Goal: Task Accomplishment & Management: Manage account settings

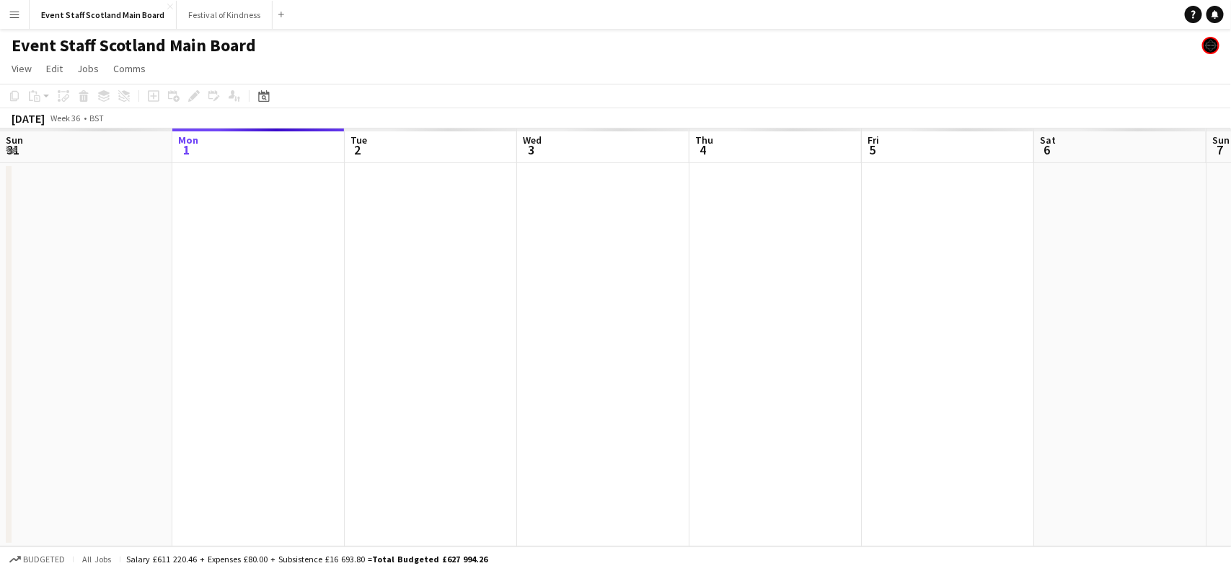
scroll to position [0, 405]
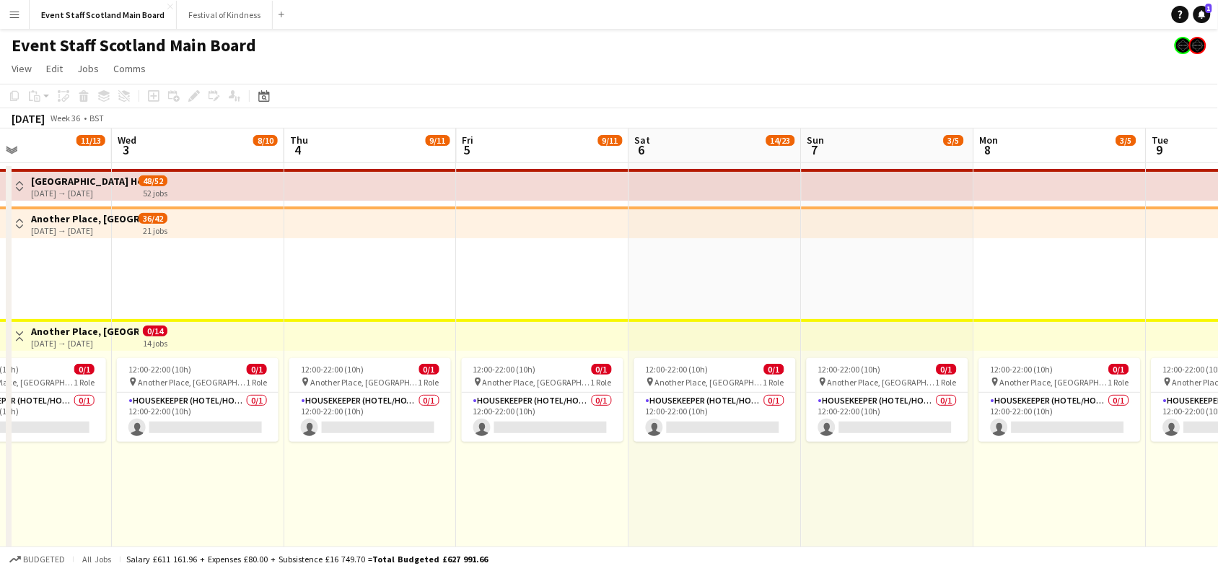
click at [20, 333] on app-icon "Toggle View" at bounding box center [19, 336] width 10 height 10
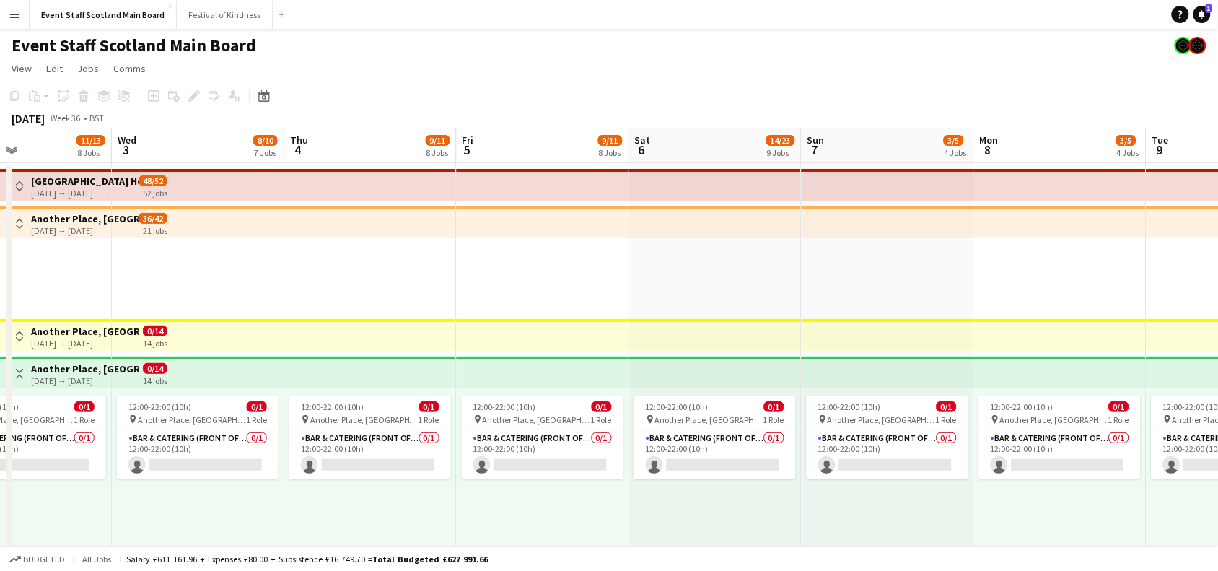
click at [20, 369] on app-icon "Toggle View" at bounding box center [19, 374] width 10 height 10
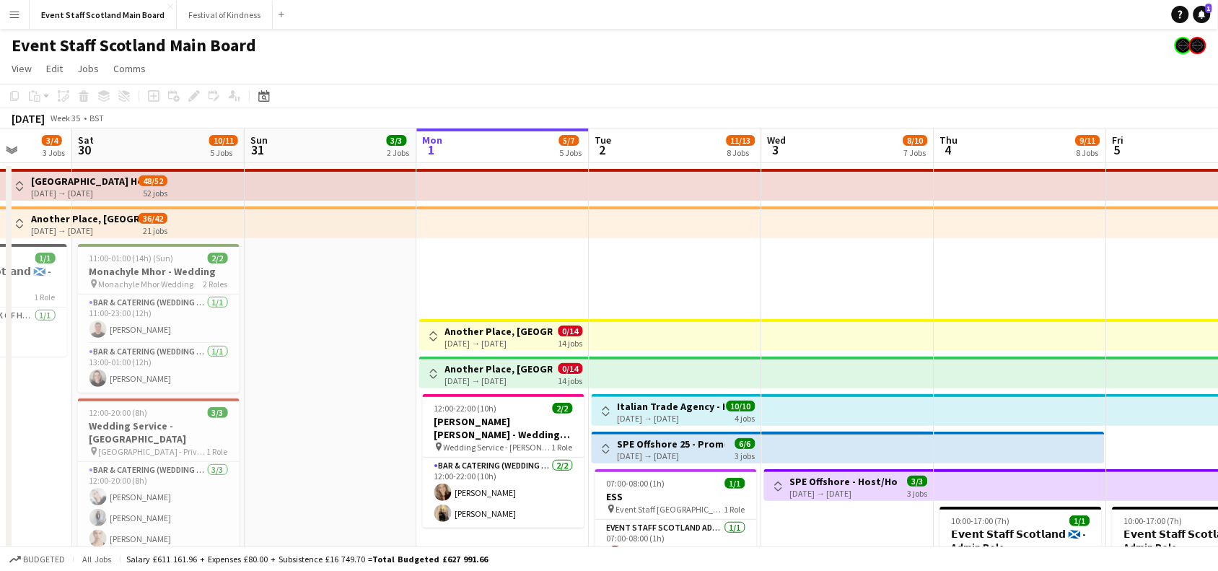
scroll to position [0, 428]
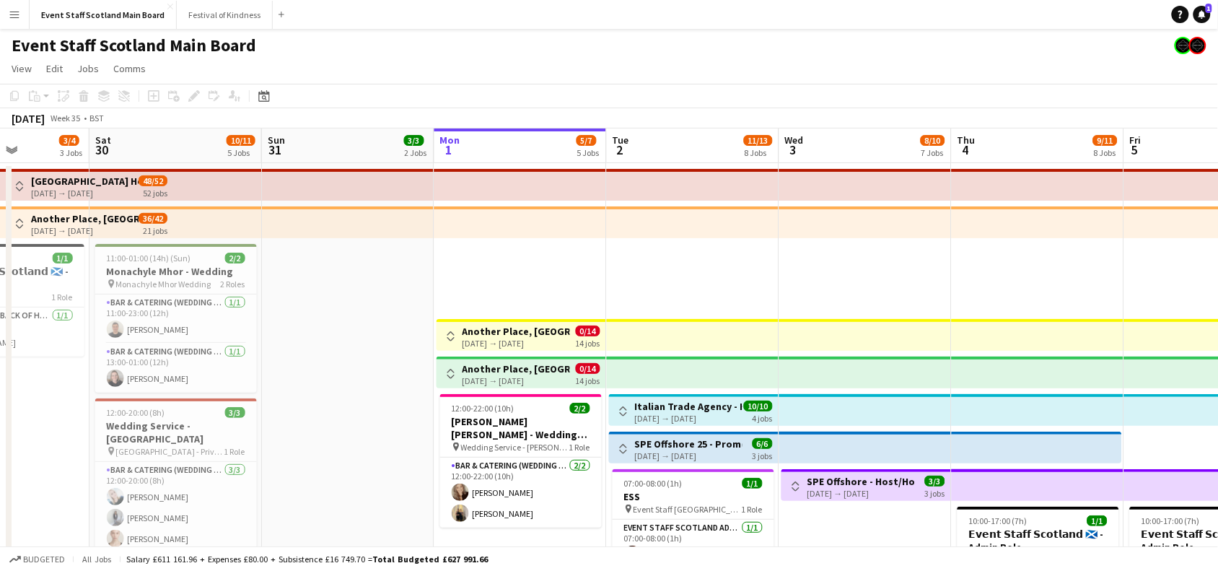
drag, startPoint x: 550, startPoint y: 441, endPoint x: 1231, endPoint y: 394, distance: 682.6
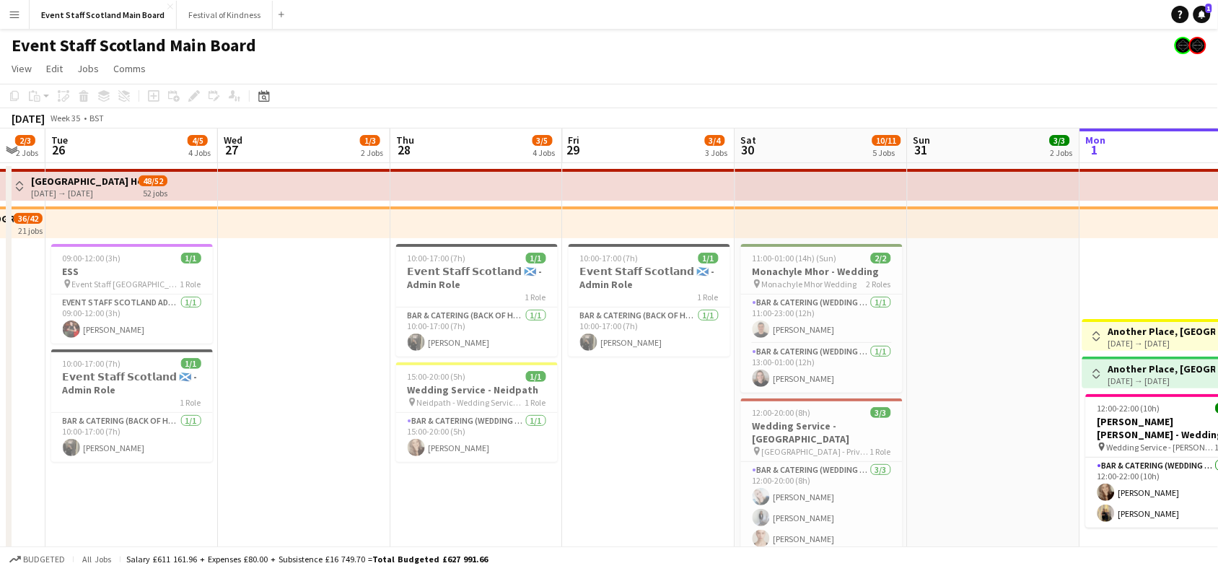
drag, startPoint x: 340, startPoint y: 296, endPoint x: 985, endPoint y: 314, distance: 645.8
click at [102, 224] on app-top-bar at bounding box center [131, 222] width 172 height 32
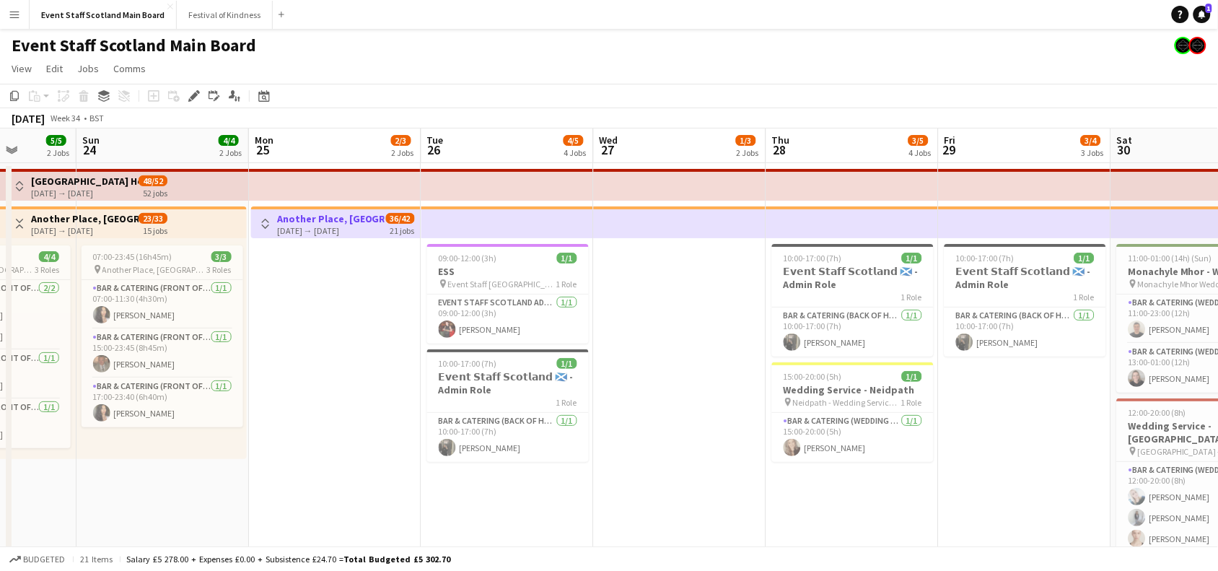
scroll to position [0, 431]
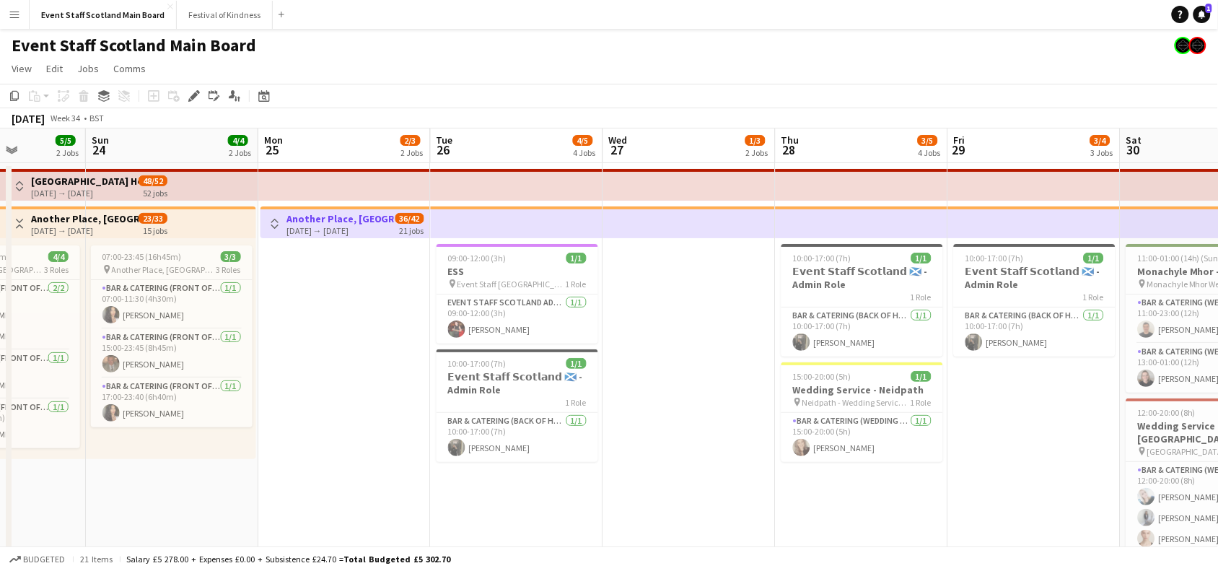
drag, startPoint x: 307, startPoint y: 339, endPoint x: 692, endPoint y: 350, distance: 386.1
click at [272, 219] on app-icon "Toggle View" at bounding box center [275, 224] width 10 height 10
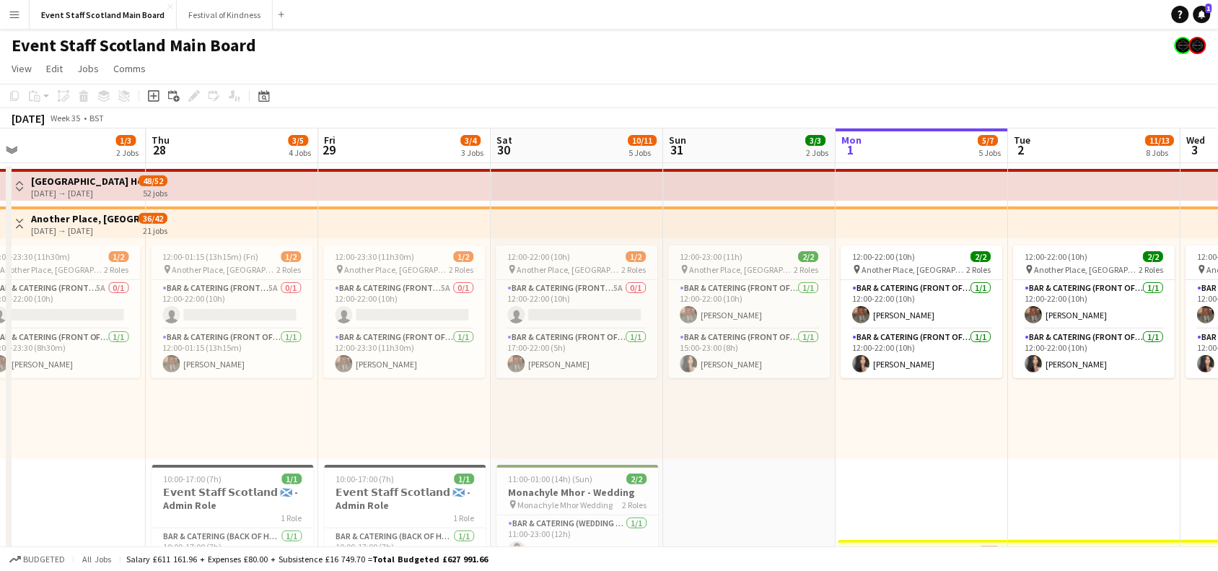
drag, startPoint x: 714, startPoint y: 494, endPoint x: 79, endPoint y: 482, distance: 634.9
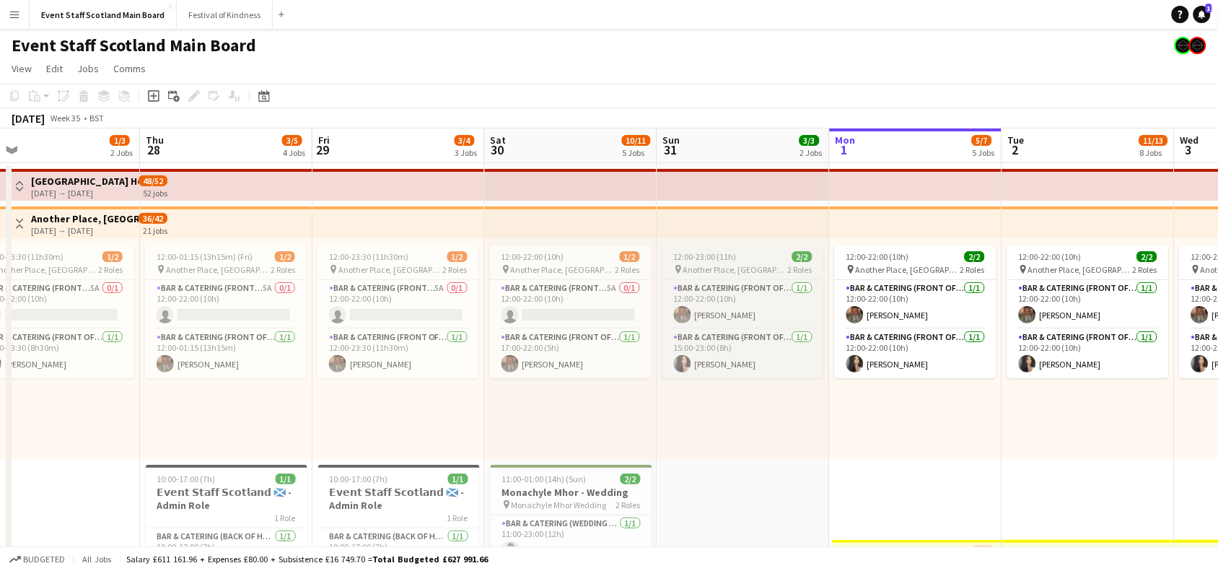
click at [731, 258] on span "12:00-23:00 (11h)" at bounding box center [705, 256] width 63 height 11
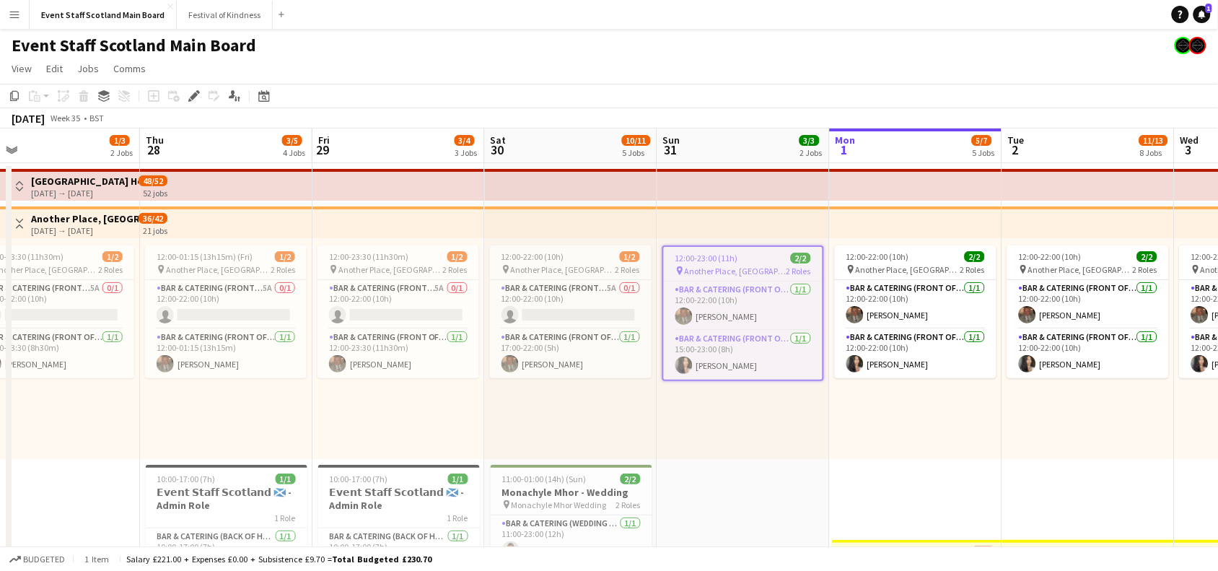
click at [731, 258] on span "12:00-23:00 (11h)" at bounding box center [706, 257] width 63 height 11
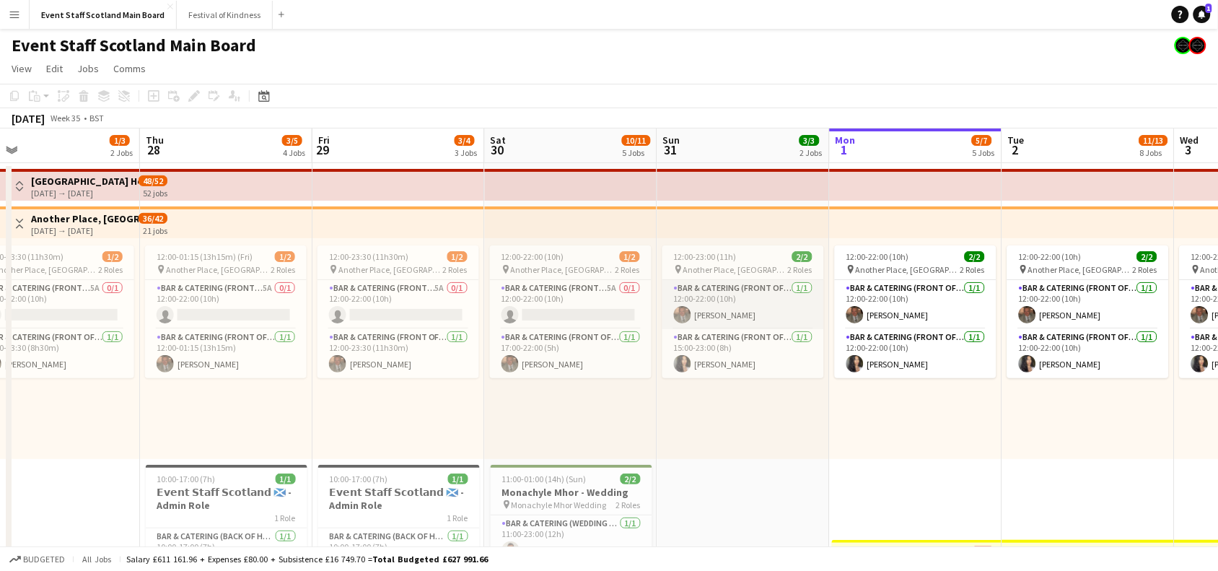
click at [734, 296] on app-card-role "Bar & Catering (Front of House) 1/1 12:00-22:00 (10h) Mark Harkison" at bounding box center [743, 304] width 162 height 49
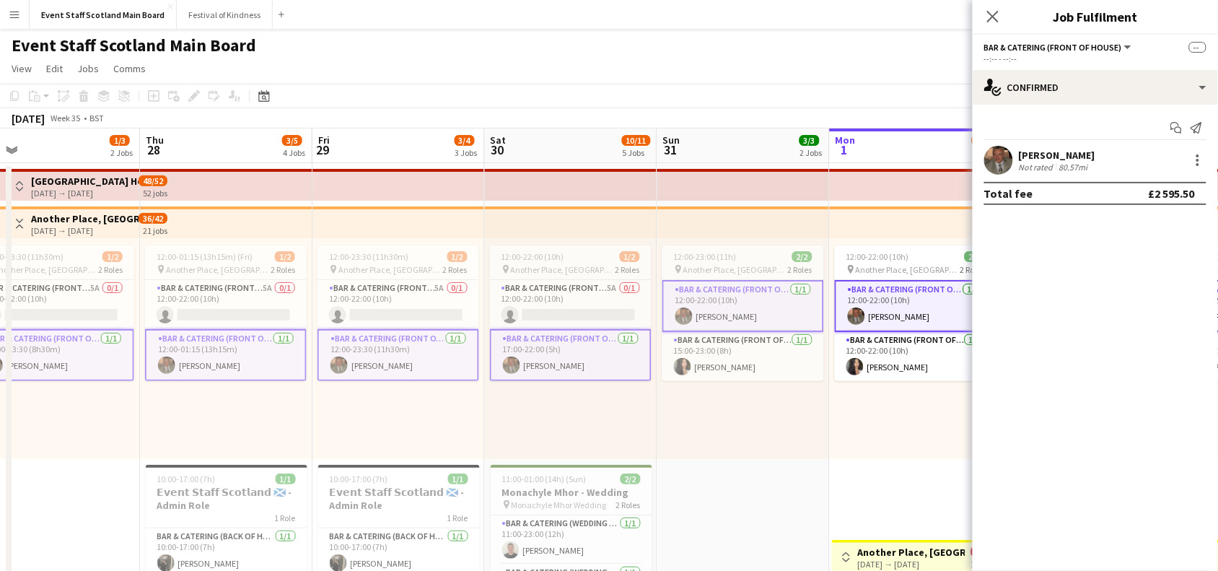
click at [734, 296] on app-card-role "Bar & Catering (Front of House) 1/1 12:00-22:00 (10h) Mark Harkison" at bounding box center [743, 306] width 162 height 52
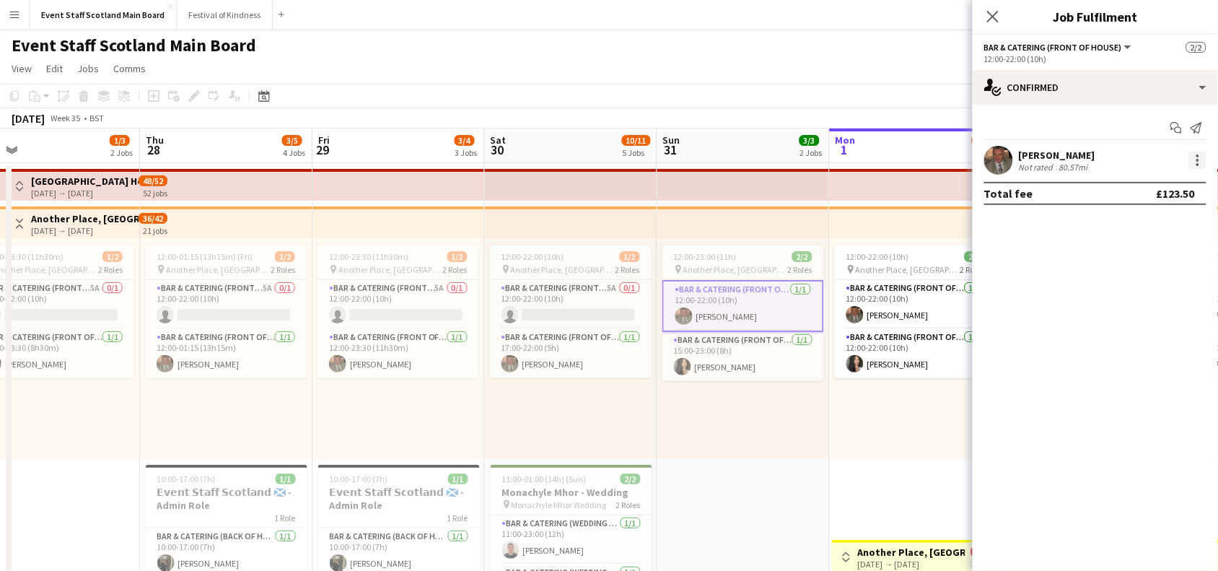
click at [1202, 159] on div at bounding box center [1197, 159] width 17 height 17
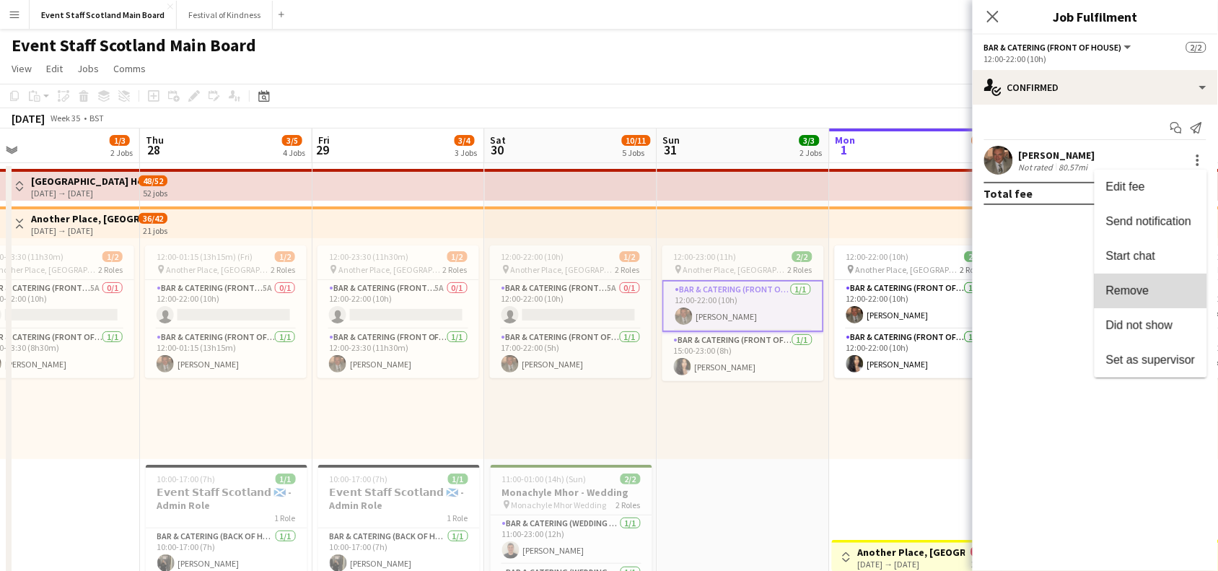
click at [1154, 293] on span "Remove" at bounding box center [1150, 290] width 89 height 13
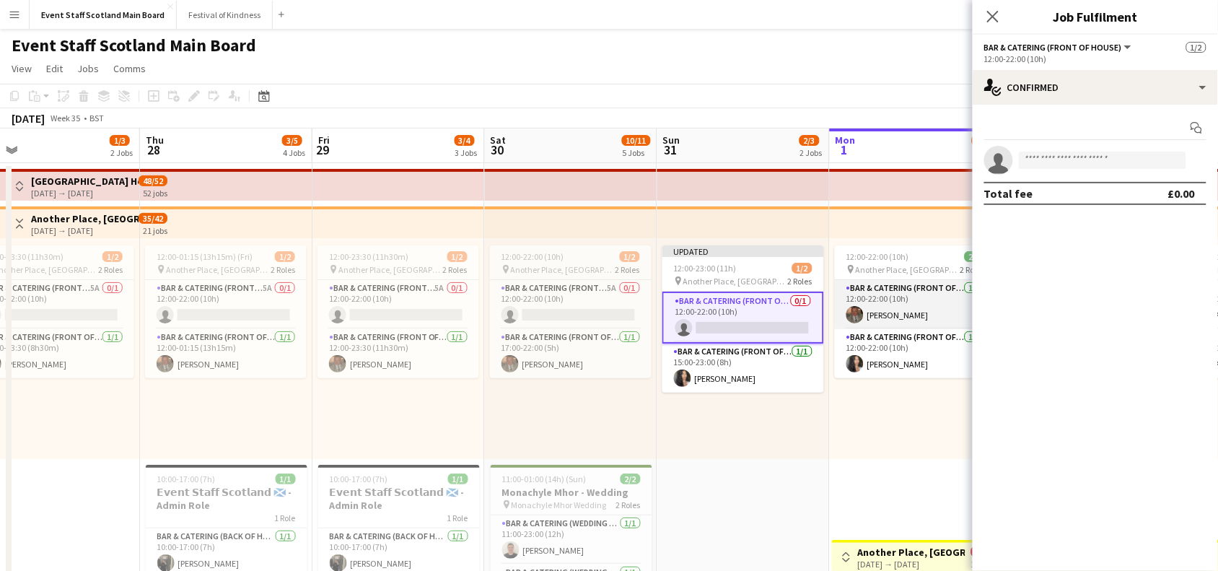
click at [907, 293] on app-card-role "Bar & Catering (Front of House) 1/1 12:00-22:00 (10h) Mark Harkison" at bounding box center [916, 304] width 162 height 49
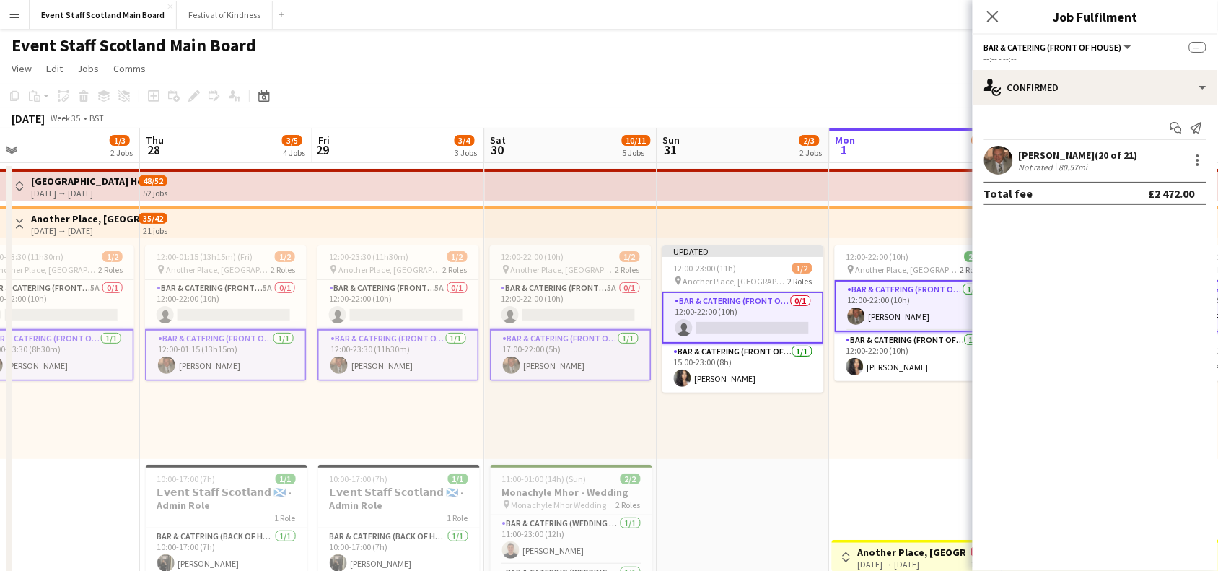
click at [907, 293] on app-card-role "Bar & Catering (Front of House) 1/1 12:00-22:00 (10h) Mark Harkison" at bounding box center [916, 306] width 162 height 52
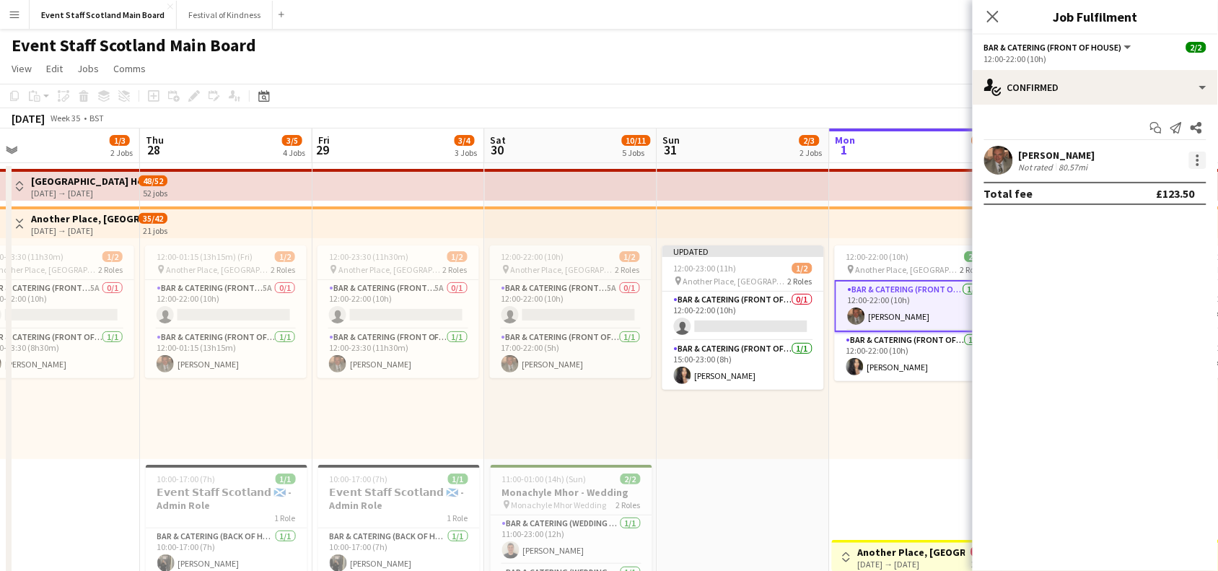
click at [1199, 157] on div at bounding box center [1197, 159] width 17 height 17
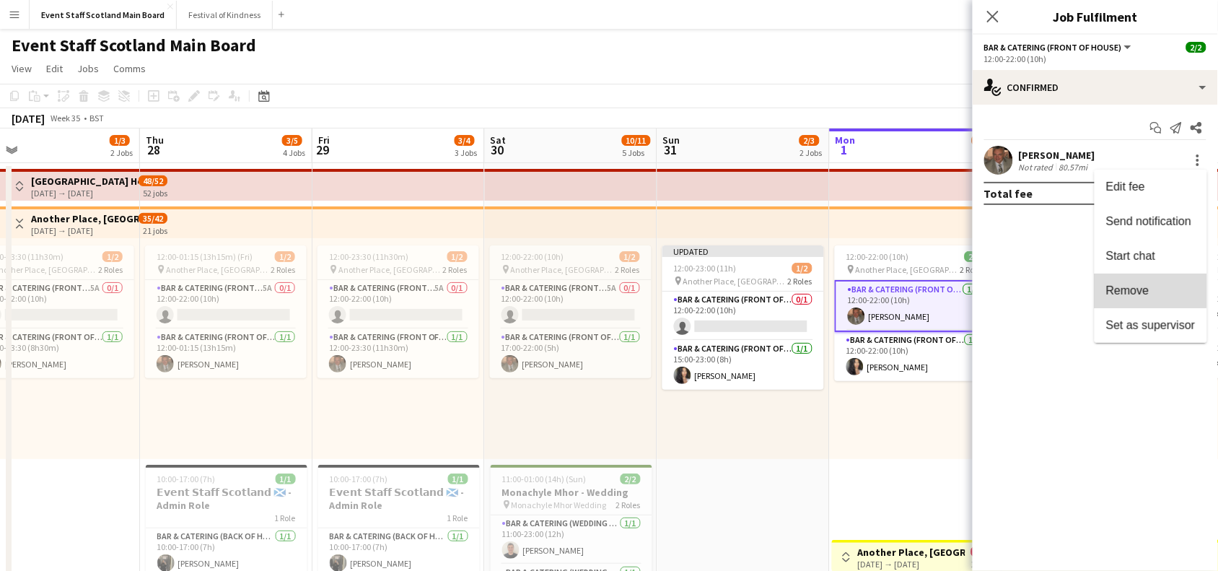
click at [1127, 289] on span "Remove" at bounding box center [1127, 290] width 43 height 12
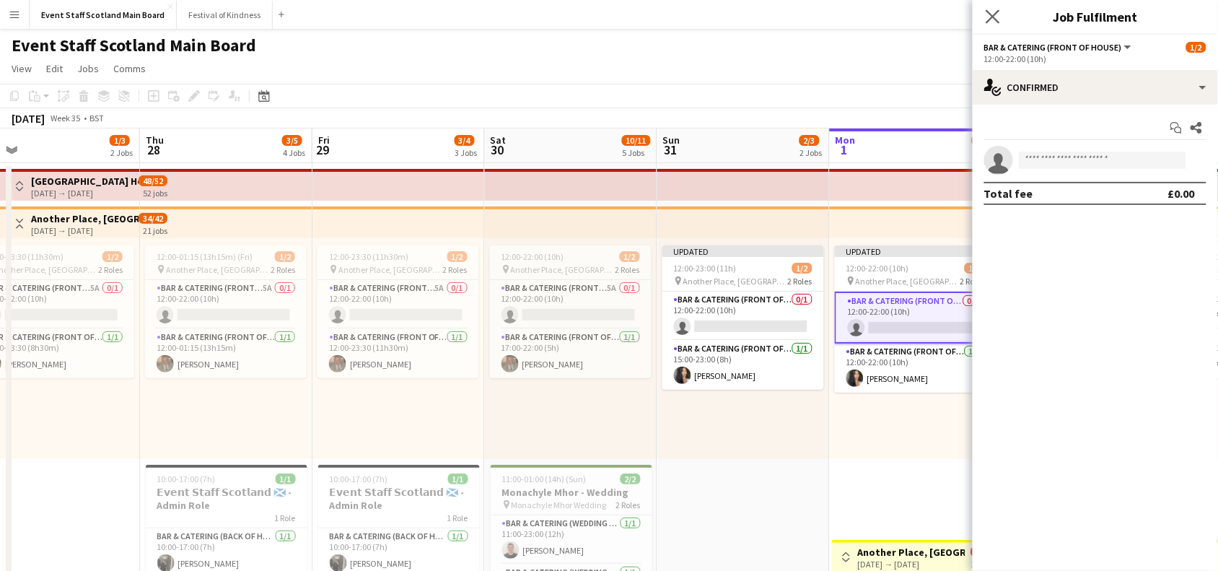
click at [994, 6] on app-icon "Close pop-in" at bounding box center [992, 16] width 21 height 21
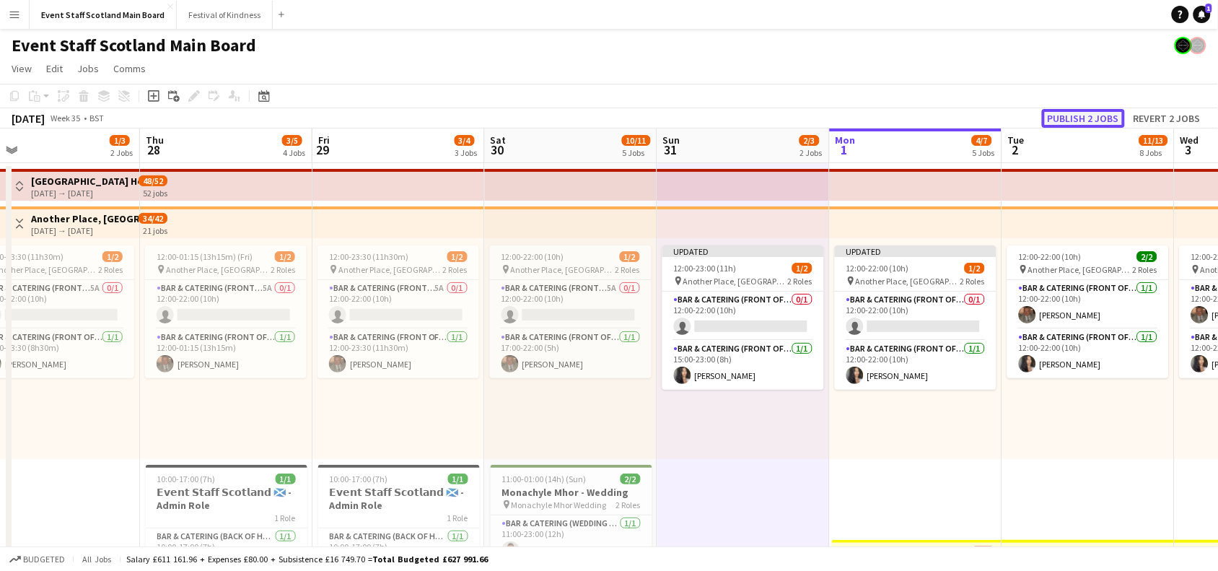
click at [1070, 110] on button "Publish 2 jobs" at bounding box center [1083, 118] width 83 height 19
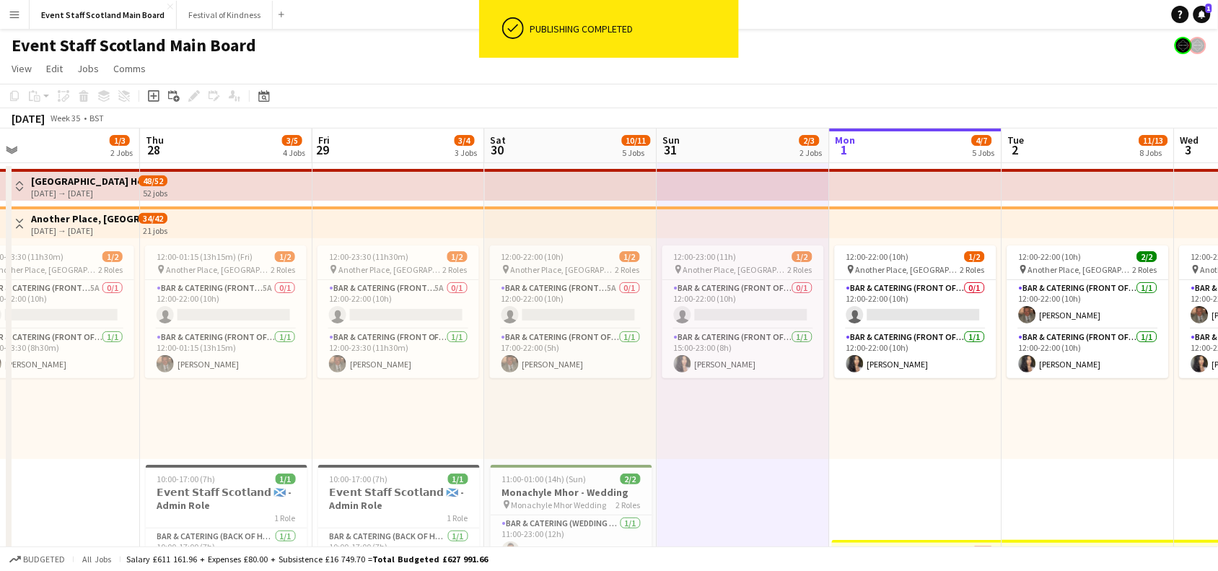
click at [17, 224] on app-icon "Toggle View" at bounding box center [19, 224] width 10 height 10
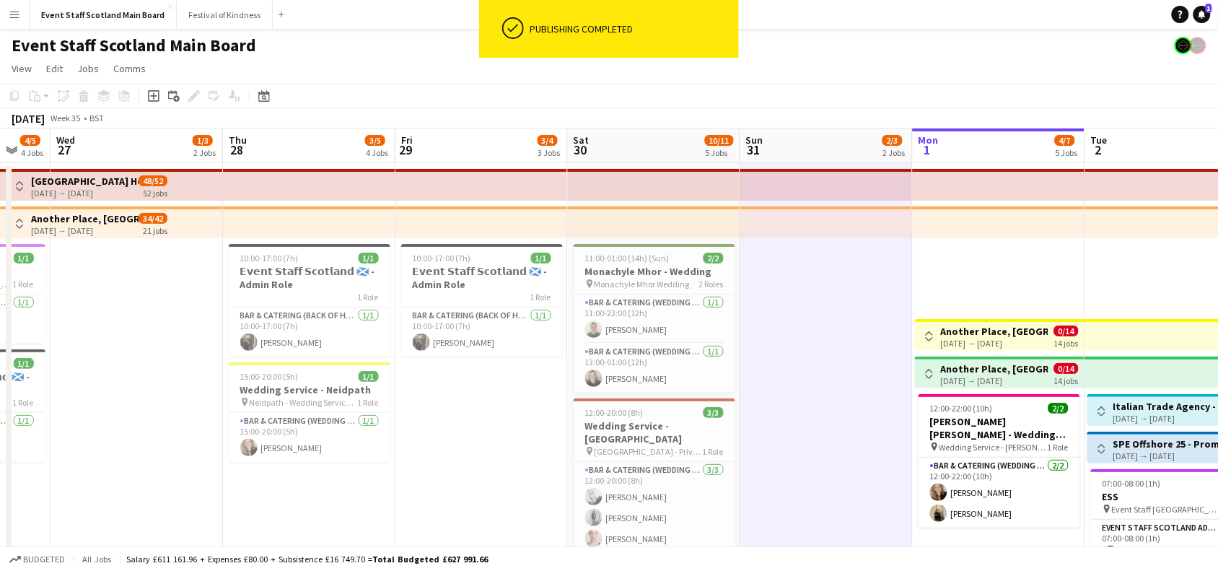
drag, startPoint x: 709, startPoint y: 312, endPoint x: 793, endPoint y: 308, distance: 84.5
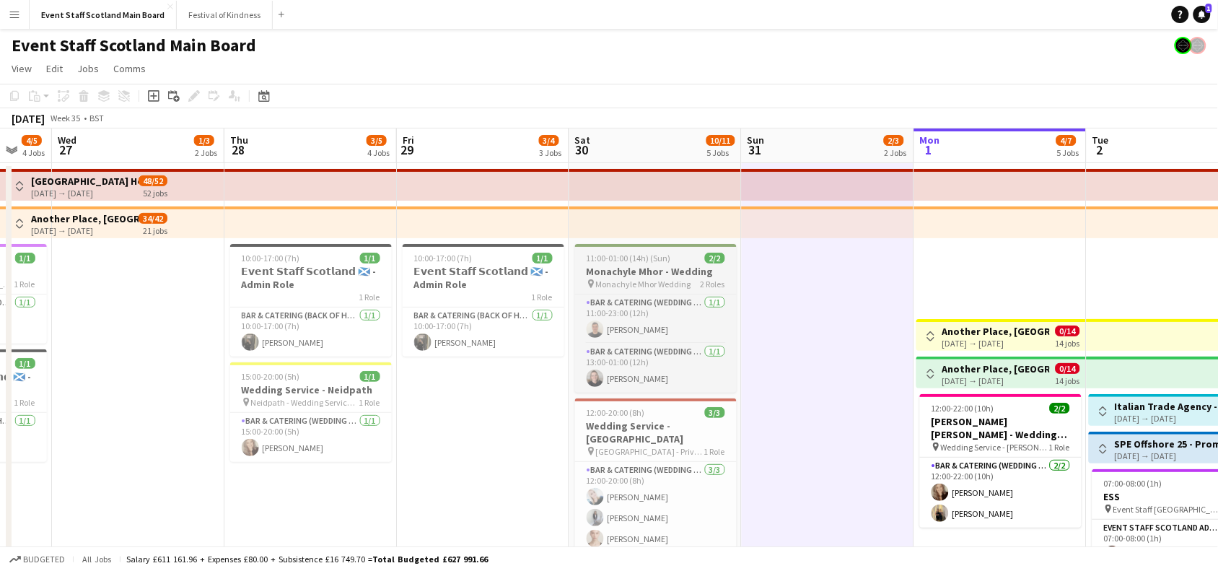
click at [648, 275] on h3 "Monachyle Mhor - Wedding" at bounding box center [656, 271] width 162 height 13
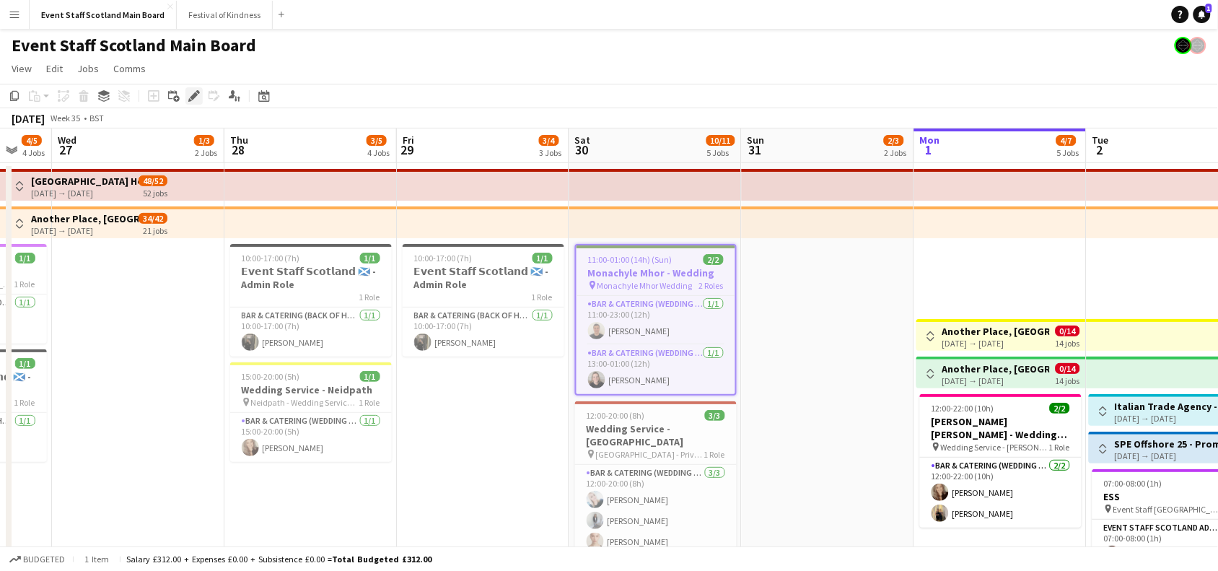
click at [188, 92] on icon "Edit" at bounding box center [194, 96] width 12 height 12
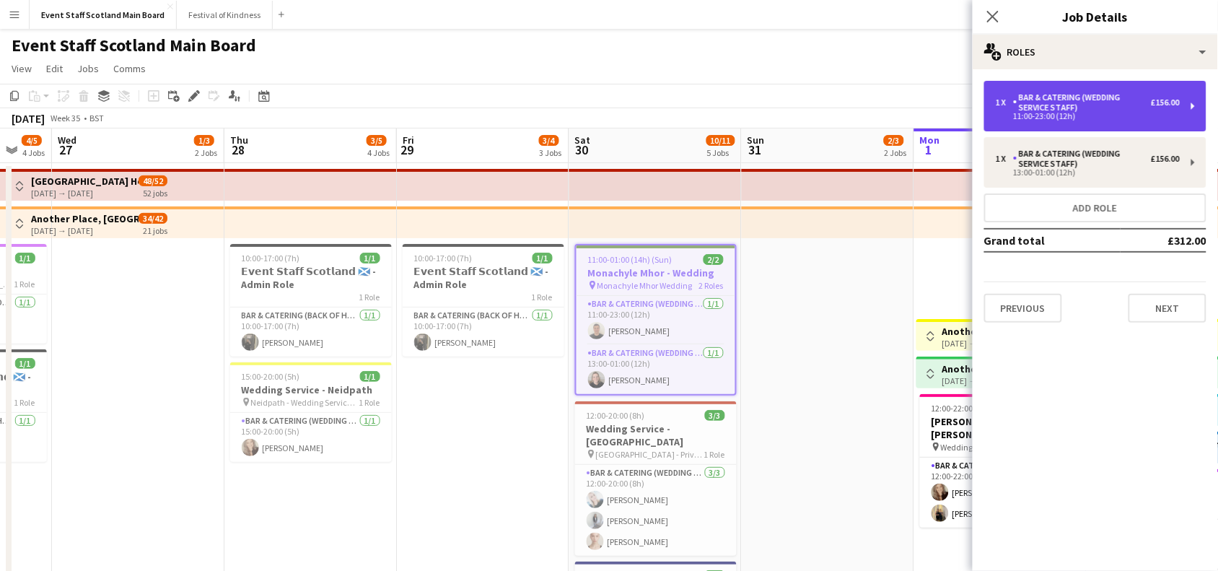
click at [1179, 114] on div "11:00-23:00 (12h)" at bounding box center [1087, 116] width 184 height 7
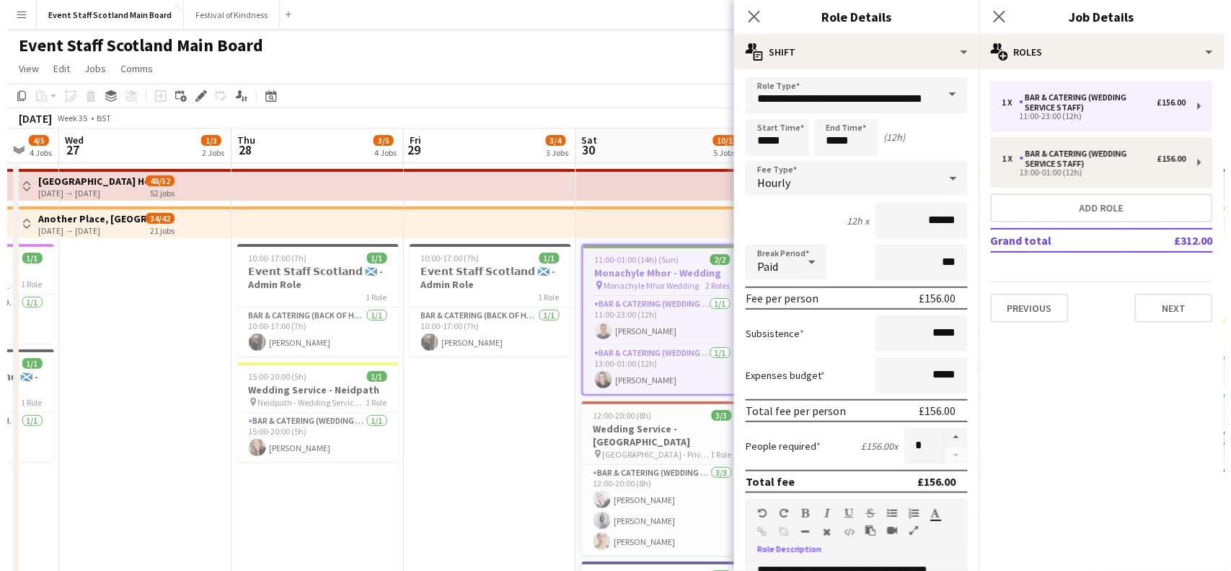
scroll to position [0, 0]
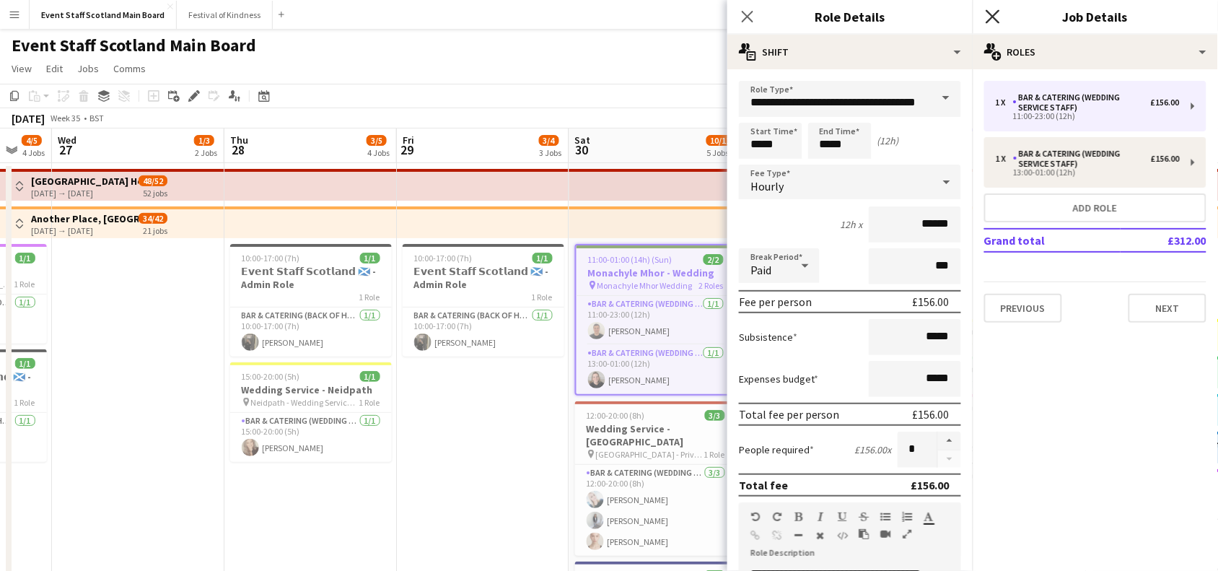
click at [989, 22] on icon "Close pop-in" at bounding box center [992, 16] width 14 height 14
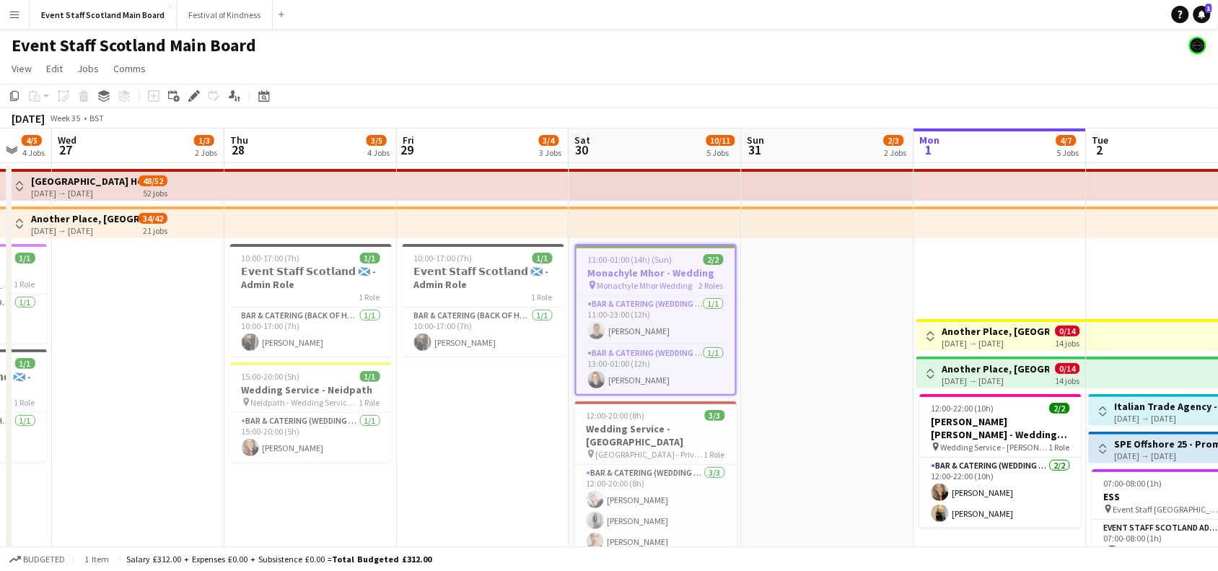
click at [15, 11] on app-icon "Menu" at bounding box center [15, 15] width 12 height 12
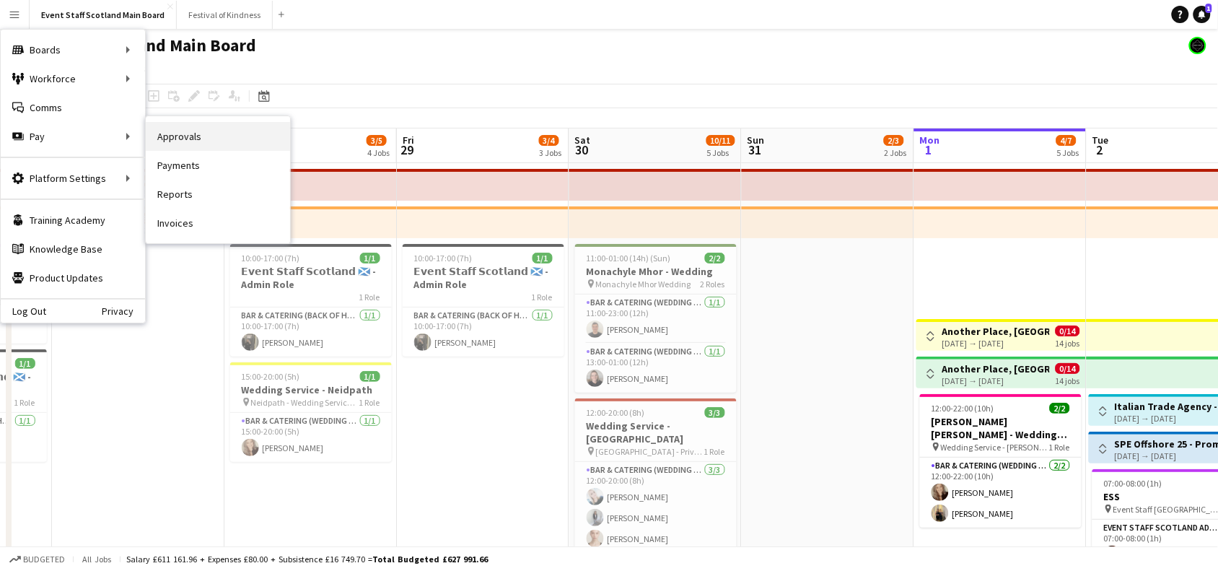
click at [189, 141] on link "Approvals" at bounding box center [218, 136] width 144 height 29
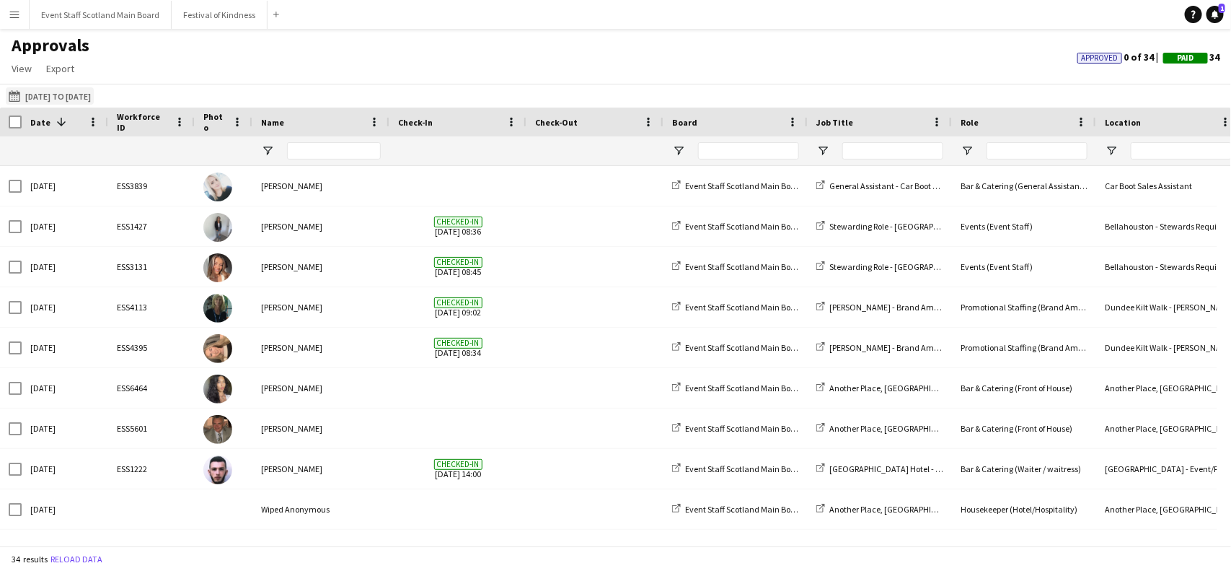
click at [94, 102] on button "11-08-2025 to 17-08-2025 11-08-2025 to 17-08-2025" at bounding box center [50, 95] width 88 height 17
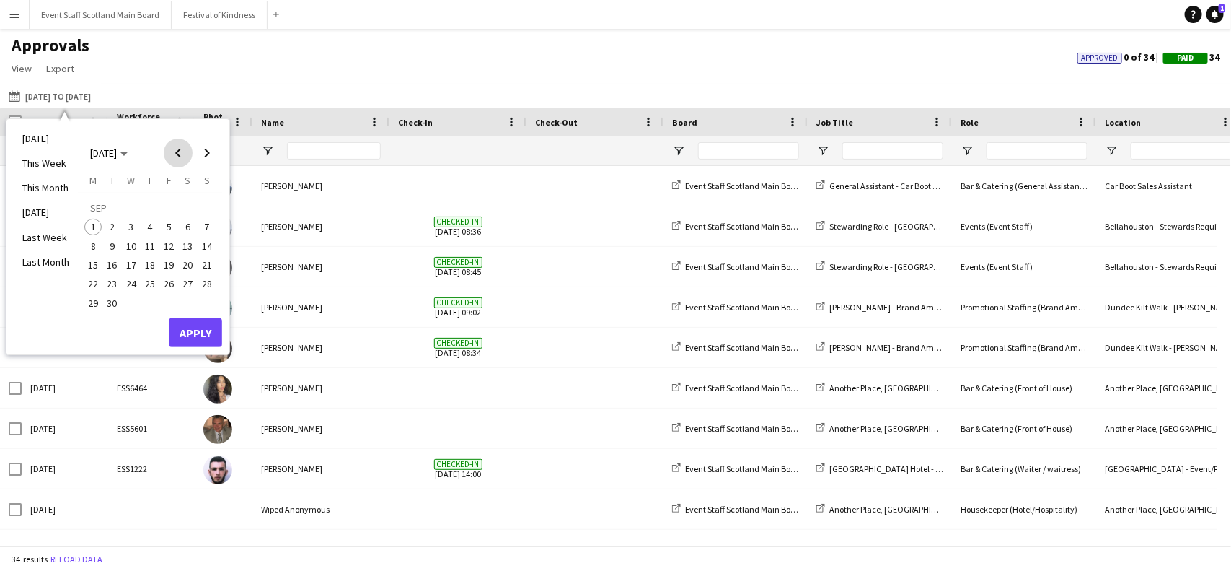
click at [182, 154] on span "Previous month" at bounding box center [178, 152] width 29 height 29
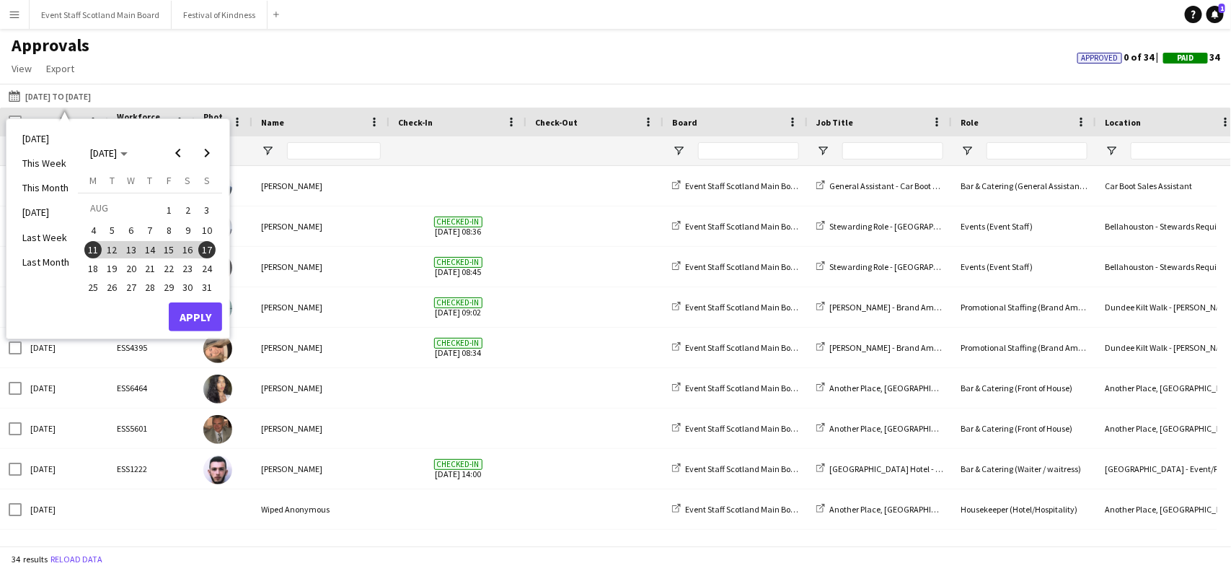
click at [95, 287] on span "25" at bounding box center [92, 287] width 17 height 17
click at [206, 282] on span "31" at bounding box center [206, 287] width 17 height 17
click at [207, 320] on button "Apply" at bounding box center [195, 316] width 53 height 29
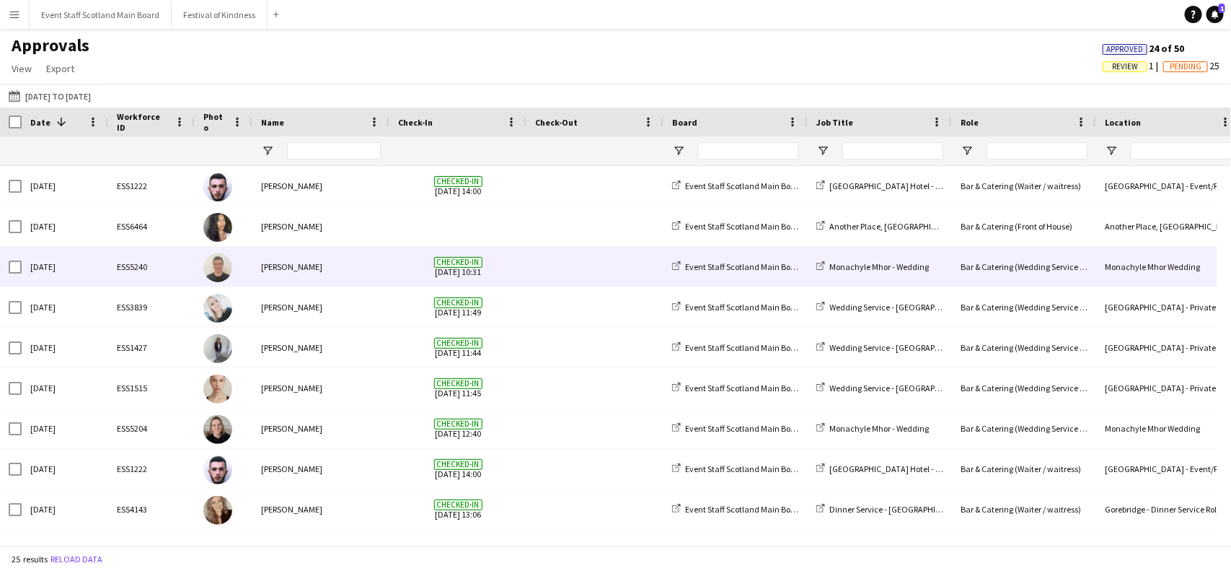
click at [369, 261] on div "[PERSON_NAME]" at bounding box center [320, 267] width 137 height 40
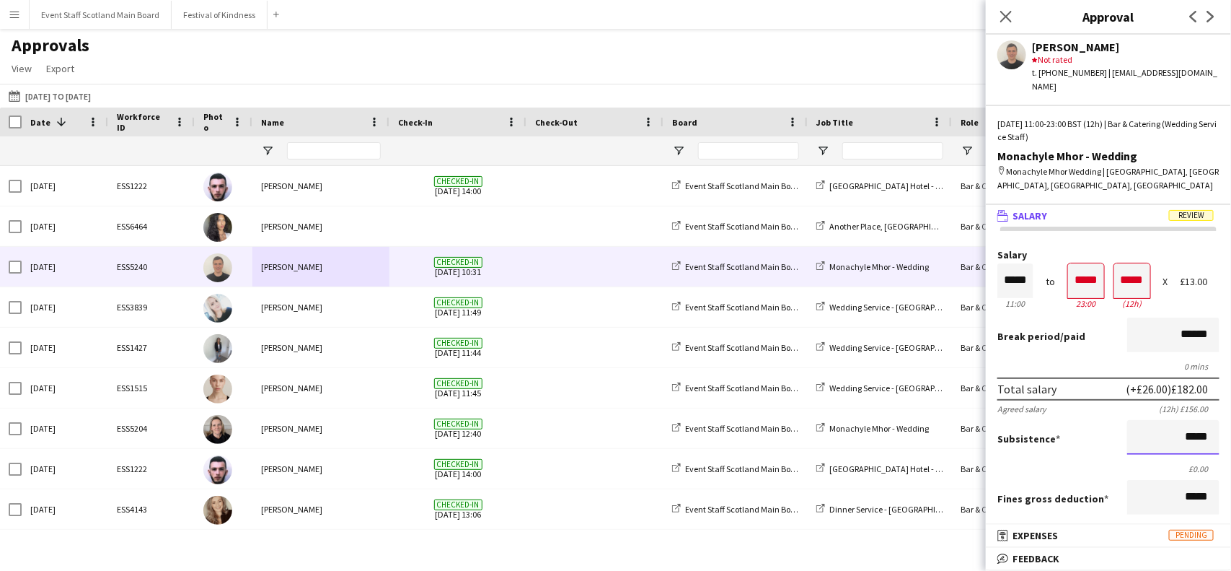
drag, startPoint x: 1176, startPoint y: 421, endPoint x: 1228, endPoint y: 415, distance: 52.9
click at [1228, 415] on mat-expansion-panel "wallet Salary Review Salary ***** 11:00 to ***** 23:00 ***** (12h) X £13.00 Bre…" at bounding box center [1108, 365] width 245 height 320
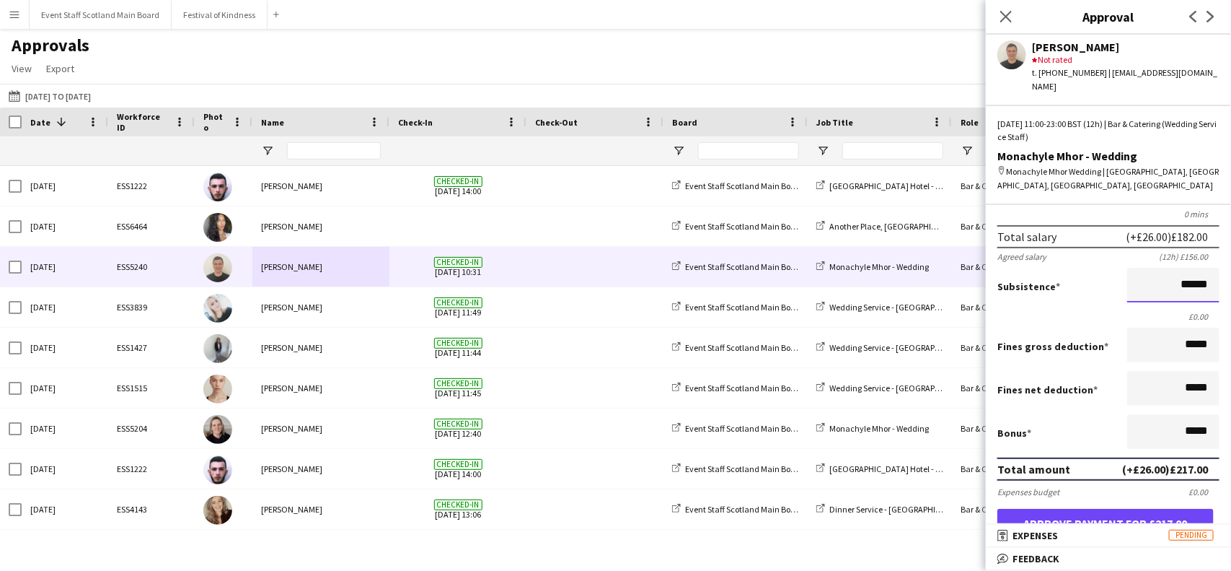
scroll to position [150, 0]
type input "**"
type input "*****"
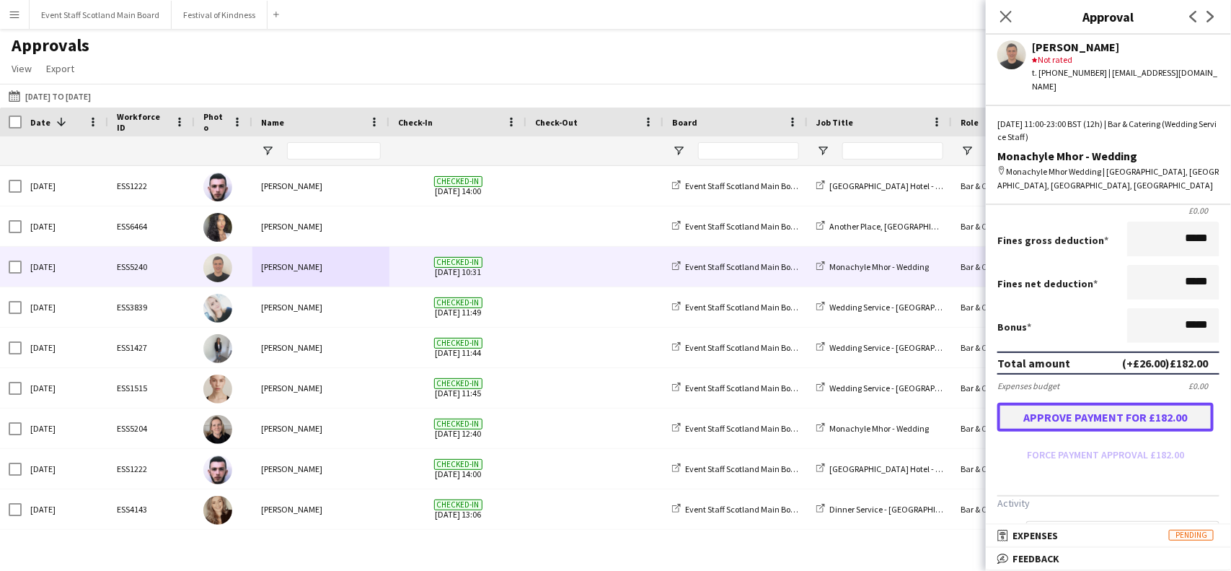
click at [1125, 403] on button "Approve payment for £182.00" at bounding box center [1106, 417] width 216 height 29
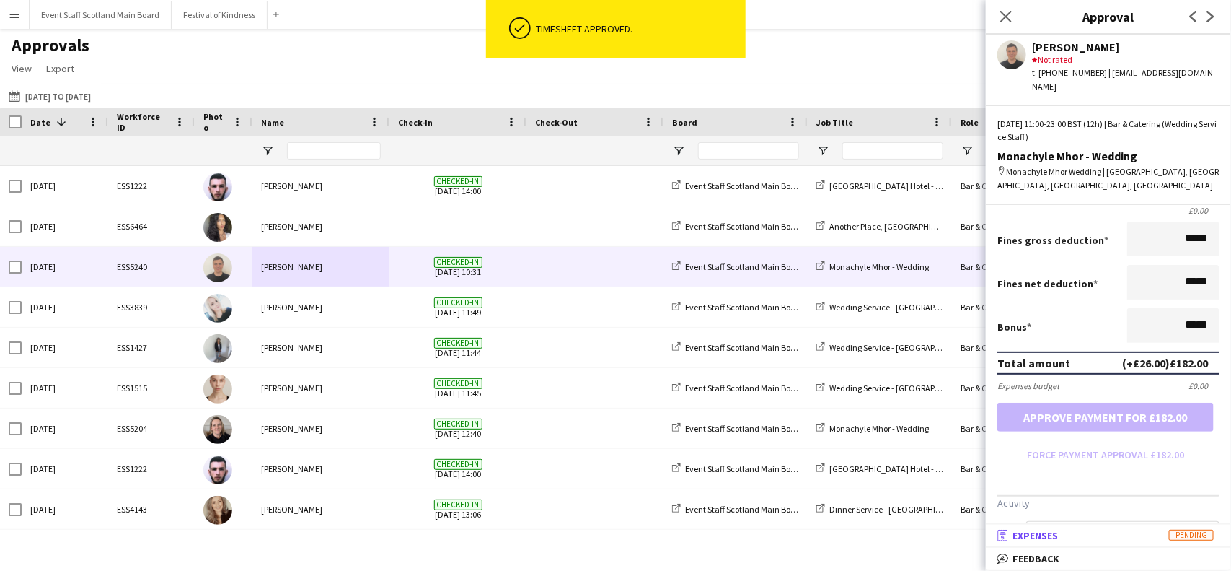
click at [1116, 536] on mat-panel-title "receipt Expenses Pending" at bounding box center [1105, 535] width 239 height 13
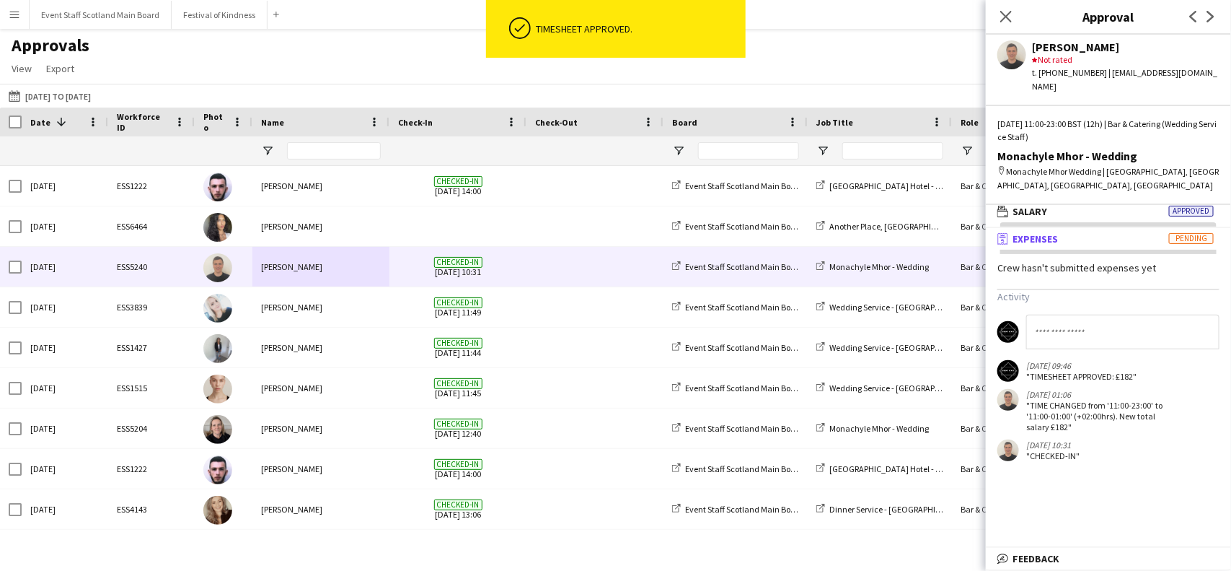
scroll to position [4, 0]
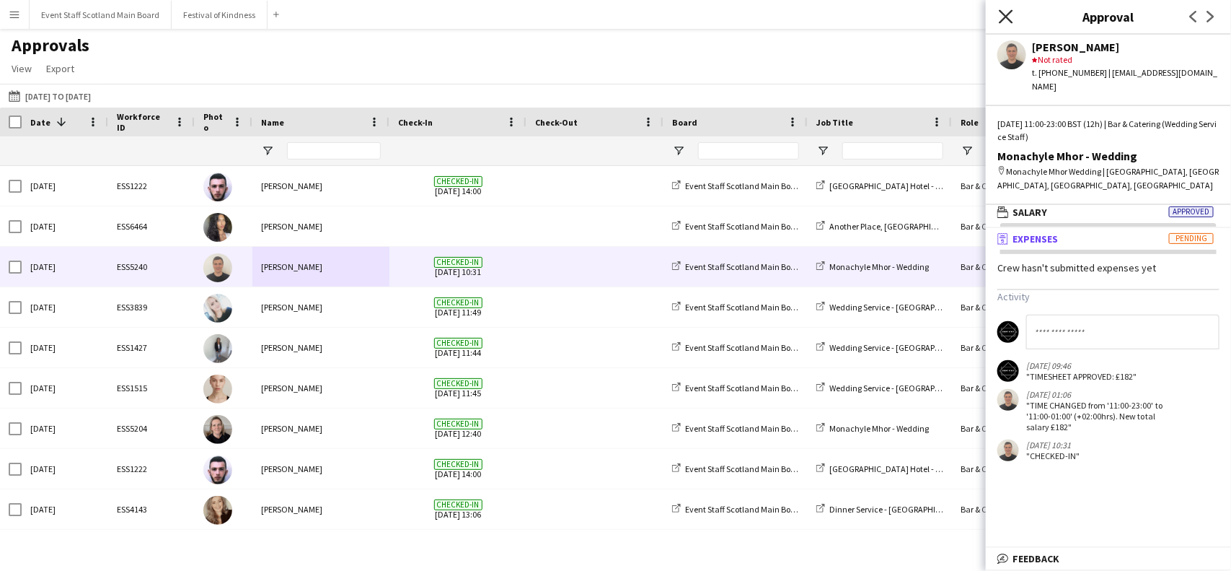
click at [1008, 17] on icon at bounding box center [1006, 16] width 14 height 14
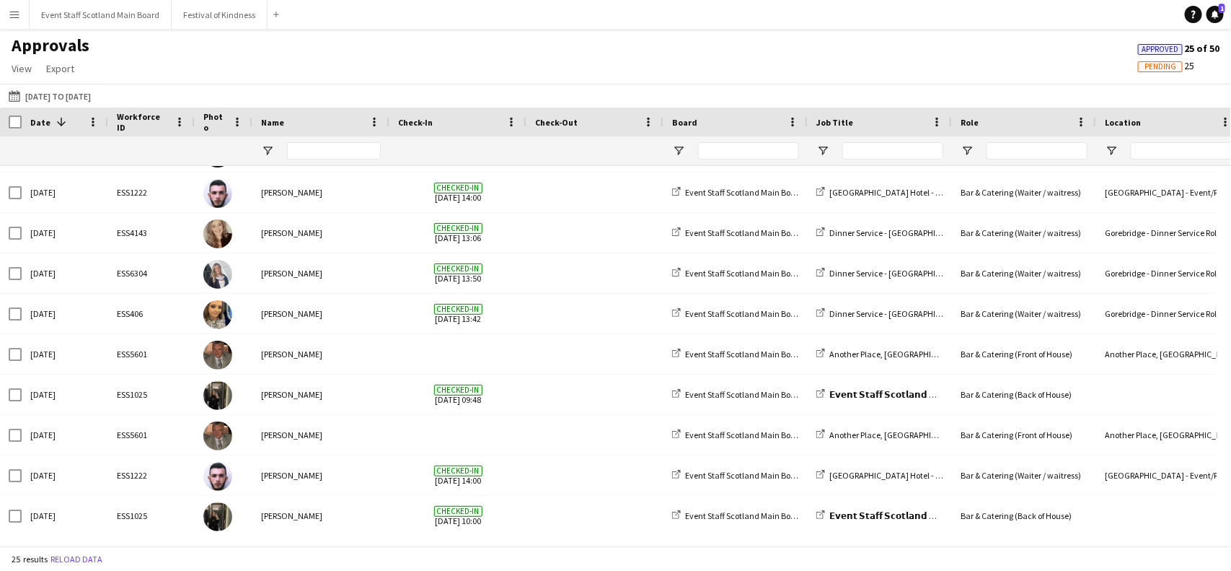
scroll to position [274, 0]
click at [1217, 22] on link "Notifications 1" at bounding box center [1215, 14] width 17 height 17
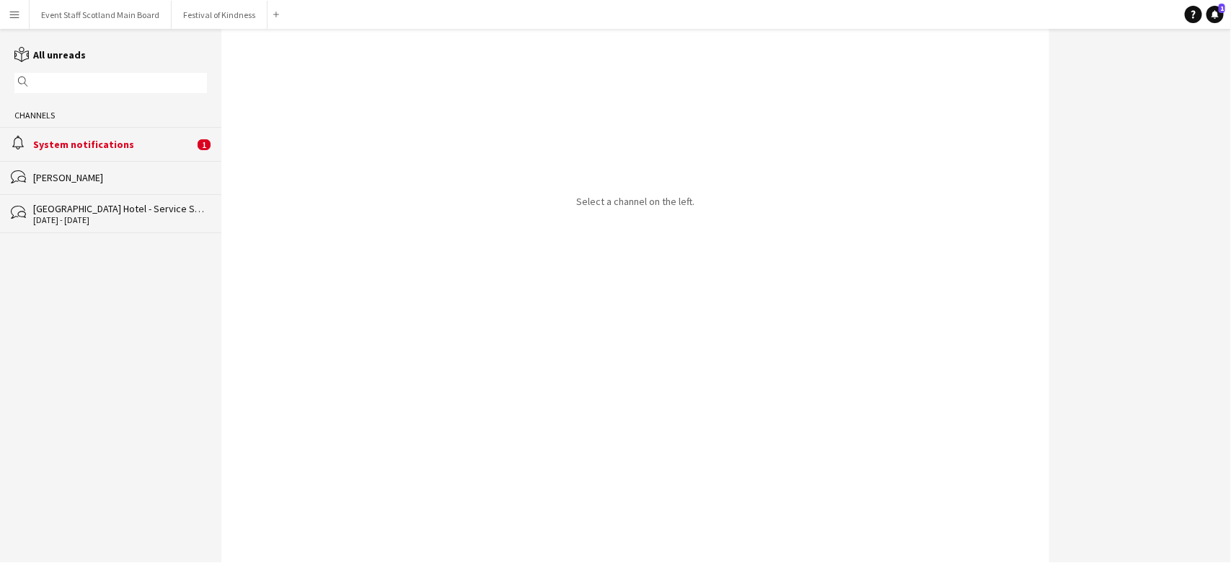
click at [121, 131] on div "alarm System notifications 1" at bounding box center [110, 143] width 221 height 33
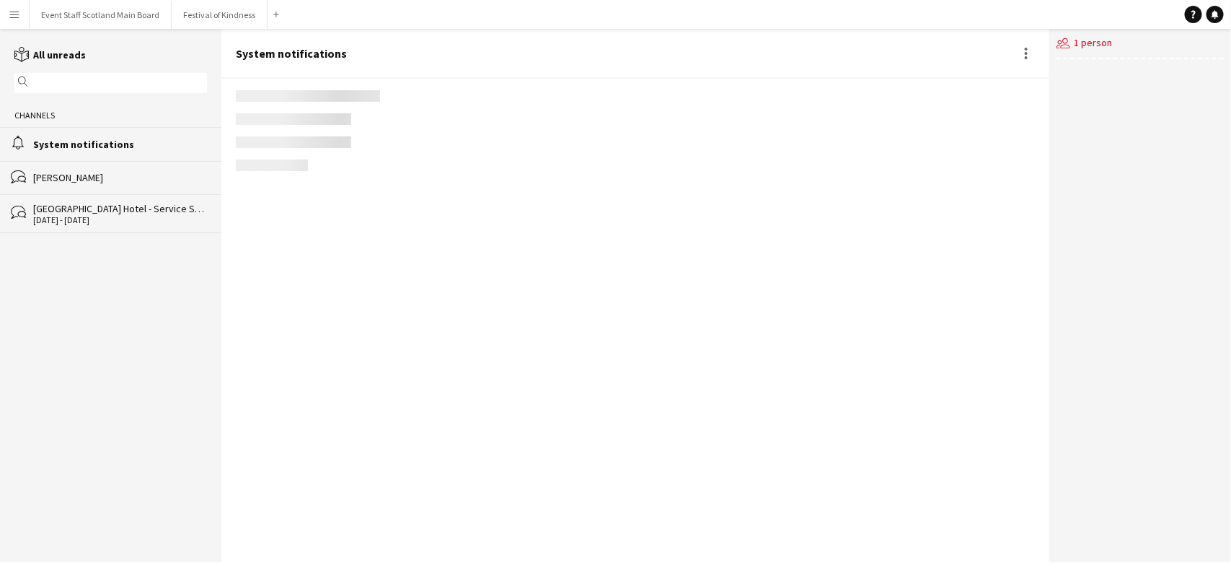
scroll to position [2446, 0]
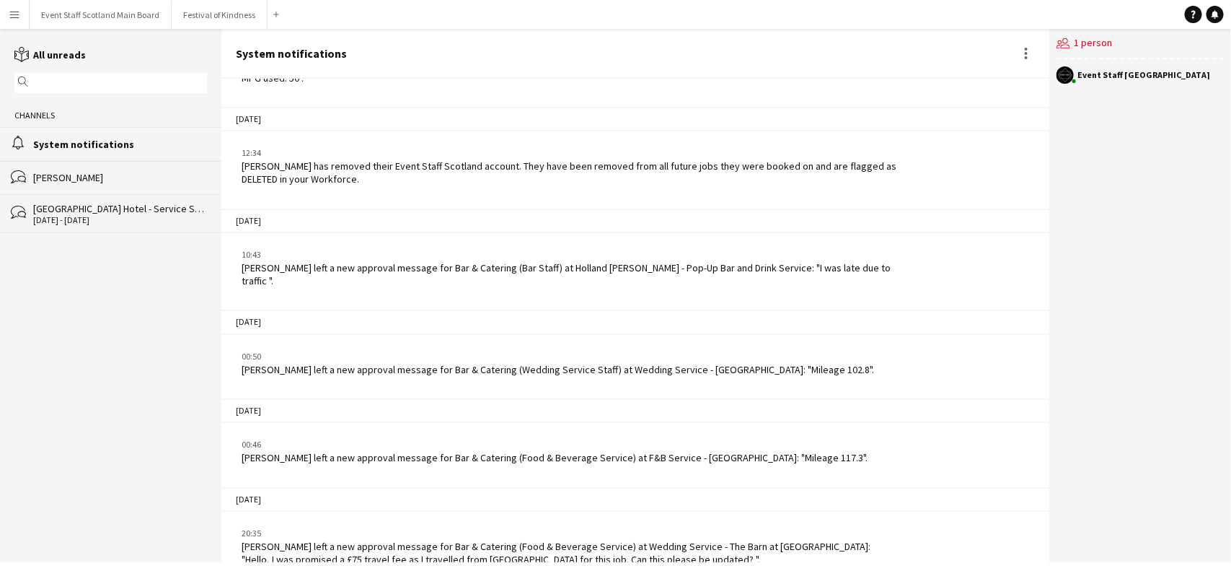
click at [6, 19] on button "Menu" at bounding box center [14, 14] width 29 height 29
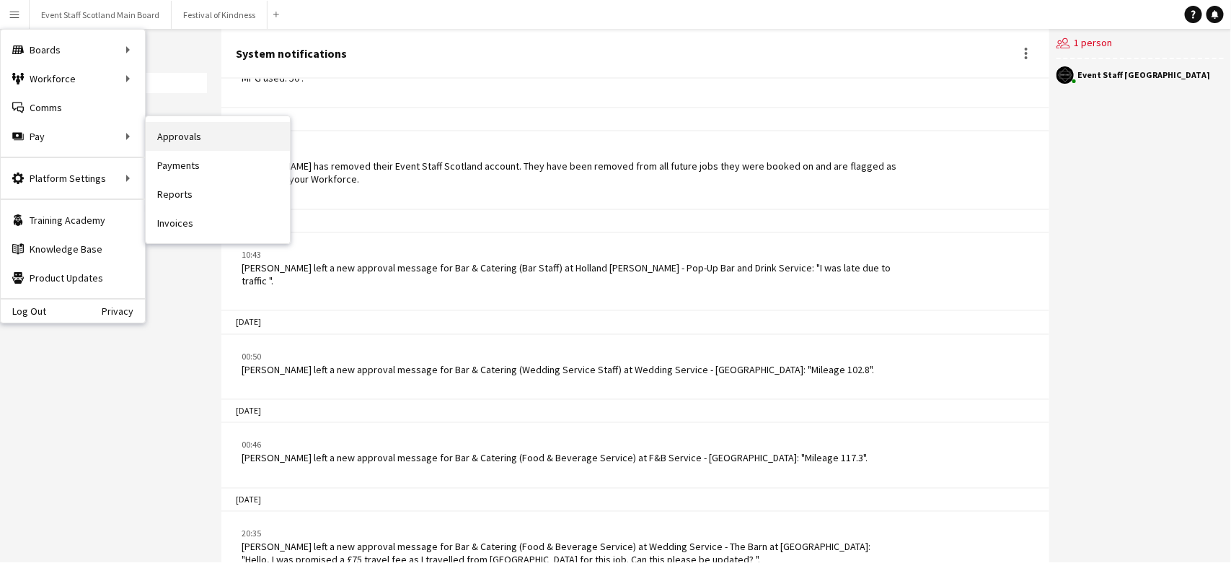
click at [157, 132] on link "Approvals" at bounding box center [218, 136] width 144 height 29
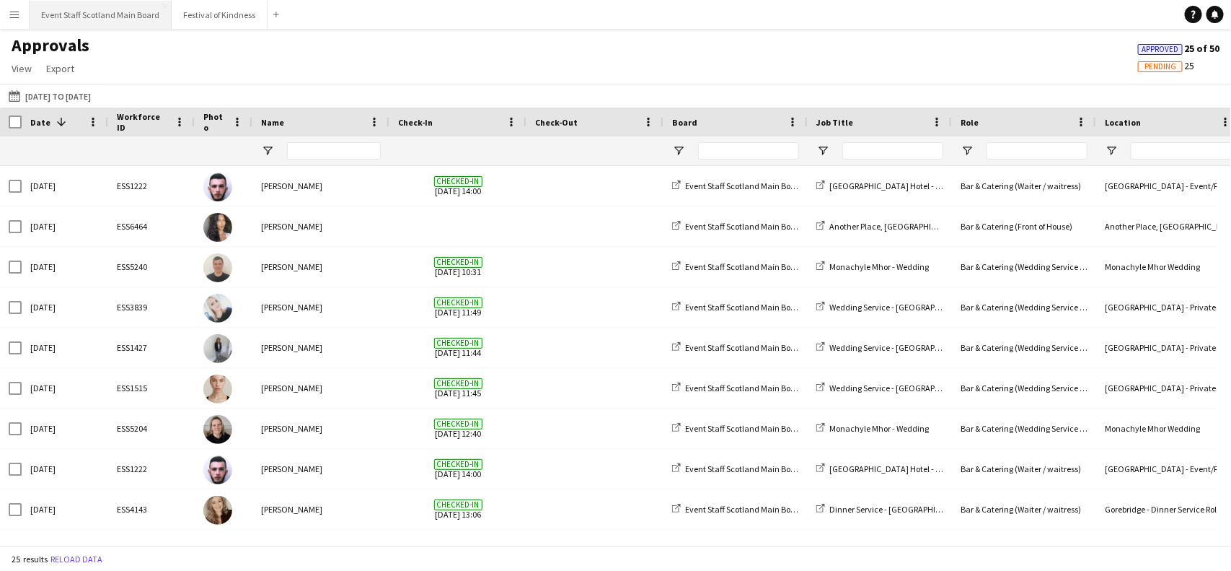
click at [126, 19] on button "Event Staff Scotland Main Board Close" at bounding box center [101, 15] width 142 height 28
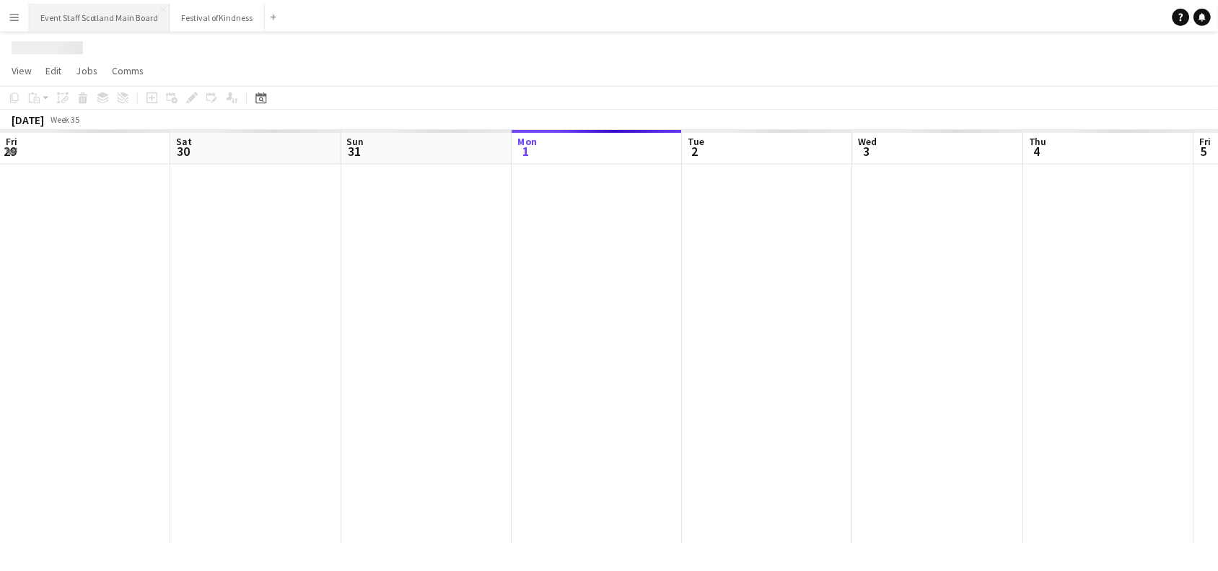
scroll to position [0, 344]
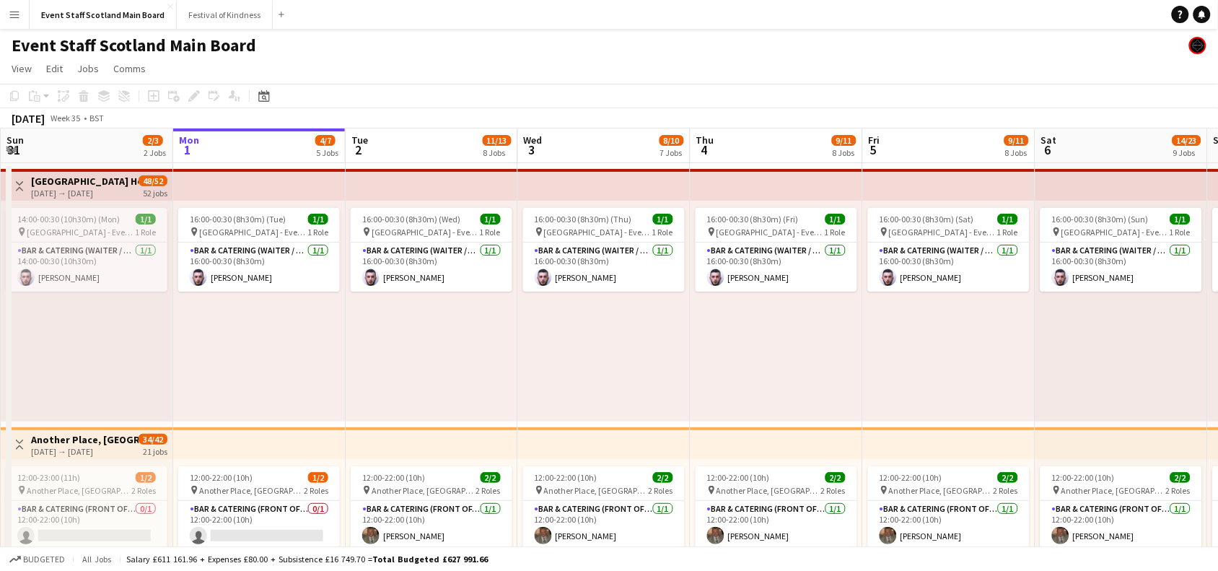
click at [16, 184] on app-icon "Toggle View" at bounding box center [19, 186] width 10 height 10
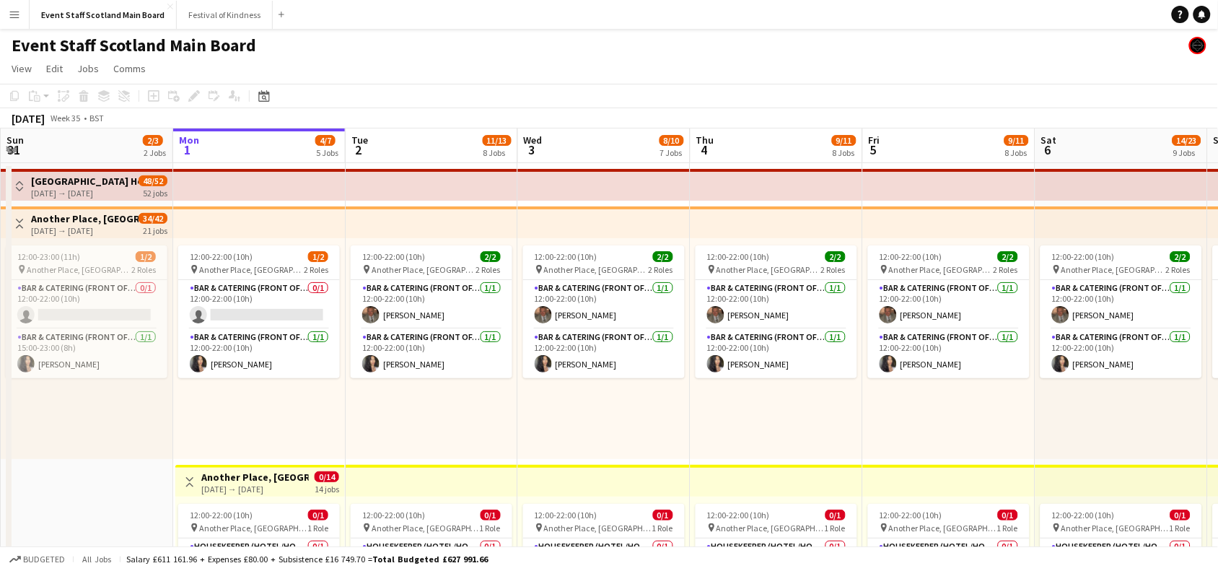
click at [18, 221] on app-icon "Toggle View" at bounding box center [19, 224] width 10 height 10
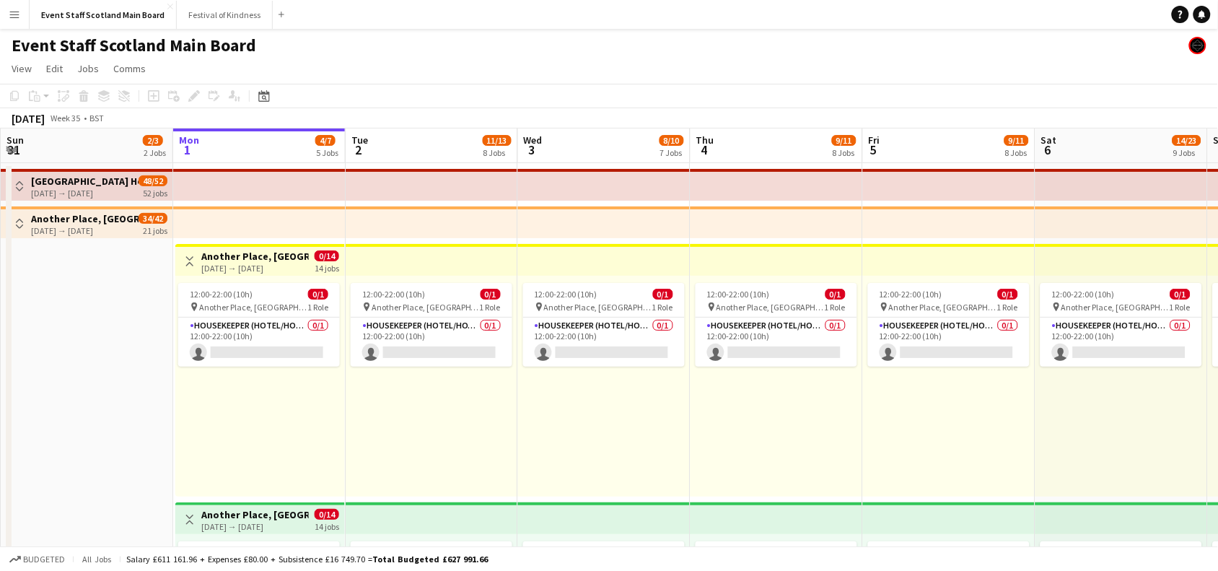
click at [193, 258] on app-icon "Toggle View" at bounding box center [190, 261] width 10 height 10
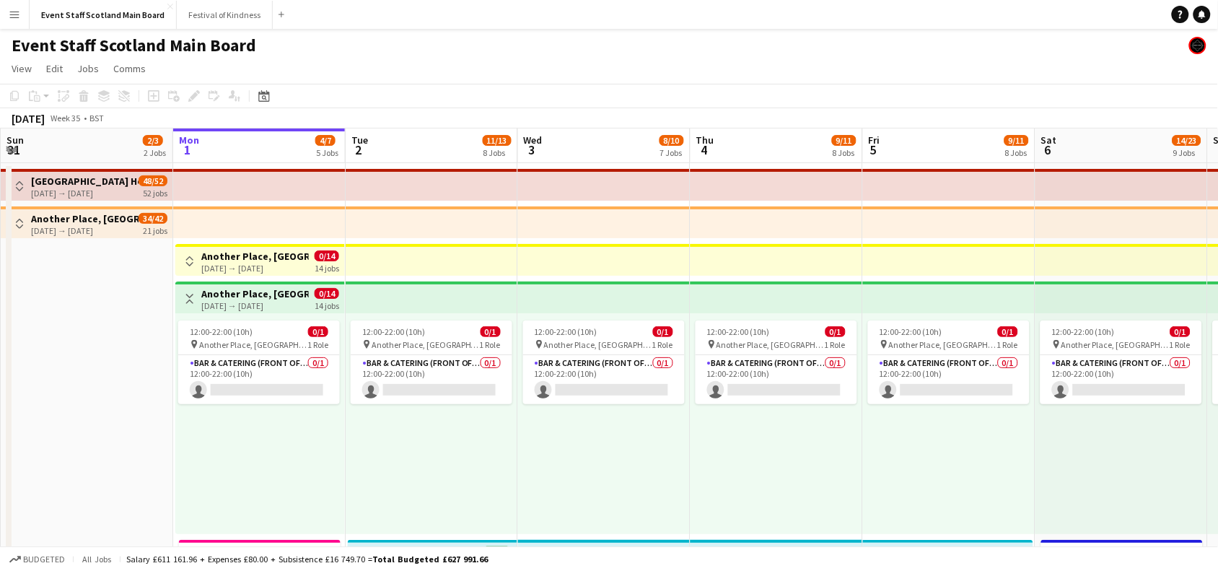
click at [191, 299] on app-icon "Toggle View" at bounding box center [190, 299] width 10 height 10
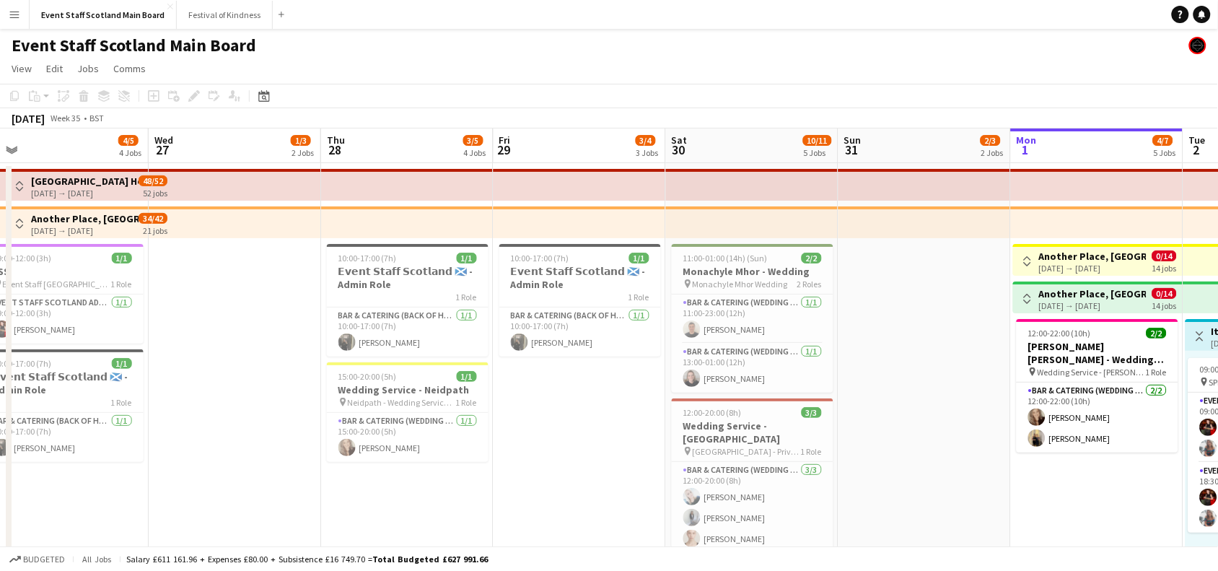
drag, startPoint x: 102, startPoint y: 341, endPoint x: 942, endPoint y: 368, distance: 840.8
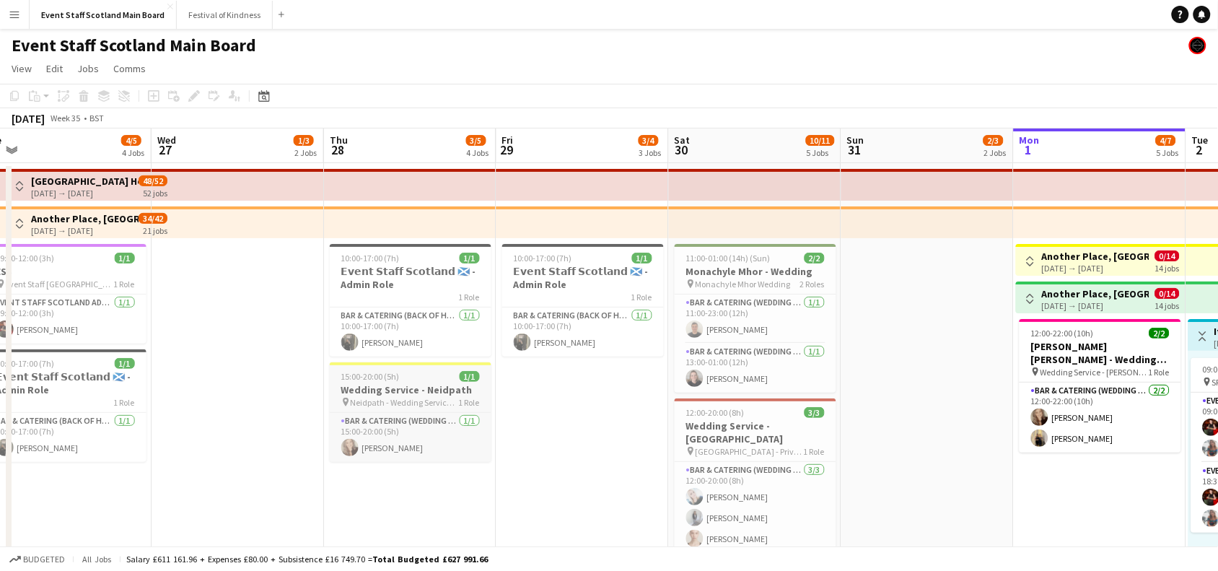
click at [387, 379] on span "15:00-20:00 (5h)" at bounding box center [370, 376] width 58 height 11
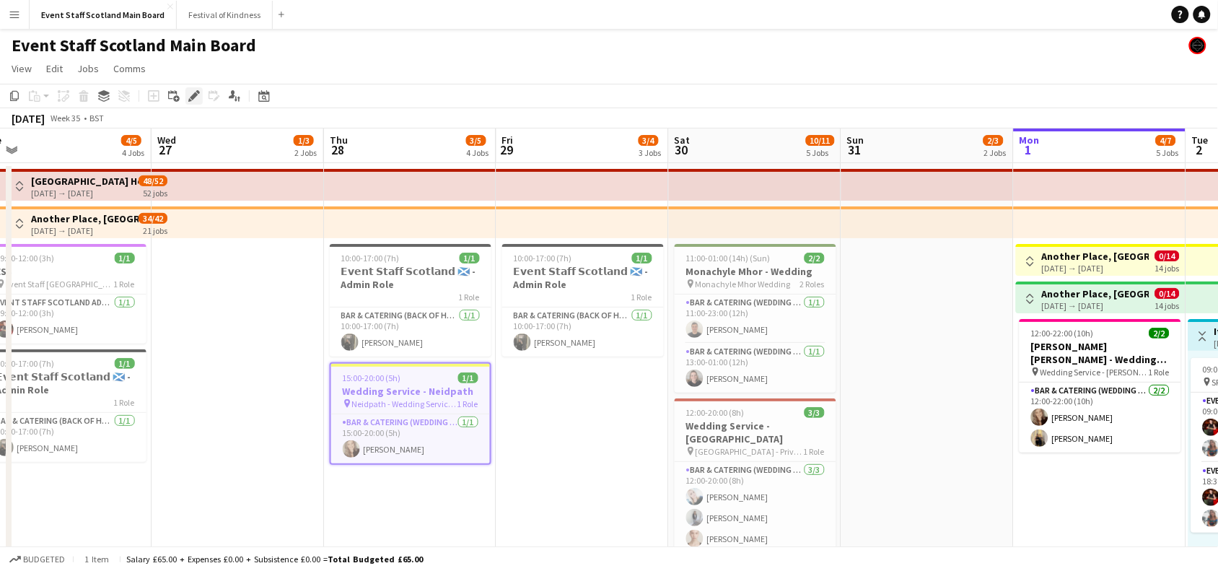
click at [195, 98] on icon "Edit" at bounding box center [194, 96] width 12 height 12
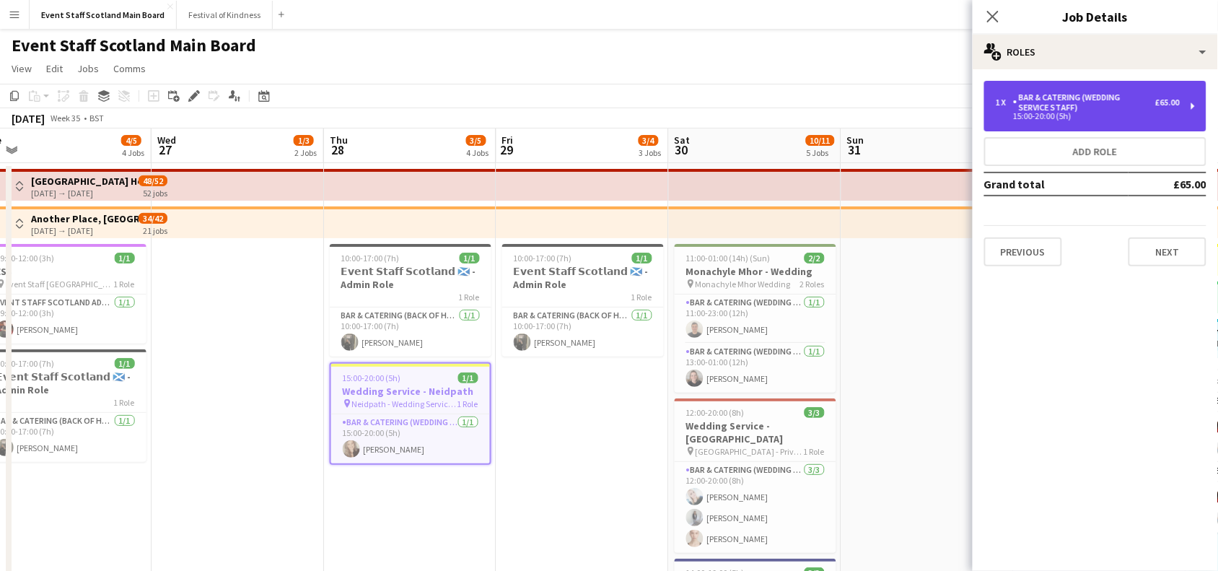
click at [1194, 102] on div "1 x Bar & Catering (Wedding Service Staff) £65.00 15:00-20:00 (5h)" at bounding box center [1095, 106] width 222 height 50
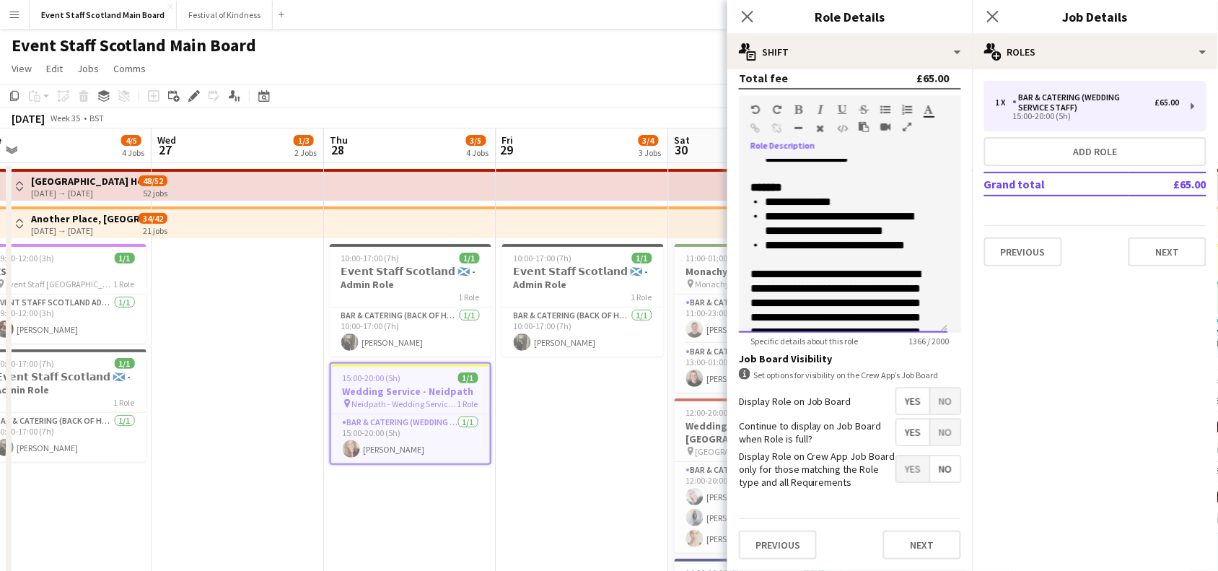
scroll to position [568, 0]
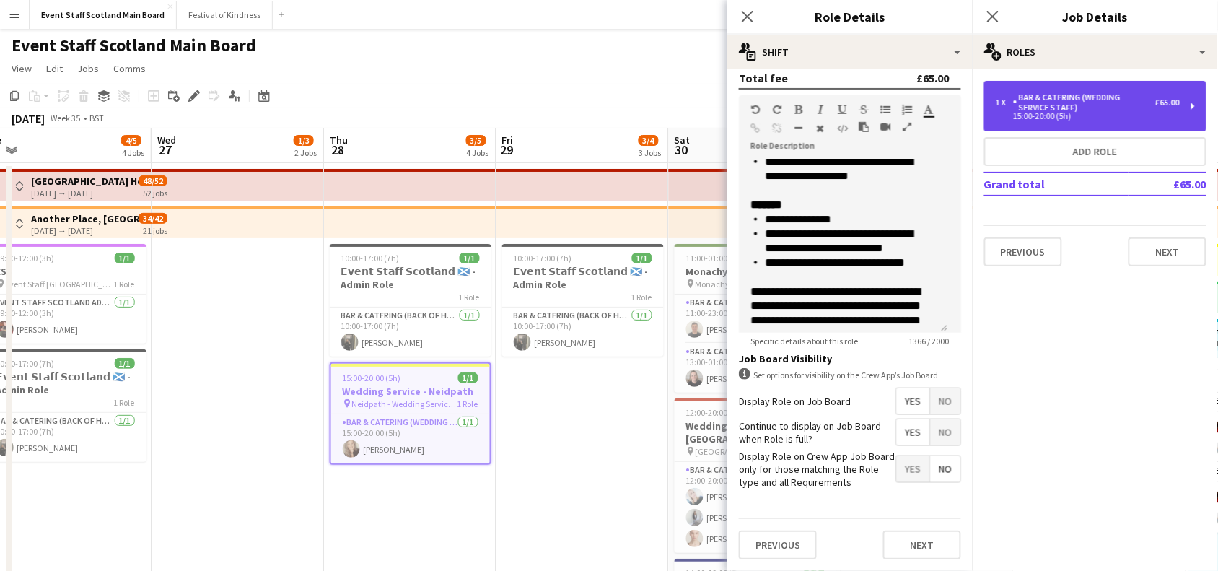
click at [1155, 106] on div "Bar & Catering (Wedding Service Staff)" at bounding box center [1084, 102] width 142 height 20
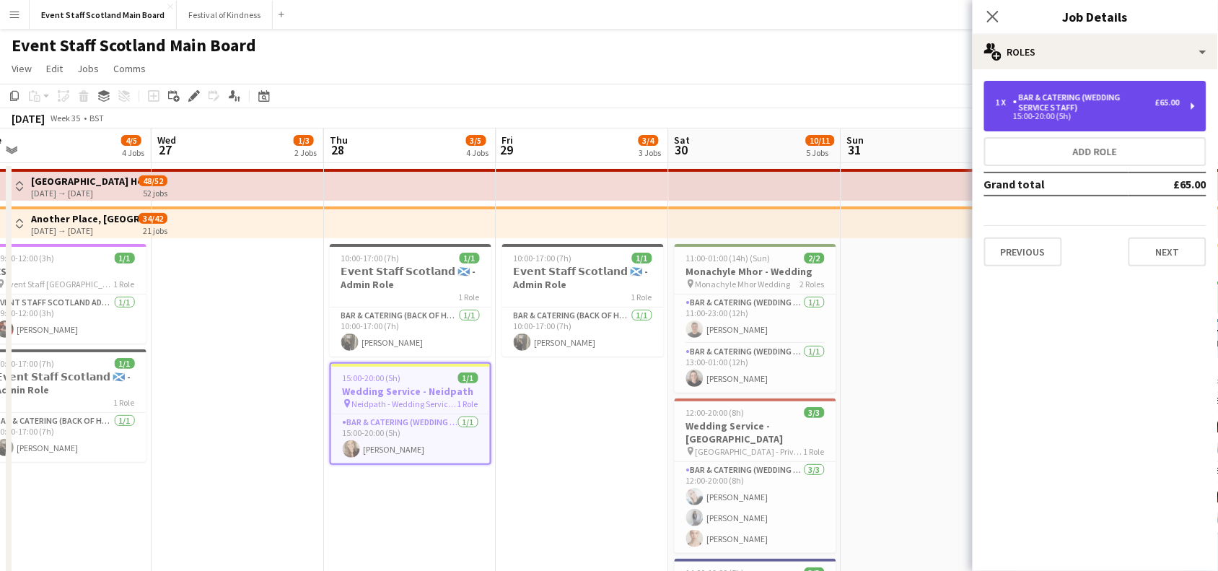
click at [1178, 115] on div "15:00-20:00 (5h)" at bounding box center [1087, 116] width 184 height 7
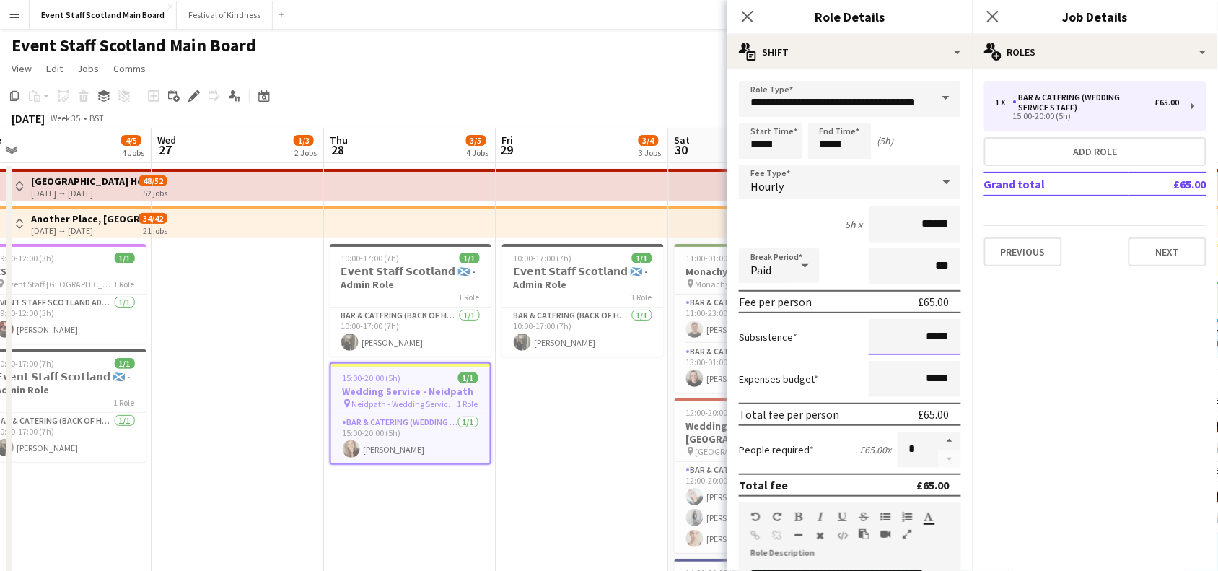
drag, startPoint x: 918, startPoint y: 333, endPoint x: 940, endPoint y: 336, distance: 21.8
click at [940, 336] on input "*****" at bounding box center [914, 337] width 92 height 36
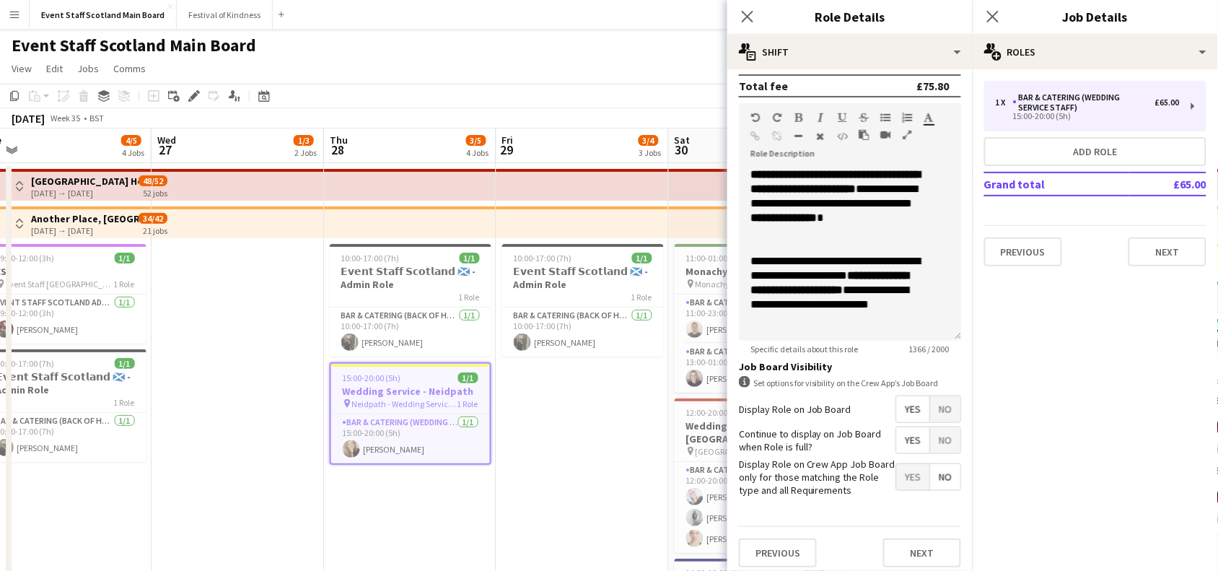
scroll to position [405, 0]
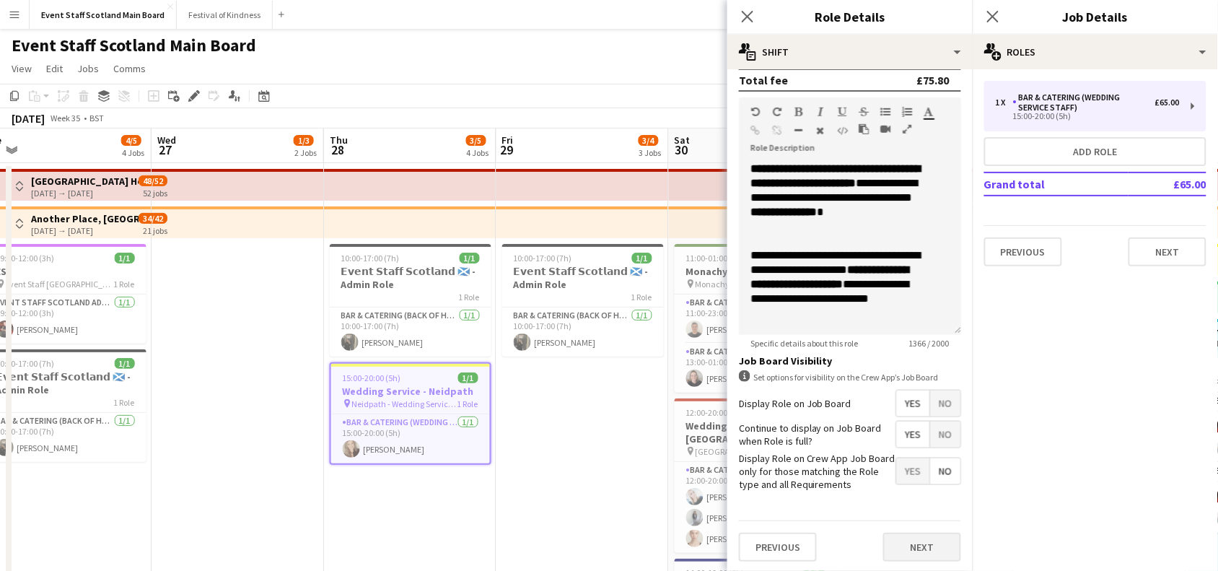
type input "*****"
click at [892, 554] on button "Next" at bounding box center [922, 546] width 78 height 29
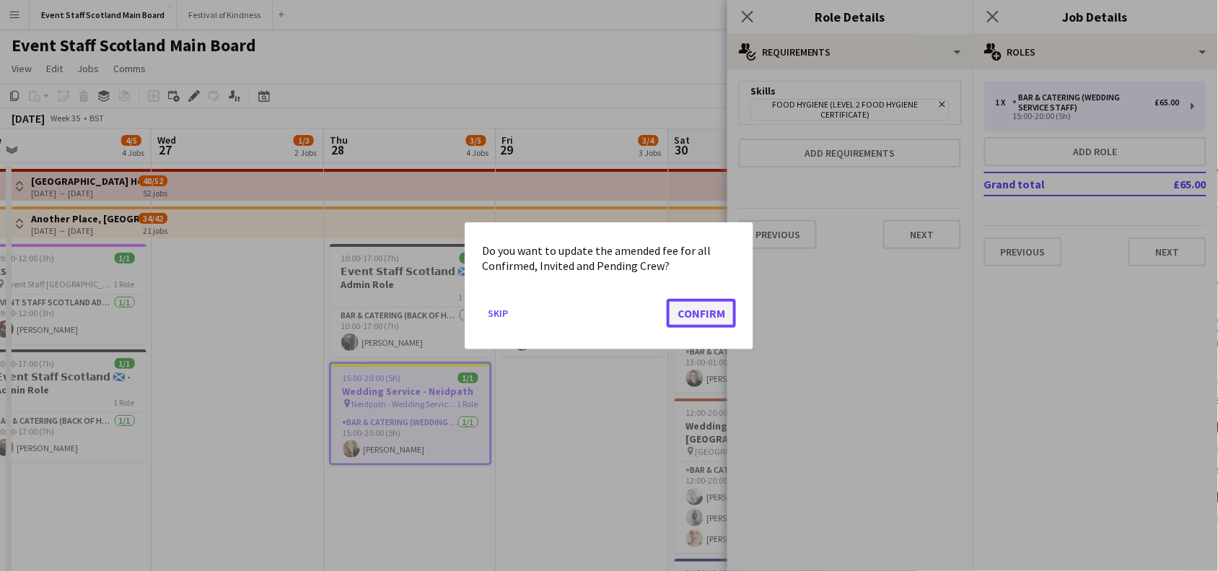
click at [716, 308] on button "Confirm" at bounding box center [701, 312] width 69 height 29
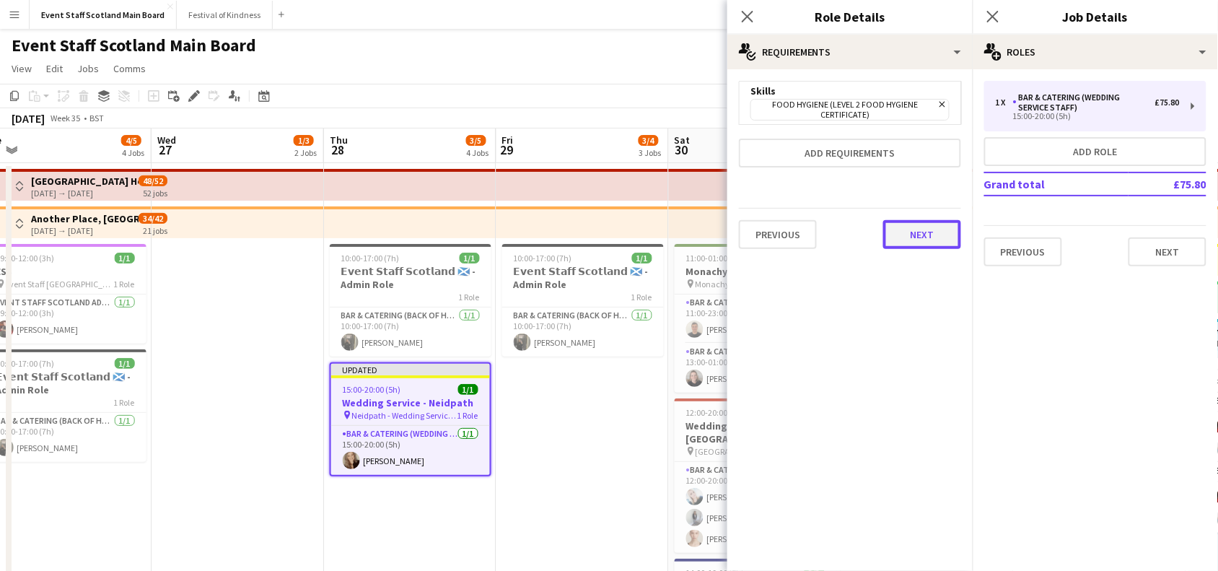
click at [925, 229] on button "Next" at bounding box center [922, 234] width 78 height 29
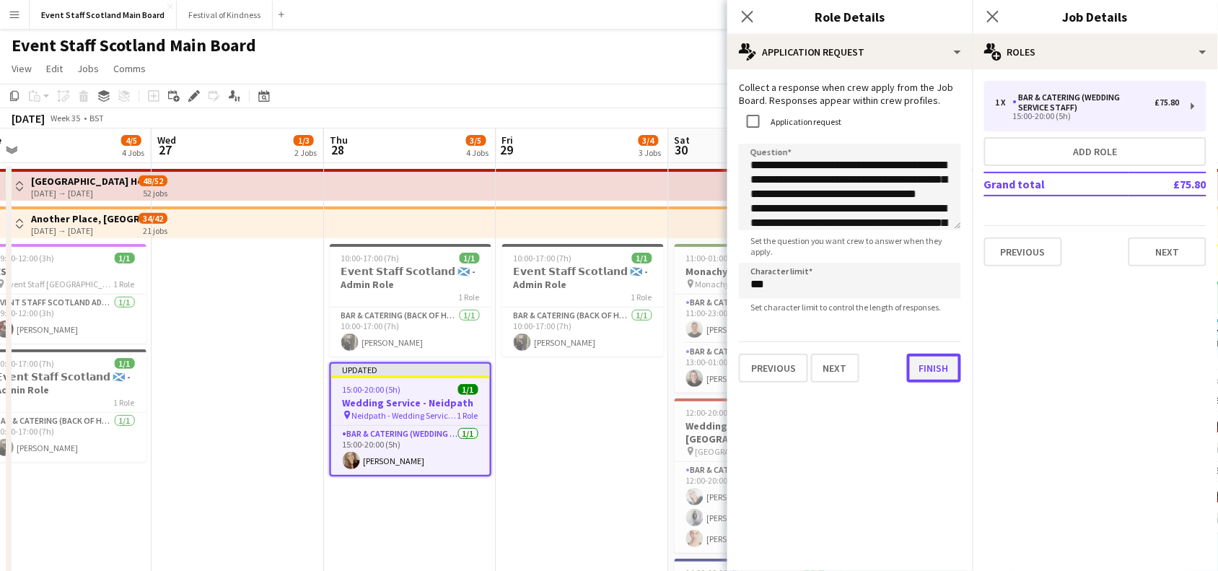
click at [909, 388] on div "**********" at bounding box center [849, 231] width 245 height 325
click at [925, 369] on button "Finish" at bounding box center [934, 367] width 54 height 29
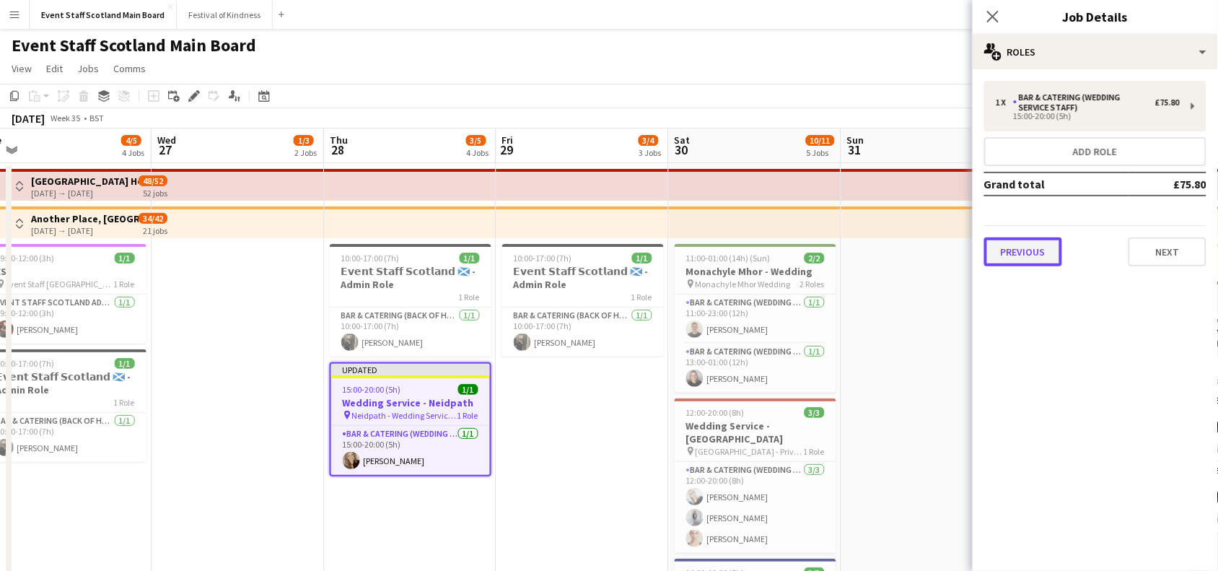
click at [1030, 243] on button "Previous" at bounding box center [1023, 251] width 78 height 29
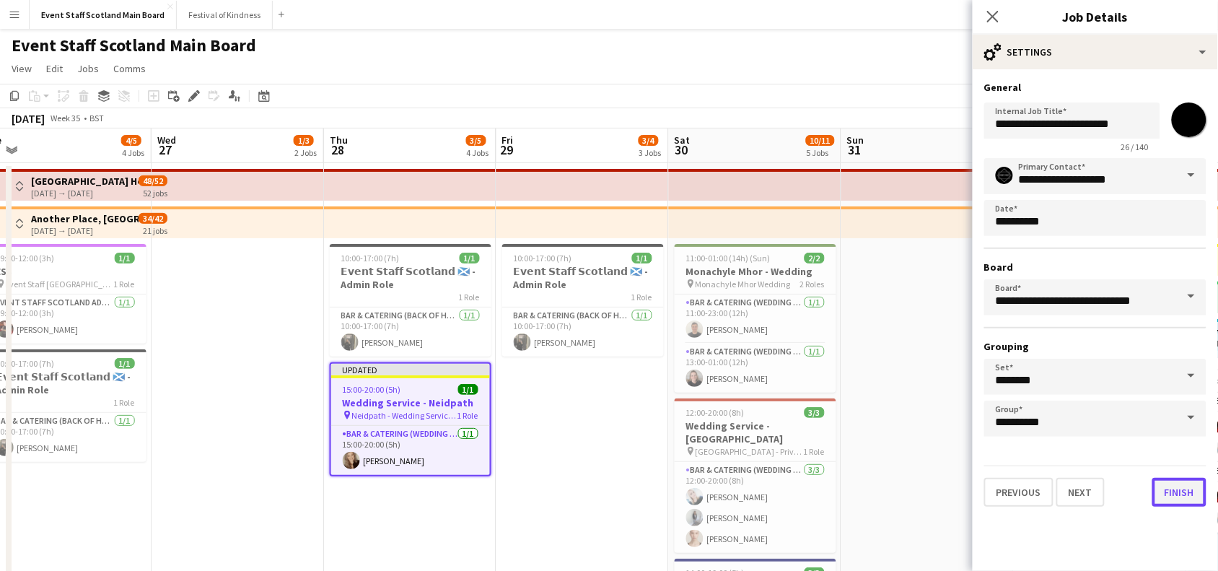
click at [1166, 493] on button "Finish" at bounding box center [1179, 492] width 54 height 29
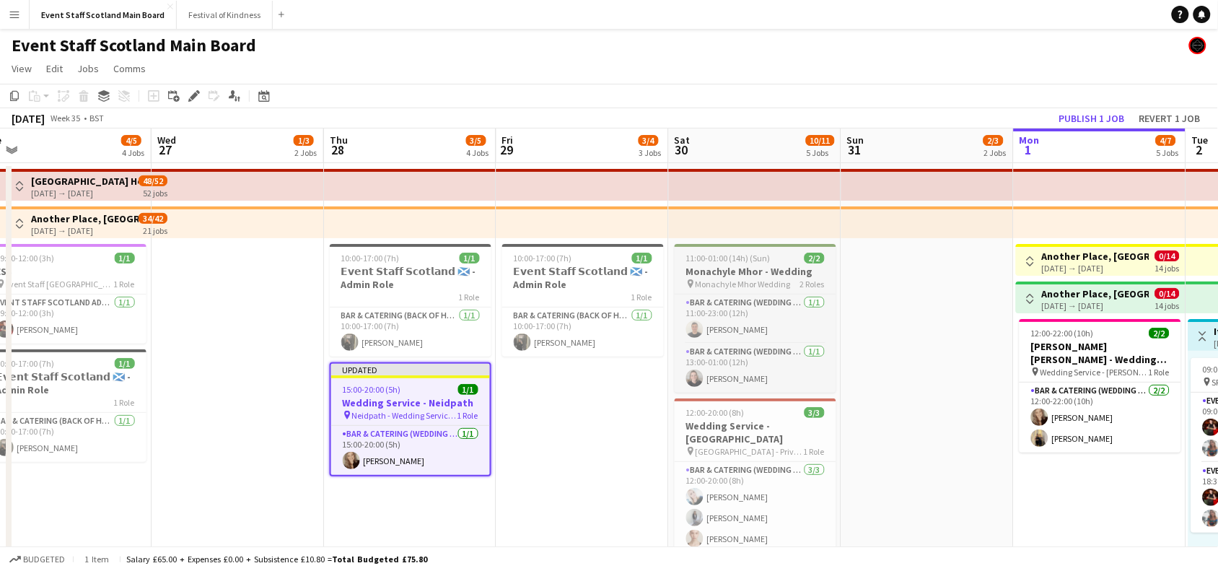
click at [718, 260] on span "11:00-01:00 (14h) (Sun)" at bounding box center [728, 257] width 84 height 11
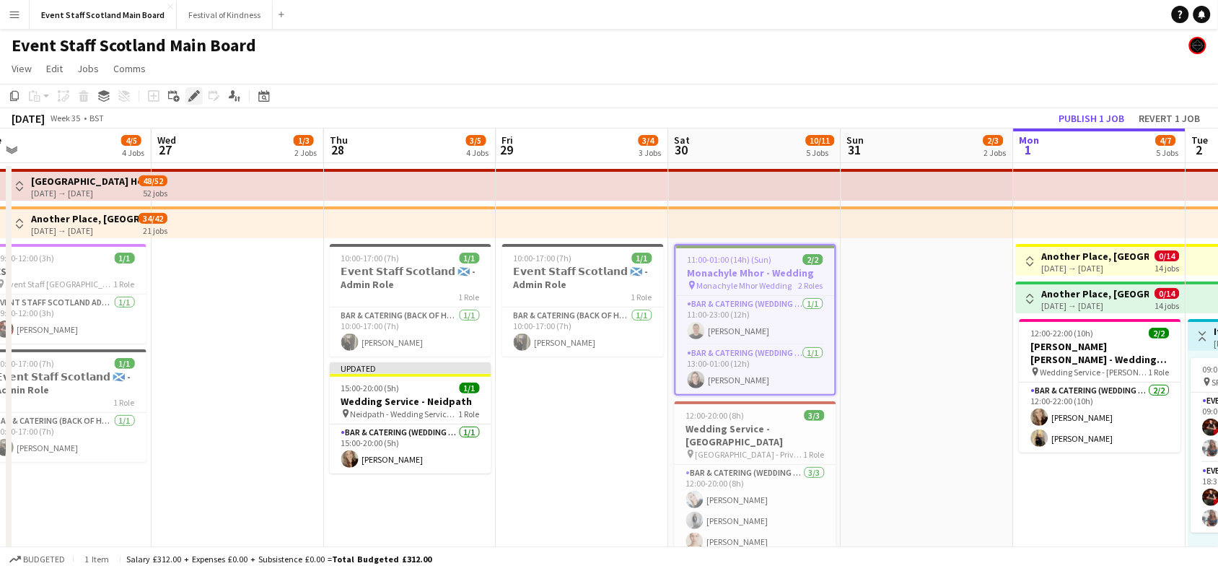
click at [190, 98] on icon at bounding box center [194, 96] width 8 height 8
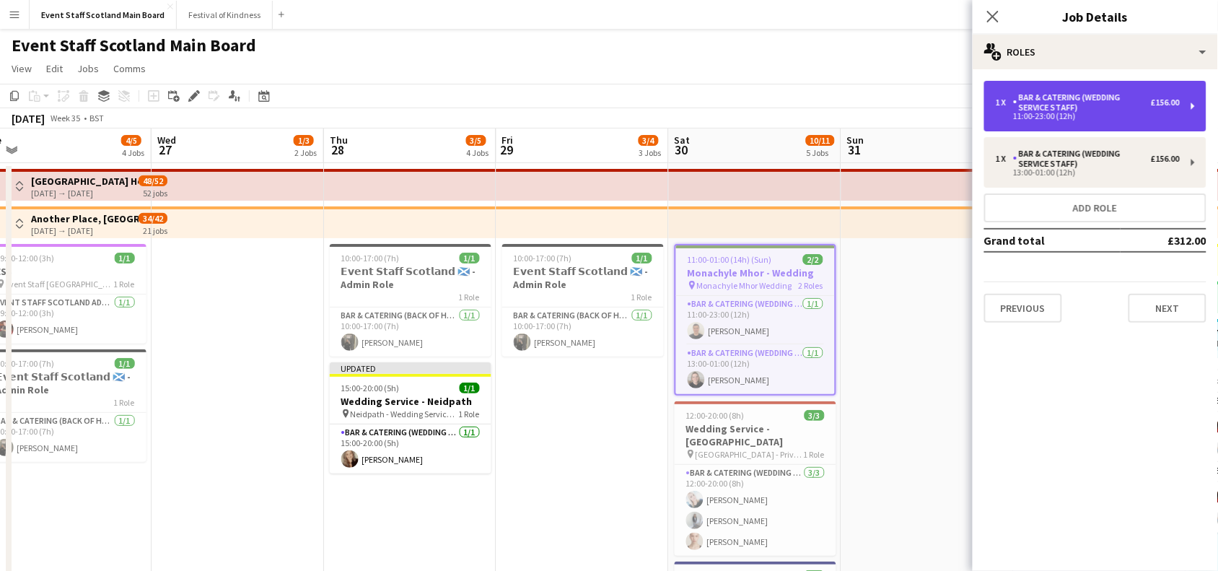
click at [1043, 119] on div "11:00-23:00 (12h)" at bounding box center [1087, 116] width 184 height 7
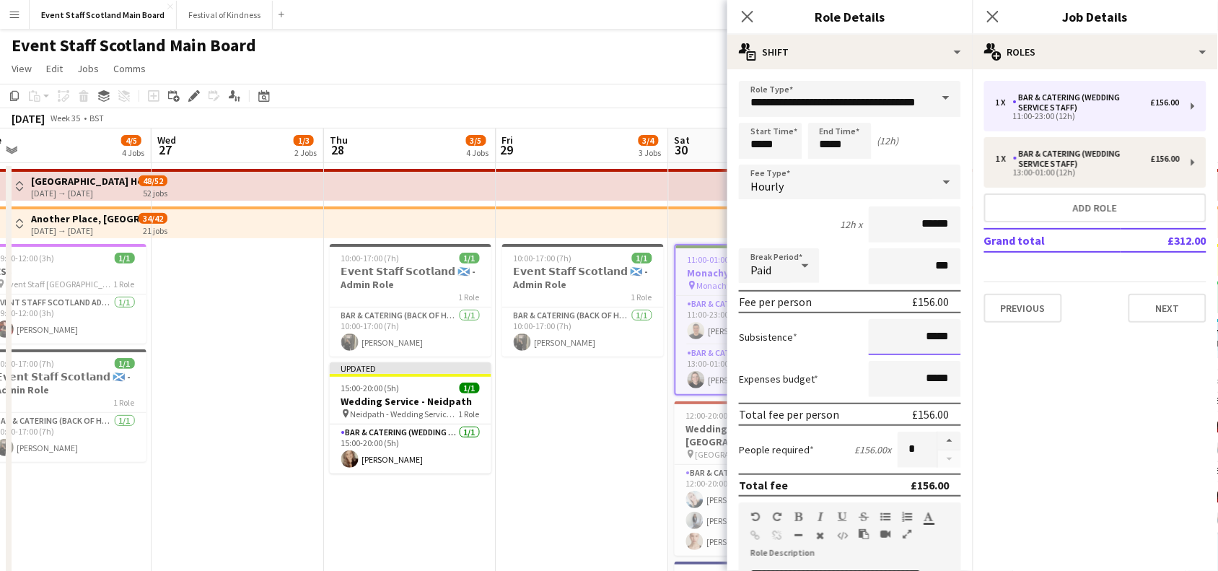
drag, startPoint x: 916, startPoint y: 333, endPoint x: 946, endPoint y: 333, distance: 30.3
click at [946, 333] on input "*****" at bounding box center [914, 337] width 92 height 36
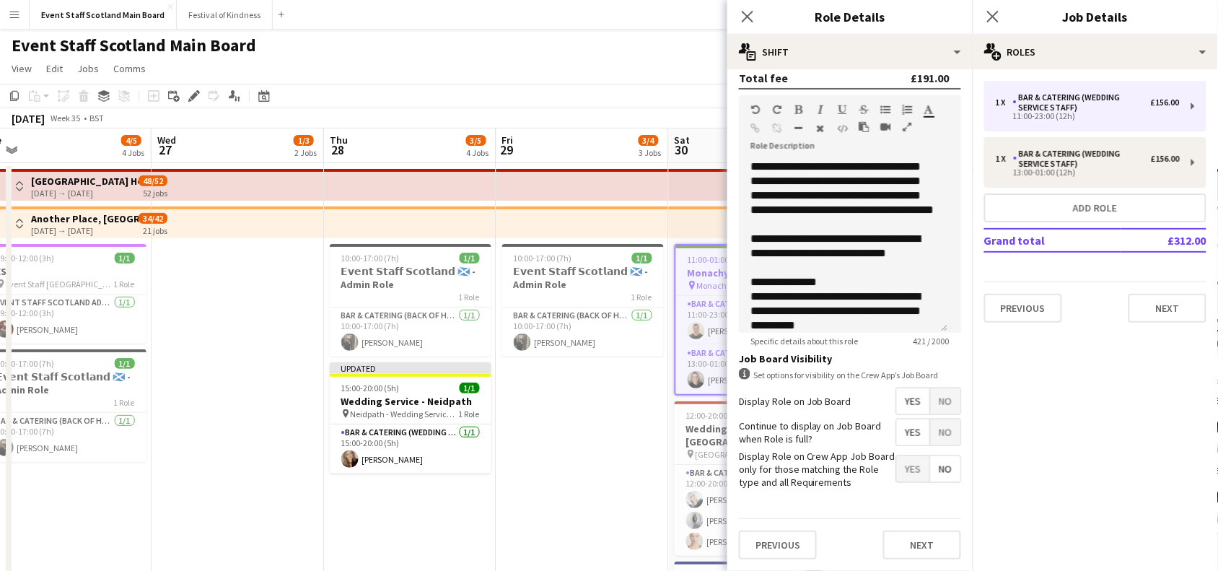
scroll to position [415, 0]
type input "******"
click at [910, 543] on button "Next" at bounding box center [922, 544] width 78 height 29
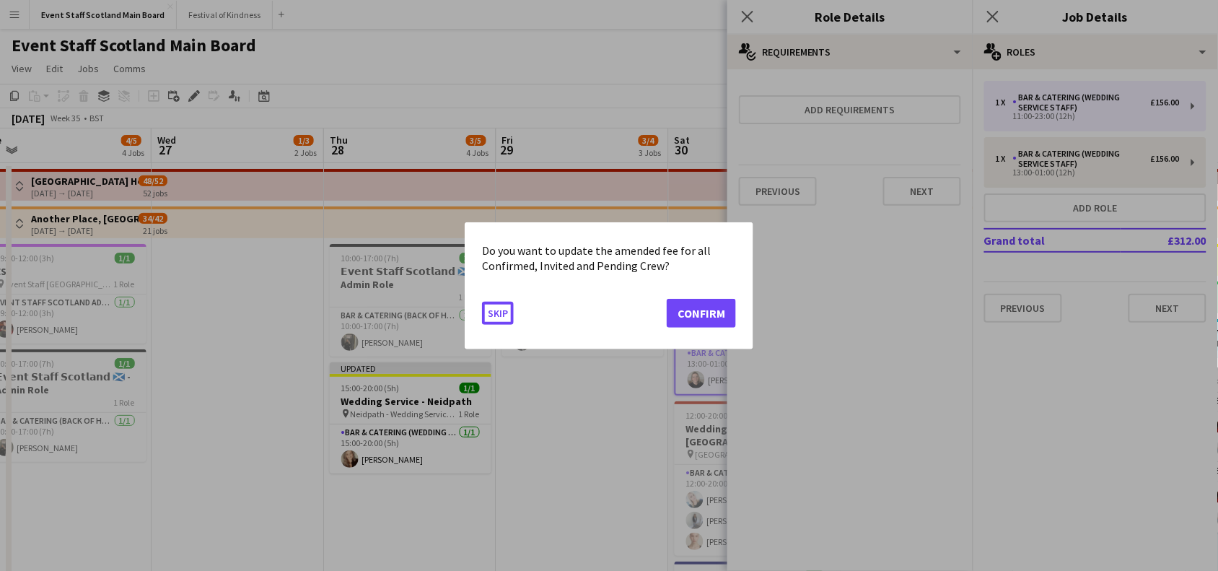
scroll to position [0, 0]
click at [714, 312] on button "Confirm" at bounding box center [701, 312] width 69 height 29
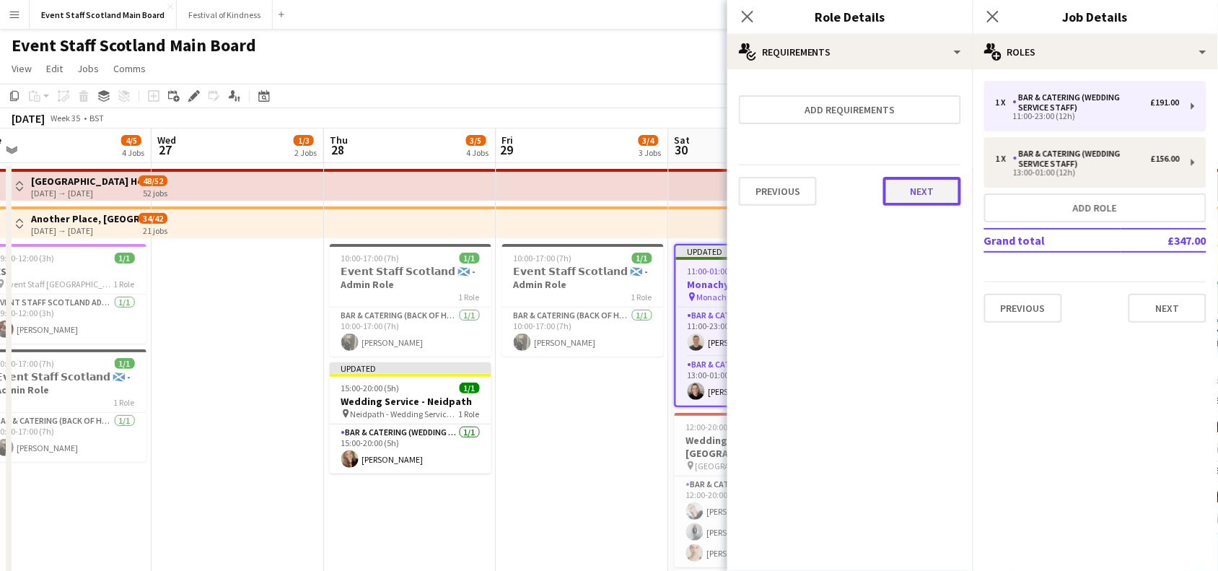
click at [912, 188] on button "Next" at bounding box center [922, 191] width 78 height 29
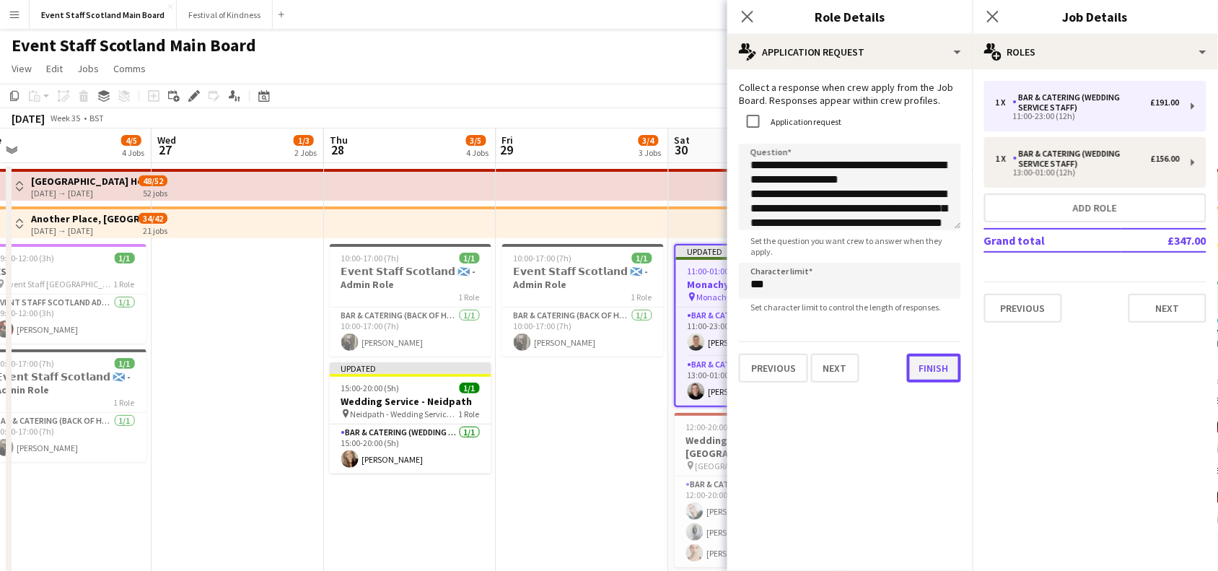
click at [907, 375] on button "Finish" at bounding box center [934, 367] width 54 height 29
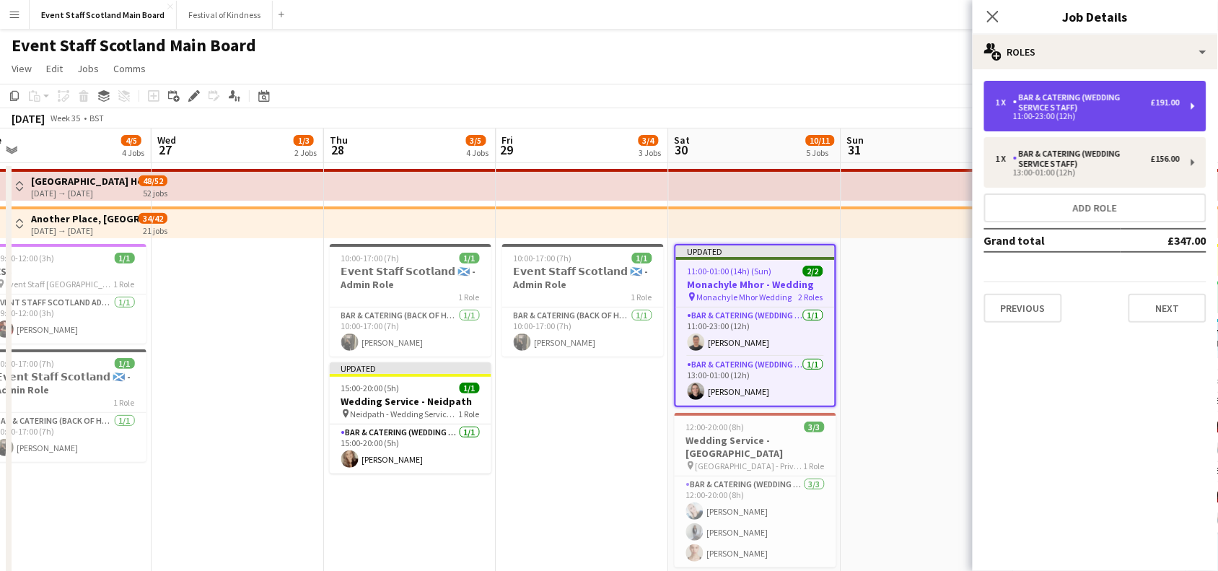
click at [1075, 106] on div "Bar & Catering (Wedding Service Staff)" at bounding box center [1082, 102] width 138 height 20
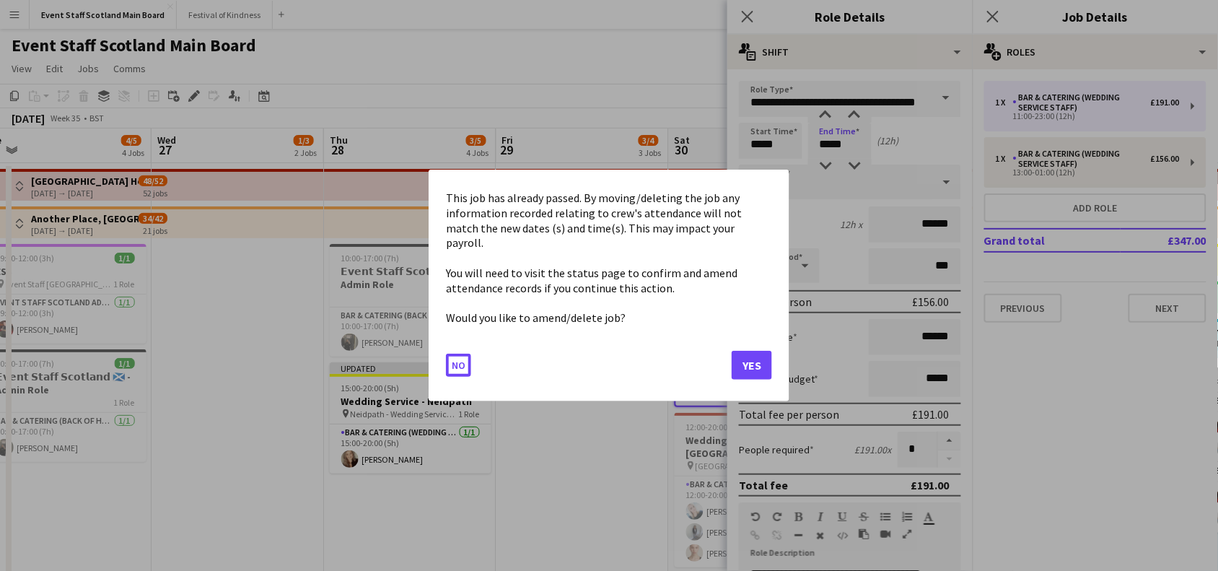
click at [755, 358] on button "Yes" at bounding box center [751, 365] width 40 height 29
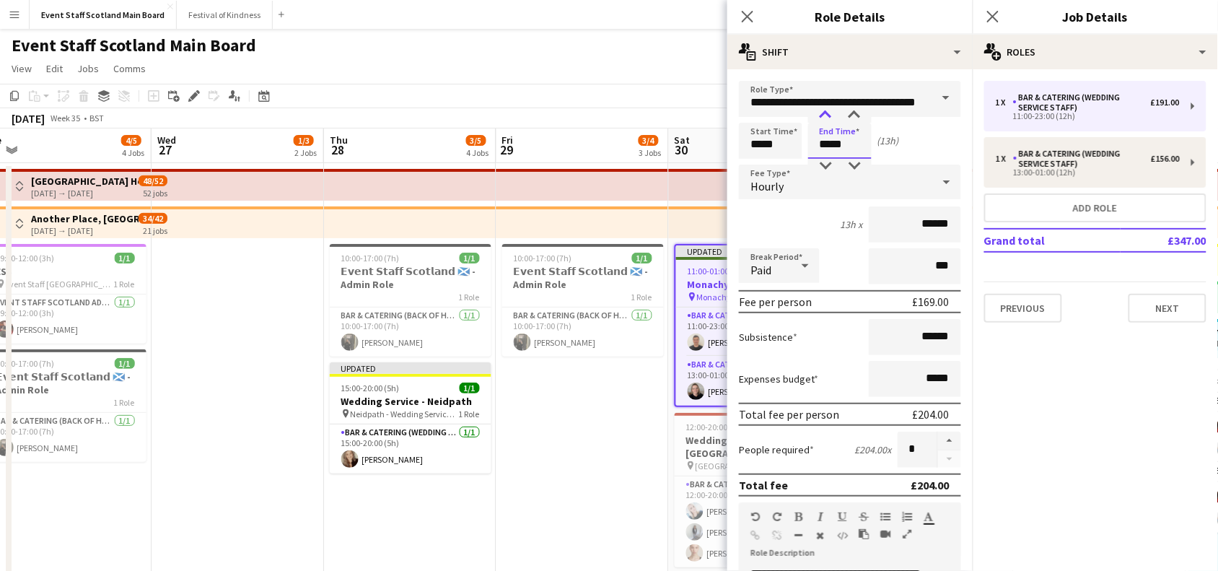
click at [822, 117] on div at bounding box center [825, 115] width 29 height 14
type input "*****"
click at [822, 117] on div at bounding box center [825, 115] width 29 height 14
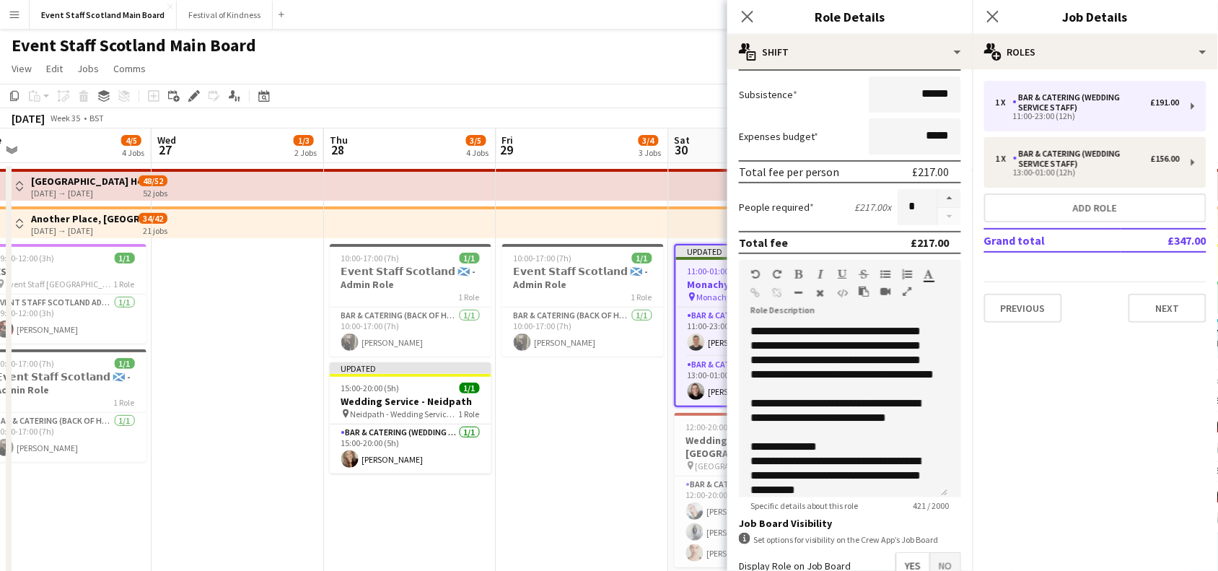
scroll to position [415, 0]
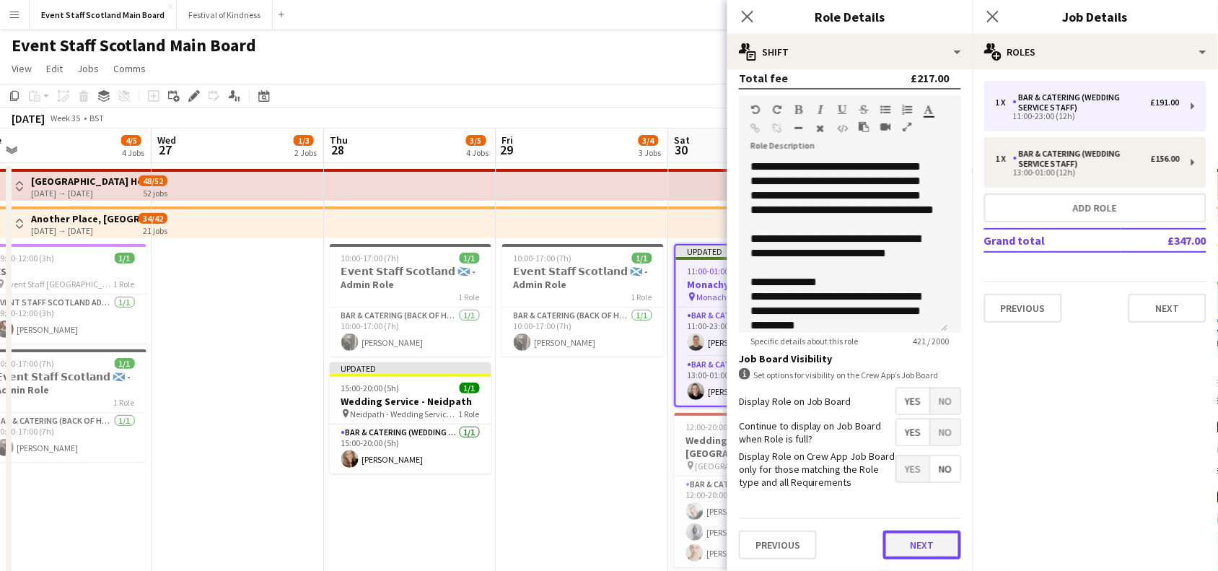
click at [920, 535] on button "Next" at bounding box center [922, 544] width 78 height 29
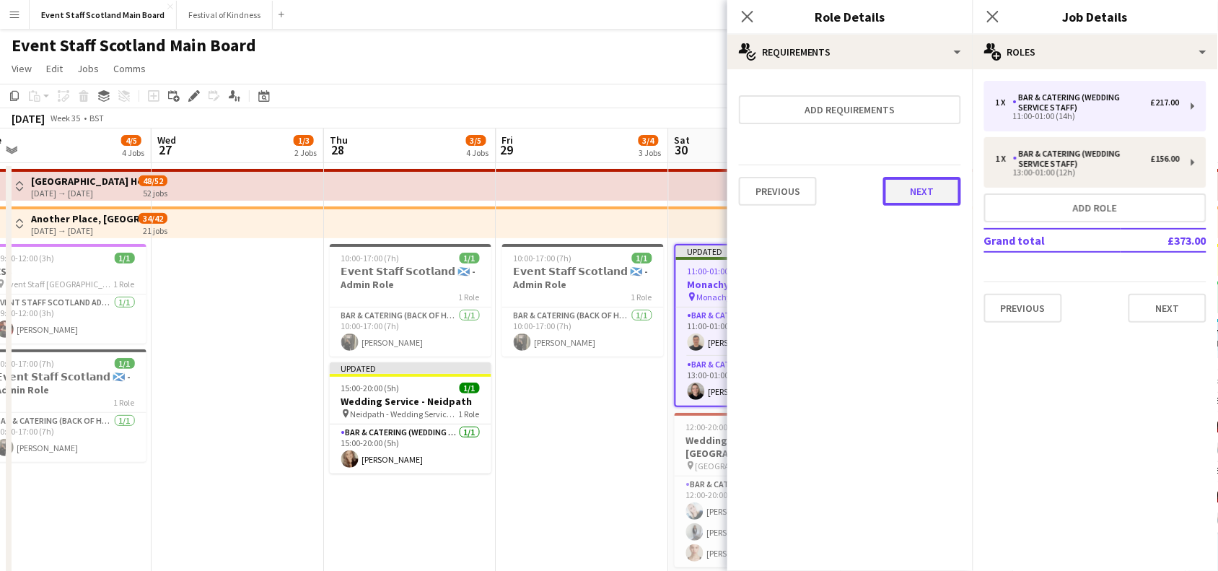
click at [934, 196] on button "Next" at bounding box center [922, 191] width 78 height 29
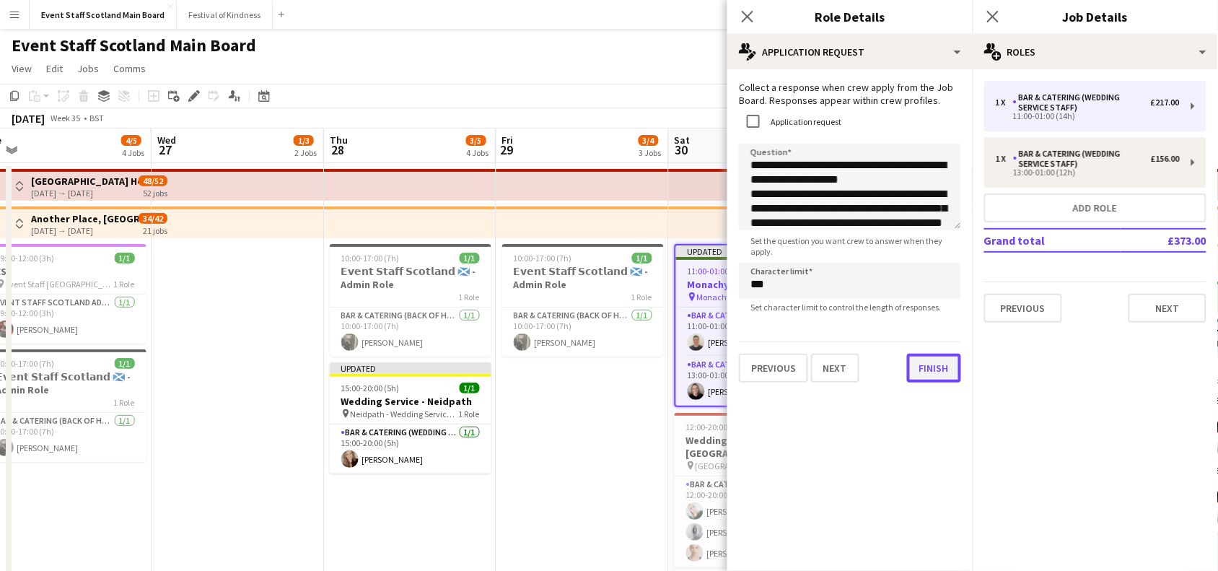
click at [912, 373] on button "Finish" at bounding box center [934, 367] width 54 height 29
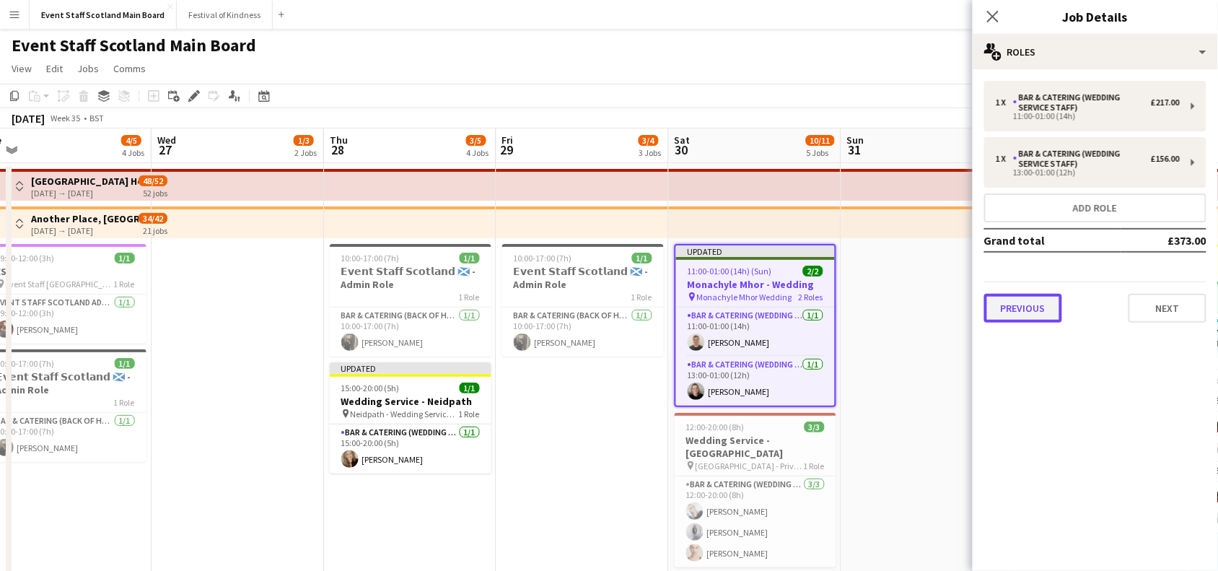
click at [1023, 308] on button "Previous" at bounding box center [1023, 308] width 78 height 29
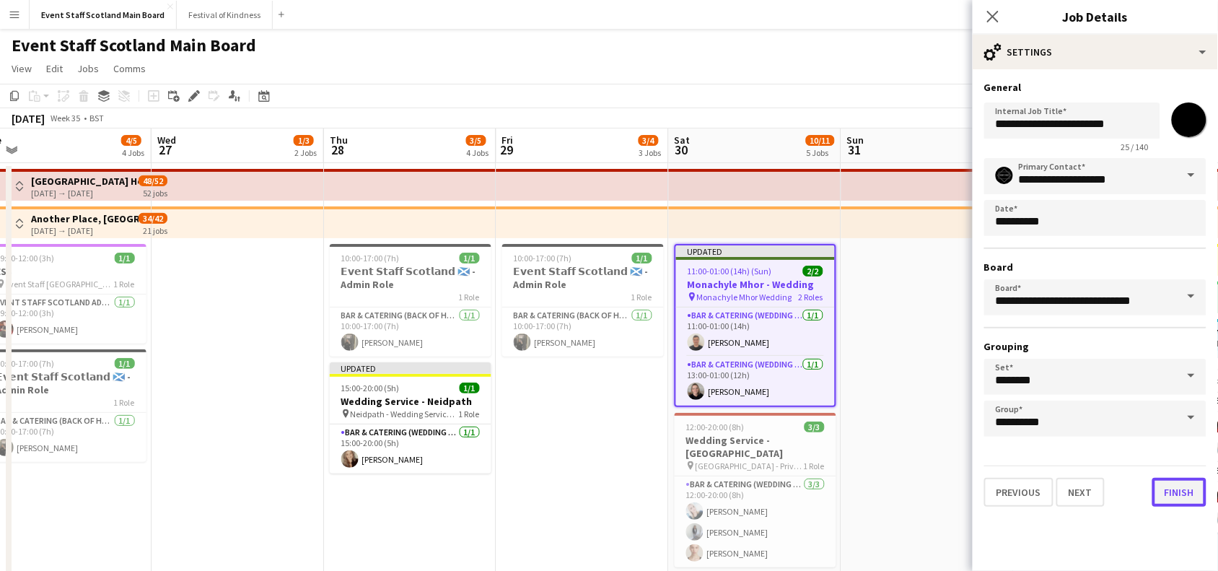
click at [1182, 481] on button "Finish" at bounding box center [1179, 492] width 54 height 29
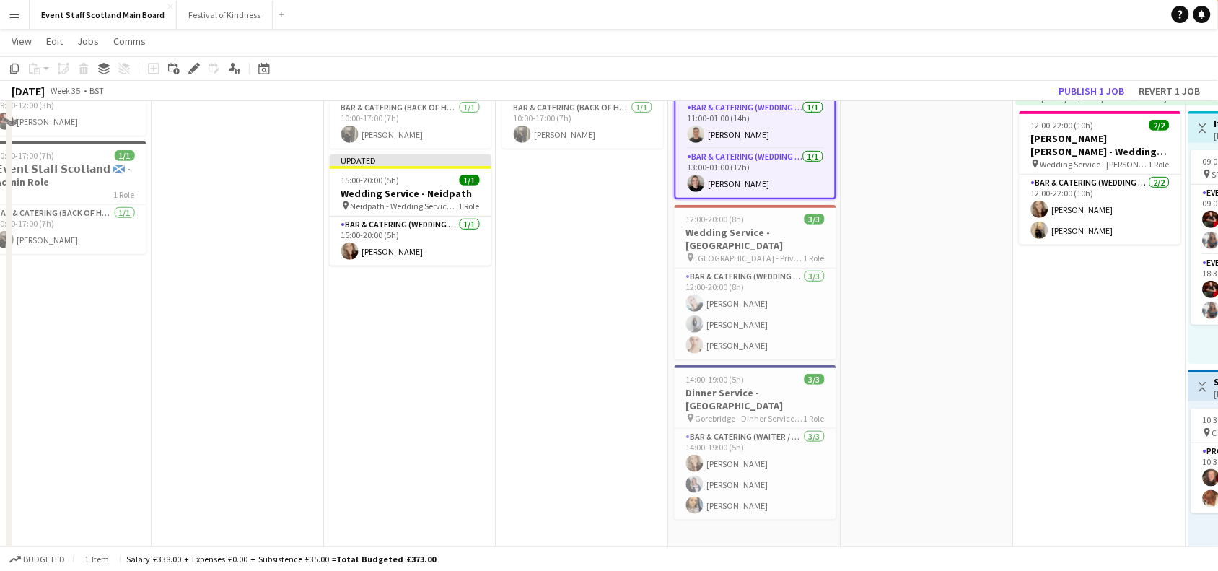
scroll to position [236, 0]
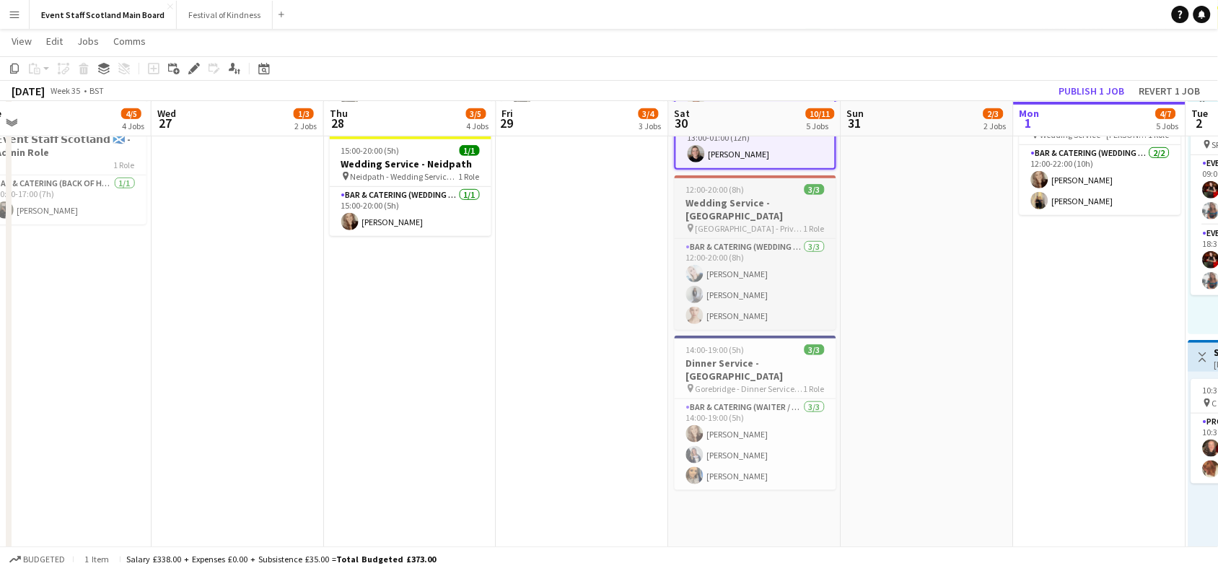
click at [726, 184] on span "12:00-20:00 (8h)" at bounding box center [715, 189] width 58 height 11
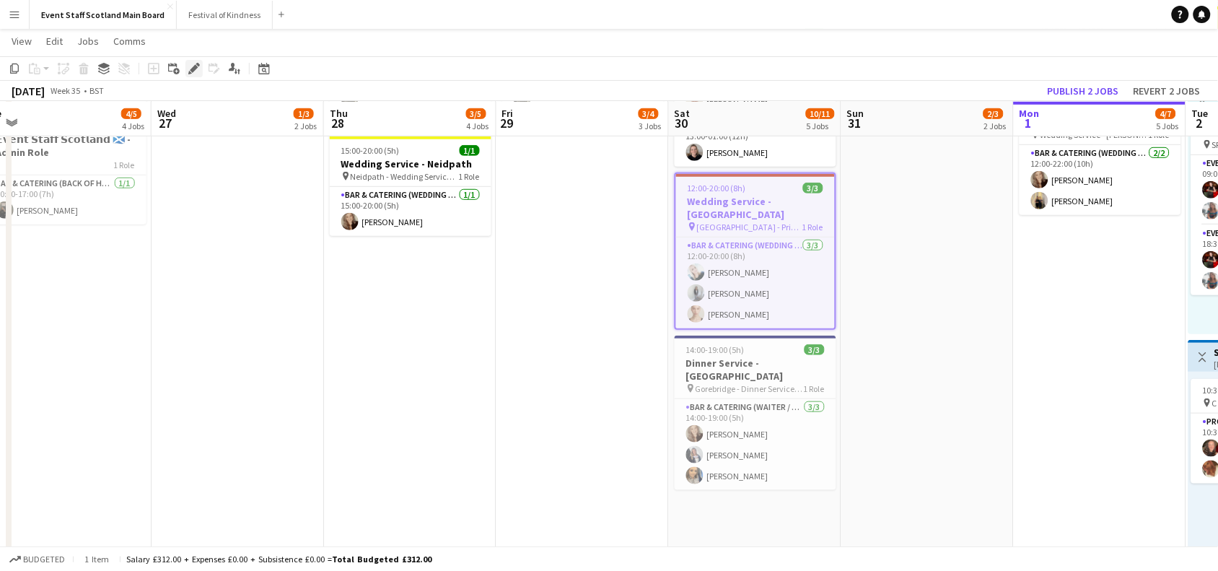
click at [193, 67] on icon at bounding box center [194, 69] width 8 height 8
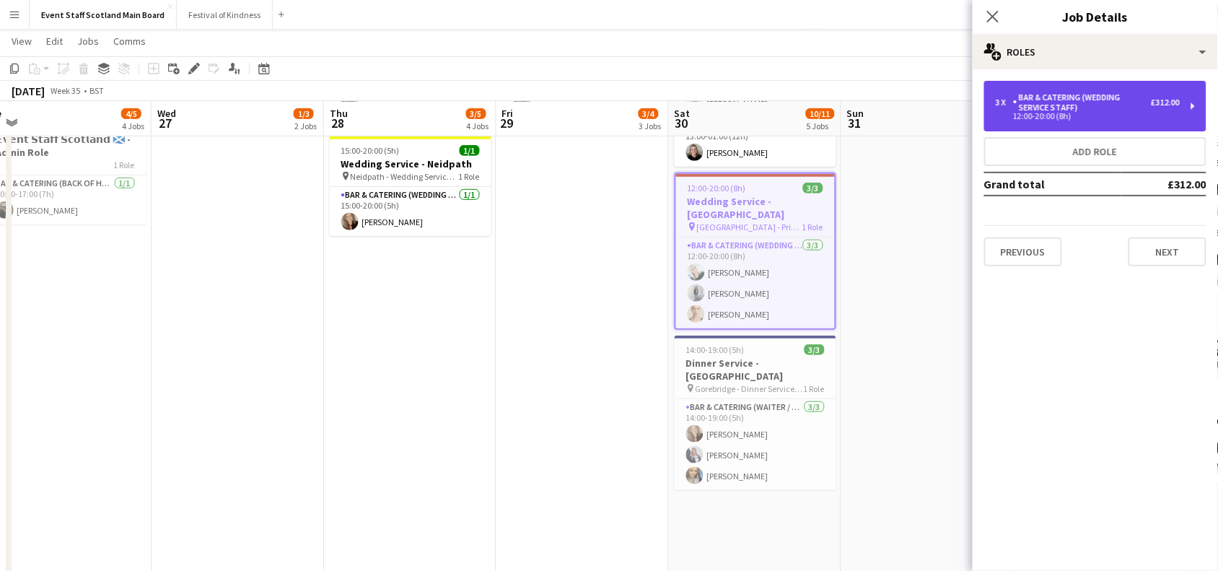
click at [1112, 102] on div "Bar & Catering (Wedding Service Staff)" at bounding box center [1082, 102] width 138 height 20
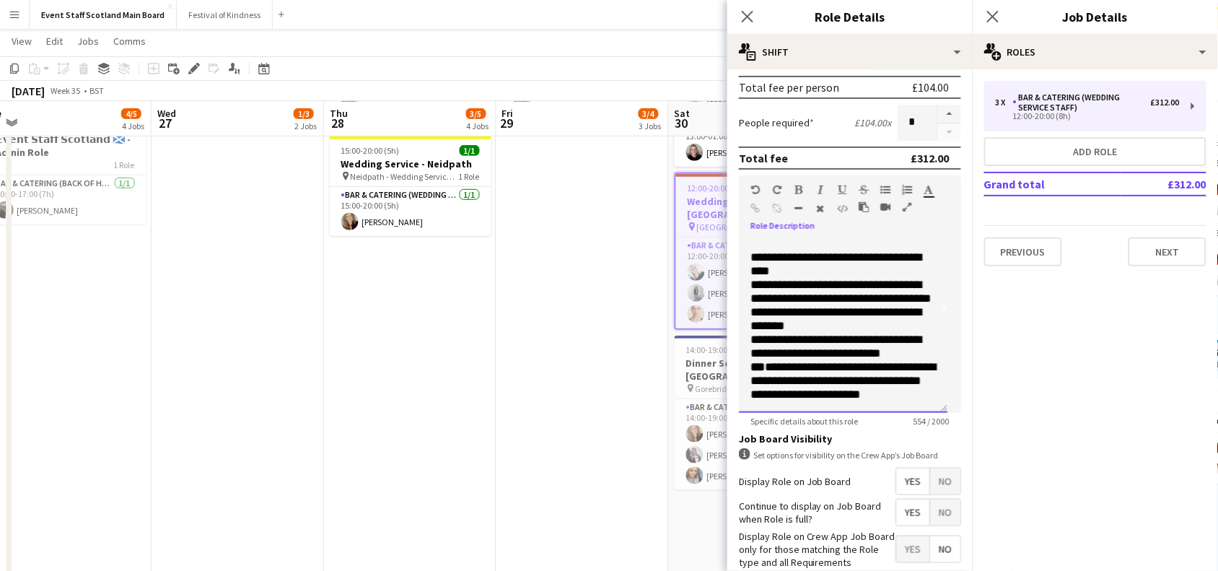
scroll to position [152, 0]
click at [997, 16] on icon "Close pop-in" at bounding box center [992, 16] width 14 height 14
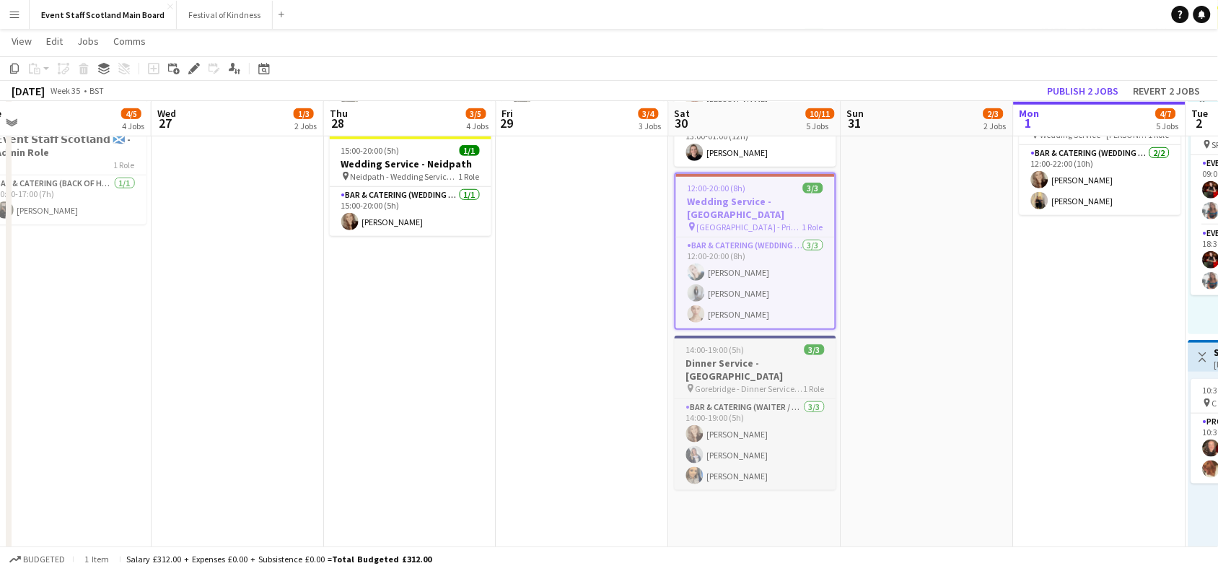
click at [750, 383] on span "Gorebridge - Dinner Service Roles" at bounding box center [749, 388] width 108 height 11
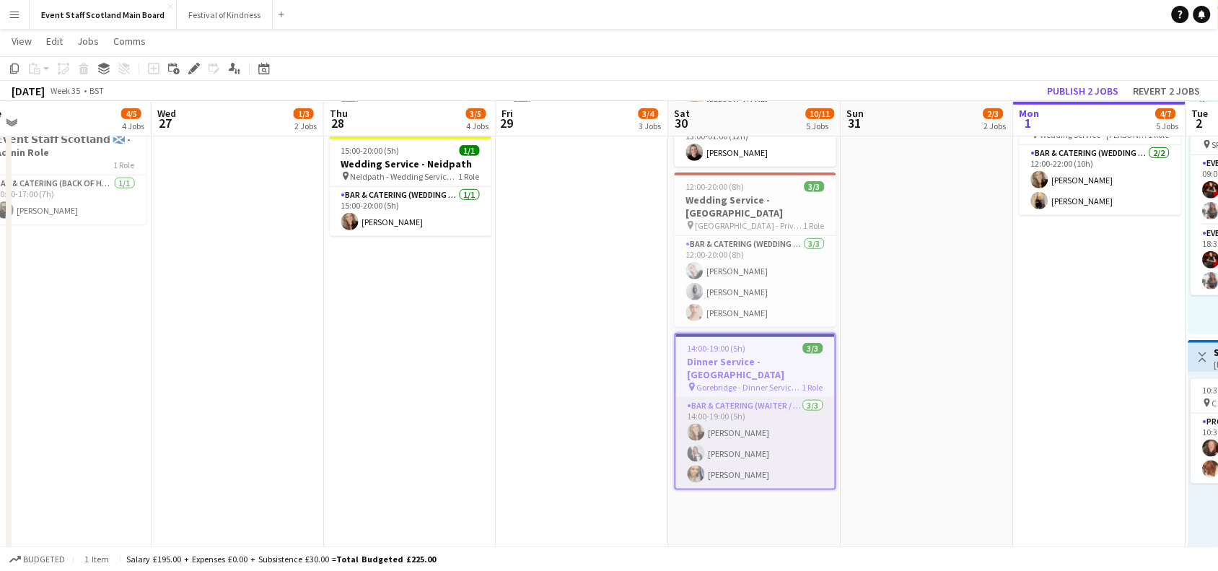
click at [765, 423] on app-card-role "Bar & Catering (Waiter / waitress) [DATE] 14:00-19:00 (5h) [PERSON_NAME] [PERSO…" at bounding box center [755, 442] width 159 height 91
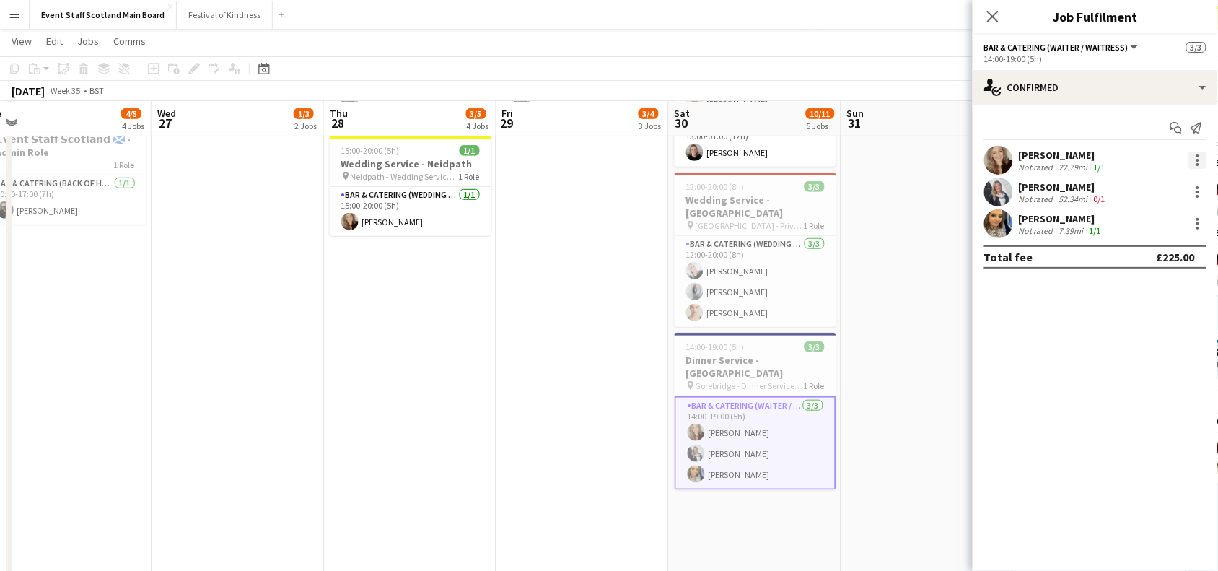
click at [1194, 157] on div at bounding box center [1197, 159] width 17 height 17
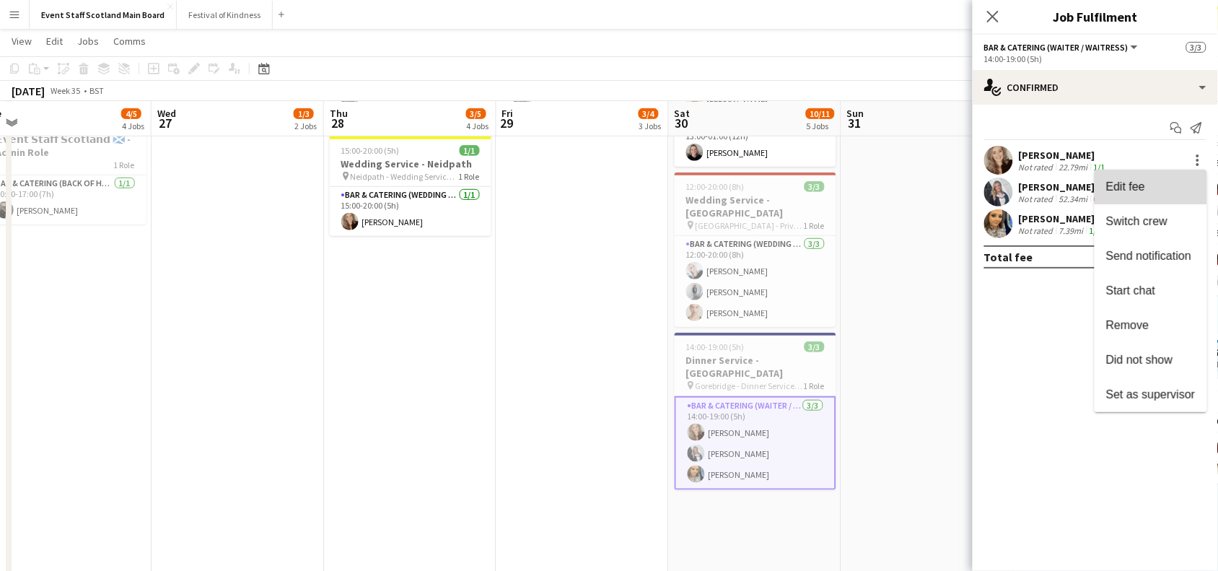
click at [1140, 190] on span "Edit fee" at bounding box center [1125, 186] width 39 height 12
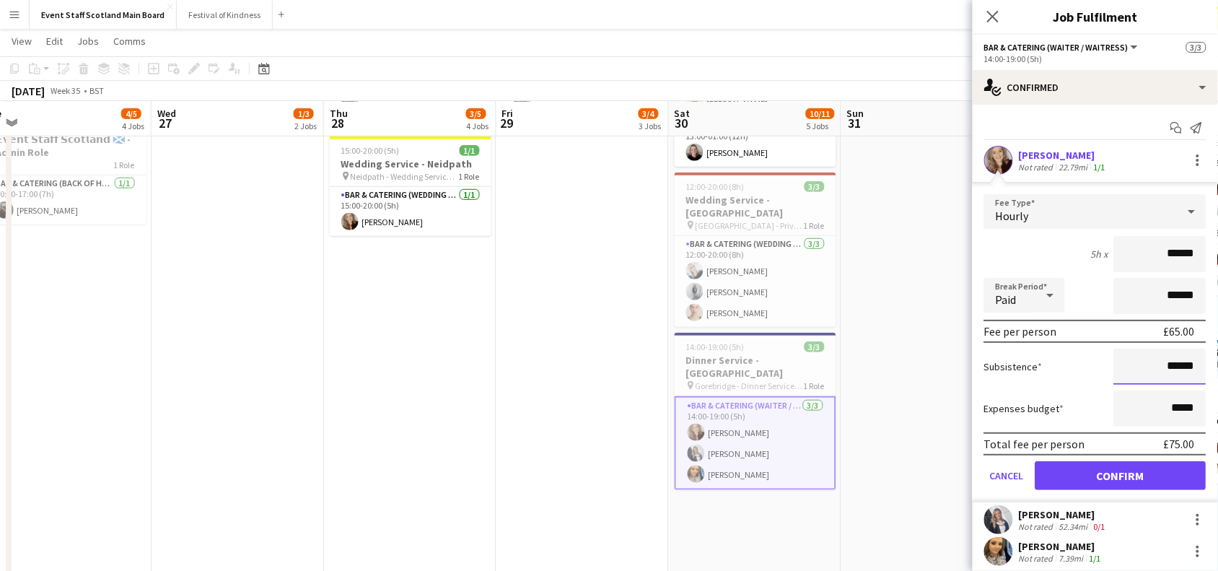
drag, startPoint x: 1158, startPoint y: 363, endPoint x: 1202, endPoint y: 363, distance: 44.0
click at [1202, 363] on form "Fee Type Hourly 5h x ****** Break Period Paid ****** Fee per person £65.00 Subs…" at bounding box center [1094, 348] width 245 height 308
type input "******"
click at [1118, 477] on button "Confirm" at bounding box center [1120, 475] width 171 height 29
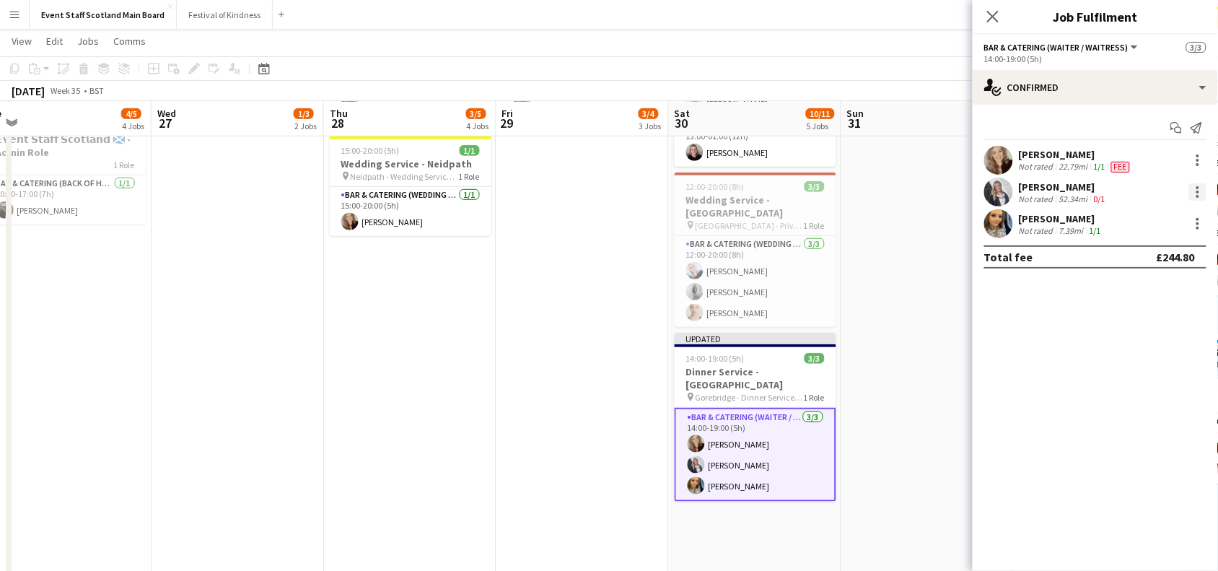
click at [1201, 190] on div at bounding box center [1197, 191] width 17 height 17
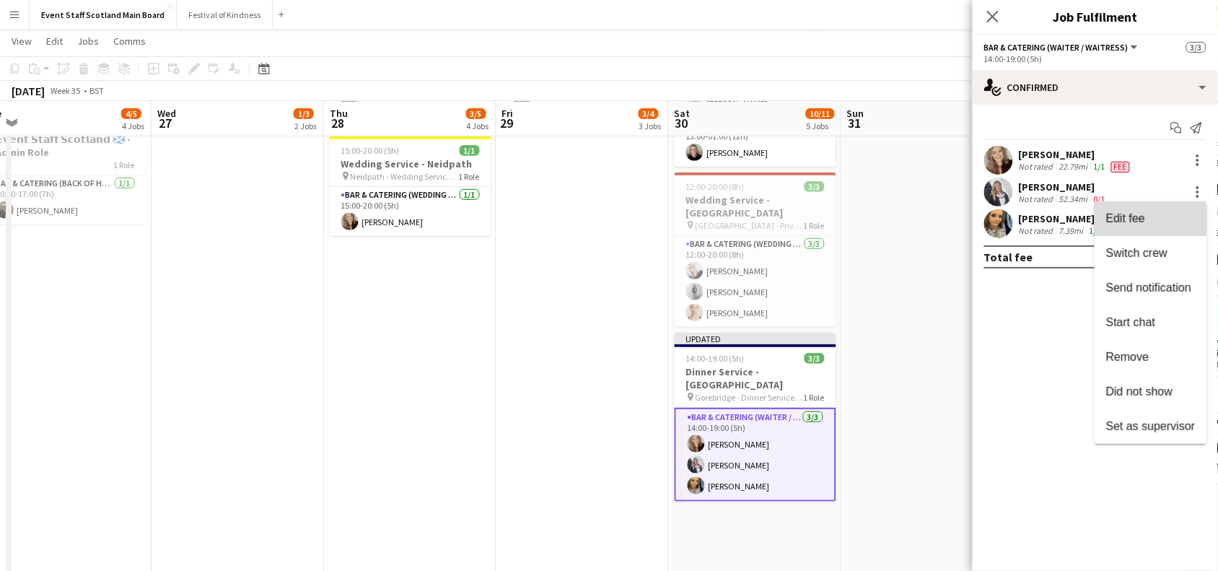
click at [1140, 229] on button "Edit fee" at bounding box center [1150, 218] width 113 height 35
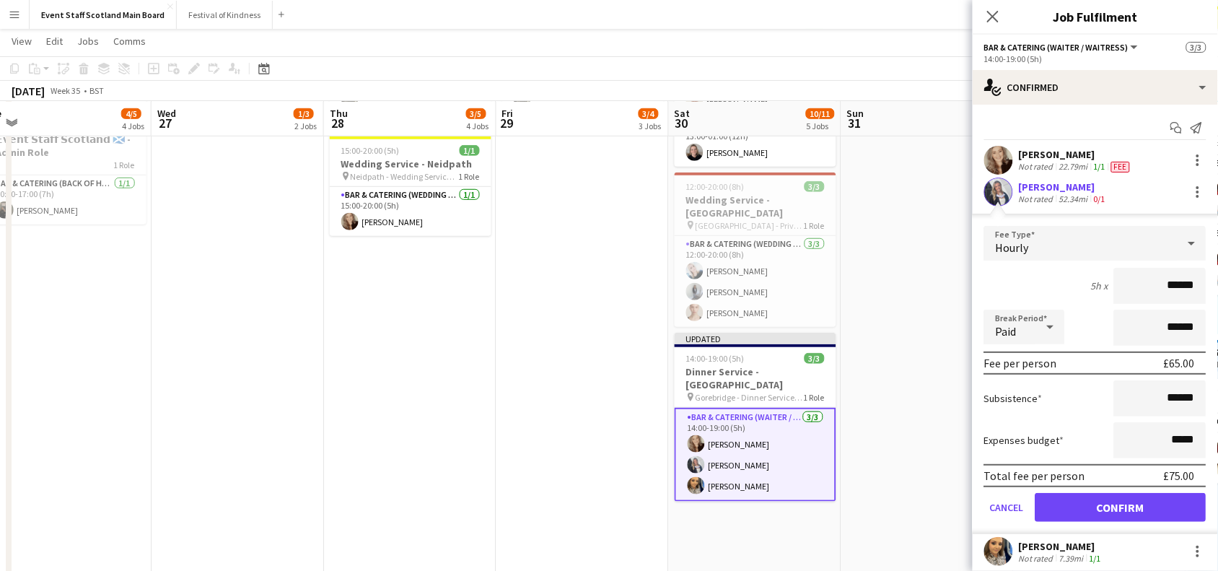
drag, startPoint x: 1156, startPoint y: 282, endPoint x: 1205, endPoint y: 281, distance: 48.3
click at [1205, 281] on mat-expansion-panel "check Confirmed Start chat Send notification Robyn Struthers Not rated 22.79mi …" at bounding box center [1094, 338] width 245 height 466
type input "******"
click at [1118, 501] on button "Confirm" at bounding box center [1120, 507] width 171 height 29
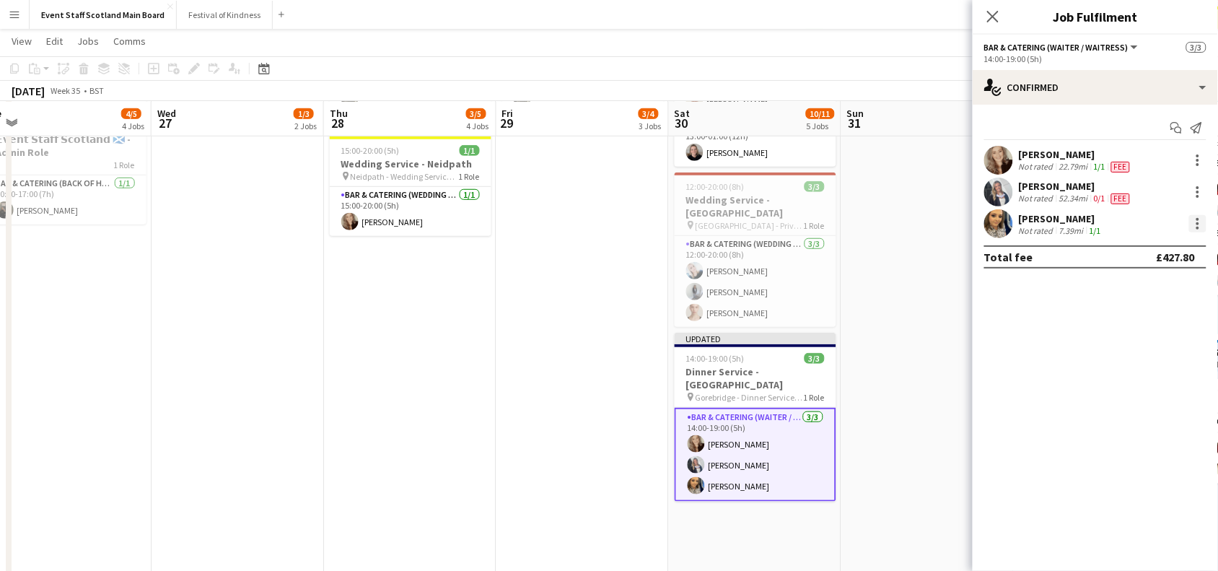
click at [1192, 222] on div at bounding box center [1197, 223] width 17 height 17
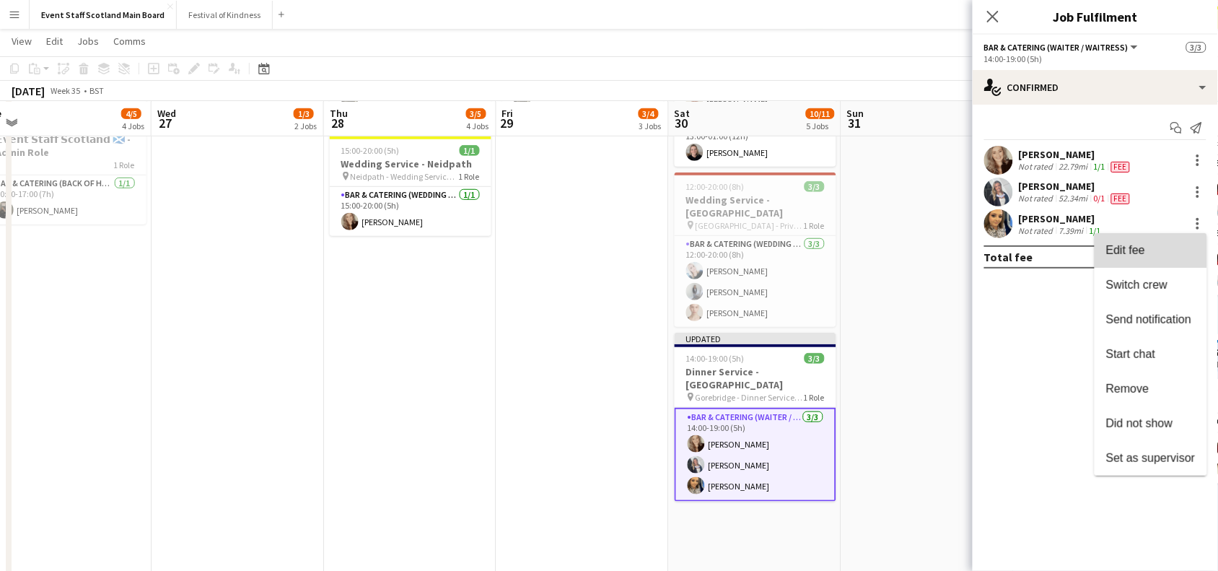
click at [1172, 255] on span "Edit fee" at bounding box center [1150, 250] width 89 height 13
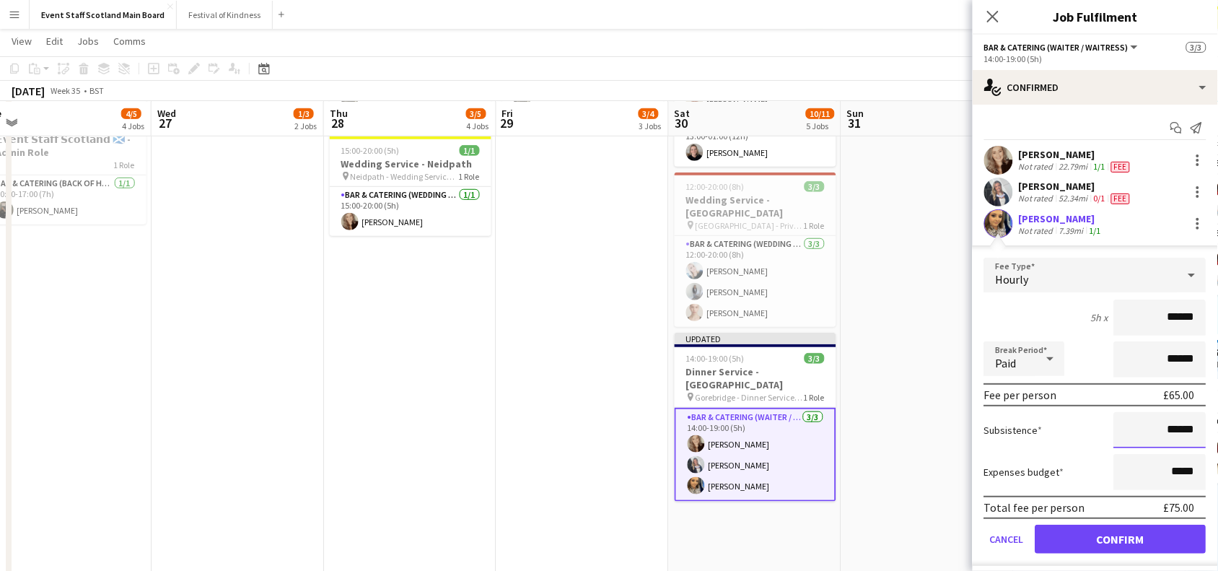
click at [1165, 428] on input "******" at bounding box center [1160, 430] width 92 height 36
type input "******"
click at [1171, 540] on button "Confirm" at bounding box center [1120, 538] width 171 height 29
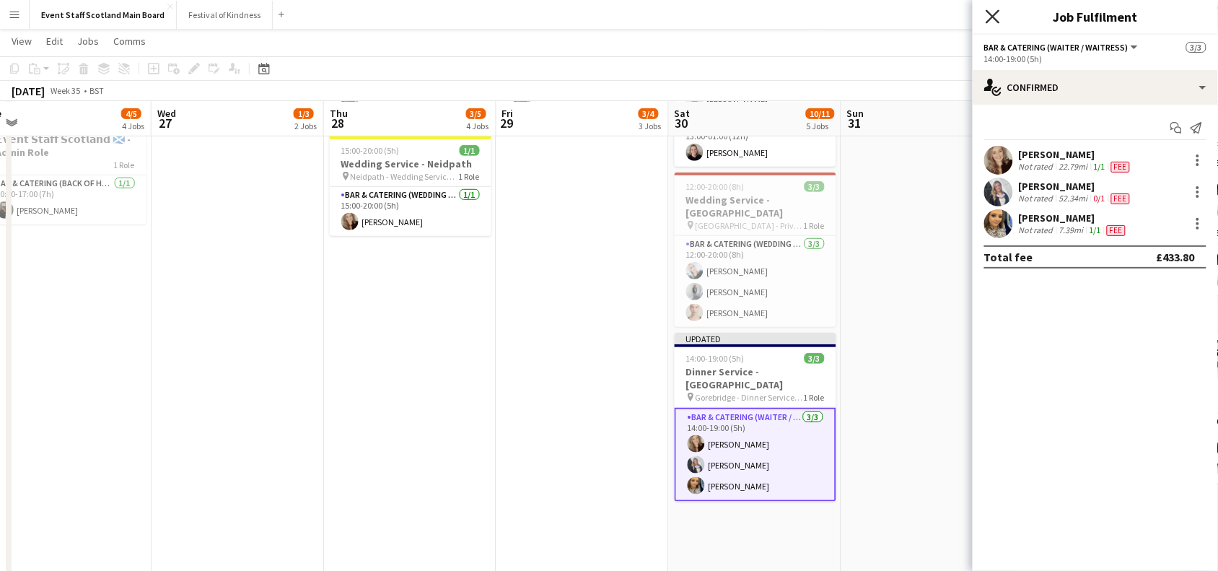
click at [986, 12] on icon "Close pop-in" at bounding box center [992, 16] width 14 height 14
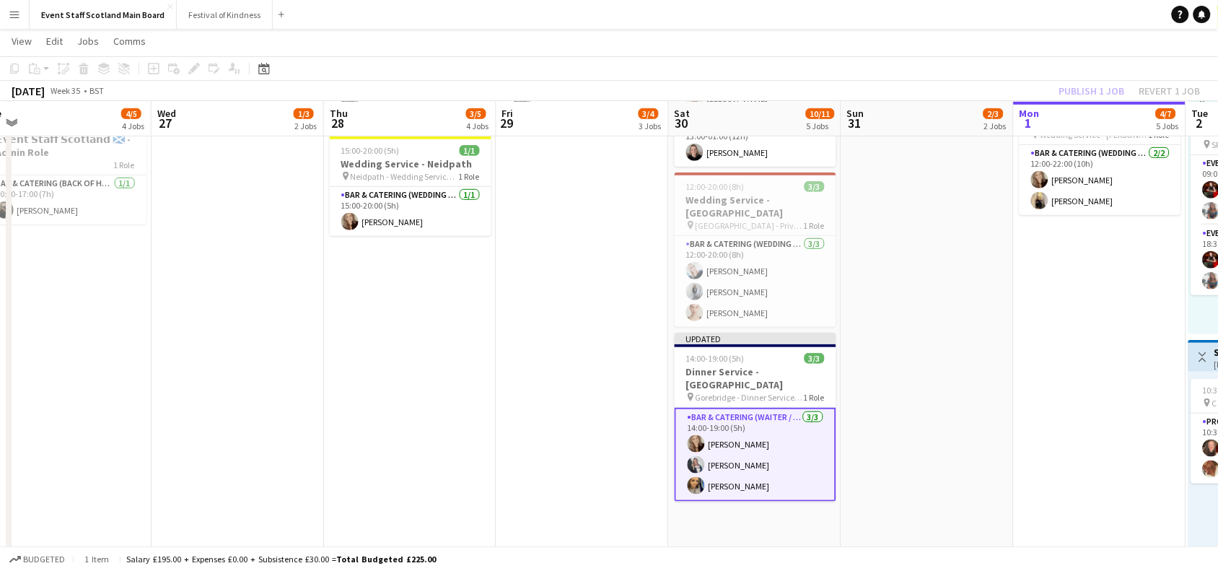
click at [1116, 90] on div "Publish 1 job Revert 1 job" at bounding box center [1130, 91] width 176 height 19
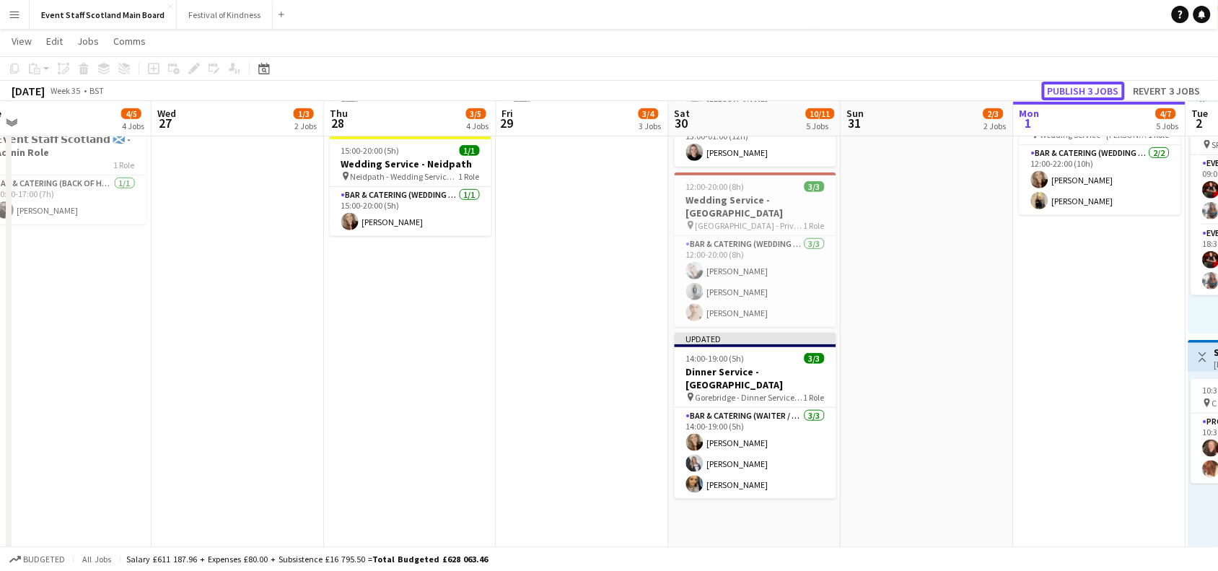
click at [1116, 90] on button "Publish 3 jobs" at bounding box center [1083, 91] width 83 height 19
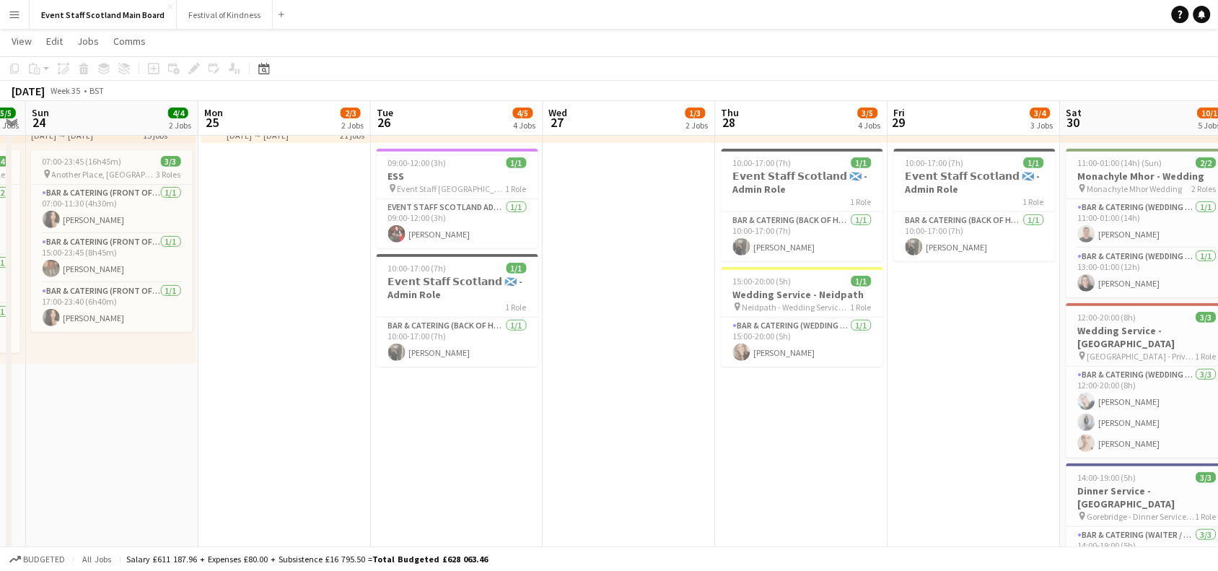
scroll to position [0, 317]
drag, startPoint x: 234, startPoint y: 251, endPoint x: 628, endPoint y: 315, distance: 398.2
click at [477, 180] on h3 "ESS" at bounding box center [459, 176] width 162 height 13
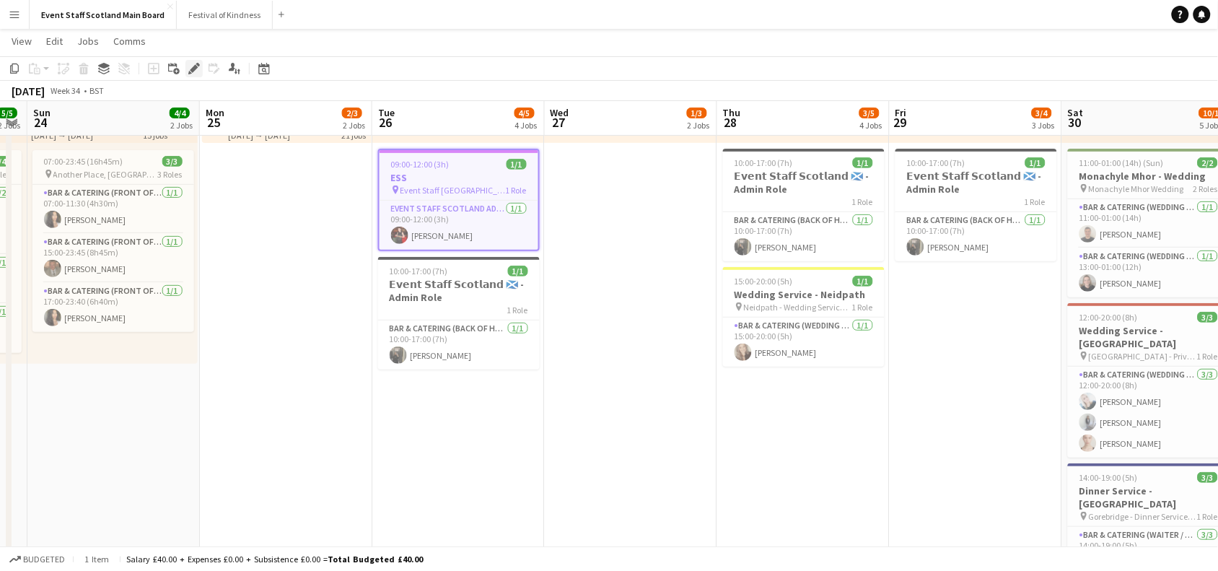
click at [192, 69] on icon at bounding box center [194, 69] width 8 height 8
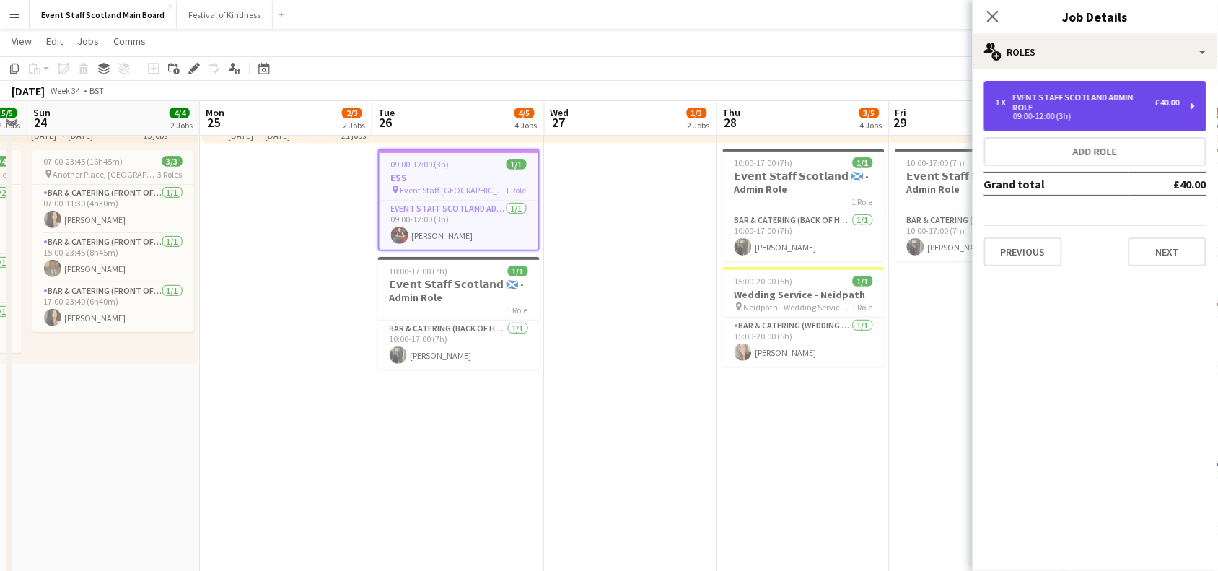
click at [1068, 105] on div "EVENT STAFF SCOTLAND ADMIN ROLE" at bounding box center [1084, 102] width 142 height 20
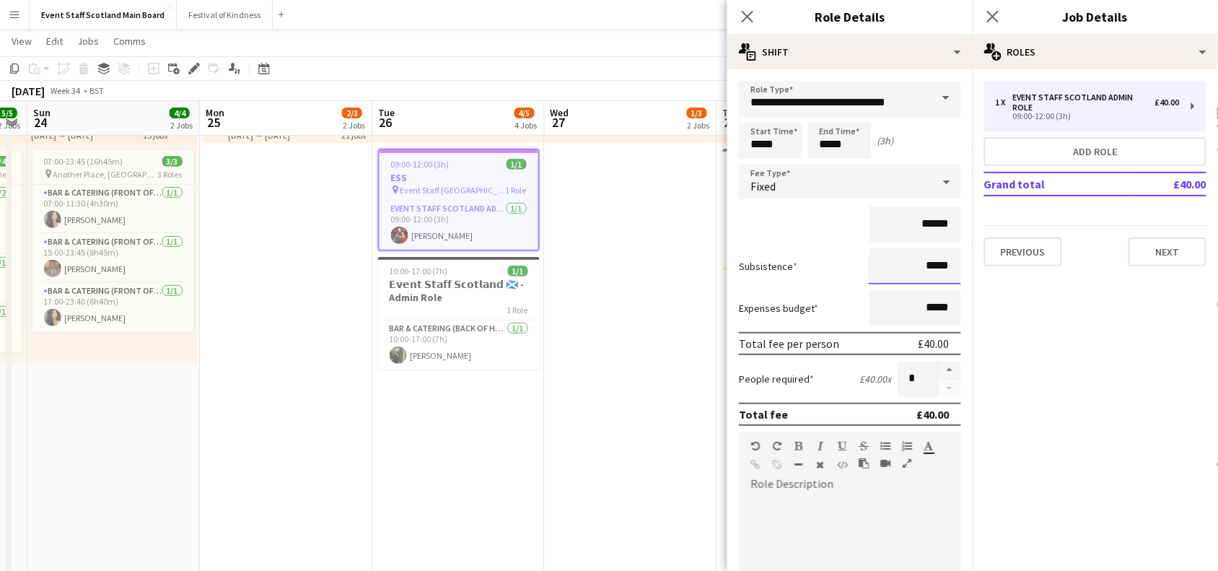
drag, startPoint x: 918, startPoint y: 261, endPoint x: 959, endPoint y: 260, distance: 41.8
click at [959, 260] on mat-expansion-panel "**********" at bounding box center [849, 319] width 245 height 501
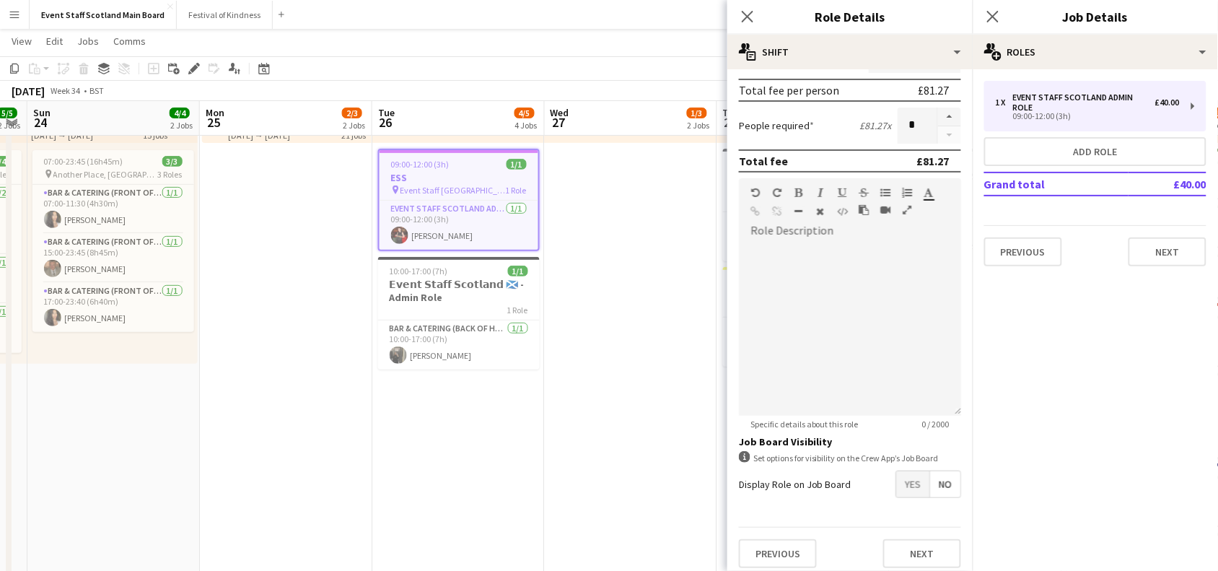
scroll to position [258, 0]
type input "******"
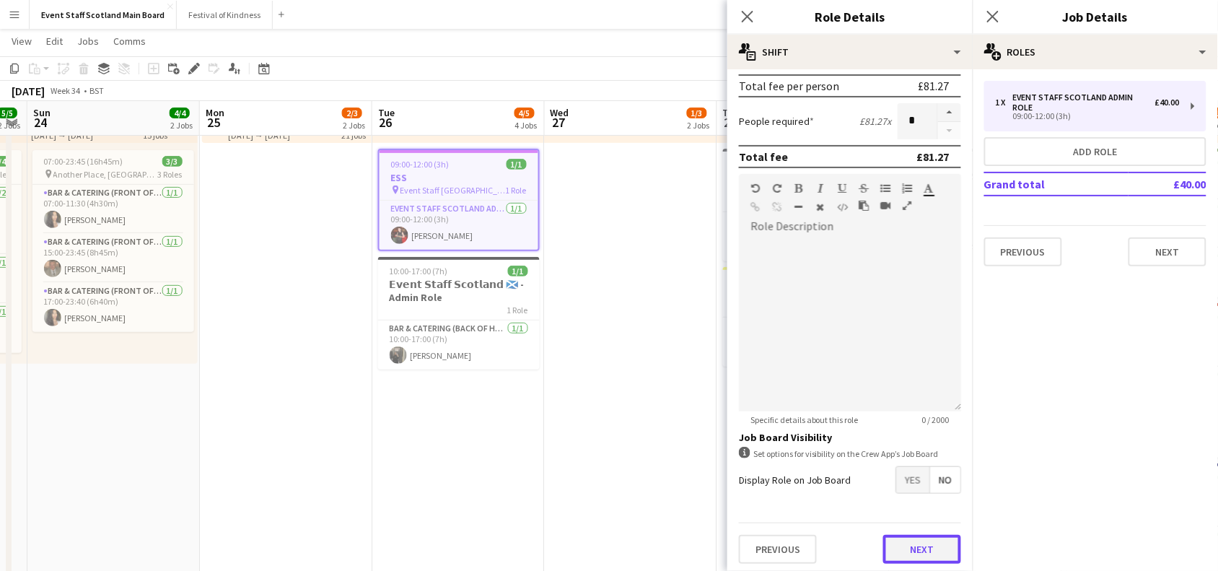
click at [920, 535] on button "Next" at bounding box center [922, 549] width 78 height 29
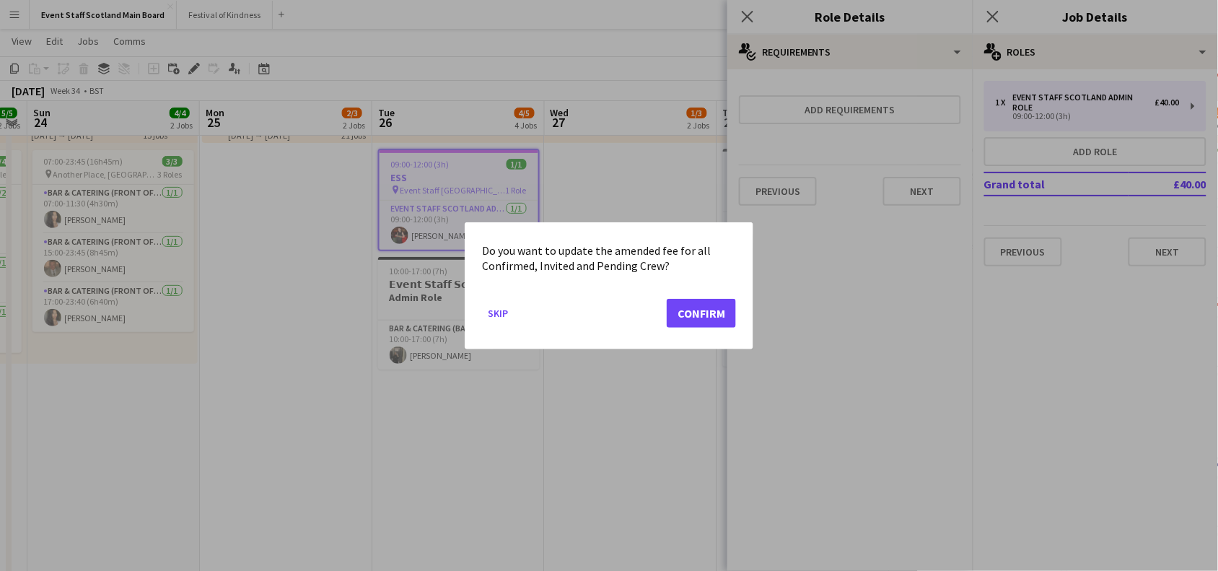
scroll to position [0, 0]
click at [712, 315] on button "Confirm" at bounding box center [701, 312] width 69 height 29
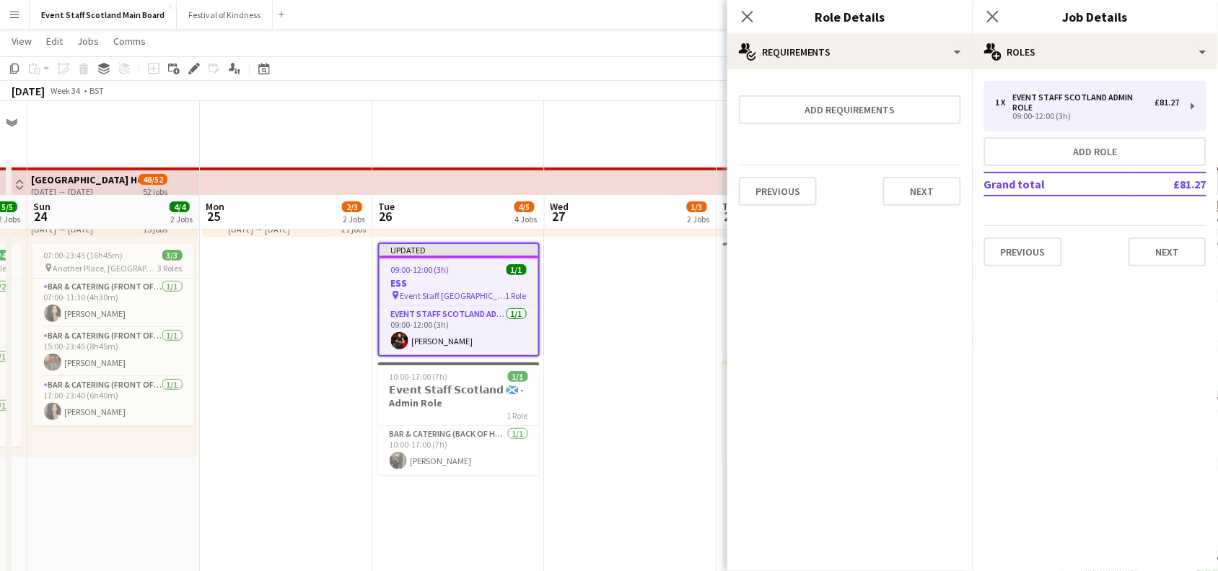
scroll to position [94, 0]
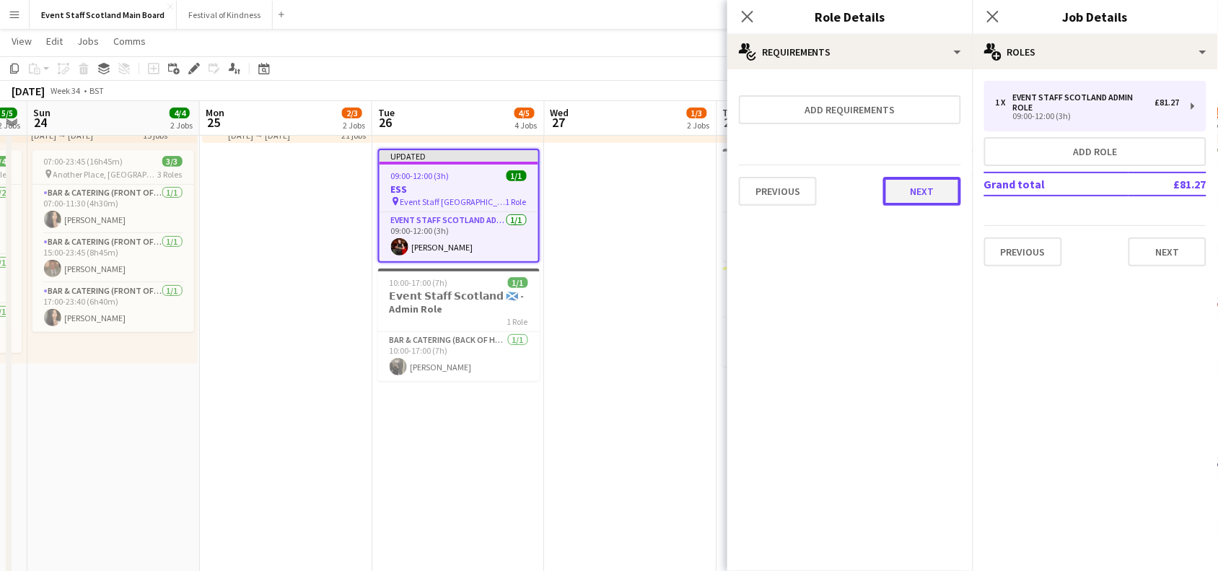
click at [918, 193] on button "Next" at bounding box center [922, 191] width 78 height 29
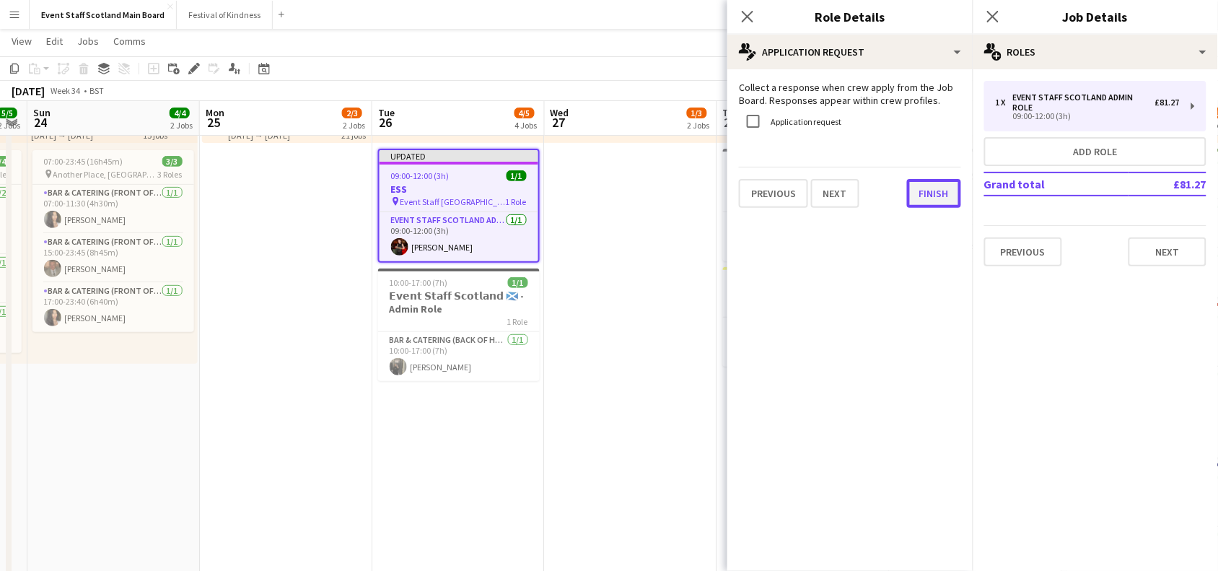
click at [933, 200] on button "Finish" at bounding box center [934, 193] width 54 height 29
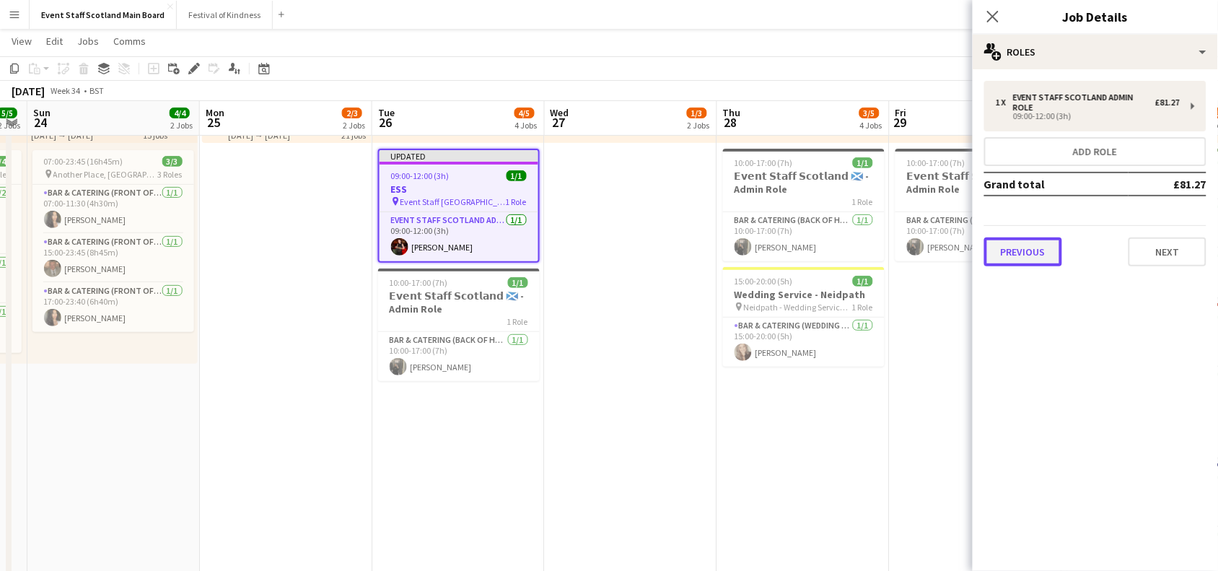
click at [1019, 258] on button "Previous" at bounding box center [1023, 251] width 78 height 29
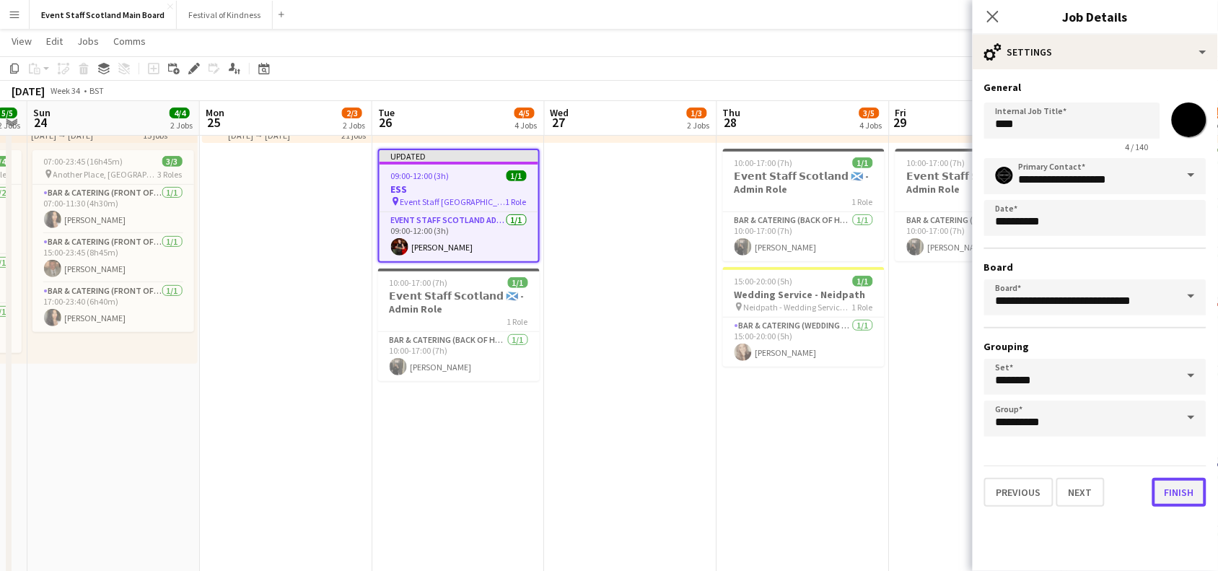
click at [1173, 485] on button "Finish" at bounding box center [1179, 492] width 54 height 29
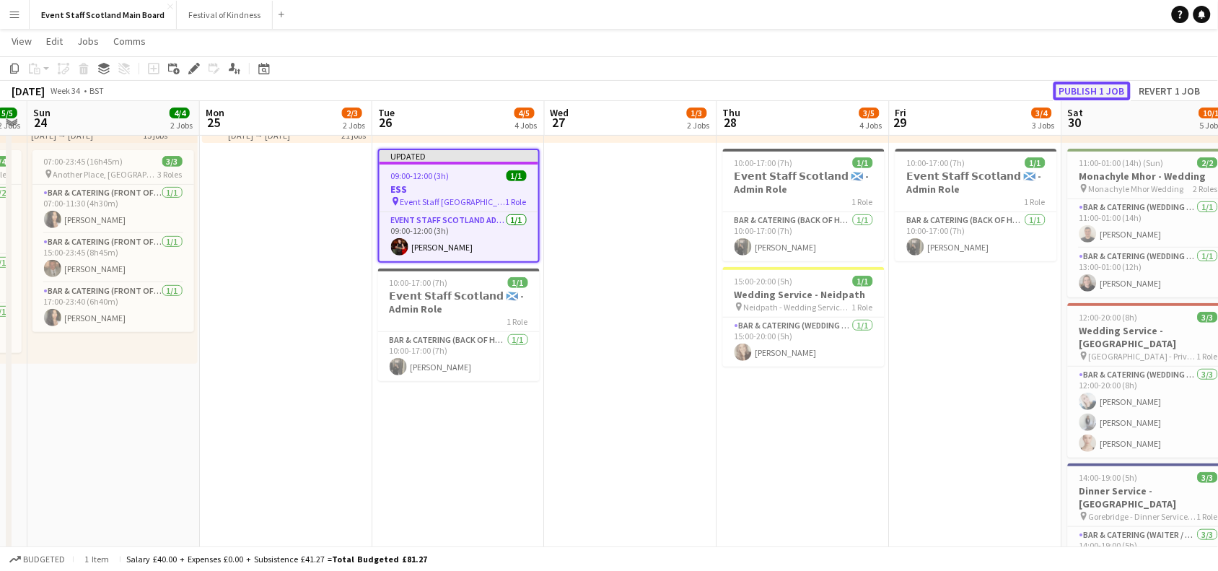
click at [1106, 92] on button "Publish 1 job" at bounding box center [1091, 91] width 77 height 19
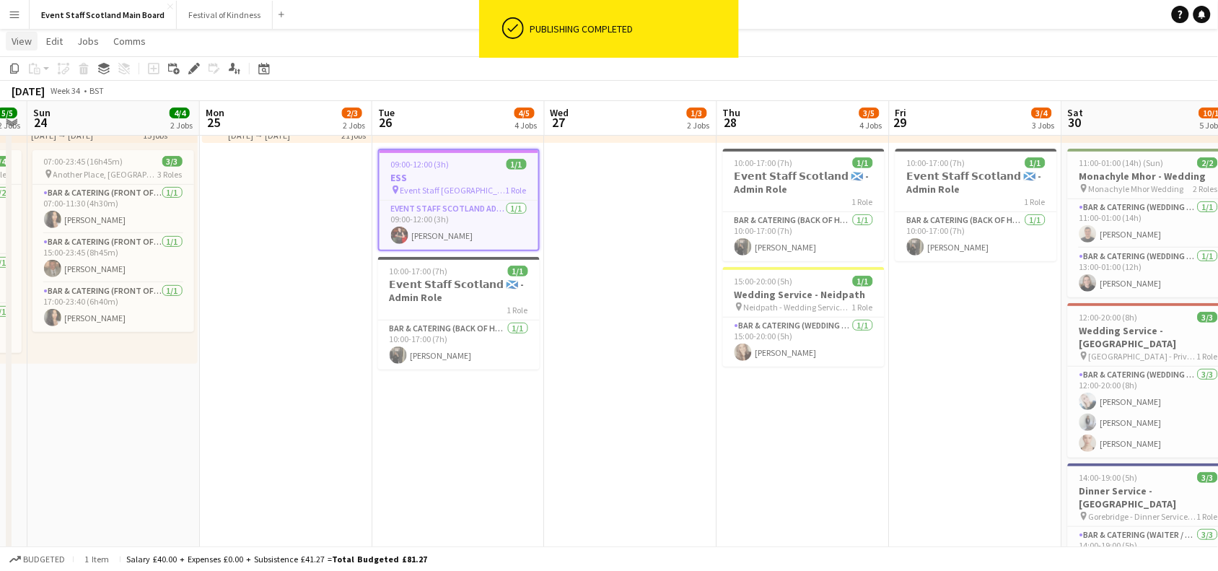
click at [20, 42] on span "View" at bounding box center [22, 41] width 20 height 13
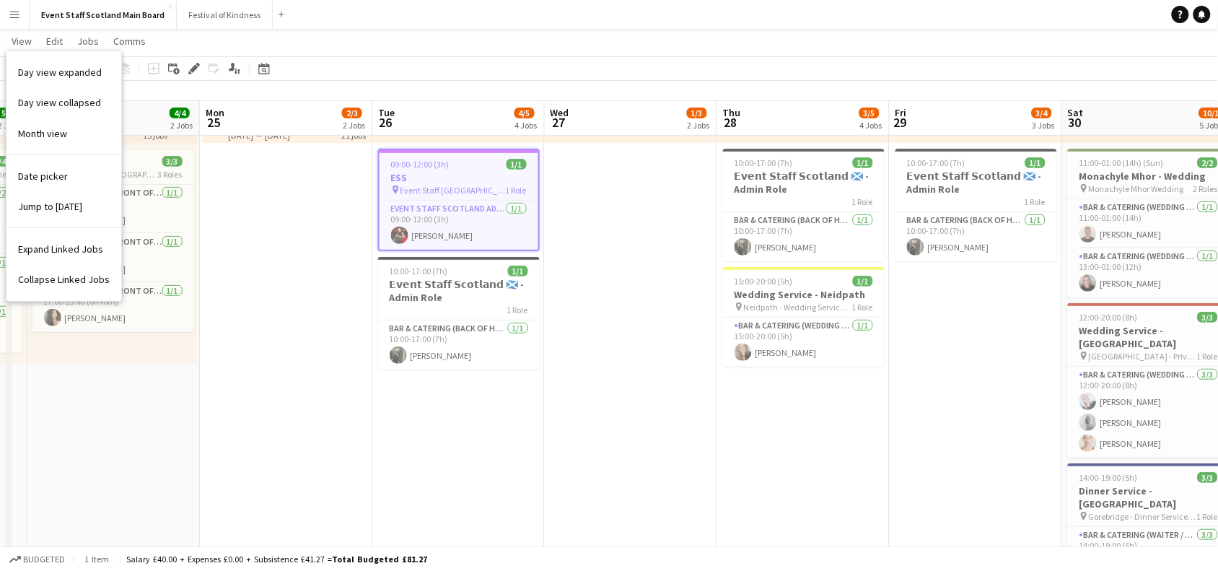
click at [15, 12] on app-icon "Menu" at bounding box center [15, 15] width 12 height 12
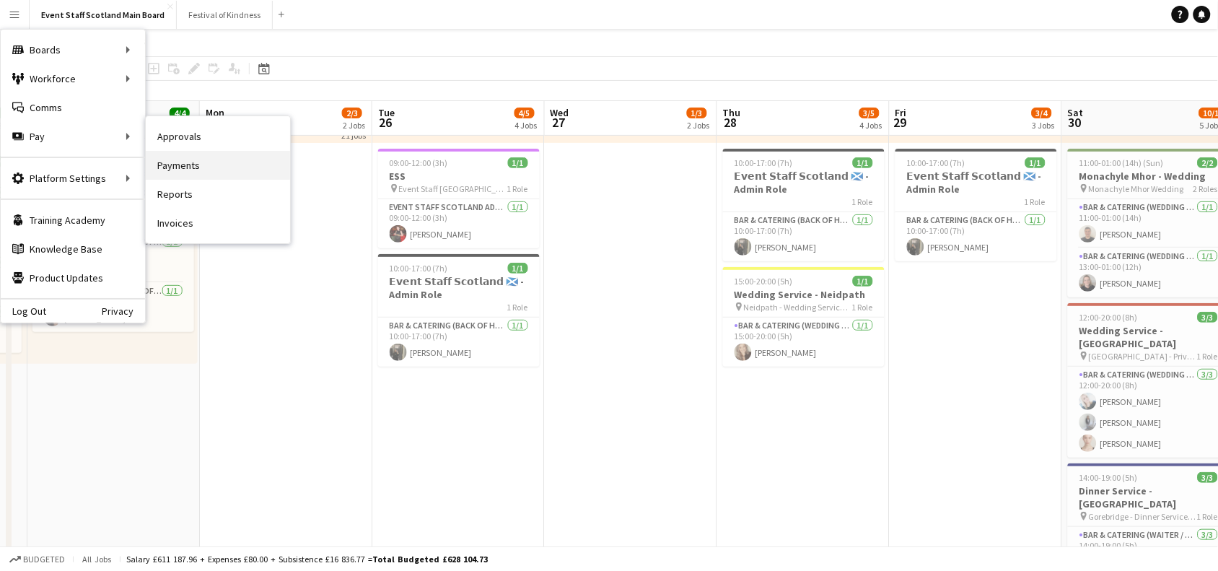
click at [186, 164] on link "Payments" at bounding box center [218, 165] width 144 height 29
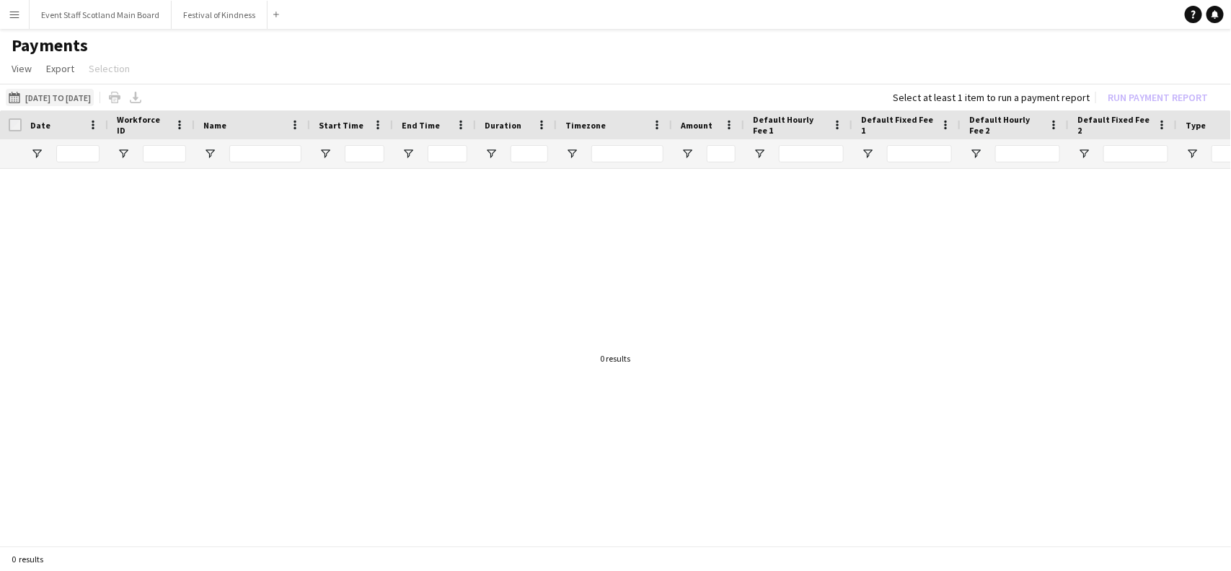
click at [60, 95] on button "18-08-2025 to 24-08-2025 18-08-2025 to 24-08-2025" at bounding box center [50, 97] width 88 height 17
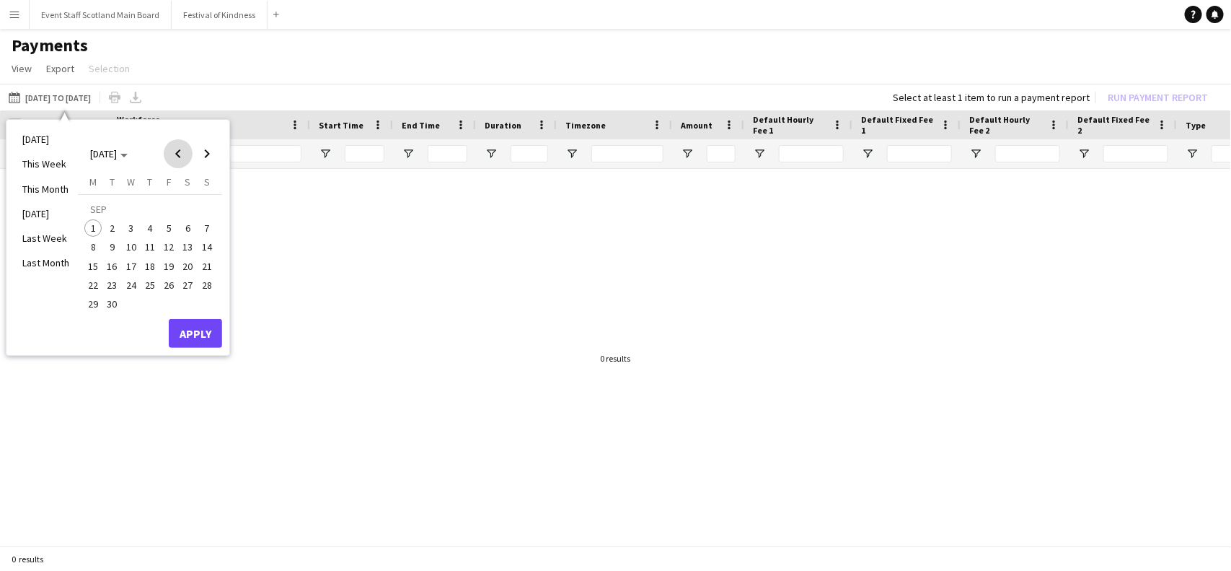
click at [185, 157] on span "Previous month" at bounding box center [178, 153] width 29 height 29
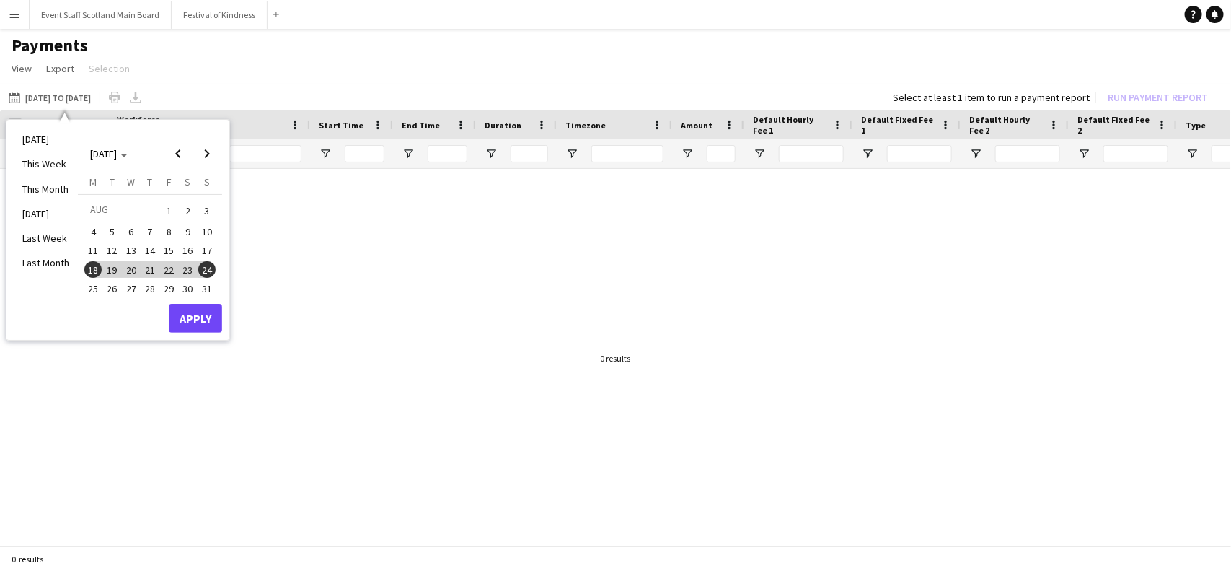
click at [95, 289] on span "25" at bounding box center [92, 288] width 17 height 17
click at [207, 283] on span "31" at bounding box center [206, 288] width 17 height 17
click at [214, 320] on button "Apply" at bounding box center [195, 318] width 53 height 29
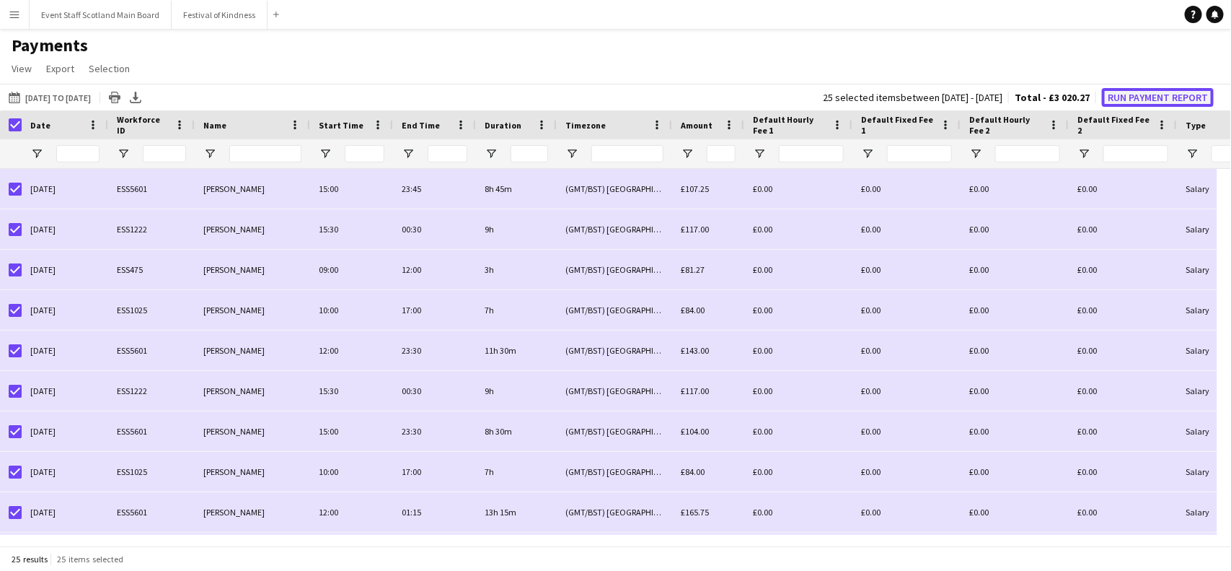
click at [1194, 92] on button "Run Payment Report" at bounding box center [1158, 97] width 112 height 19
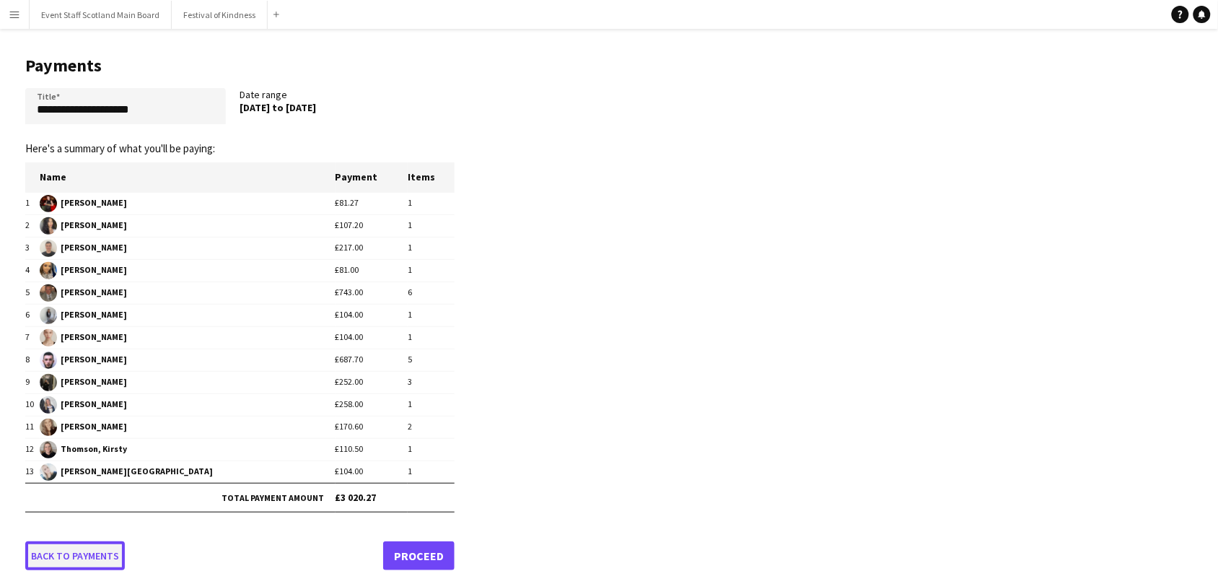
click at [70, 561] on link "Back to payments" at bounding box center [75, 555] width 100 height 29
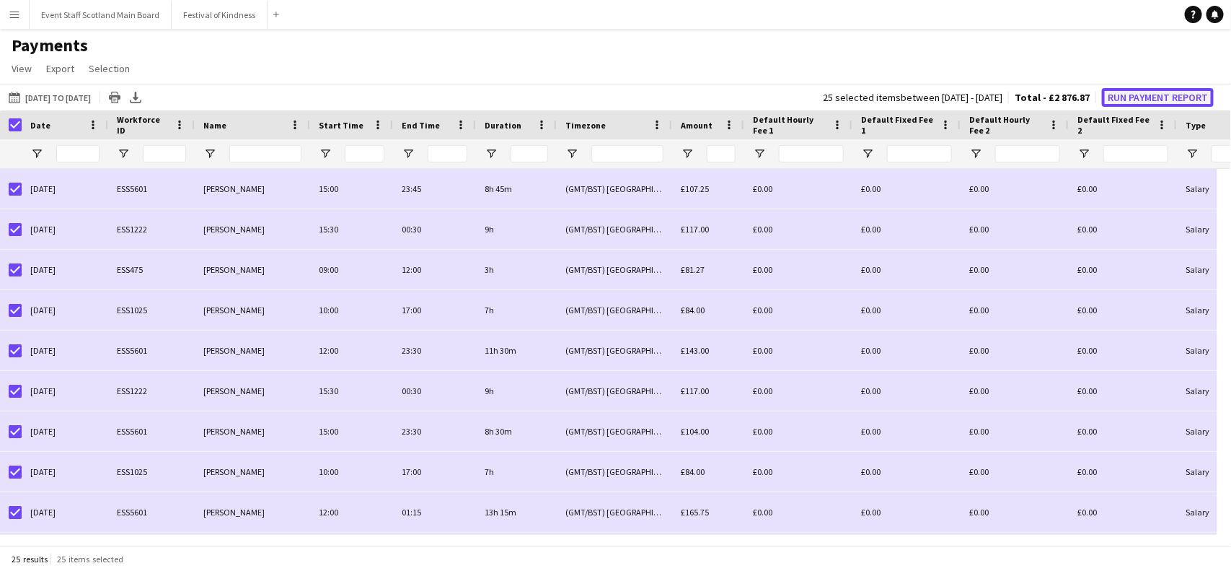
click at [1141, 92] on button "Run Payment Report" at bounding box center [1158, 97] width 112 height 19
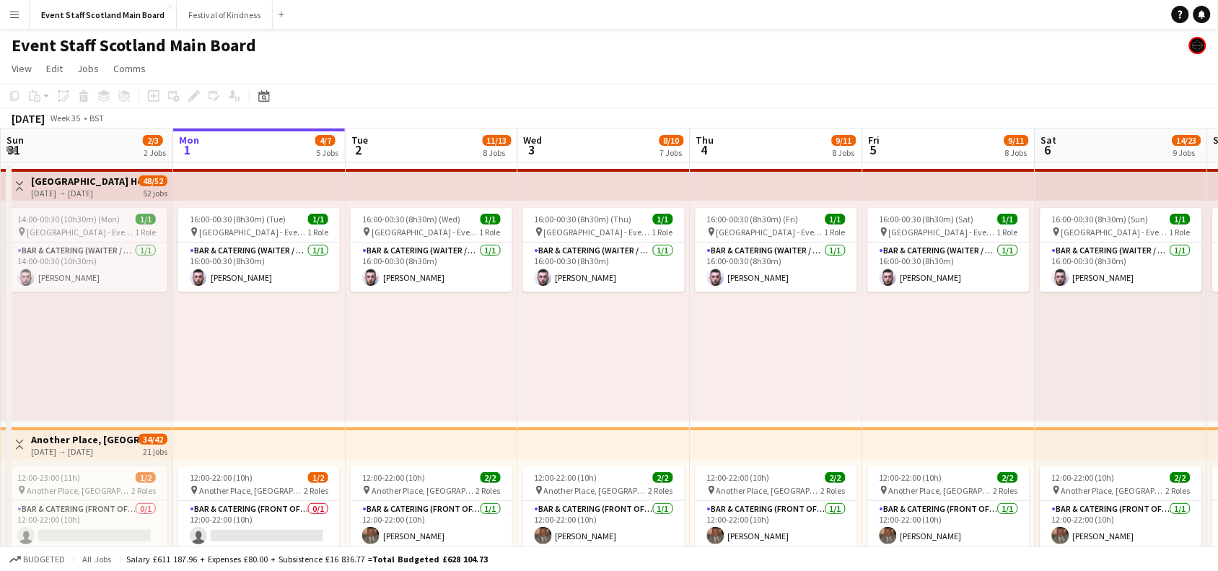
click at [19, 184] on app-icon "Toggle View" at bounding box center [19, 186] width 10 height 10
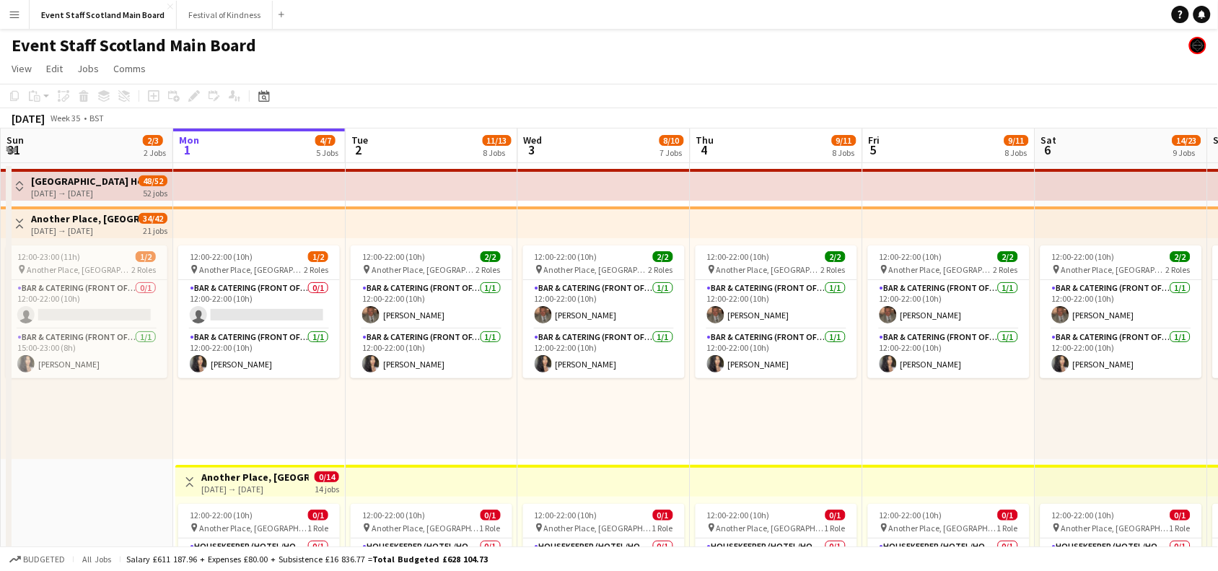
click at [25, 221] on button "Toggle View" at bounding box center [19, 223] width 17 height 17
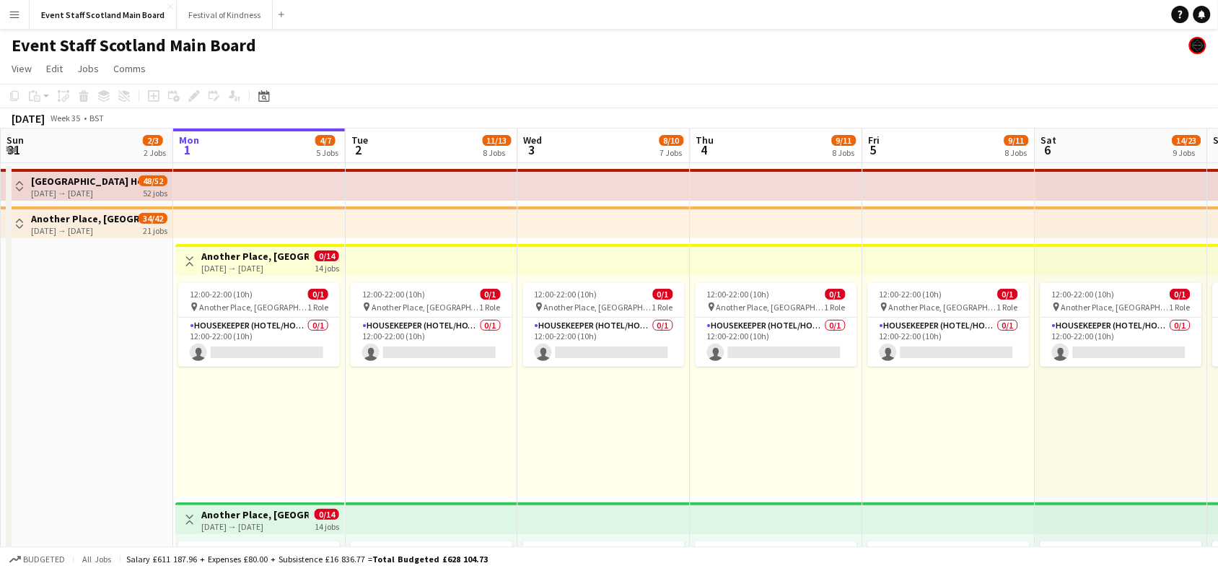
click at [190, 258] on app-icon "Toggle View" at bounding box center [190, 261] width 10 height 10
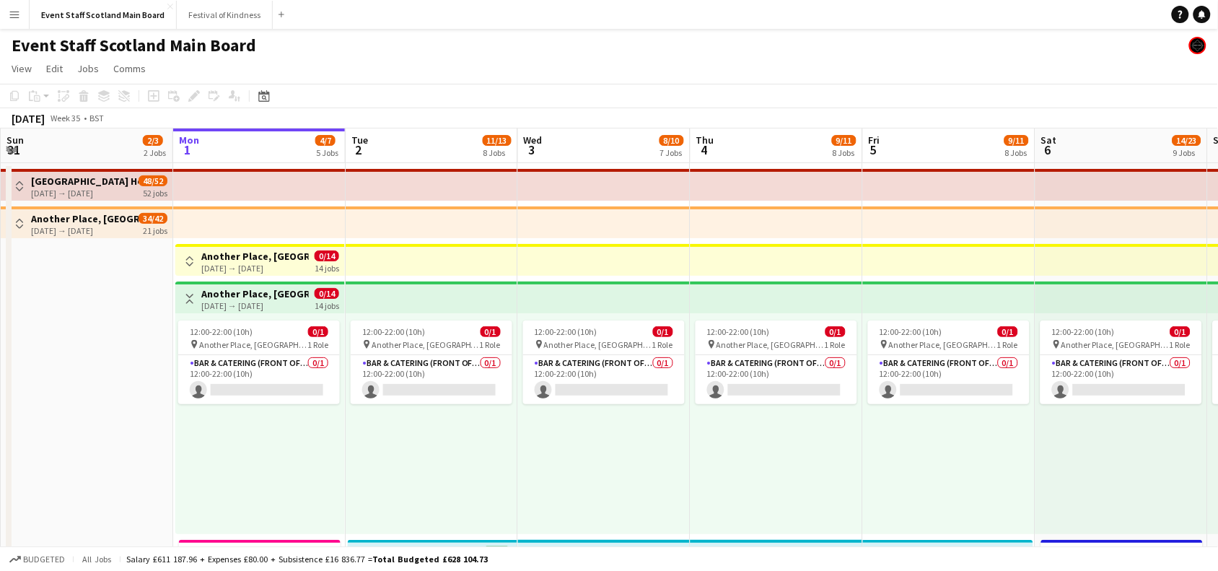
click at [193, 300] on app-icon "Toggle View" at bounding box center [190, 299] width 10 height 10
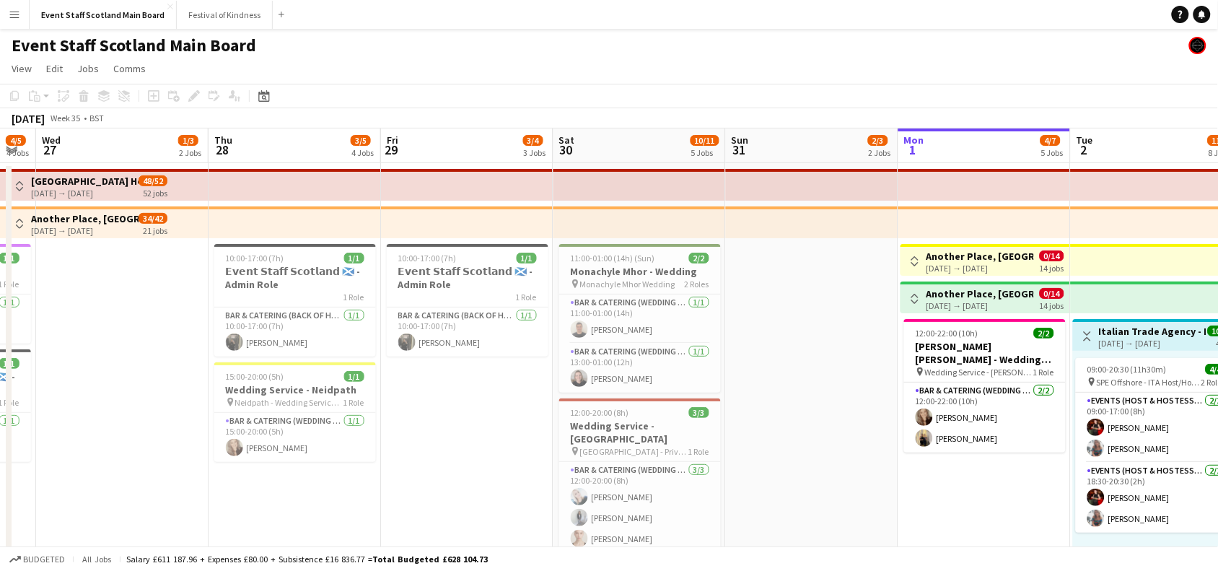
scroll to position [0, 307]
drag, startPoint x: 96, startPoint y: 375, endPoint x: 823, endPoint y: 358, distance: 727.3
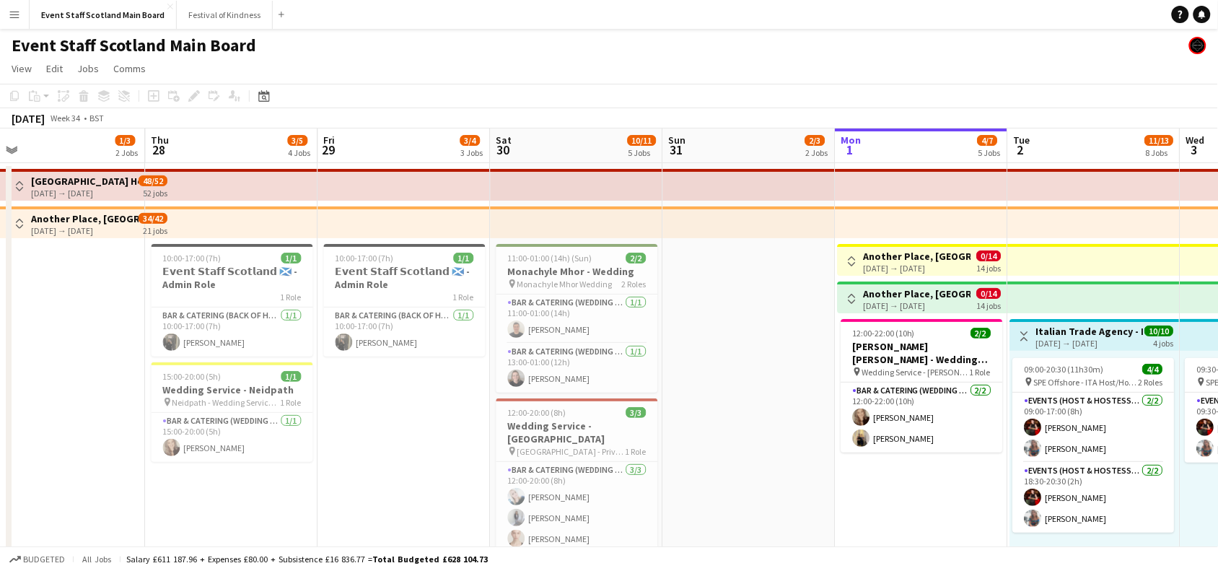
scroll to position [0, 720]
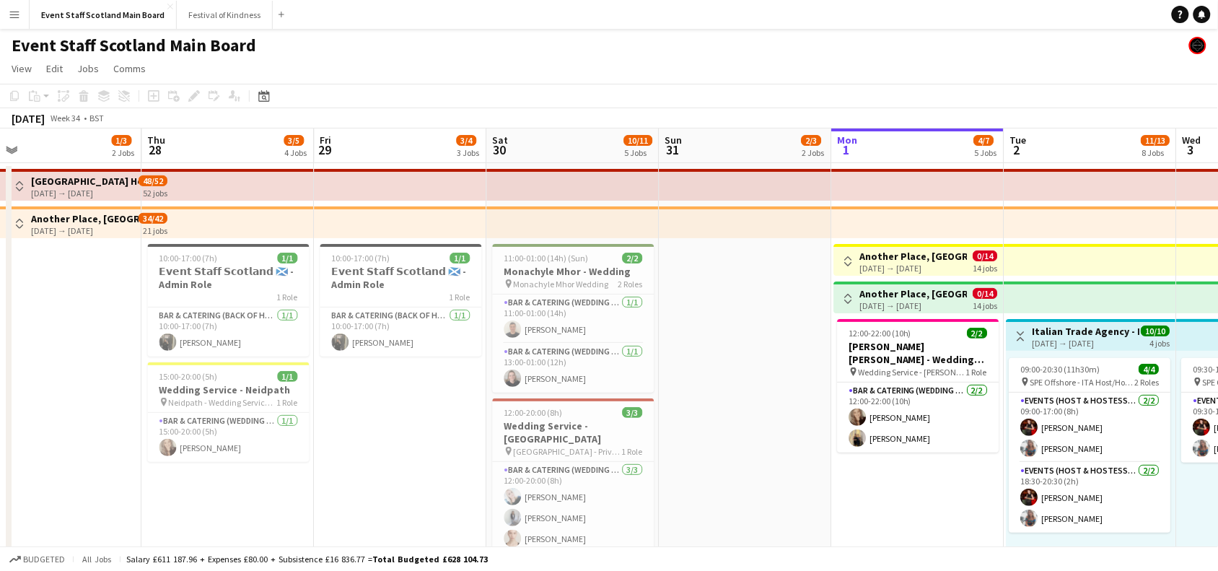
drag, startPoint x: 116, startPoint y: 403, endPoint x: 47, endPoint y: 444, distance: 80.9
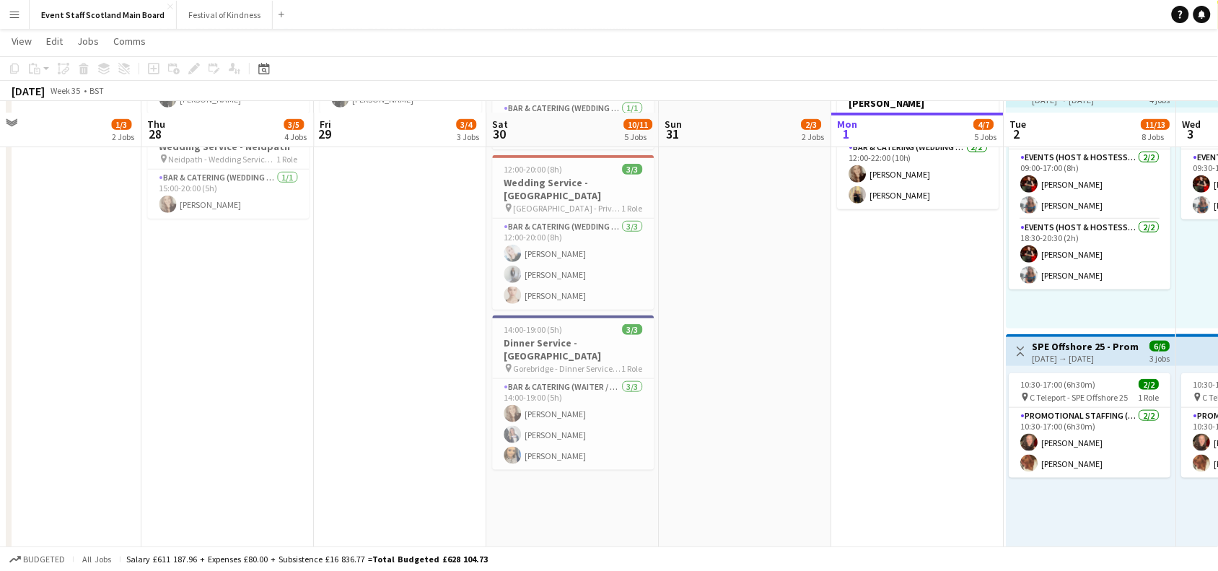
scroll to position [289, 0]
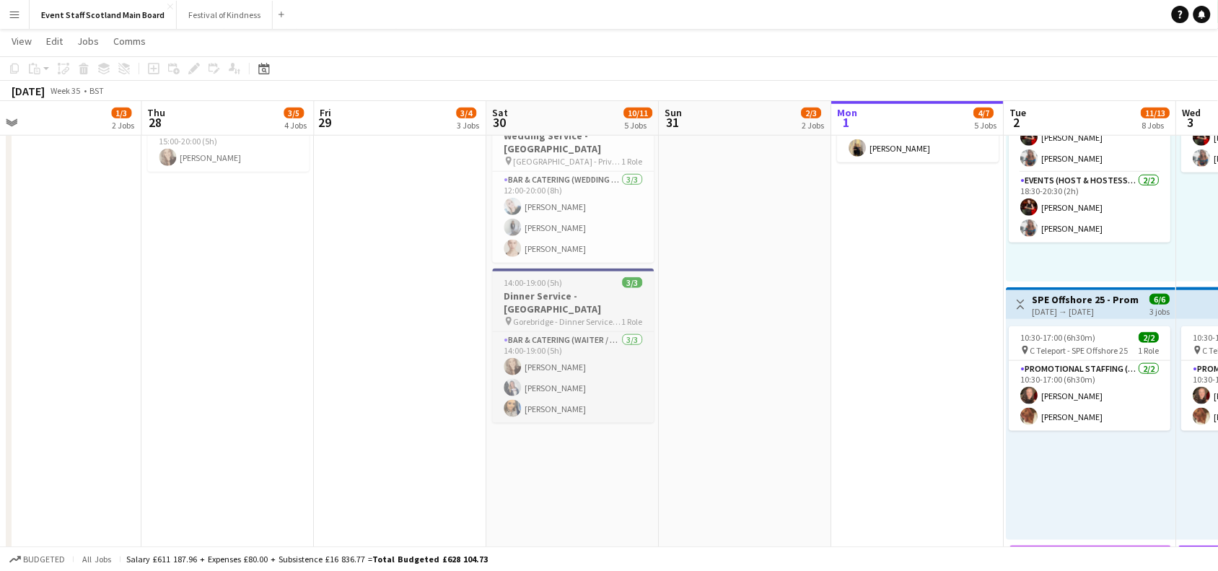
click at [557, 285] on span "14:00-19:00 (5h)" at bounding box center [533, 282] width 58 height 11
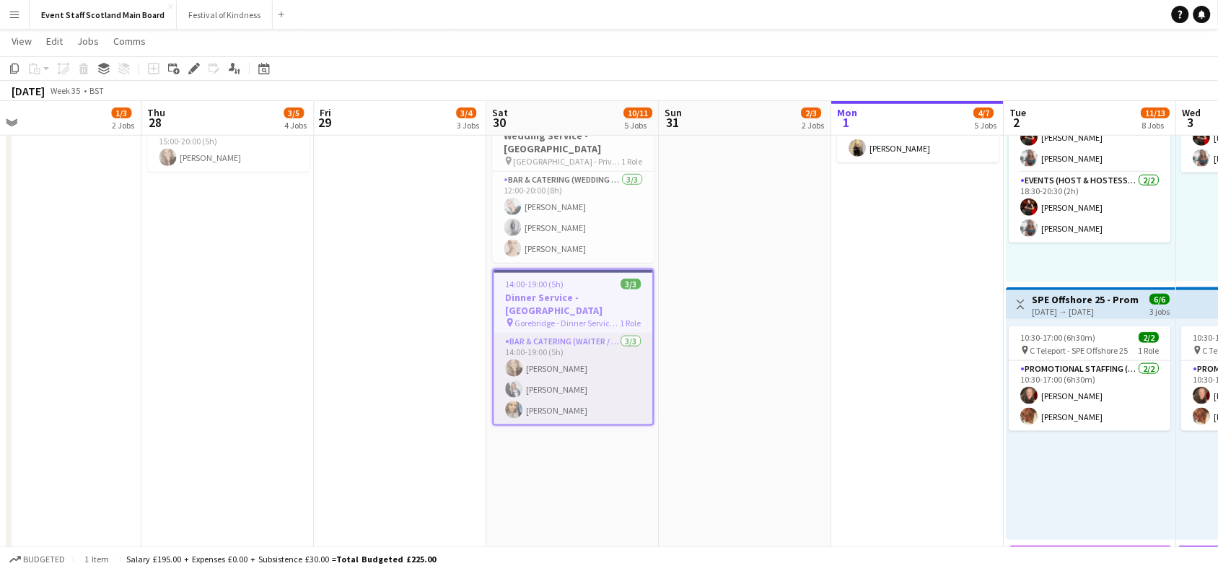
click at [597, 379] on app-card-role "Bar & Catering (Waiter / waitress) [DATE] 14:00-19:00 (5h) [PERSON_NAME] [PERSO…" at bounding box center [573, 378] width 159 height 91
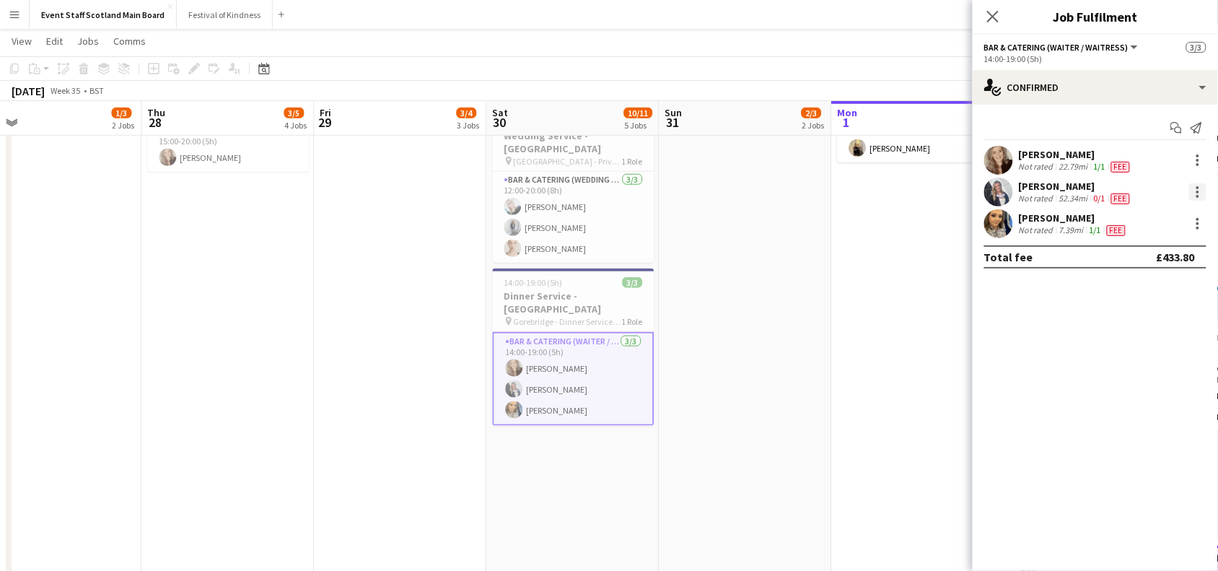
click at [1196, 191] on div at bounding box center [1197, 191] width 3 height 3
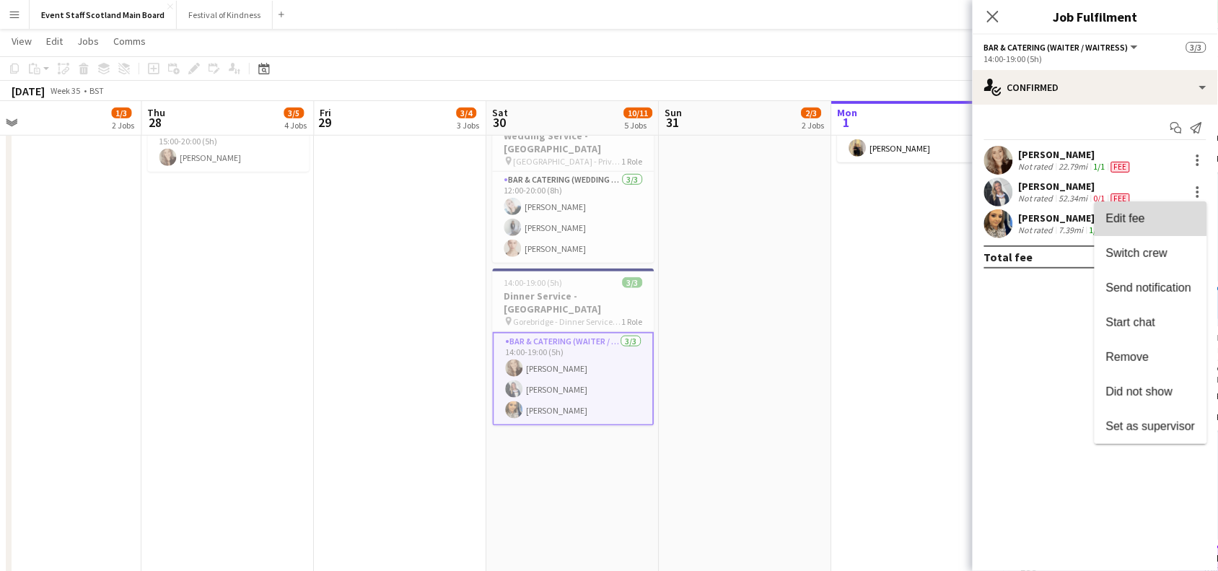
click at [1140, 213] on span "Edit fee" at bounding box center [1125, 218] width 39 height 12
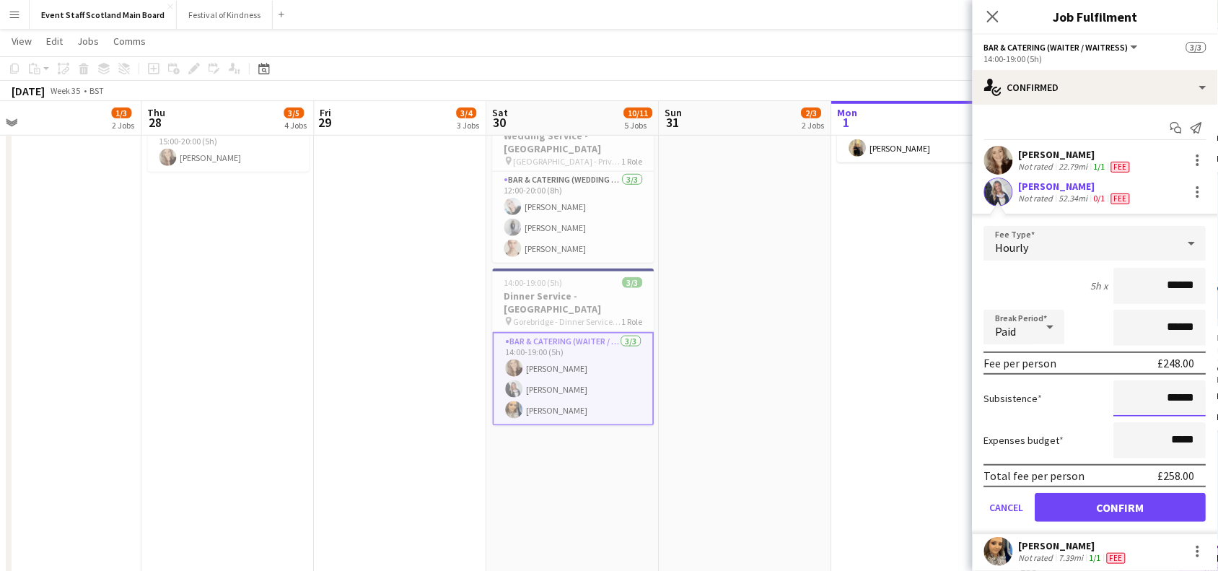
drag, startPoint x: 1181, startPoint y: 391, endPoint x: 1158, endPoint y: 388, distance: 23.3
click at [1158, 388] on input "******" at bounding box center [1160, 398] width 92 height 36
type input "*****"
drag, startPoint x: 1153, startPoint y: 283, endPoint x: 1218, endPoint y: 287, distance: 65.1
click at [1218, 287] on html "Menu Boards Boards Boards All jobs Status Workforce Workforce My Workforce Recr…" at bounding box center [609, 410] width 1218 height 1399
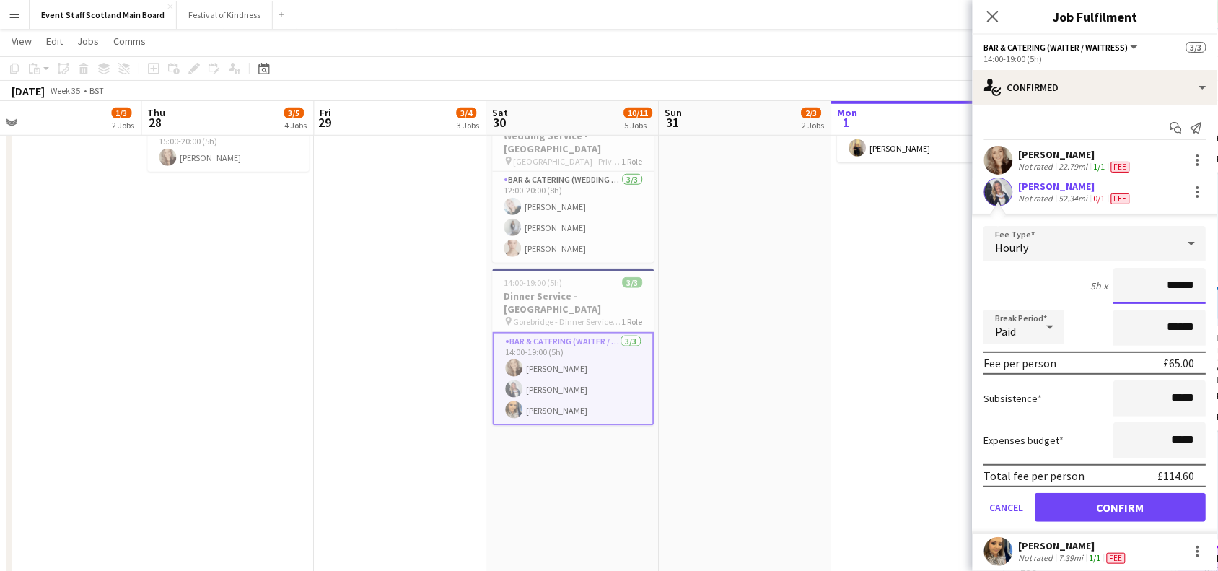
type input "******"
click at [1153, 514] on button "Confirm" at bounding box center [1120, 507] width 171 height 29
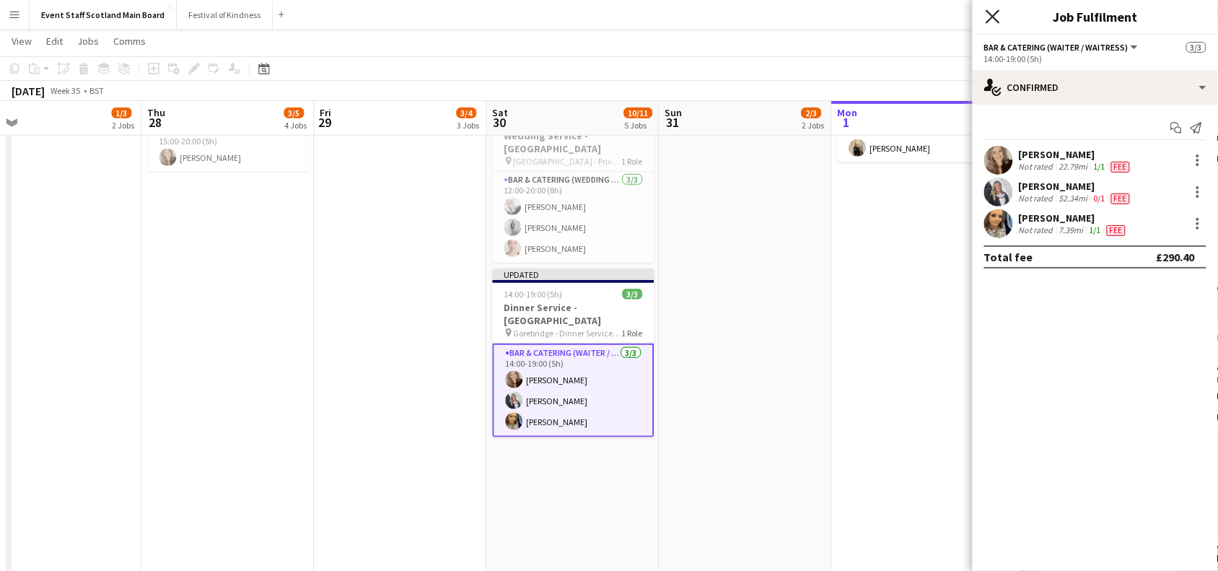
click at [993, 19] on icon "Close pop-in" at bounding box center [992, 16] width 14 height 14
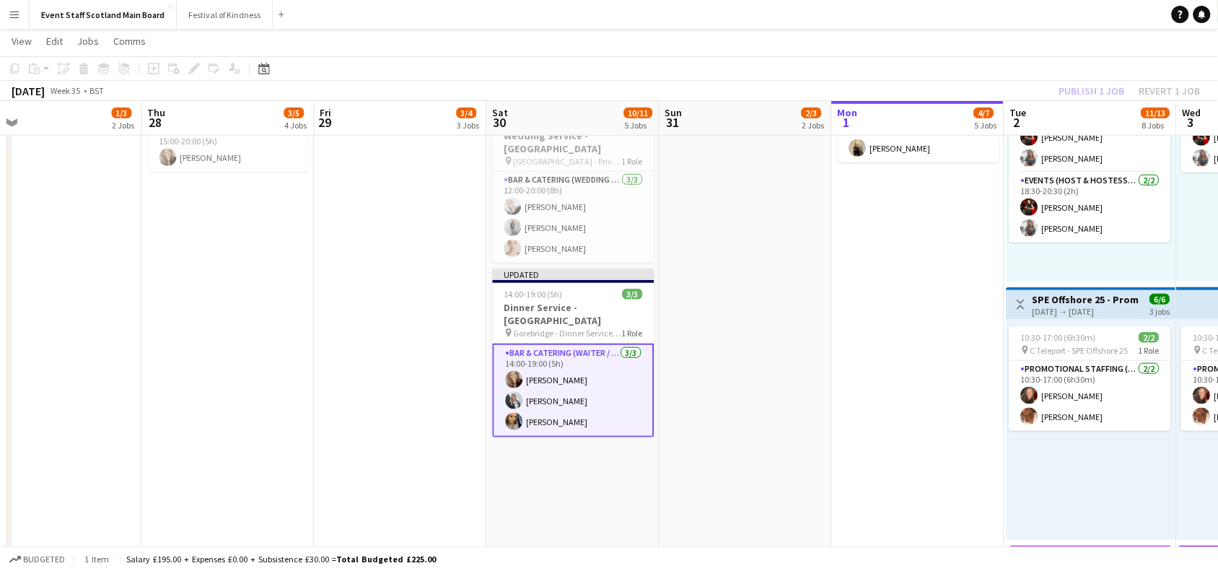
click at [1078, 90] on div "Publish 1 job Revert 1 job" at bounding box center [1130, 91] width 176 height 19
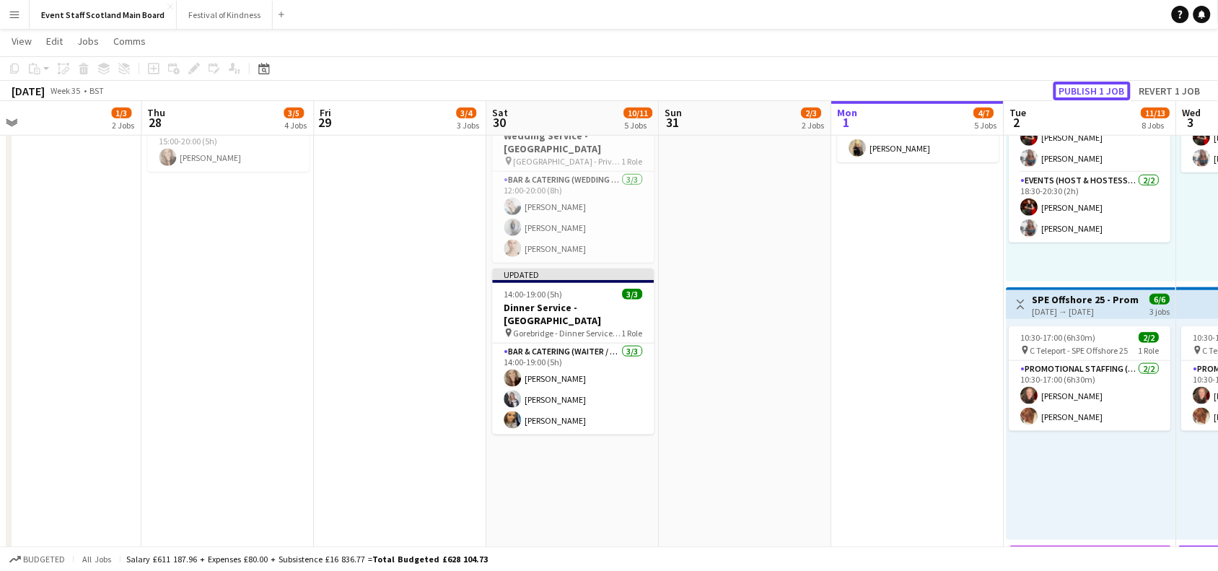
click at [1078, 90] on button "Publish 1 job" at bounding box center [1091, 91] width 77 height 19
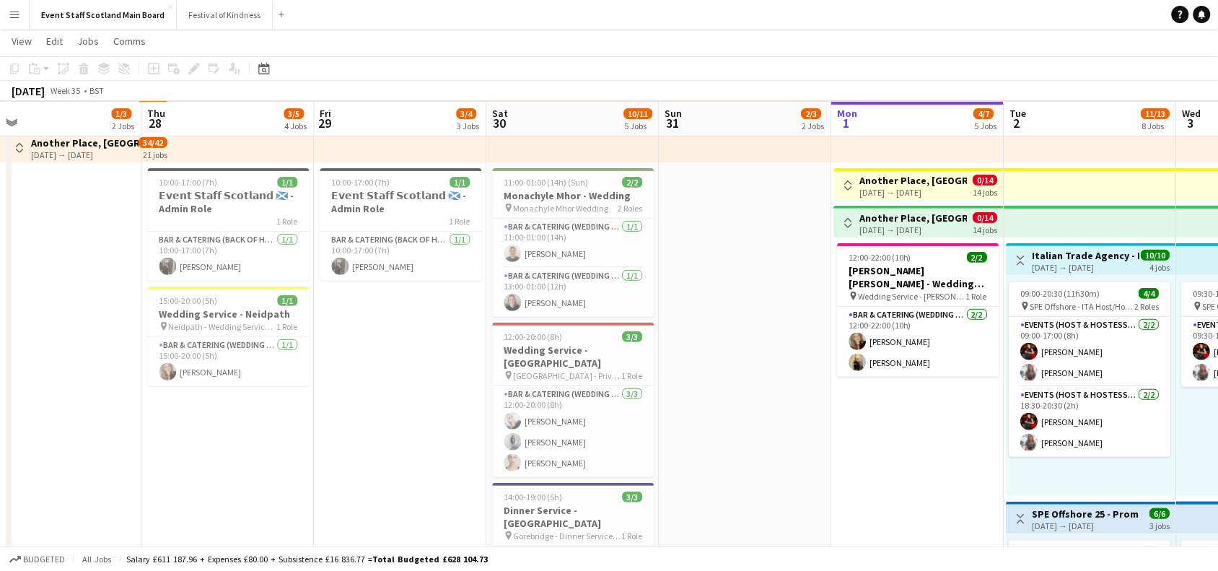
scroll to position [77, 0]
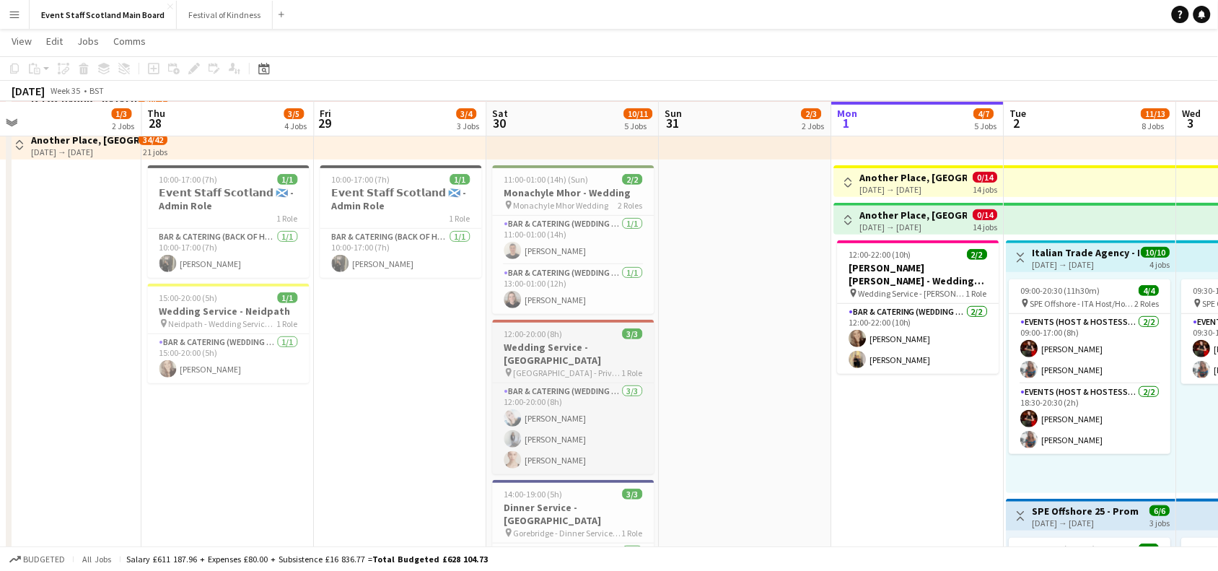
click at [527, 359] on h3 "Wedding Service - [GEOGRAPHIC_DATA]" at bounding box center [574, 353] width 162 height 26
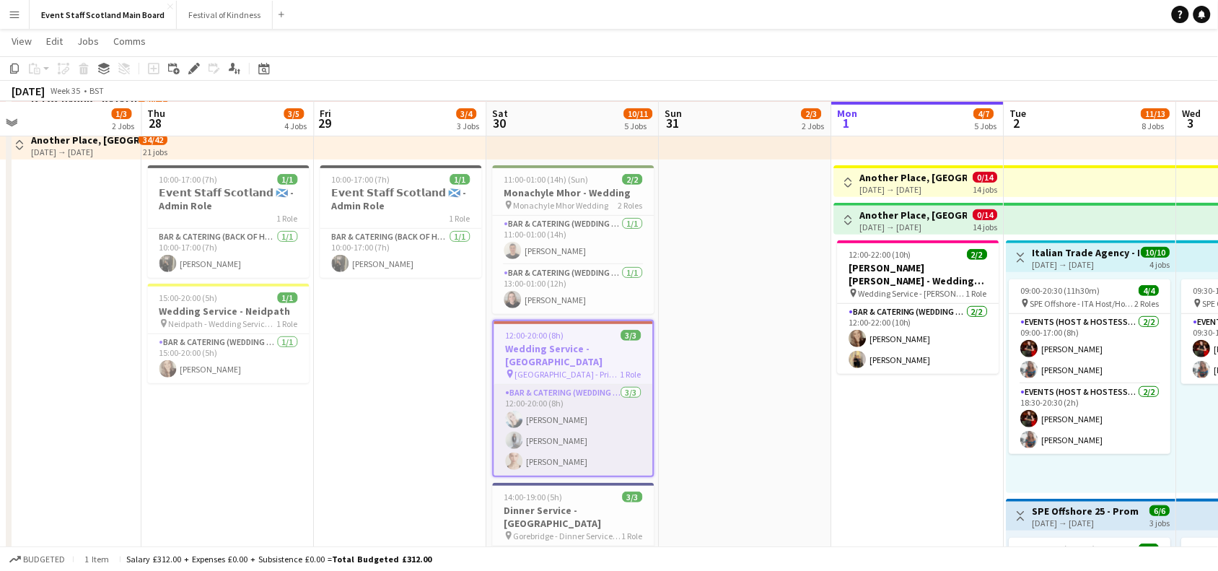
click at [560, 426] on app-card-role "Bar & Catering (Wedding Service Staff) [DATE] 12:00-20:00 (8h) [PERSON_NAME] [P…" at bounding box center [573, 429] width 159 height 91
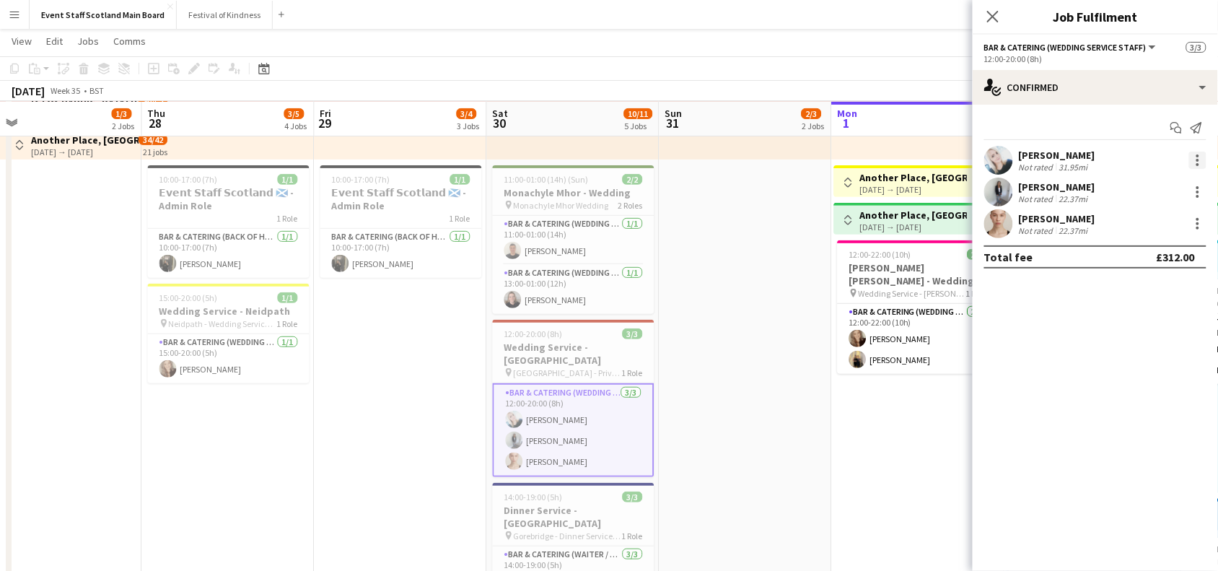
click at [1196, 160] on div at bounding box center [1197, 160] width 3 height 3
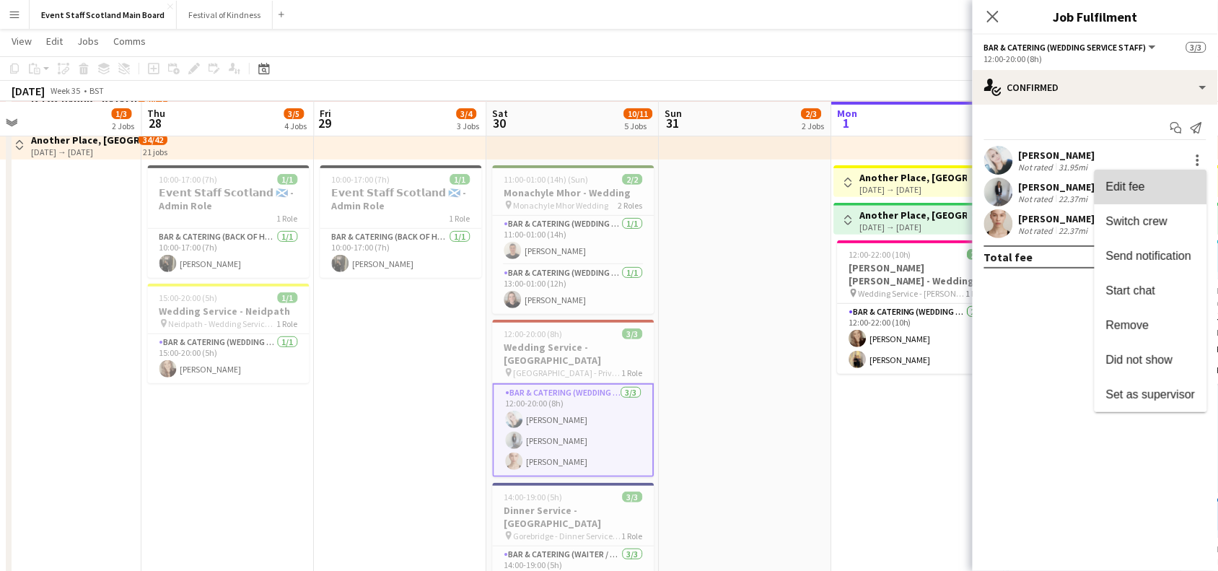
click at [1153, 181] on span "Edit fee" at bounding box center [1150, 186] width 89 height 13
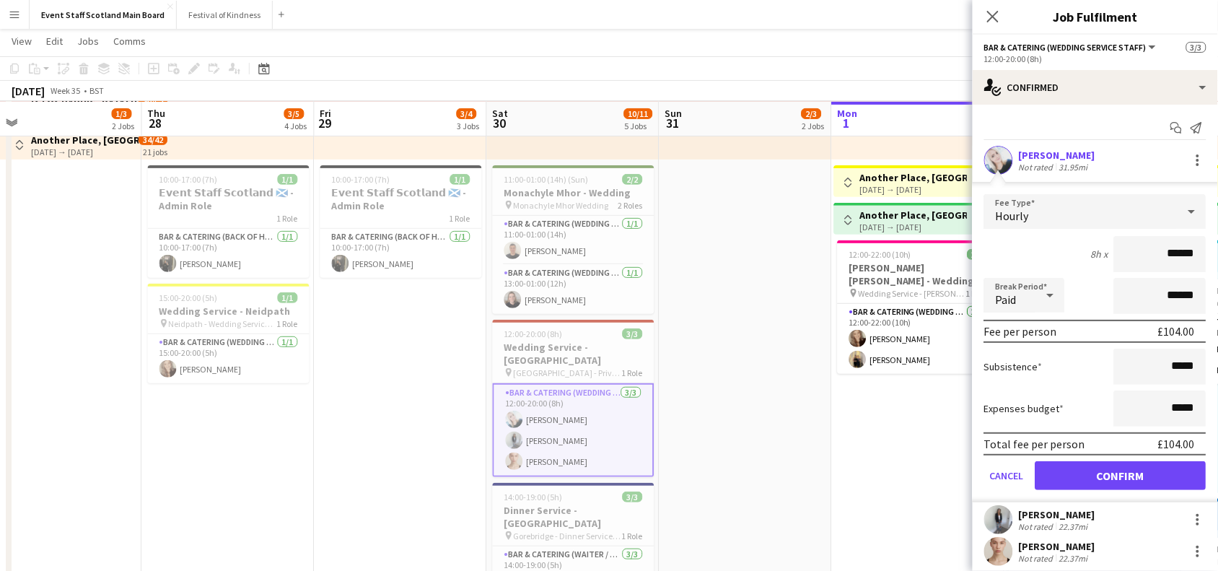
click at [980, 26] on div "Close pop-in" at bounding box center [992, 16] width 40 height 33
click at [994, 22] on icon "Close pop-in" at bounding box center [992, 16] width 14 height 14
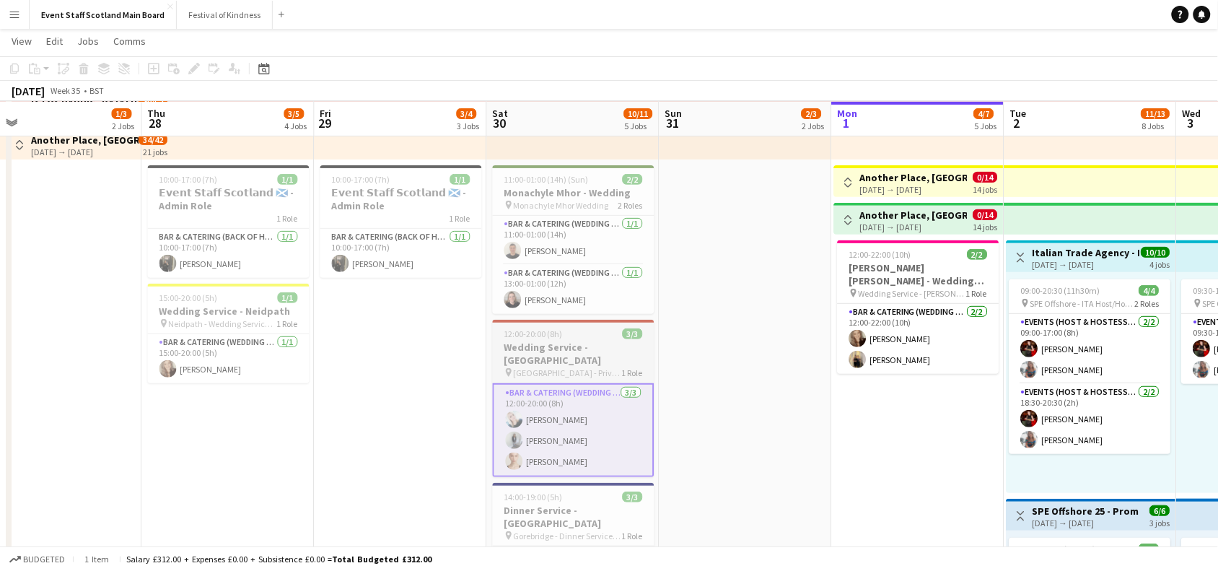
click at [577, 326] on app-job-card "12:00-20:00 (8h) 3/3 Wedding Service - [GEOGRAPHIC_DATA] pin [GEOGRAPHIC_DATA] …" at bounding box center [574, 398] width 162 height 157
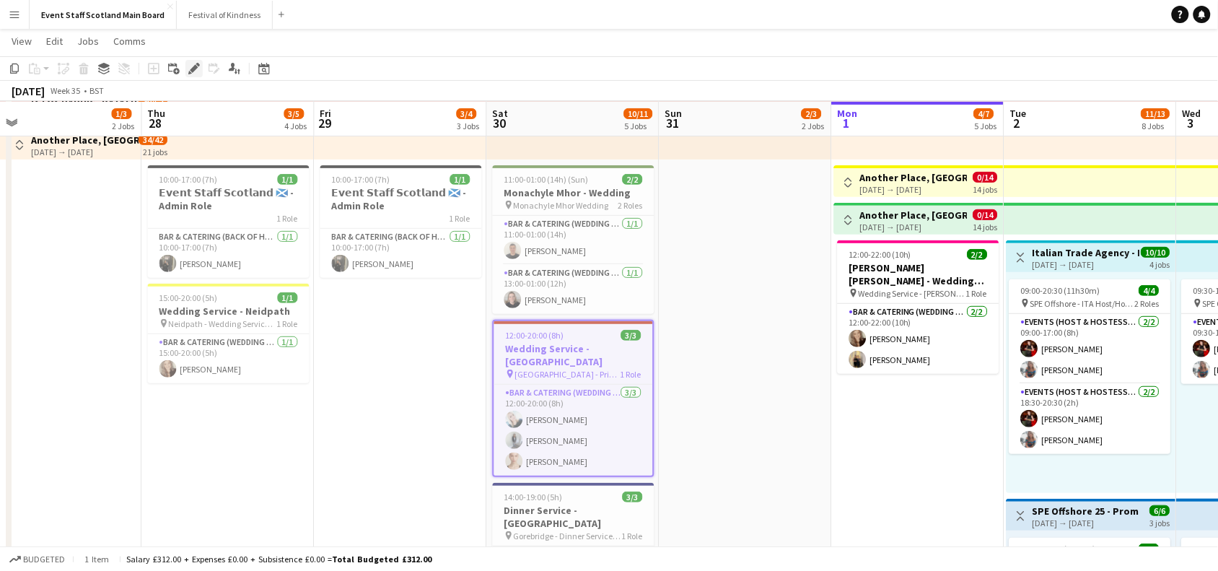
click at [190, 67] on icon "Edit" at bounding box center [194, 69] width 12 height 12
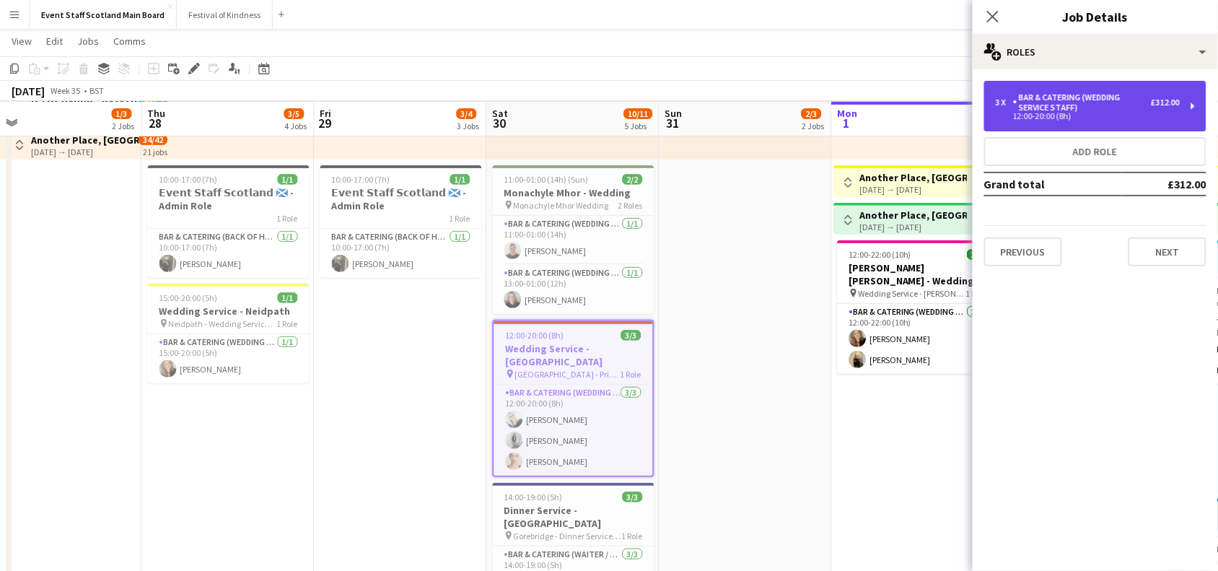
click at [1111, 105] on div "Bar & Catering (Wedding Service Staff)" at bounding box center [1082, 102] width 138 height 20
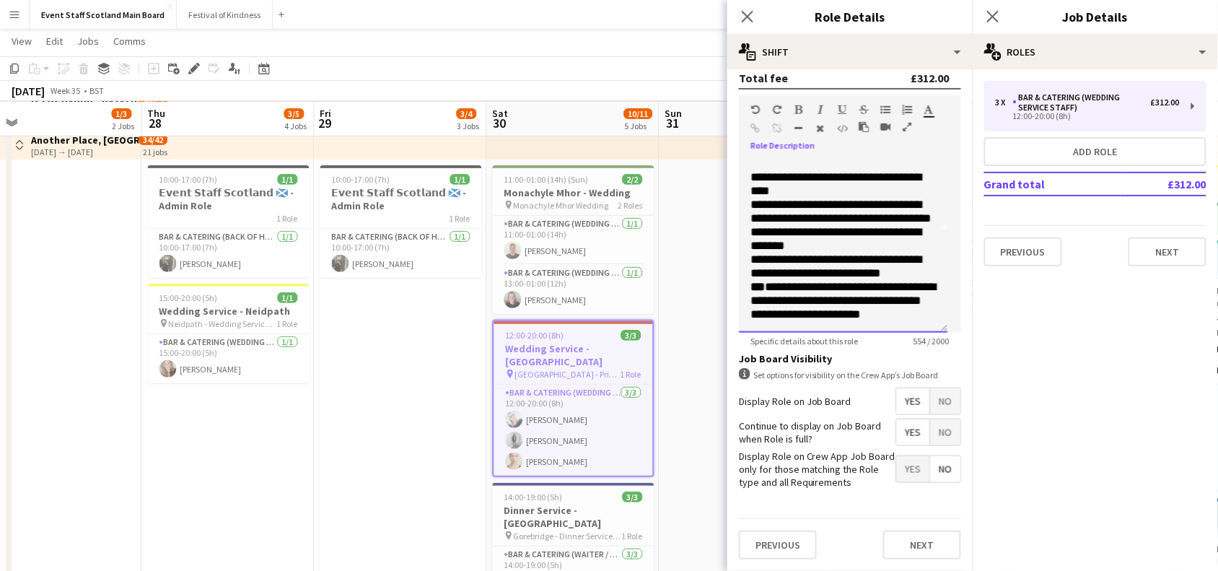
scroll to position [152, 0]
click at [994, 18] on icon at bounding box center [992, 16] width 14 height 14
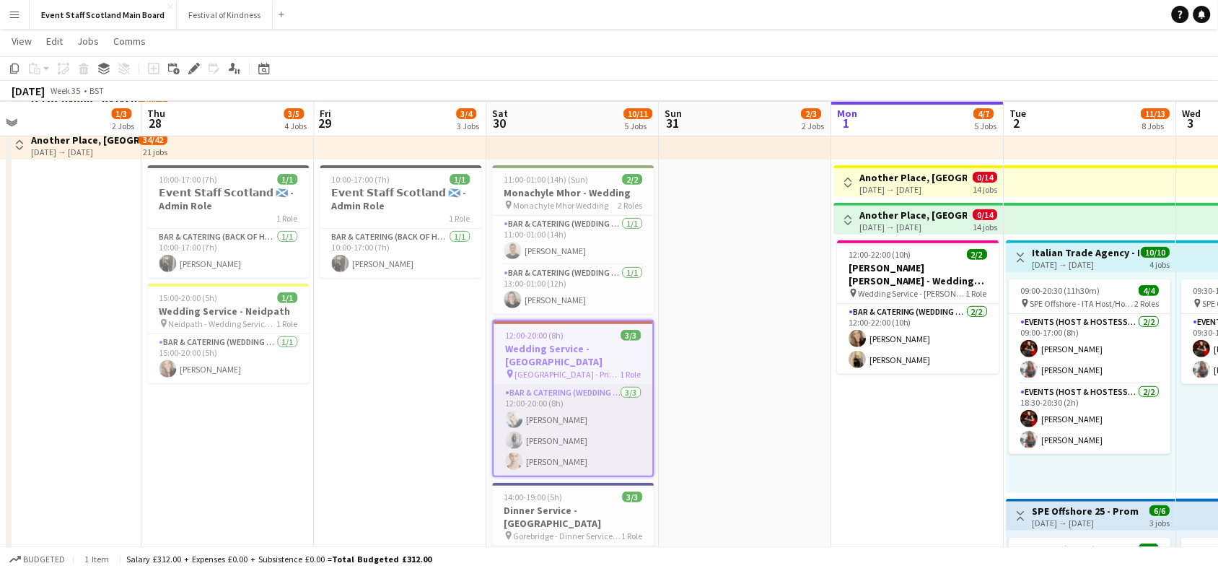
click at [589, 415] on app-card-role "Bar & Catering (Wedding Service Staff) [DATE] 12:00-20:00 (8h) [PERSON_NAME] [P…" at bounding box center [573, 429] width 159 height 91
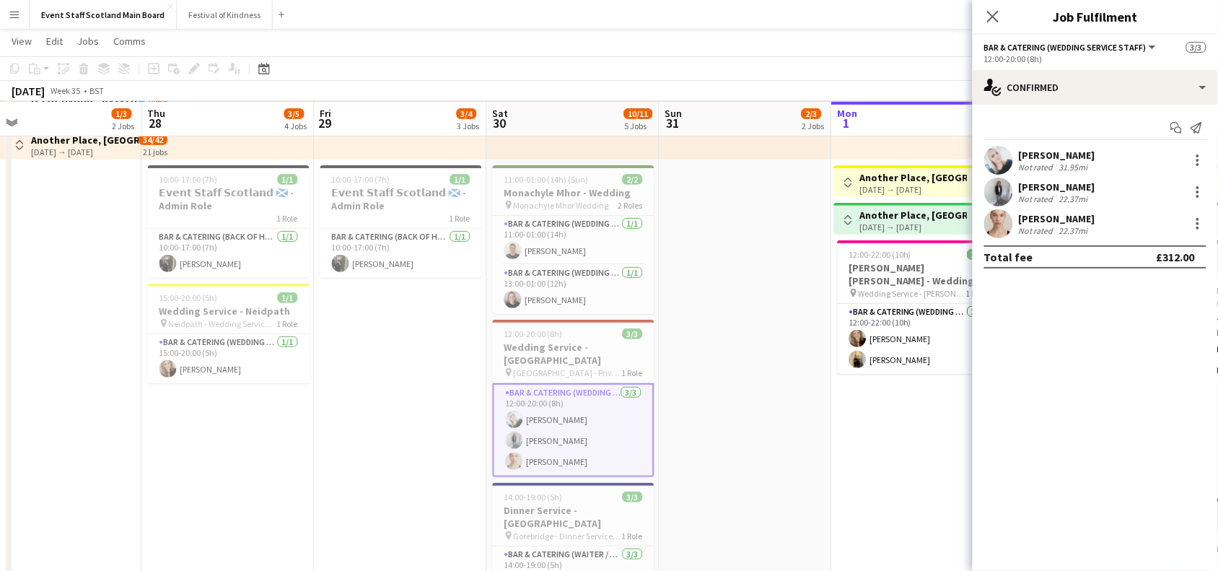
click at [1057, 192] on div "[PERSON_NAME]" at bounding box center [1057, 186] width 76 height 13
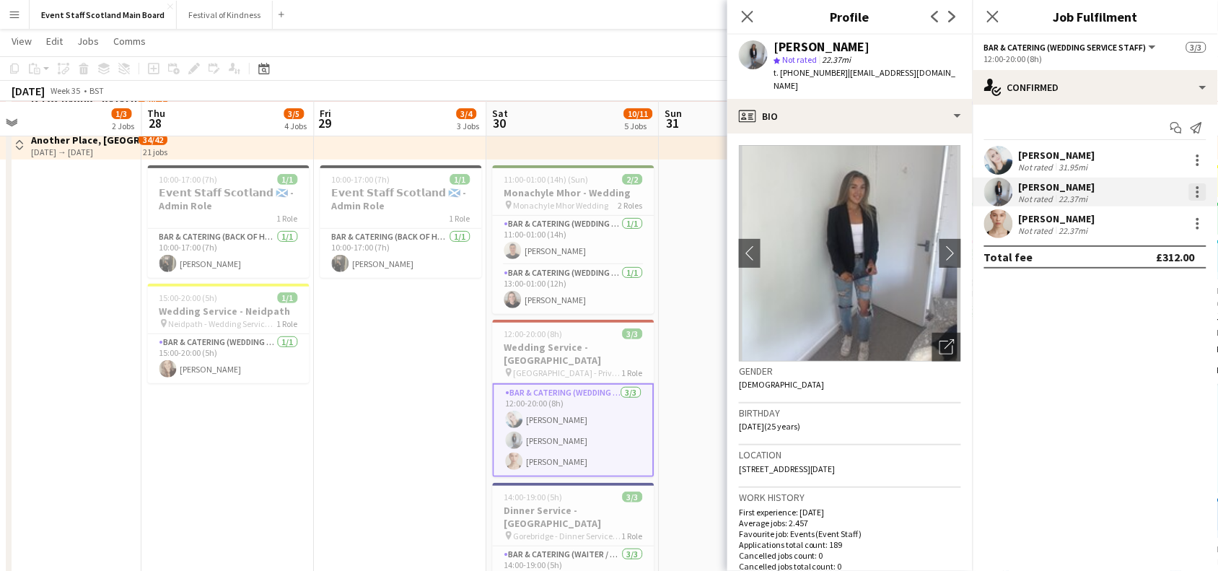
click at [1192, 195] on div at bounding box center [1197, 191] width 17 height 17
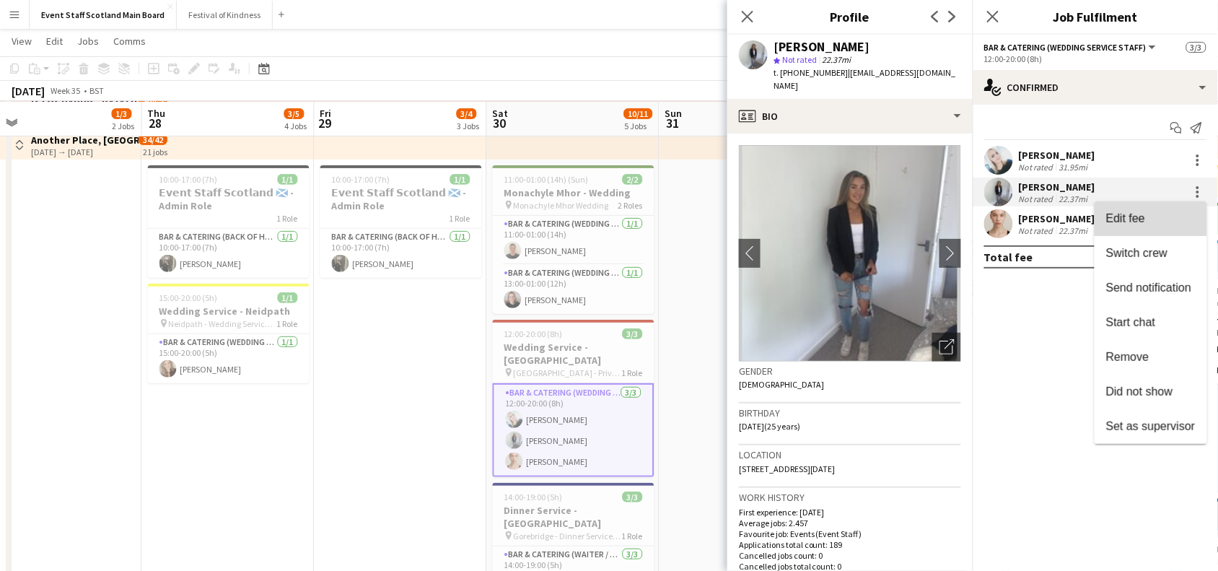
click at [1160, 220] on span "Edit fee" at bounding box center [1150, 218] width 89 height 13
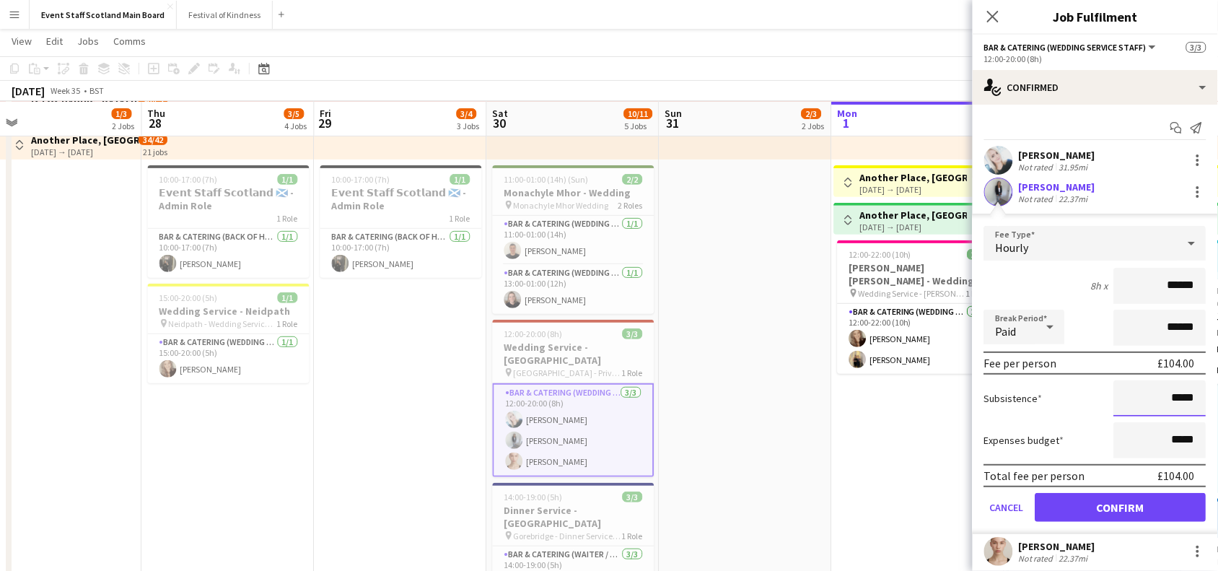
drag, startPoint x: 1161, startPoint y: 398, endPoint x: 1228, endPoint y: 387, distance: 68.0
type input "*****"
click at [1131, 507] on button "Confirm" at bounding box center [1120, 507] width 171 height 29
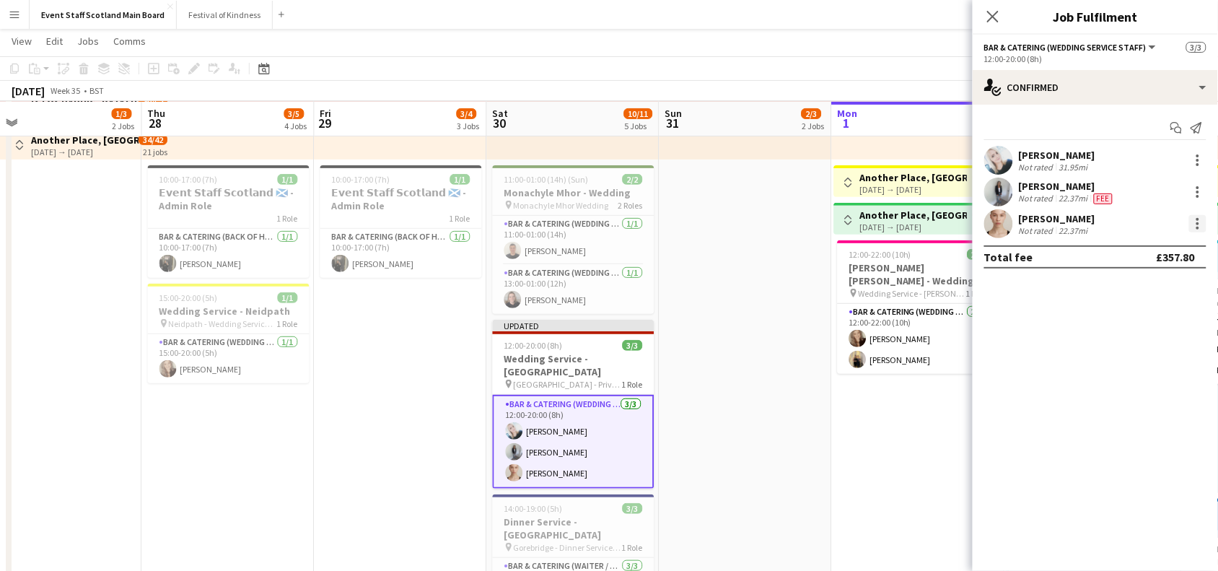
click at [1200, 221] on div at bounding box center [1197, 223] width 17 height 17
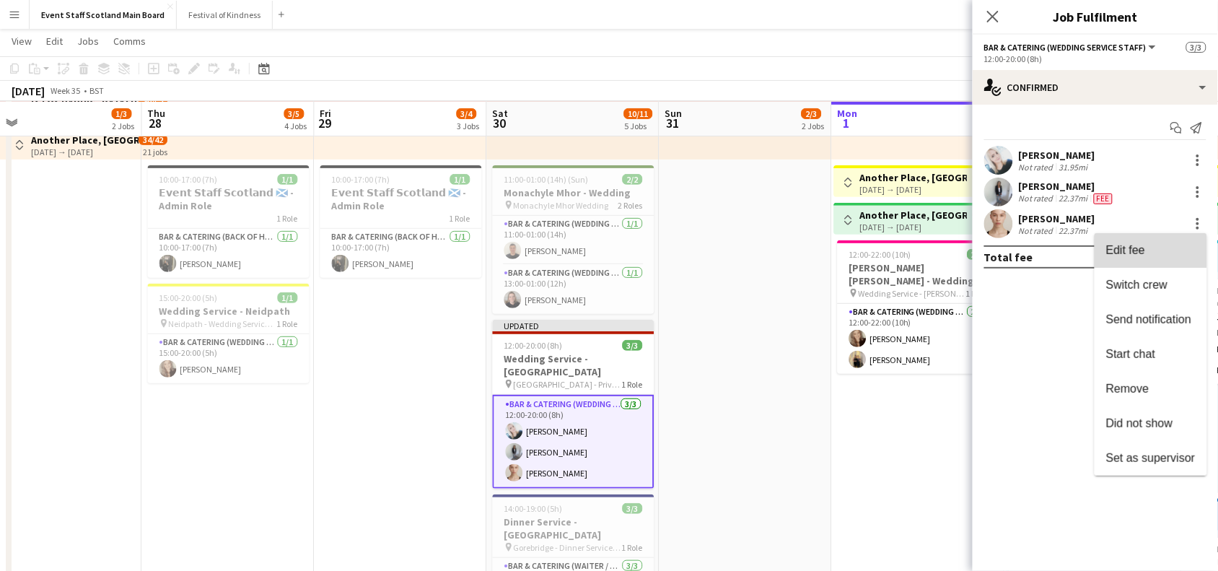
click at [1163, 244] on span "Edit fee" at bounding box center [1150, 250] width 89 height 13
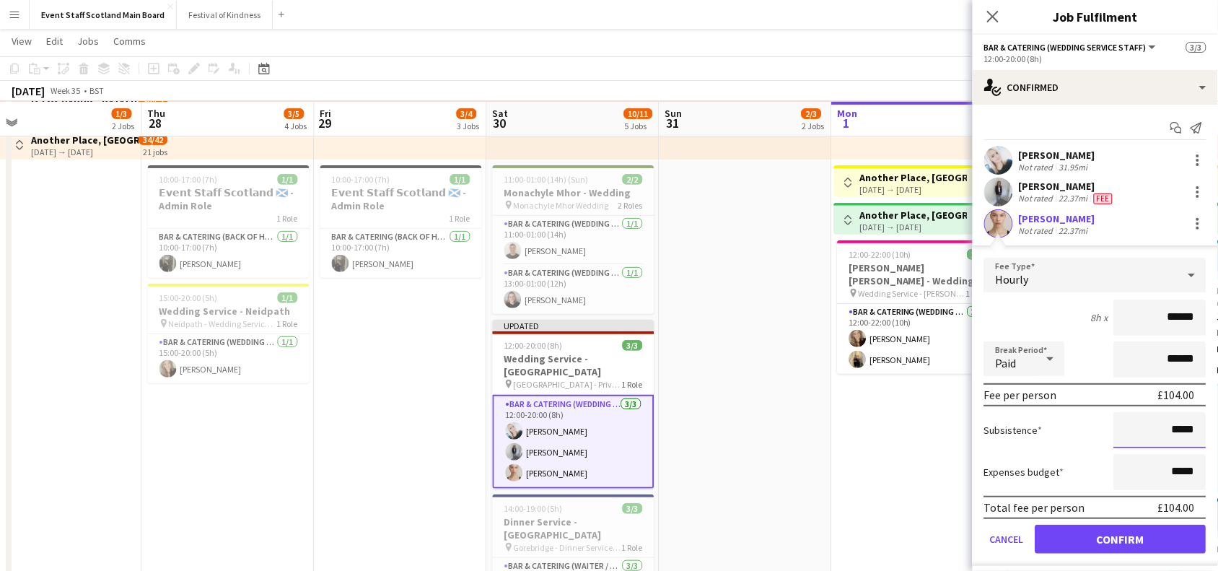
drag, startPoint x: 1164, startPoint y: 431, endPoint x: 1220, endPoint y: 426, distance: 56.5
type input "***"
click at [1120, 537] on button "Confirm" at bounding box center [1120, 538] width 171 height 29
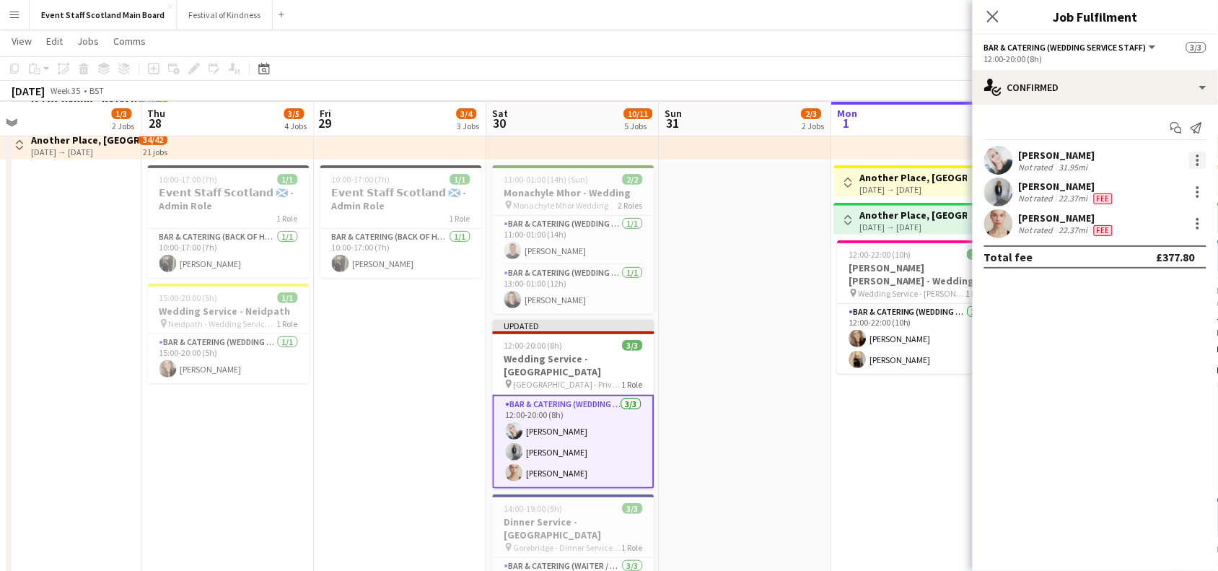
click at [1196, 160] on div at bounding box center [1197, 160] width 3 height 3
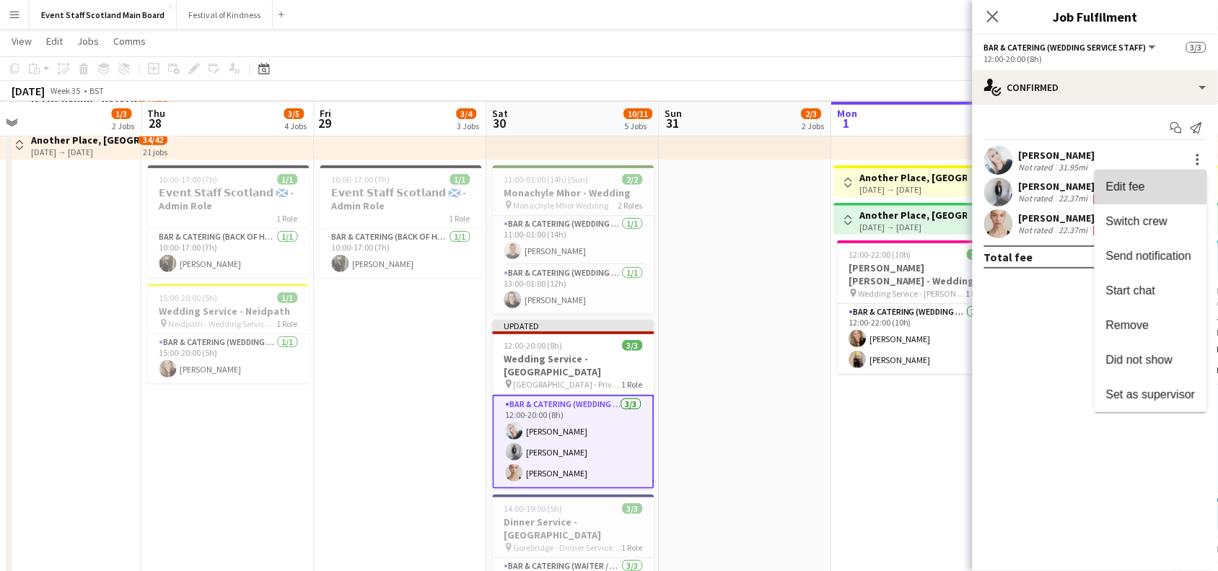
click at [1153, 188] on span "Edit fee" at bounding box center [1150, 186] width 89 height 13
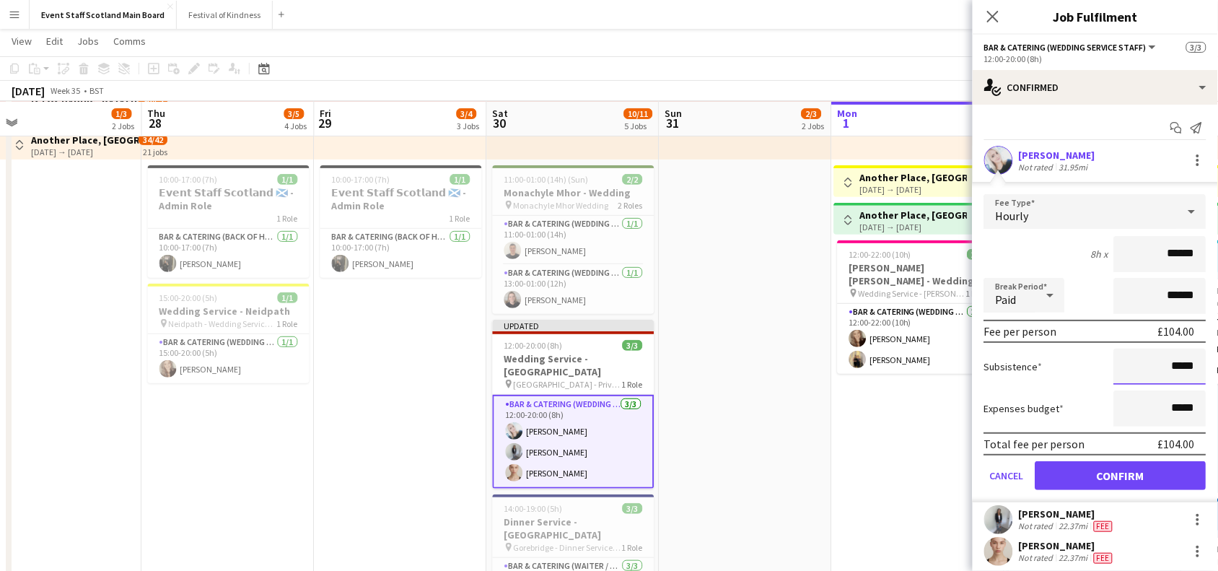
drag, startPoint x: 1161, startPoint y: 364, endPoint x: 1202, endPoint y: 361, distance: 40.5
click at [1202, 361] on form "Fee Type Hourly 8h x ****** Break Period Paid ****** Fee per person £104.00 Sub…" at bounding box center [1094, 348] width 245 height 308
type input "*****"
click at [1133, 472] on button "Confirm" at bounding box center [1120, 475] width 171 height 29
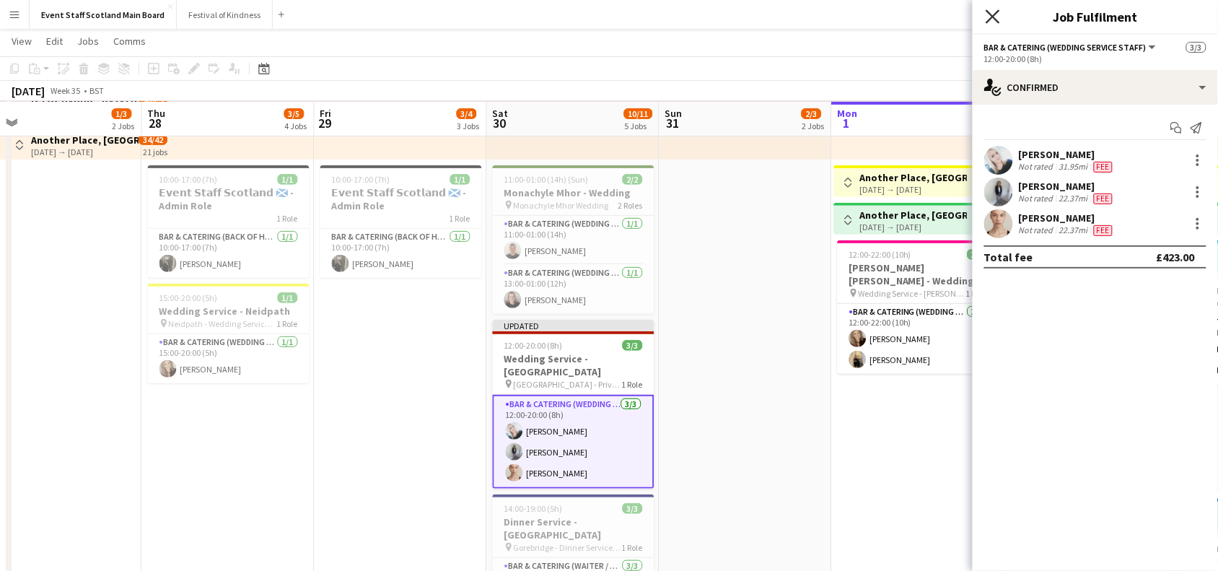
click at [993, 19] on icon "Close pop-in" at bounding box center [992, 16] width 14 height 14
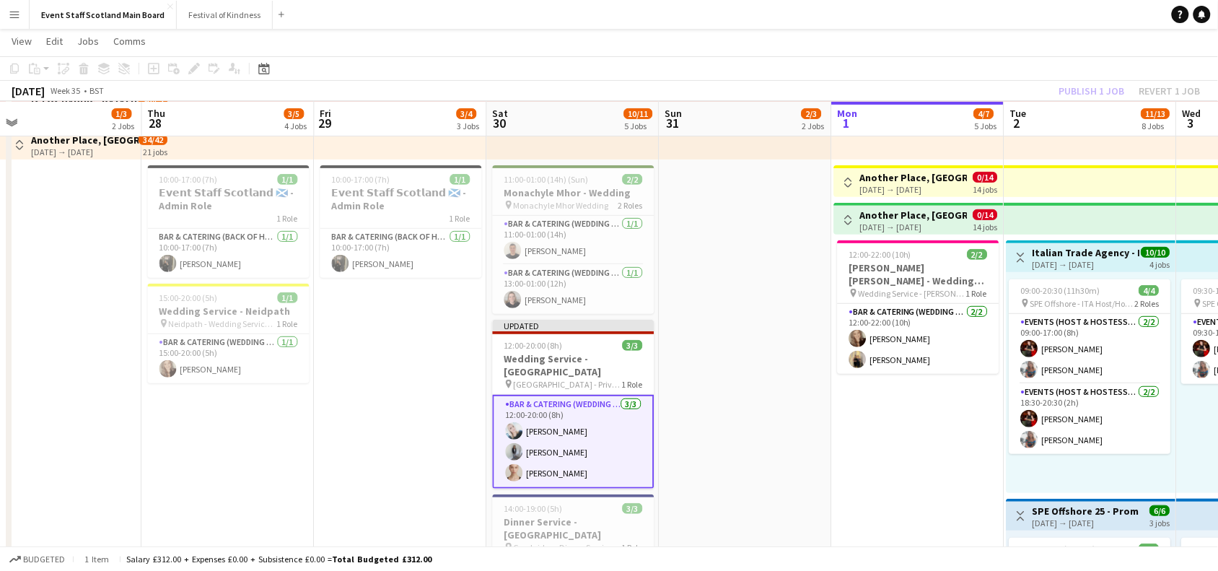
click at [1091, 89] on div "Publish 1 job Revert 1 job" at bounding box center [1130, 91] width 176 height 19
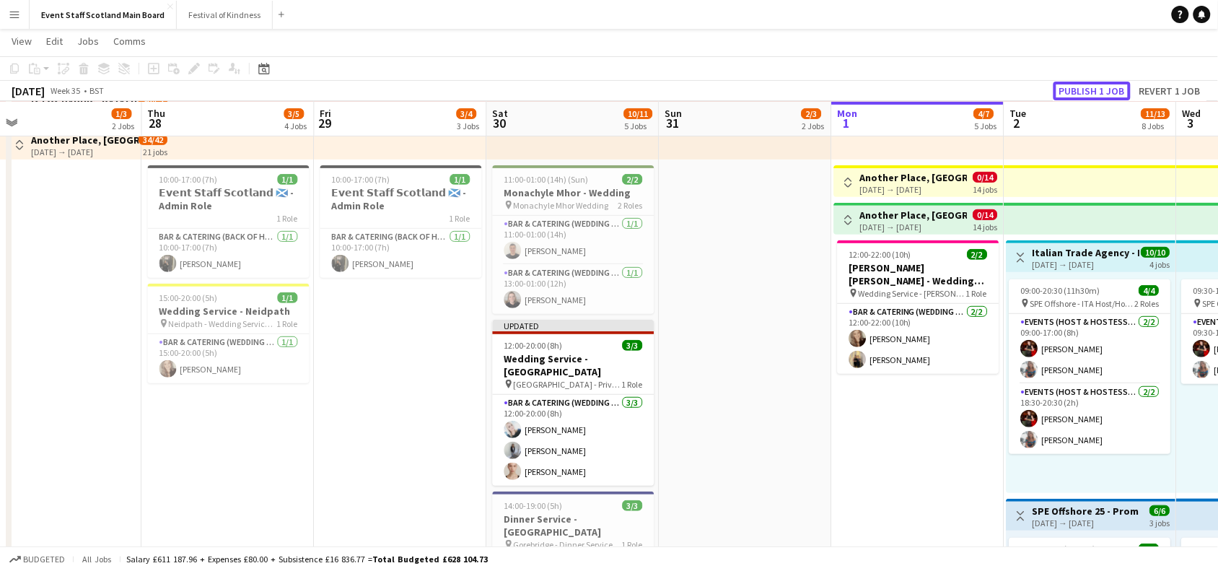
click at [1091, 89] on button "Publish 1 job" at bounding box center [1091, 91] width 77 height 19
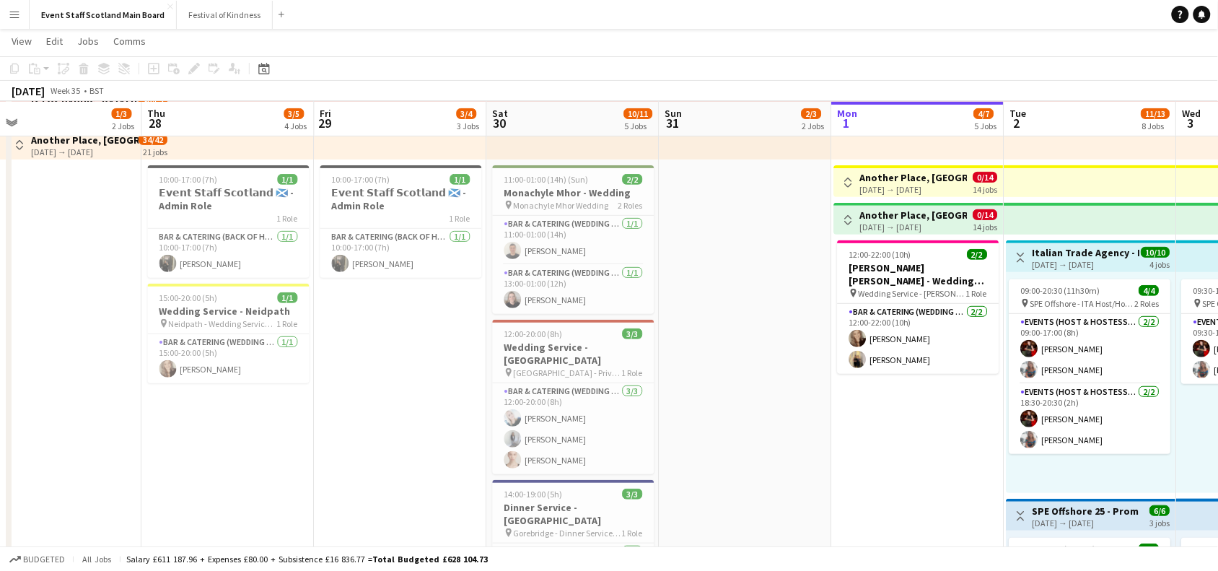
click at [1019, 255] on app-icon "Toggle View" at bounding box center [1021, 257] width 10 height 10
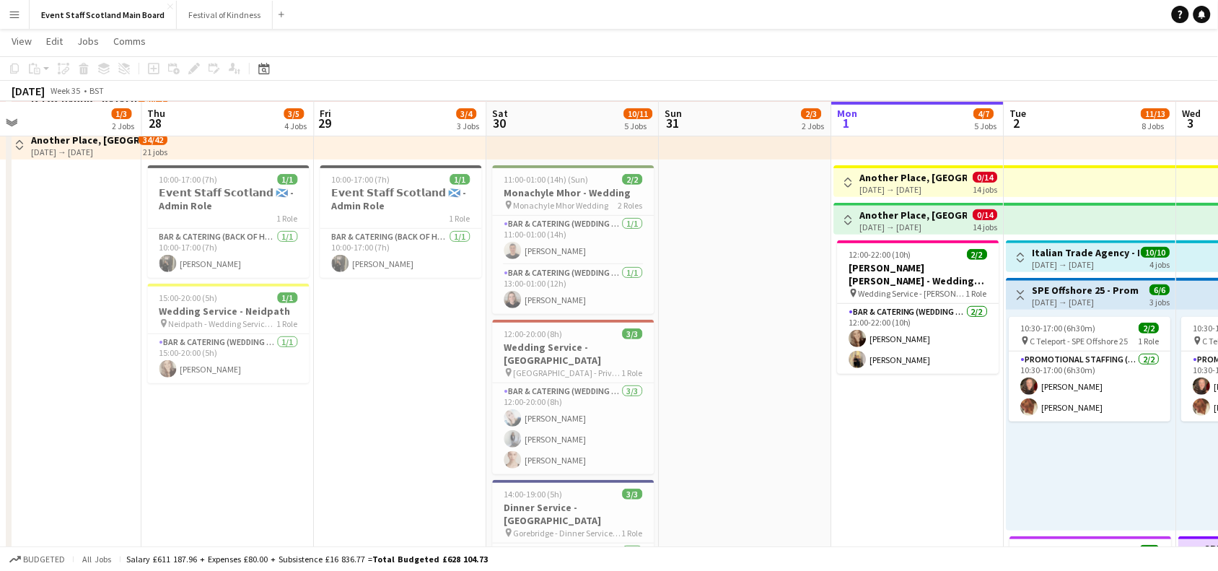
click at [1021, 286] on button "Toggle View" at bounding box center [1020, 294] width 17 height 17
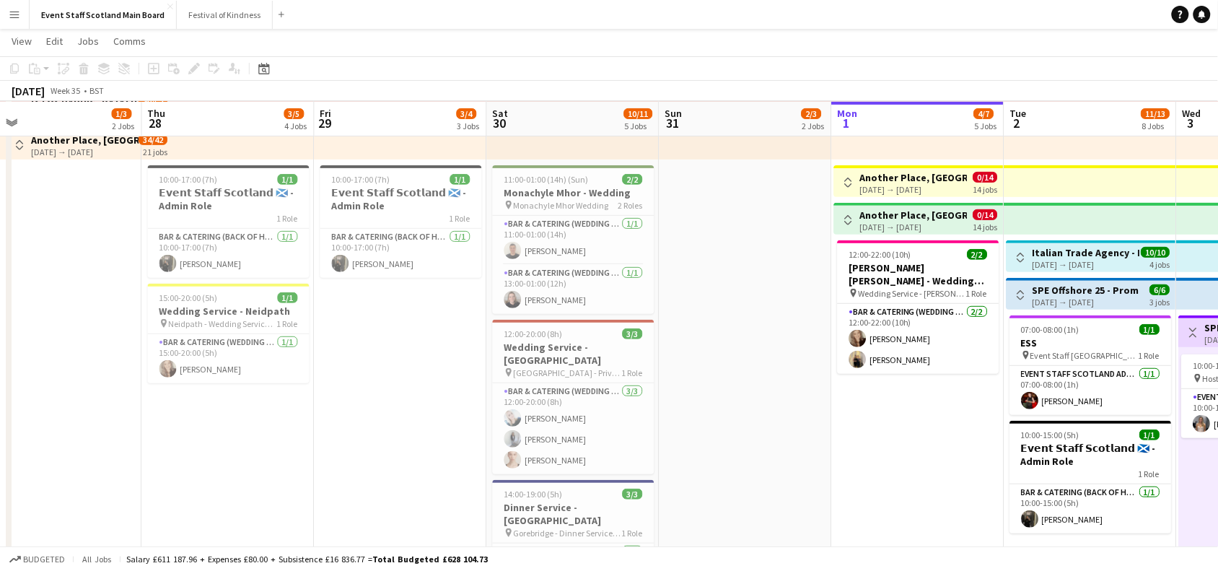
click at [1192, 332] on app-icon "Toggle View" at bounding box center [1193, 332] width 10 height 10
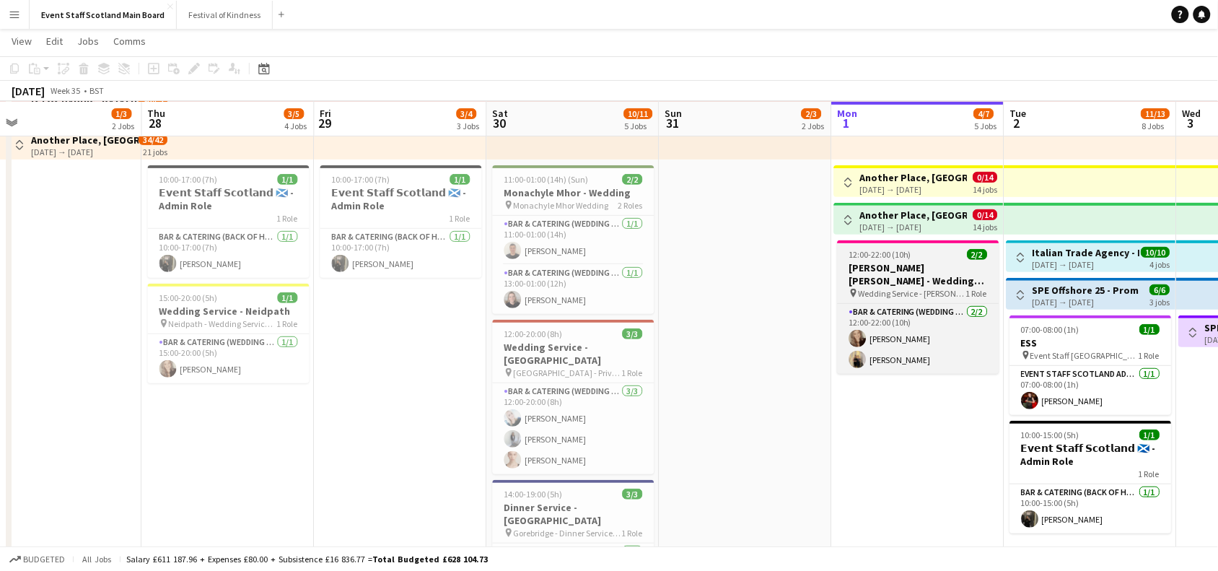
click at [906, 265] on h3 "[PERSON_NAME] [PERSON_NAME] - Wedding Service" at bounding box center [918, 274] width 162 height 26
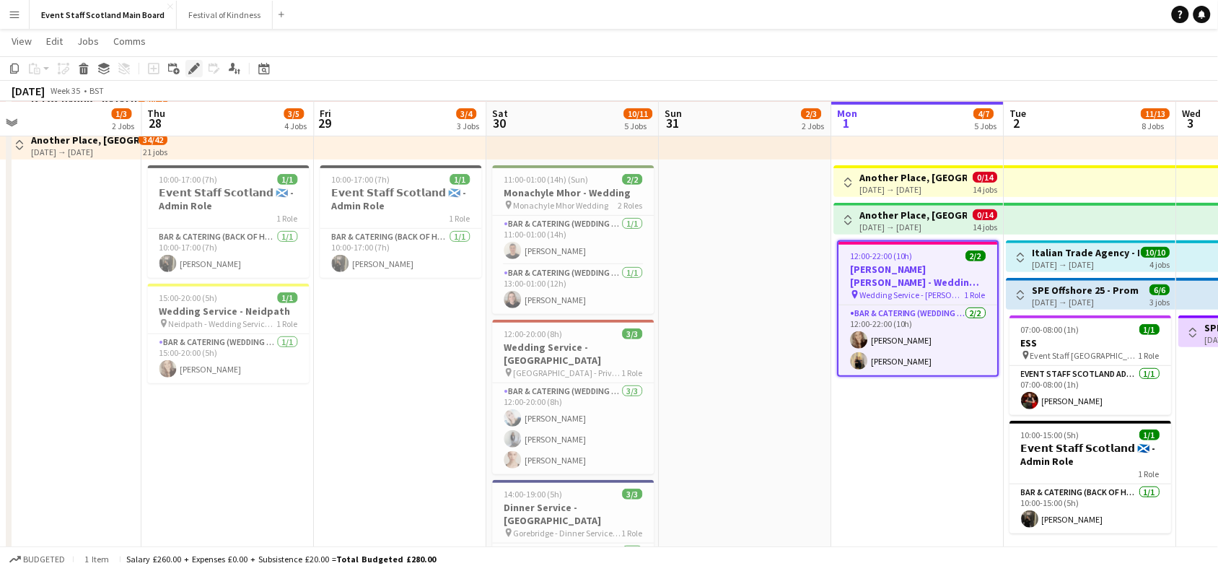
click at [195, 71] on icon "Edit" at bounding box center [194, 69] width 12 height 12
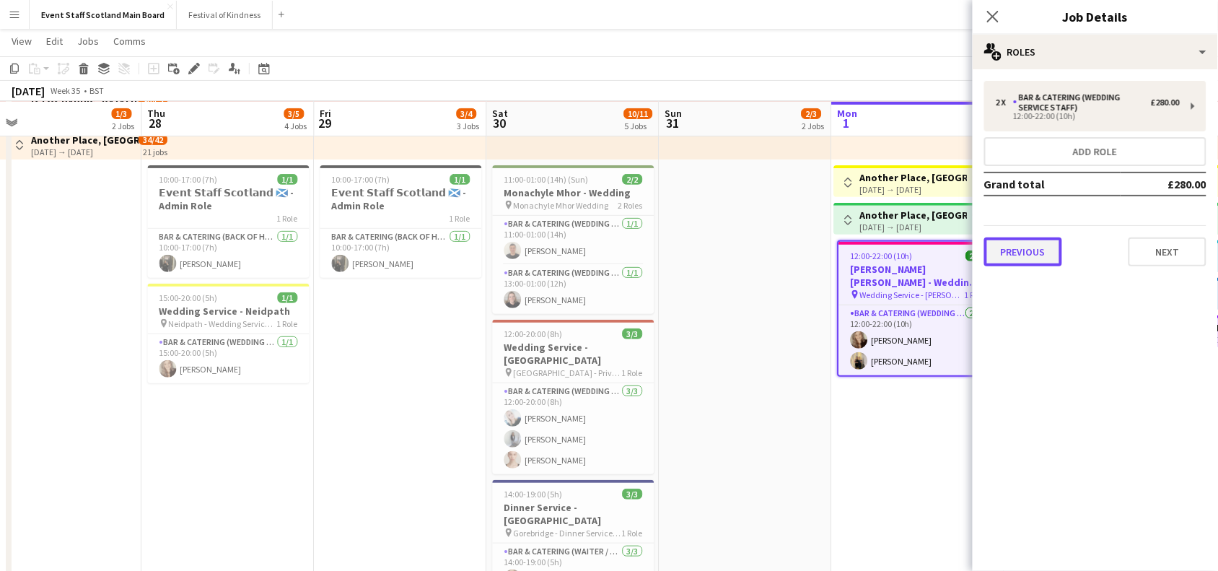
click at [1019, 258] on button "Previous" at bounding box center [1023, 251] width 78 height 29
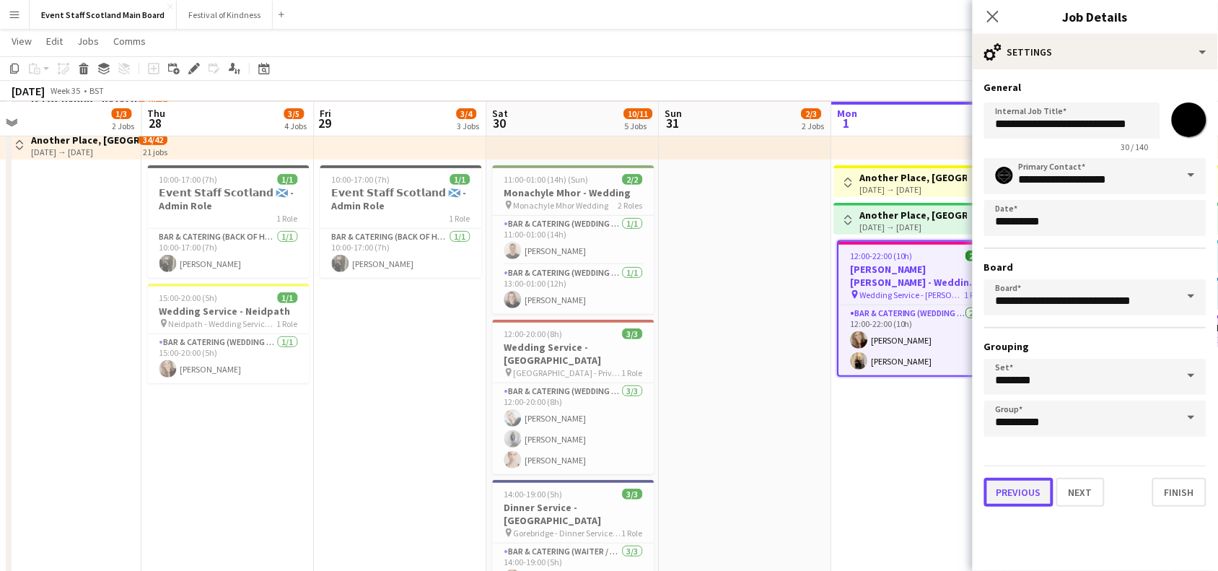
click at [1029, 488] on button "Previous" at bounding box center [1018, 492] width 69 height 29
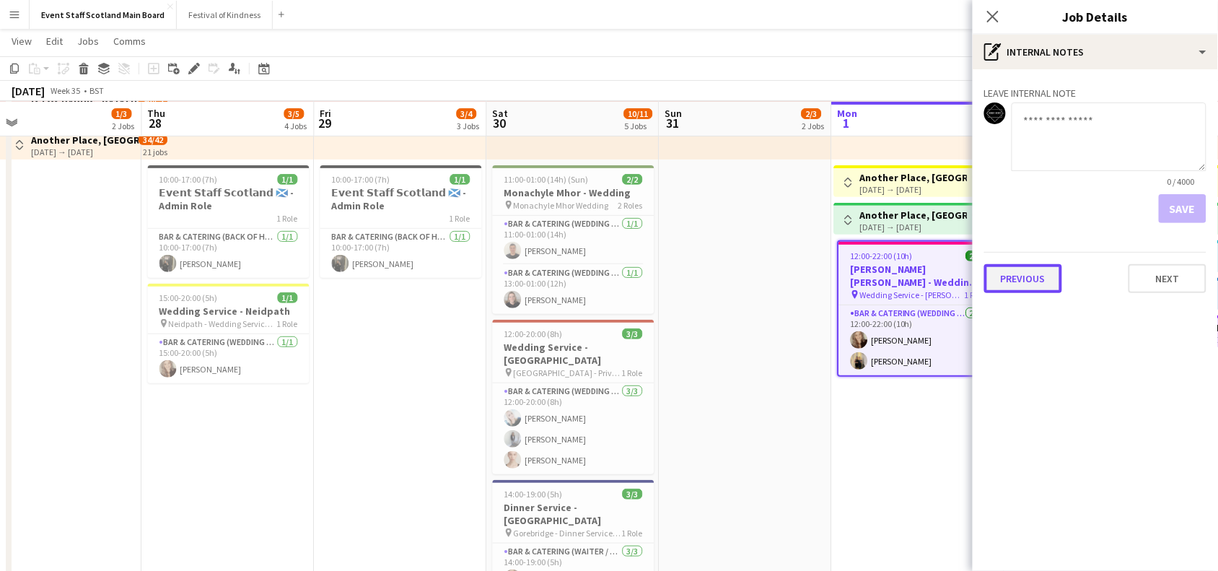
click at [1029, 272] on button "Previous" at bounding box center [1023, 278] width 78 height 29
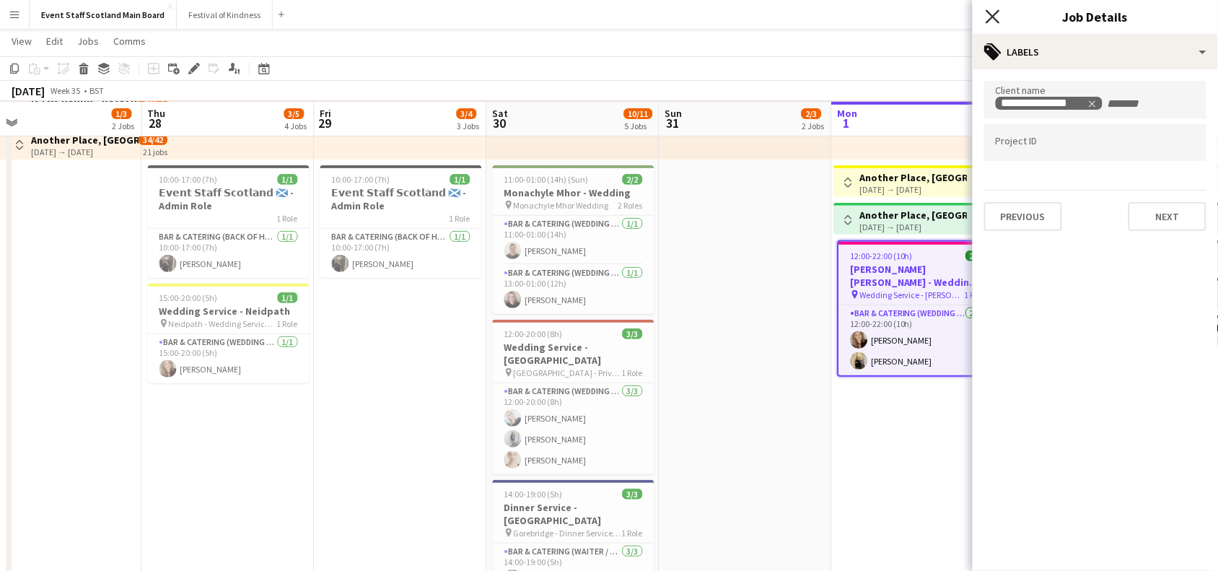
click at [990, 22] on icon "Close pop-in" at bounding box center [992, 16] width 14 height 14
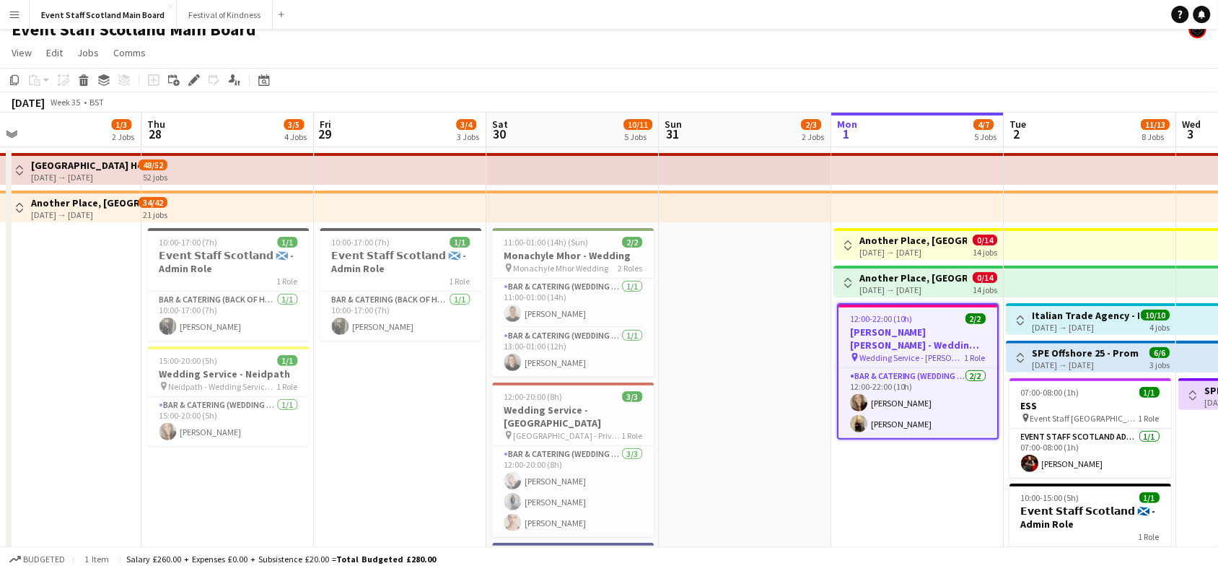
scroll to position [19, 0]
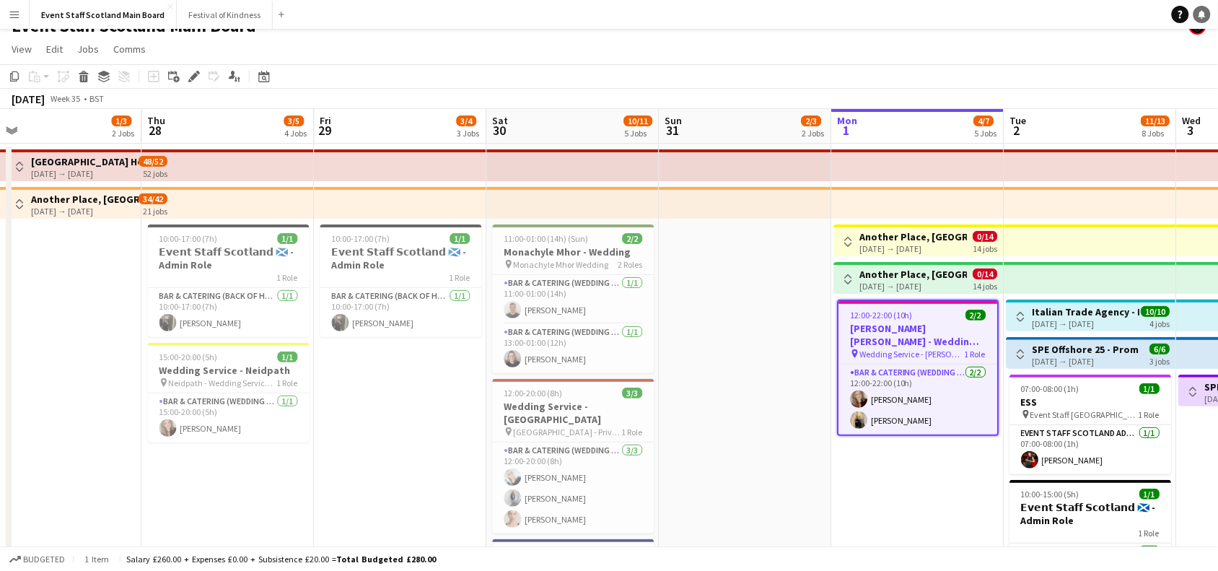
click at [1201, 10] on icon "Notifications" at bounding box center [1201, 14] width 9 height 9
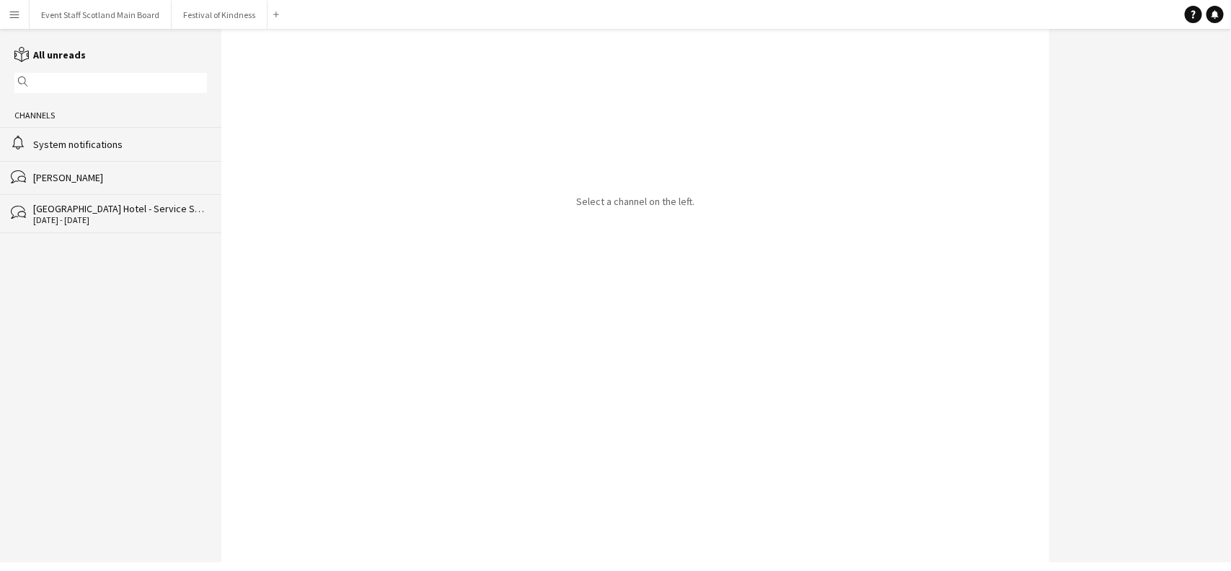
click at [153, 146] on div "System notifications" at bounding box center [120, 144] width 174 height 13
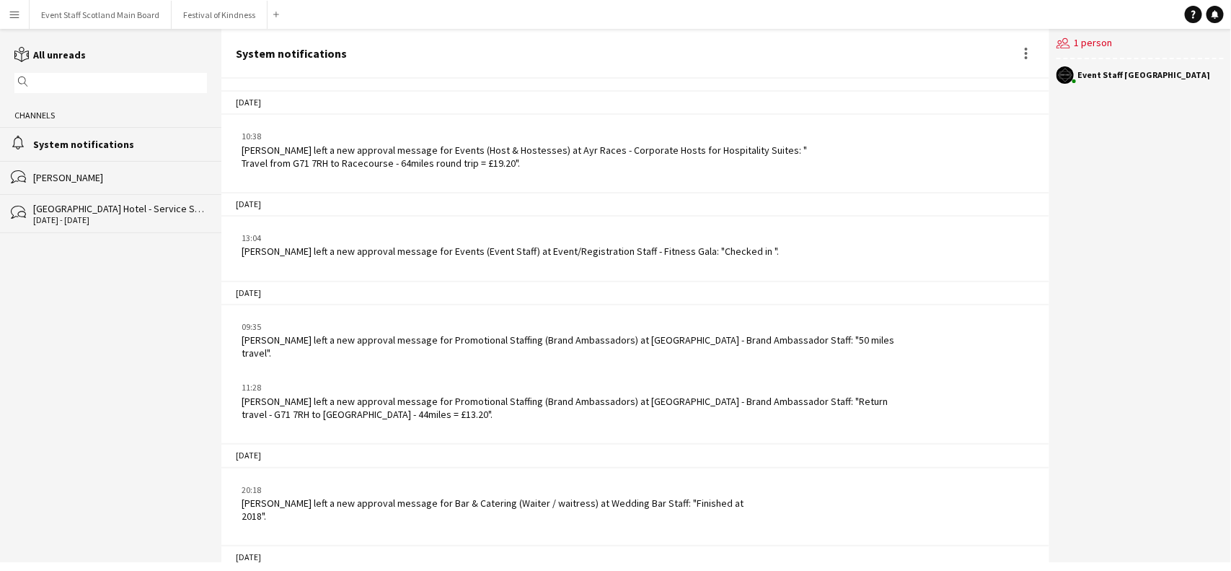
scroll to position [2446, 0]
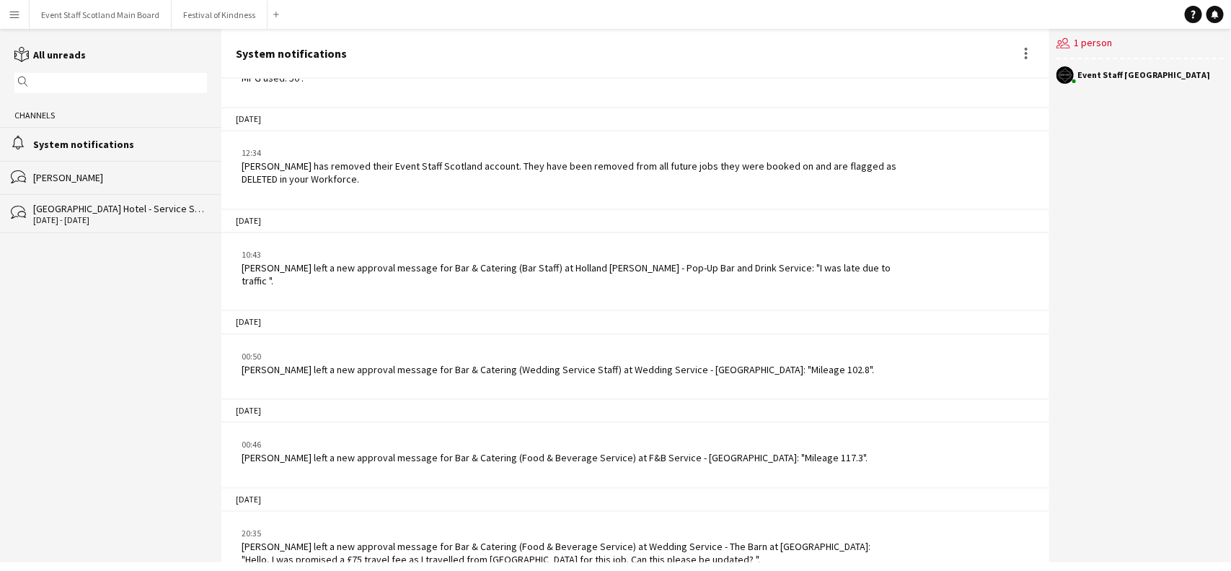
drag, startPoint x: 1050, startPoint y: 492, endPoint x: 1050, endPoint y: 510, distance: 18.0
click at [1050, 510] on div "[DATE] 10:38 [PERSON_NAME] left a new approval message for Events (Host & Hoste…" at bounding box center [635, 320] width 828 height 483
click at [135, 19] on button "Event Staff Scotland Main Board Close" at bounding box center [101, 15] width 142 height 28
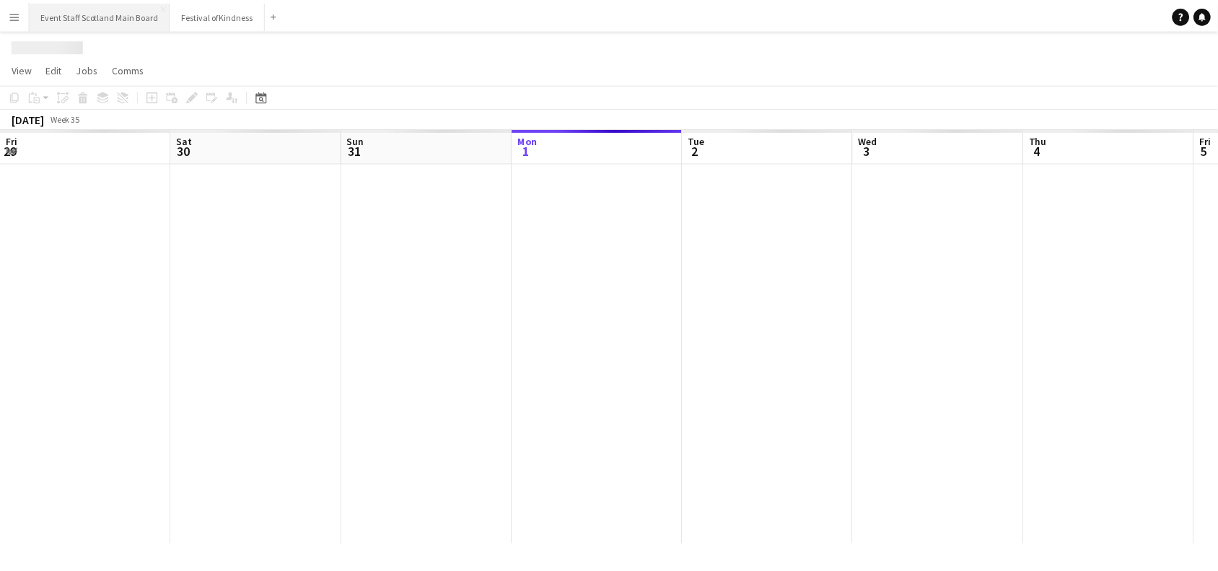
scroll to position [0, 344]
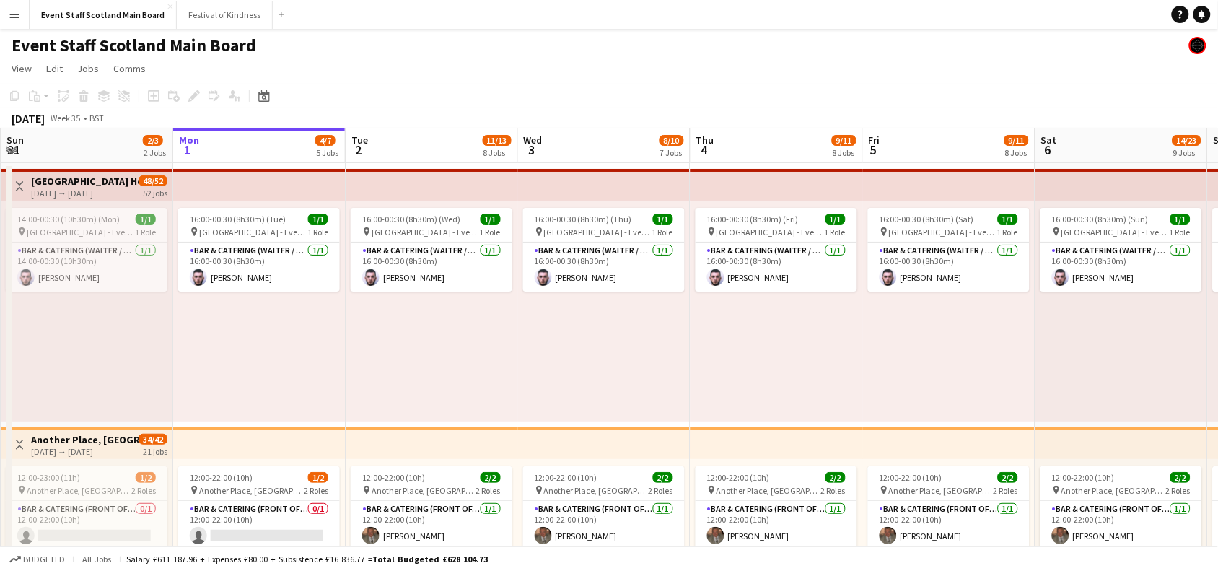
click at [20, 182] on app-icon "Toggle View" at bounding box center [19, 186] width 10 height 10
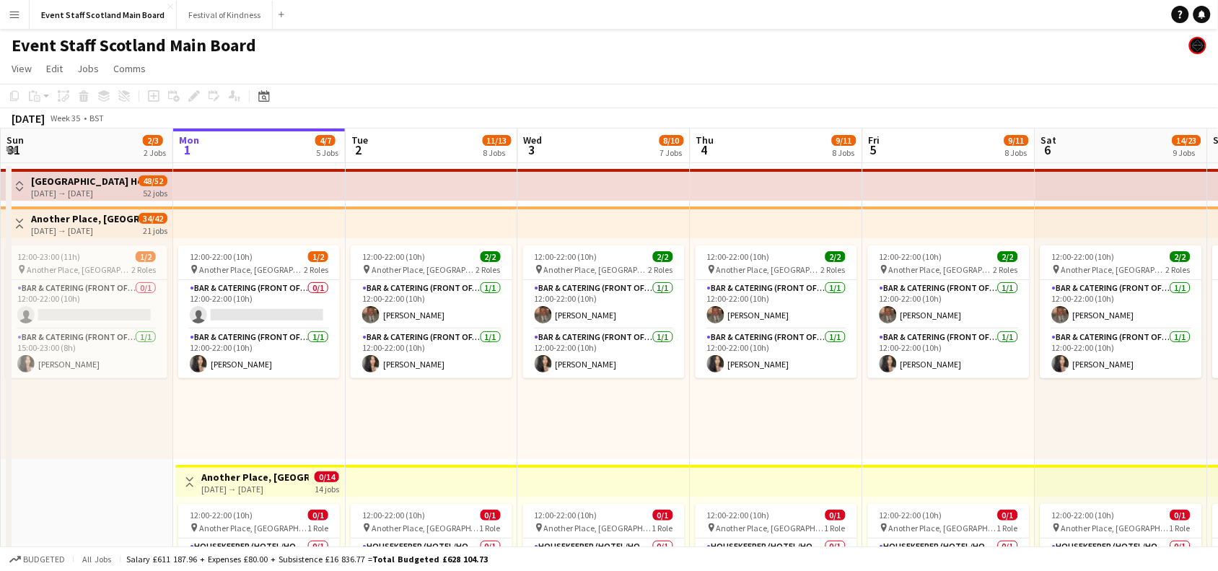
click at [19, 228] on app-icon "Toggle View" at bounding box center [19, 224] width 10 height 10
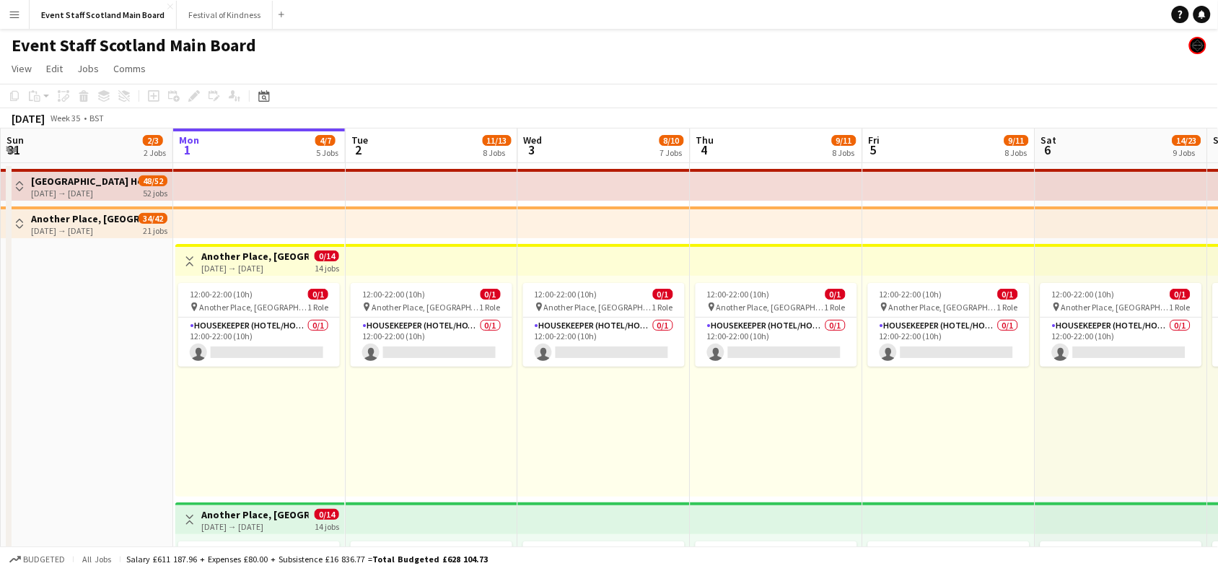
click at [185, 258] on app-icon "Toggle View" at bounding box center [190, 261] width 10 height 10
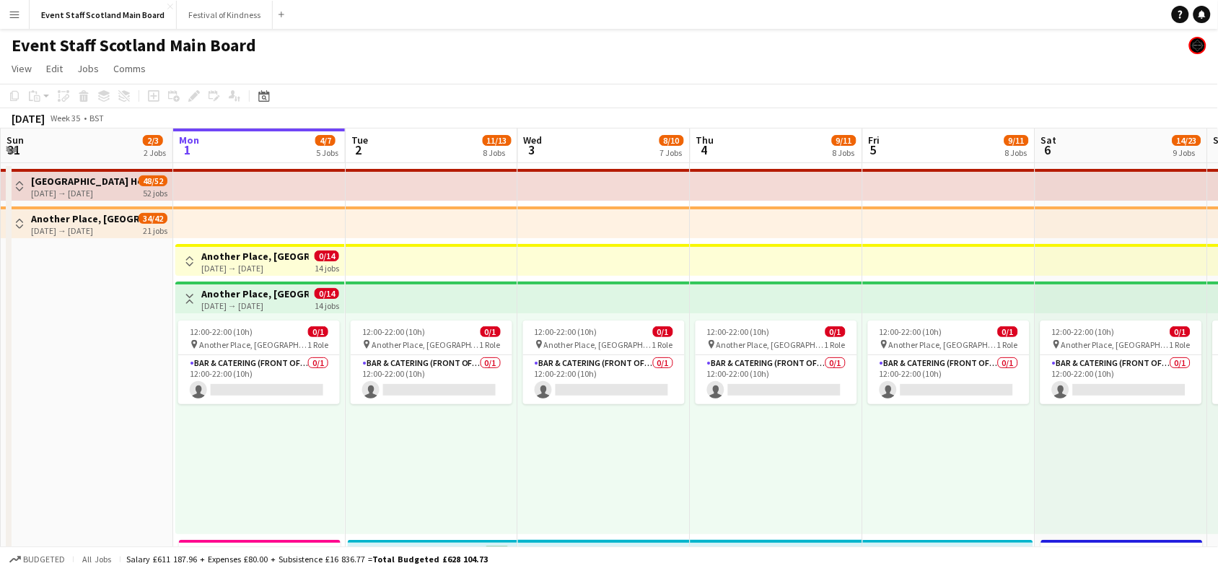
click at [189, 296] on app-icon "Toggle View" at bounding box center [190, 299] width 10 height 10
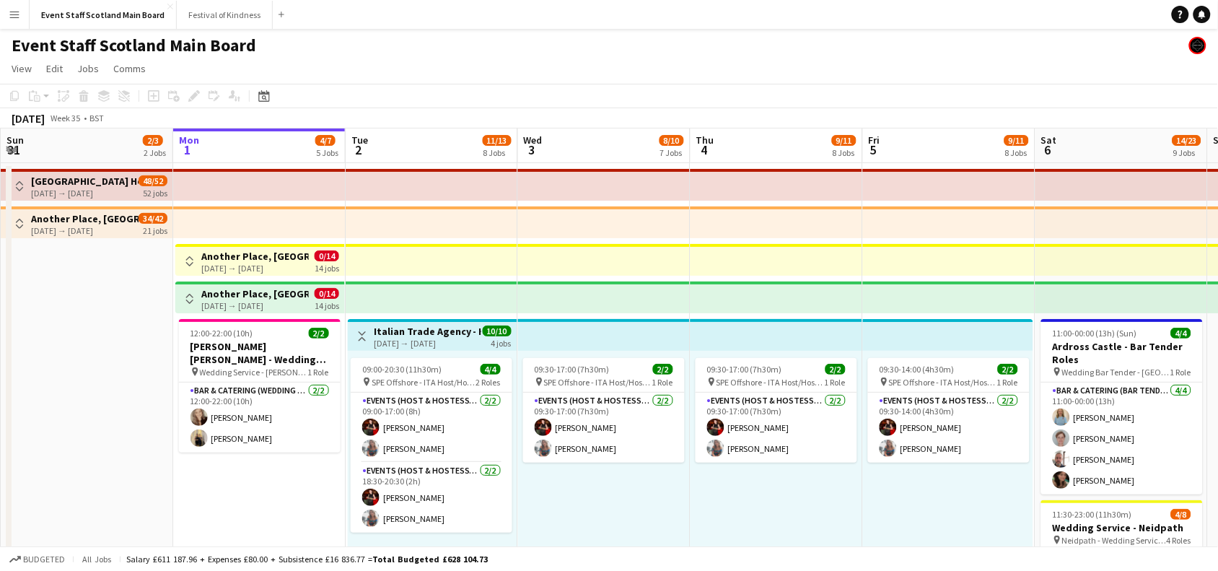
click at [357, 334] on app-icon "Toggle View" at bounding box center [362, 336] width 10 height 10
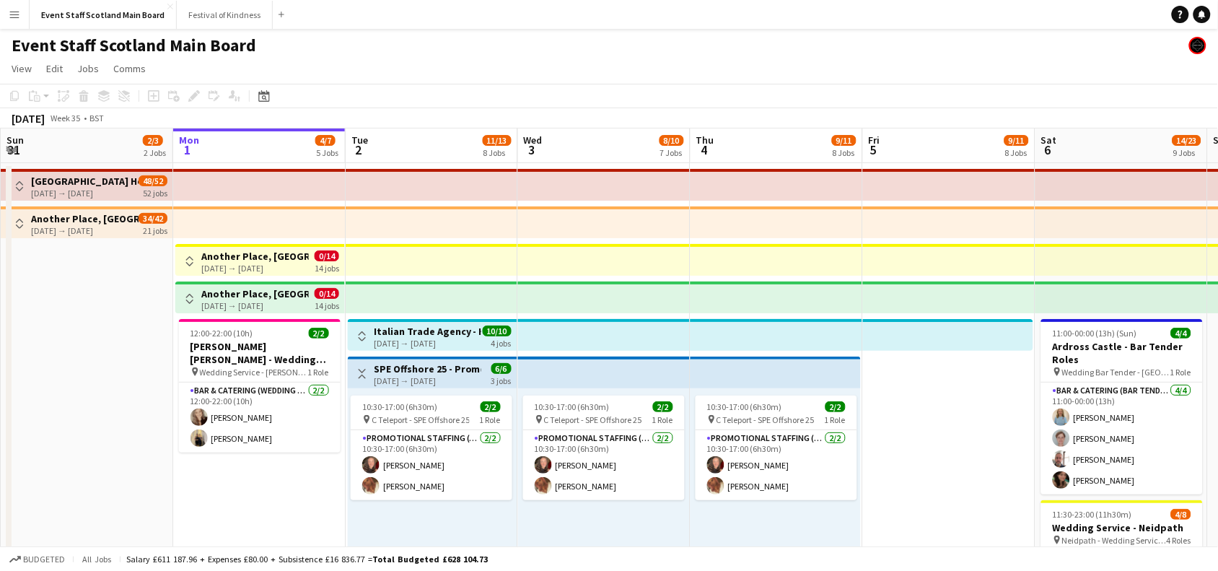
click at [362, 372] on app-icon "Toggle View" at bounding box center [362, 374] width 10 height 10
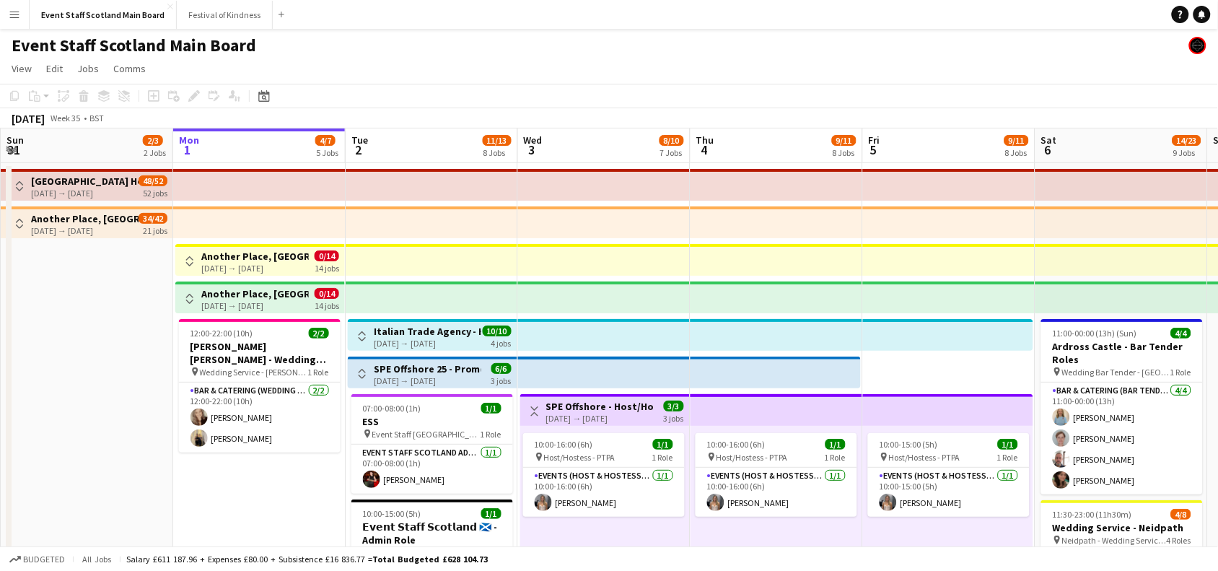
click at [536, 404] on button "Toggle View" at bounding box center [534, 411] width 17 height 17
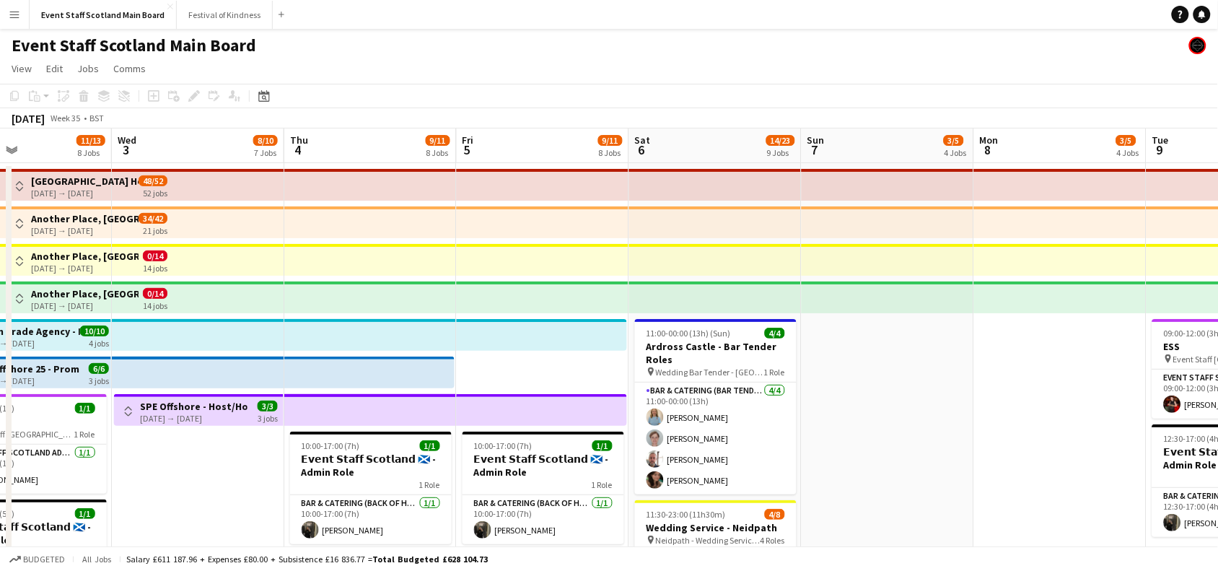
scroll to position [0, 408]
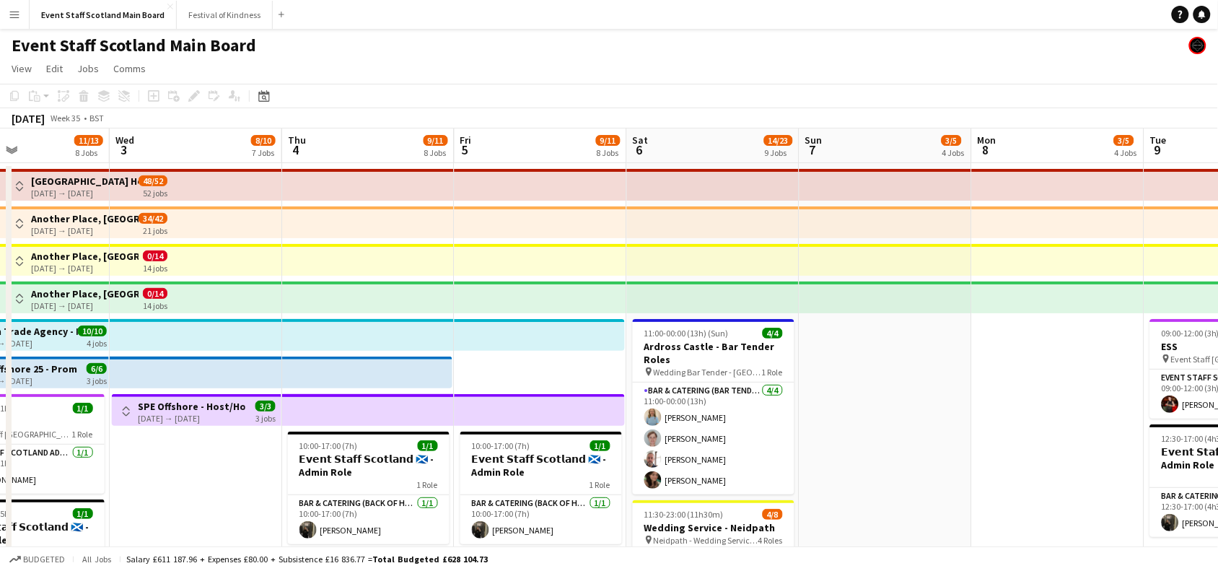
drag, startPoint x: 994, startPoint y: 361, endPoint x: 586, endPoint y: 390, distance: 408.5
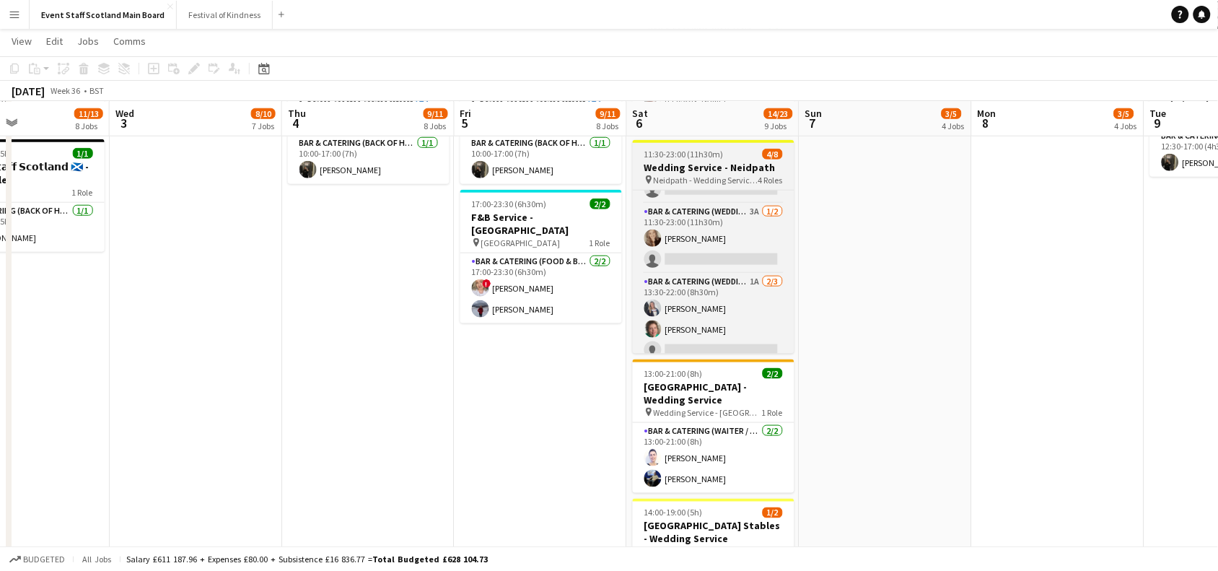
scroll to position [118, 0]
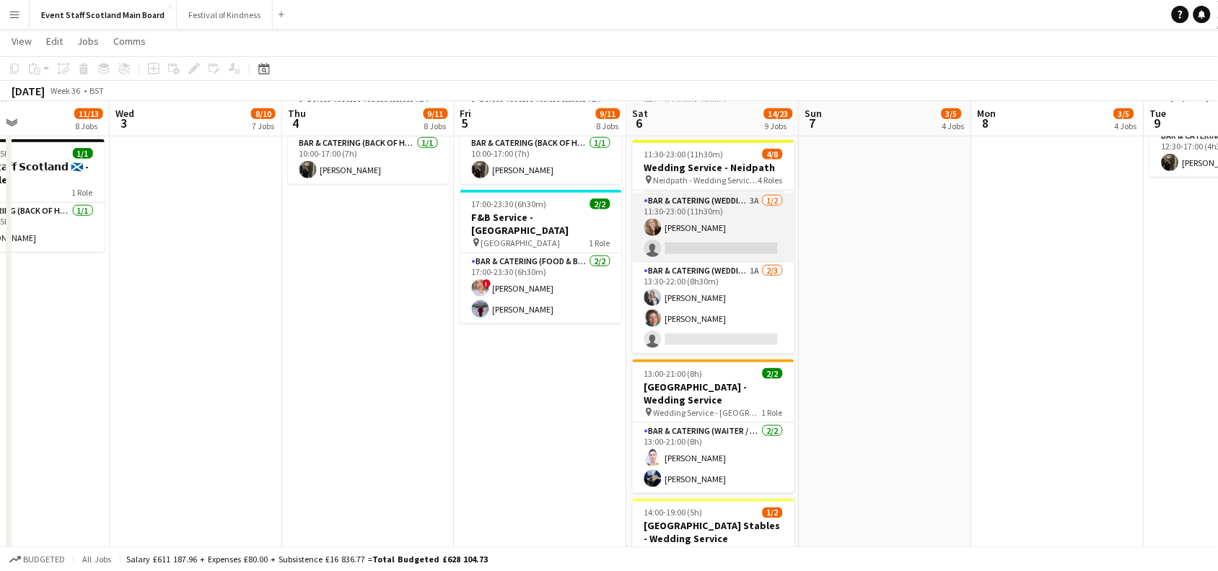
click at [718, 217] on app-card-role "Bar & Catering (Wedding Service Staff) 3A [DATE] 11:30-23:00 (11h30m) [PERSON_N…" at bounding box center [714, 228] width 162 height 70
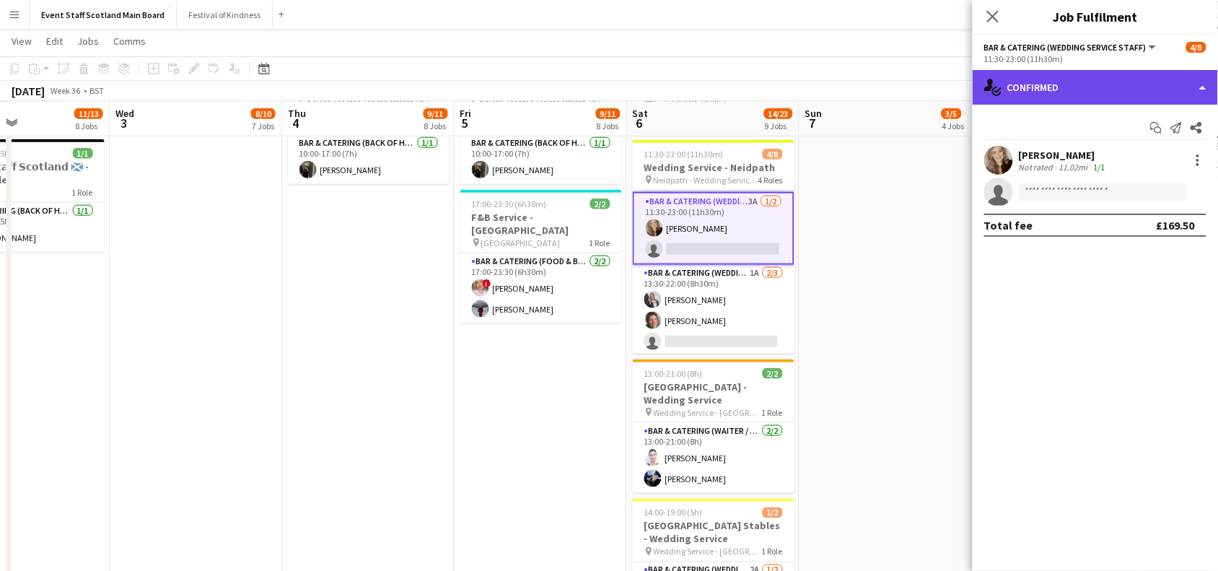
click at [1057, 84] on div "single-neutral-actions-check-2 Confirmed" at bounding box center [1094, 87] width 245 height 35
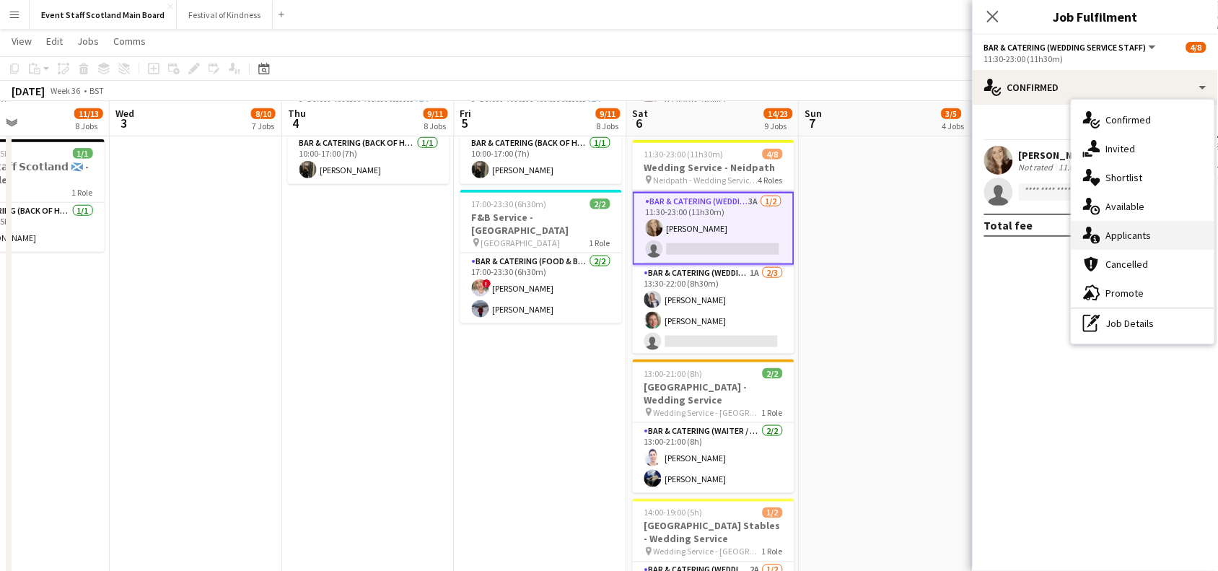
click at [1120, 238] on div "single-neutral-actions-information Applicants" at bounding box center [1142, 235] width 143 height 29
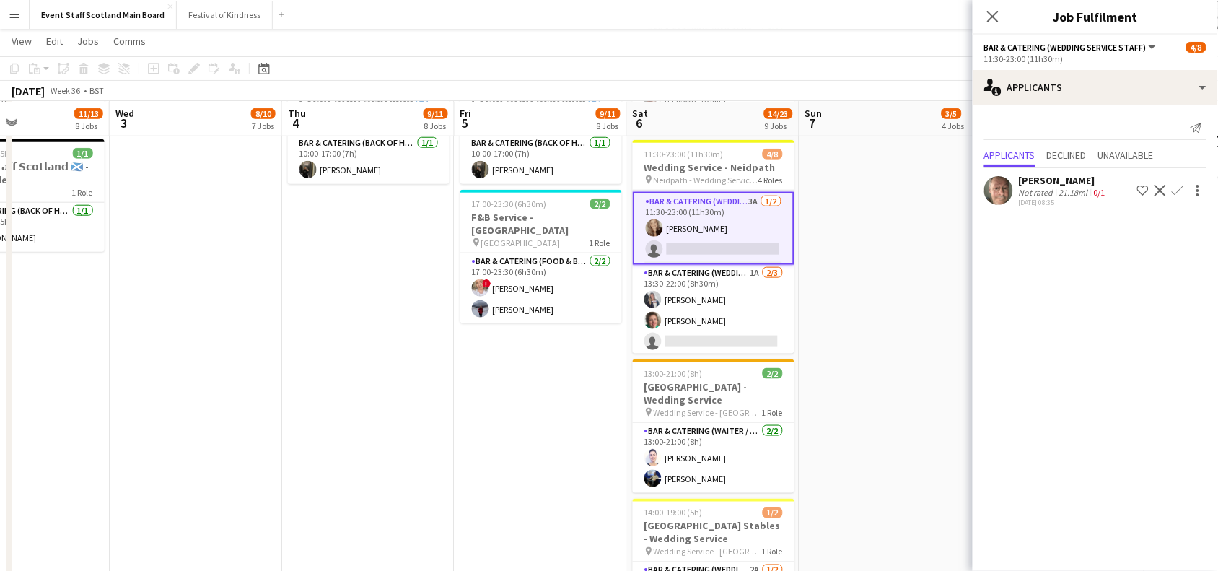
click at [1055, 184] on div "[PERSON_NAME]" at bounding box center [1063, 180] width 89 height 13
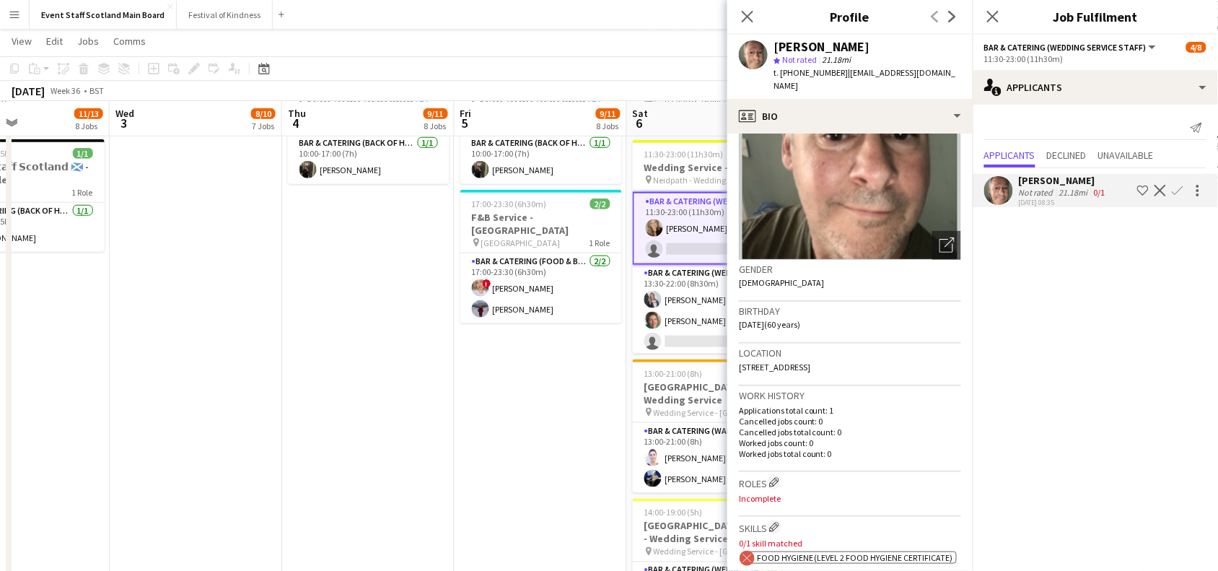
scroll to position [0, 0]
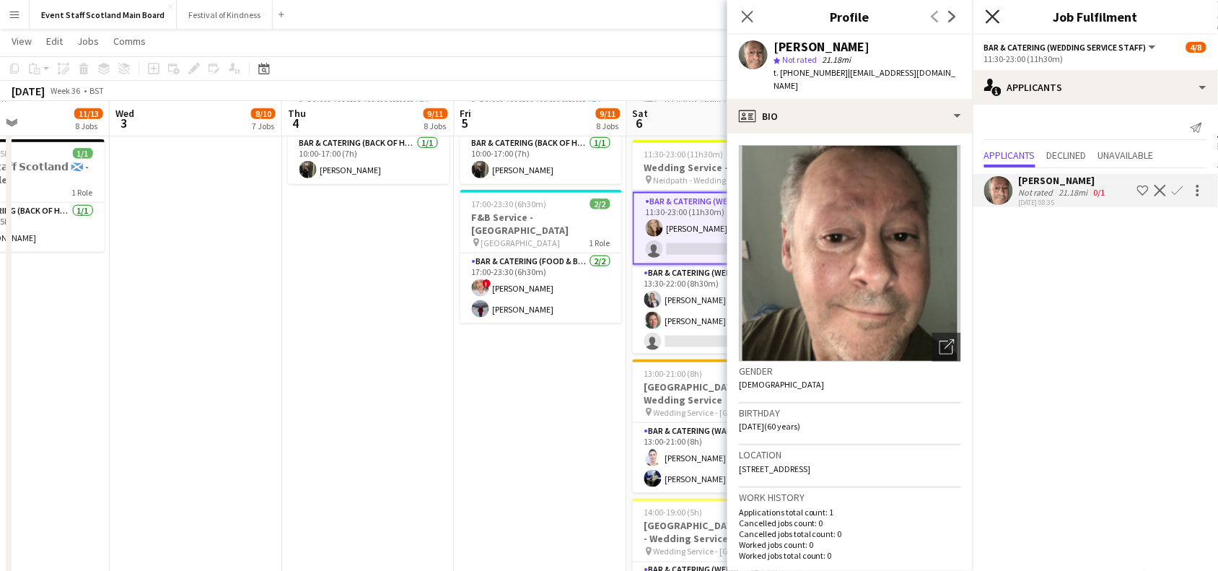
click at [995, 17] on icon "Close pop-in" at bounding box center [992, 16] width 14 height 14
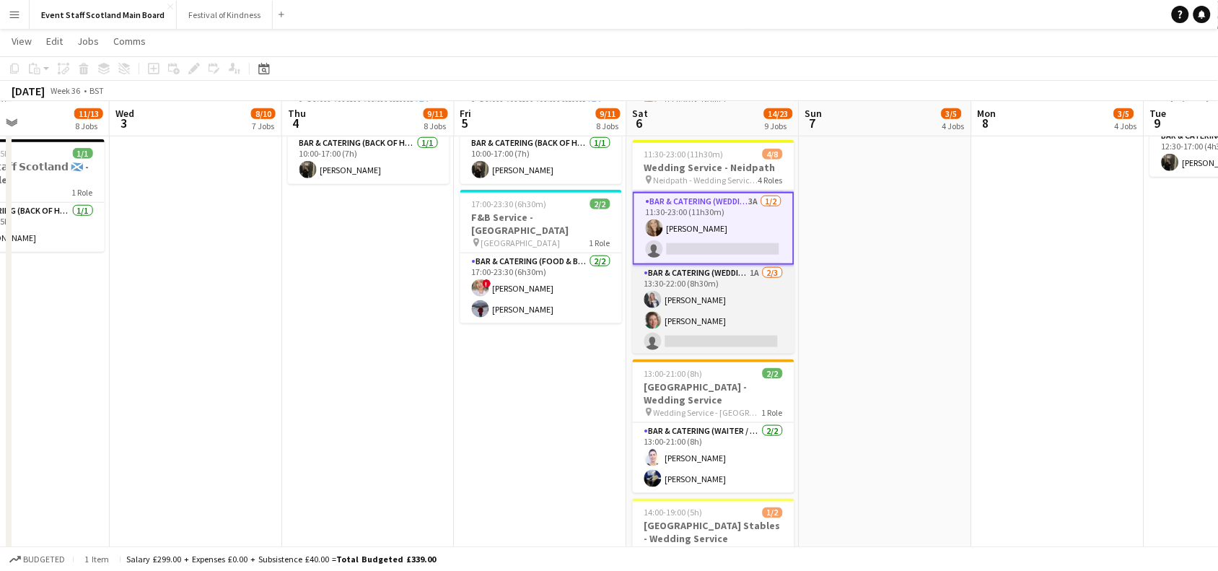
click at [747, 307] on app-card-role "Bar & Catering (Wedding Service Staff) 1A [DATE] 13:30-22:00 (8h30m) [PERSON_NA…" at bounding box center [714, 310] width 162 height 91
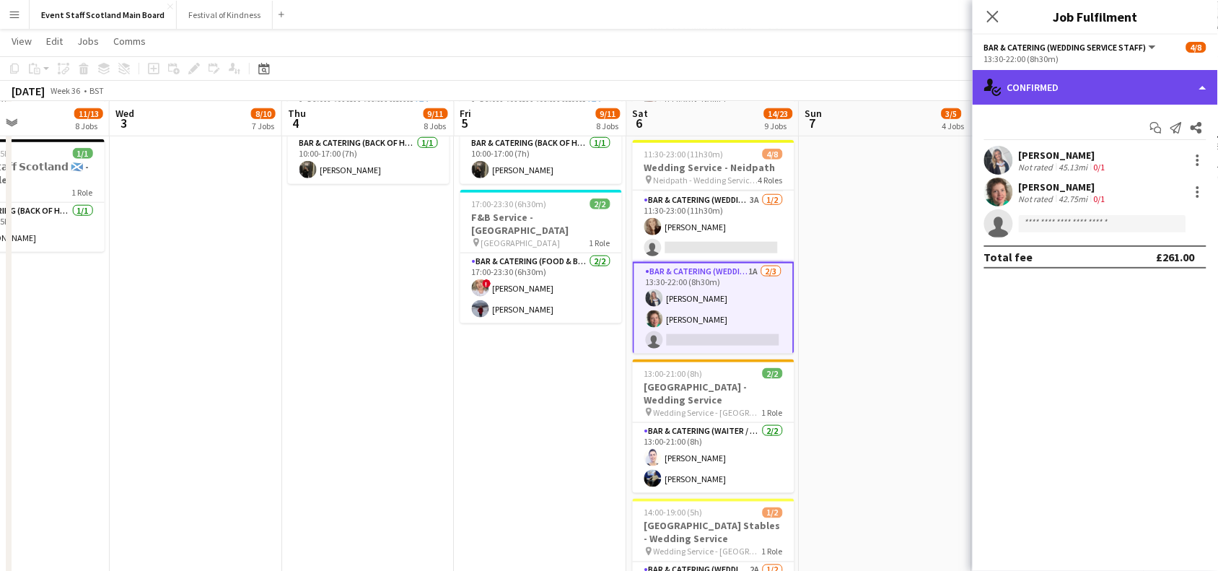
click at [1133, 77] on div "single-neutral-actions-check-2 Confirmed" at bounding box center [1094, 87] width 245 height 35
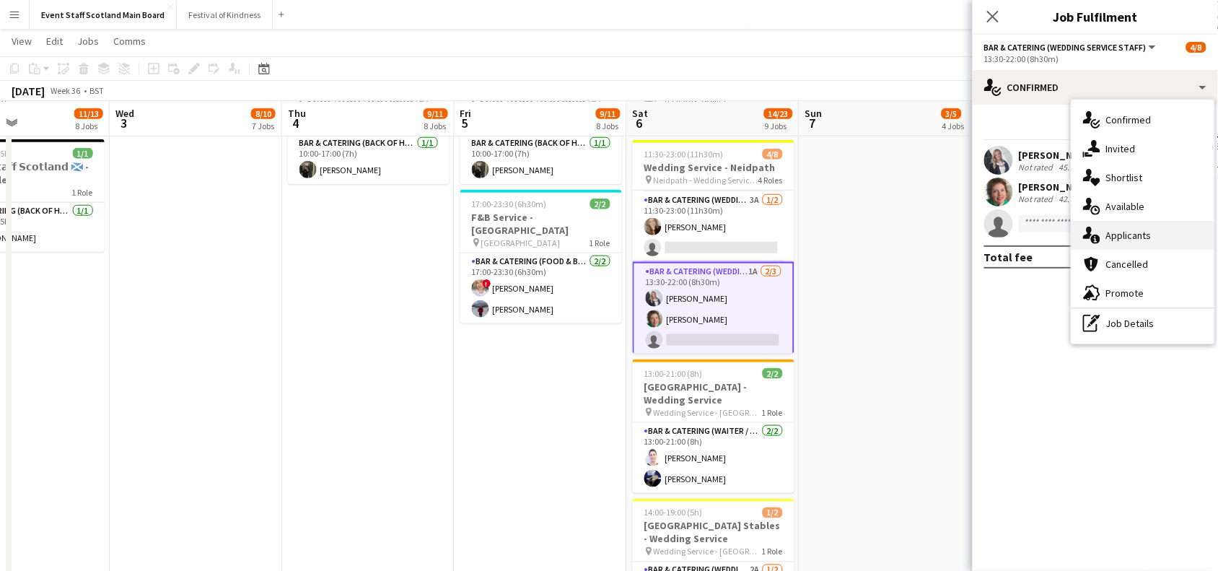
click at [1127, 237] on div "single-neutral-actions-information Applicants" at bounding box center [1142, 235] width 143 height 29
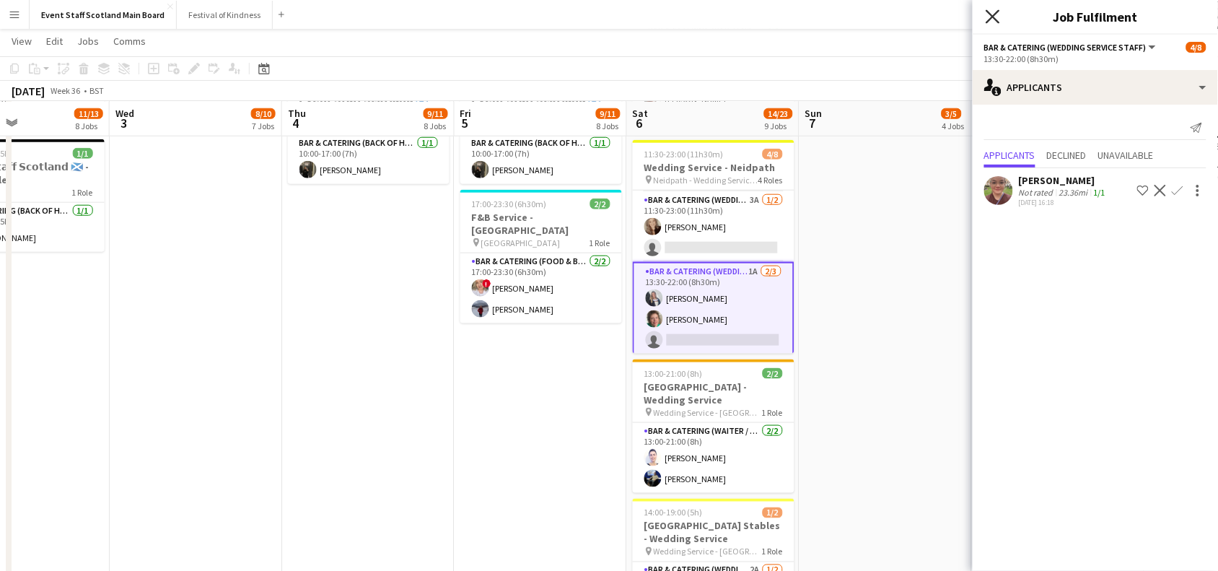
click at [992, 22] on icon "Close pop-in" at bounding box center [992, 16] width 14 height 14
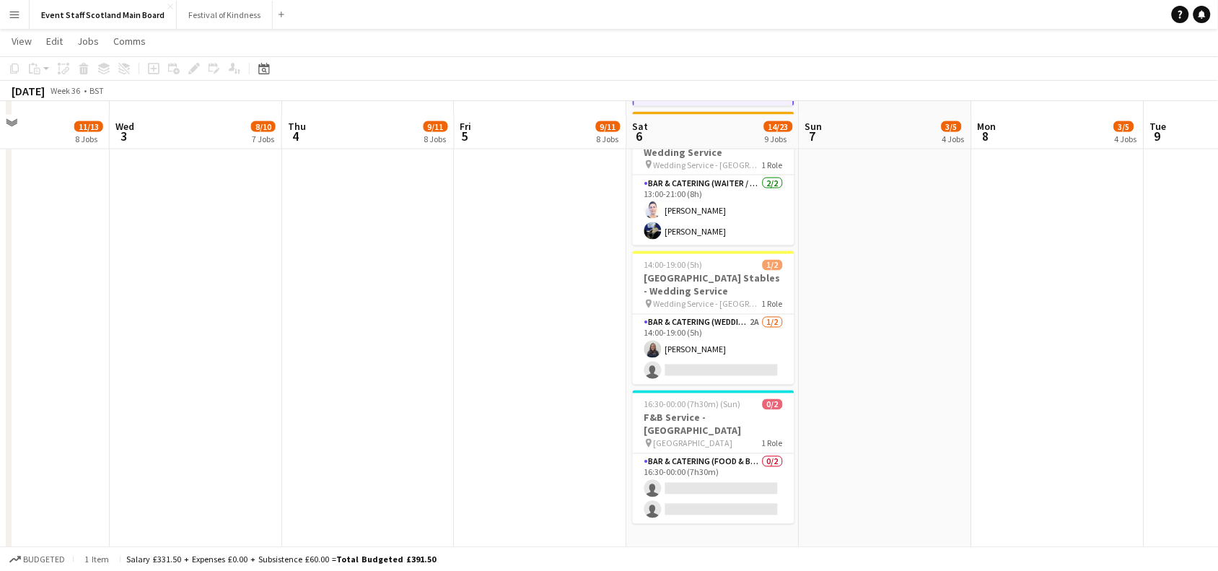
scroll to position [619, 0]
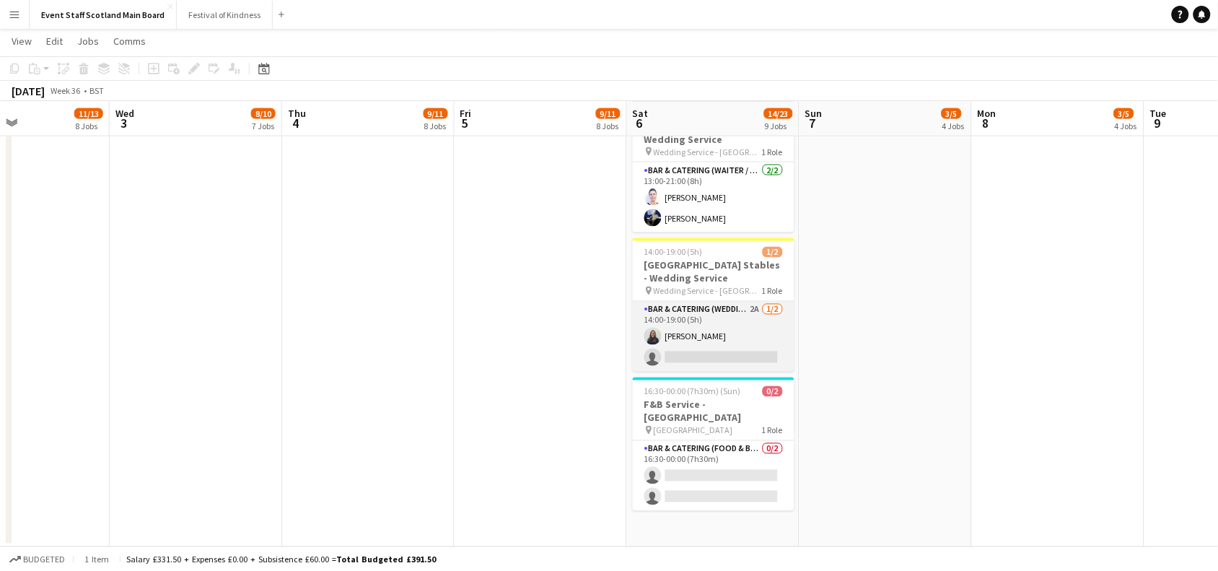
click at [755, 347] on app-card-role "Bar & Catering (Wedding Service Staff) 2A [DATE] 14:00-19:00 (5h) [PERSON_NAME]…" at bounding box center [714, 337] width 162 height 70
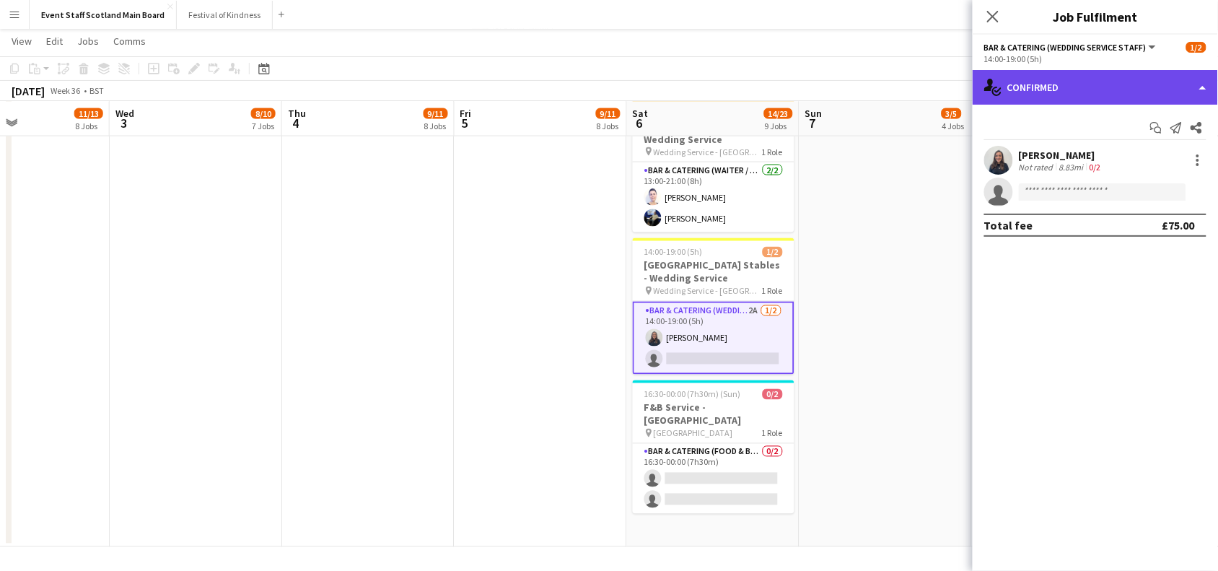
click at [1179, 84] on div "single-neutral-actions-check-2 Confirmed" at bounding box center [1094, 87] width 245 height 35
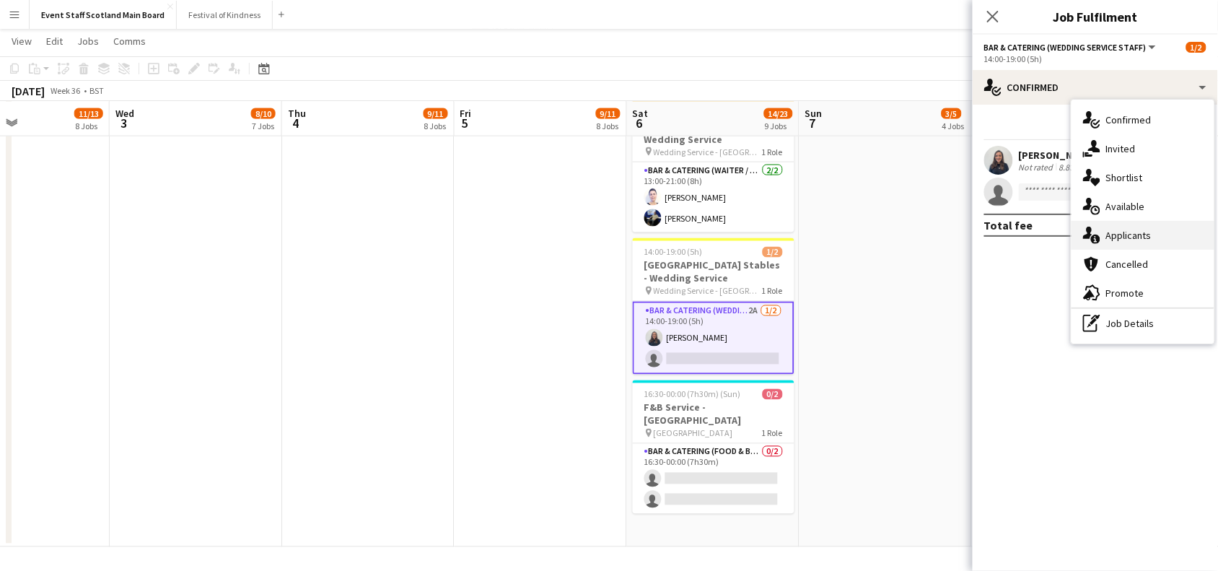
click at [1136, 234] on div "single-neutral-actions-information Applicants" at bounding box center [1142, 235] width 143 height 29
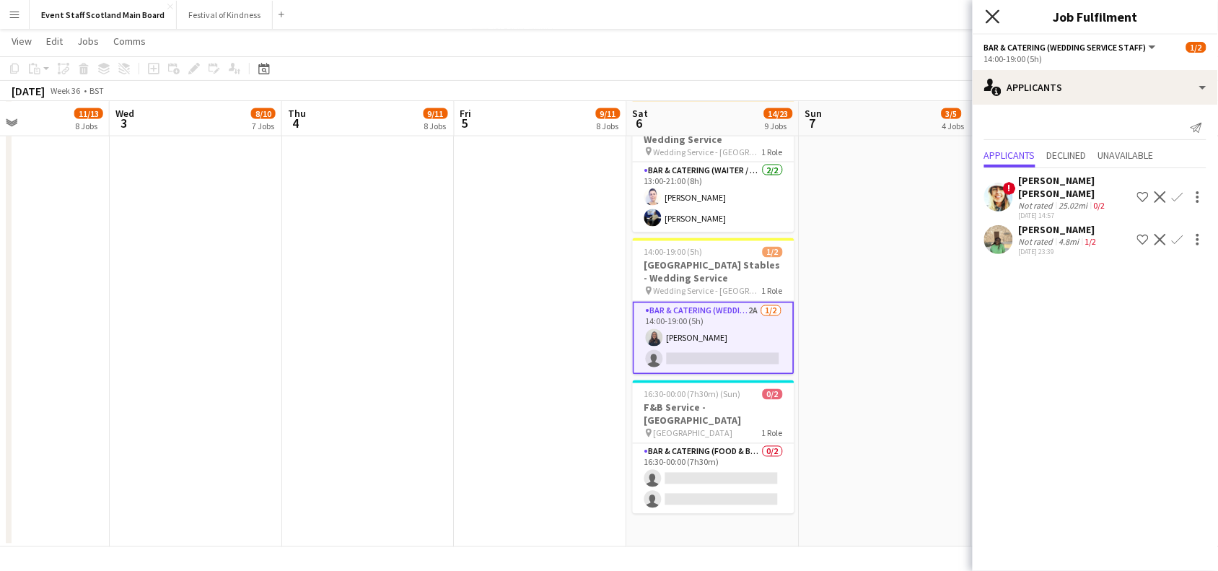
click at [994, 15] on icon at bounding box center [992, 16] width 14 height 14
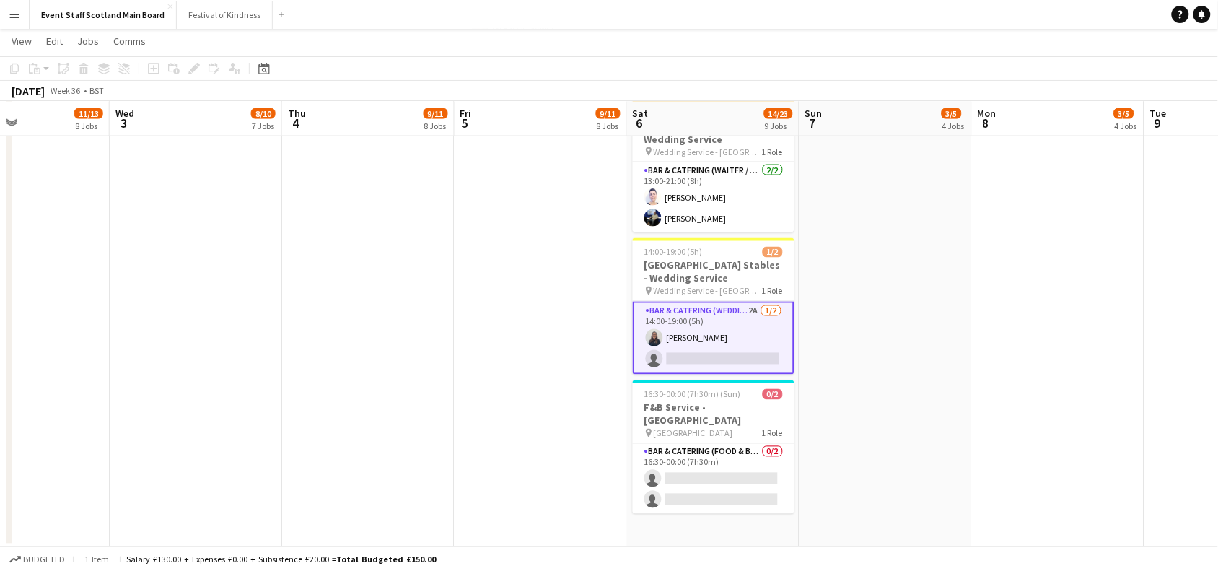
click at [911, 375] on app-date-cell at bounding box center [885, 45] width 172 height 1004
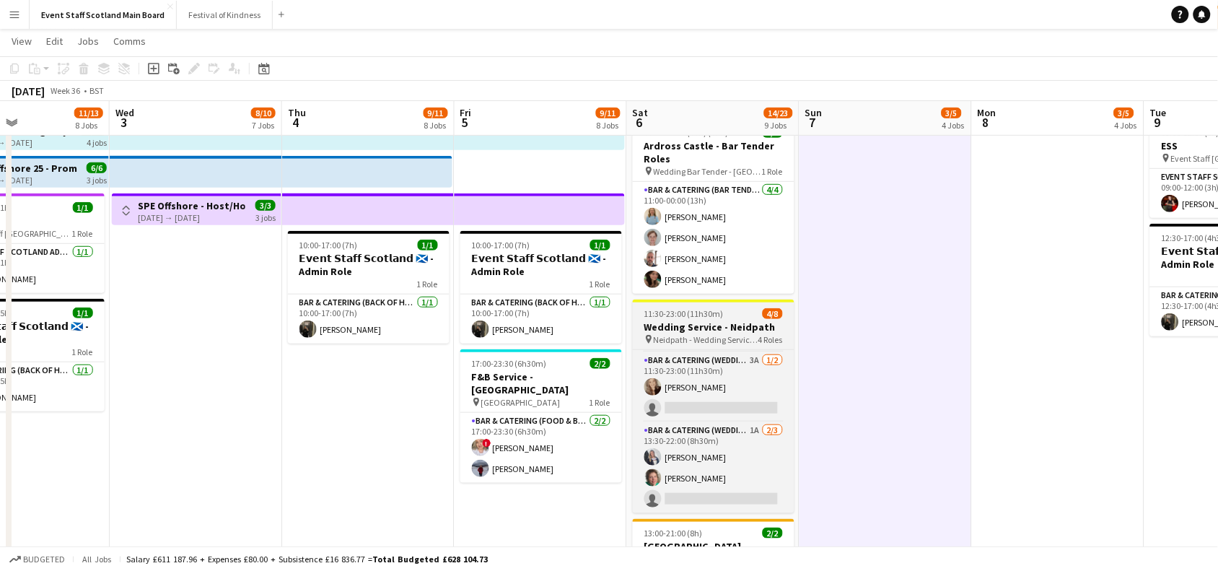
scroll to position [0, 0]
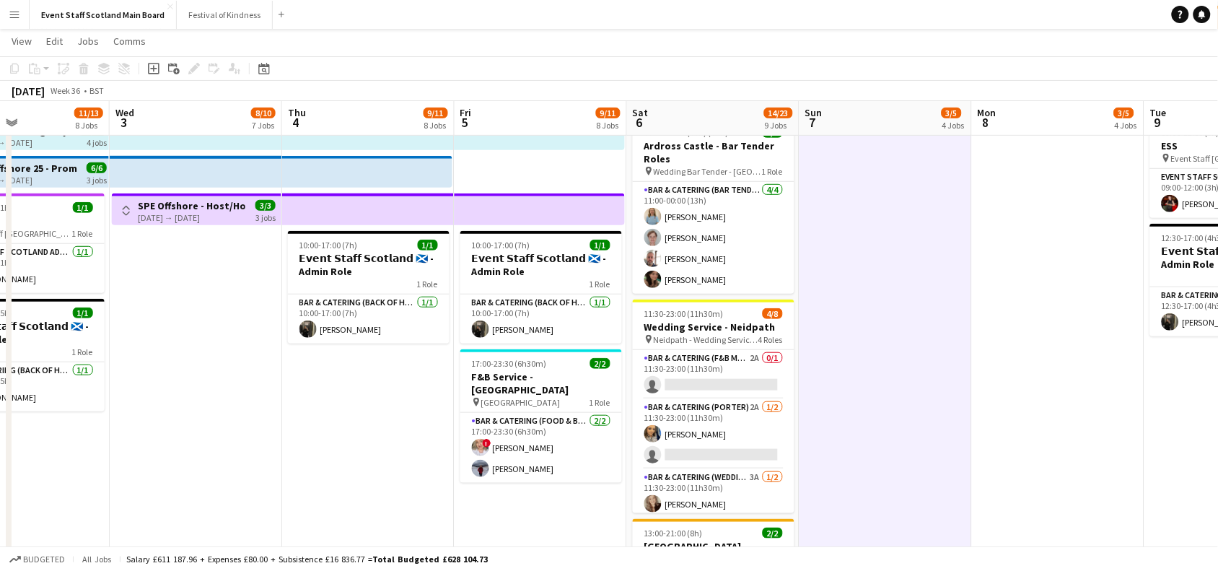
click at [1058, 298] on app-date-cell at bounding box center [1058, 464] width 172 height 1004
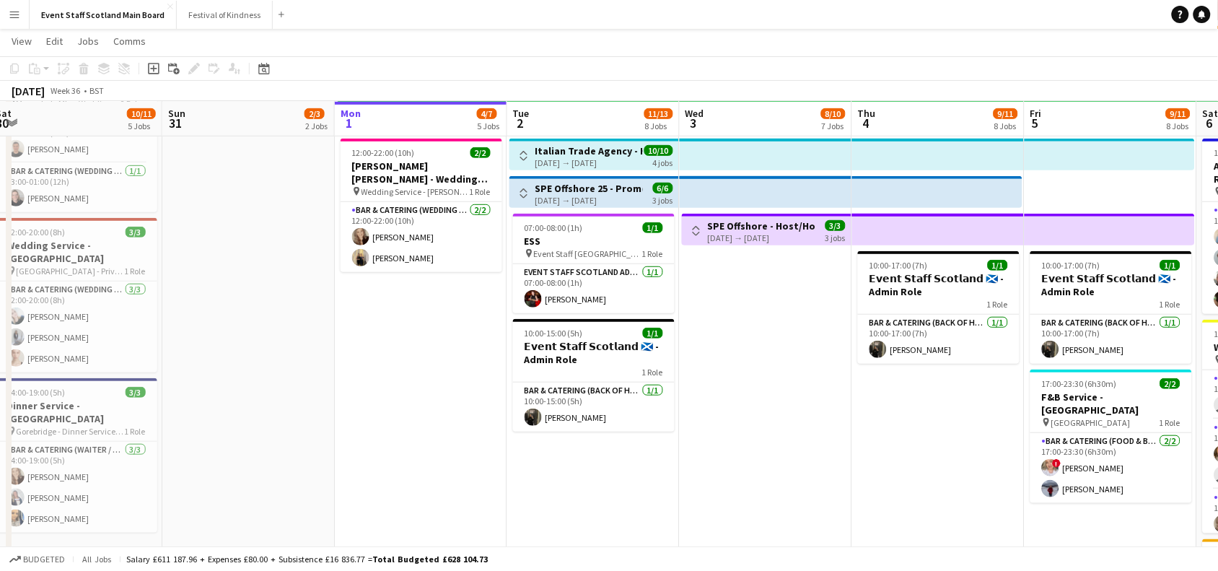
scroll to position [0, 337]
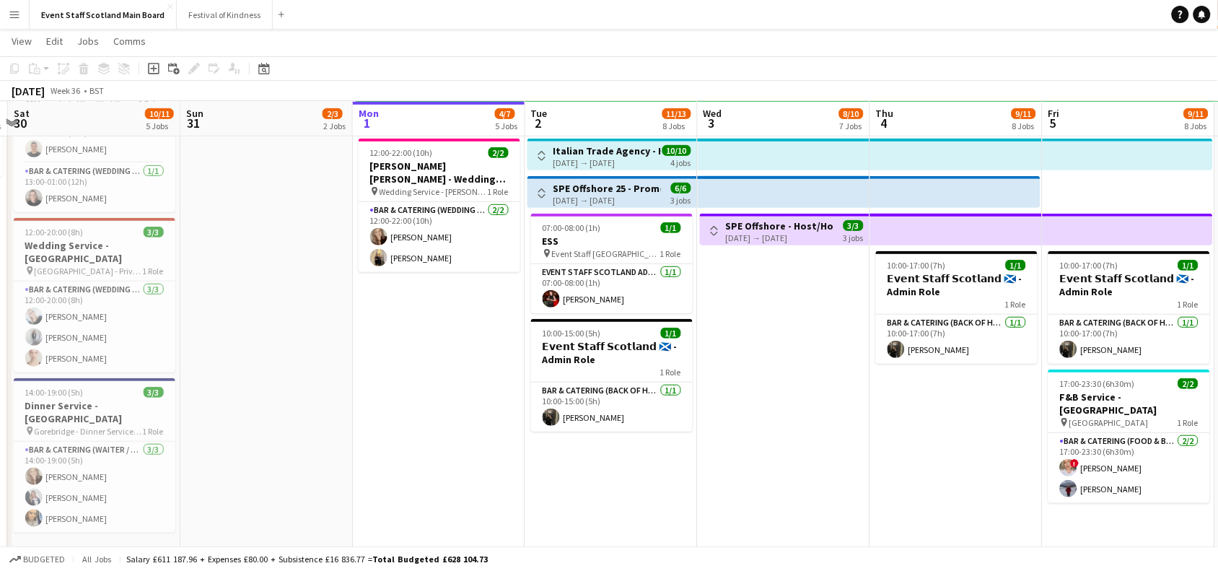
drag, startPoint x: 193, startPoint y: 399, endPoint x: 780, endPoint y: 416, distance: 587.4
click at [780, 416] on app-calendar-viewport "Thu 28 3/5 4 Jobs Fri 29 3/4 3 Jobs Sat 30 10/11 5 Jobs Sun 31 2/3 2 Jobs Mon 1…" at bounding box center [609, 431] width 1218 height 1109
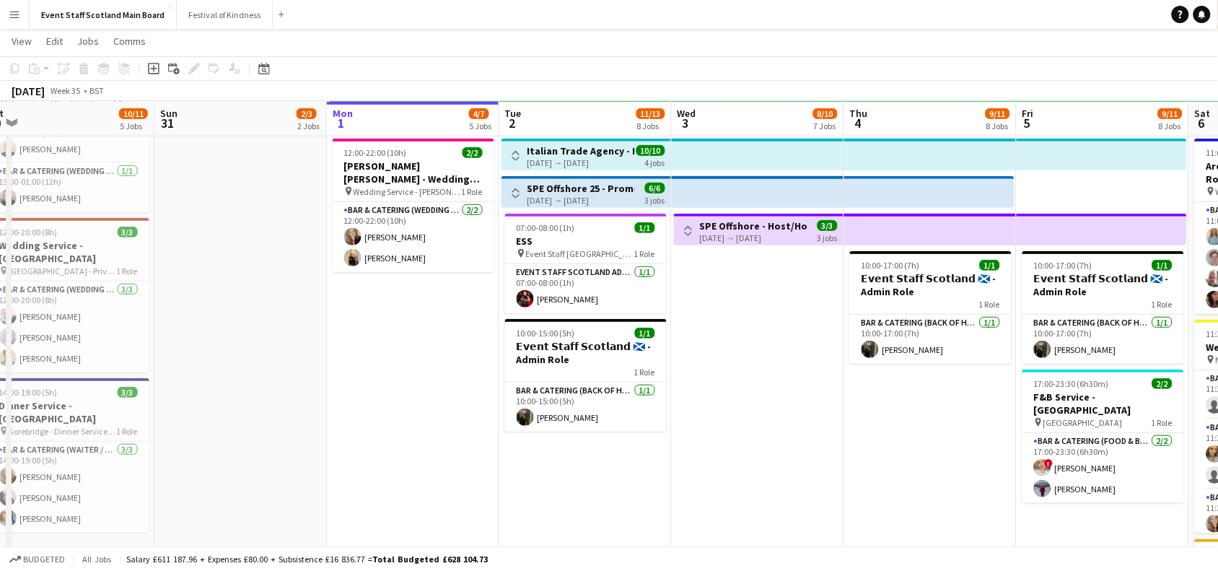
scroll to position [0, 358]
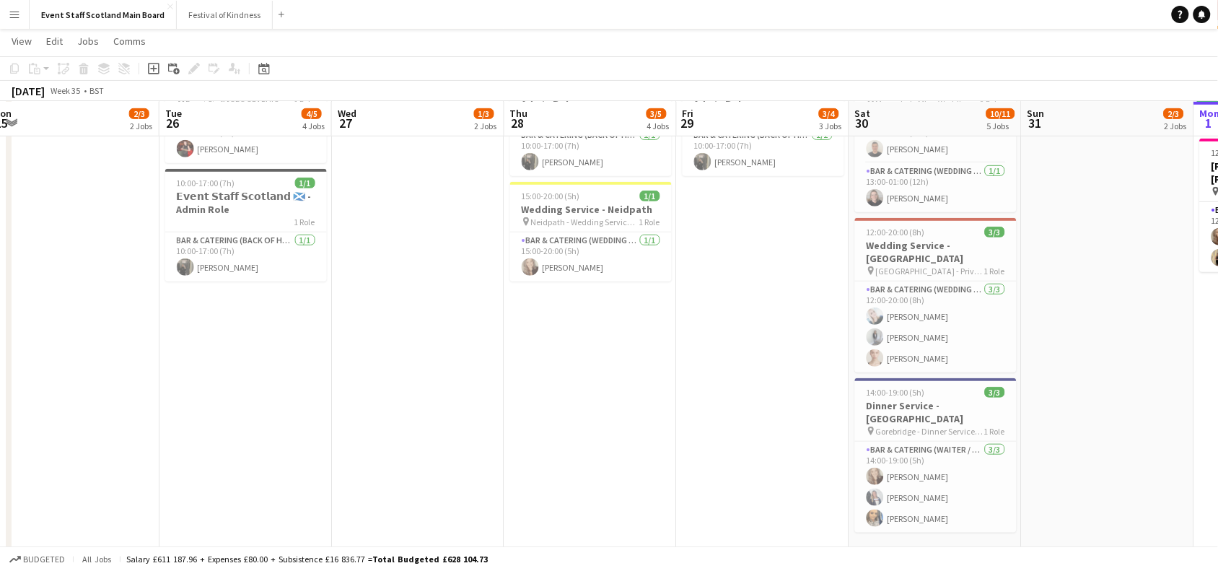
drag, startPoint x: 278, startPoint y: 359, endPoint x: 1231, endPoint y: 322, distance: 953.6
click at [1218, 322] on html "Menu Boards Boards Boards All jobs Status Workforce Workforce My Workforce Recr…" at bounding box center [609, 416] width 1218 height 1190
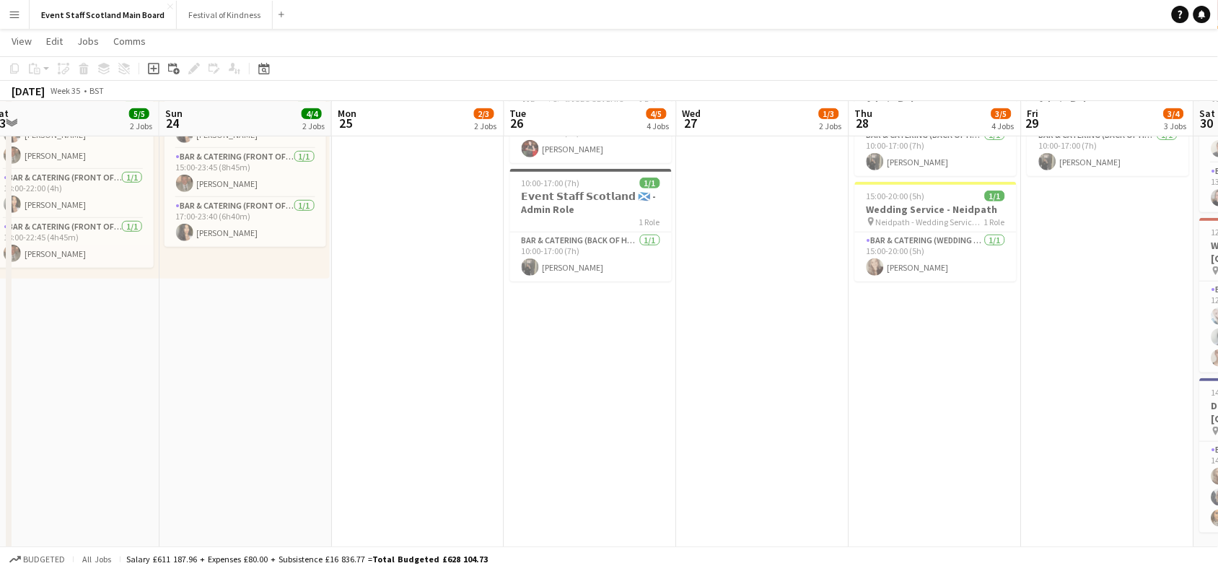
scroll to position [0, 383]
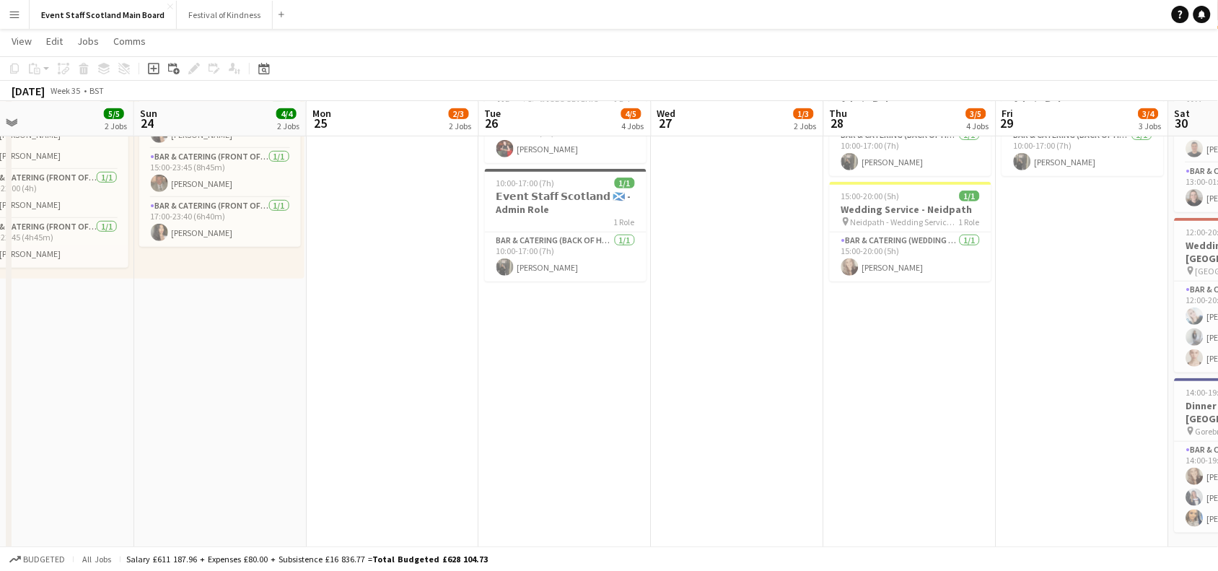
drag, startPoint x: 193, startPoint y: 375, endPoint x: 1231, endPoint y: 325, distance: 1038.5
click at [1218, 325] on html "Menu Boards Boards Boards All jobs Status Workforce Workforce My Workforce Recr…" at bounding box center [609, 416] width 1218 height 1190
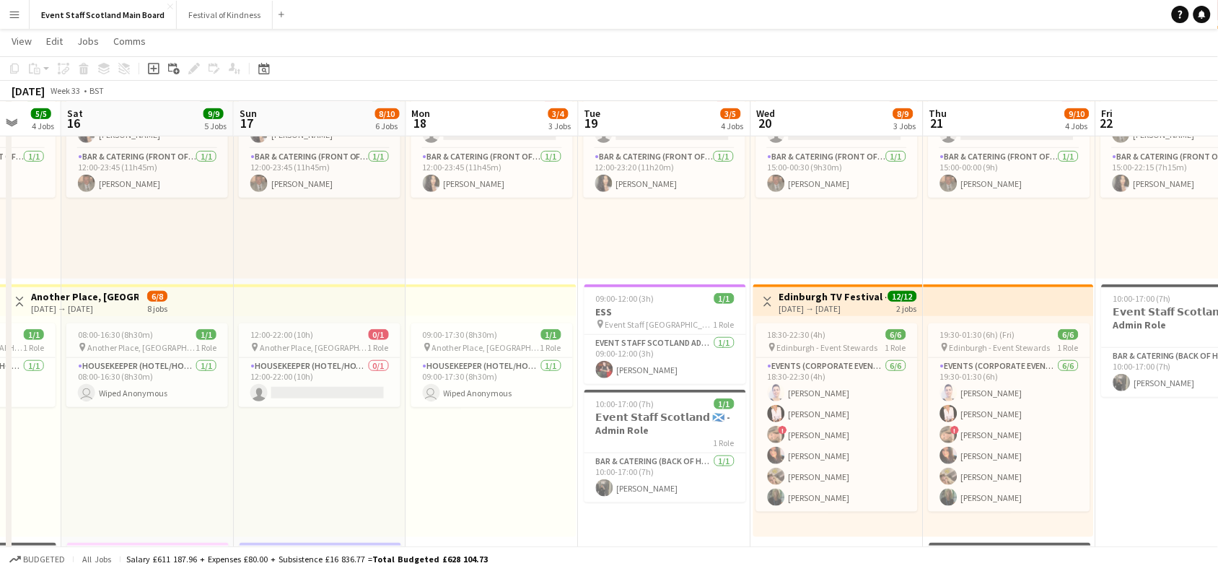
scroll to position [0, 441]
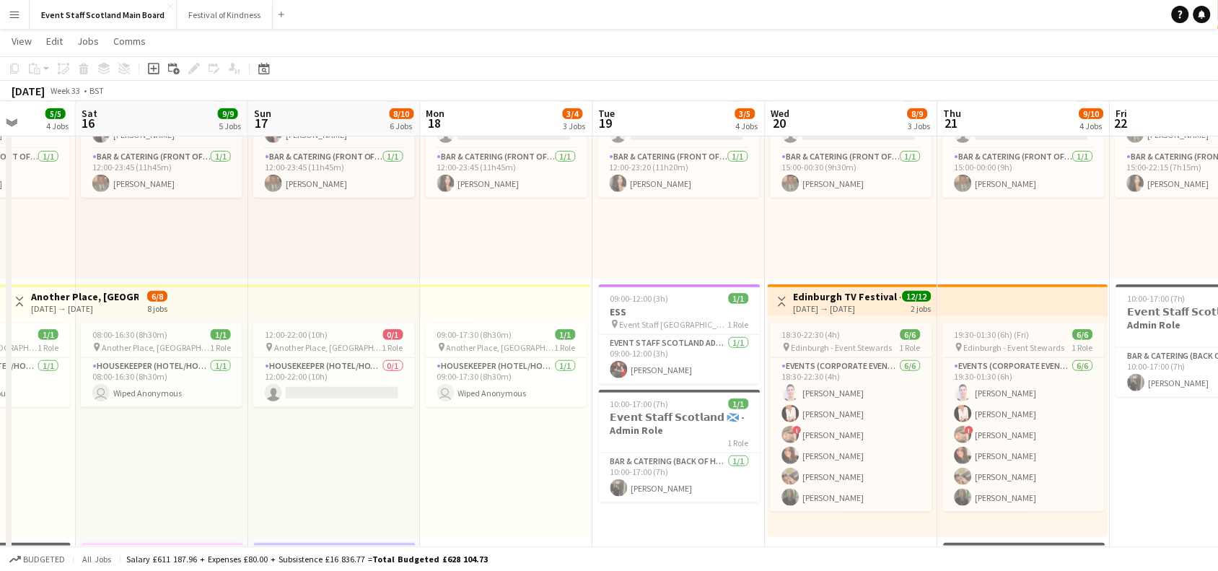
drag, startPoint x: 585, startPoint y: 455, endPoint x: 1228, endPoint y: 426, distance: 643.4
click at [1218, 426] on html "Menu Boards Boards Boards All jobs Status Workforce Workforce My Workforce Recr…" at bounding box center [609, 416] width 1218 height 1190
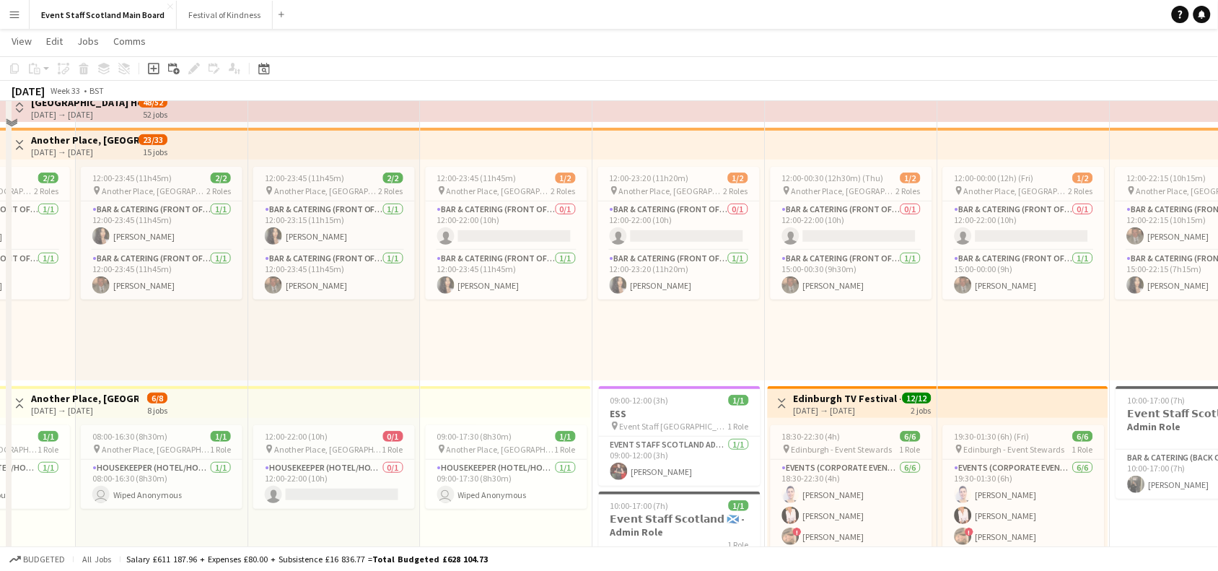
scroll to position [0, 0]
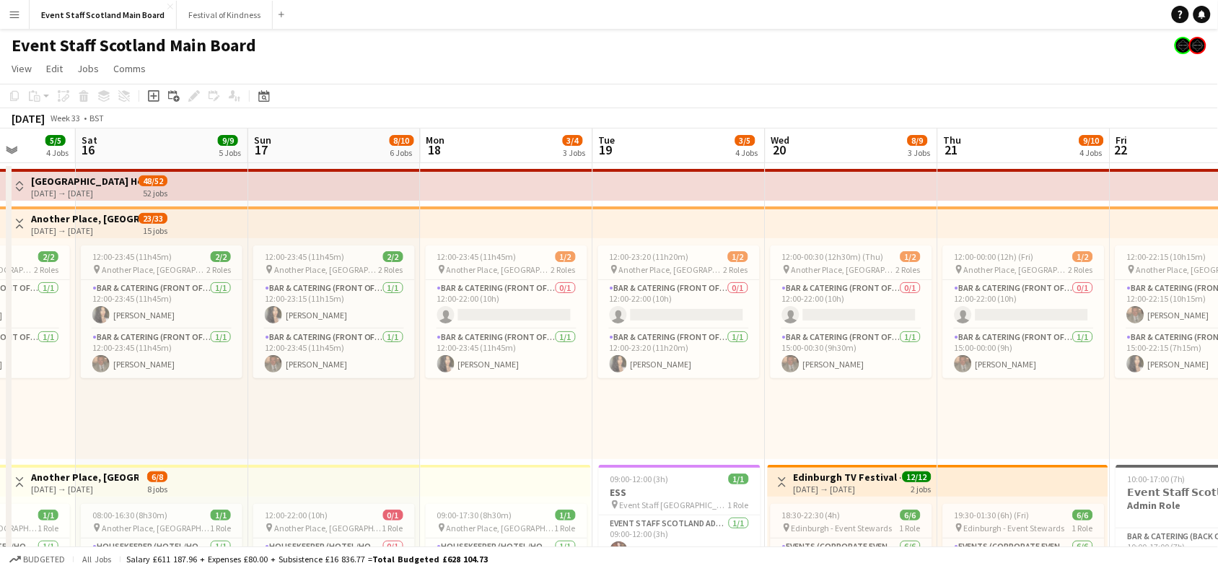
click at [20, 211] on div "Toggle View Another Place, [GEOGRAPHIC_DATA] - Front of House [DATE] → [DATE] 2…" at bounding box center [89, 223] width 157 height 25
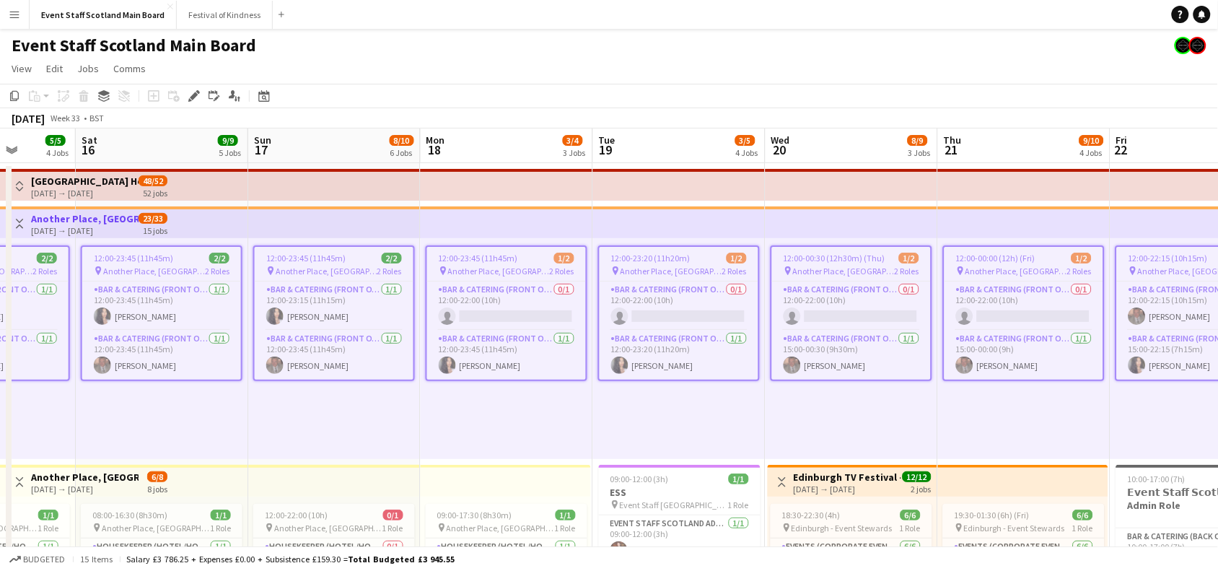
click at [12, 229] on button "Toggle View" at bounding box center [19, 223] width 17 height 17
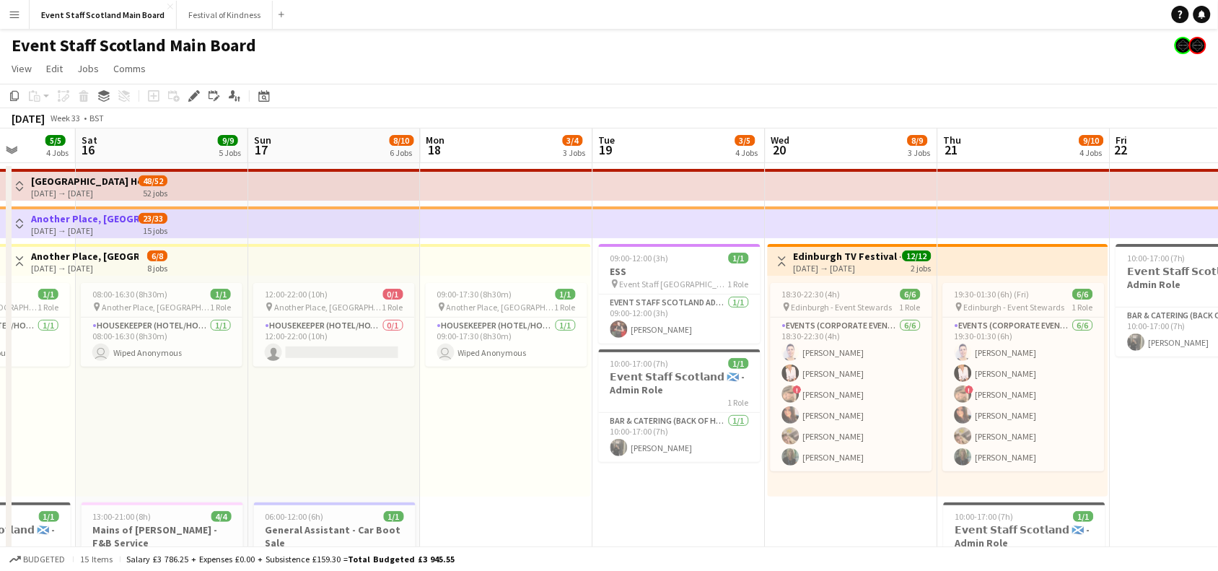
click at [15, 252] on button "Toggle View" at bounding box center [19, 260] width 17 height 17
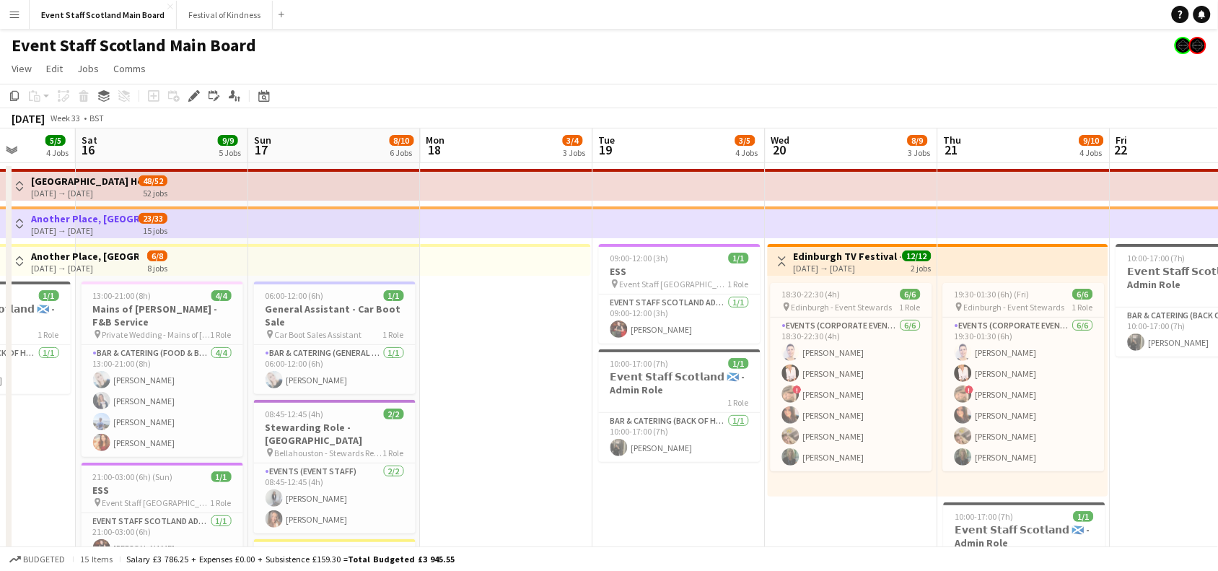
click at [780, 252] on button "Toggle View" at bounding box center [781, 260] width 17 height 17
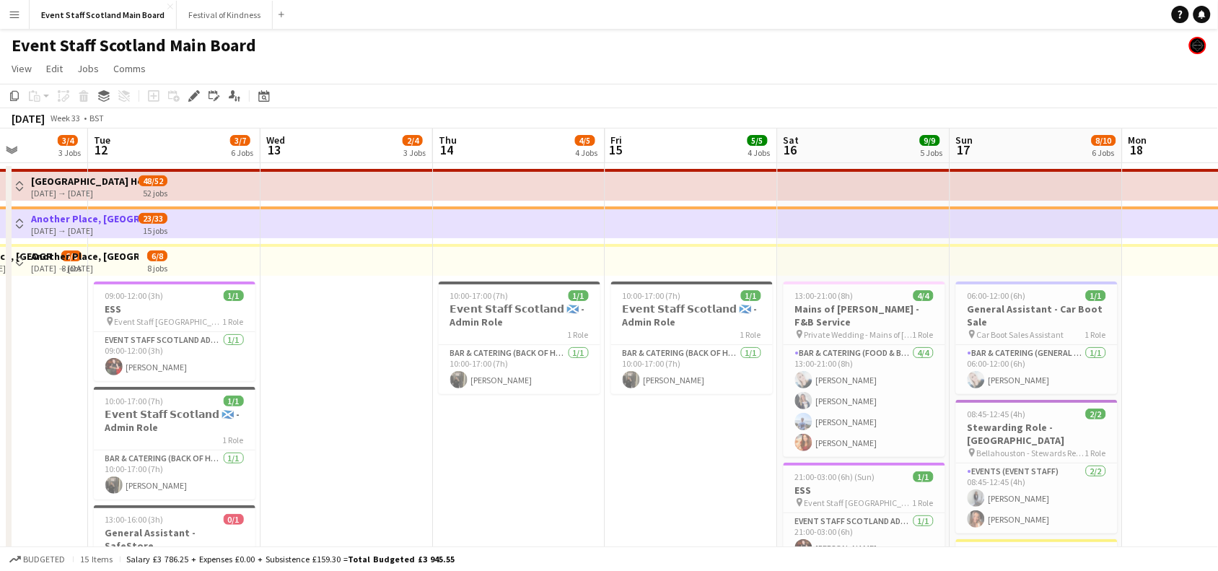
scroll to position [0, 431]
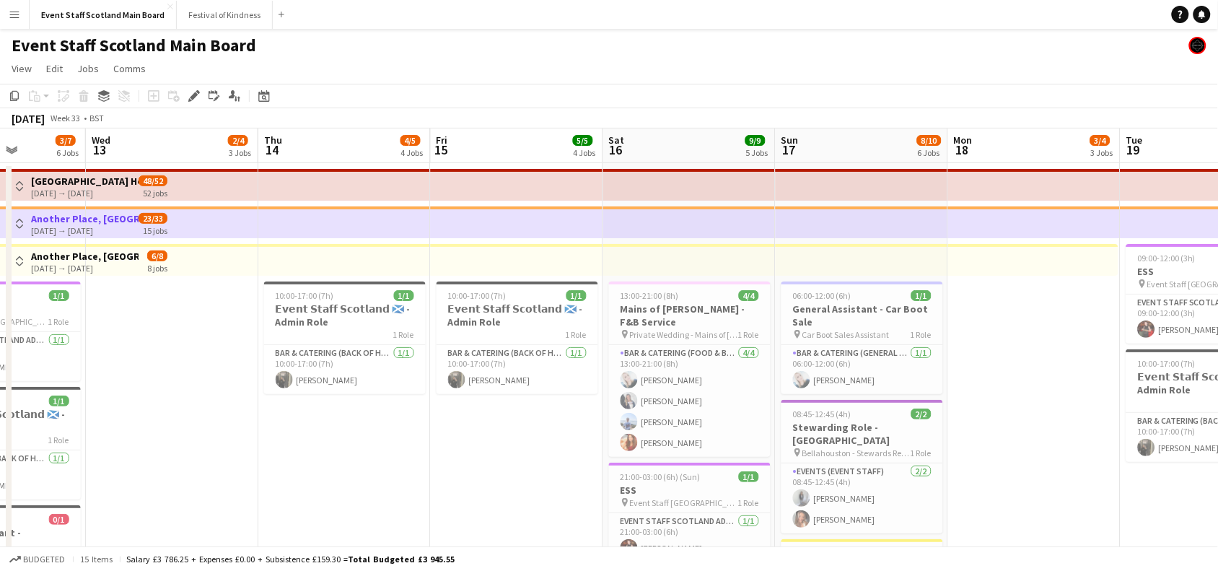
drag, startPoint x: 503, startPoint y: 391, endPoint x: 1231, endPoint y: 333, distance: 729.5
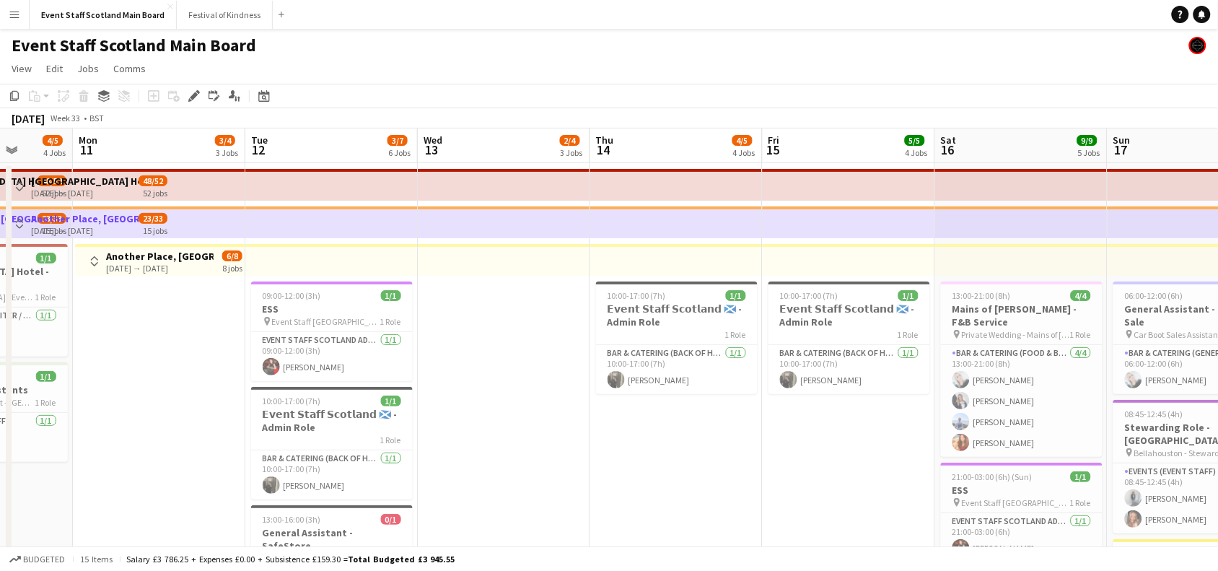
drag, startPoint x: 358, startPoint y: 405, endPoint x: 1228, endPoint y: 455, distance: 871.4
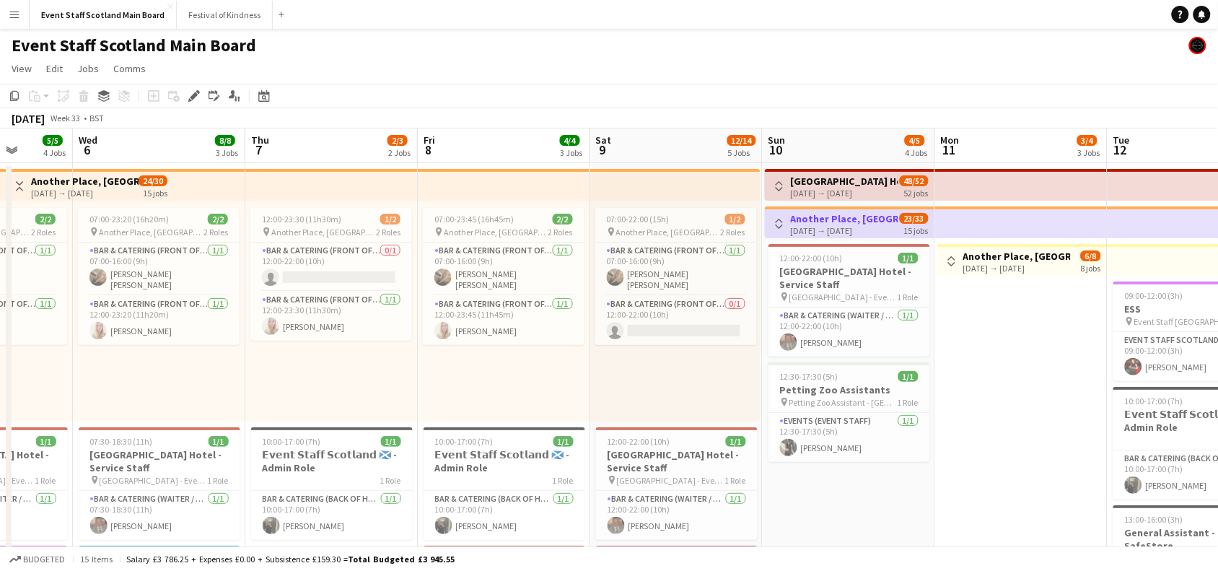
scroll to position [0, 444]
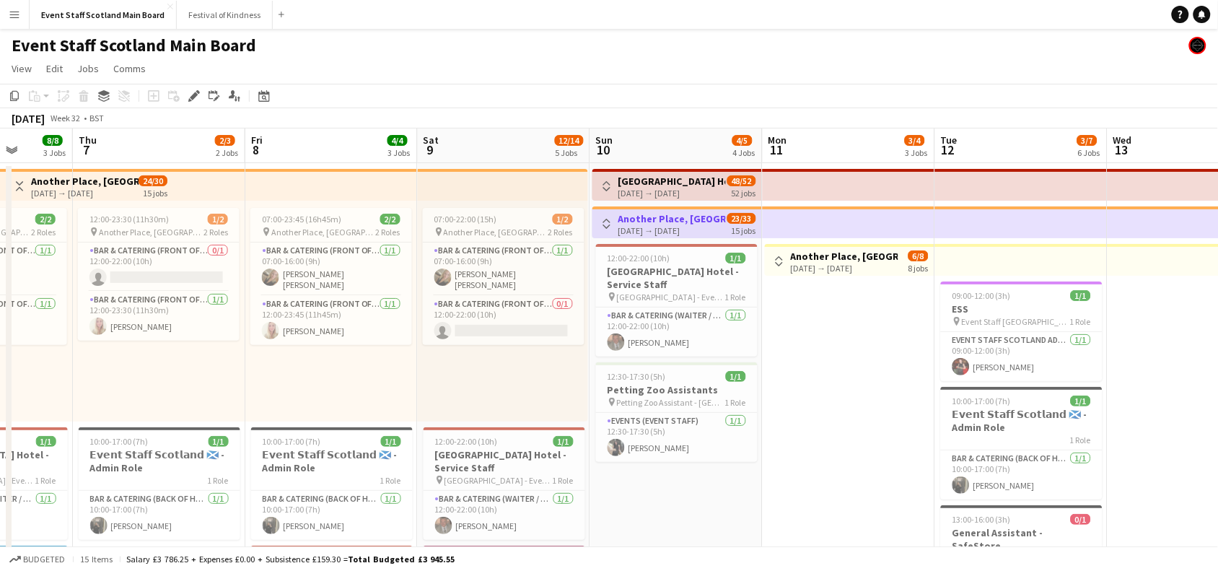
click at [25, 184] on button "Toggle View" at bounding box center [19, 185] width 17 height 17
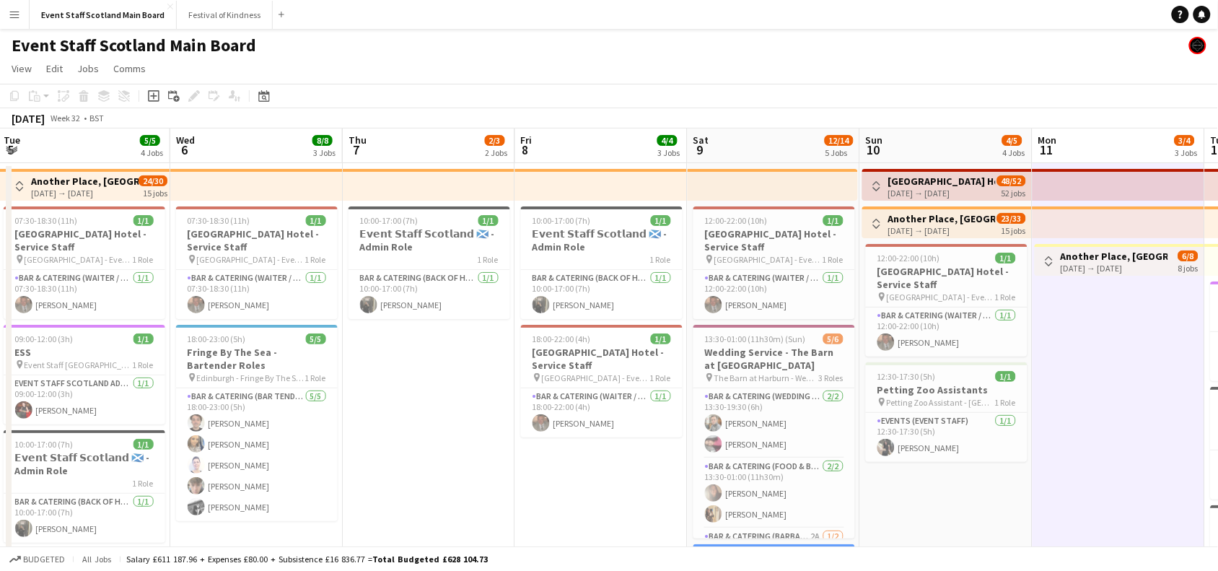
scroll to position [0, 347]
drag, startPoint x: 120, startPoint y: 377, endPoint x: 390, endPoint y: 392, distance: 270.2
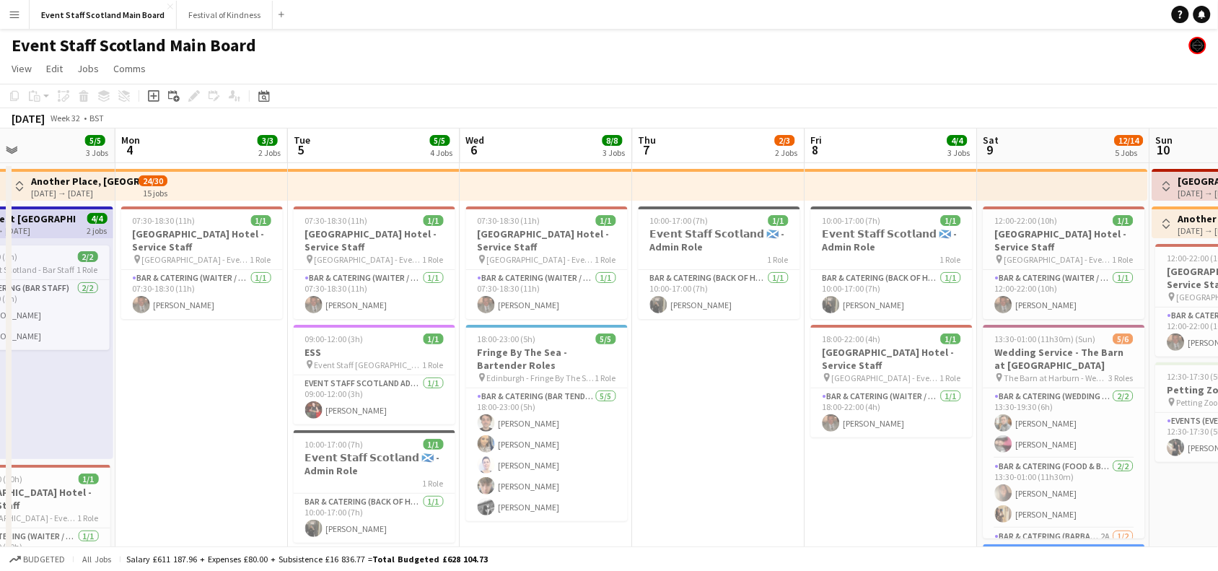
scroll to position [0, 298]
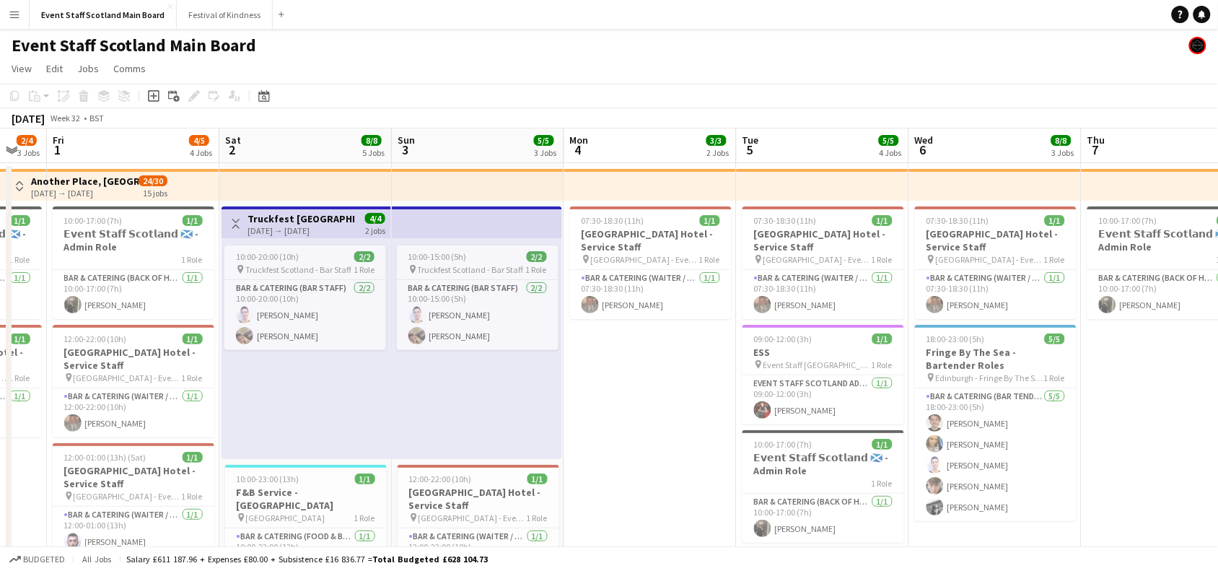
drag, startPoint x: 467, startPoint y: 384, endPoint x: 1231, endPoint y: 400, distance: 763.3
click at [232, 219] on app-icon "Toggle View" at bounding box center [236, 224] width 10 height 10
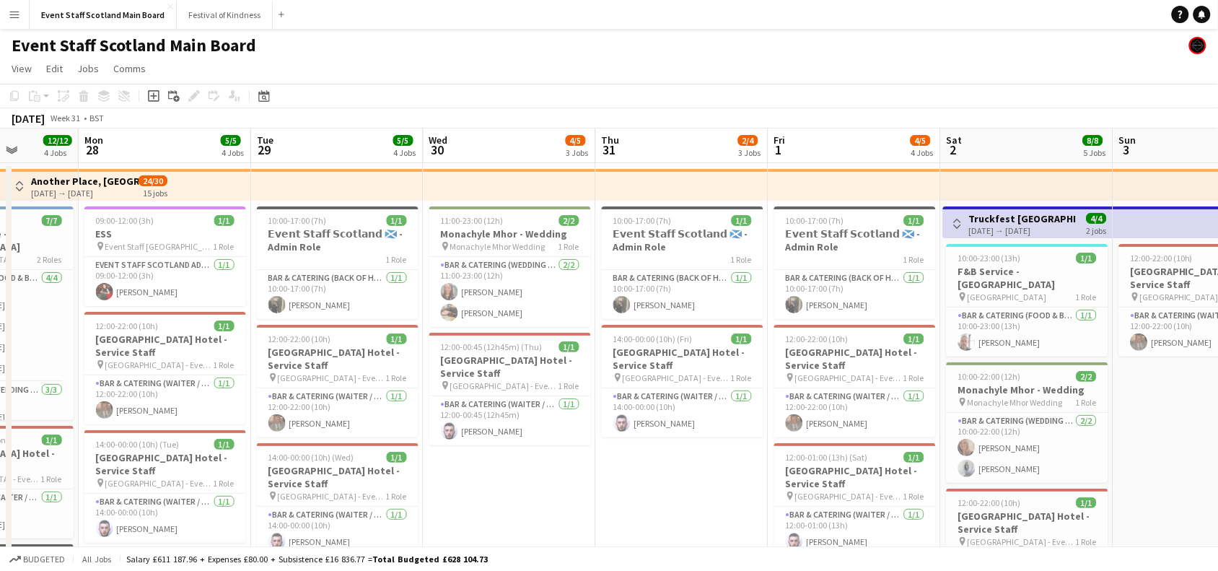
drag, startPoint x: 460, startPoint y: 431, endPoint x: 1231, endPoint y: 366, distance: 773.1
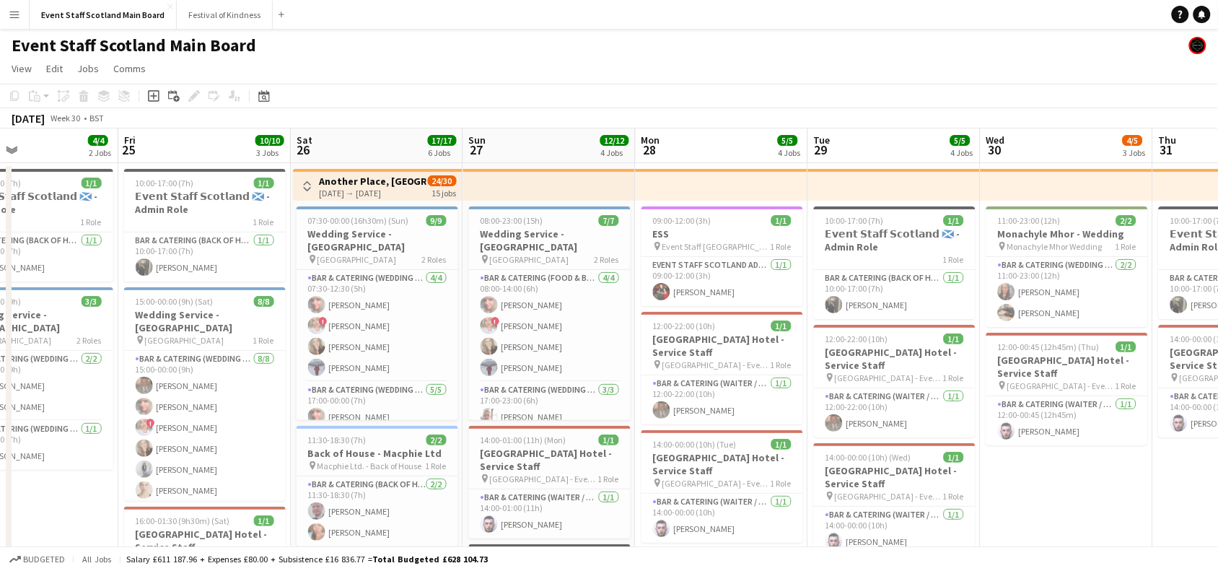
drag, startPoint x: 545, startPoint y: 482, endPoint x: 1081, endPoint y: 472, distance: 536.0
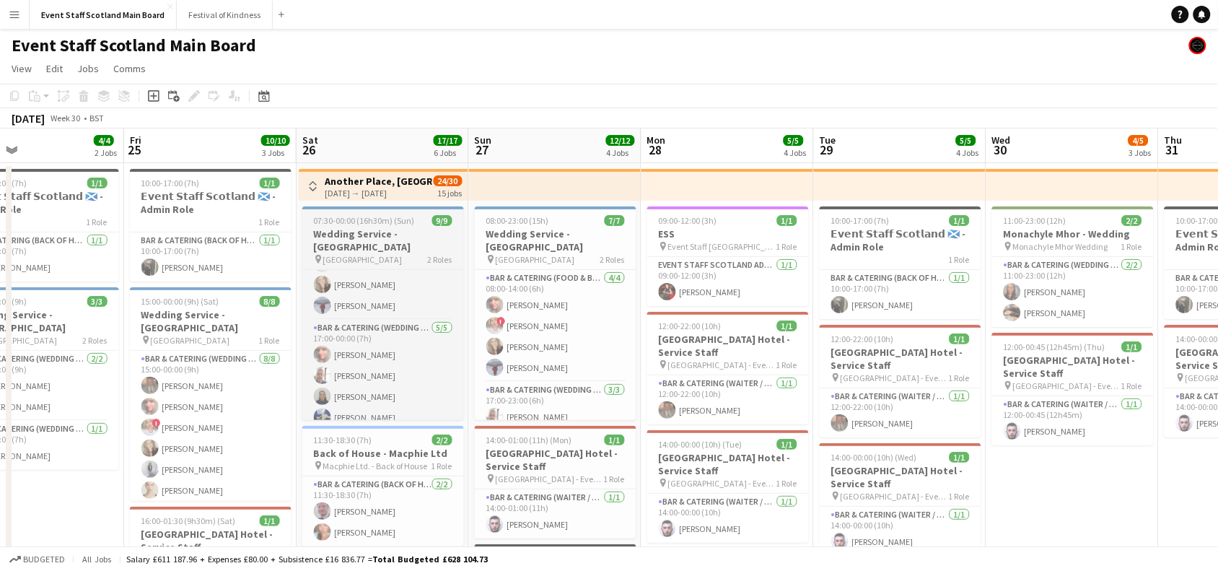
scroll to position [0, 0]
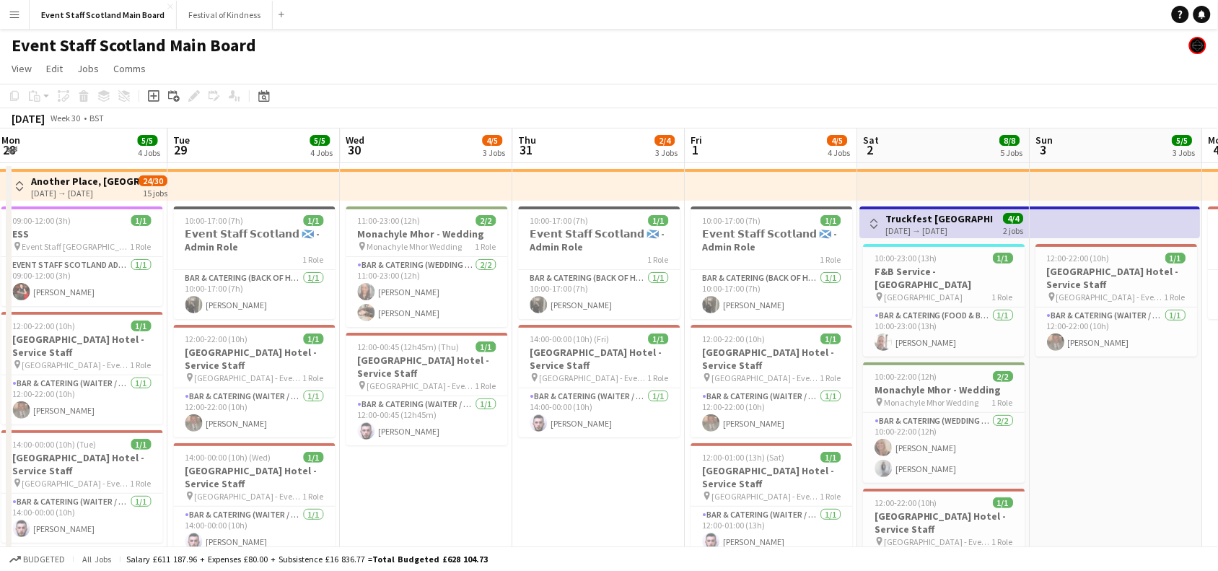
drag, startPoint x: 1172, startPoint y: 489, endPoint x: 0, endPoint y: 511, distance: 1172.4
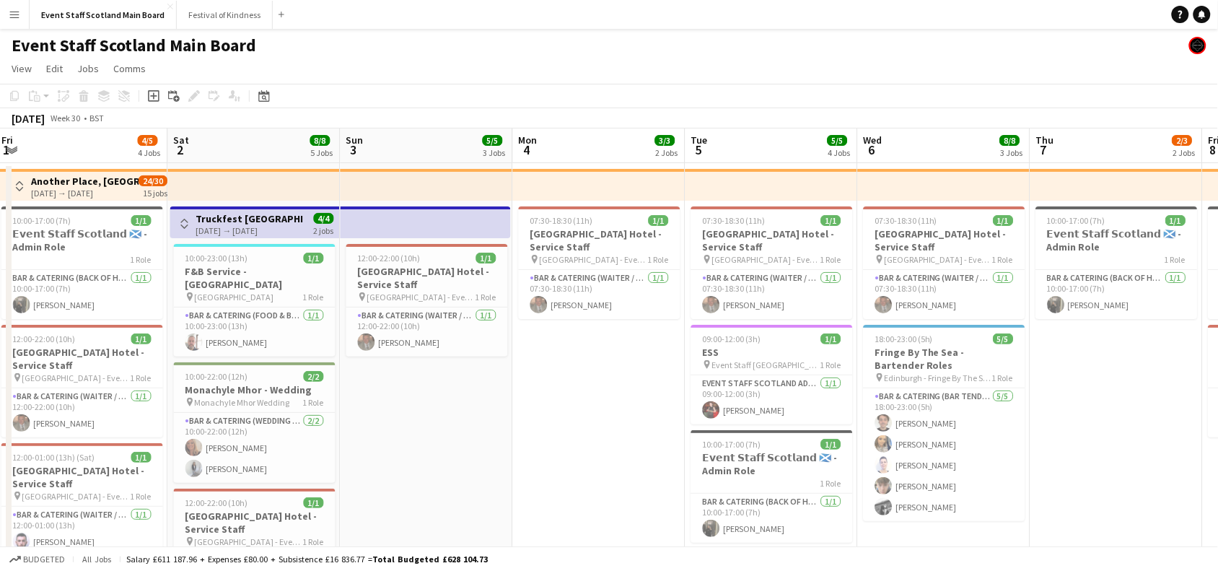
scroll to position [0, 531]
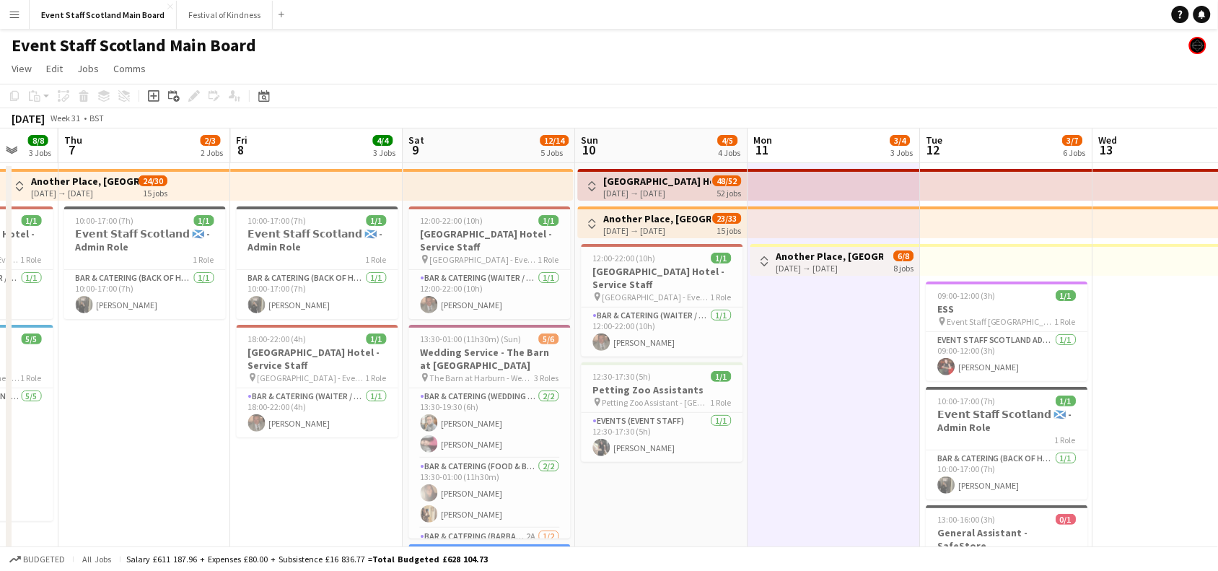
drag, startPoint x: 1207, startPoint y: 405, endPoint x: 0, endPoint y: 514, distance: 1211.7
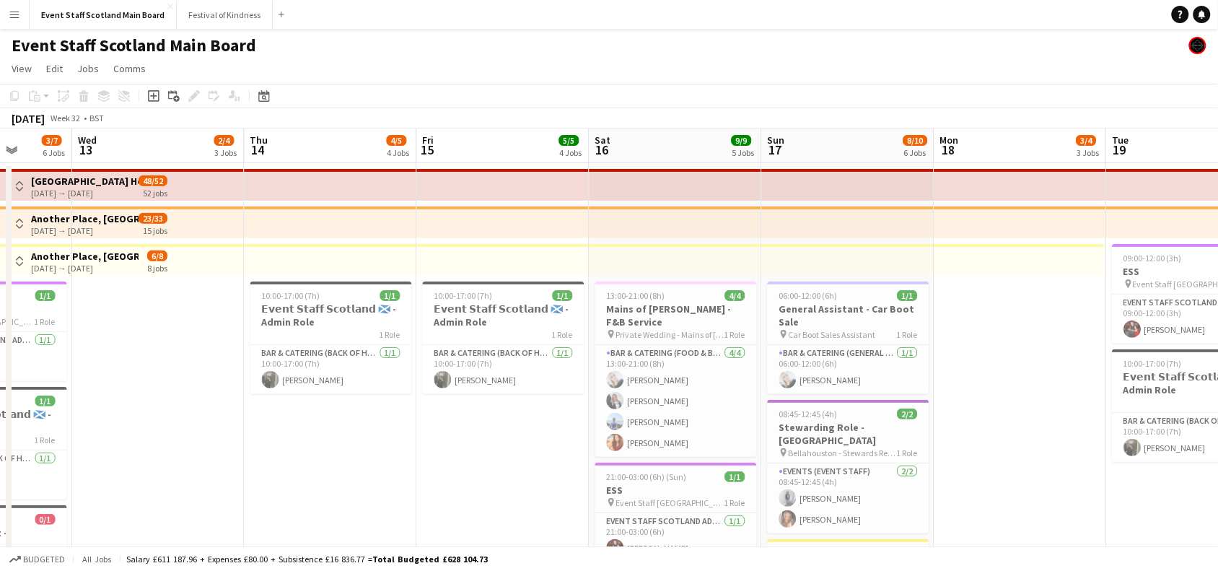
scroll to position [0, 618]
drag, startPoint x: 1105, startPoint y: 361, endPoint x: 156, endPoint y: 451, distance: 953.5
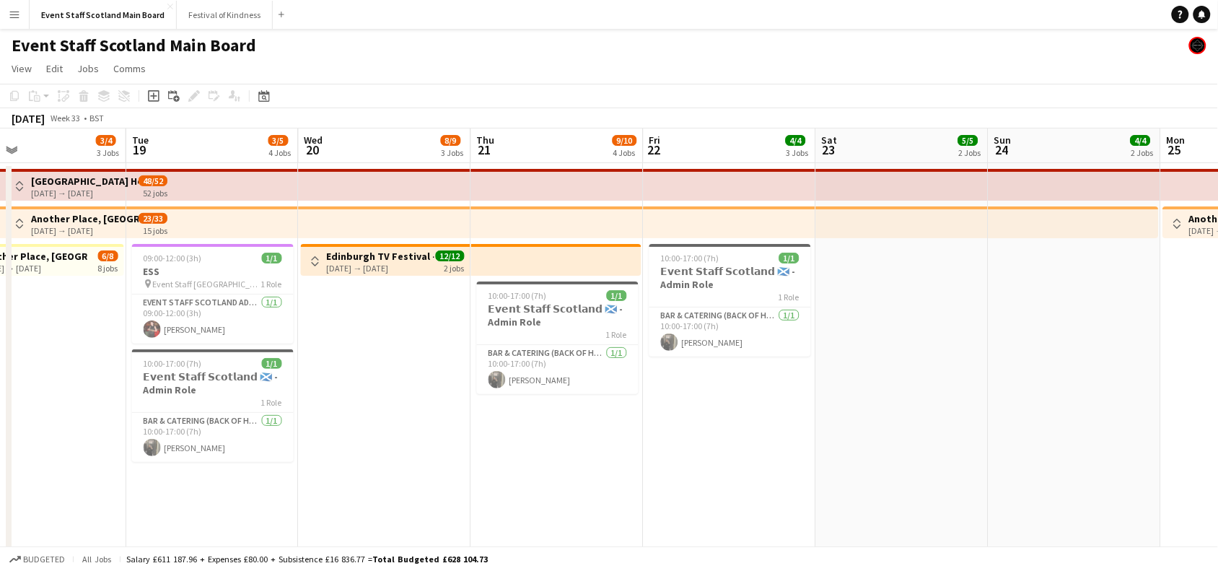
scroll to position [0, 567]
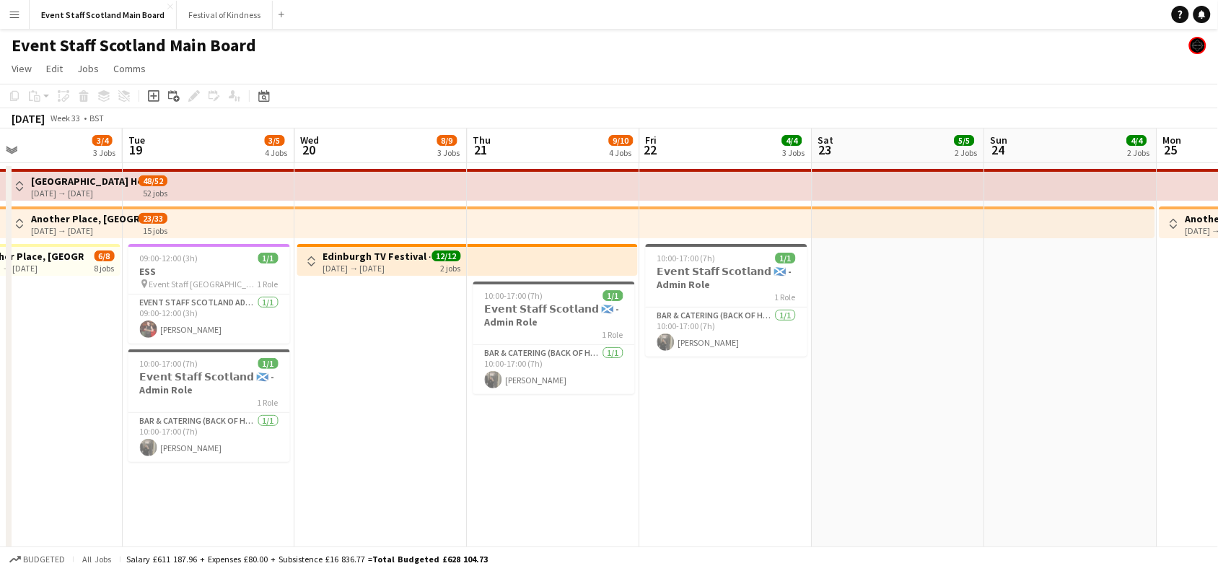
drag, startPoint x: 1050, startPoint y: 340, endPoint x: 66, endPoint y: 495, distance: 995.3
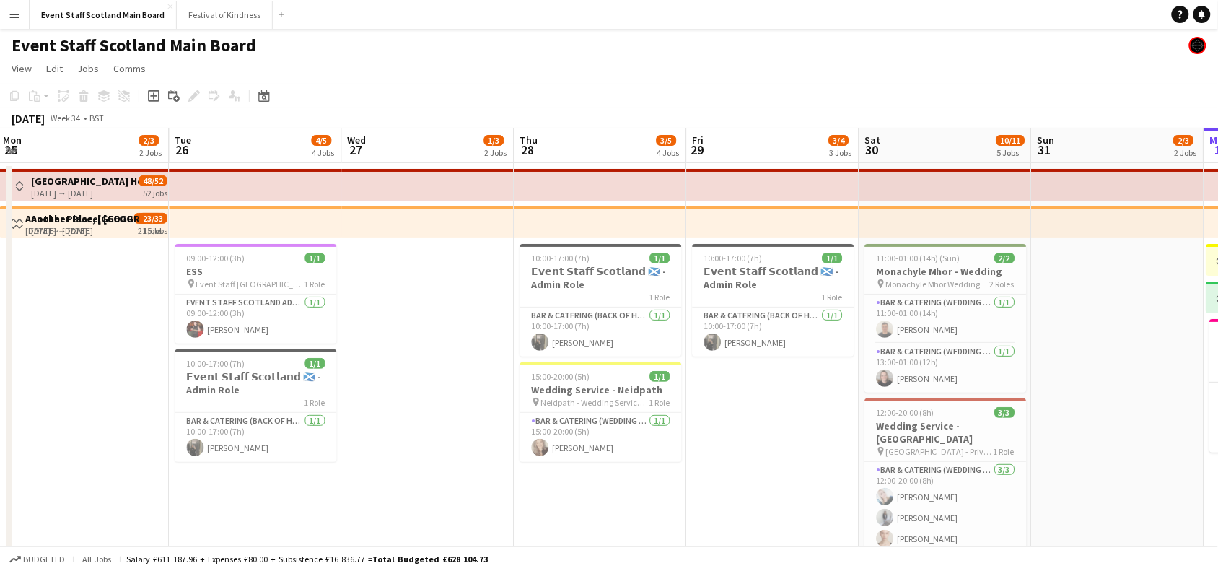
scroll to position [0, 485]
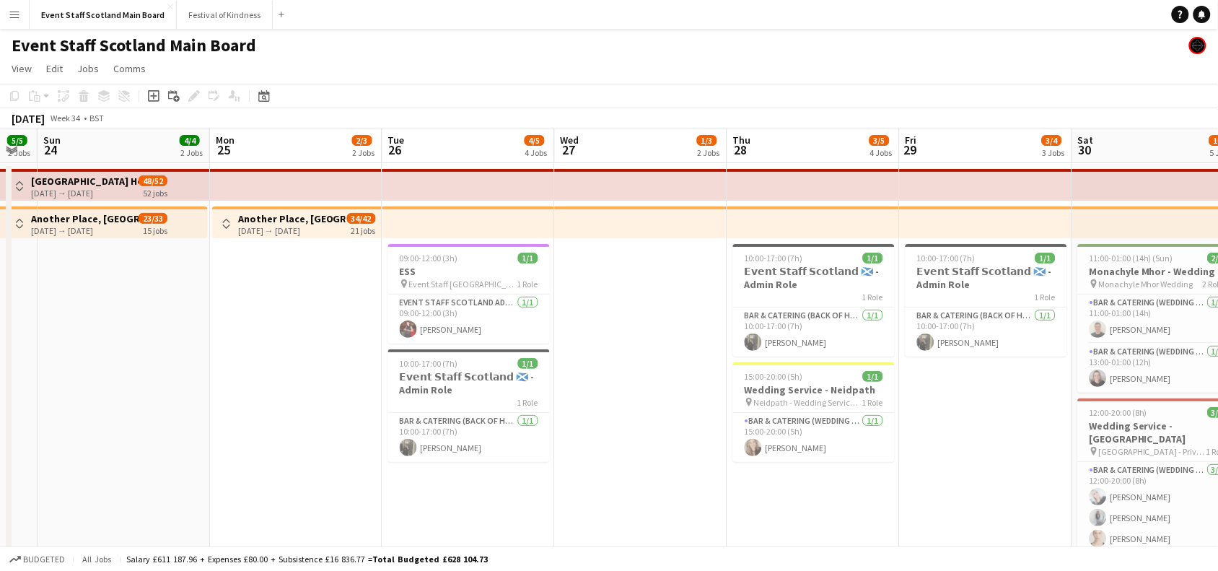
drag, startPoint x: 1065, startPoint y: 304, endPoint x: 112, endPoint y: 417, distance: 960.2
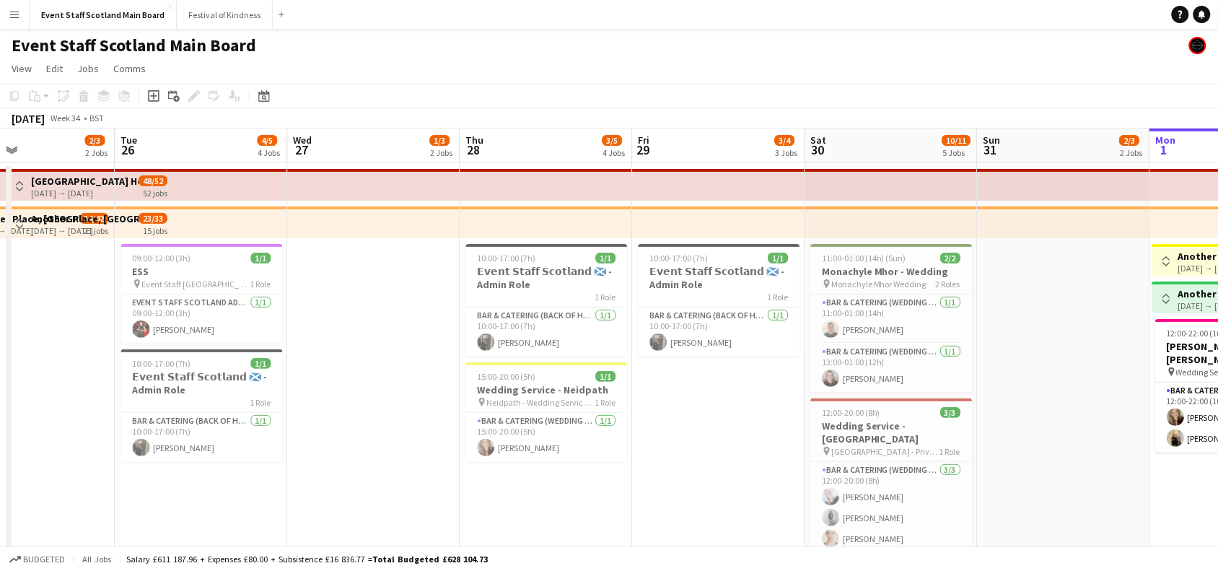
scroll to position [0, 409]
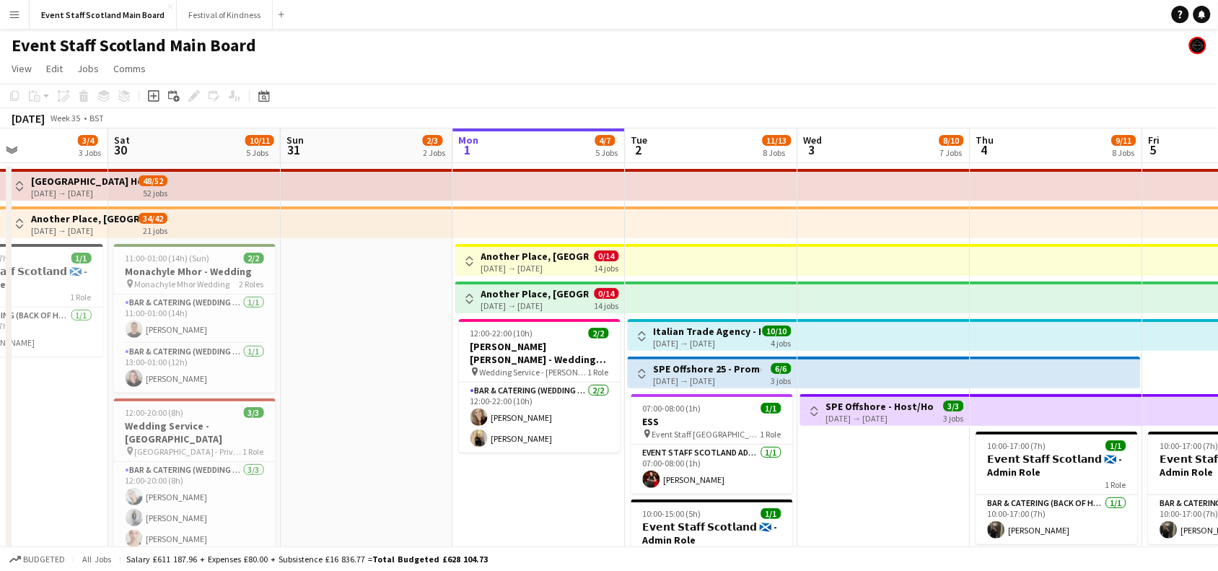
drag, startPoint x: 990, startPoint y: 431, endPoint x: 0, endPoint y: 593, distance: 1003.6
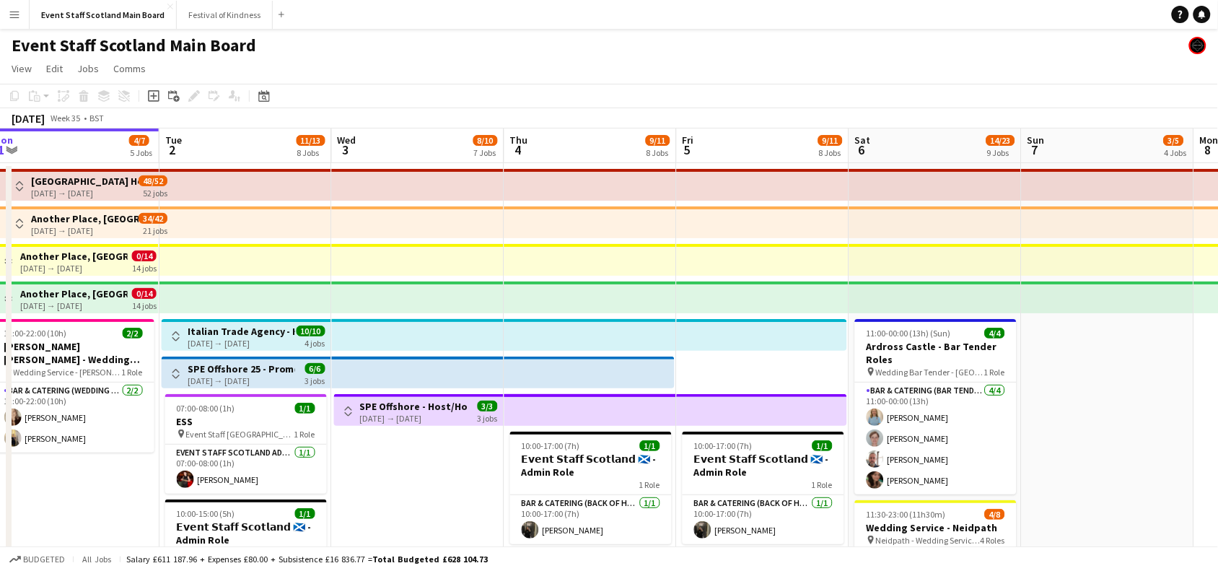
scroll to position [0, 610]
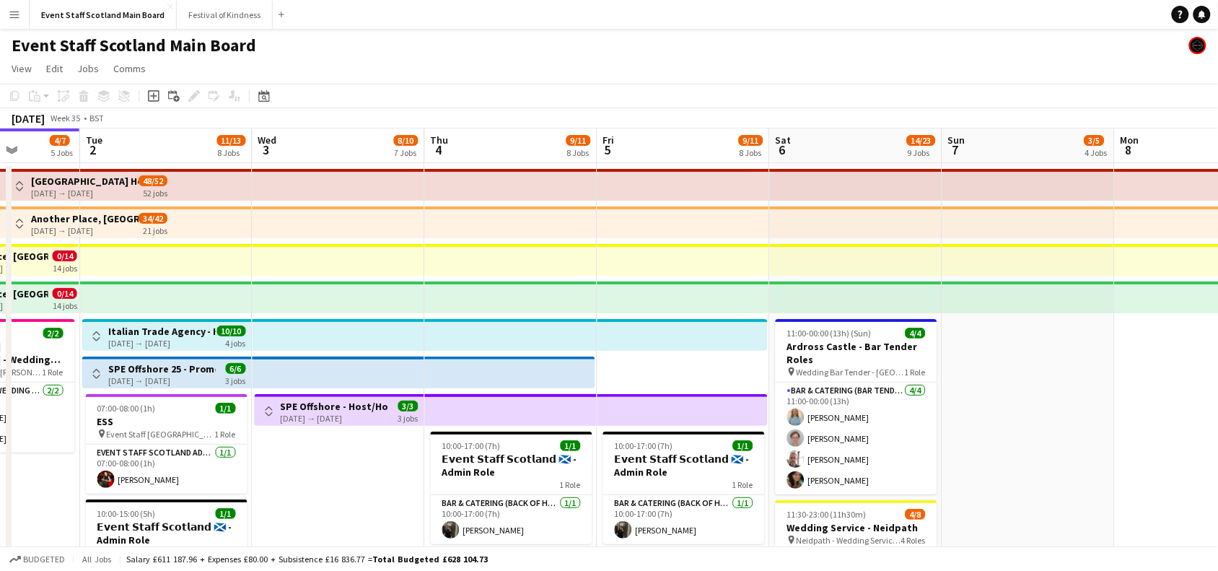
drag, startPoint x: 910, startPoint y: 477, endPoint x: 364, endPoint y: 454, distance: 545.8
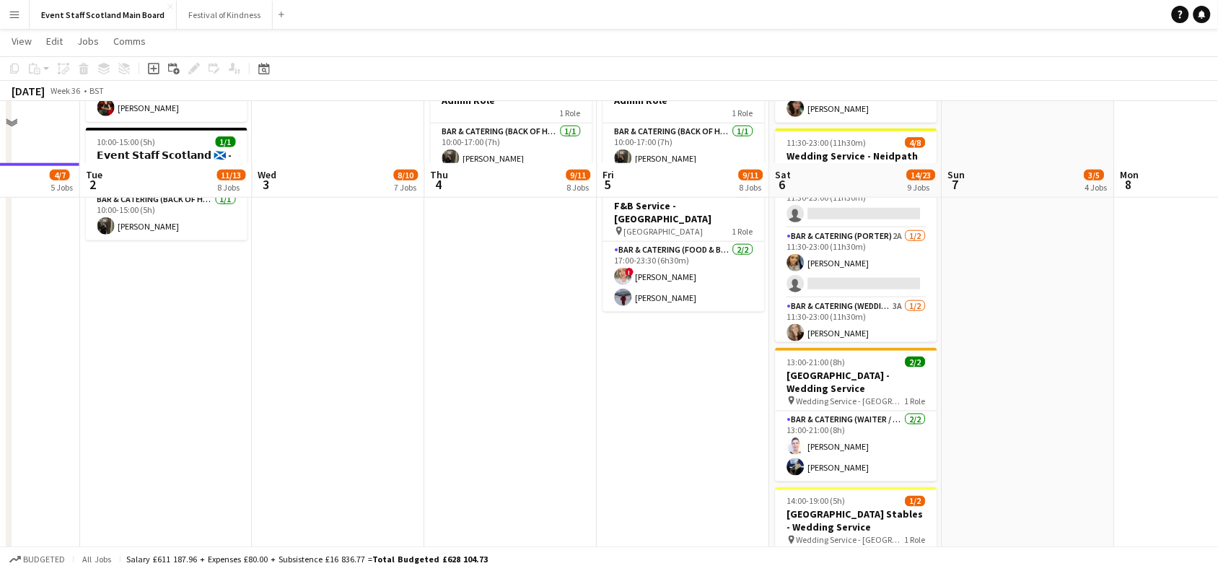
scroll to position [607, 0]
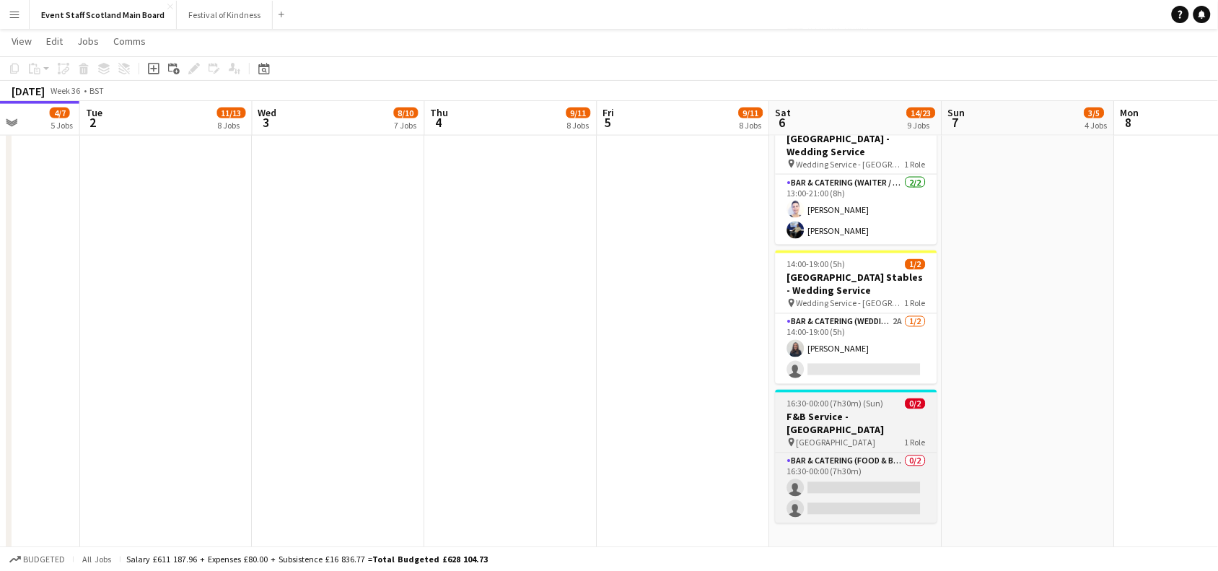
click at [848, 416] on h3 "F&B Service - [GEOGRAPHIC_DATA]" at bounding box center [856, 423] width 162 height 26
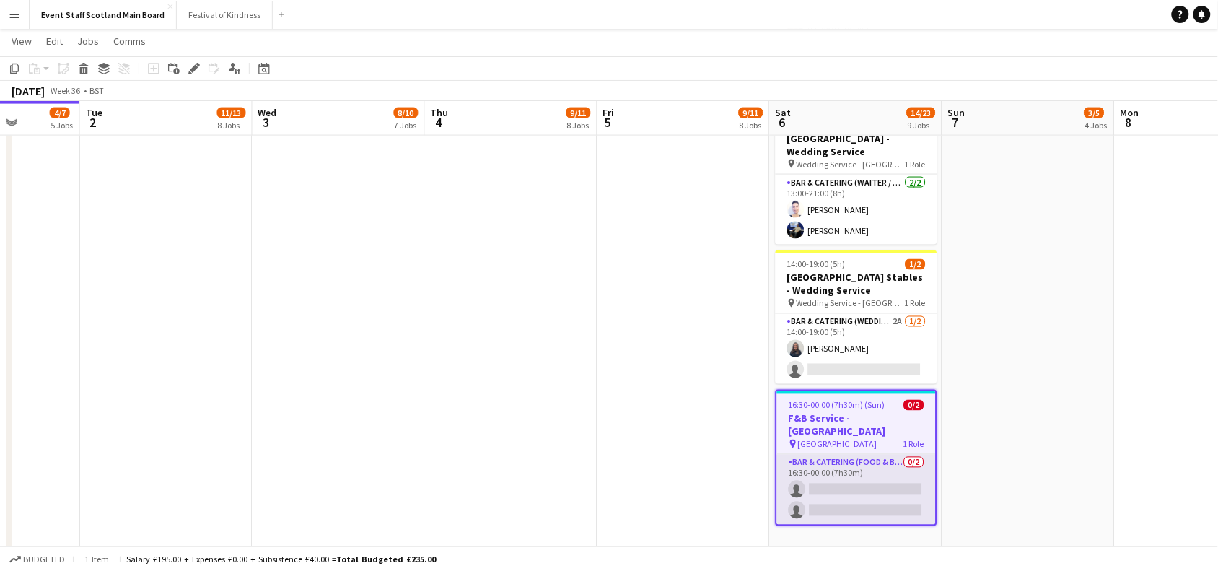
click at [871, 464] on app-card-role "Bar & Catering (Food & Beverage Service) 0/2 16:30-00:00 (7h30m) single-neutral…" at bounding box center [856, 489] width 159 height 70
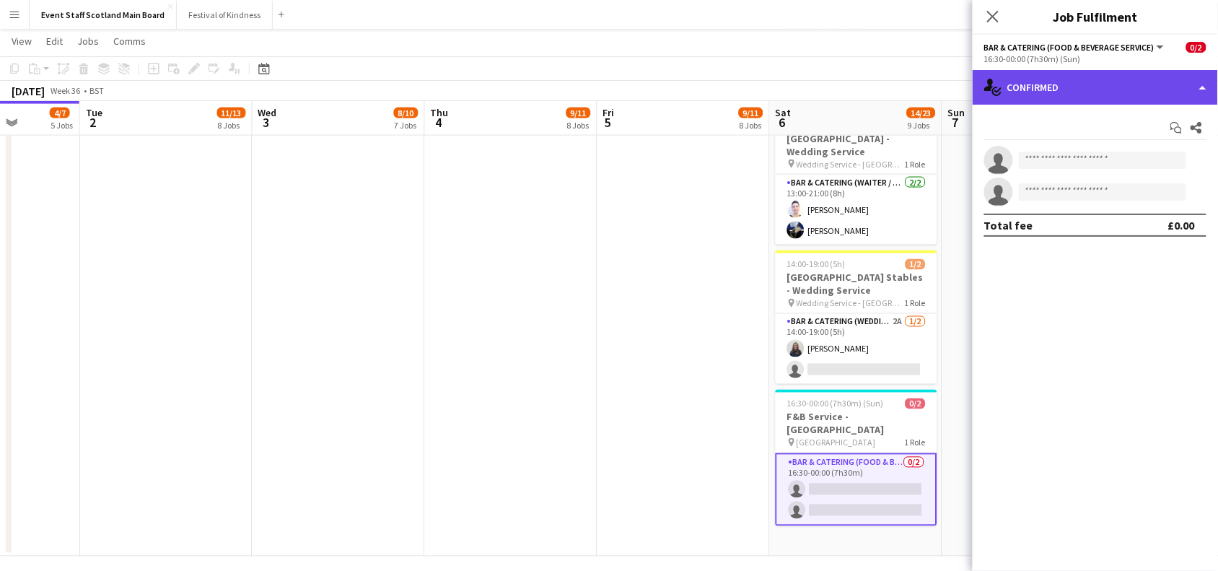
click at [1192, 77] on div "single-neutral-actions-check-2 Confirmed" at bounding box center [1094, 87] width 245 height 35
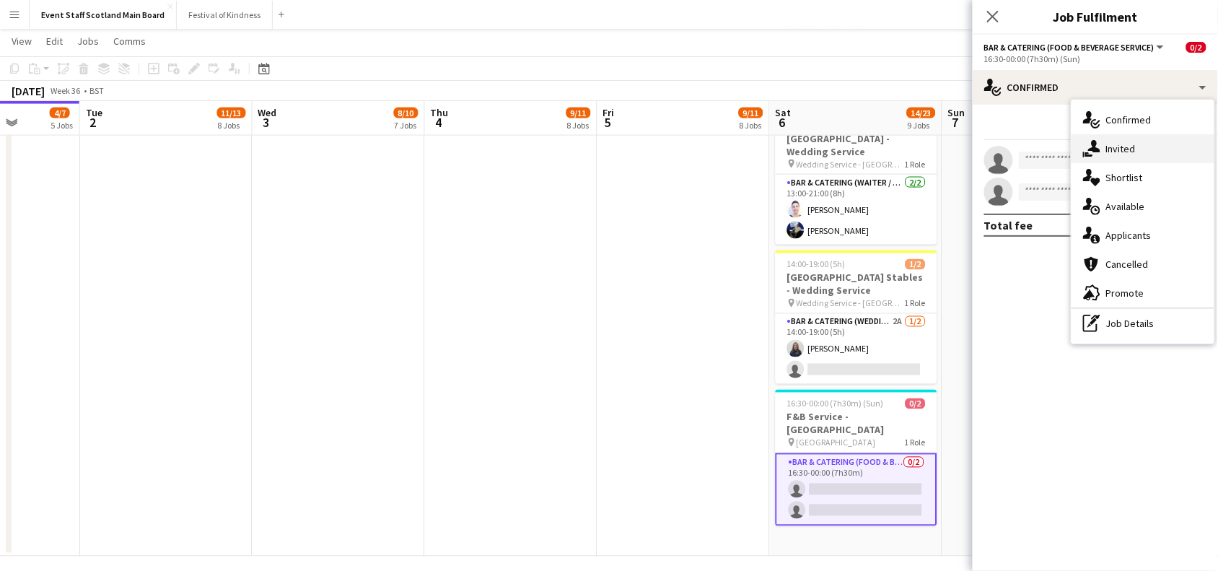
click at [1158, 142] on div "single-neutral-actions-share-1 Invited" at bounding box center [1142, 148] width 143 height 29
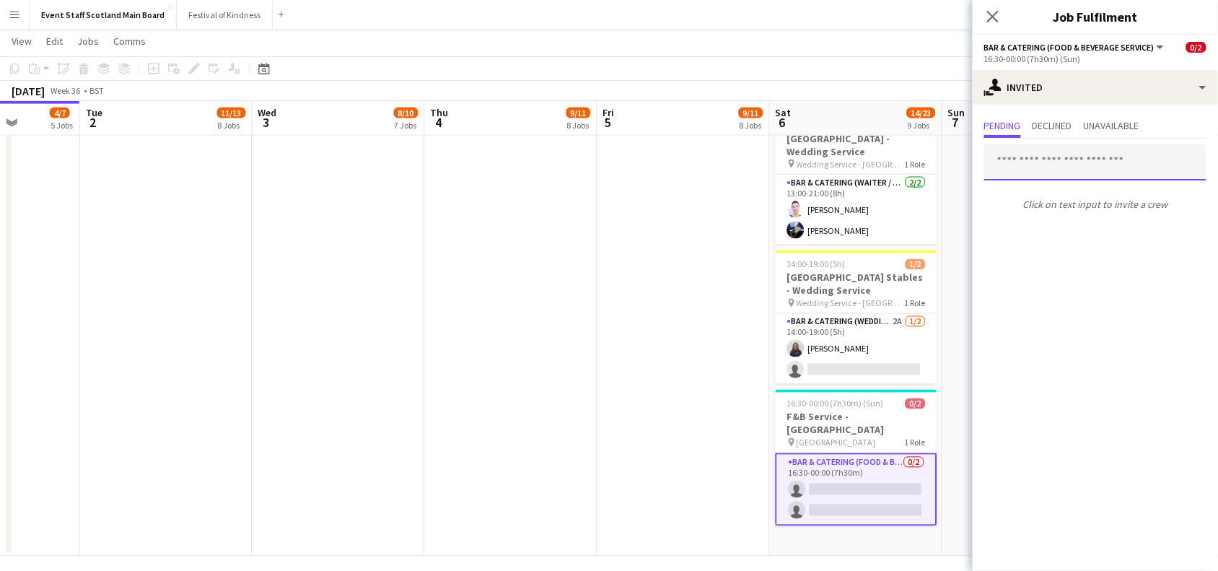
click at [1065, 162] on input "text" at bounding box center [1095, 162] width 222 height 36
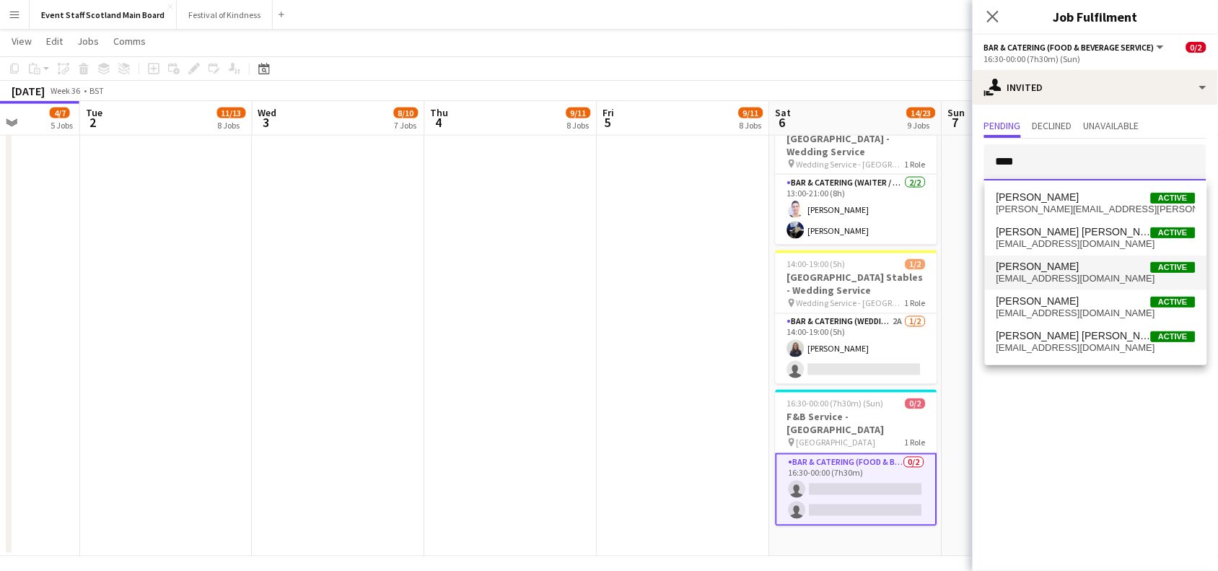
type input "****"
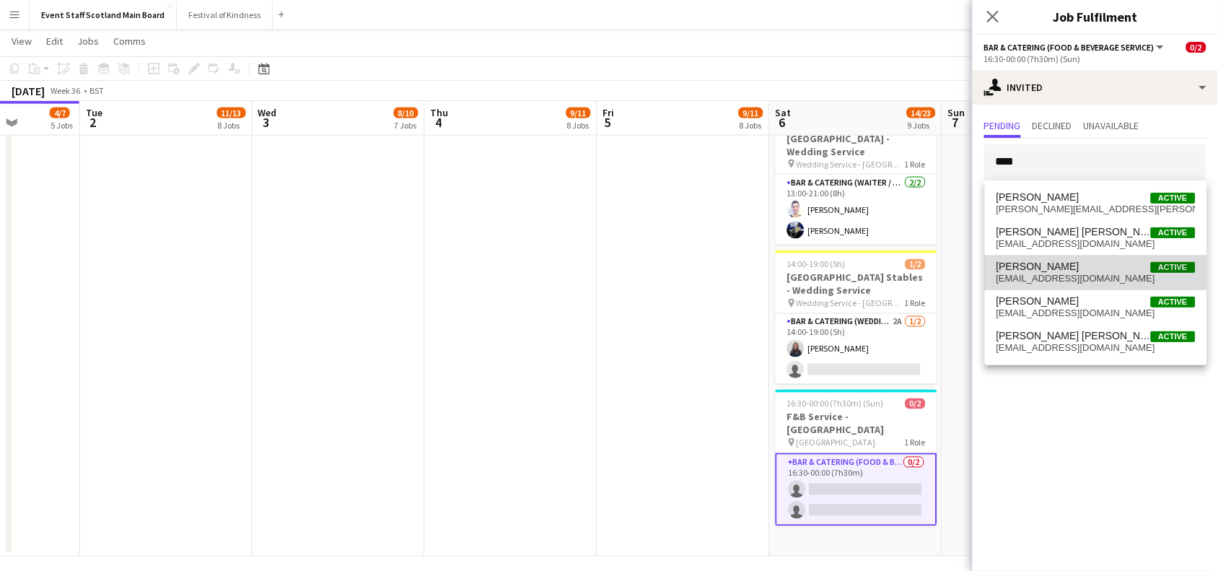
click at [1094, 269] on span "[PERSON_NAME] Active" at bounding box center [1095, 266] width 199 height 12
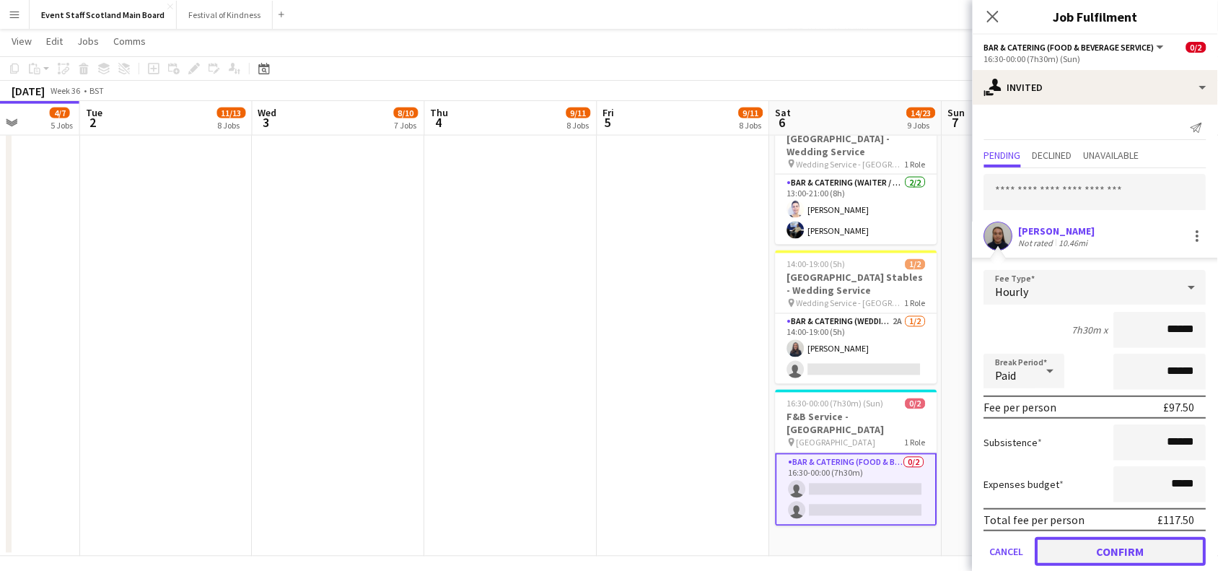
click at [1127, 541] on button "Confirm" at bounding box center [1120, 551] width 171 height 29
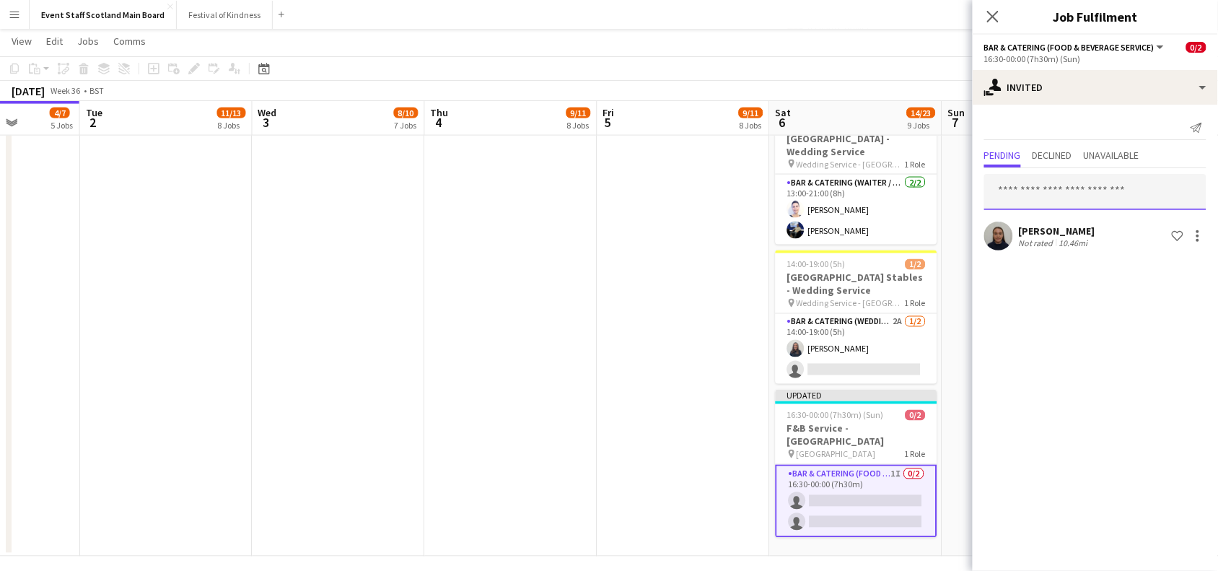
click at [1040, 198] on input "text" at bounding box center [1095, 192] width 222 height 36
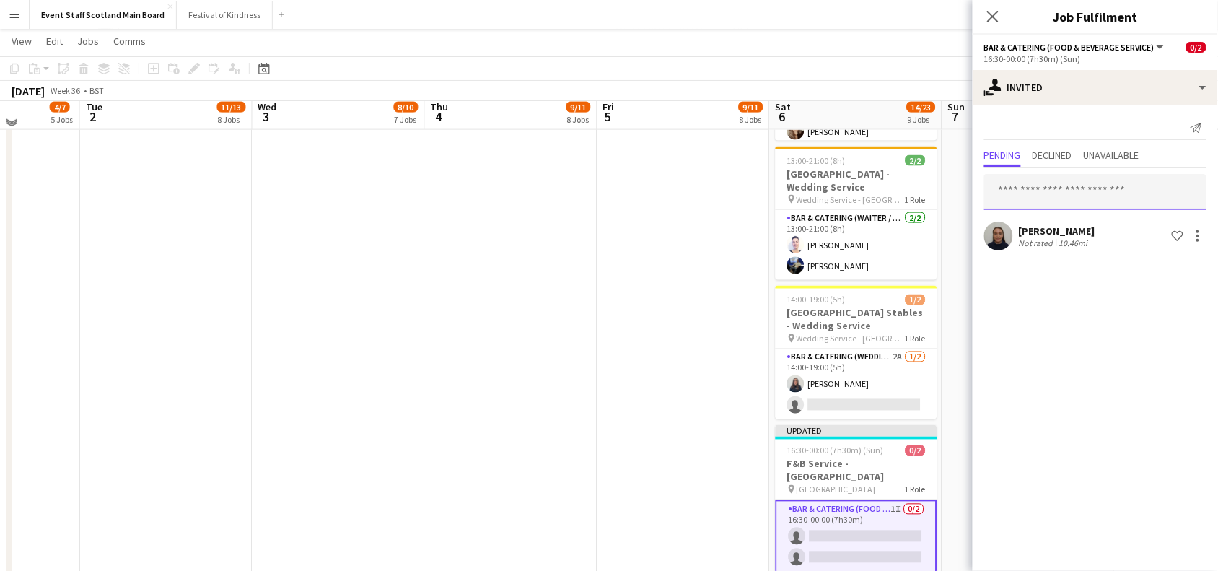
scroll to position [591, 0]
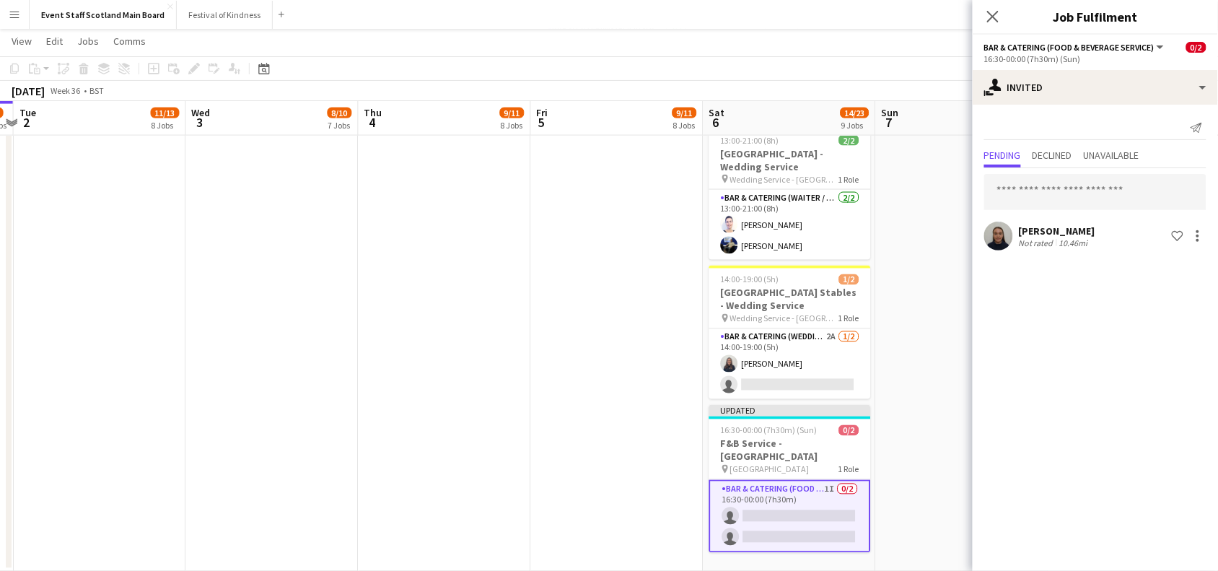
drag, startPoint x: 956, startPoint y: 218, endPoint x: 884, endPoint y: 372, distance: 170.1
click at [884, 372] on app-calendar-viewport "Fri 29 3/4 3 Jobs Sat 30 10/11 5 Jobs Sun 31 2/3 2 Jobs Mon 1 4/7 5 Jobs Tue 2 …" at bounding box center [609, 18] width 1218 height 1107
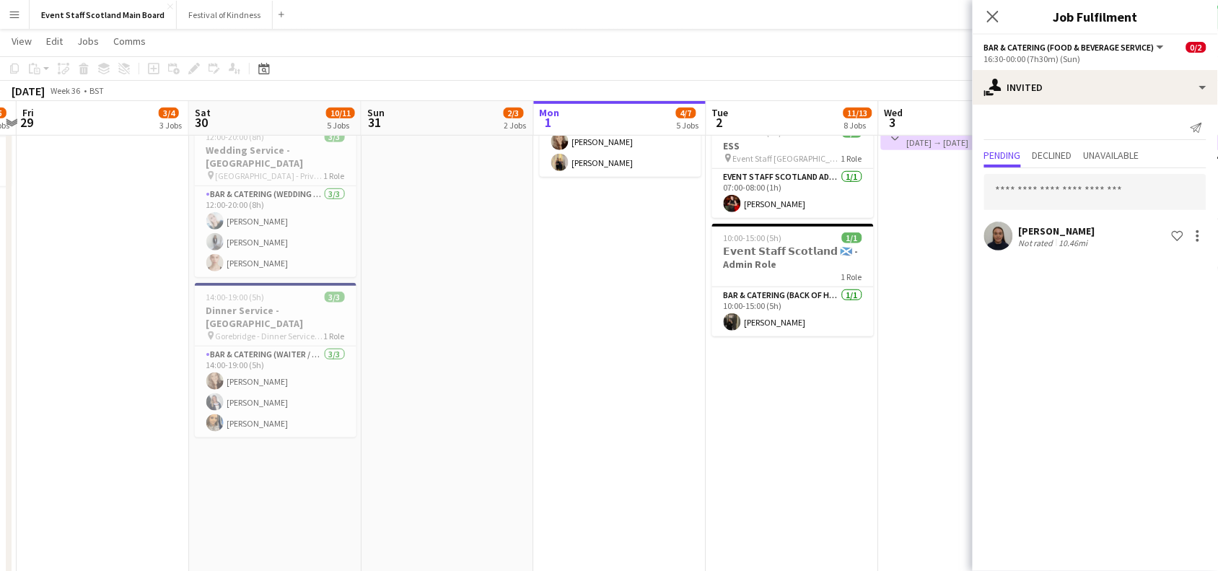
scroll to position [0, 290]
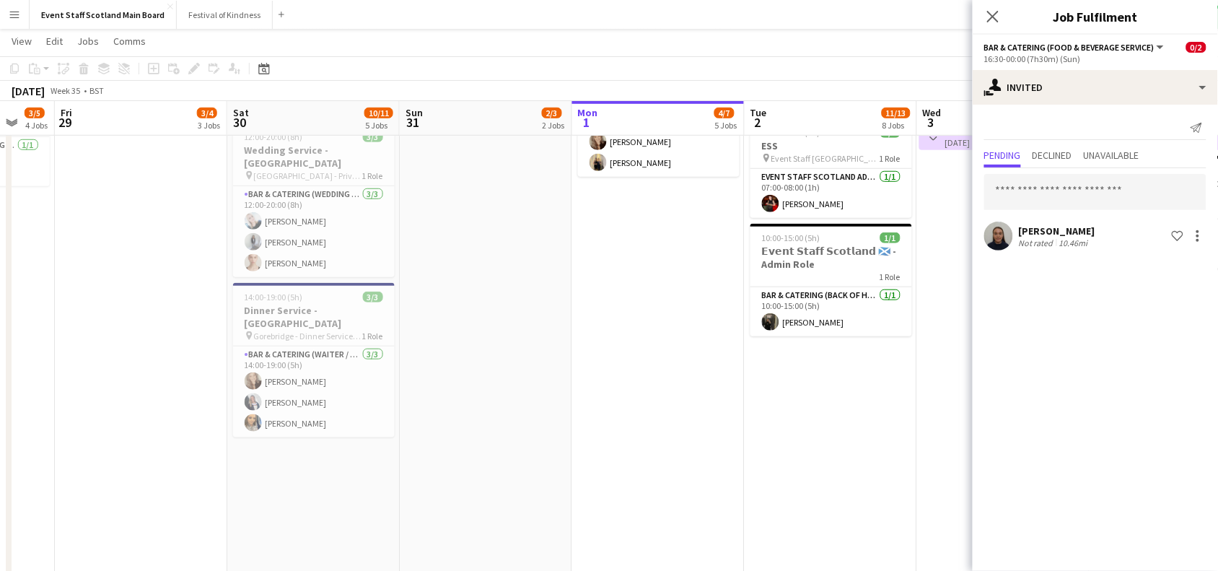
drag, startPoint x: 200, startPoint y: 401, endPoint x: 1230, endPoint y: 348, distance: 1031.4
click at [1218, 348] on html "Menu Boards Boards Boards All jobs Status Workforce Workforce My Workforce Recr…" at bounding box center [609, 319] width 1218 height 1187
click at [1060, 191] on input "text" at bounding box center [1095, 192] width 222 height 36
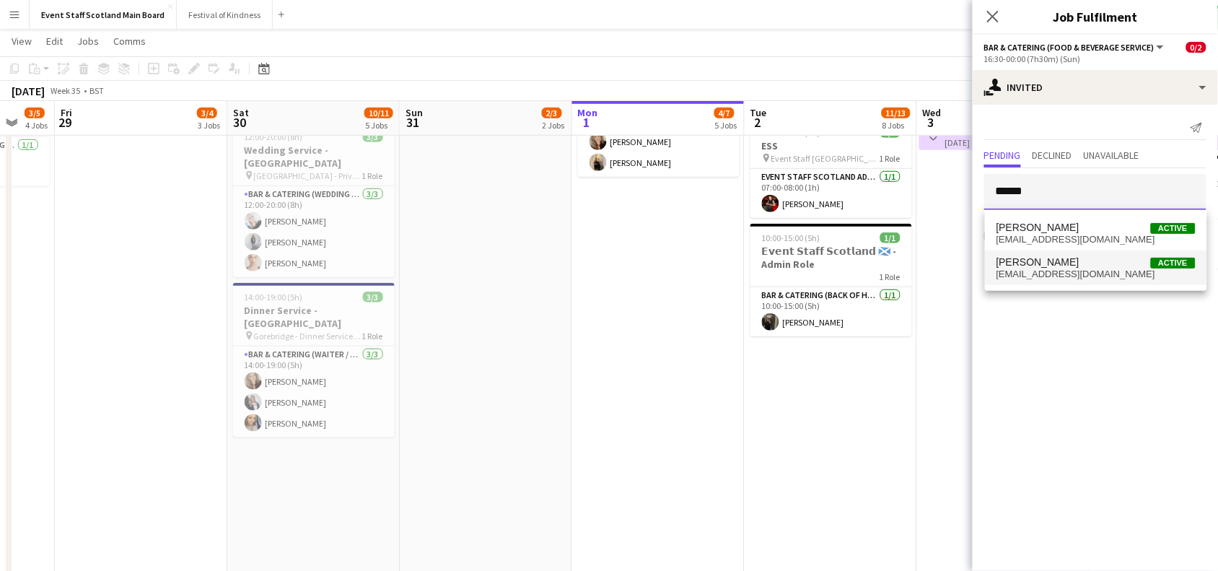
type input "******"
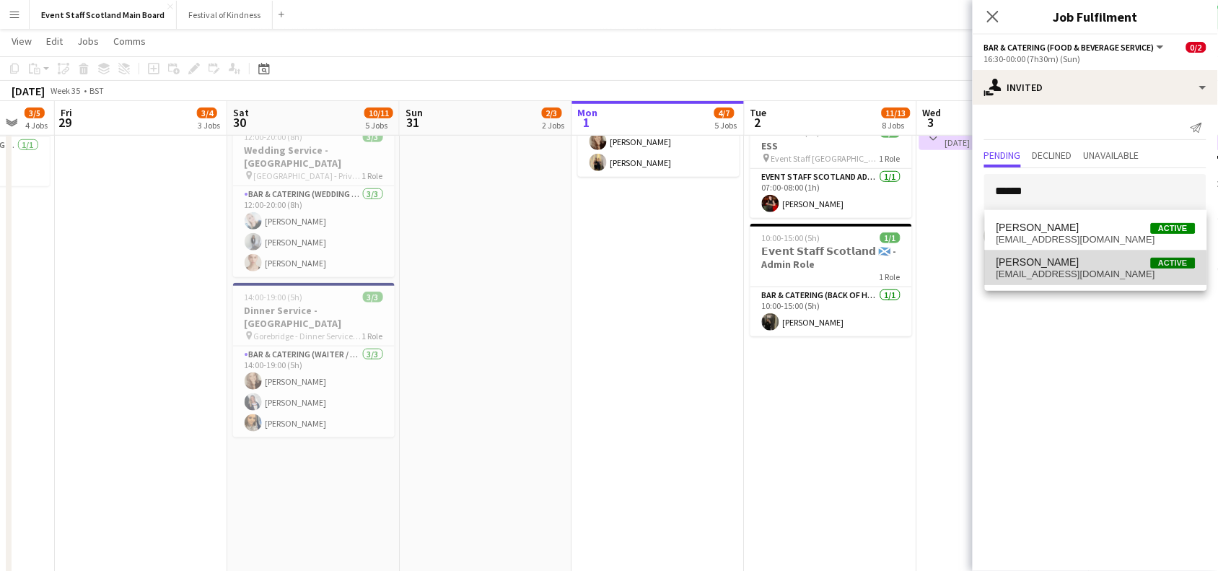
click at [1057, 272] on span "[EMAIL_ADDRESS][DOMAIN_NAME]" at bounding box center [1095, 274] width 199 height 12
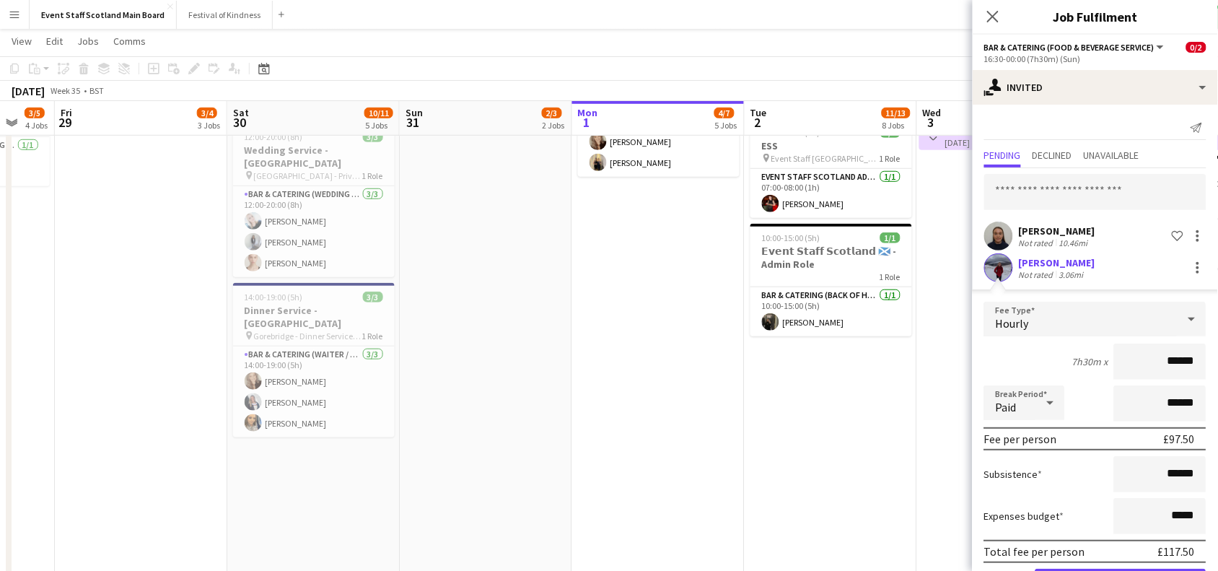
scroll to position [50, 0]
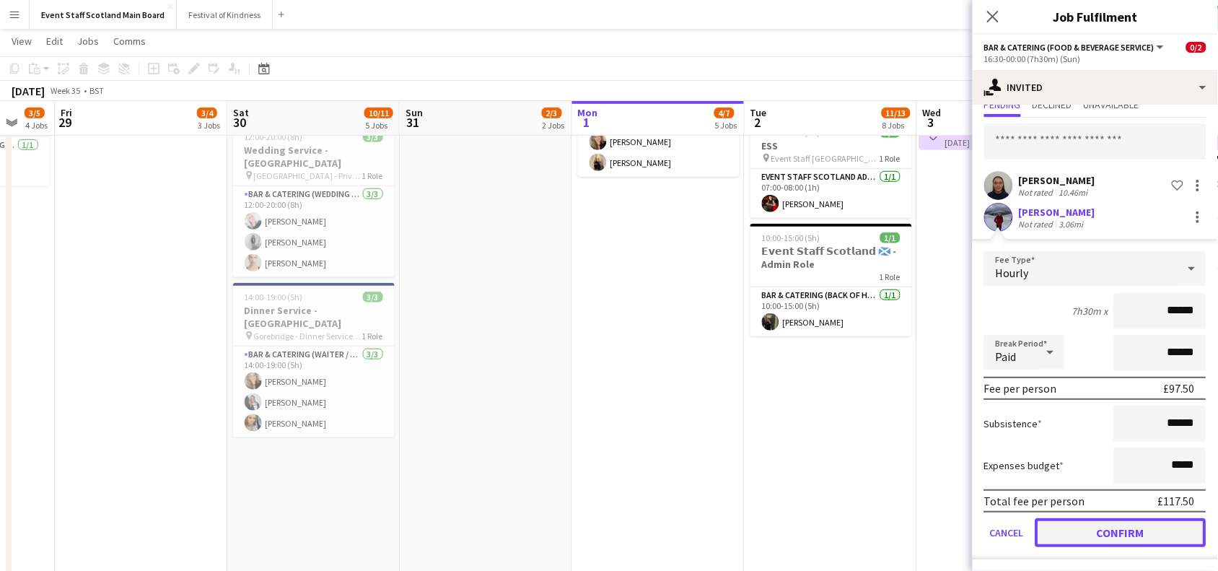
click at [1083, 532] on button "Confirm" at bounding box center [1120, 532] width 171 height 29
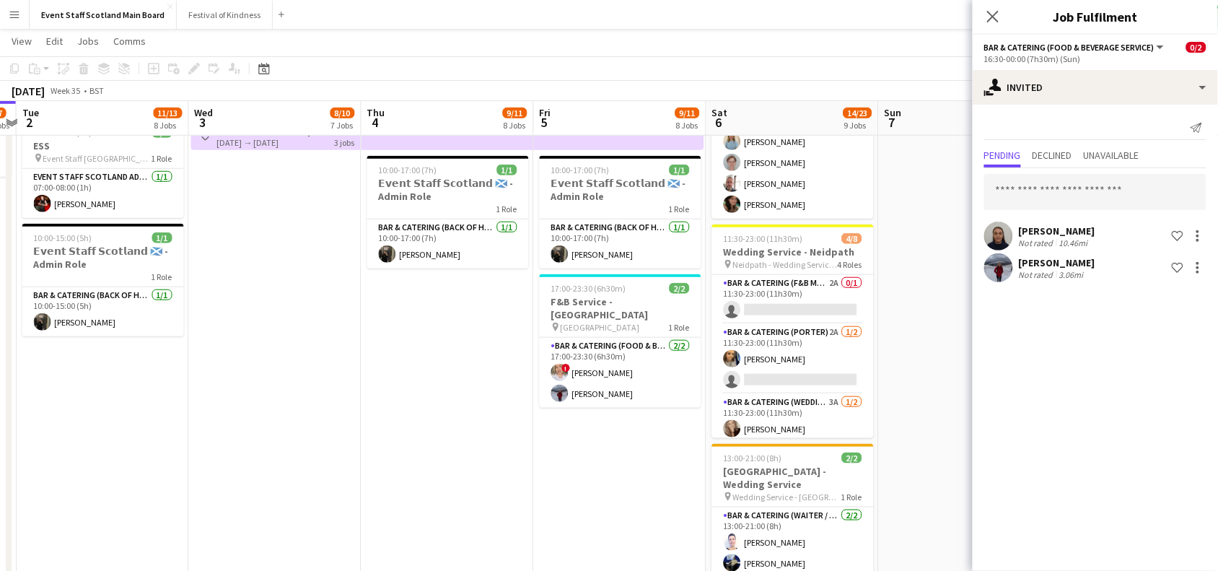
drag, startPoint x: 831, startPoint y: 460, endPoint x: 90, endPoint y: 493, distance: 741.5
click at [90, 493] on app-calendar-viewport "Fri 29 3/4 3 Jobs Sat 30 10/11 5 Jobs Sun 31 2/3 2 Jobs Mon 1 4/7 5 Jobs Tue 2 …" at bounding box center [609, 335] width 1218 height 1107
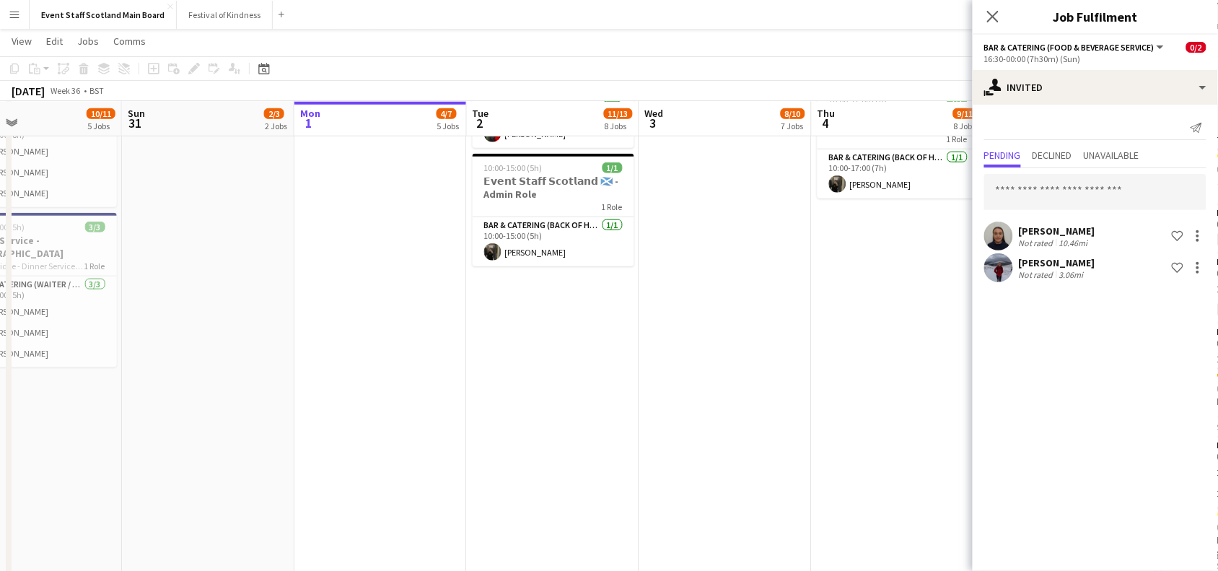
scroll to position [0, 408]
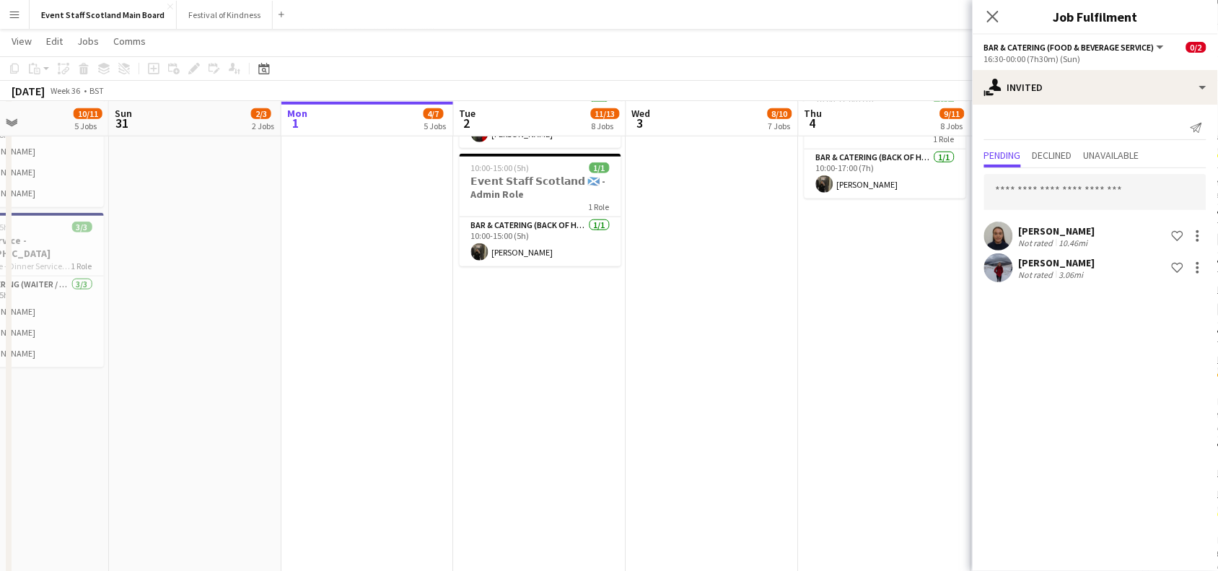
drag, startPoint x: 231, startPoint y: 351, endPoint x: 1219, endPoint y: 357, distance: 988.3
click at [1218, 357] on html "Menu Boards Boards Boards All jobs Status Workforce Workforce My Workforce Recr…" at bounding box center [609, 249] width 1218 height 1187
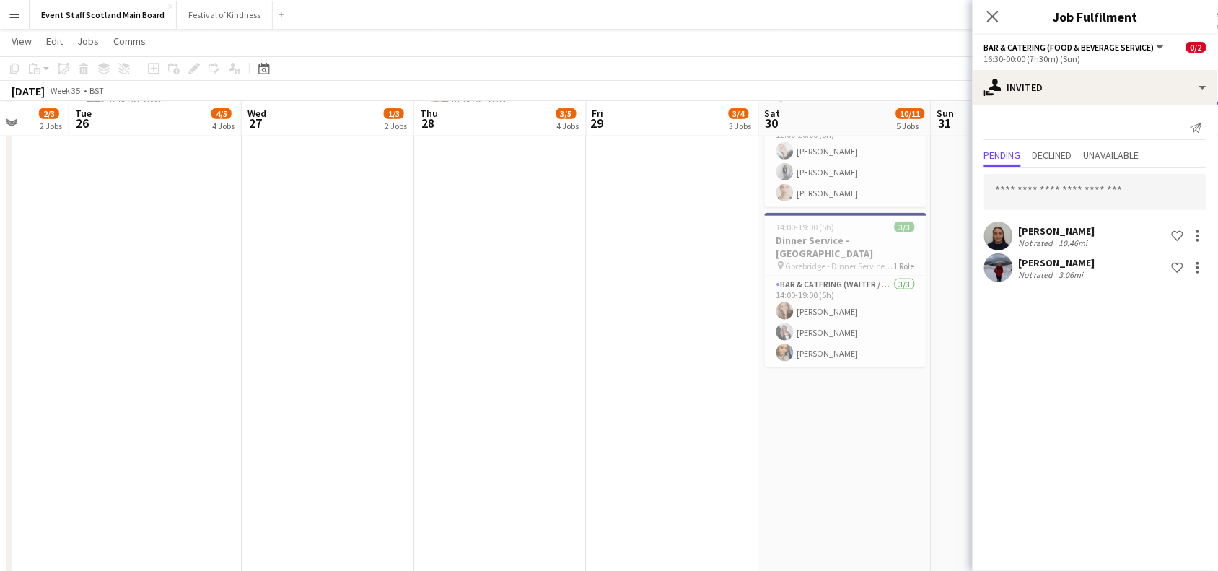
scroll to position [0, 304]
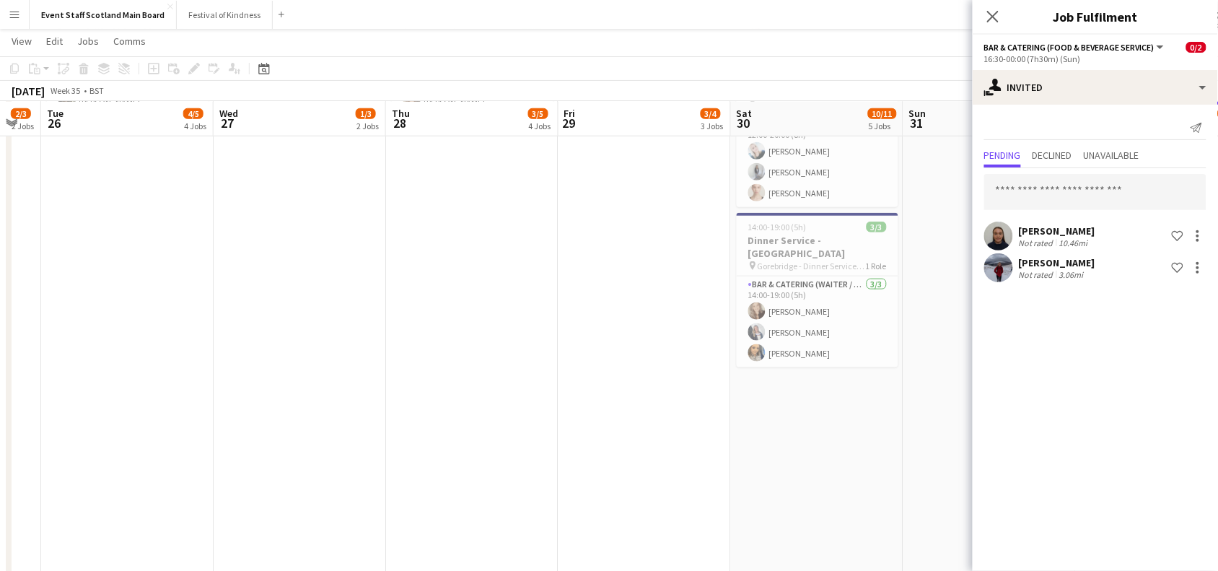
drag, startPoint x: 166, startPoint y: 482, endPoint x: 1011, endPoint y: 444, distance: 845.5
click at [1011, 444] on body "Menu Boards Boards Boards All jobs Status Workforce Workforce My Workforce Recr…" at bounding box center [609, 249] width 1218 height 1187
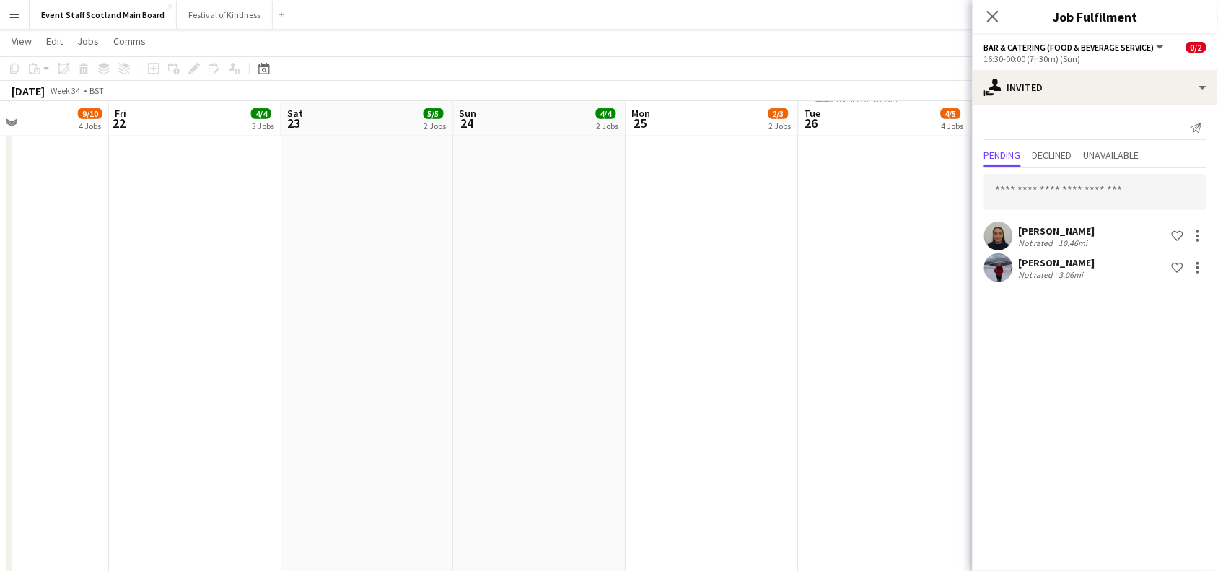
scroll to position [0, 438]
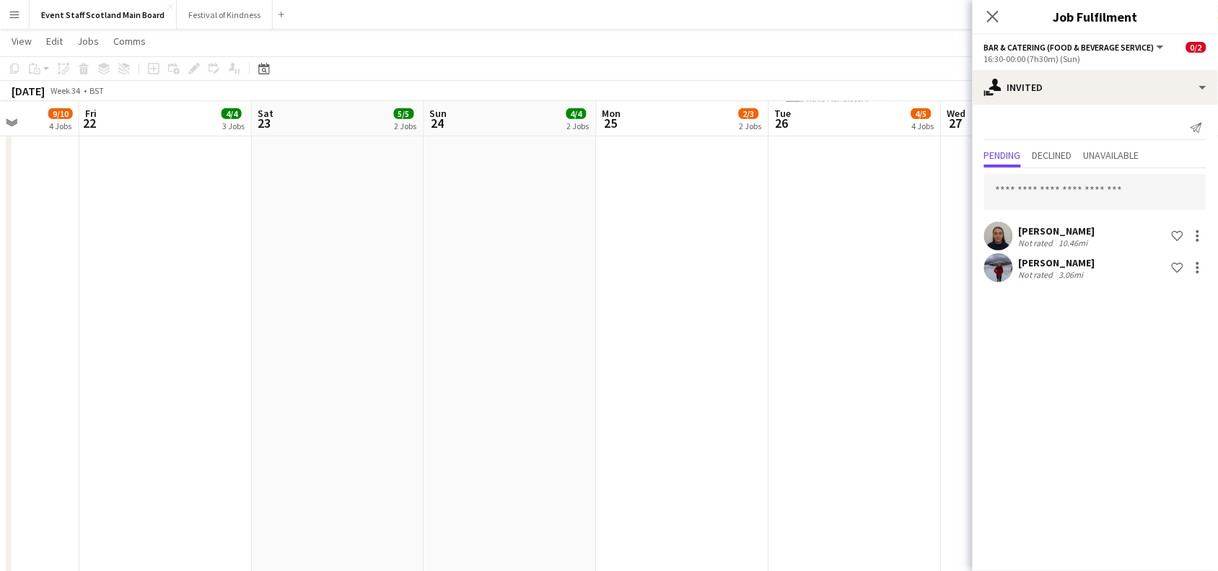
drag, startPoint x: 234, startPoint y: 325, endPoint x: 1016, endPoint y: 348, distance: 781.6
click at [1016, 348] on body "Menu Boards Boards Boards All jobs Status Workforce Workforce My Workforce Recr…" at bounding box center [609, 249] width 1218 height 1187
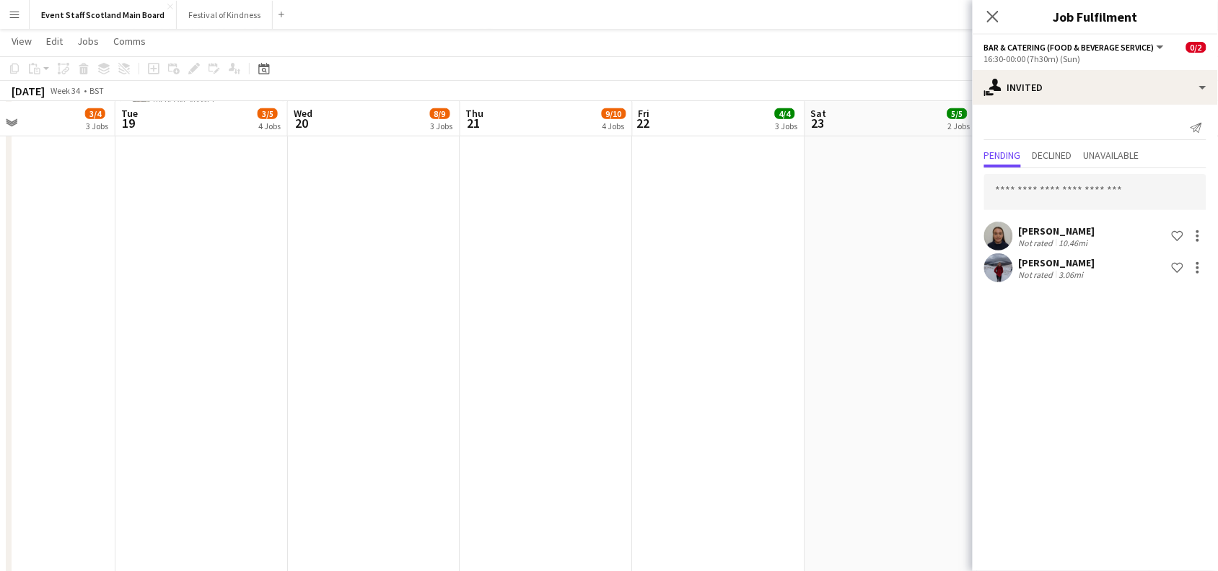
drag, startPoint x: 115, startPoint y: 344, endPoint x: 843, endPoint y: 370, distance: 727.6
click at [843, 370] on app-calendar-viewport "Sat 16 9/9 5 Jobs Sun 17 8/10 6 Jobs Mon 18 3/4 3 Jobs Tue 19 3/5 4 Jobs Wed 20…" at bounding box center [609, 265] width 1218 height 1107
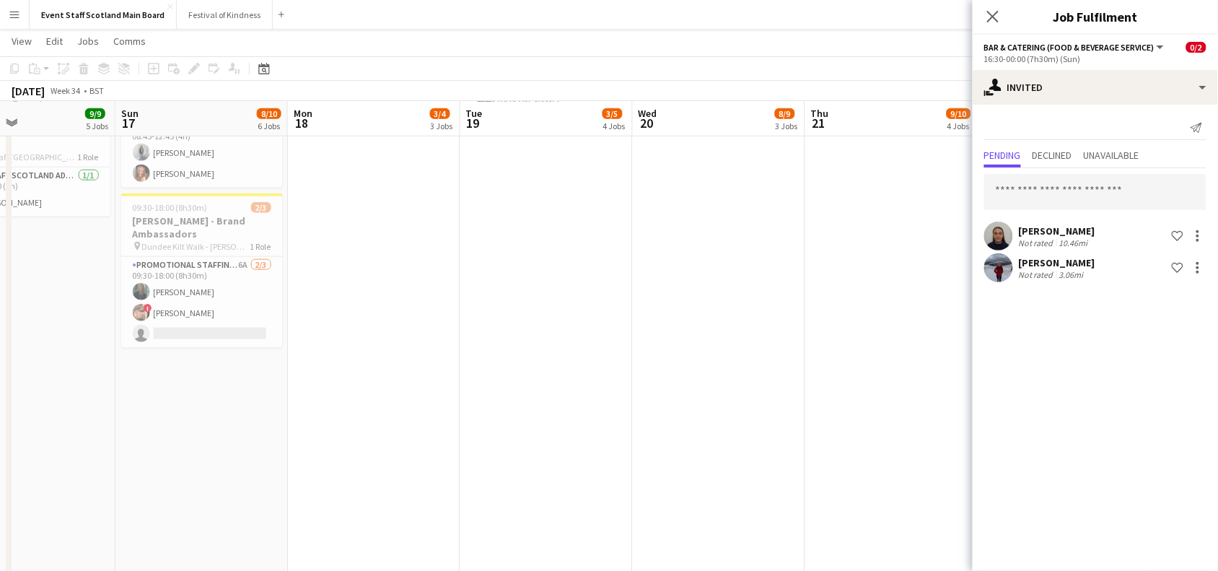
scroll to position [0, 400]
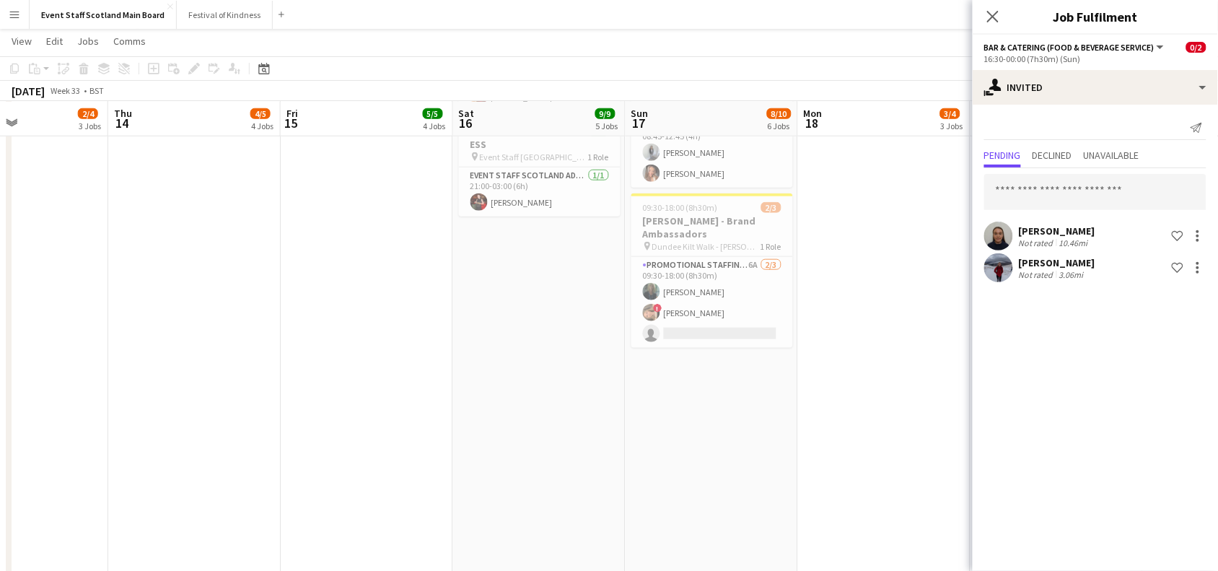
drag, startPoint x: 178, startPoint y: 439, endPoint x: 950, endPoint y: 435, distance: 771.8
click at [950, 435] on app-calendar-viewport "Mon 11 3/4 3 Jobs Tue 12 3/7 6 Jobs Wed 13 2/4 3 Jobs Thu 14 4/5 4 Jobs Fri 15 …" at bounding box center [609, 265] width 1218 height 1107
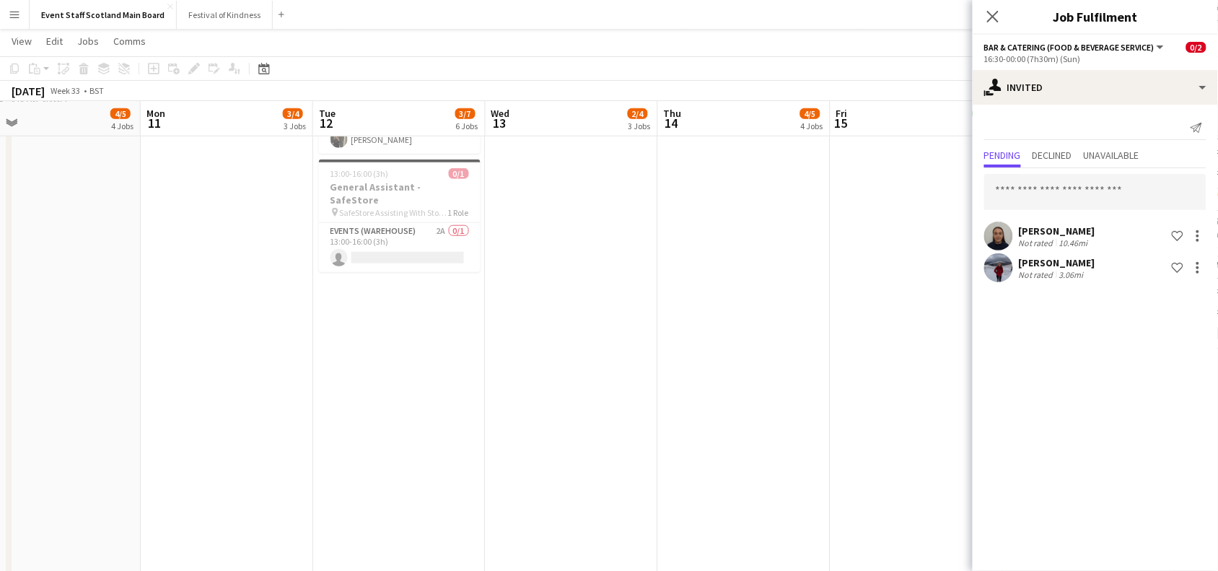
scroll to position [0, 321]
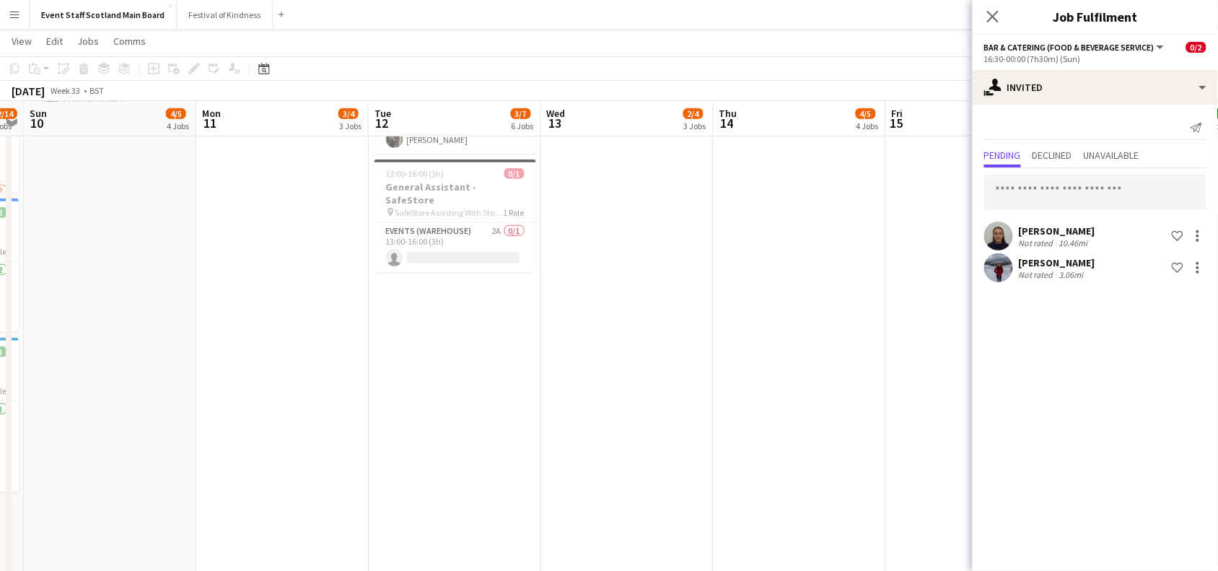
drag, startPoint x: 191, startPoint y: 394, endPoint x: 705, endPoint y: 423, distance: 515.2
click at [705, 423] on app-calendar-viewport "Fri 8 4/4 3 Jobs Sat 9 12/14 5 Jobs Sun 10 4/5 4 Jobs Mon 11 3/4 3 Jobs Tue 12 …" at bounding box center [609, 265] width 1218 height 1107
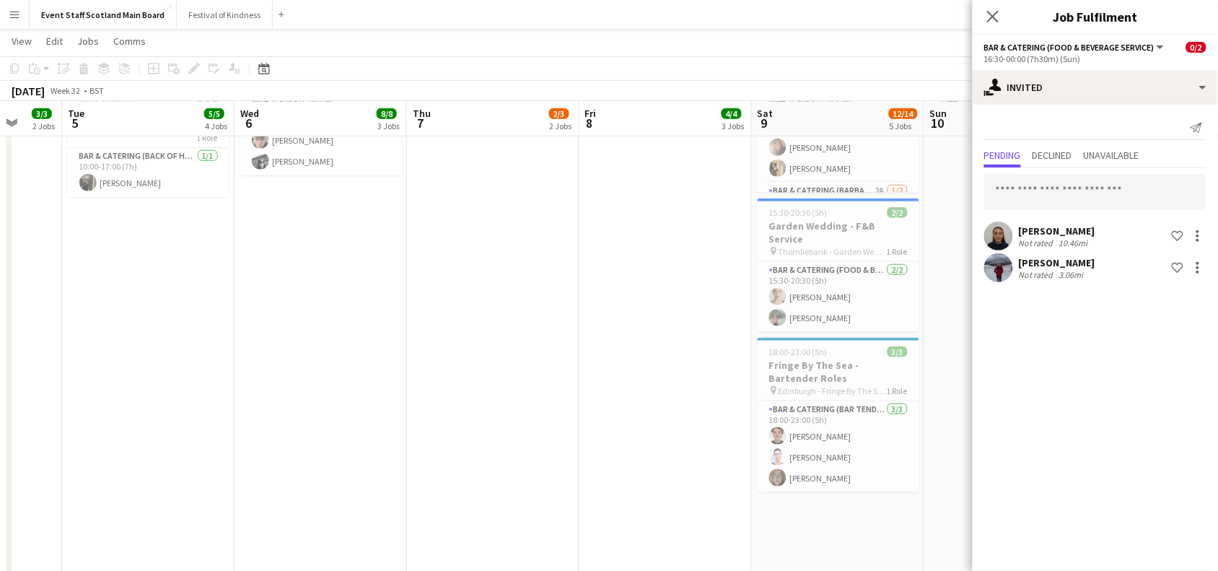
scroll to position [0, 413]
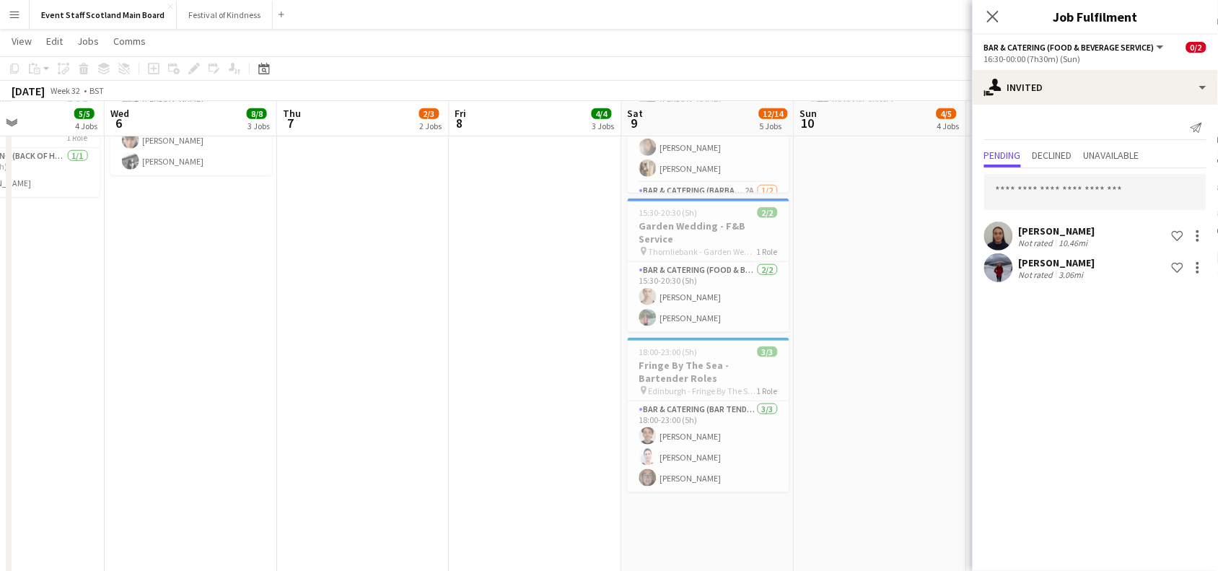
drag, startPoint x: 173, startPoint y: 392, endPoint x: 944, endPoint y: 366, distance: 770.8
click at [944, 366] on app-calendar-viewport "Sun 3 5/5 3 Jobs Mon 4 3/3 2 Jobs Tue 5 5/5 4 Jobs Wed 6 8/8 3 Jobs Thu 7 2/3 2…" at bounding box center [609, 265] width 1218 height 1107
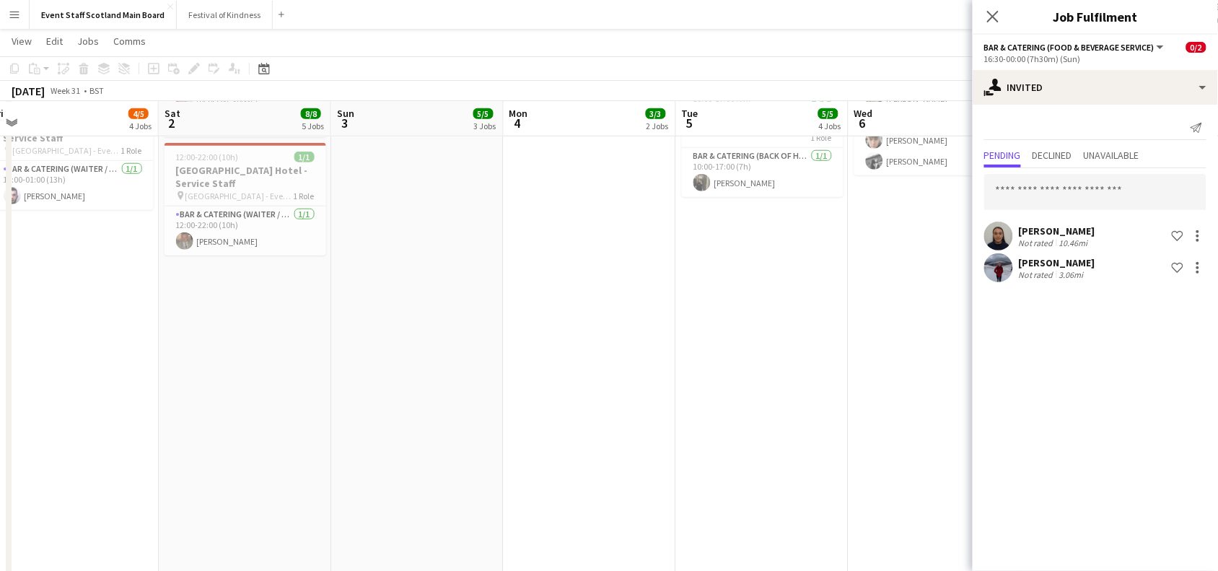
scroll to position [0, 355]
drag, startPoint x: 217, startPoint y: 344, endPoint x: 792, endPoint y: 359, distance: 575.1
click at [792, 359] on app-calendar-viewport "Wed 30 4/5 3 Jobs Thu 31 2/4 3 Jobs Fri 1 4/5 4 Jobs Sat 2 8/8 5 Jobs Sun 3 5/5…" at bounding box center [609, 265] width 1218 height 1107
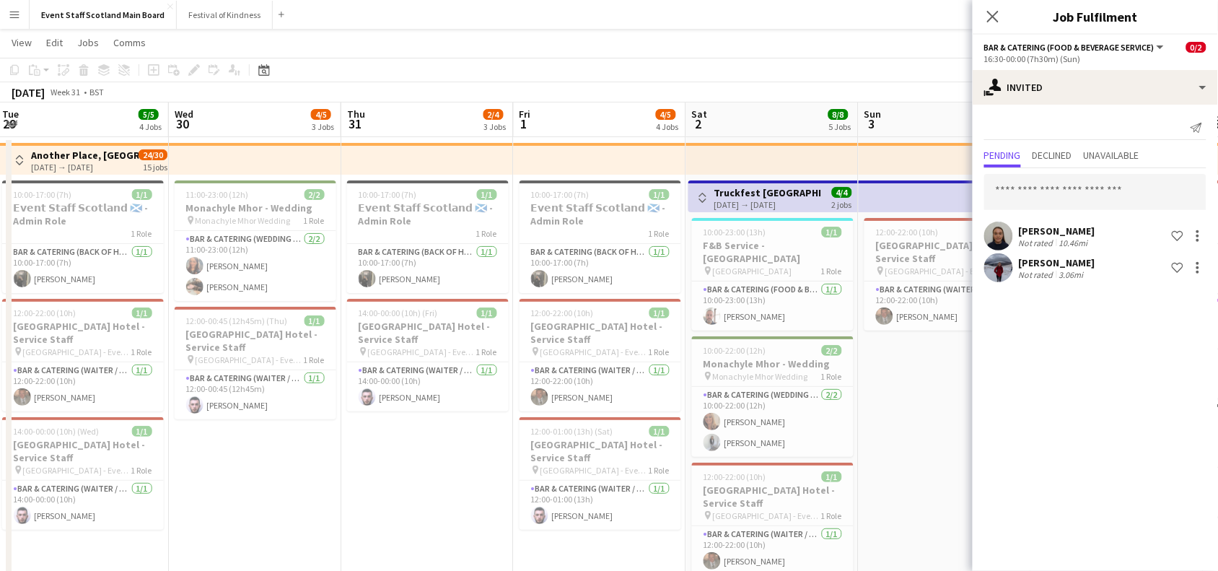
scroll to position [0, 293]
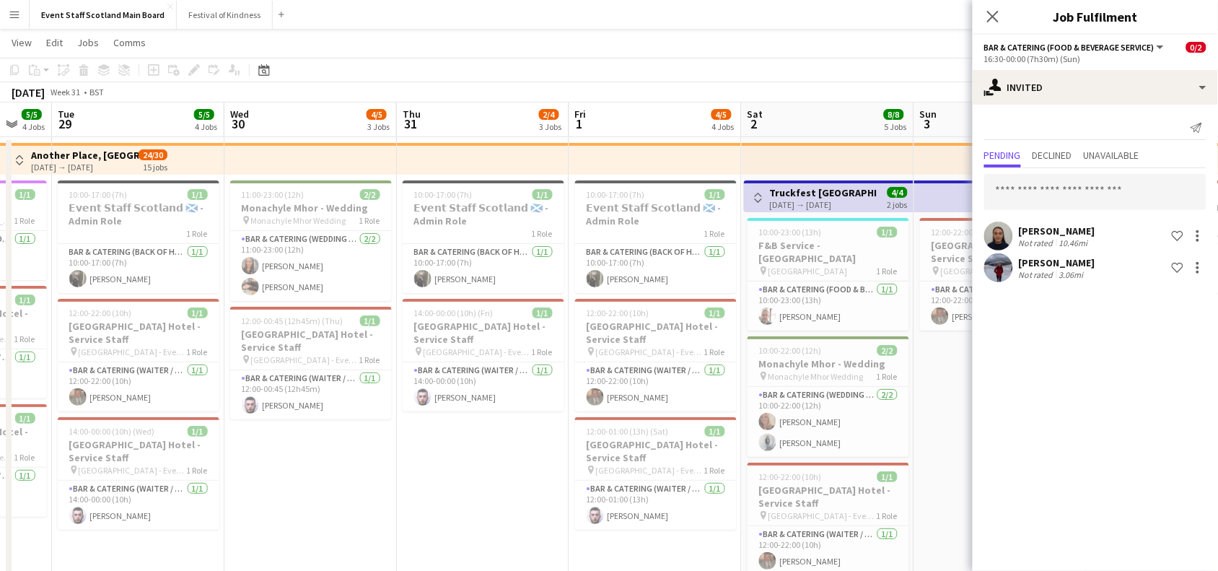
drag, startPoint x: 386, startPoint y: 415, endPoint x: 995, endPoint y: 390, distance: 610.1
click at [995, 390] on body "Menu Boards Boards Boards All jobs Status Workforce Workforce My Workforce Recr…" at bounding box center [609, 568] width 1218 height 1189
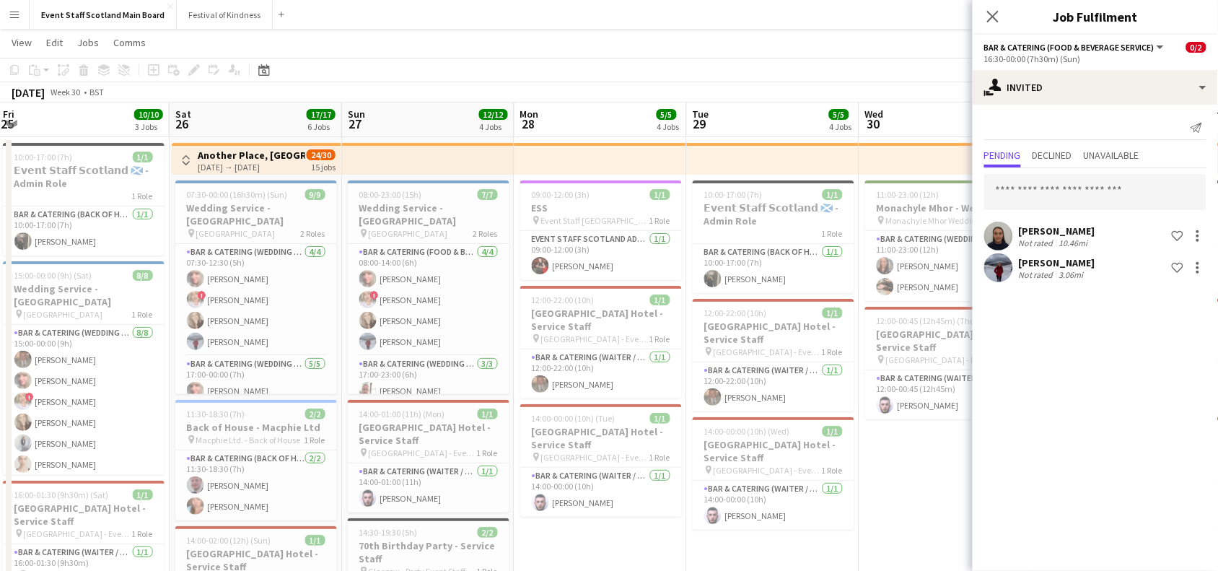
drag, startPoint x: 307, startPoint y: 478, endPoint x: 958, endPoint y: 462, distance: 651.6
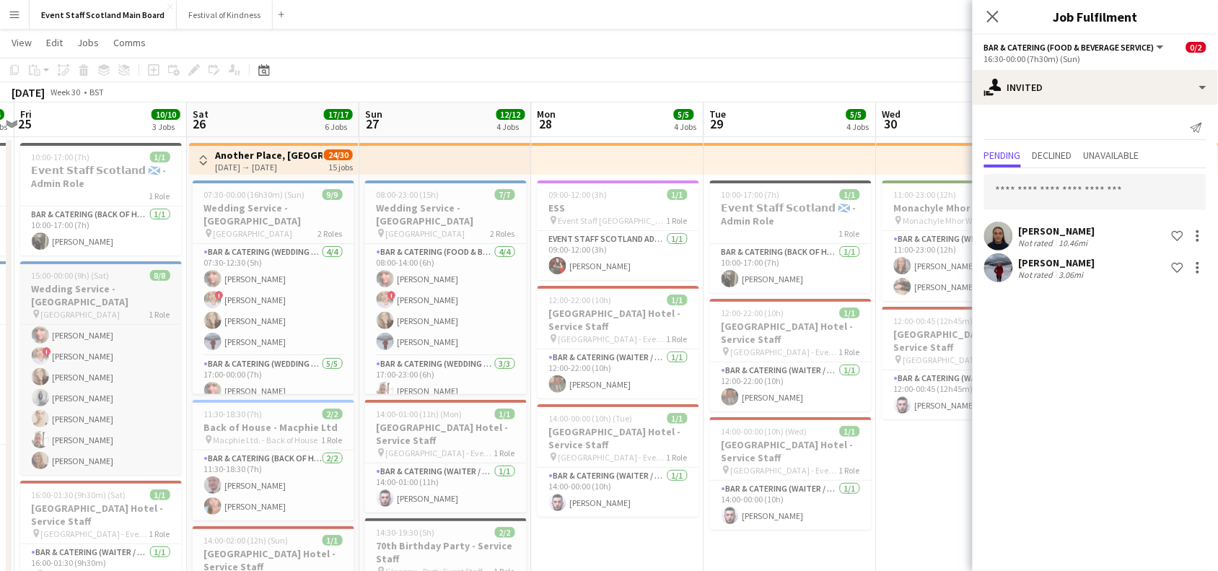
scroll to position [0, 0]
click at [1047, 192] on input "text" at bounding box center [1095, 192] width 222 height 36
click at [994, 11] on icon "Close pop-in" at bounding box center [992, 16] width 14 height 14
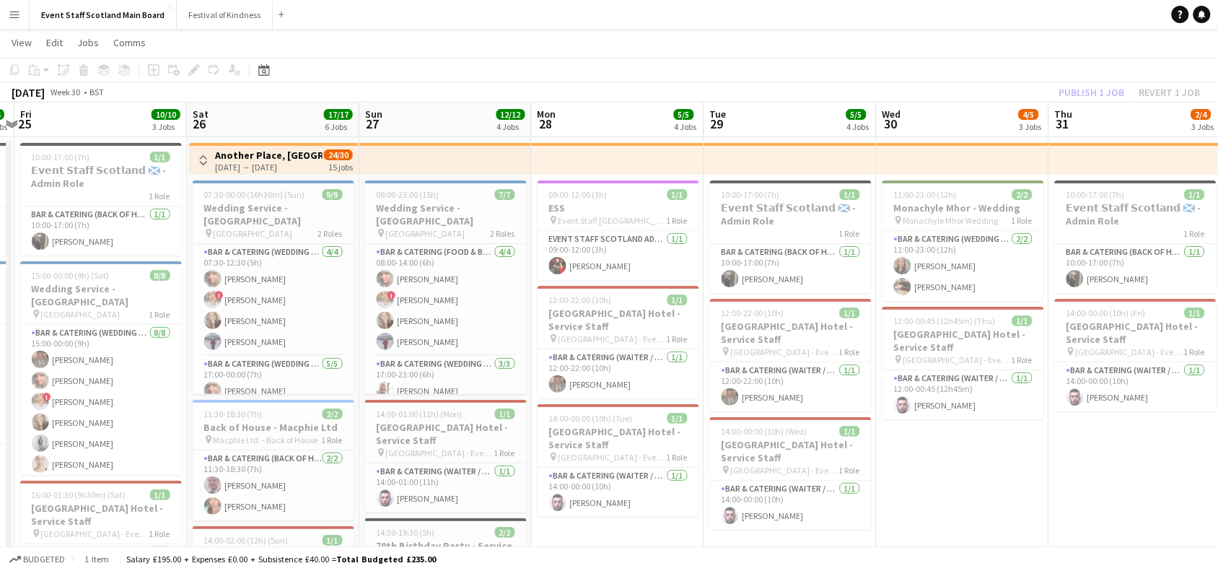
click at [1102, 87] on div "Publish 1 job Revert 1 job" at bounding box center [1130, 92] width 176 height 19
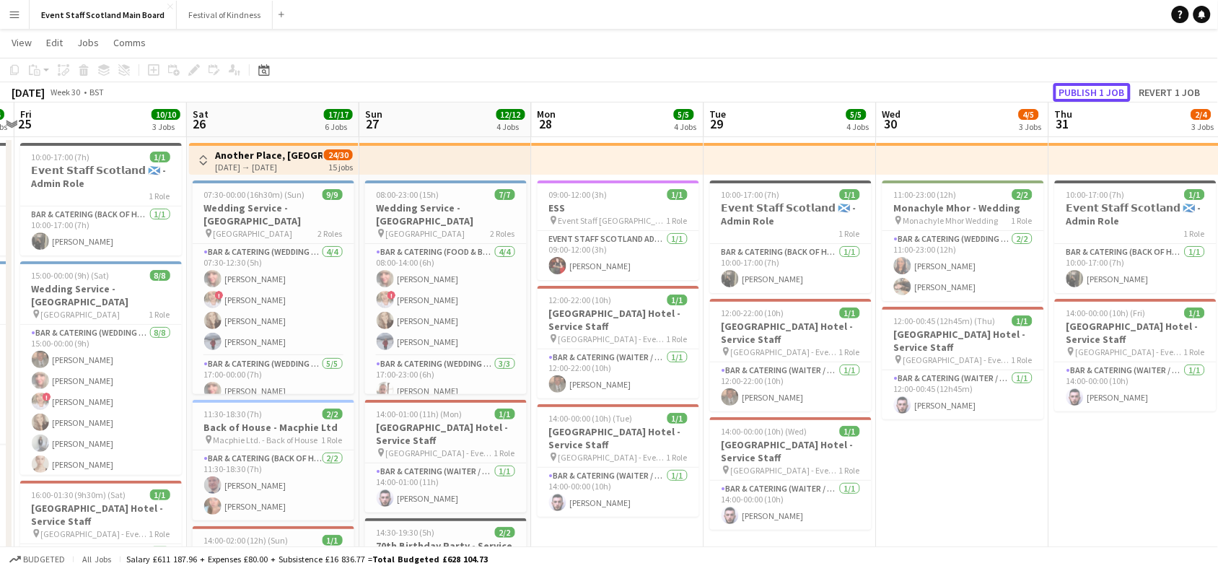
click at [1102, 87] on button "Publish 1 job" at bounding box center [1091, 92] width 77 height 19
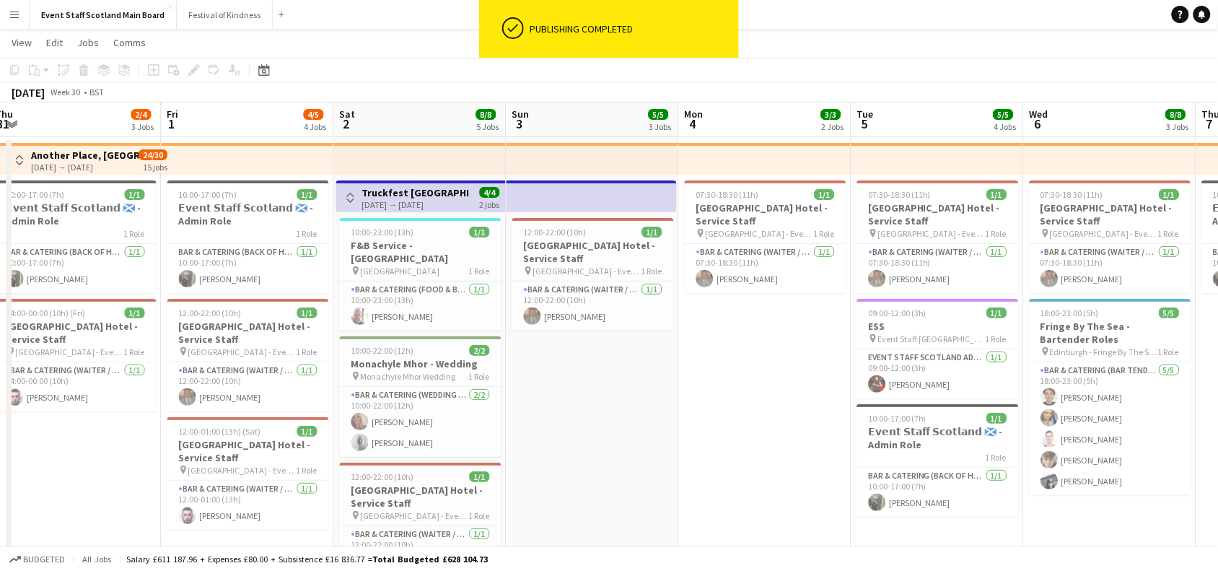
scroll to position [0, 716]
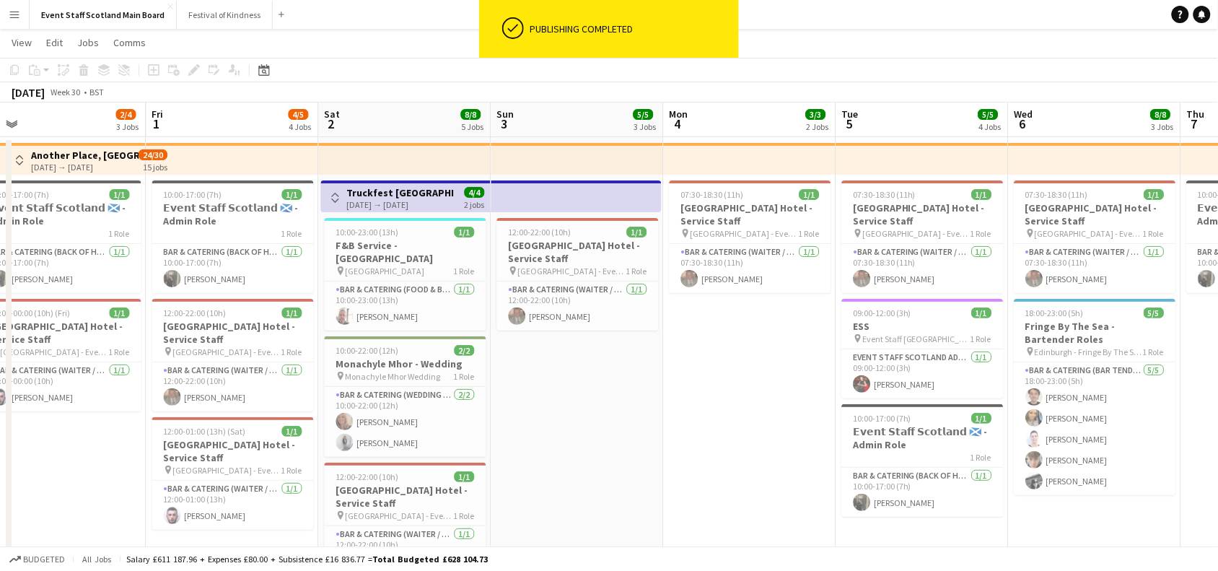
drag, startPoint x: 1196, startPoint y: 478, endPoint x: 121, endPoint y: 399, distance: 1077.7
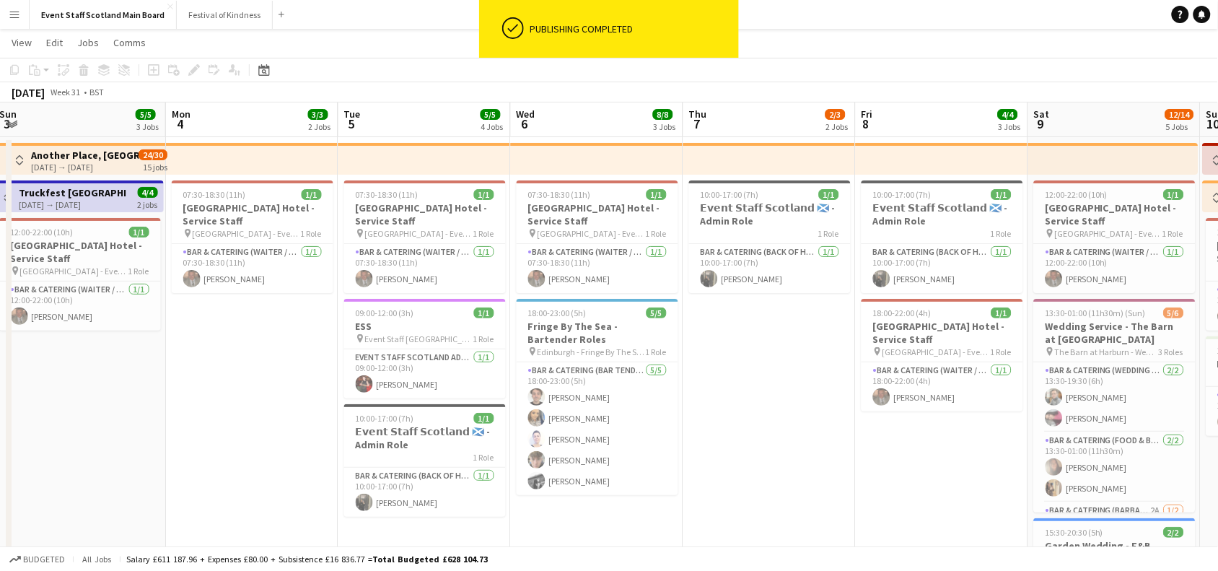
scroll to position [0, 524]
drag, startPoint x: 752, startPoint y: 379, endPoint x: 254, endPoint y: 397, distance: 498.8
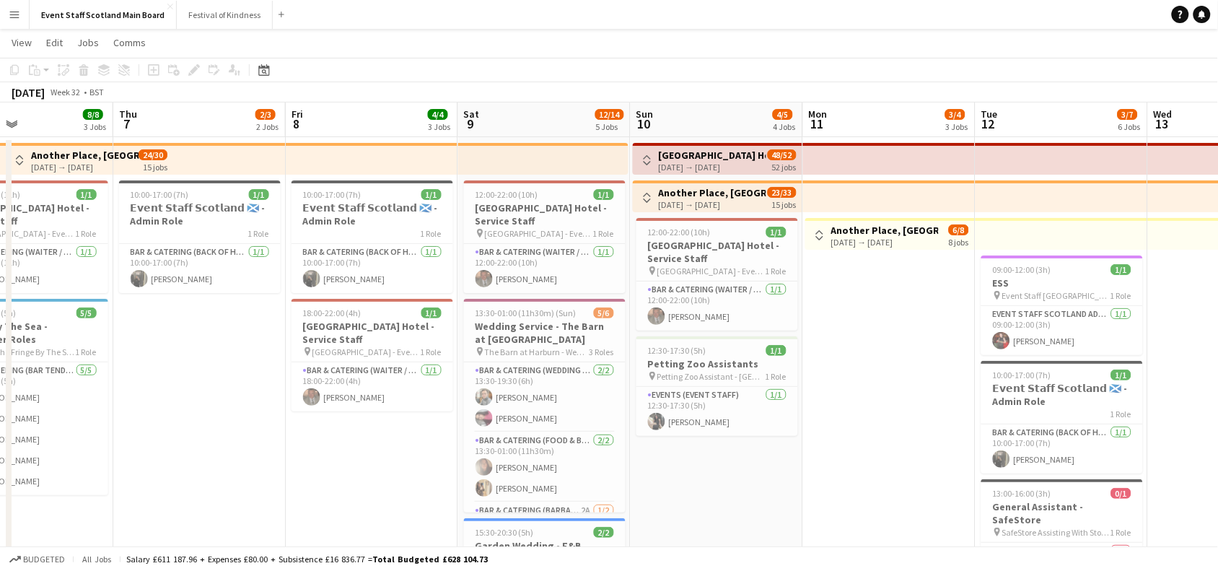
drag, startPoint x: 863, startPoint y: 413, endPoint x: 296, endPoint y: 491, distance: 572.4
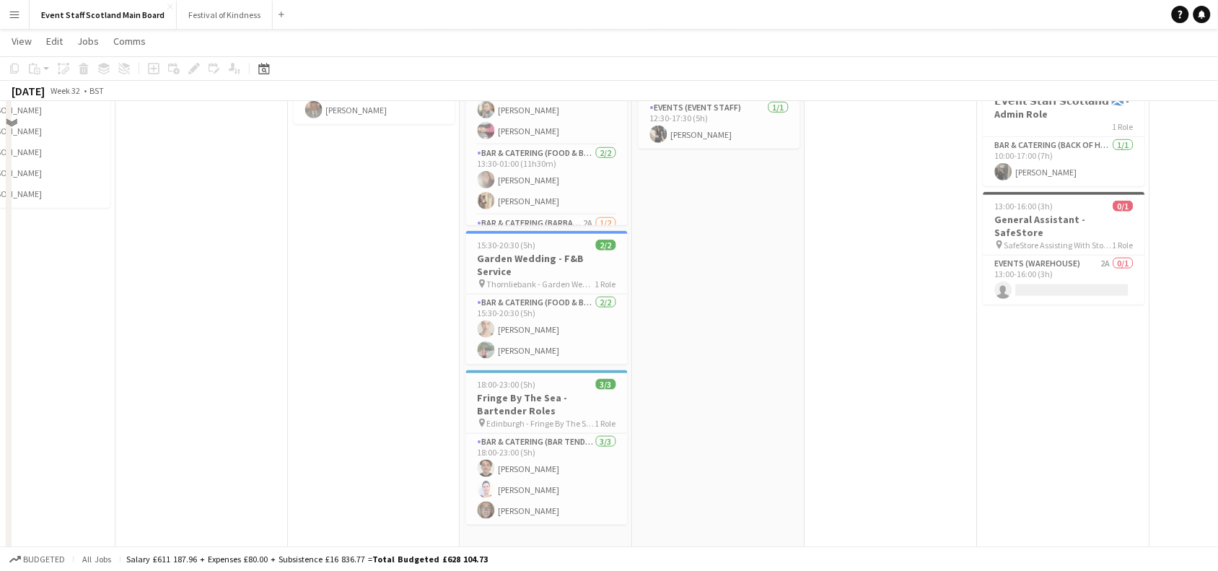
scroll to position [82, 0]
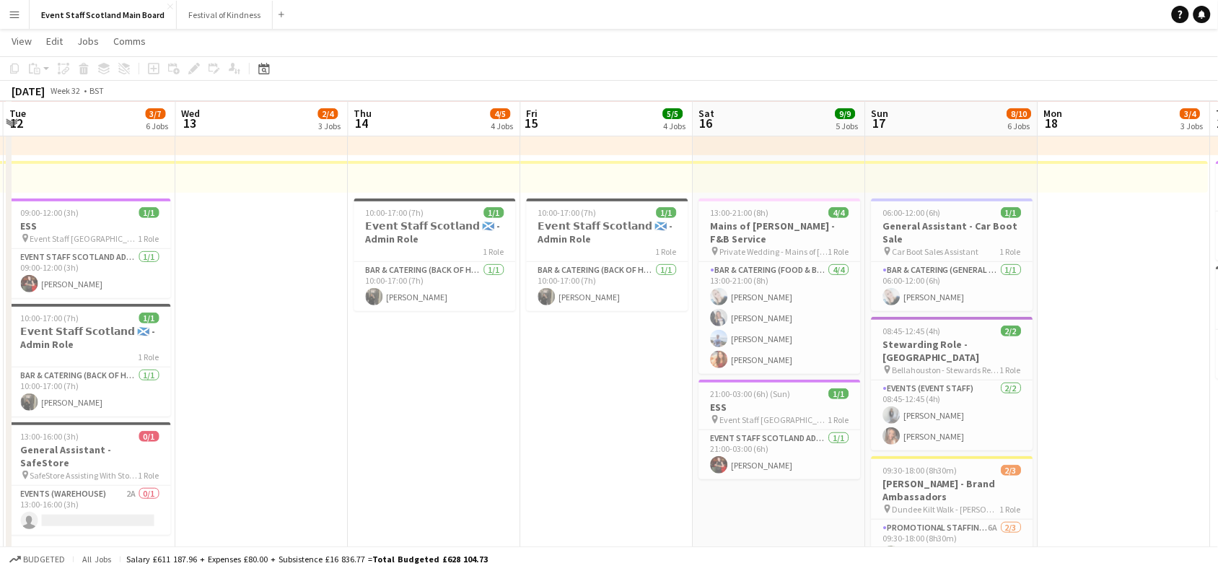
drag, startPoint x: 1188, startPoint y: 282, endPoint x: 0, endPoint y: 460, distance: 1201.3
click at [0, 460] on app-calendar-viewport "Fri 8 4/4 3 Jobs Sat 9 12/14 5 Jobs Sun 10 4/5 4 Jobs Mon 11 3/4 3 Jobs Tue 12 …" at bounding box center [609, 528] width 1218 height 1107
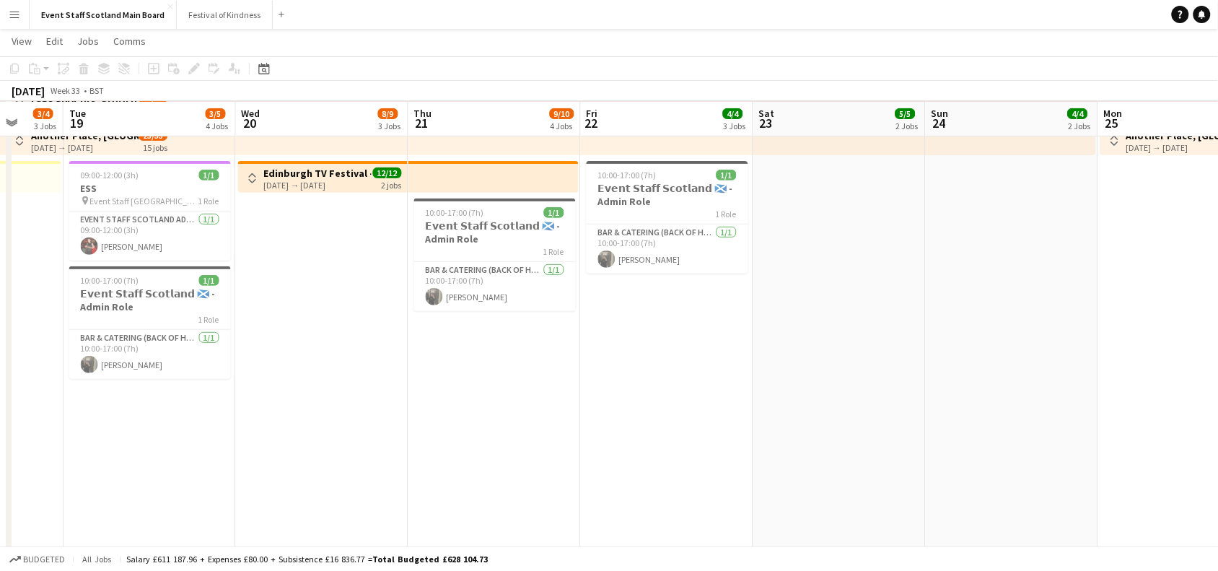
scroll to position [0, 711]
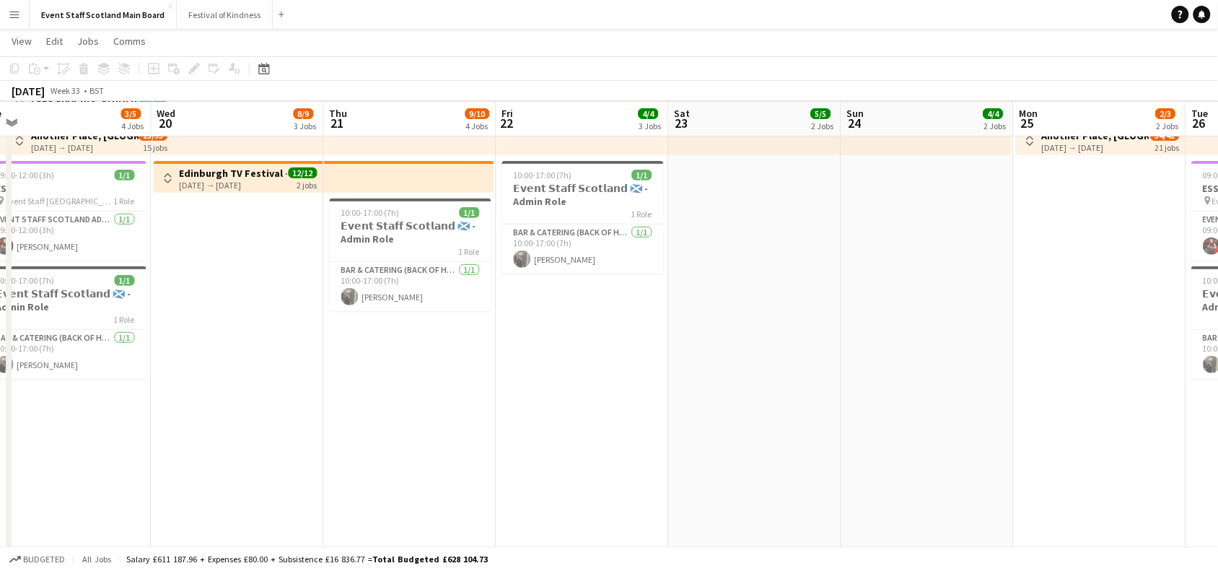
drag, startPoint x: 1018, startPoint y: 430, endPoint x: 1, endPoint y: 452, distance: 1017.3
click at [1, 452] on app-calendar-viewport "Fri 15 5/5 4 Jobs Sat 16 9/9 5 Jobs Sun 17 8/10 6 Jobs Mon 18 3/4 3 Jobs Tue 19…" at bounding box center [609, 528] width 1218 height 1107
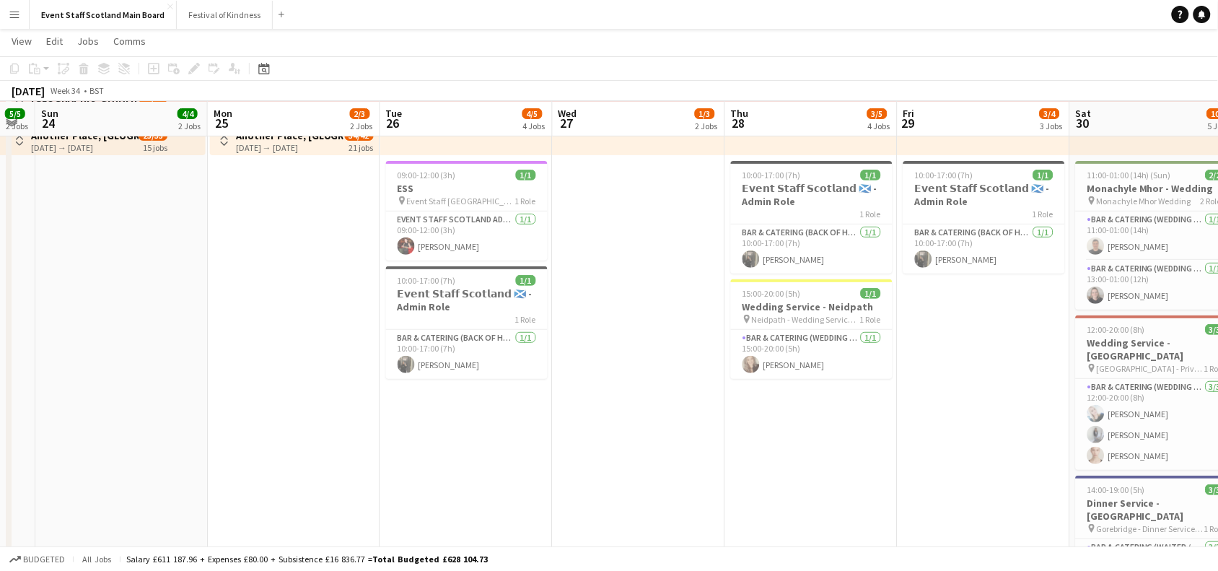
scroll to position [0, 492]
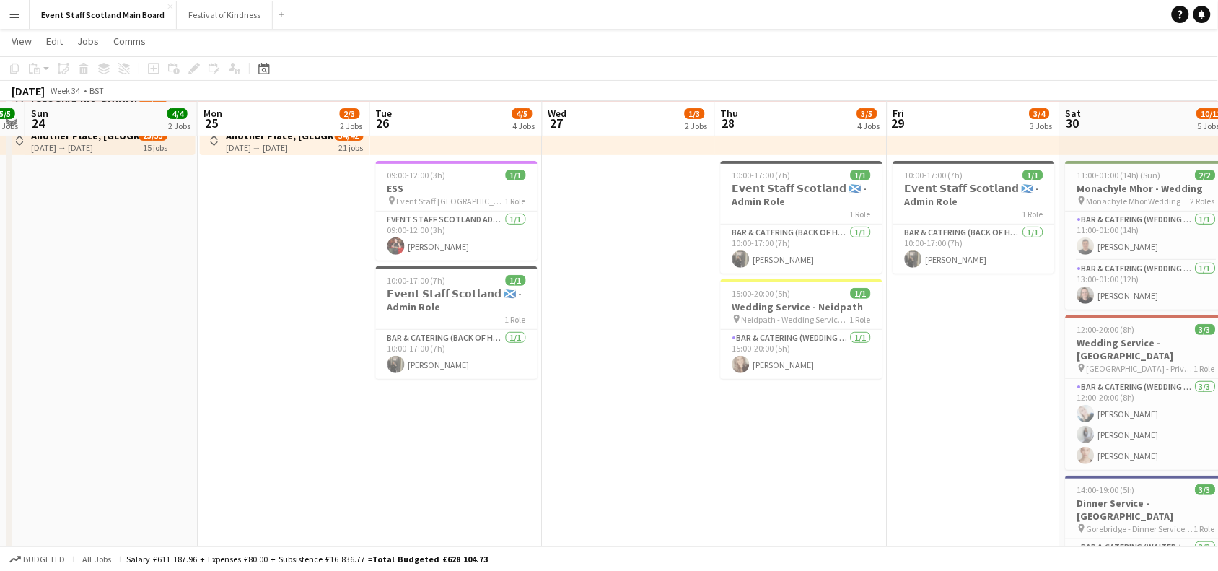
drag, startPoint x: 954, startPoint y: 325, endPoint x: 138, endPoint y: 369, distance: 817.0
click at [138, 369] on app-calendar-viewport "Thu 21 9/10 4 Jobs Fri 22 4/4 3 Jobs Sat 23 5/5 2 Jobs Sun 24 4/4 2 Jobs Mon 25…" at bounding box center [609, 528] width 1218 height 1107
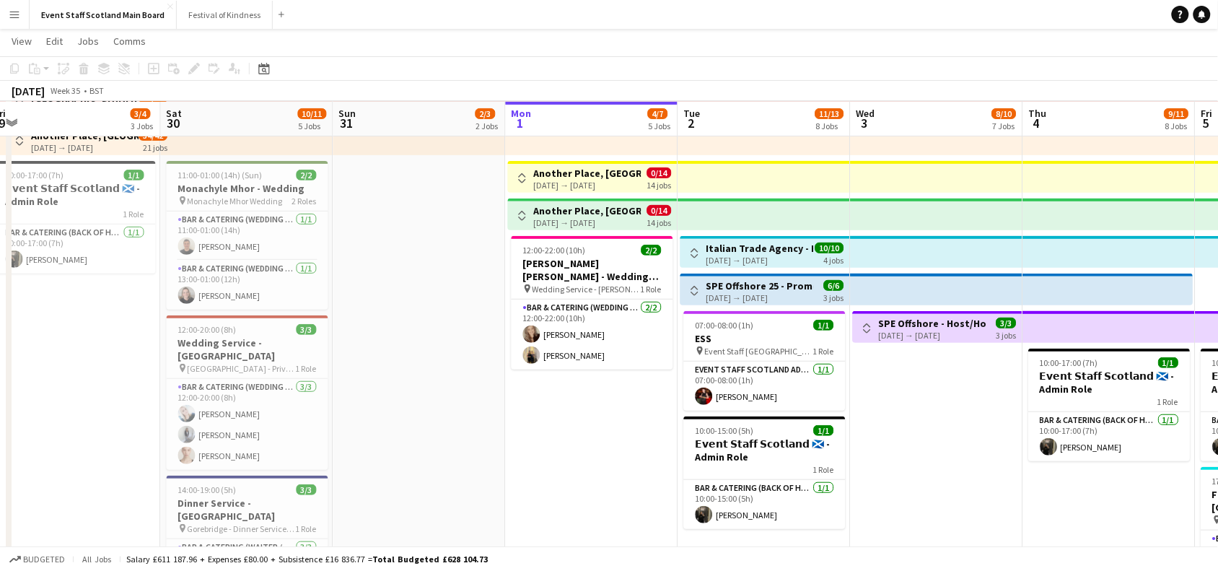
drag, startPoint x: 947, startPoint y: 420, endPoint x: 27, endPoint y: 542, distance: 928.6
click at [27, 542] on app-calendar-viewport "Mon 25 2/3 2 Jobs Tue 26 4/5 4 Jobs Wed 27 1/3 2 Jobs Thu 28 3/5 4 Jobs Fri 29 …" at bounding box center [609, 528] width 1218 height 1107
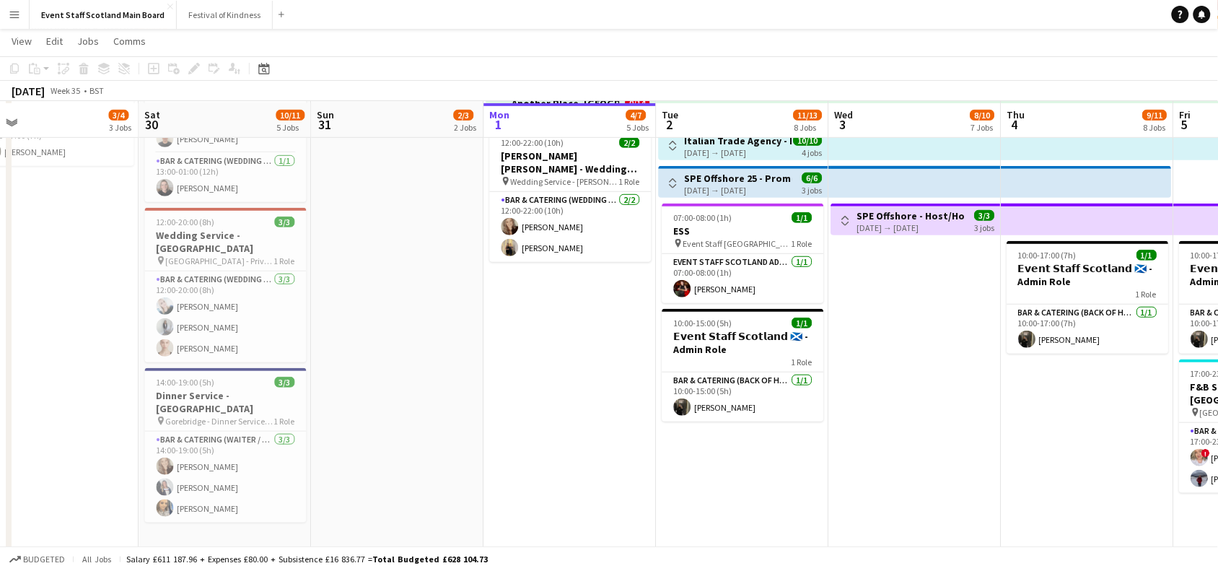
scroll to position [191, 0]
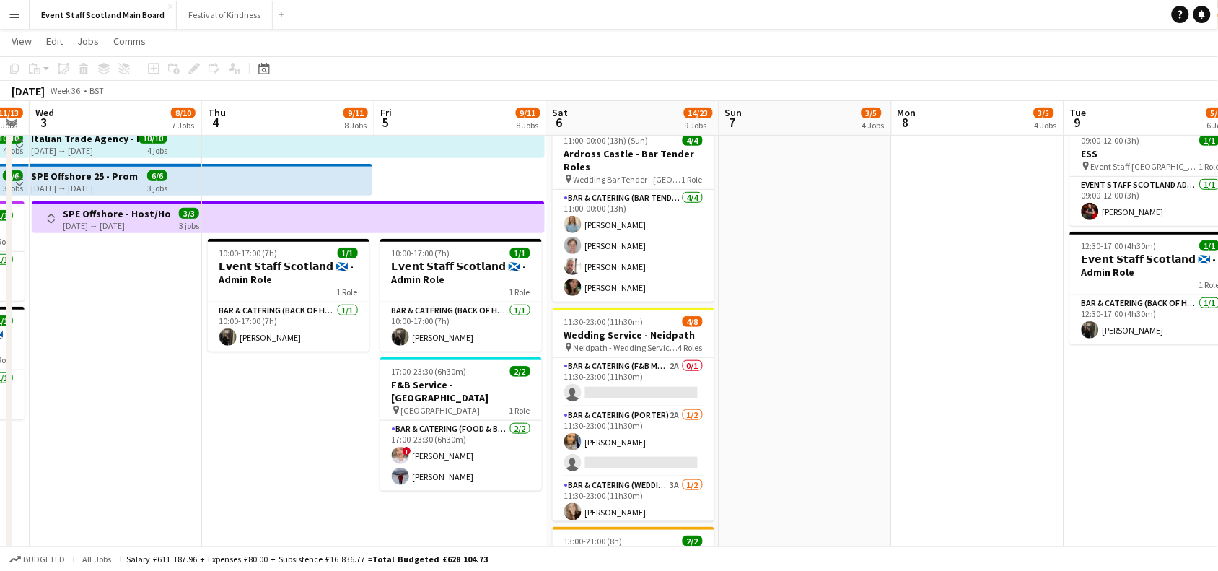
drag, startPoint x: 1101, startPoint y: 426, endPoint x: 325, endPoint y: 480, distance: 777.3
click at [325, 480] on app-calendar-viewport "Mon 1 4/7 5 Jobs Tue 2 11/13 8 Jobs Wed 3 8/10 7 Jobs Thu 4 9/11 8 Jobs Fri 5 9…" at bounding box center [609, 418] width 1218 height 1107
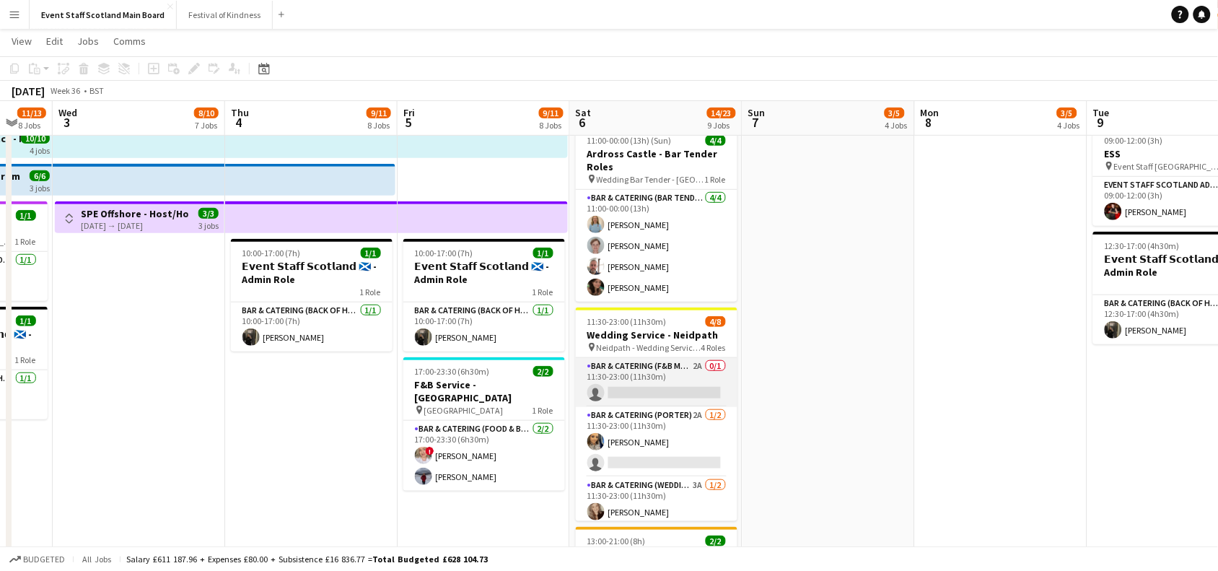
click at [672, 380] on app-card-role "Bar & Catering (F&B Manager - Wedding) 2A 0/1 11:30-23:00 (11h30m) single-neutr…" at bounding box center [657, 382] width 162 height 49
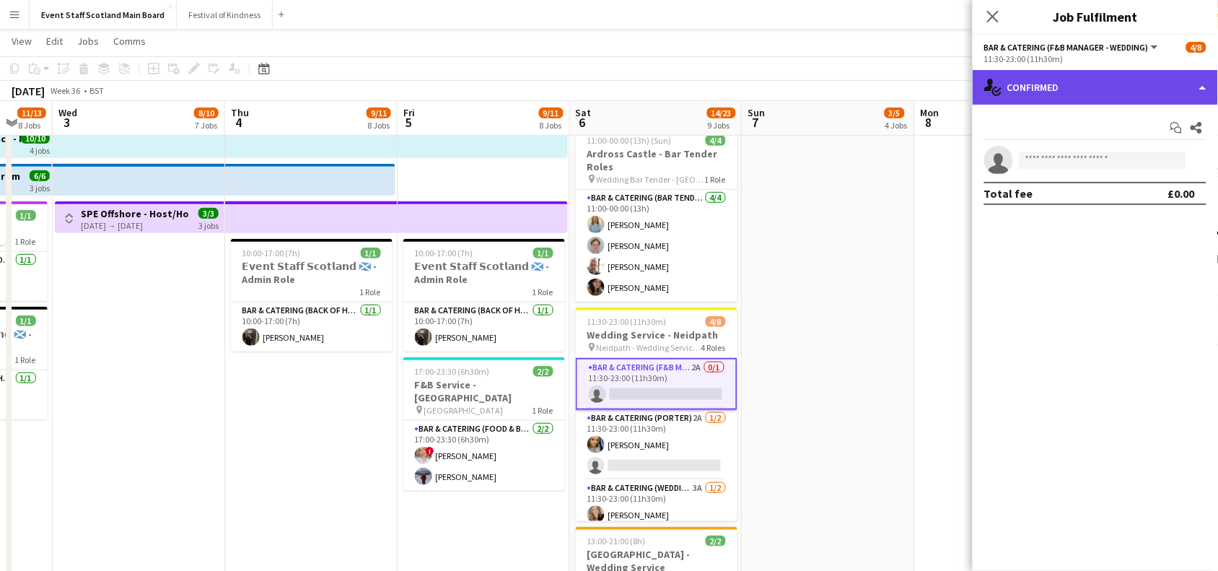
click at [1113, 81] on div "single-neutral-actions-check-2 Confirmed" at bounding box center [1094, 87] width 245 height 35
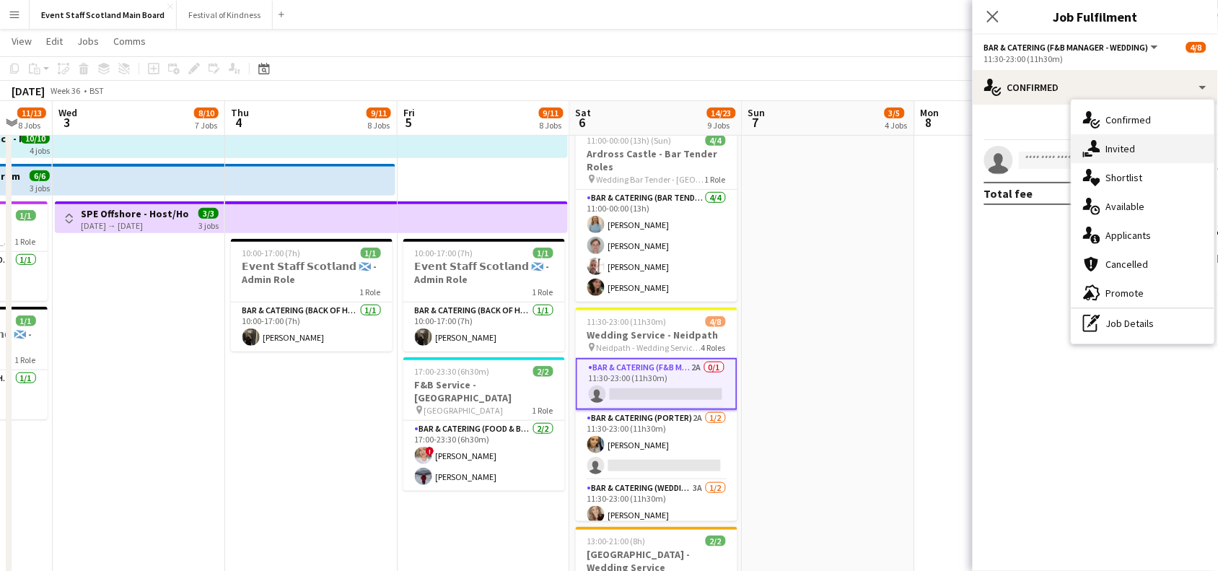
click at [1123, 146] on div "single-neutral-actions-share-1 Invited" at bounding box center [1142, 148] width 143 height 29
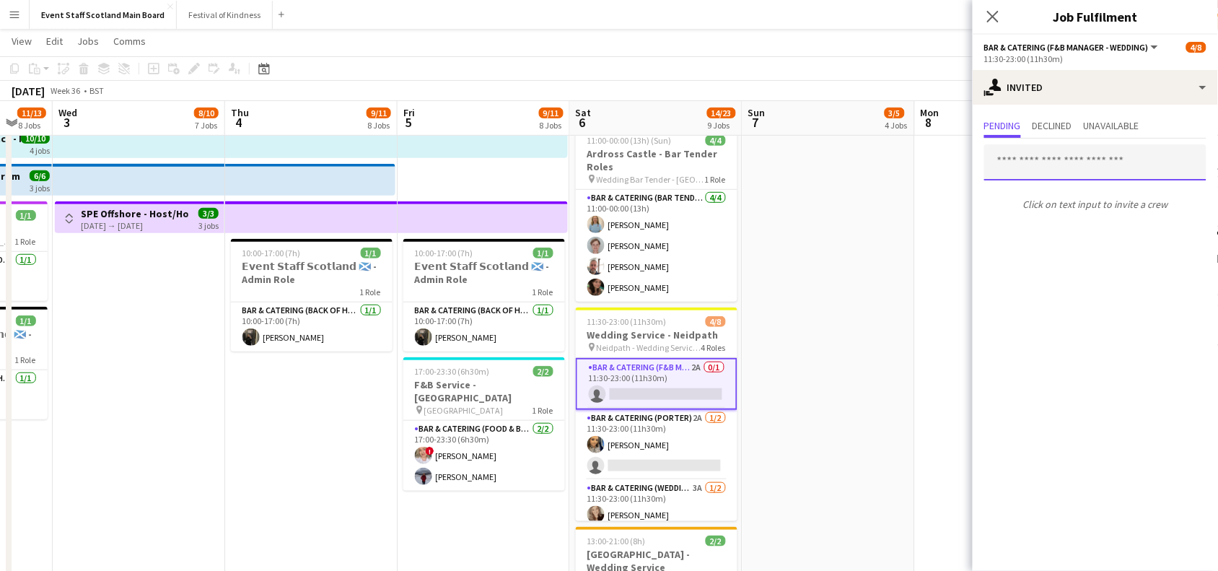
click at [1104, 166] on input "text" at bounding box center [1095, 162] width 222 height 36
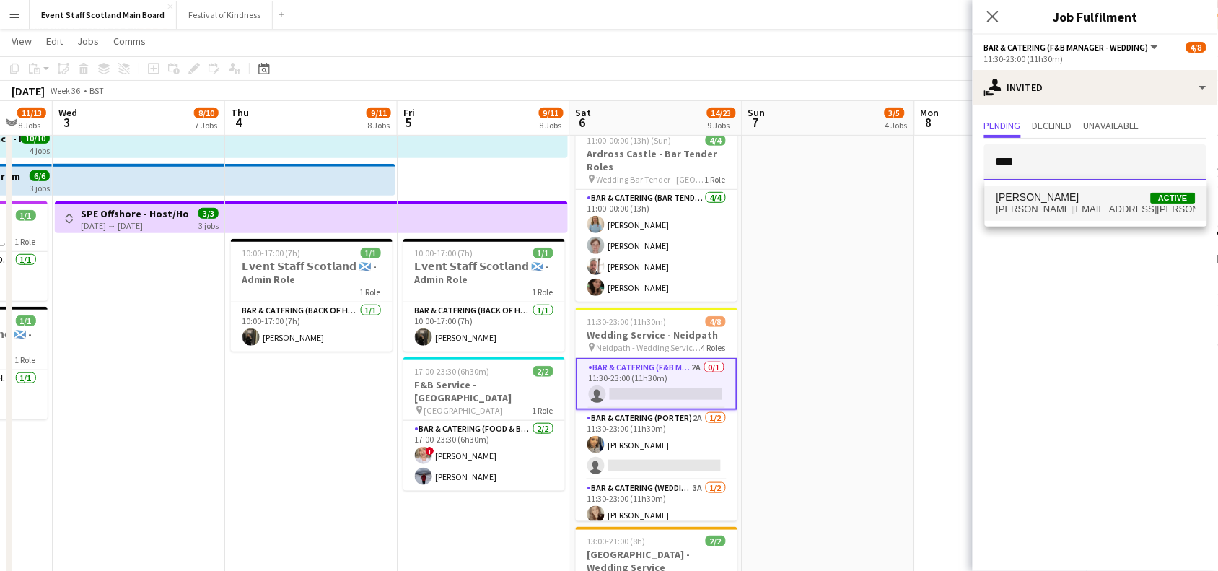
type input "****"
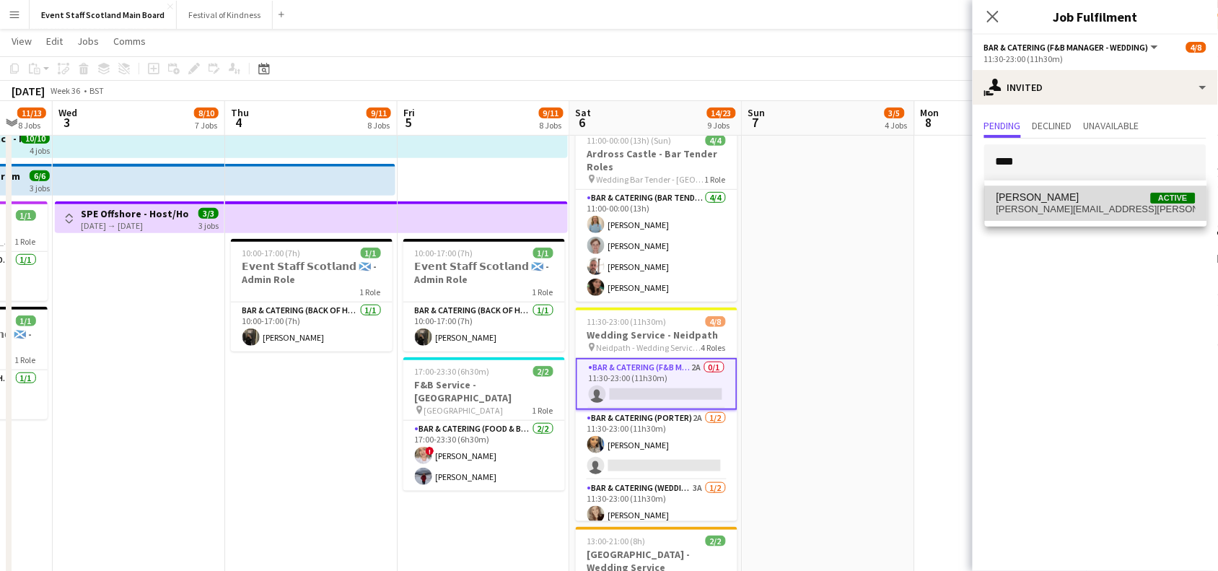
click at [1072, 202] on span "[PERSON_NAME] Active" at bounding box center [1095, 197] width 199 height 12
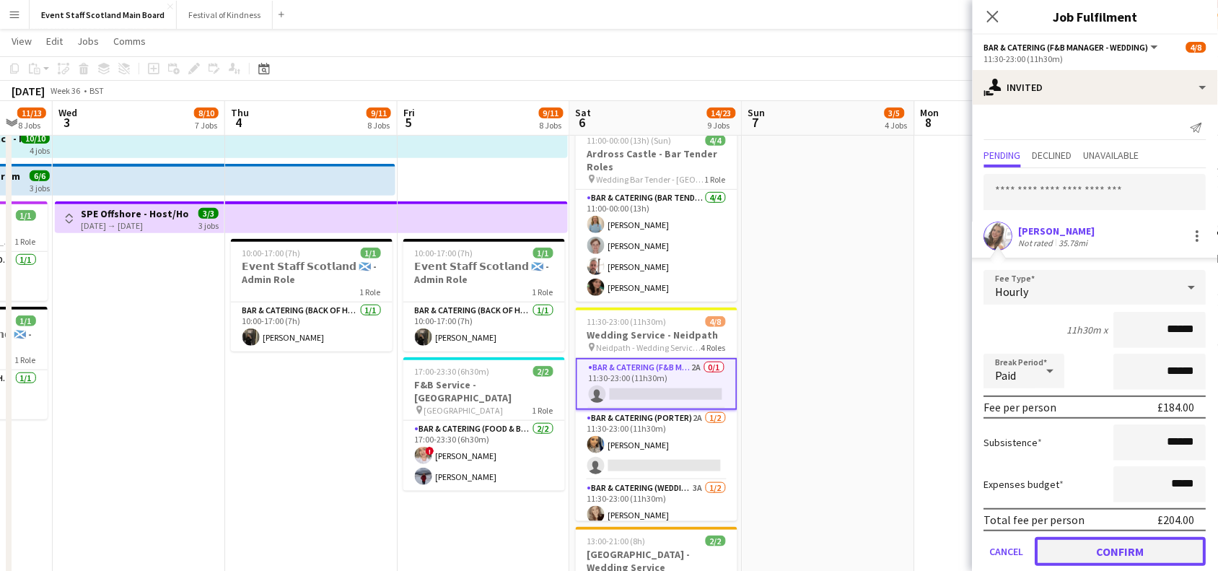
click at [1115, 542] on button "Confirm" at bounding box center [1120, 551] width 171 height 29
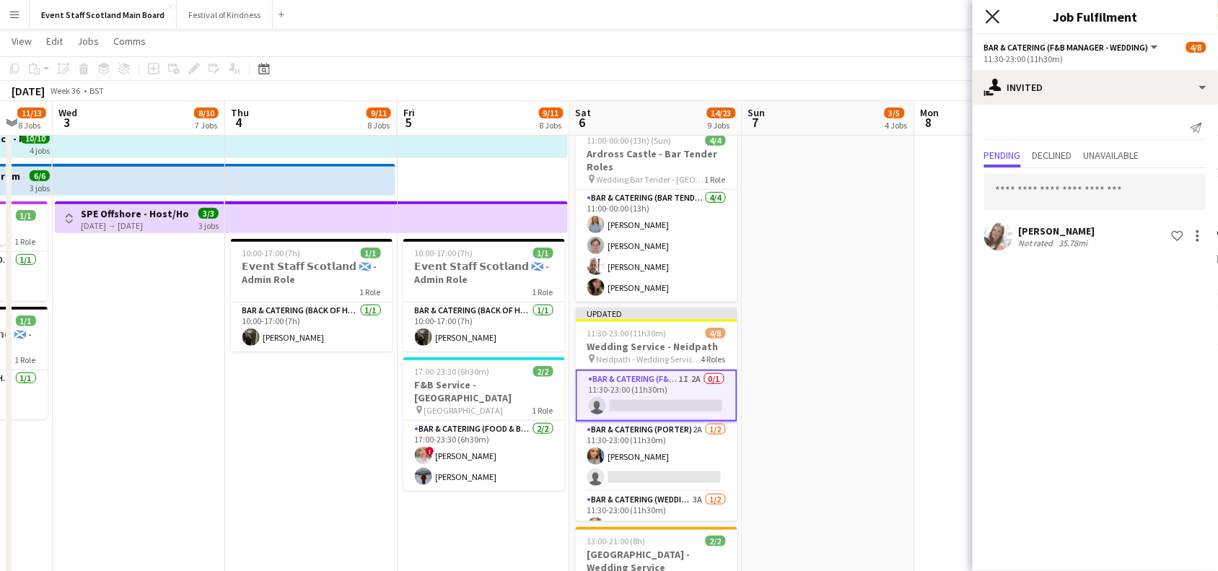
click at [993, 14] on icon "Close pop-in" at bounding box center [992, 16] width 14 height 14
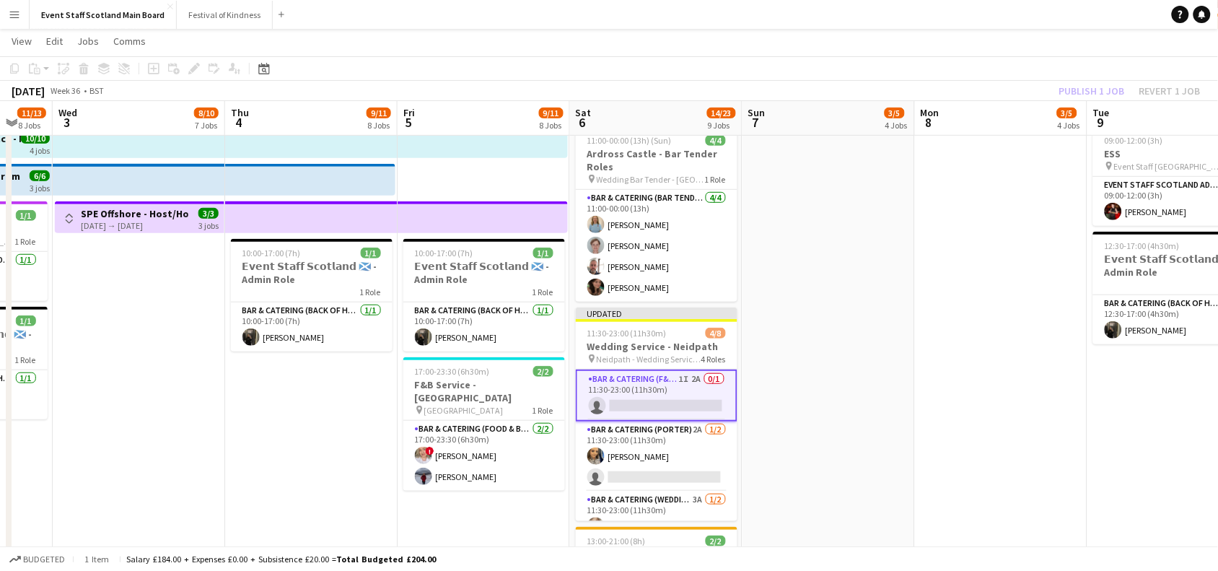
click at [1073, 89] on div "Publish 1 job Revert 1 job" at bounding box center [1130, 91] width 176 height 19
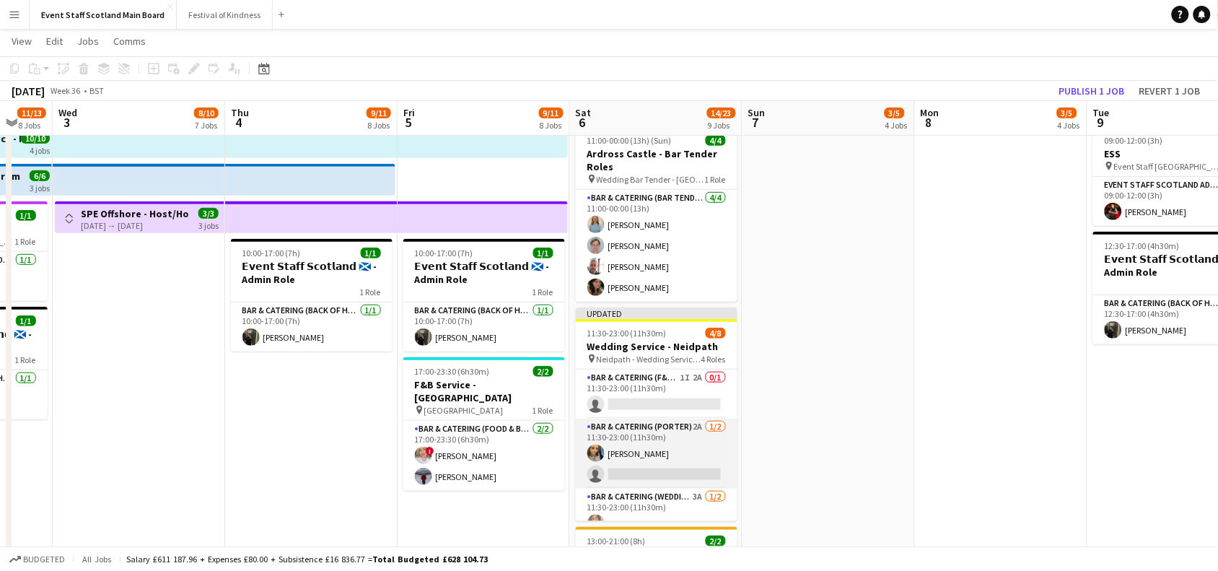
click at [667, 428] on app-card-role "Bar & Catering ([PERSON_NAME]) 2A [DATE] 11:30-23:00 (11h30m) [PERSON_NAME] sin…" at bounding box center [657, 453] width 162 height 70
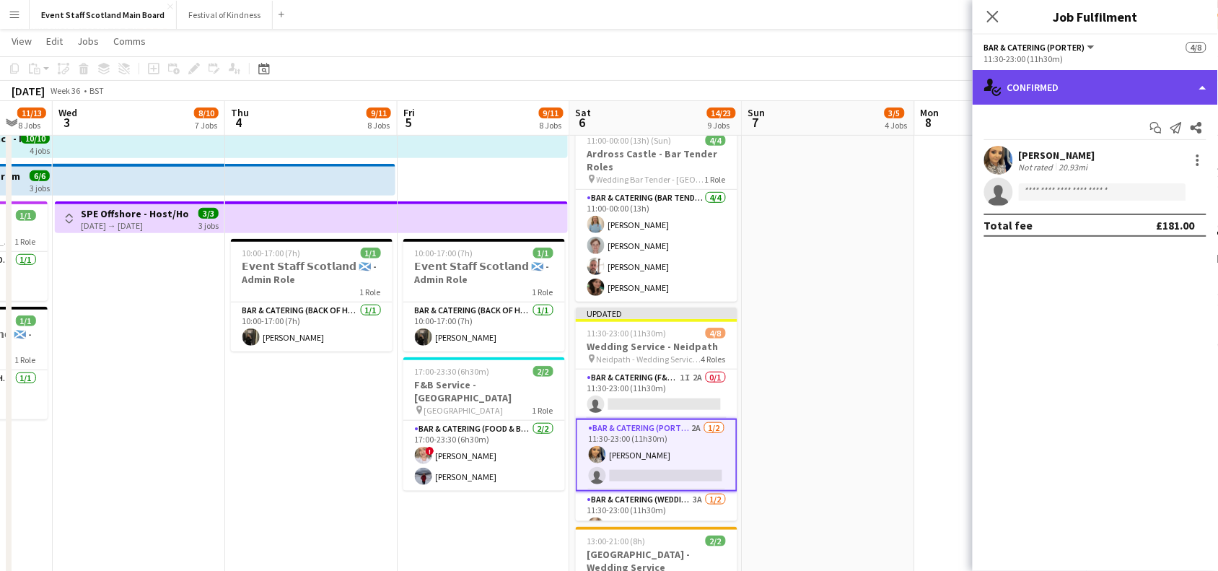
click at [1105, 83] on div "single-neutral-actions-check-2 Confirmed" at bounding box center [1094, 87] width 245 height 35
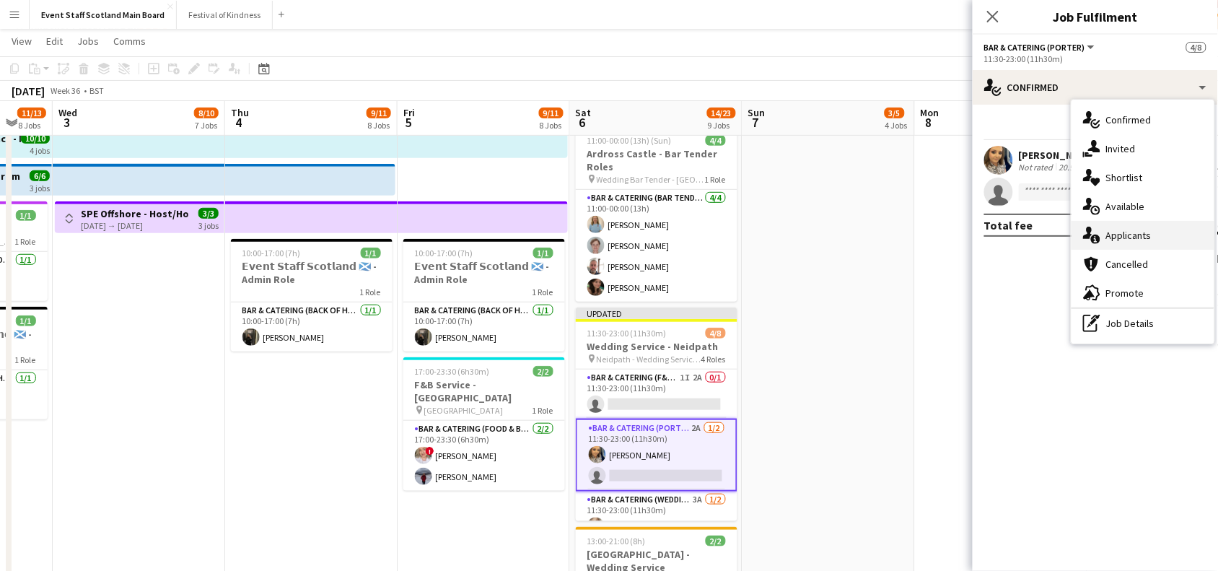
click at [1123, 244] on div "single-neutral-actions-information Applicants" at bounding box center [1142, 235] width 143 height 29
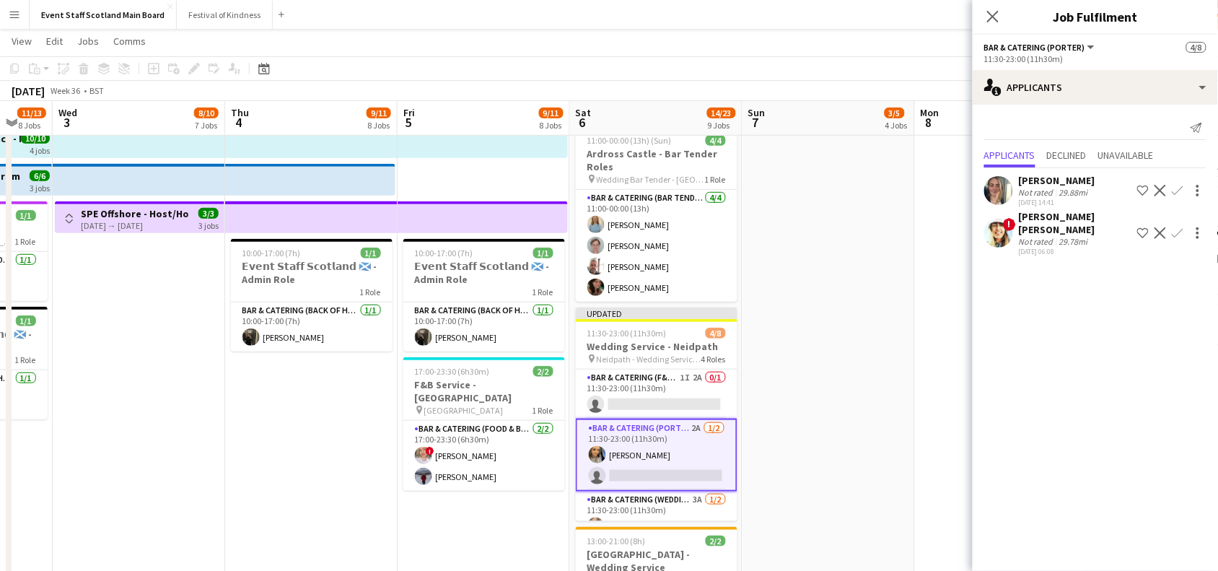
click at [1158, 189] on app-icon "Decline" at bounding box center [1160, 191] width 12 height 12
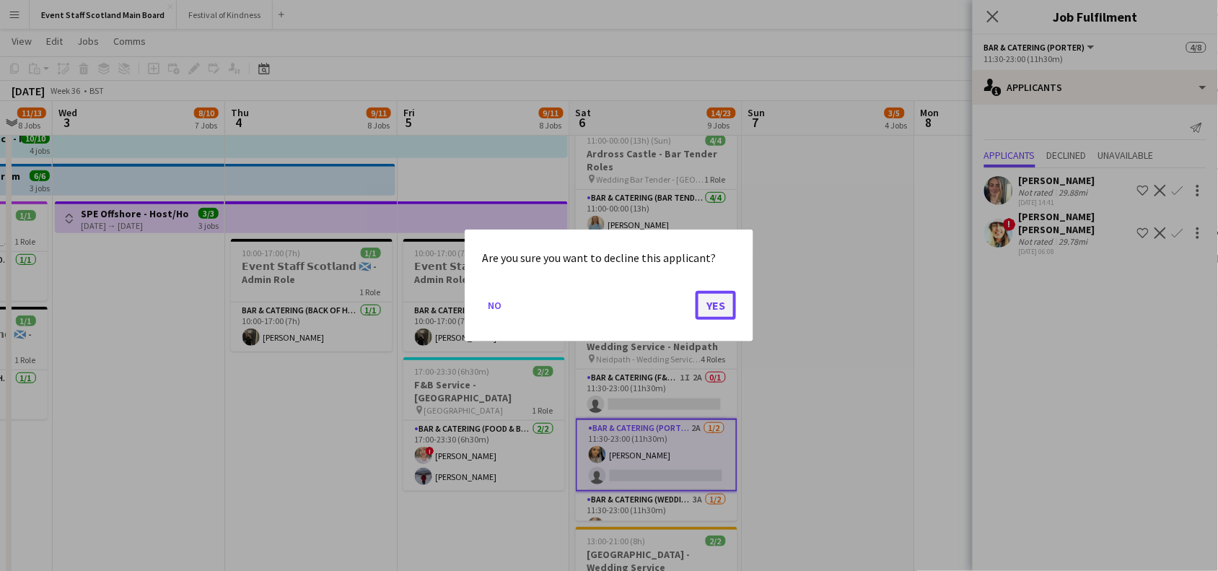
click at [707, 294] on button "Yes" at bounding box center [715, 305] width 40 height 29
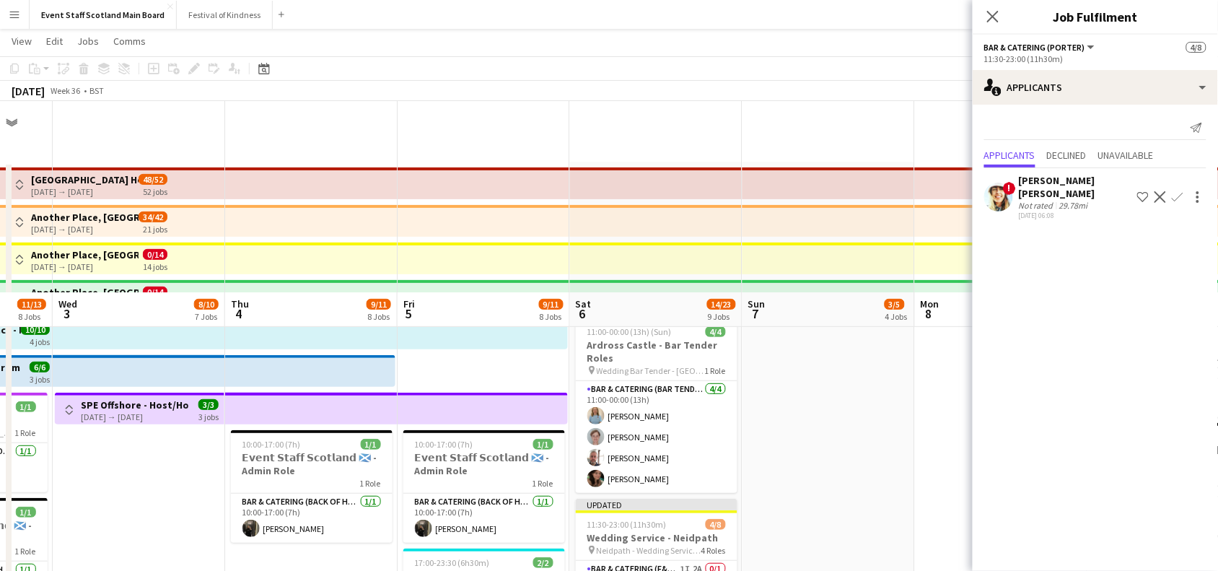
scroll to position [191, 0]
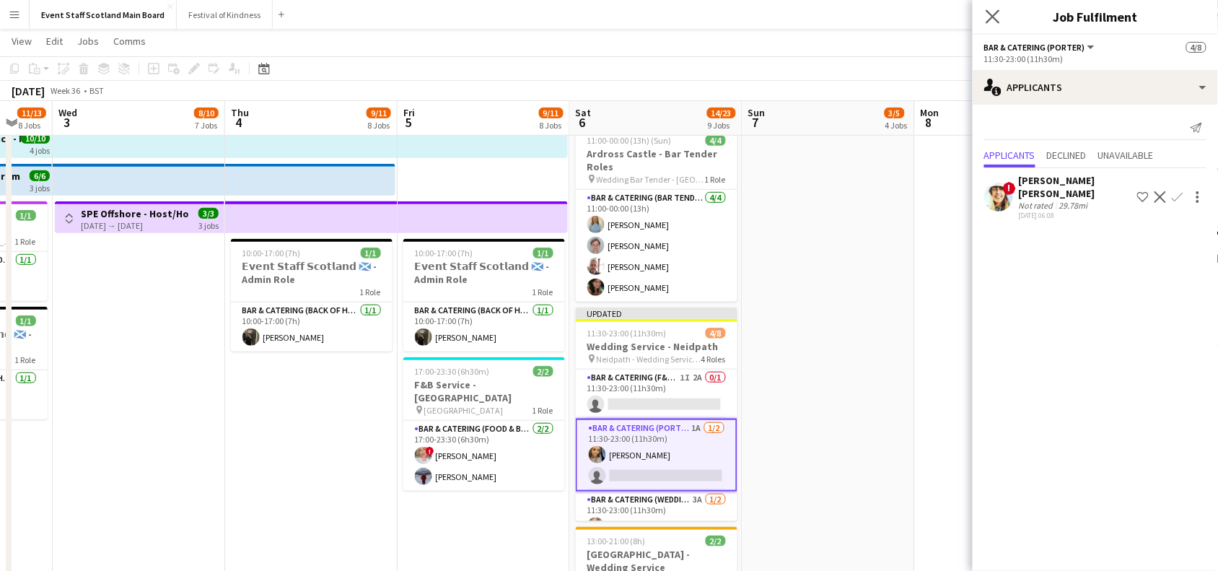
click at [985, 9] on app-icon "Close pop-in" at bounding box center [992, 16] width 21 height 21
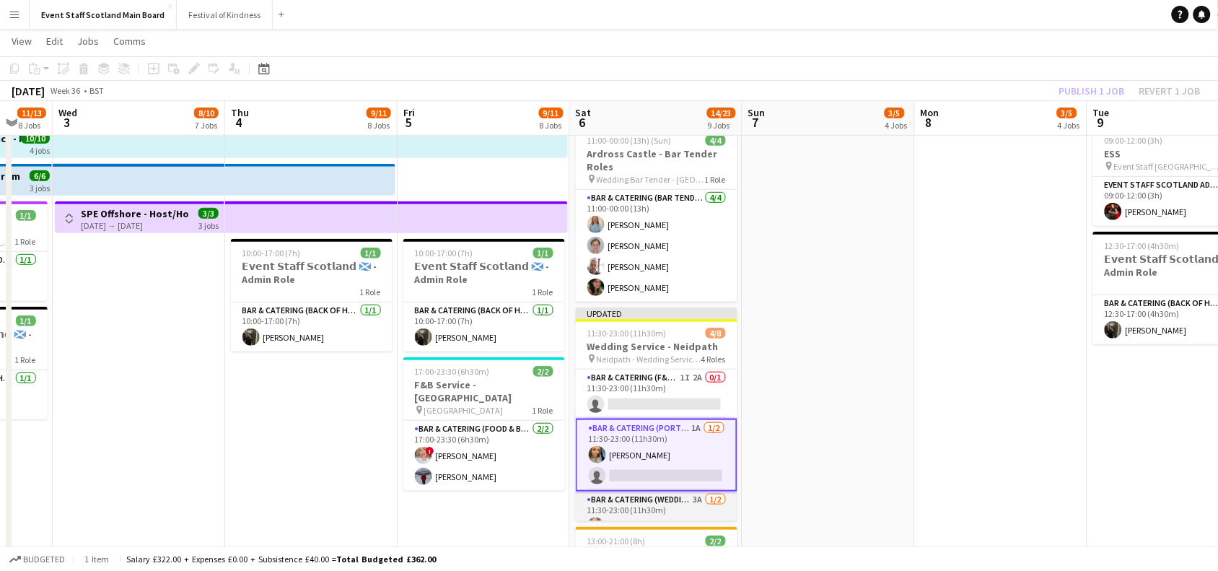
click at [677, 500] on app-card-role "Bar & Catering (Wedding Service Staff) 3A [DATE] 11:30-23:00 (11h30m) [PERSON_N…" at bounding box center [657, 526] width 162 height 70
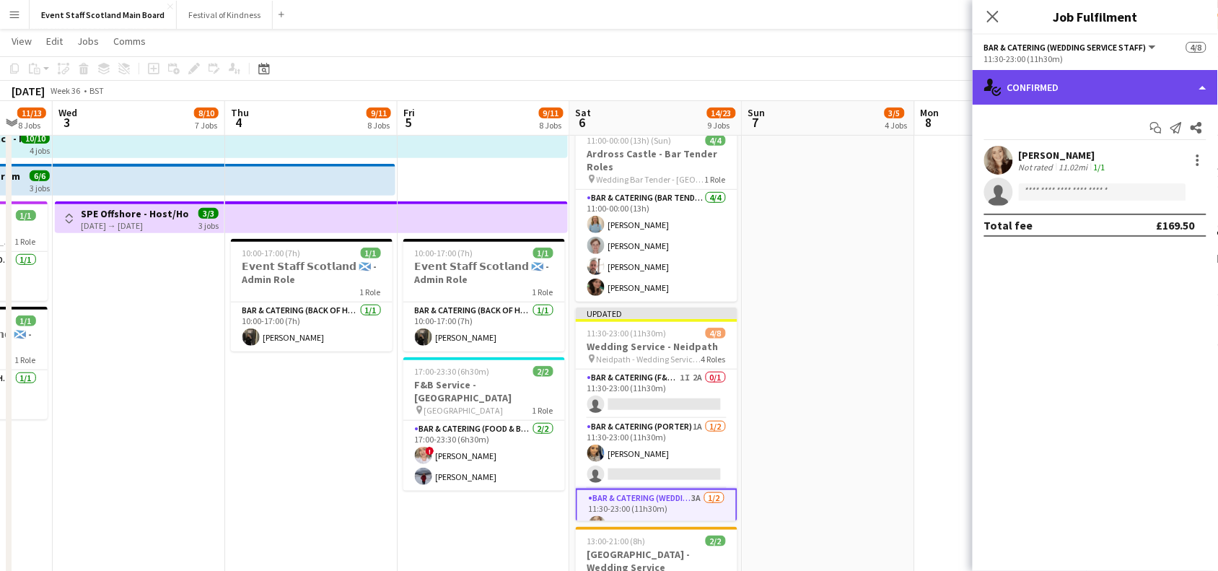
click at [1071, 83] on div "single-neutral-actions-check-2 Confirmed" at bounding box center [1094, 87] width 245 height 35
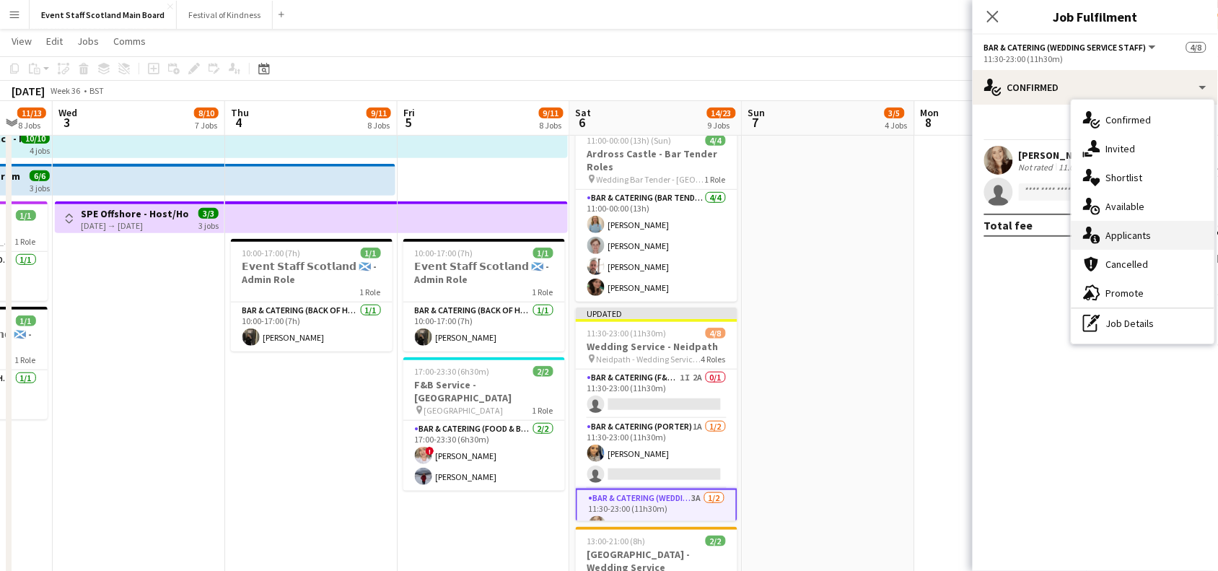
click at [1107, 236] on div "single-neutral-actions-information Applicants" at bounding box center [1142, 235] width 143 height 29
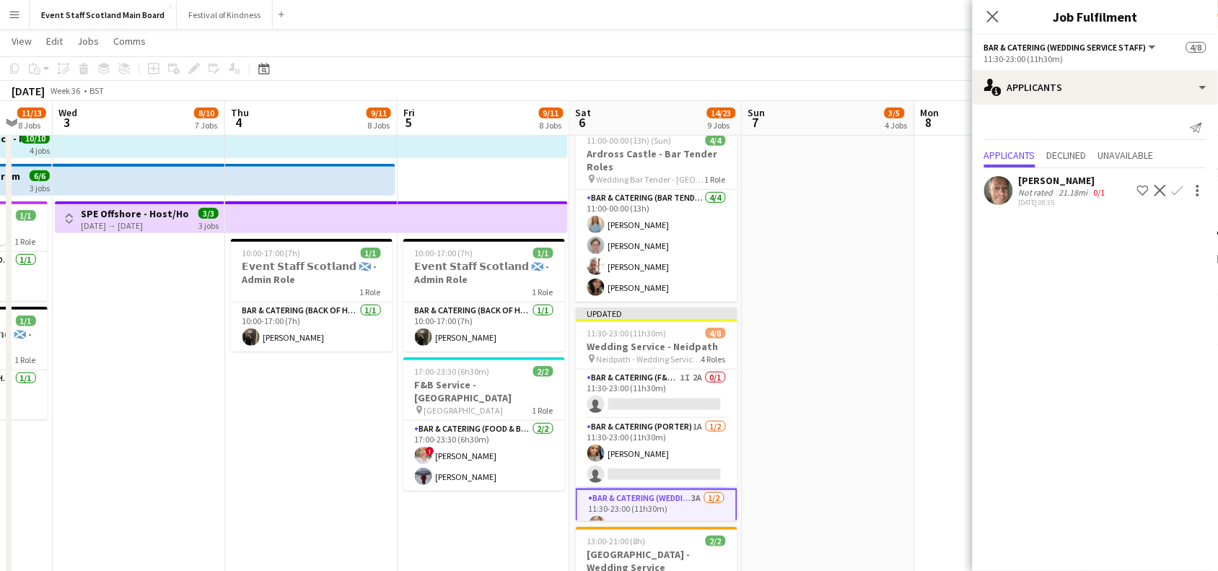
click at [1046, 188] on div "Not rated" at bounding box center [1038, 192] width 38 height 11
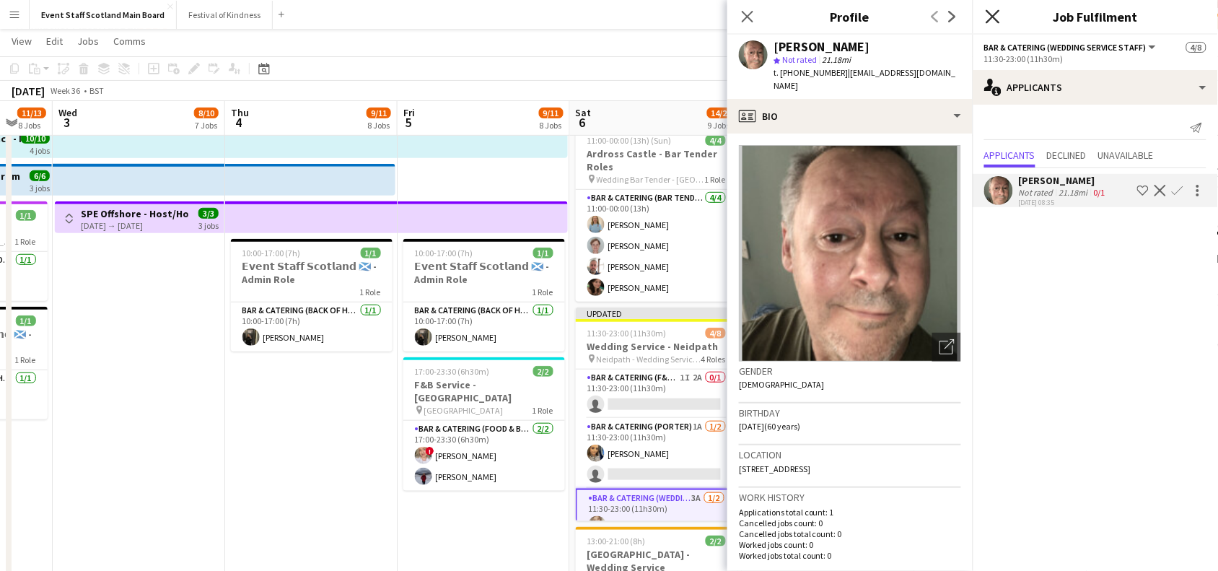
click at [992, 13] on icon "Close pop-in" at bounding box center [992, 16] width 14 height 14
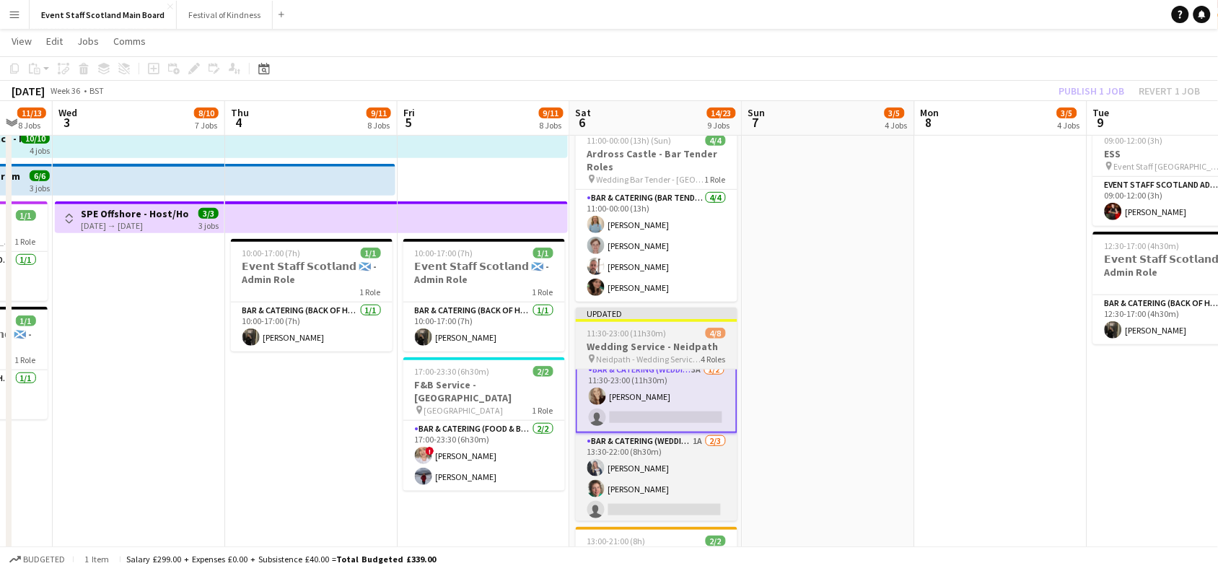
scroll to position [131, 0]
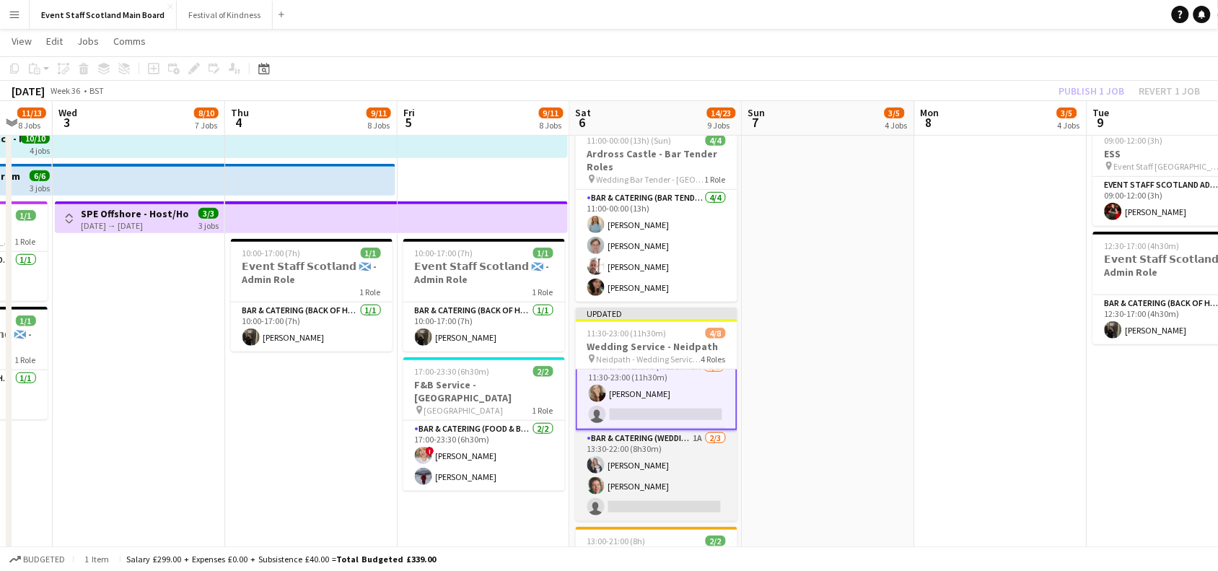
click at [682, 480] on app-card-role "Bar & Catering (Wedding Service Staff) 1A [DATE] 13:30-22:00 (8h30m) [PERSON_NA…" at bounding box center [657, 475] width 162 height 91
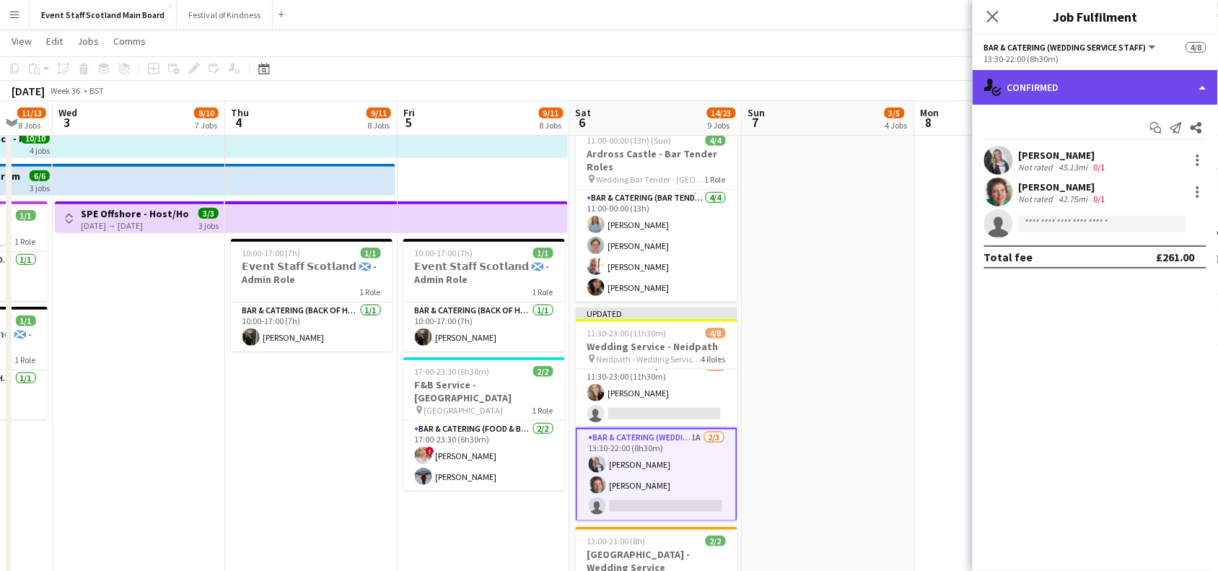
click at [1023, 78] on div "single-neutral-actions-check-2 Confirmed" at bounding box center [1094, 87] width 245 height 35
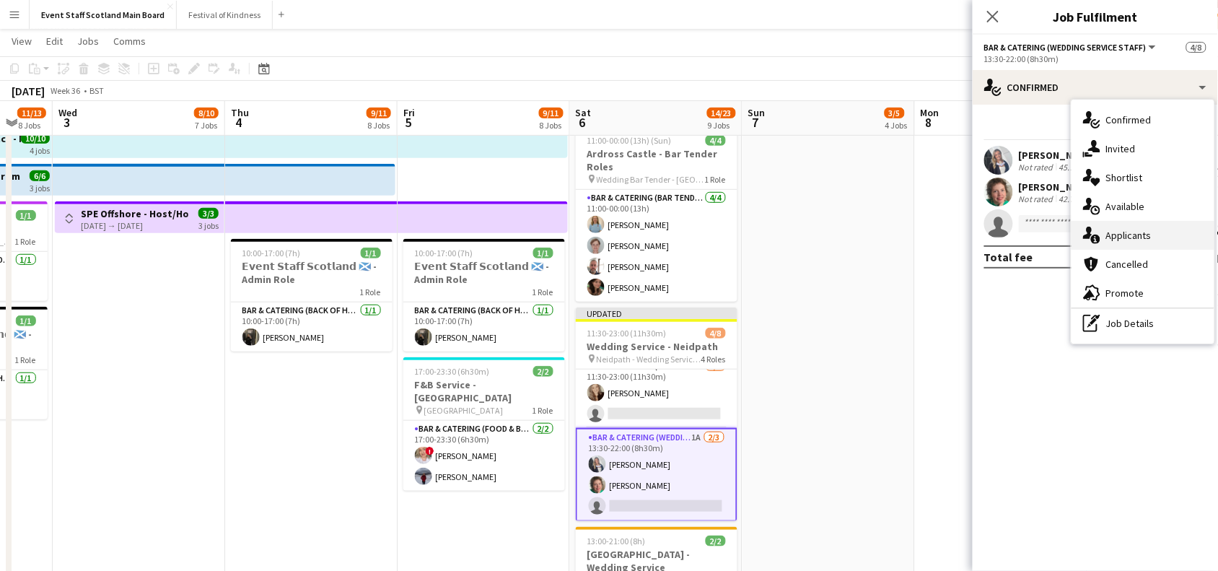
click at [1127, 231] on div "single-neutral-actions-information Applicants" at bounding box center [1142, 235] width 143 height 29
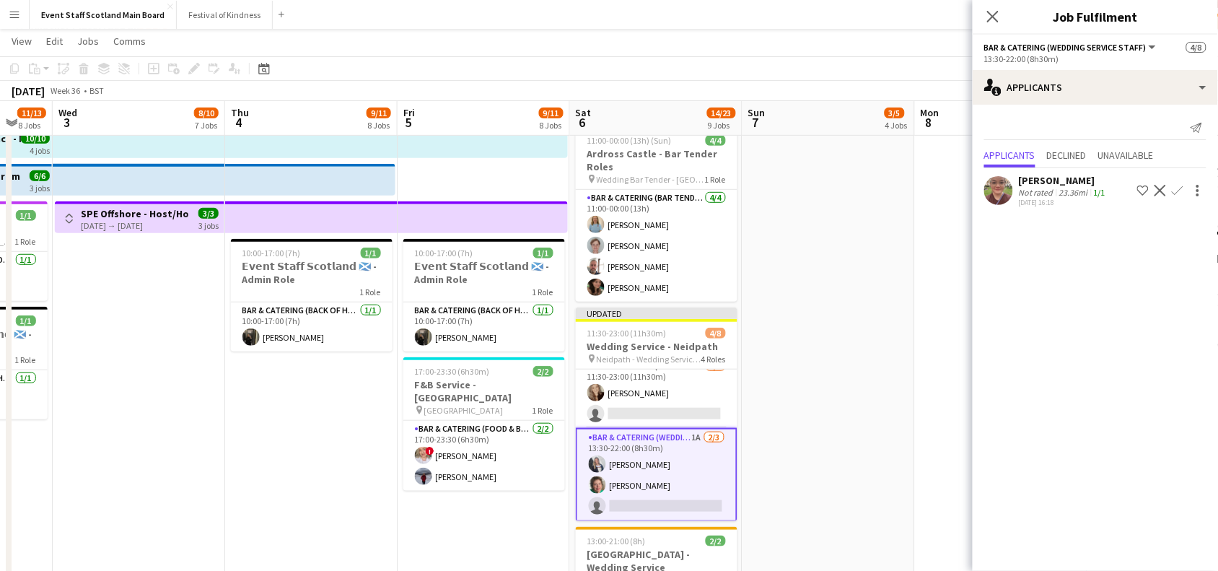
click at [1062, 191] on div "23.36mi" at bounding box center [1073, 192] width 35 height 11
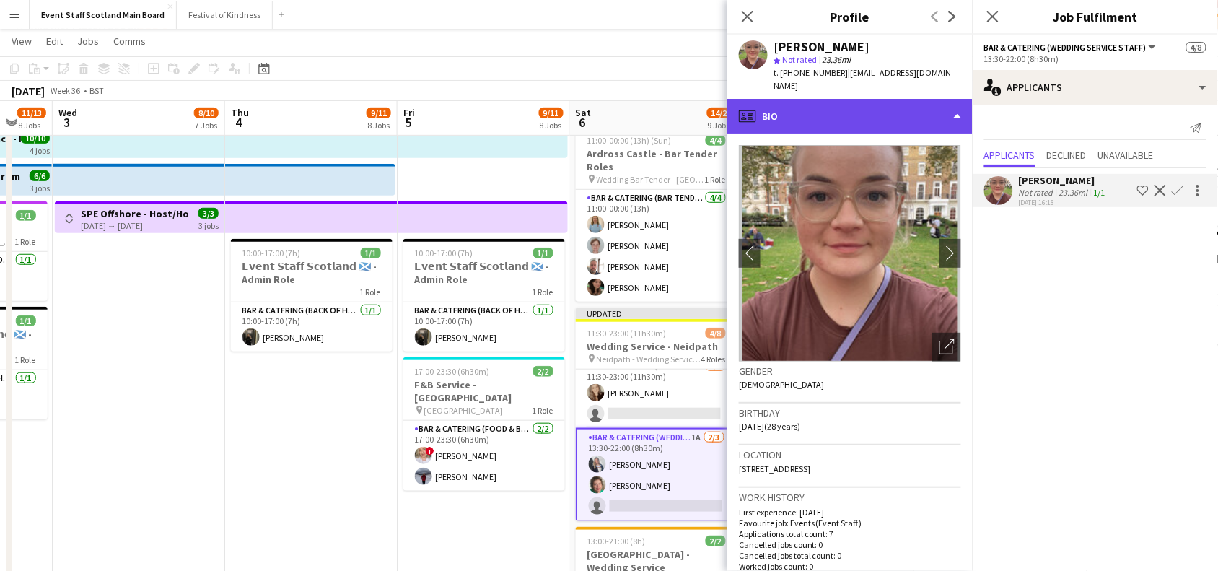
click at [945, 110] on div "profile Bio" at bounding box center [849, 116] width 245 height 35
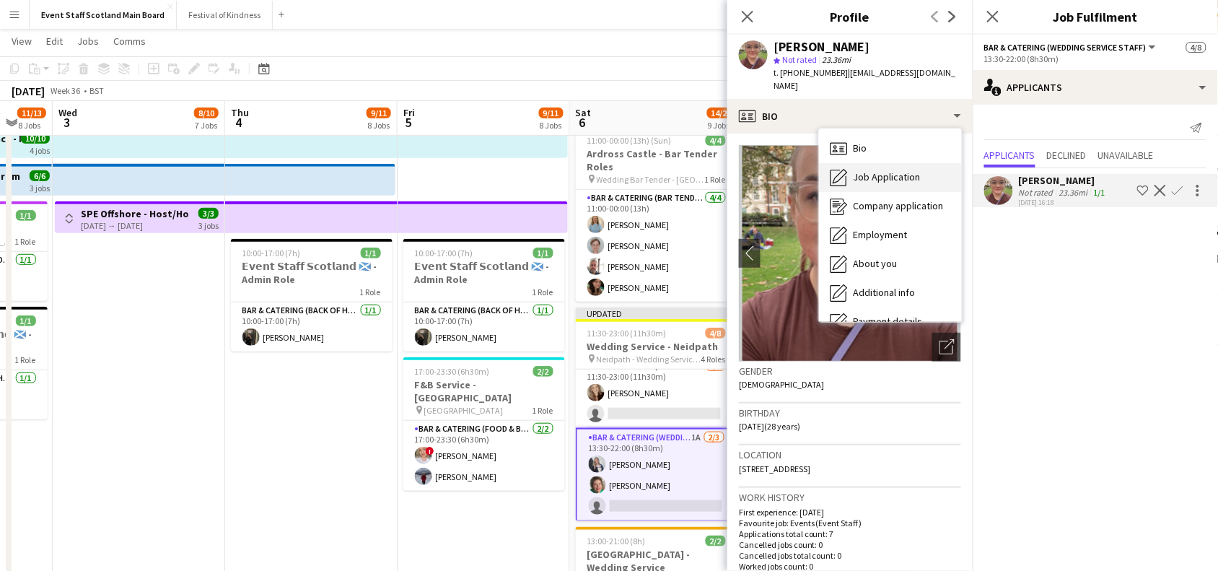
click at [931, 163] on div "Job Application Job Application" at bounding box center [890, 177] width 143 height 29
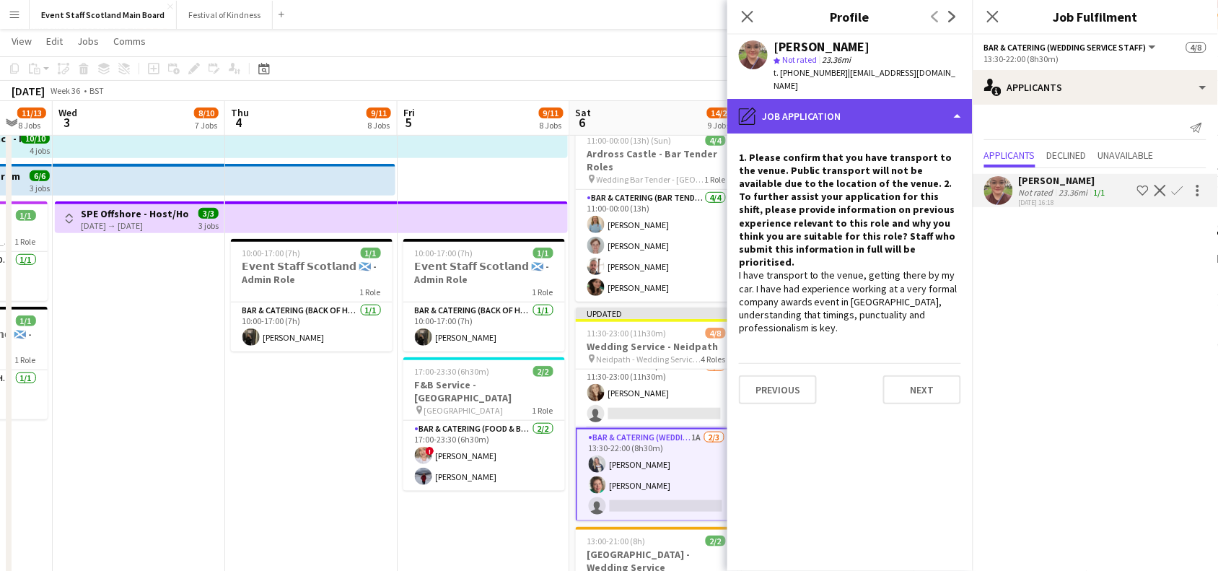
click at [939, 110] on div "pencil4 Job Application" at bounding box center [849, 116] width 245 height 35
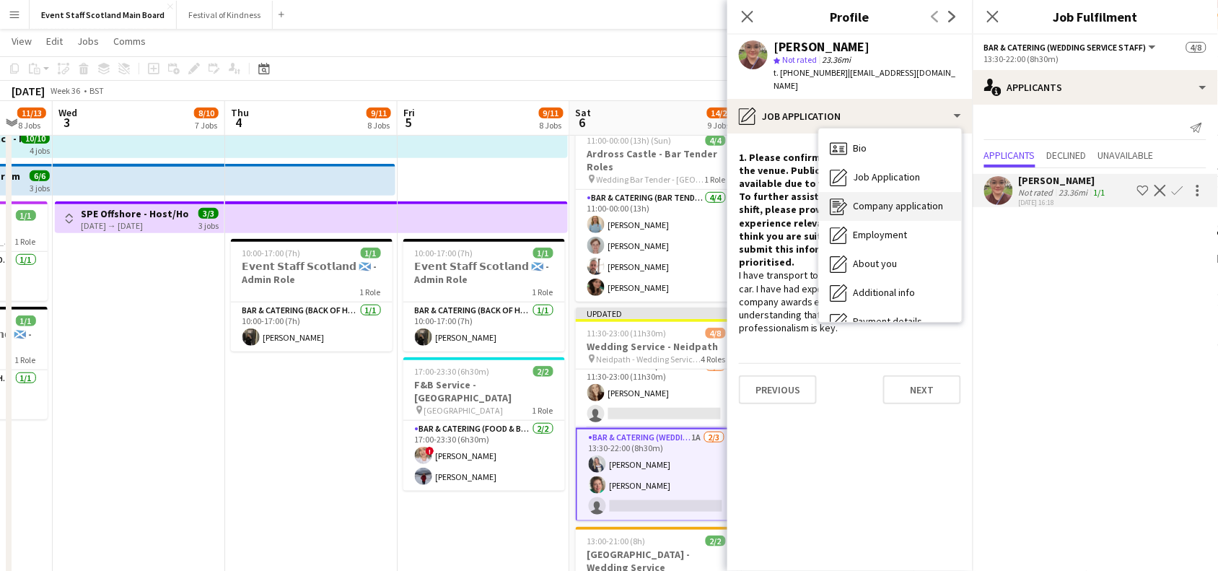
click at [910, 199] on span "Company application" at bounding box center [898, 205] width 90 height 13
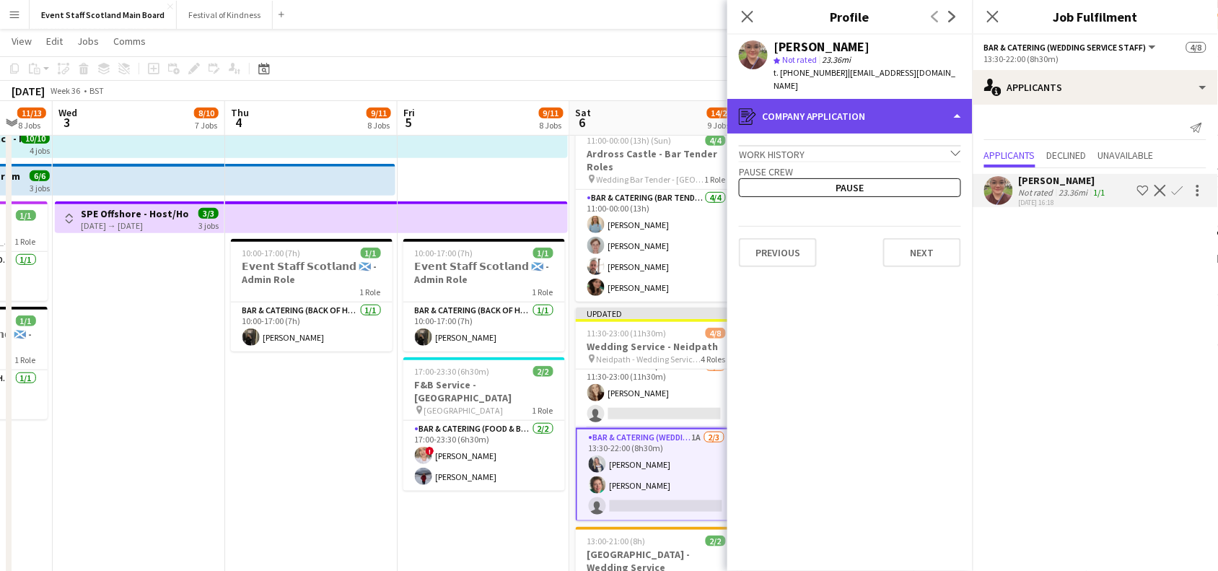
click at [915, 112] on div "register Company application" at bounding box center [849, 116] width 245 height 35
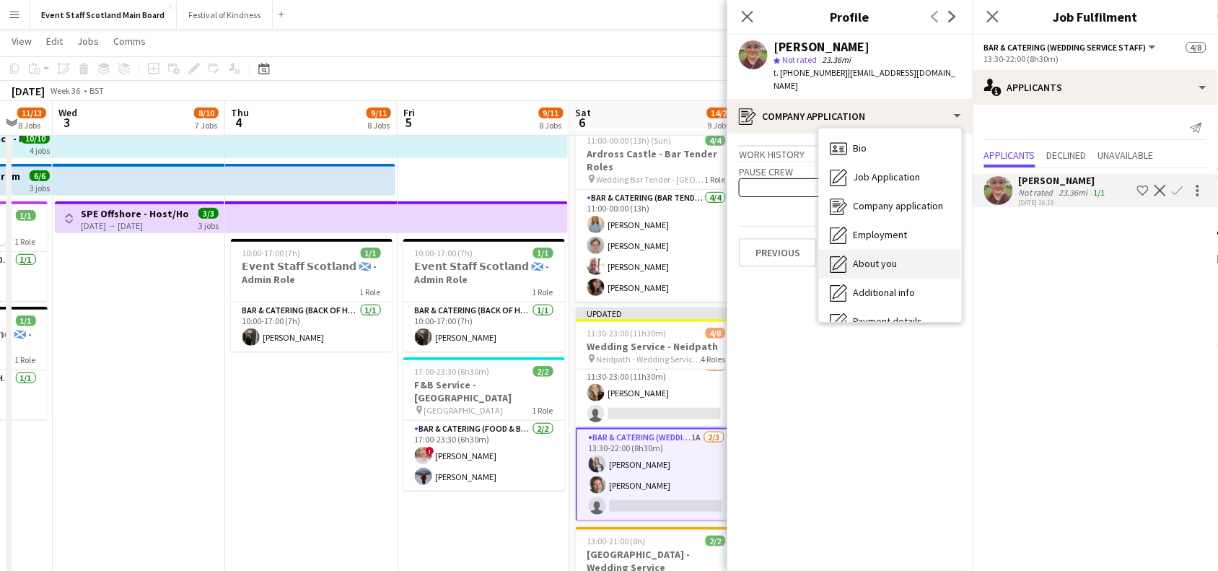
click at [892, 257] on span "About you" at bounding box center [875, 263] width 44 height 13
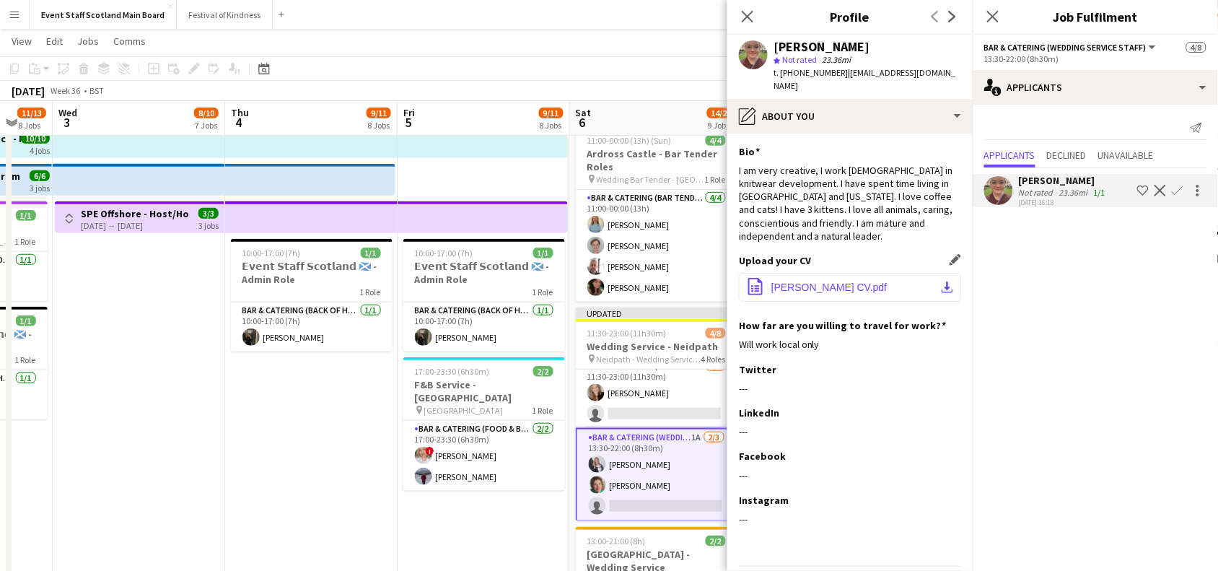
click at [827, 281] on span "[PERSON_NAME] CV.pdf" at bounding box center [829, 287] width 116 height 12
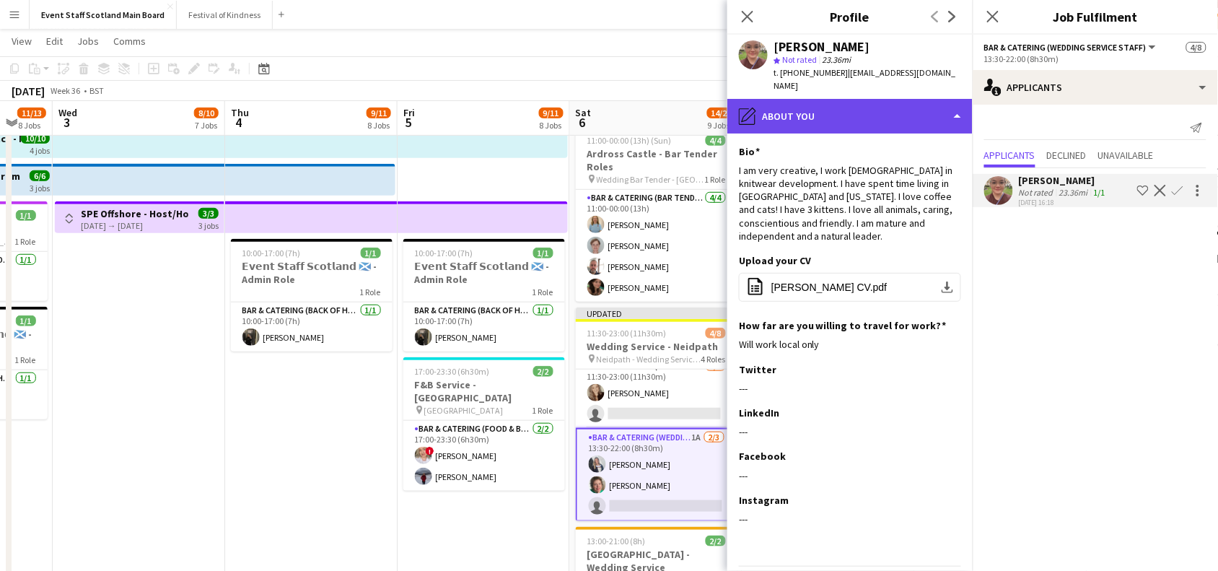
click at [932, 102] on div "pencil4 About you" at bounding box center [849, 116] width 245 height 35
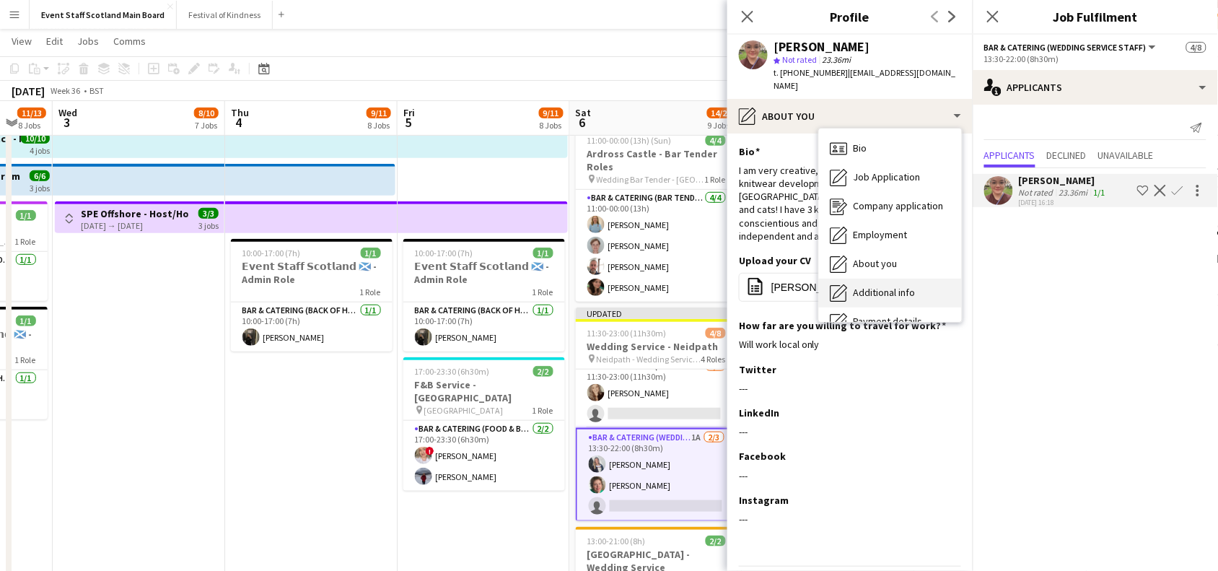
click at [911, 286] on span "Additional info" at bounding box center [884, 292] width 62 height 13
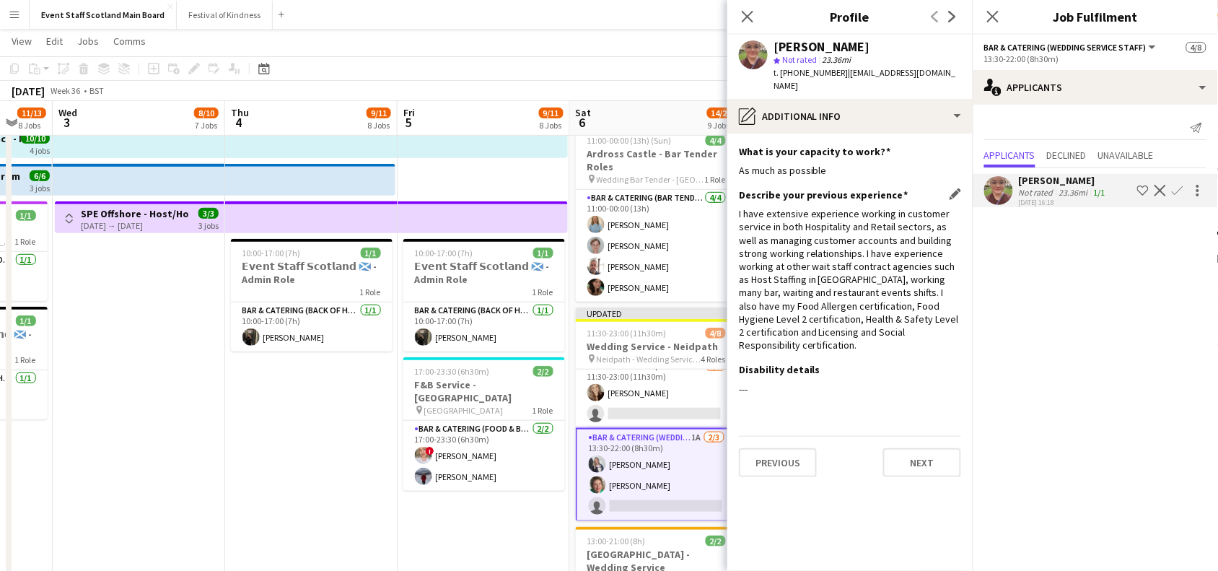
drag, startPoint x: 791, startPoint y: 215, endPoint x: 918, endPoint y: 319, distance: 164.0
click at [918, 319] on div "I have extensive experience working in customer service in both Hospitality and…" at bounding box center [850, 279] width 222 height 144
click at [1174, 190] on app-icon "Confirm" at bounding box center [1177, 191] width 12 height 12
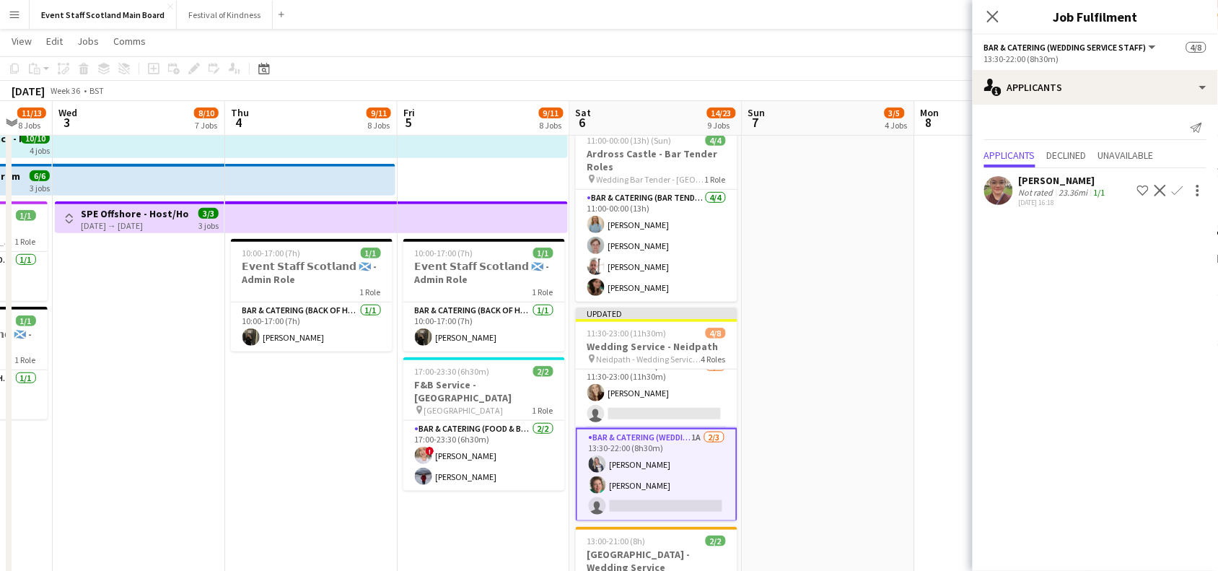
click at [1177, 191] on app-icon "Confirm" at bounding box center [1177, 191] width 12 height 12
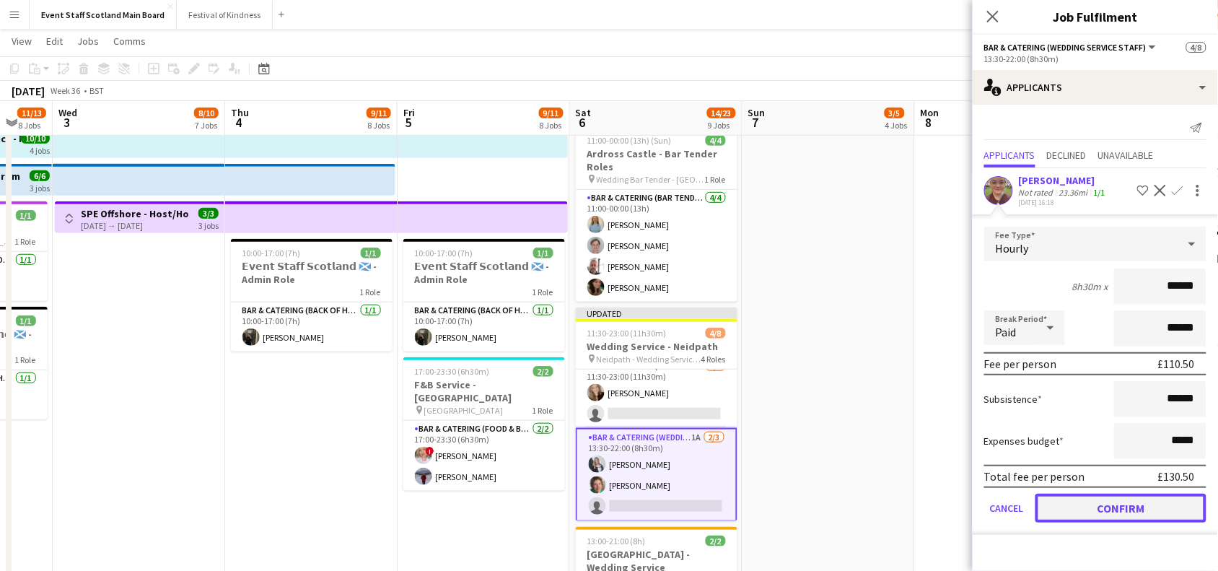
click at [1120, 511] on button "Confirm" at bounding box center [1120, 507] width 171 height 29
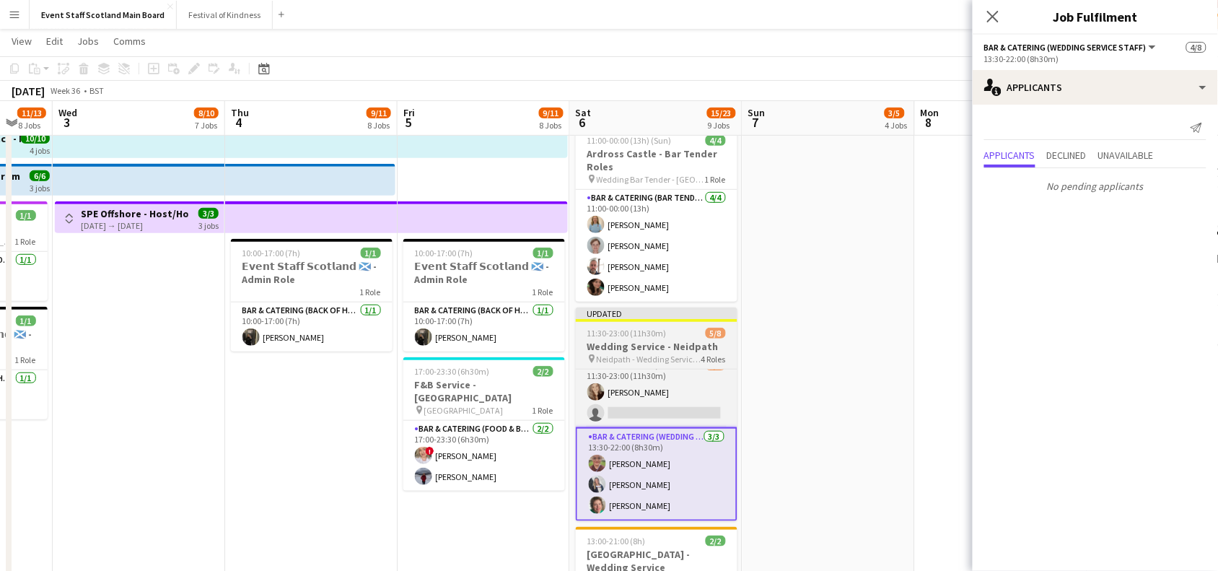
scroll to position [0, 0]
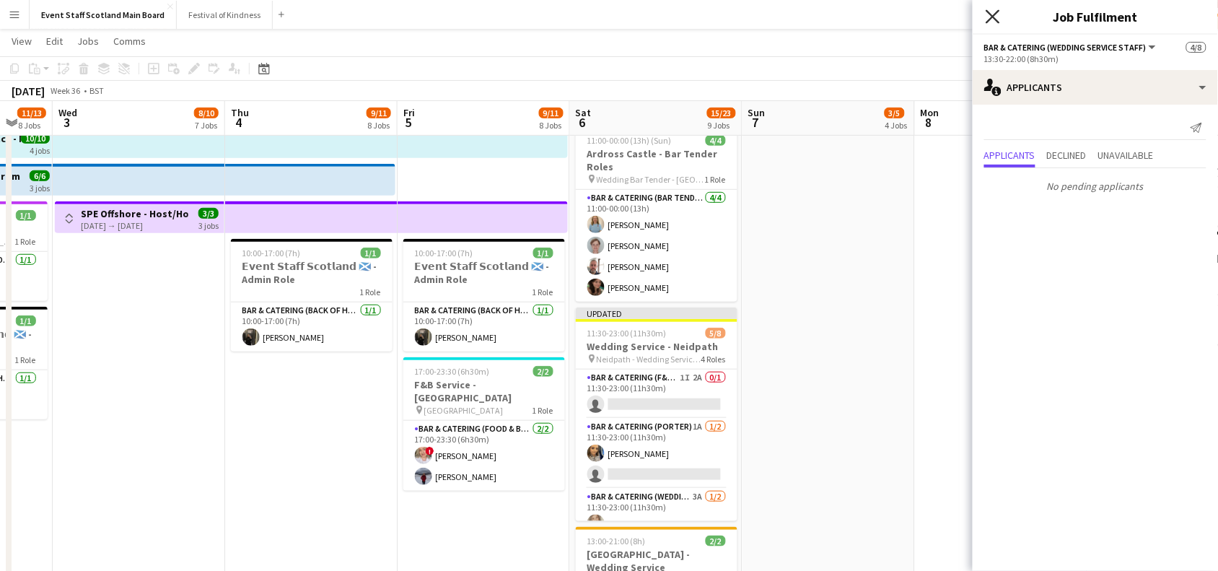
click at [993, 15] on icon at bounding box center [992, 16] width 14 height 14
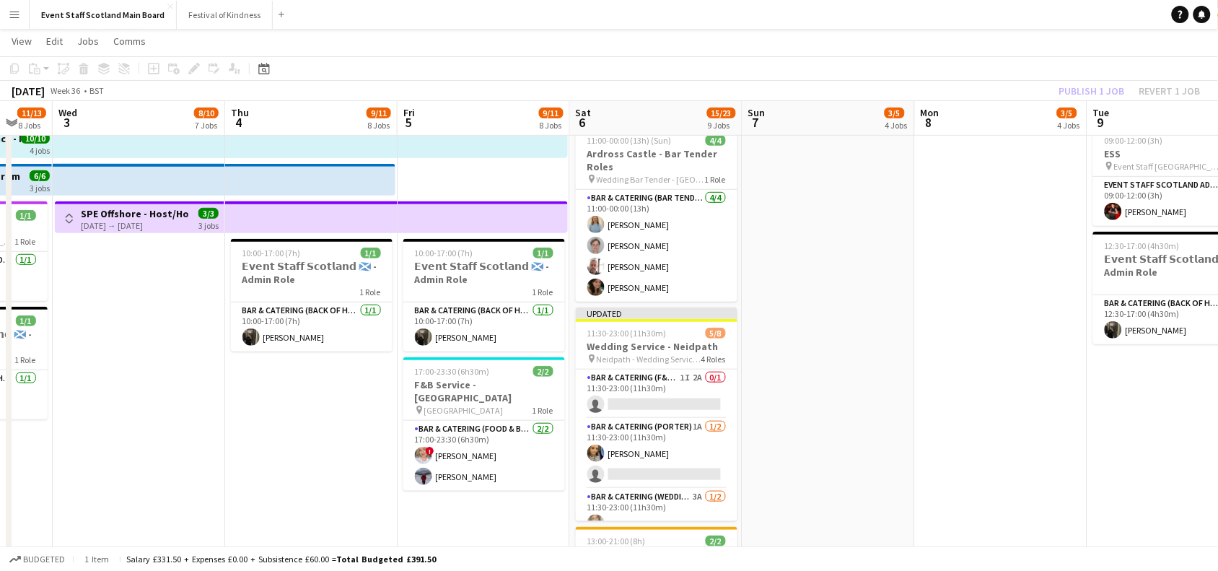
click at [1093, 88] on div "Publish 1 job Revert 1 job" at bounding box center [1130, 91] width 176 height 19
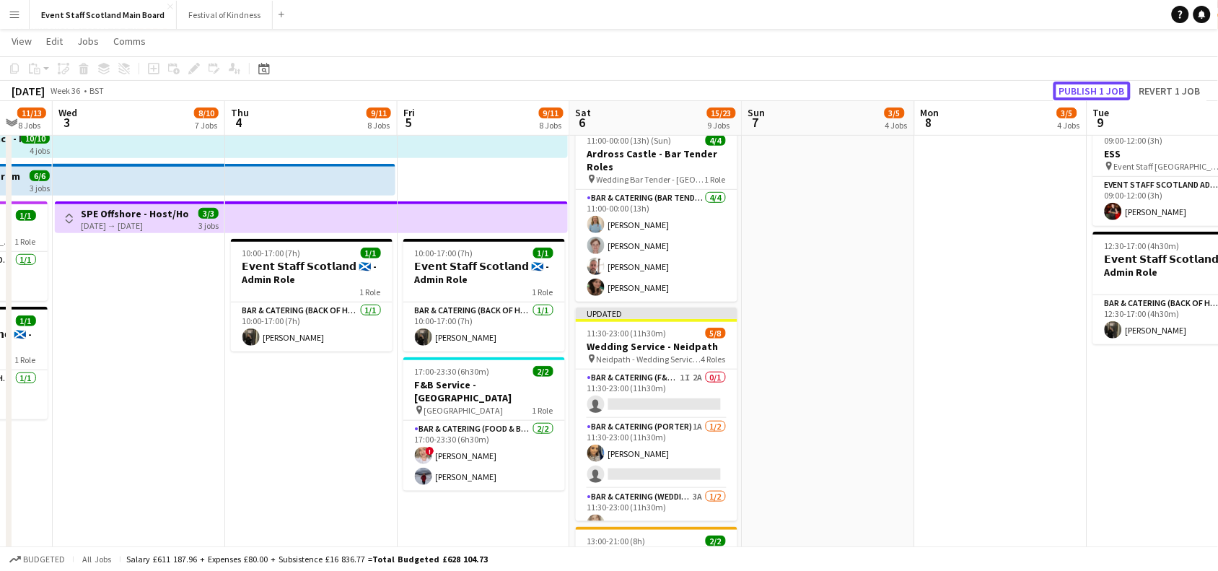
click at [1093, 88] on button "Publish 1 job" at bounding box center [1091, 91] width 77 height 19
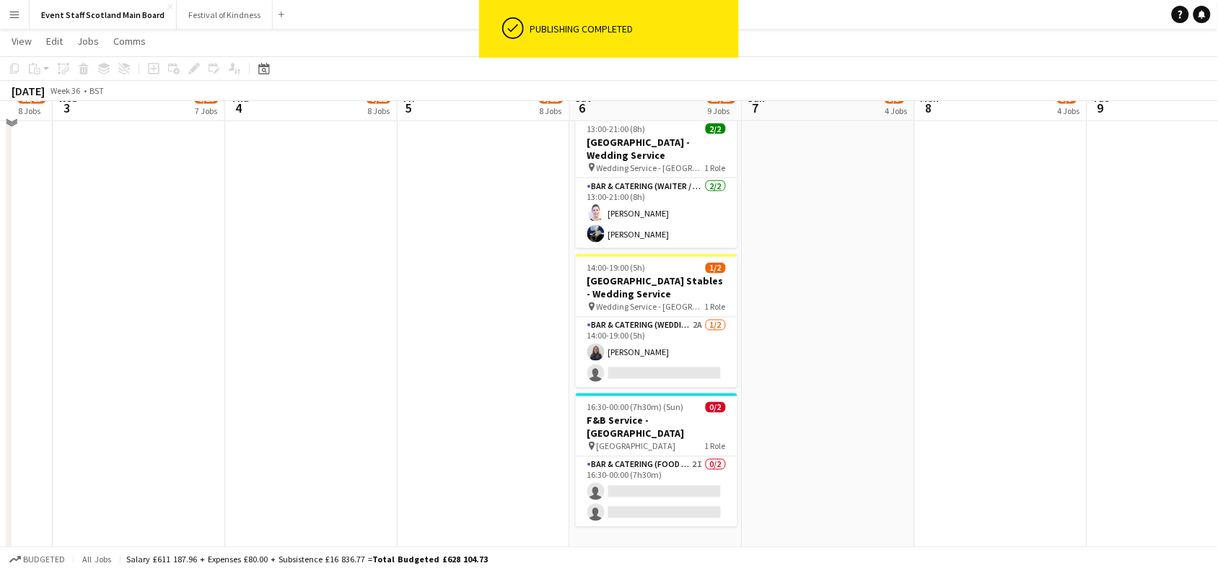
scroll to position [617, 0]
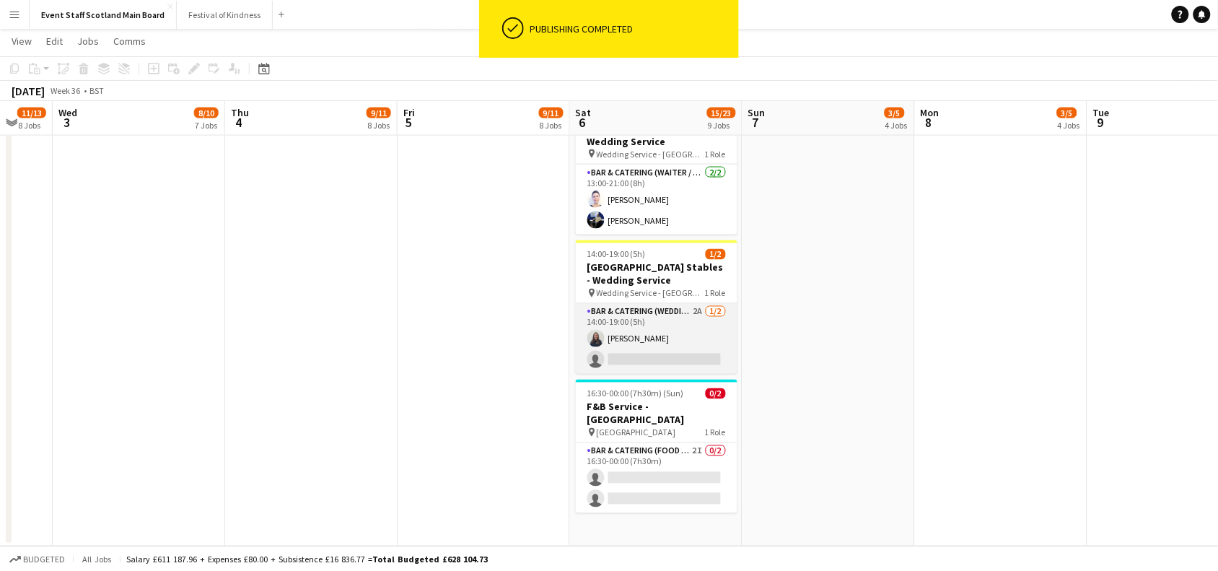
click at [664, 325] on app-card-role "Bar & Catering (Wedding Service Staff) 2A [DATE] 14:00-19:00 (5h) [PERSON_NAME]…" at bounding box center [657, 339] width 162 height 70
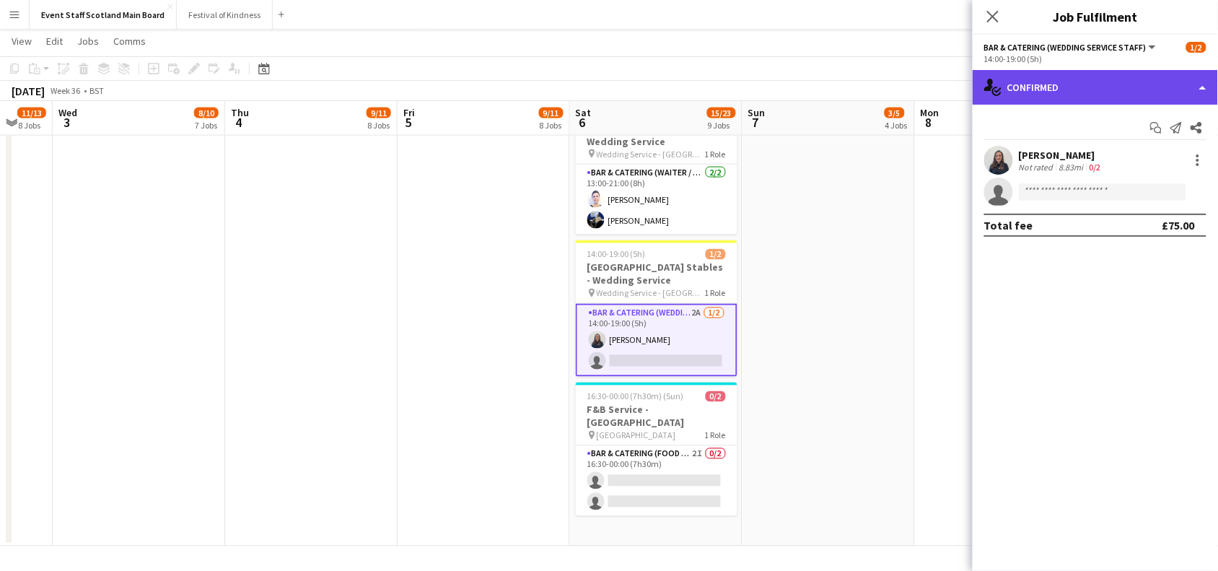
click at [1080, 94] on div "single-neutral-actions-check-2 Confirmed" at bounding box center [1094, 87] width 245 height 35
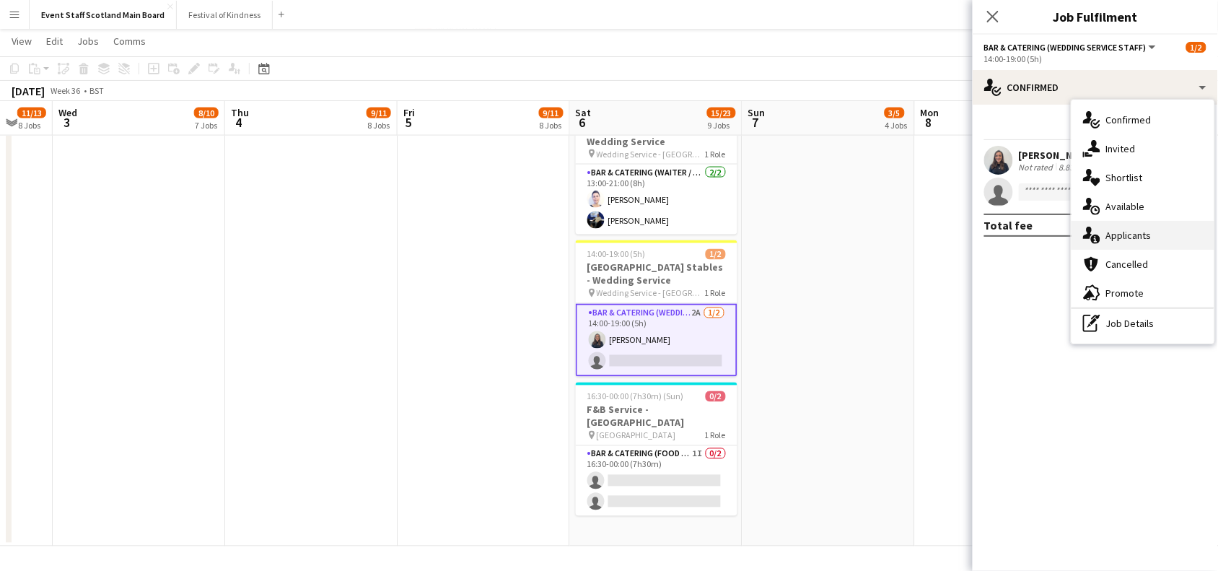
click at [1106, 229] on div "single-neutral-actions-information Applicants" at bounding box center [1142, 235] width 143 height 29
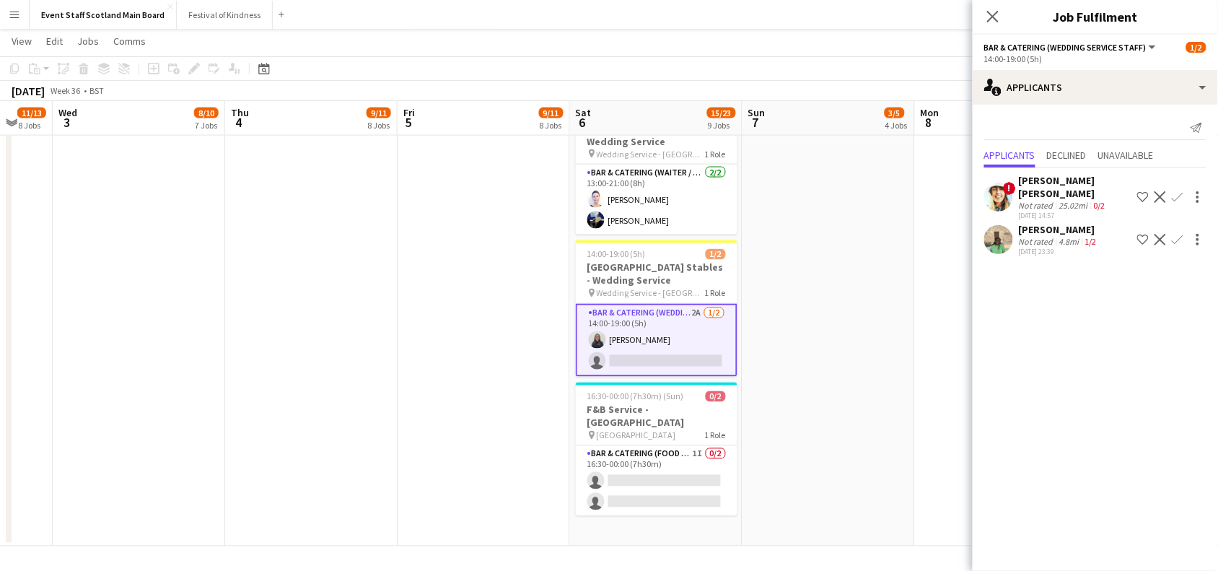
click at [1058, 182] on div "[PERSON_NAME] [PERSON_NAME]" at bounding box center [1075, 187] width 113 height 26
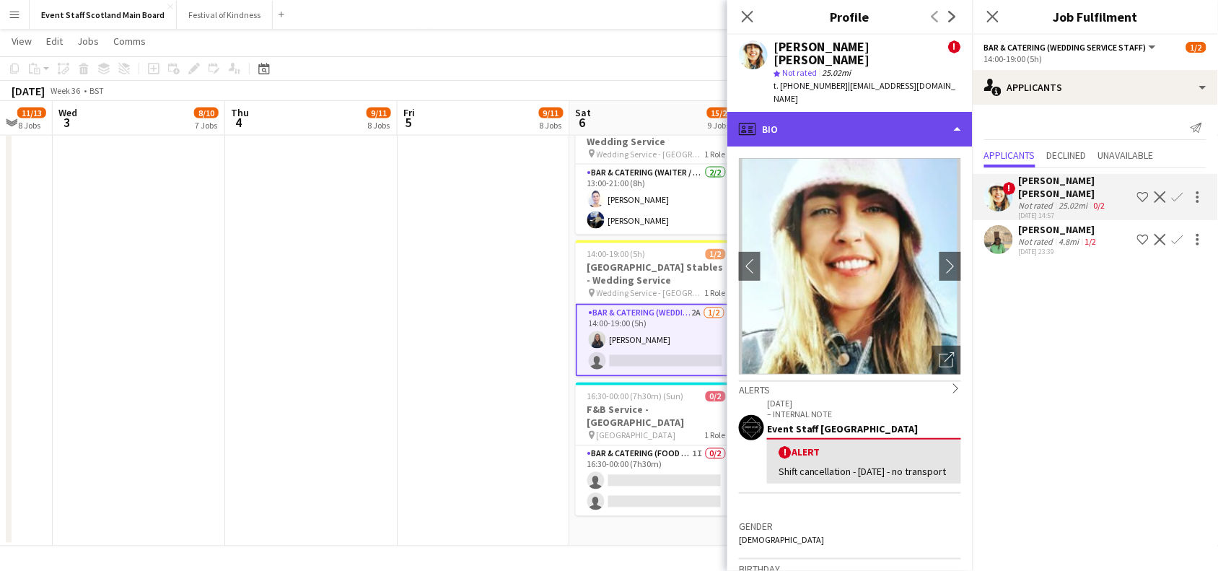
click at [935, 112] on div "profile Bio" at bounding box center [849, 129] width 245 height 35
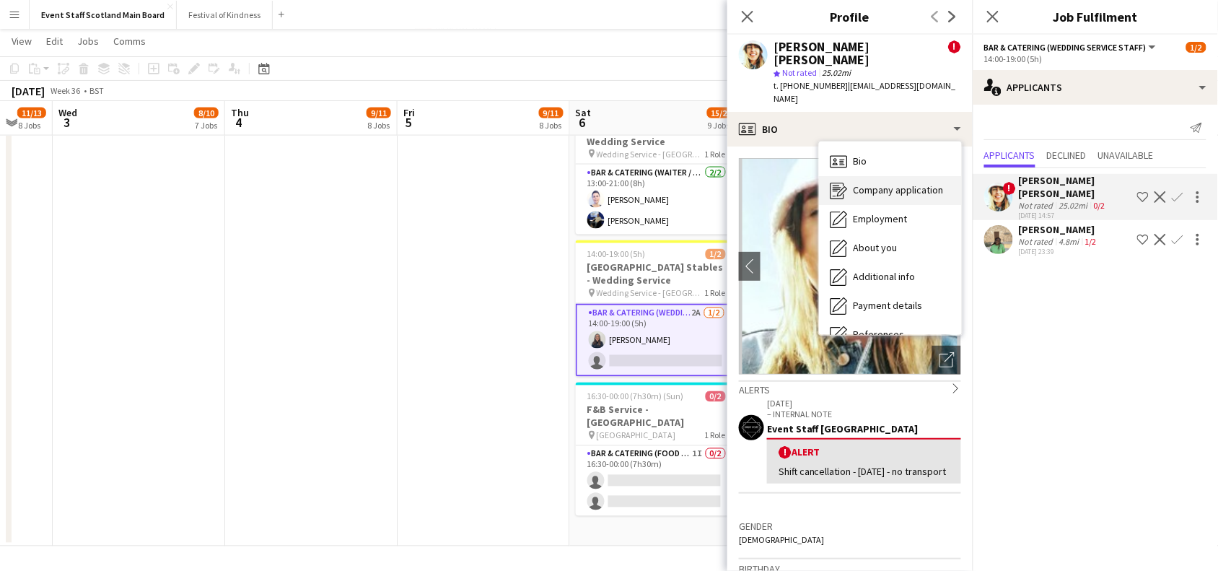
click at [918, 183] on span "Company application" at bounding box center [898, 189] width 90 height 13
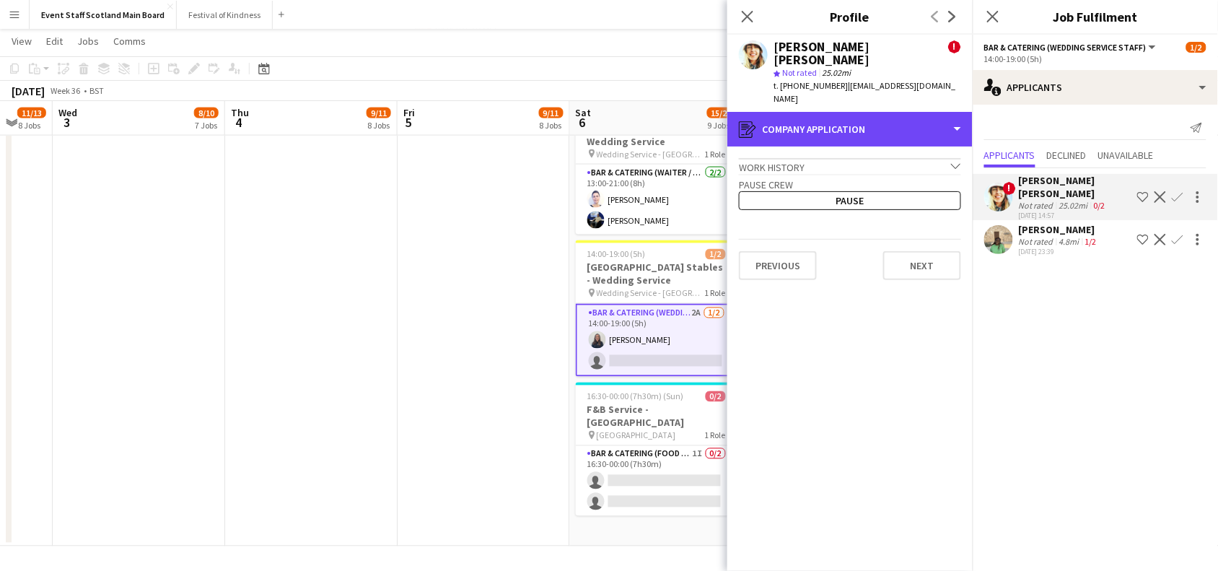
drag, startPoint x: 944, startPoint y: 100, endPoint x: 993, endPoint y: -6, distance: 116.5
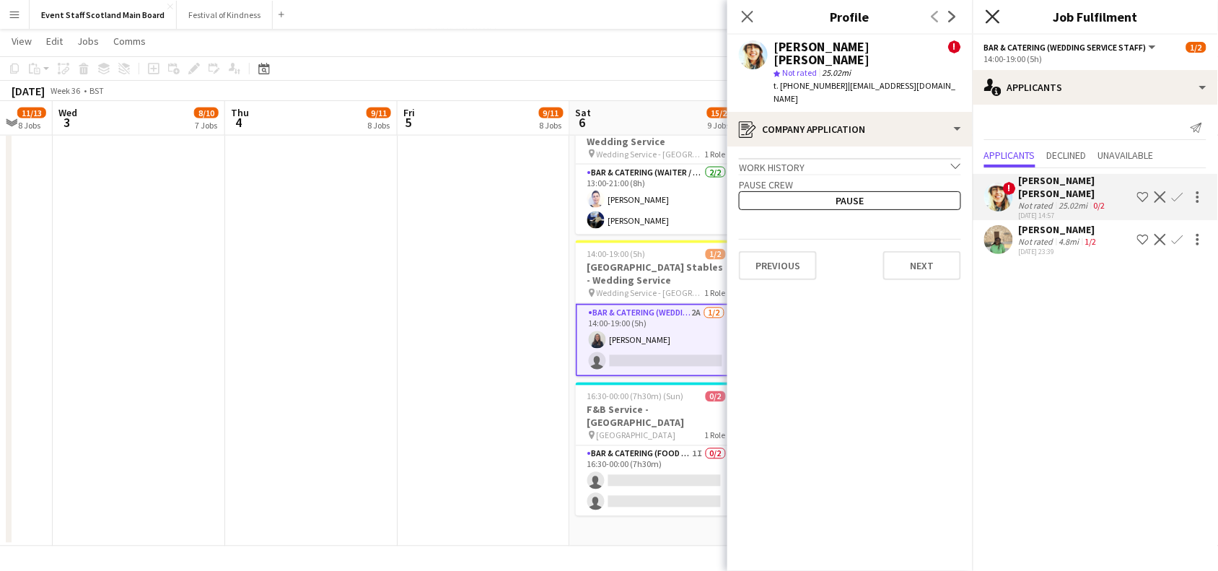
click at [993, 19] on icon "Close pop-in" at bounding box center [992, 16] width 14 height 14
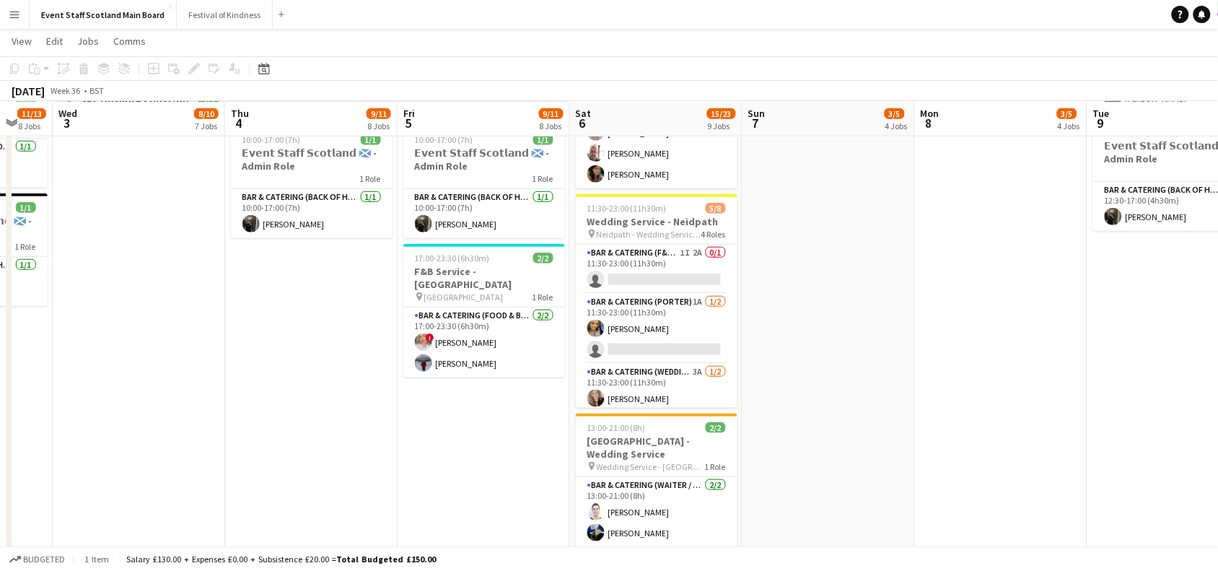
scroll to position [286, 0]
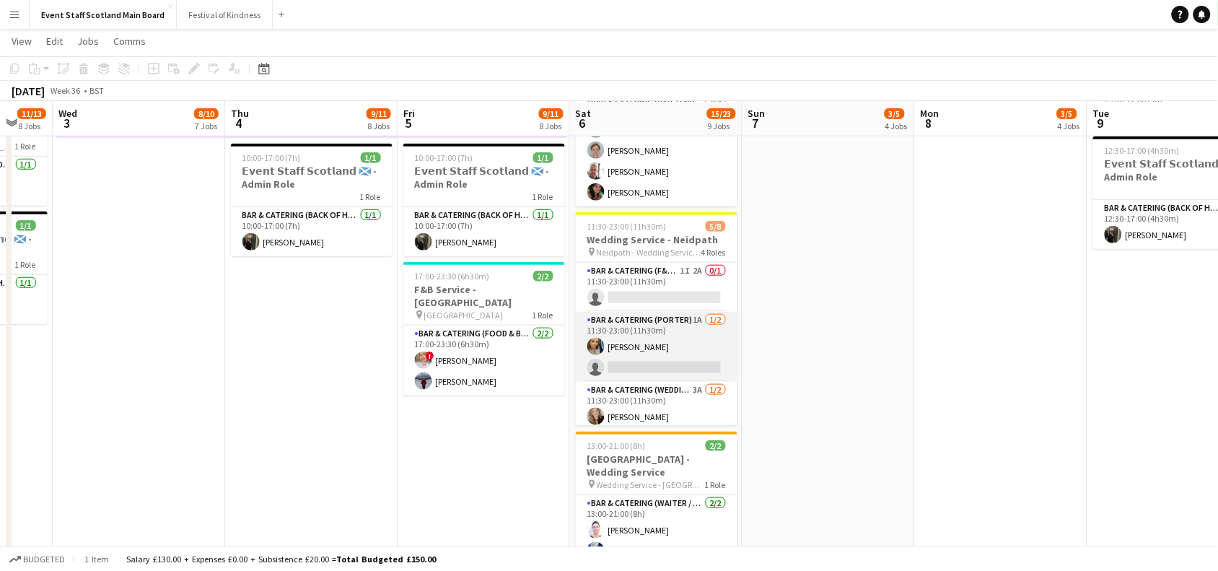
click at [686, 346] on app-card-role "Bar & Catering ([PERSON_NAME]) 1A [DATE] 11:30-23:00 (11h30m) [PERSON_NAME] sin…" at bounding box center [657, 347] width 162 height 70
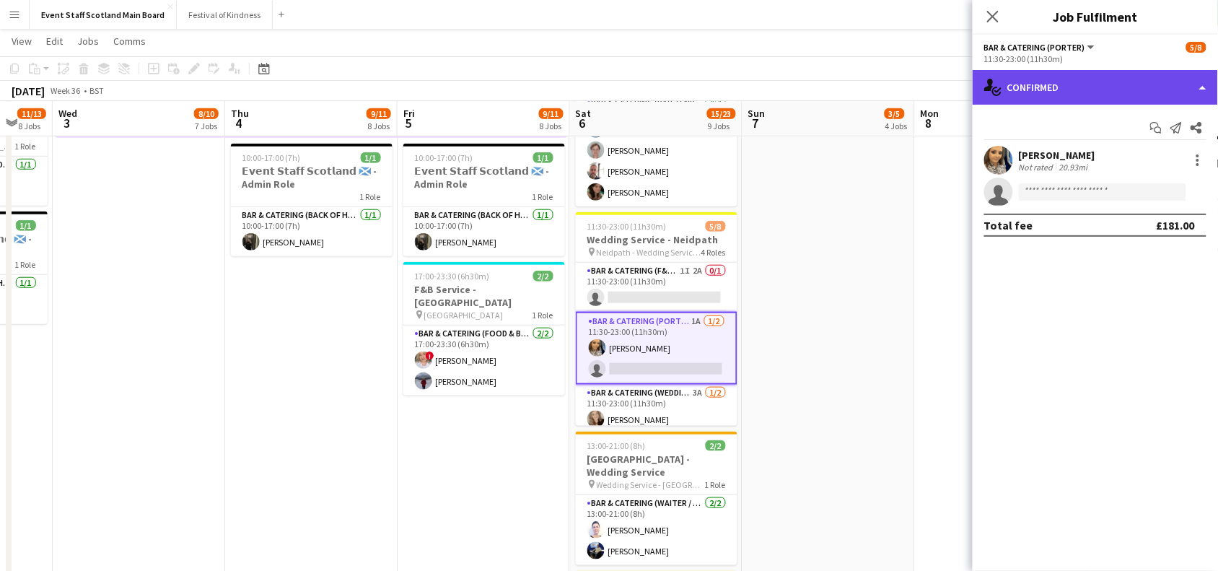
click at [1053, 84] on div "single-neutral-actions-check-2 Confirmed" at bounding box center [1094, 87] width 245 height 35
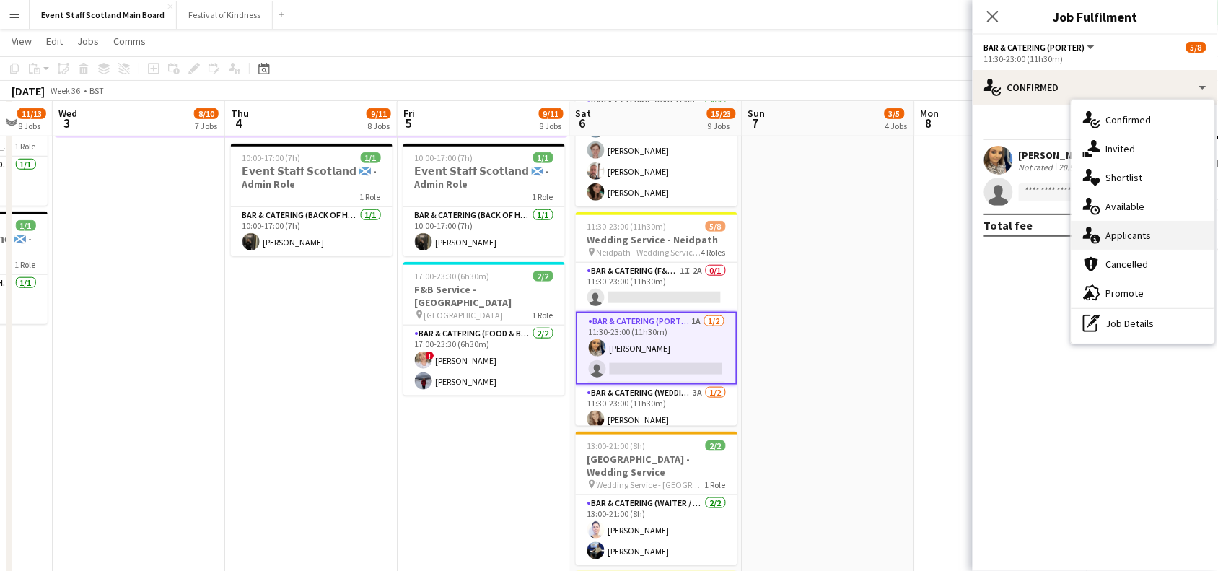
click at [1114, 231] on div "single-neutral-actions-information Applicants" at bounding box center [1142, 235] width 143 height 29
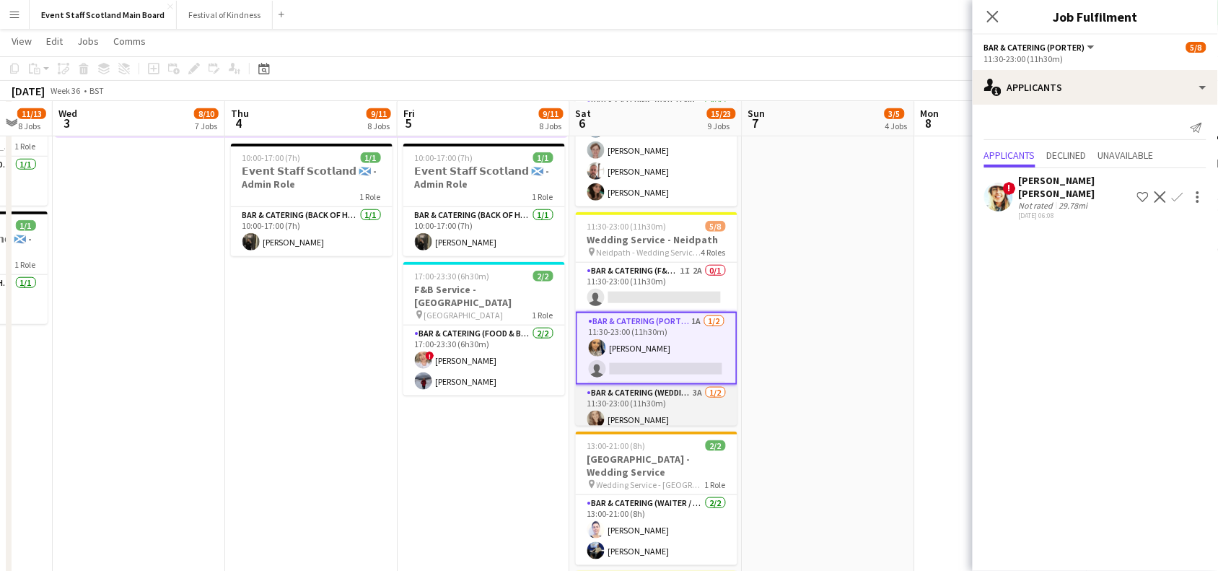
click at [685, 411] on app-card-role "Bar & Catering (Wedding Service Staff) 3A [DATE] 11:30-23:00 (11h30m) [PERSON_N…" at bounding box center [657, 419] width 162 height 70
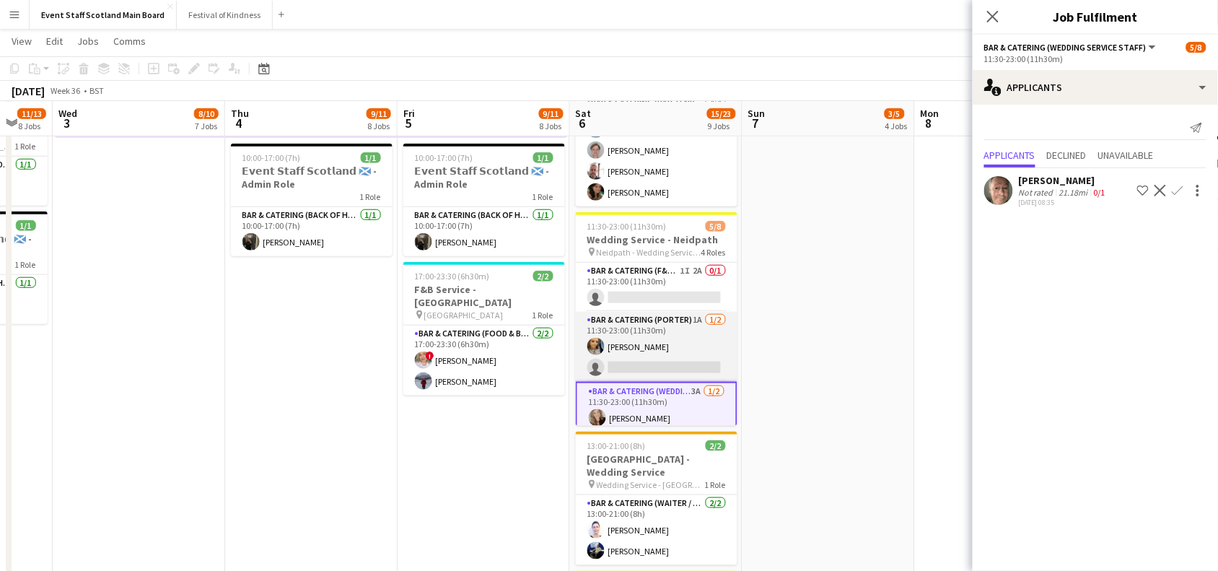
click at [644, 335] on app-card-role "Bar & Catering ([PERSON_NAME]) 1A [DATE] 11:30-23:00 (11h30m) [PERSON_NAME] sin…" at bounding box center [657, 347] width 162 height 70
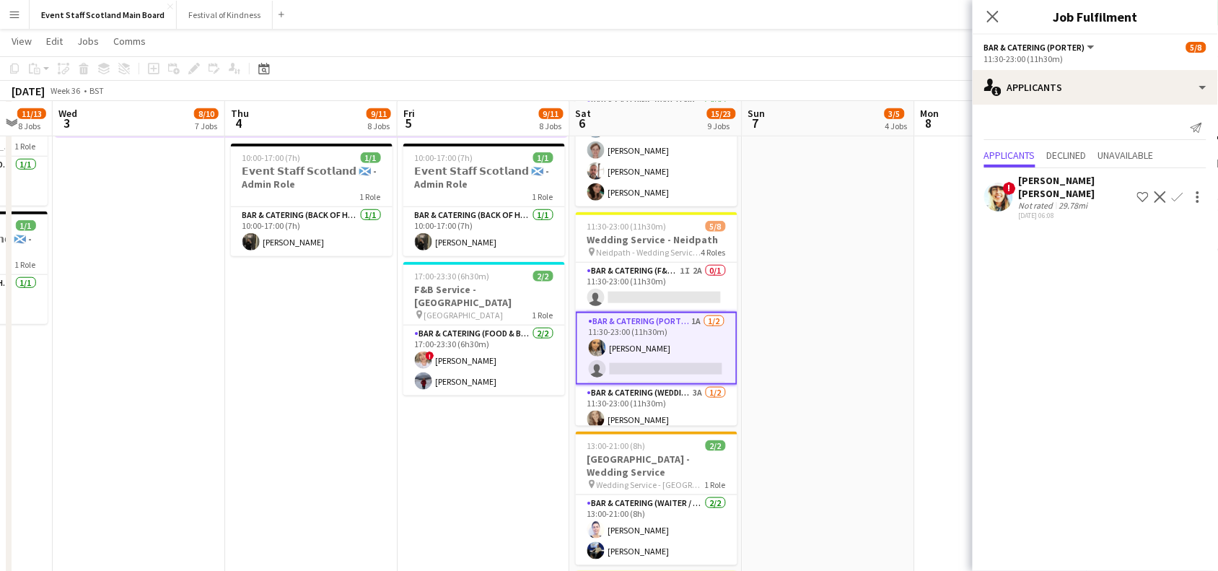
click at [1058, 200] on div "29.78mi" at bounding box center [1073, 205] width 35 height 11
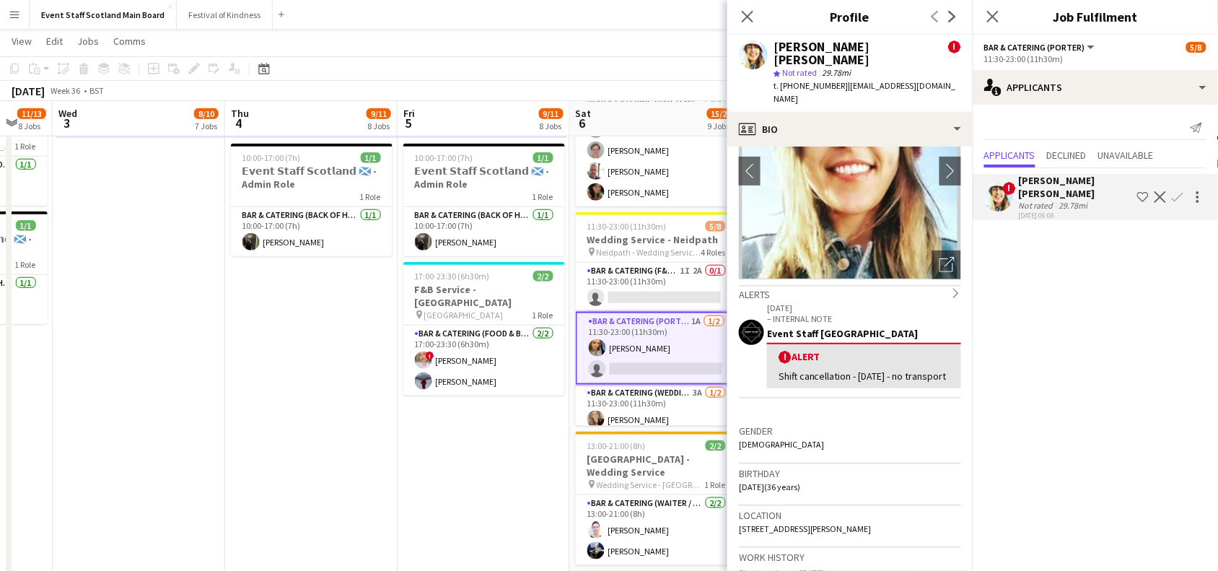
scroll to position [0, 0]
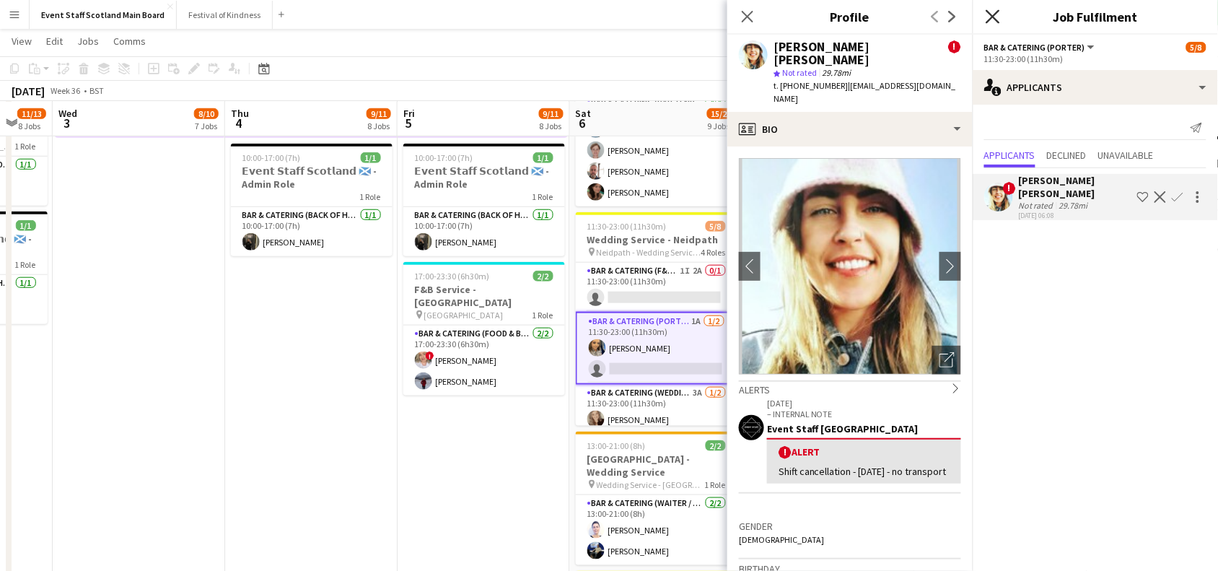
click at [986, 14] on icon "Close pop-in" at bounding box center [992, 16] width 14 height 14
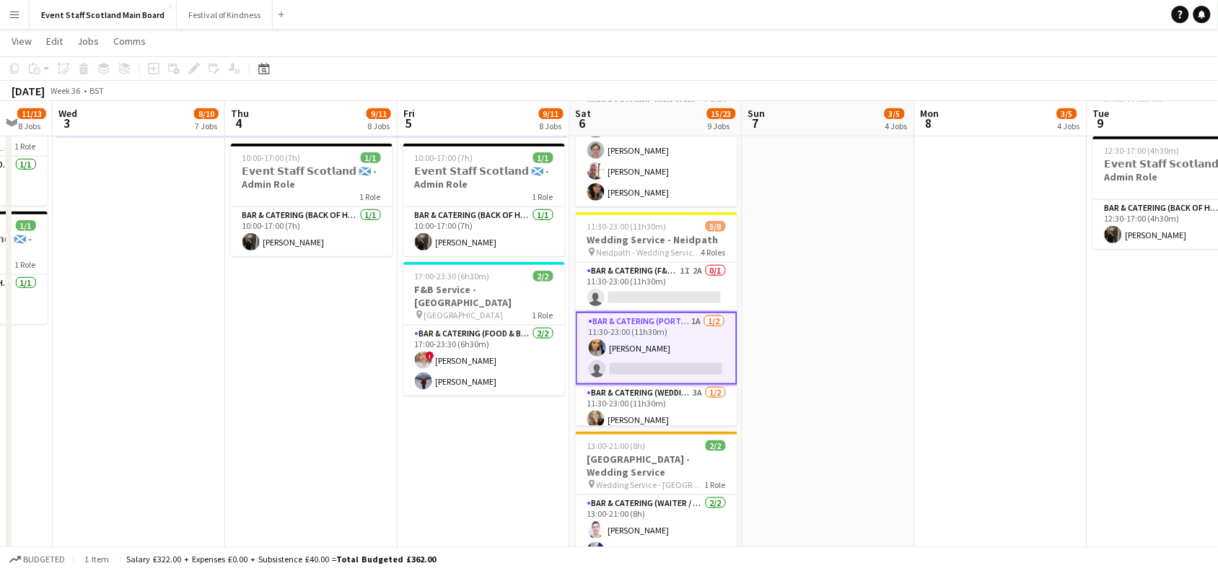
click at [655, 337] on app-card-role "Bar & Catering ([PERSON_NAME]) 1A [DATE] 11:30-23:00 (11h30m) [PERSON_NAME] sin…" at bounding box center [657, 348] width 162 height 73
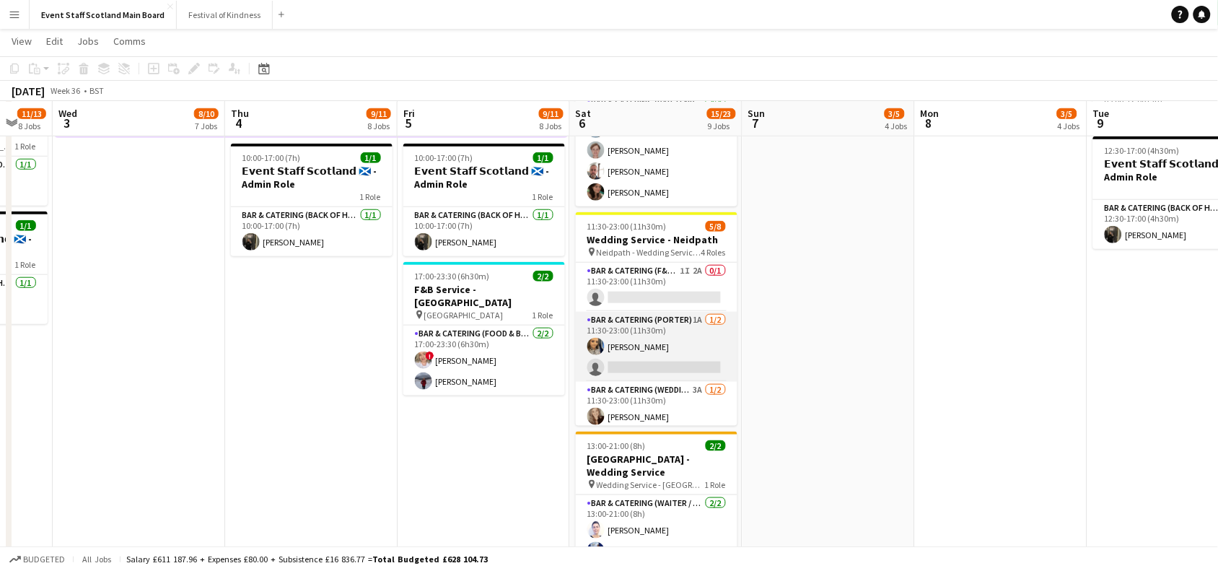
click at [655, 337] on app-card-role "Bar & Catering ([PERSON_NAME]) 1A [DATE] 11:30-23:00 (11h30m) [PERSON_NAME] sin…" at bounding box center [657, 347] width 162 height 70
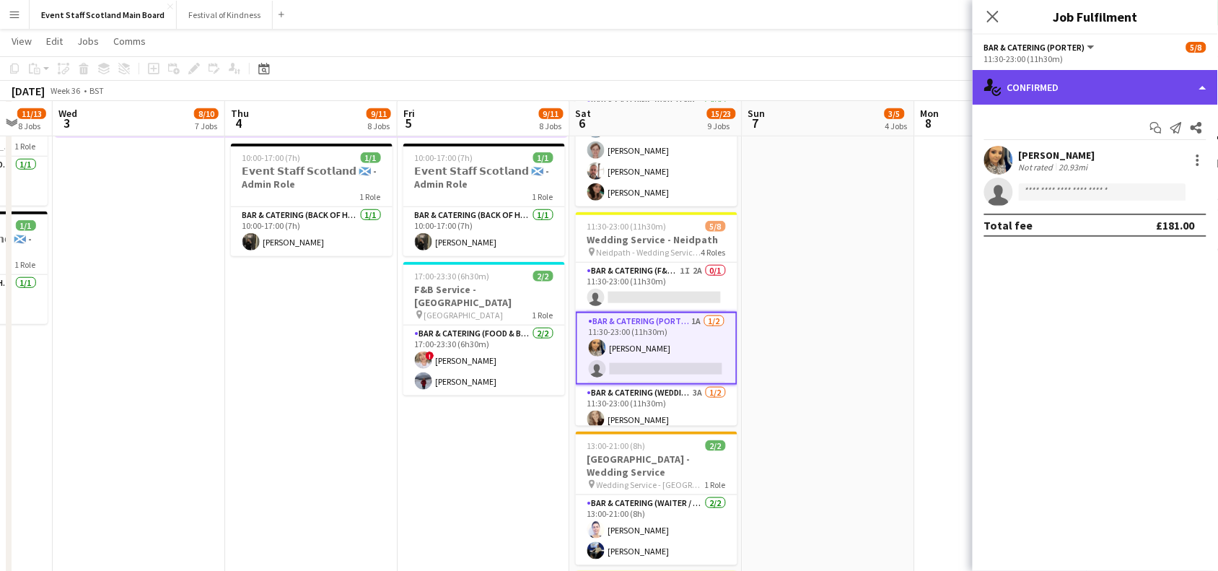
click at [1166, 87] on div "single-neutral-actions-check-2 Confirmed" at bounding box center [1094, 87] width 245 height 35
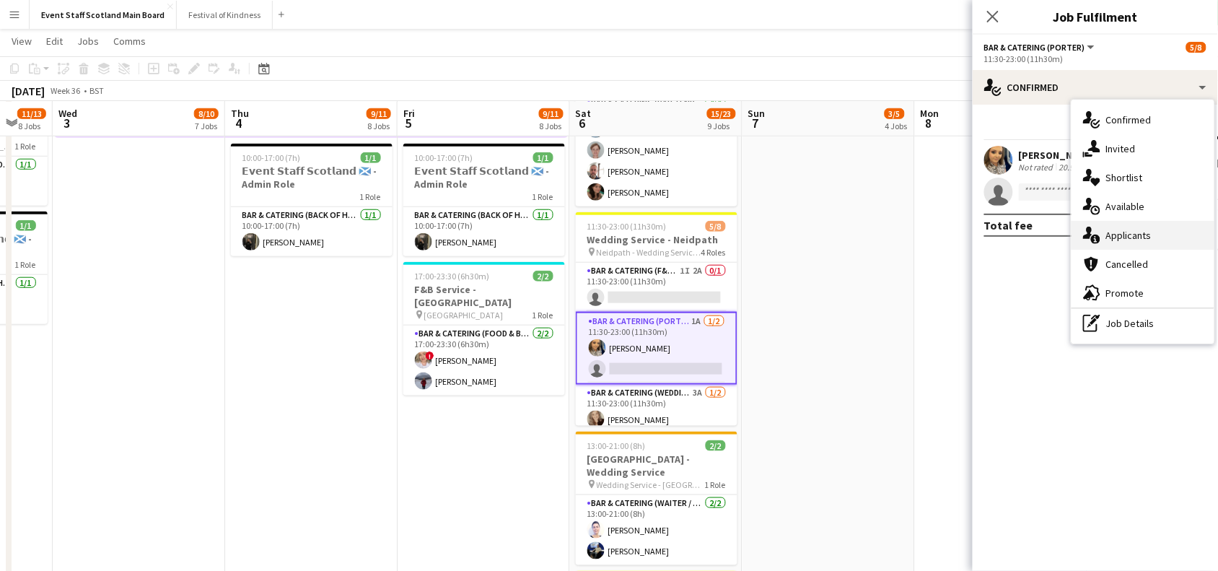
click at [1155, 244] on div "single-neutral-actions-information Applicants" at bounding box center [1142, 235] width 143 height 29
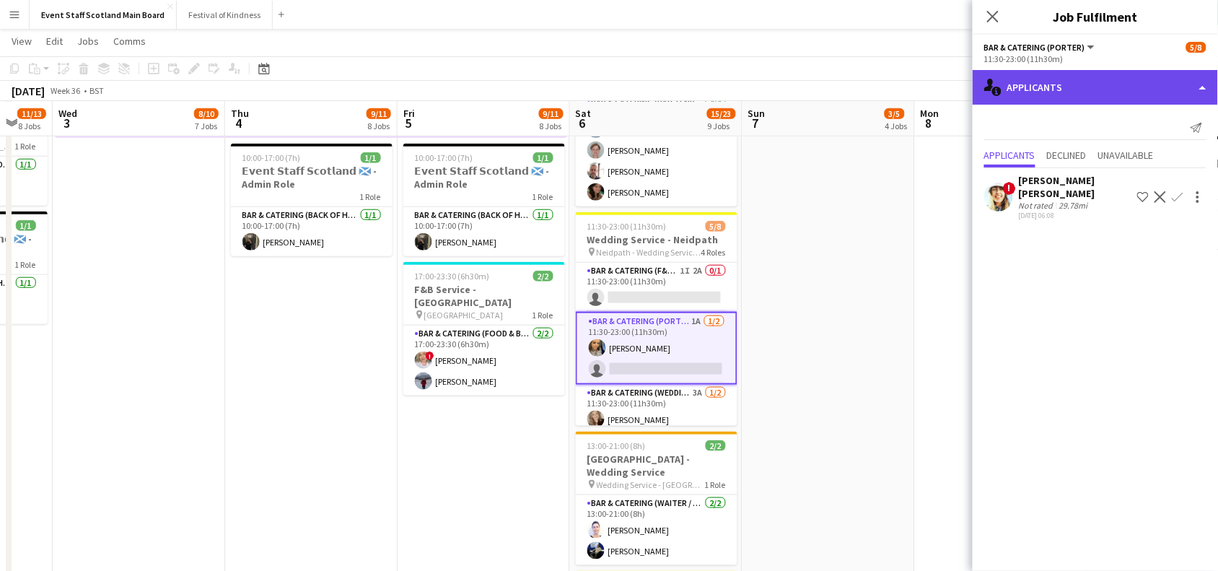
click at [1185, 74] on div "single-neutral-actions-information Applicants" at bounding box center [1094, 87] width 245 height 35
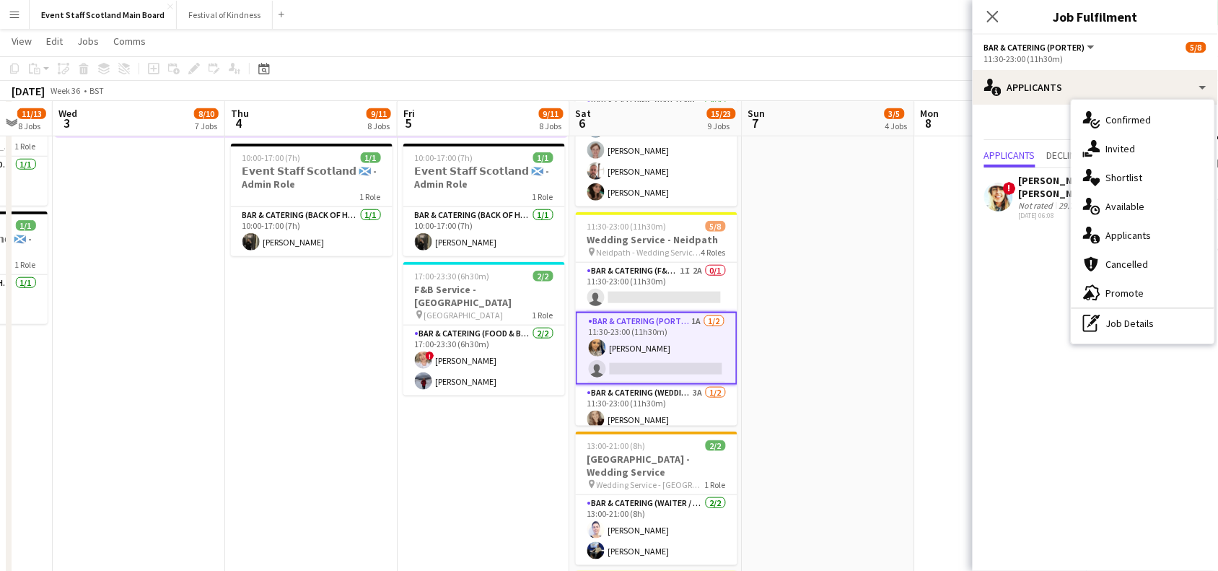
click at [1025, 200] on div "Not rated" at bounding box center [1038, 205] width 38 height 11
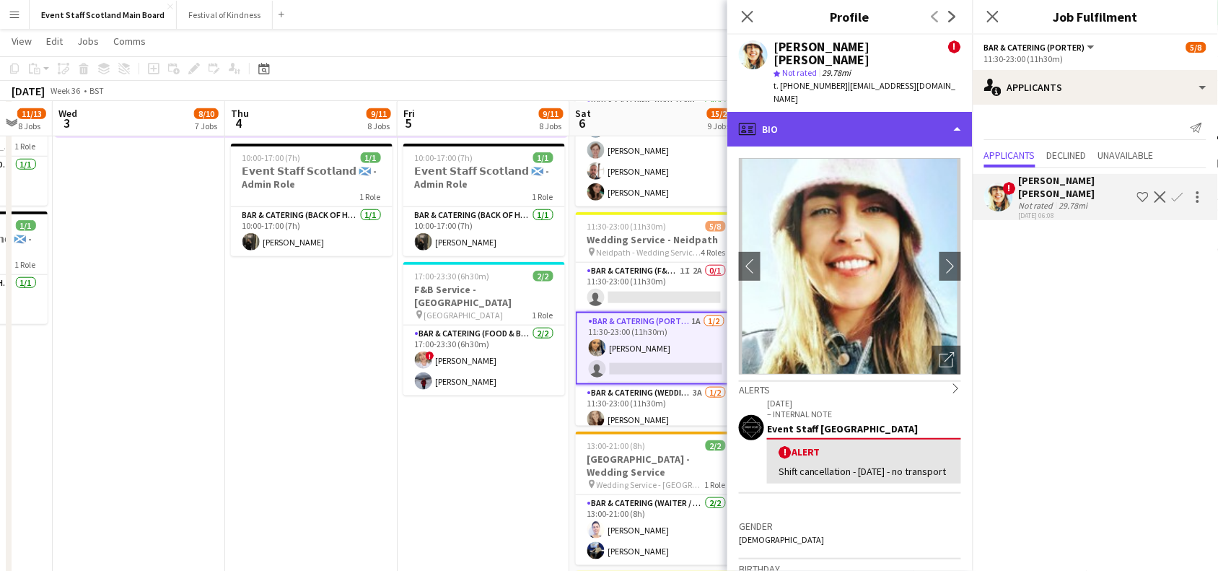
click at [951, 112] on div "profile Bio" at bounding box center [849, 129] width 245 height 35
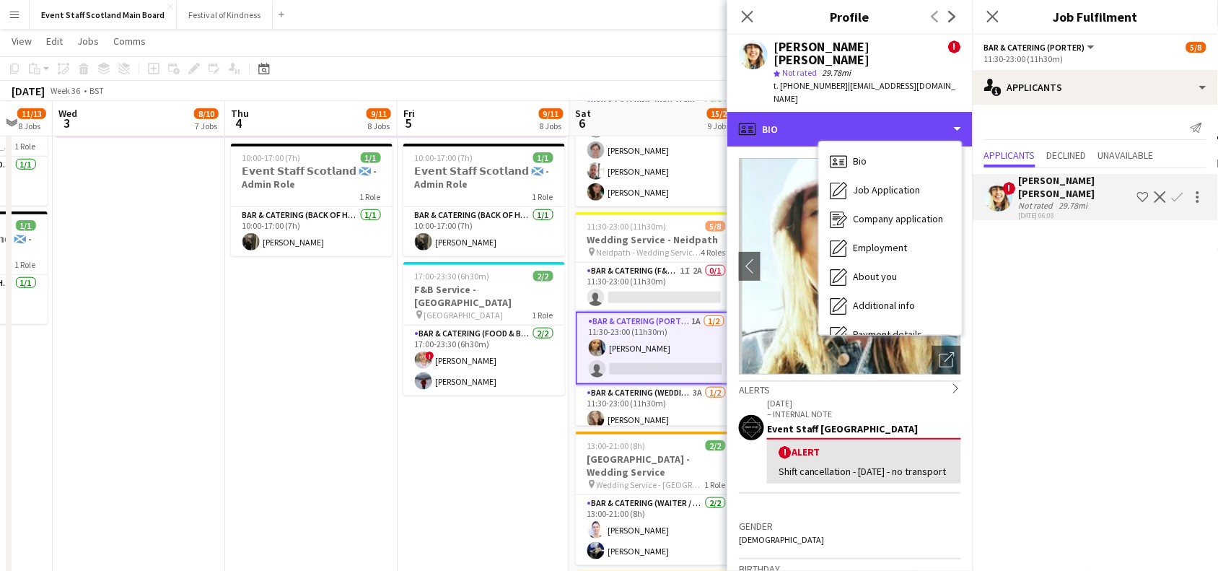
scroll to position [193, 0]
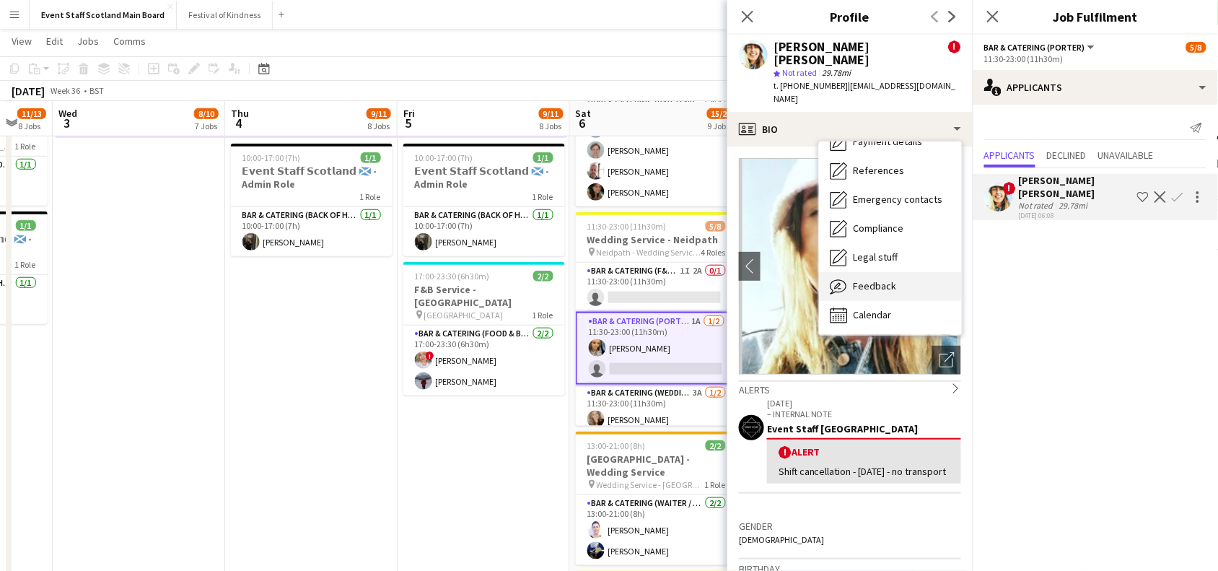
click at [861, 279] on span "Feedback" at bounding box center [874, 285] width 43 height 13
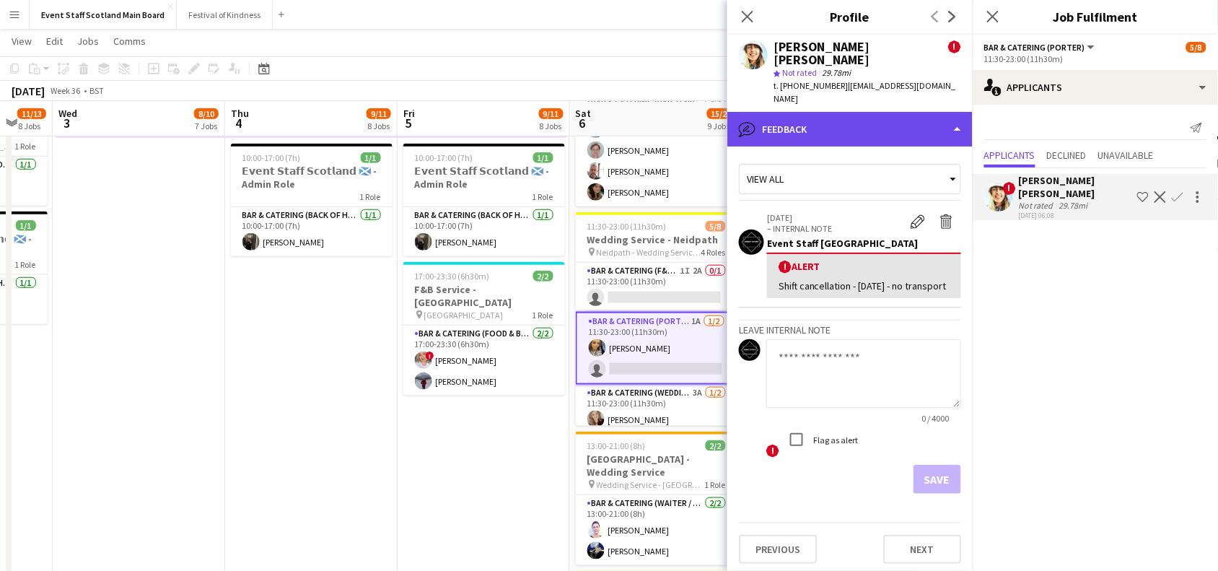
click at [931, 112] on div "bubble-pencil Feedback" at bounding box center [849, 129] width 245 height 35
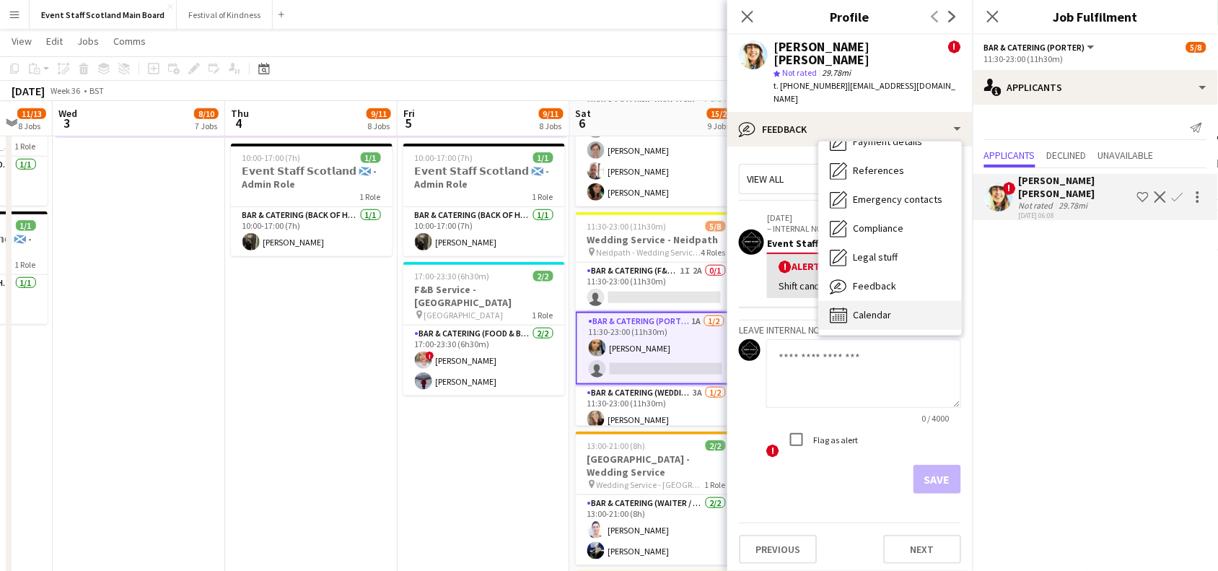
click at [892, 301] on div "Calendar Calendar" at bounding box center [890, 315] width 143 height 29
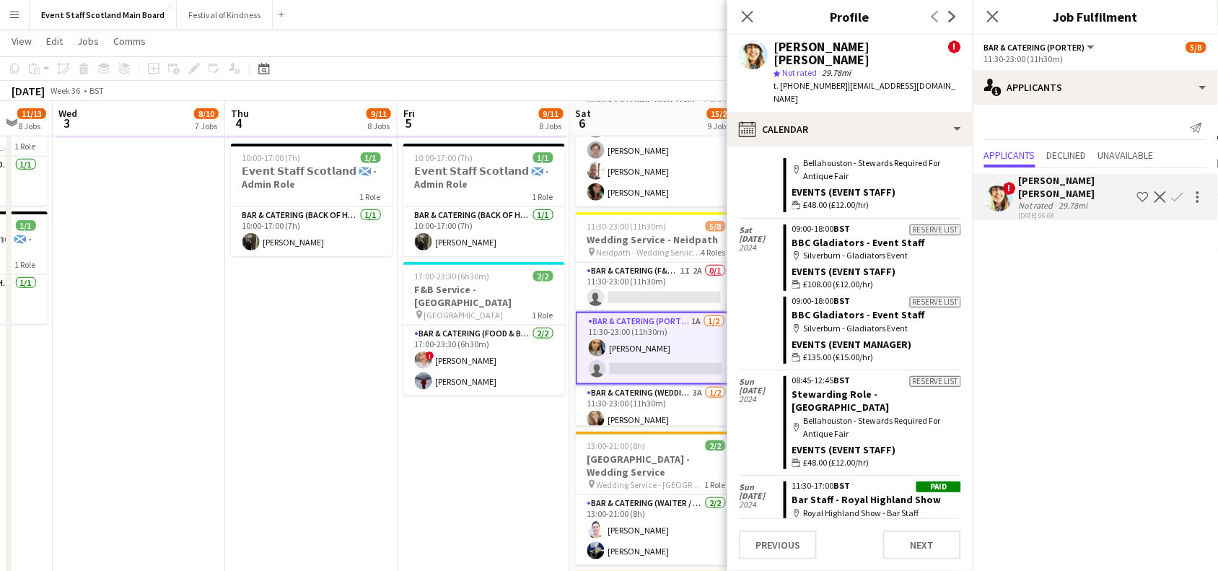
scroll to position [5285, 0]
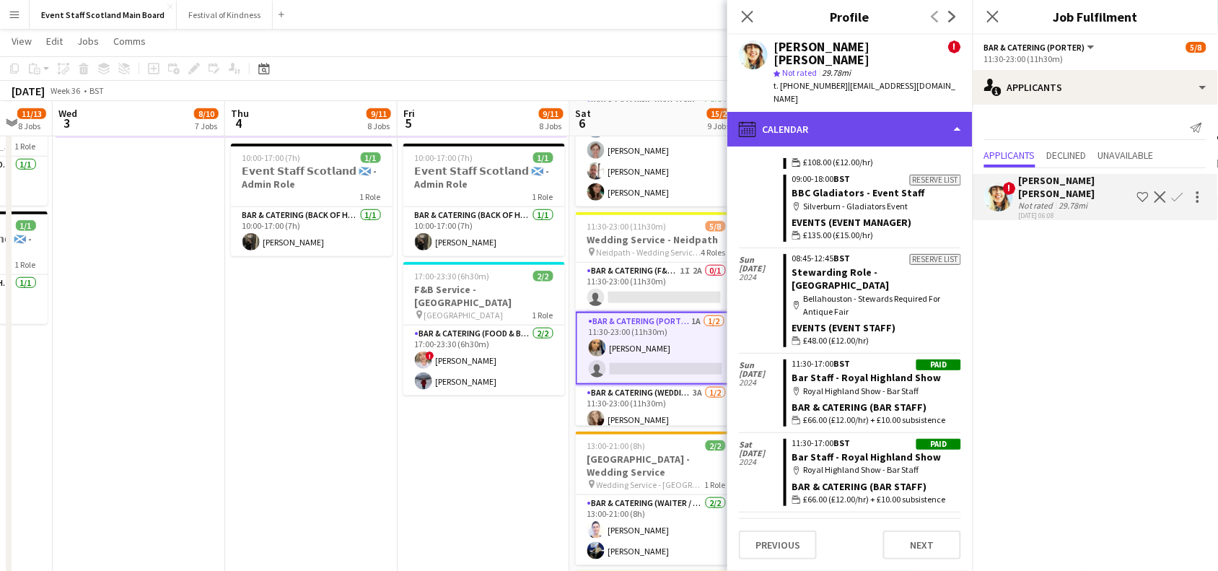
click at [923, 112] on div "calendar-full Calendar" at bounding box center [849, 129] width 245 height 35
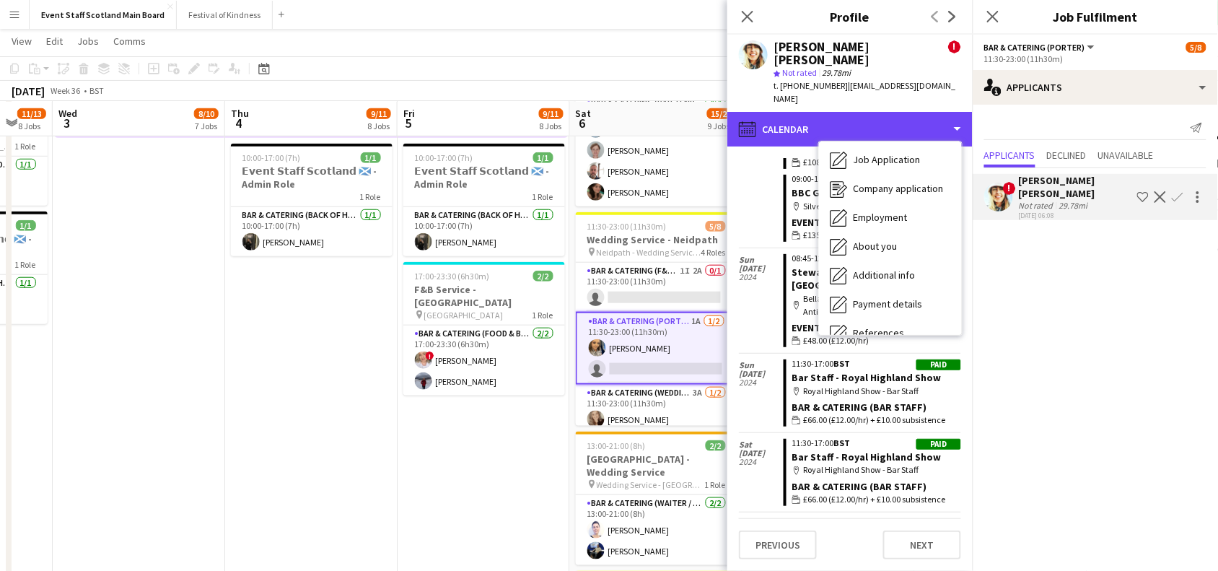
scroll to position [0, 0]
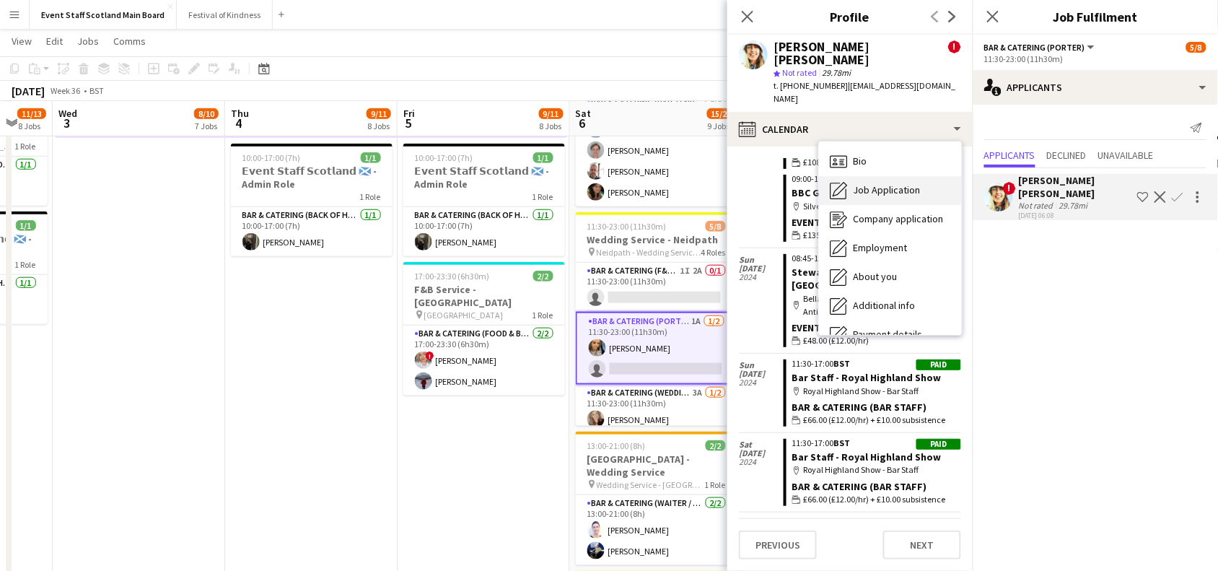
click at [925, 176] on div "Job Application Job Application" at bounding box center [890, 190] width 143 height 29
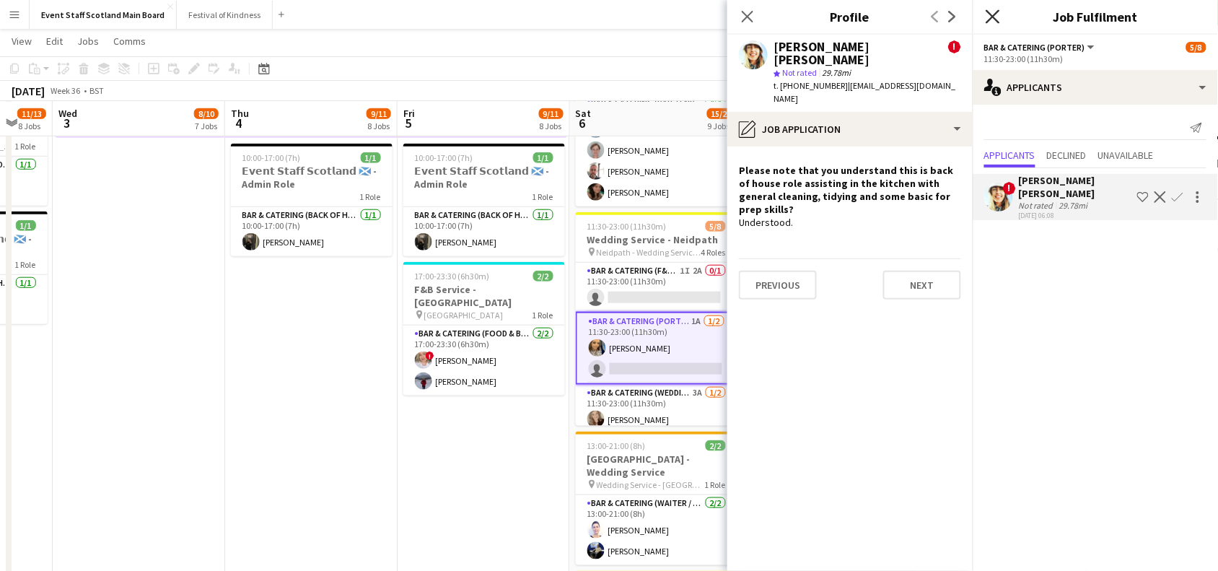
click at [989, 14] on icon "Close pop-in" at bounding box center [992, 16] width 14 height 14
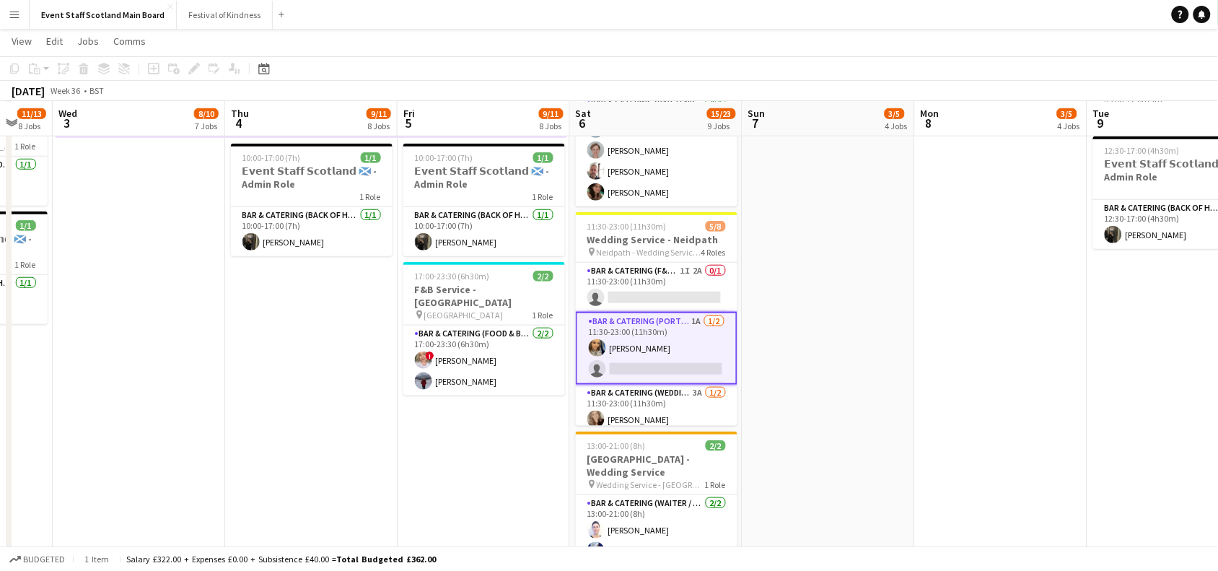
click at [856, 395] on app-date-cell at bounding box center [828, 375] width 172 height 1001
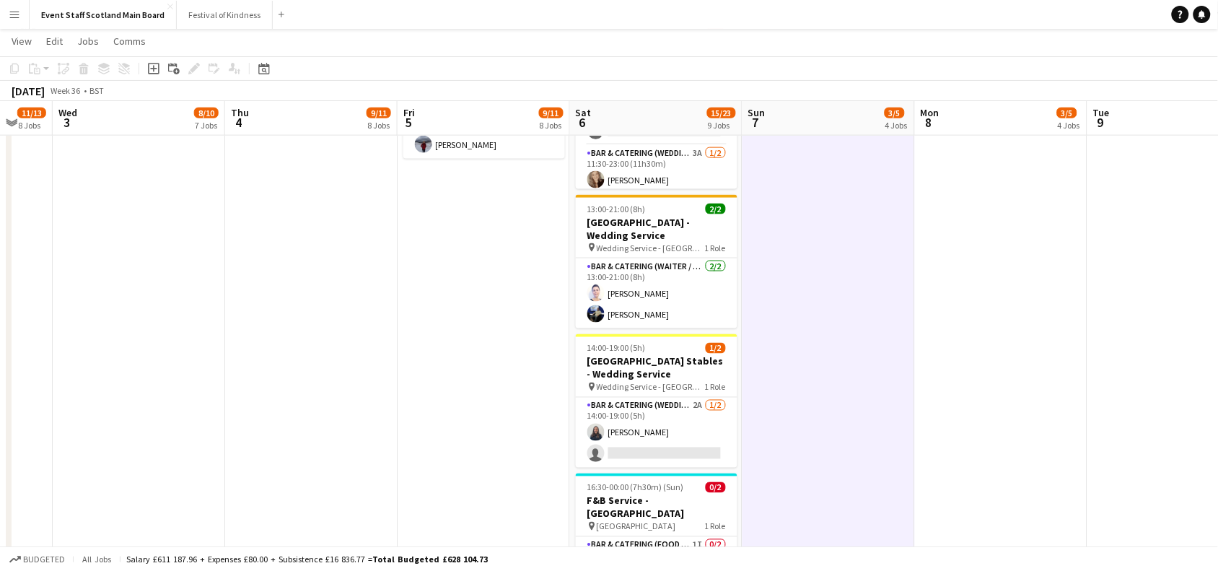
scroll to position [617, 0]
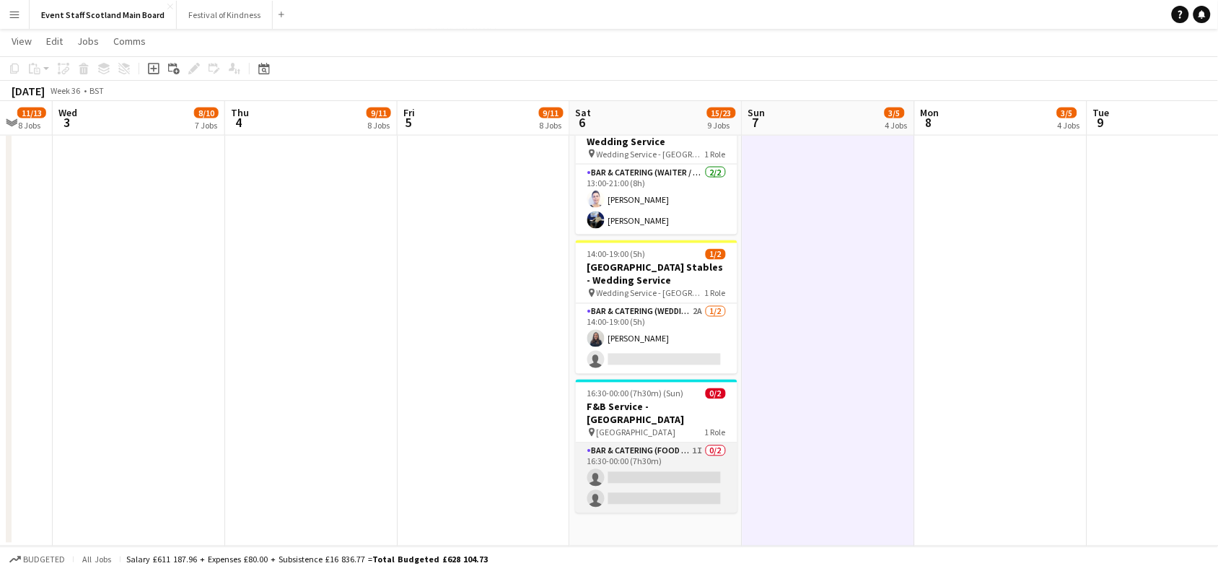
click at [690, 459] on app-card-role "Bar & Catering (Food & Beverage Service) 1I 0/2 16:30-00:00 (7h30m) single-neut…" at bounding box center [657, 478] width 162 height 70
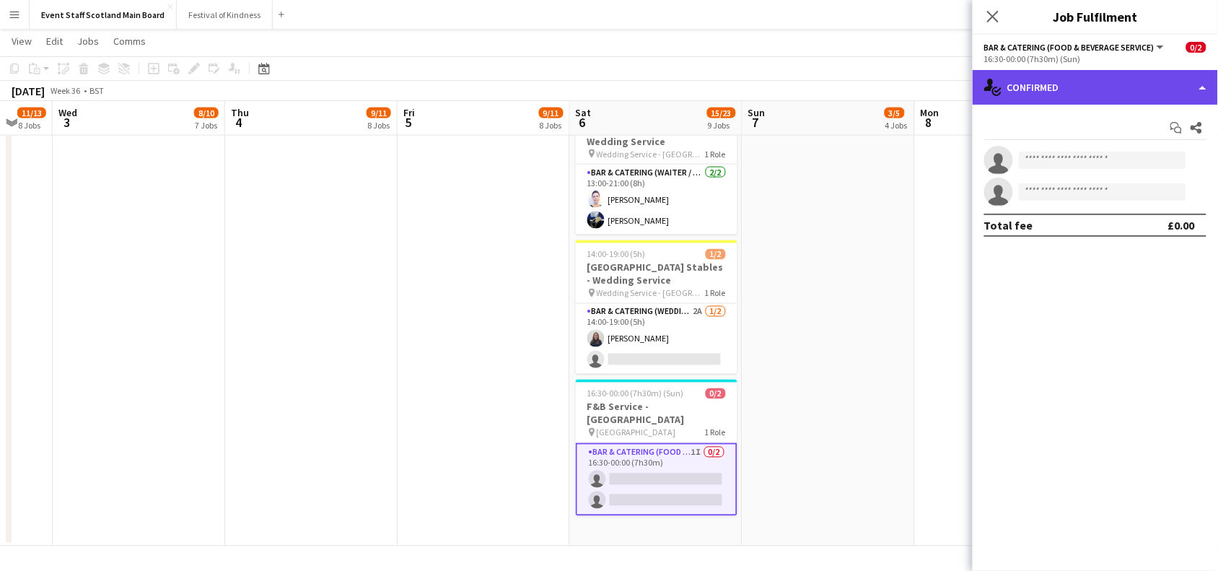
click at [1172, 83] on div "single-neutral-actions-check-2 Confirmed" at bounding box center [1094, 87] width 245 height 35
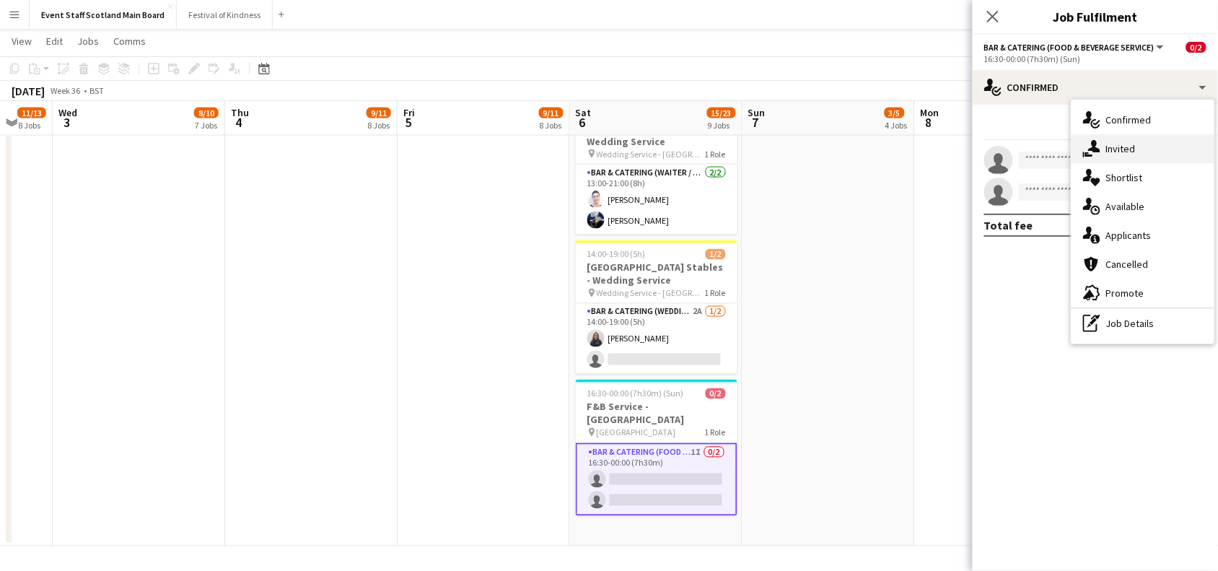
click at [1153, 148] on div "single-neutral-actions-share-1 Invited" at bounding box center [1142, 148] width 143 height 29
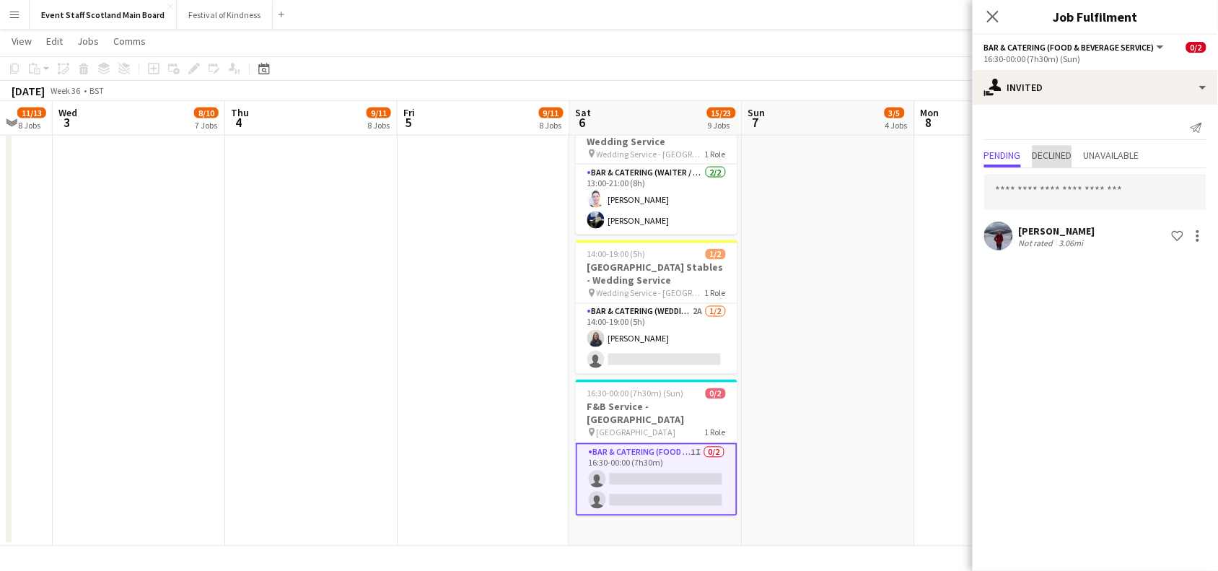
click at [1066, 156] on span "Declined" at bounding box center [1052, 155] width 40 height 10
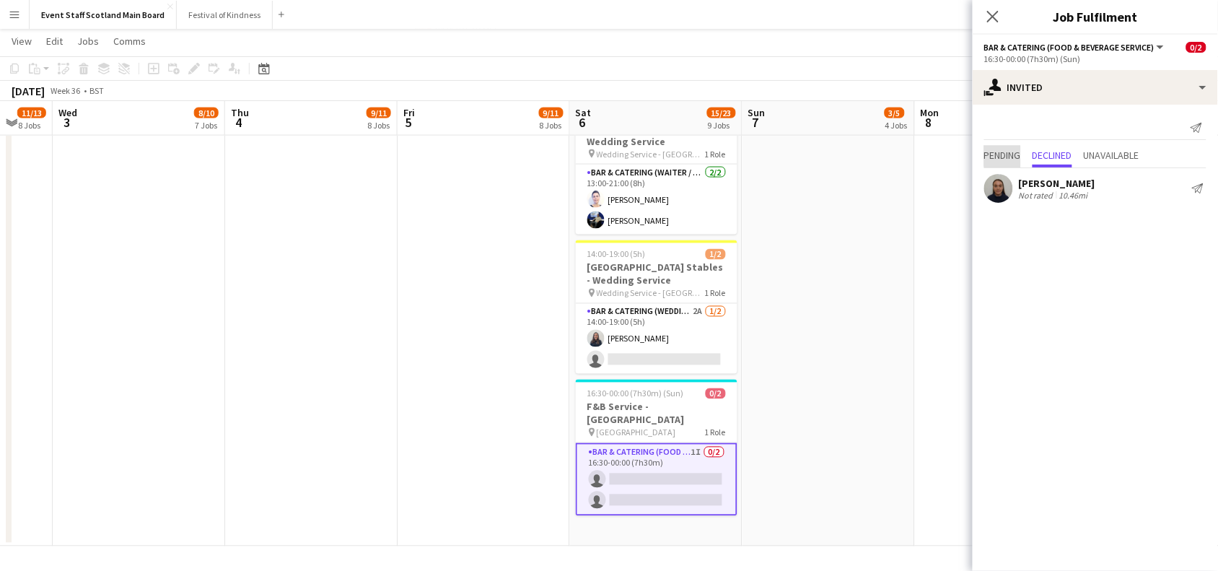
click at [1010, 154] on span "Pending" at bounding box center [1002, 155] width 37 height 10
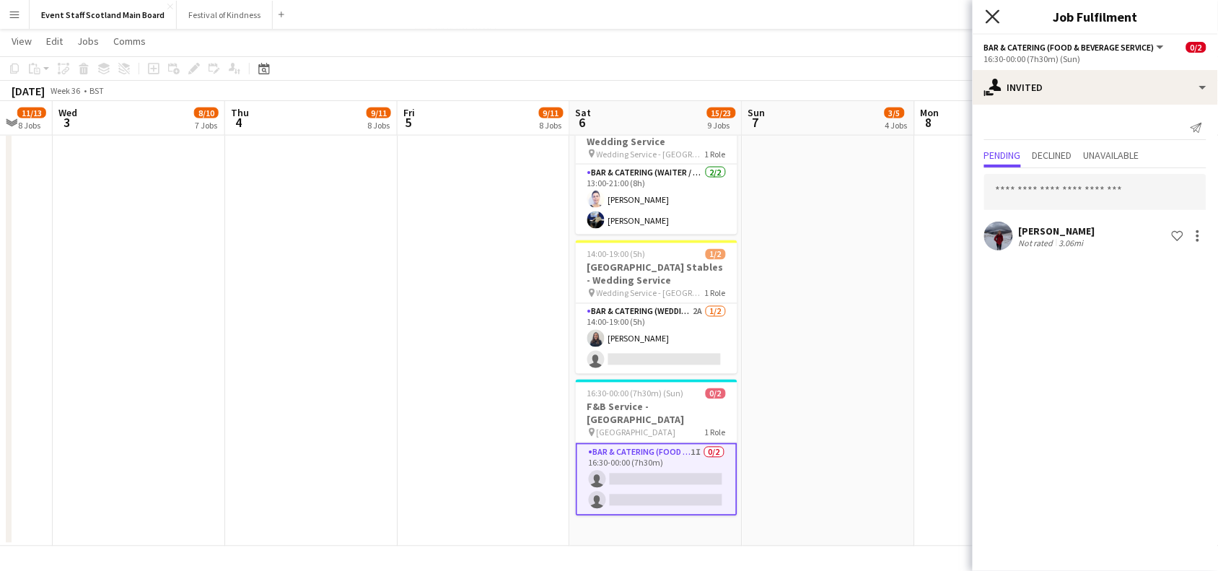
click at [993, 14] on icon "Close pop-in" at bounding box center [992, 16] width 14 height 14
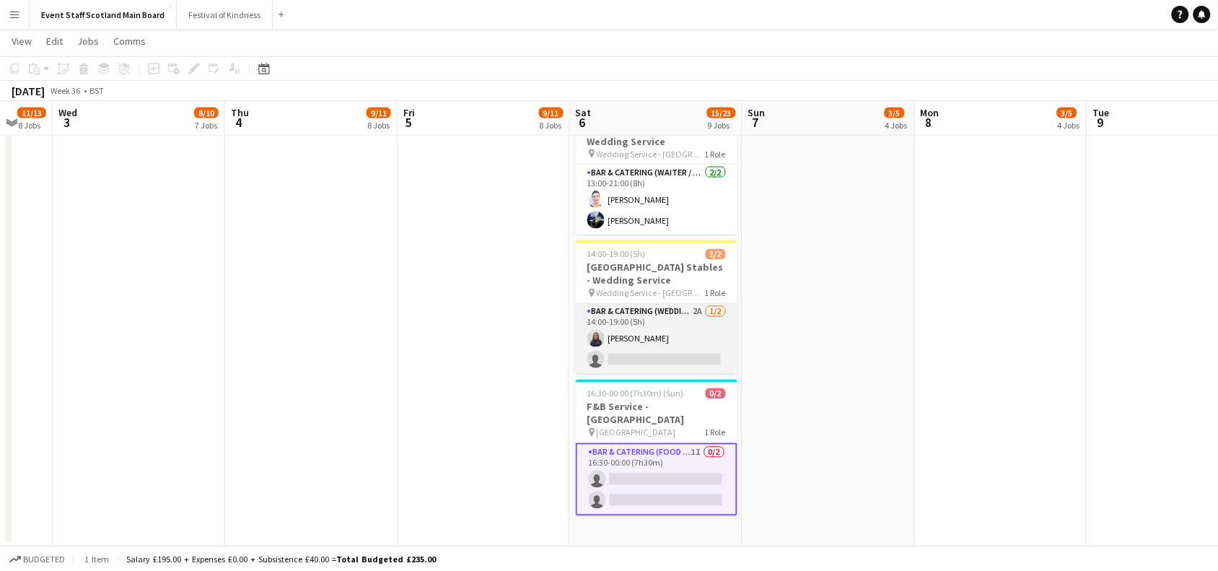
click at [668, 327] on app-card-role "Bar & Catering (Wedding Service Staff) 2A [DATE] 14:00-19:00 (5h) [PERSON_NAME]…" at bounding box center [657, 339] width 162 height 70
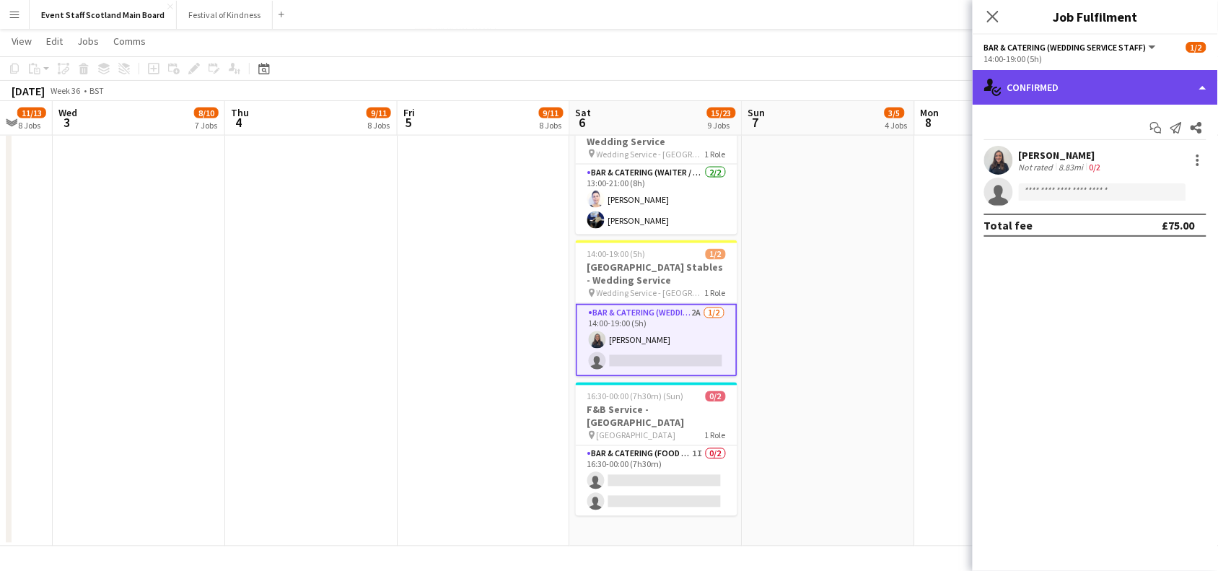
click at [1041, 84] on div "single-neutral-actions-check-2 Confirmed" at bounding box center [1094, 87] width 245 height 35
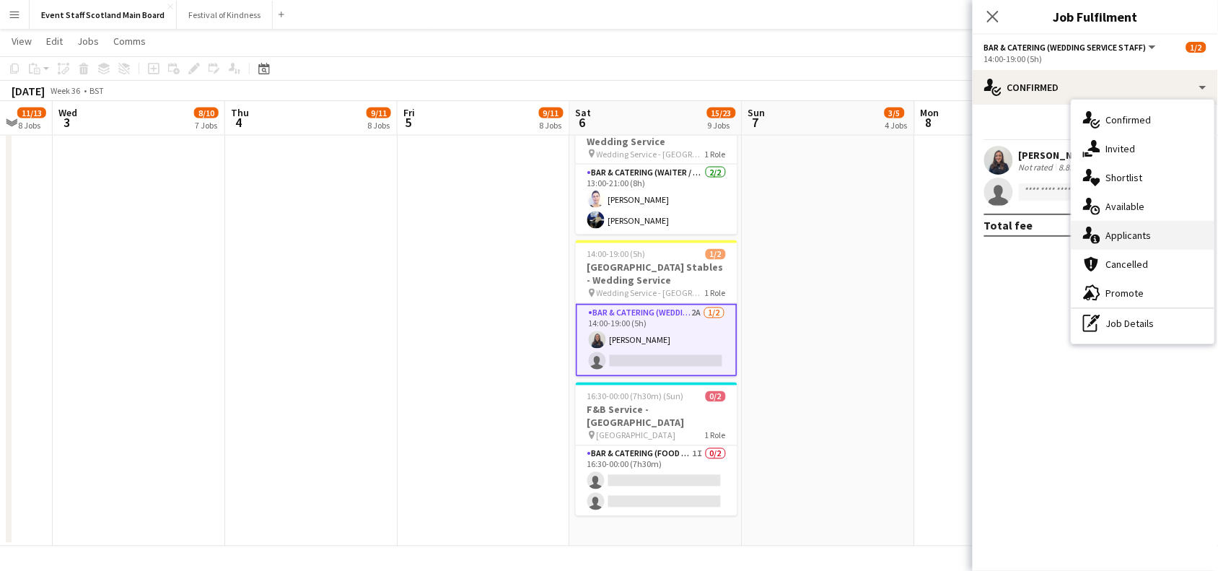
click at [1125, 232] on div "single-neutral-actions-information Applicants" at bounding box center [1142, 235] width 143 height 29
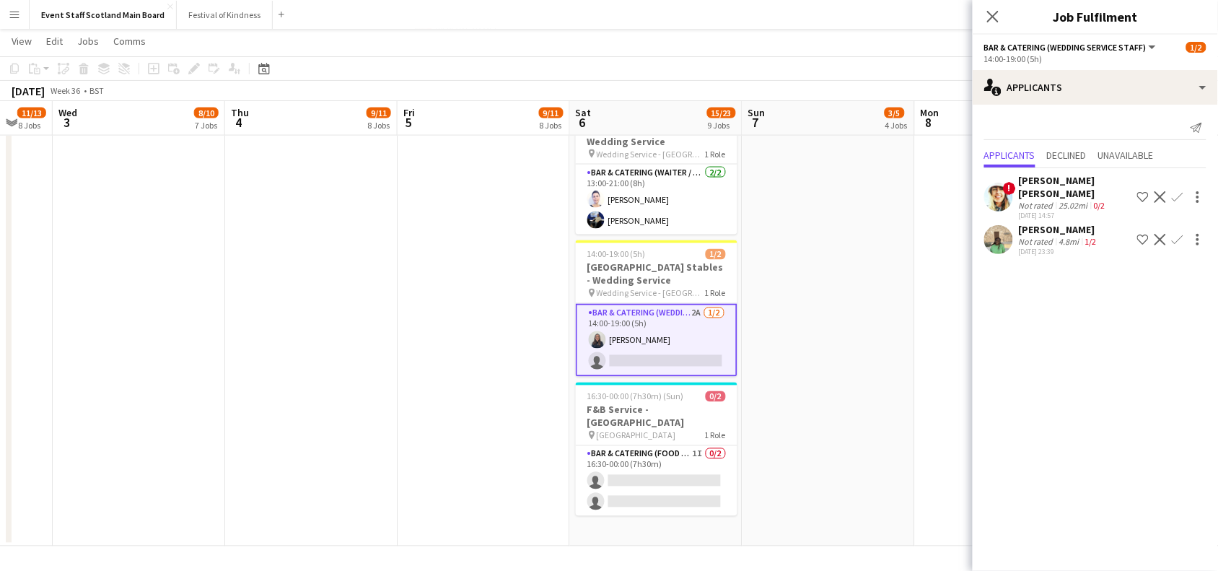
click at [1064, 223] on div "[PERSON_NAME]" at bounding box center [1059, 229] width 81 height 13
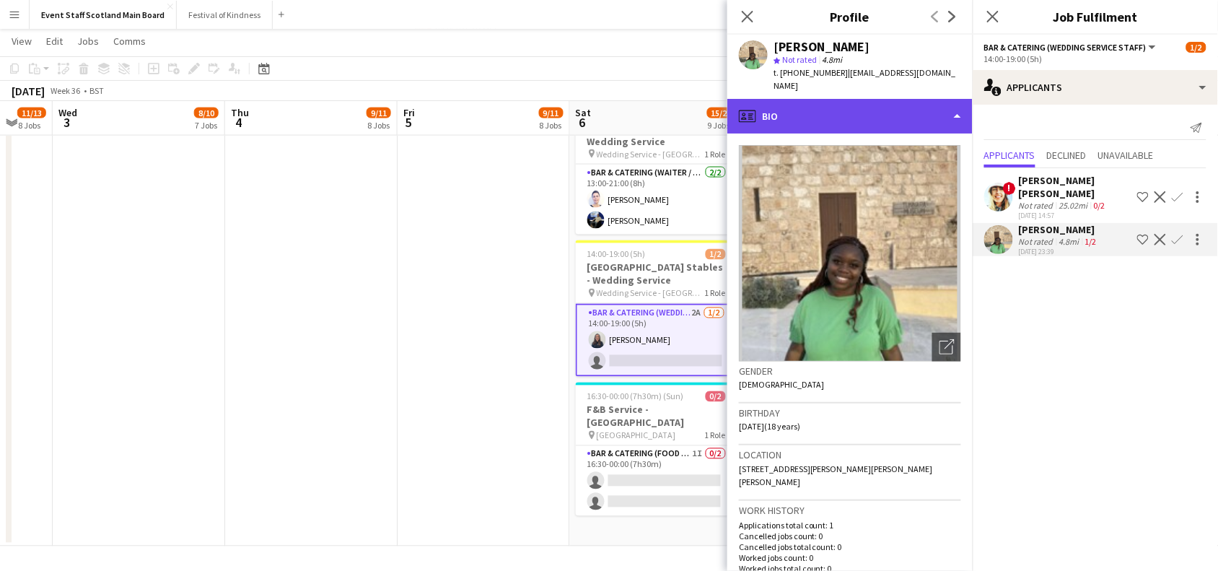
click at [911, 99] on div "profile Bio" at bounding box center [849, 116] width 245 height 35
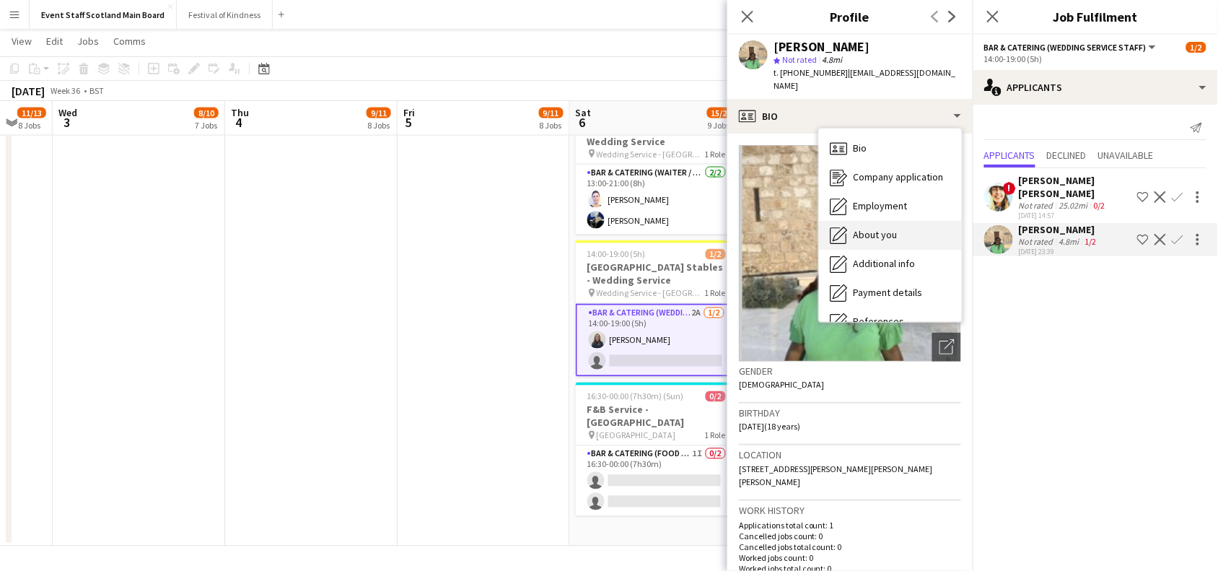
click at [885, 228] on span "About you" at bounding box center [875, 234] width 44 height 13
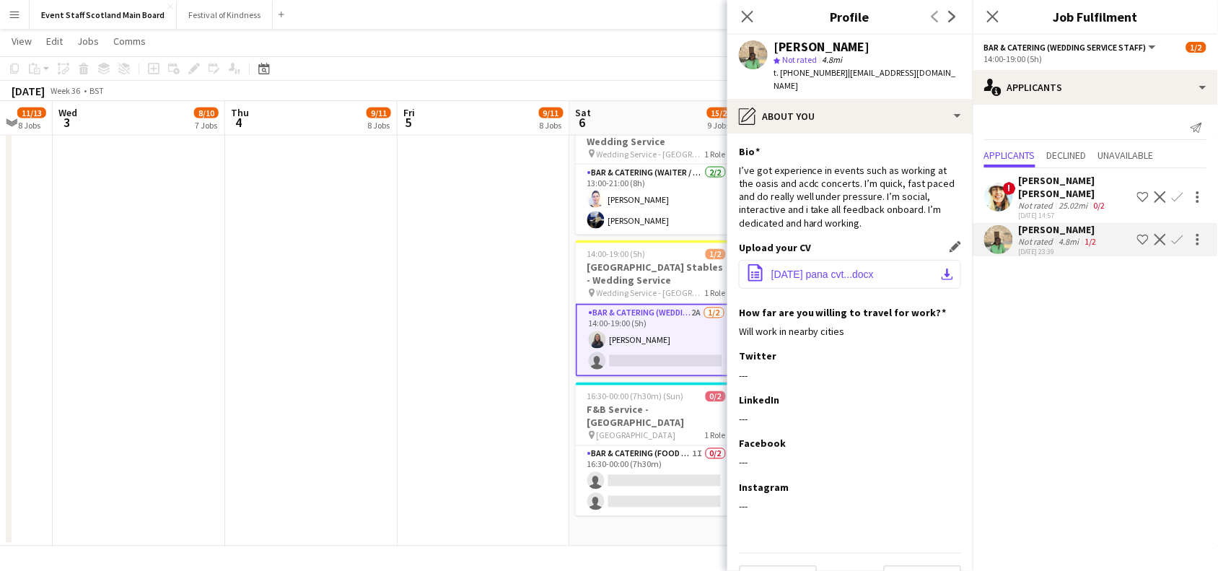
click at [839, 268] on span "[DATE] pana cvt...docx" at bounding box center [822, 274] width 102 height 12
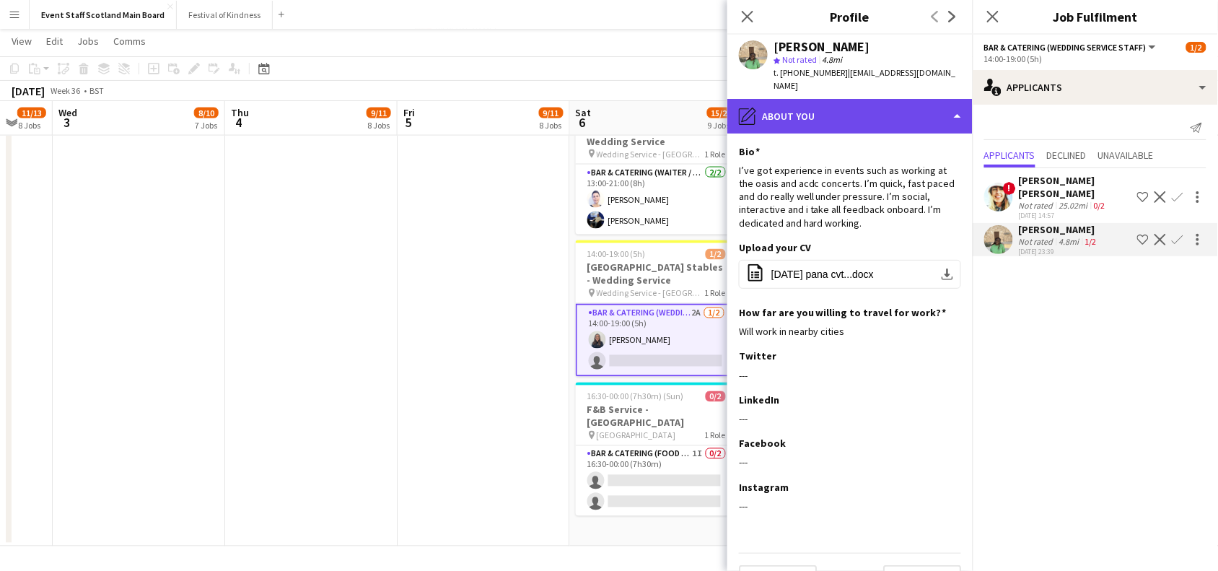
click at [920, 100] on div "pencil4 About you" at bounding box center [849, 116] width 245 height 35
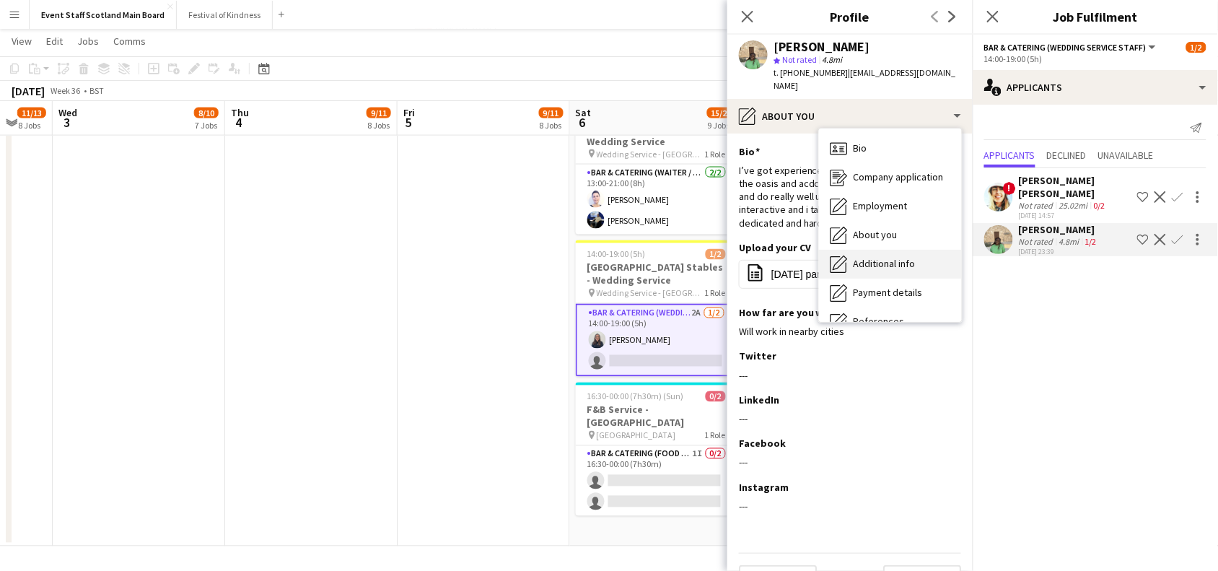
click at [904, 257] on span "Additional info" at bounding box center [884, 263] width 62 height 13
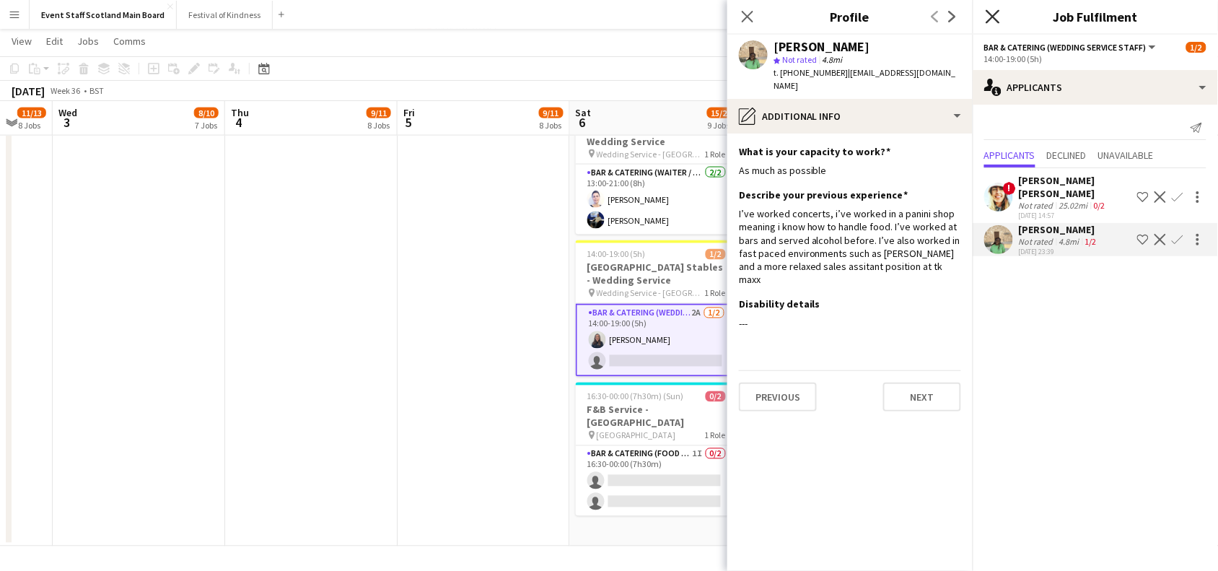
click at [990, 18] on icon at bounding box center [992, 16] width 14 height 14
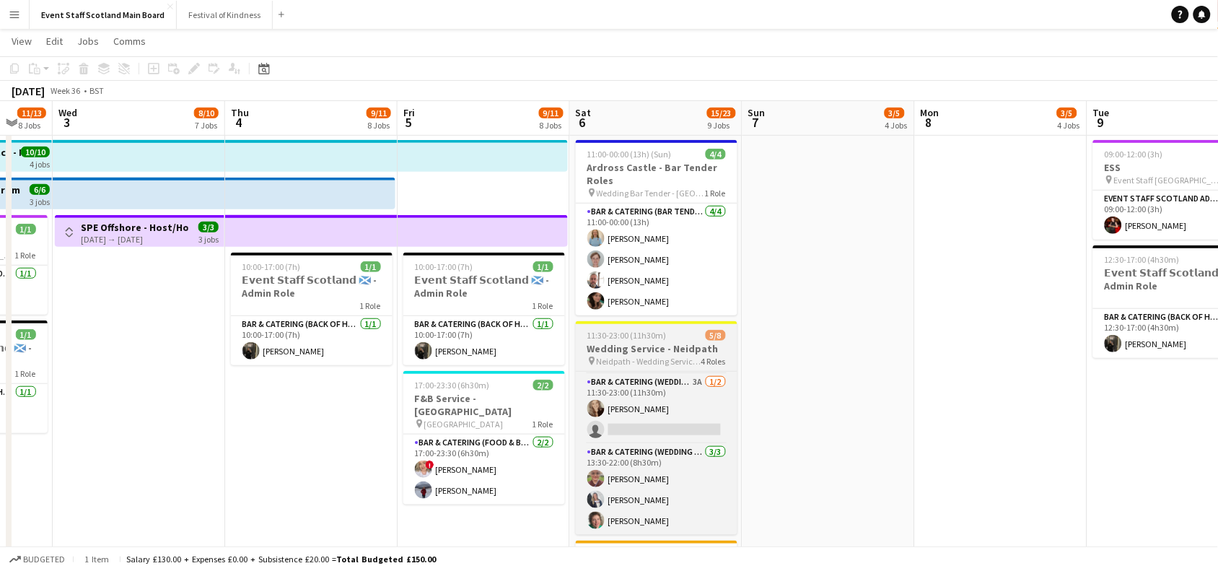
scroll to position [0, 0]
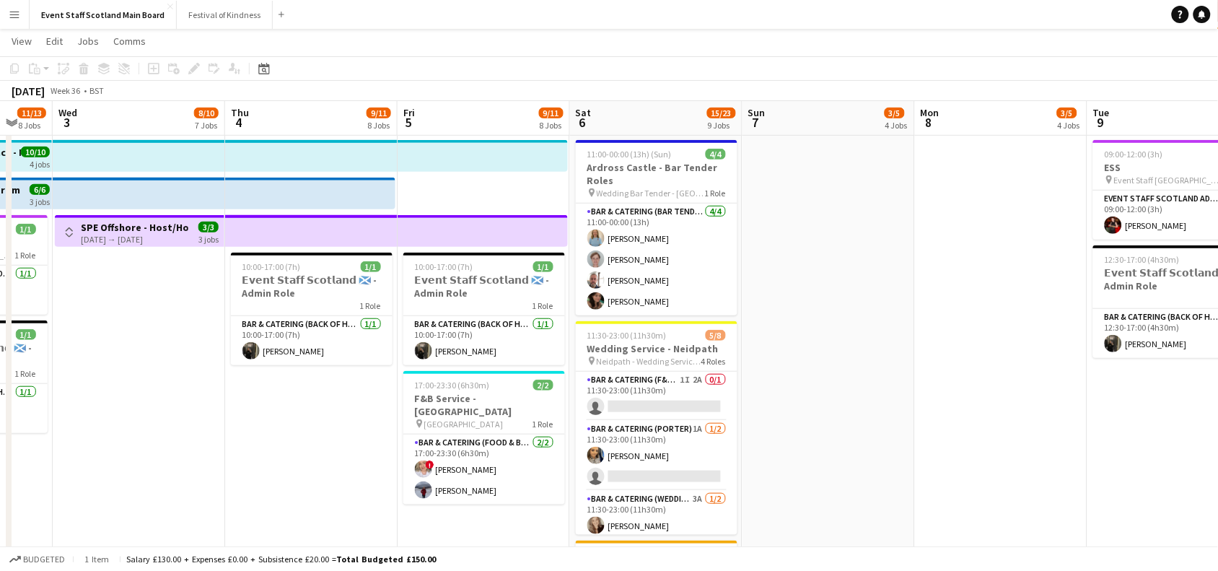
click at [965, 334] on app-date-cell at bounding box center [1001, 484] width 172 height 1001
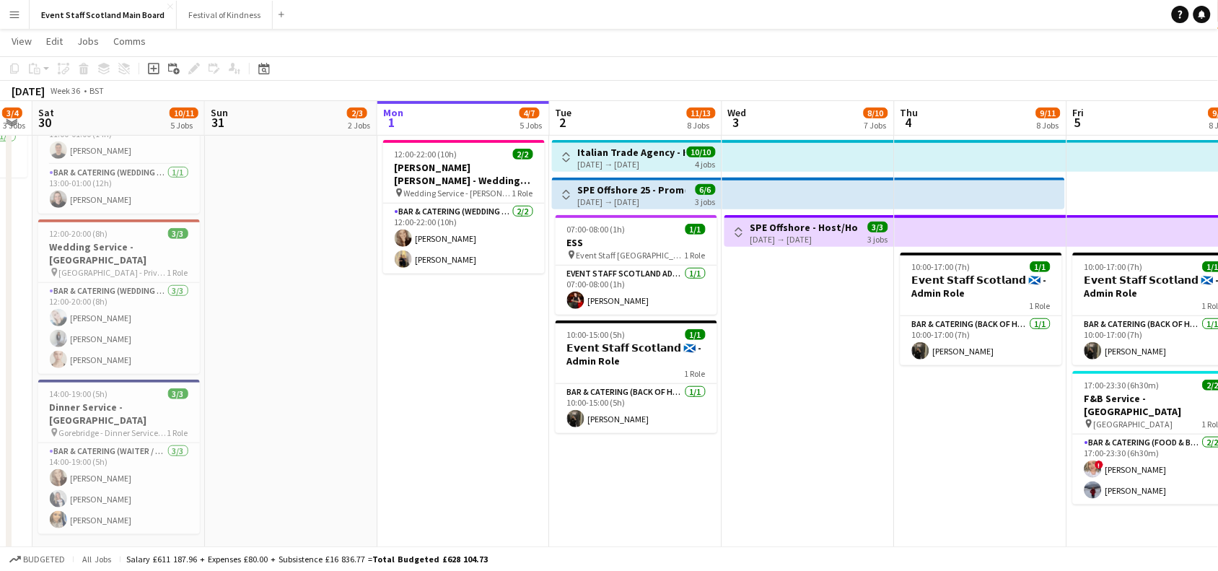
drag, startPoint x: 166, startPoint y: 422, endPoint x: 895, endPoint y: 514, distance: 735.0
click at [895, 514] on app-calendar-viewport "Thu 28 3/5 4 Jobs Fri 29 3/4 3 Jobs Sat 30 10/11 5 Jobs Sun 31 2/3 2 Jobs Mon 1…" at bounding box center [609, 432] width 1218 height 1107
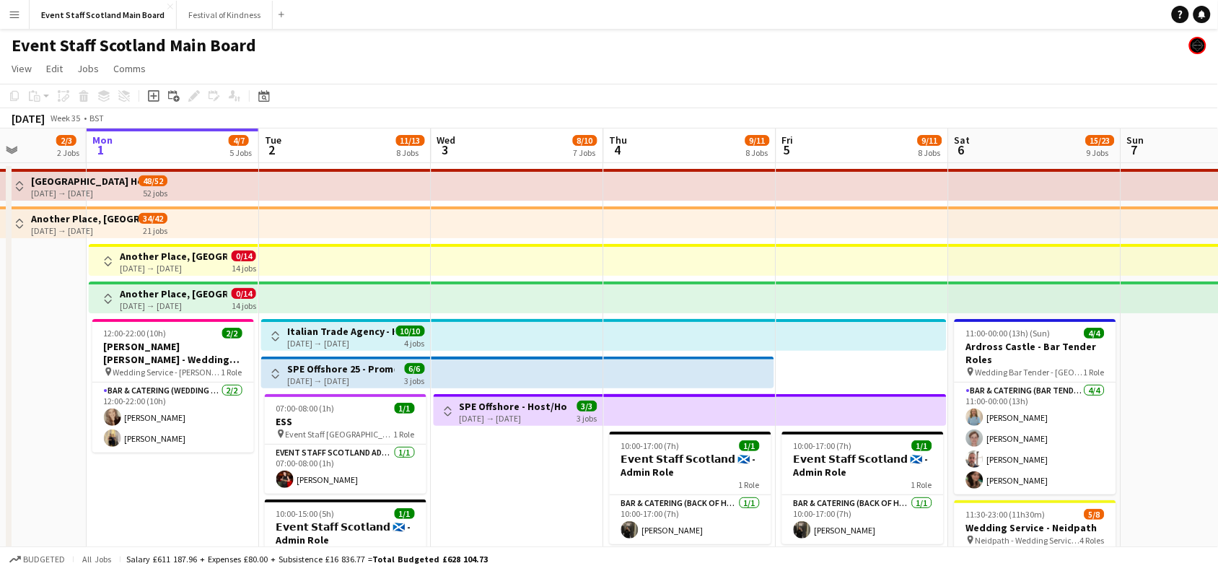
drag, startPoint x: 884, startPoint y: 514, endPoint x: 181, endPoint y: 462, distance: 704.5
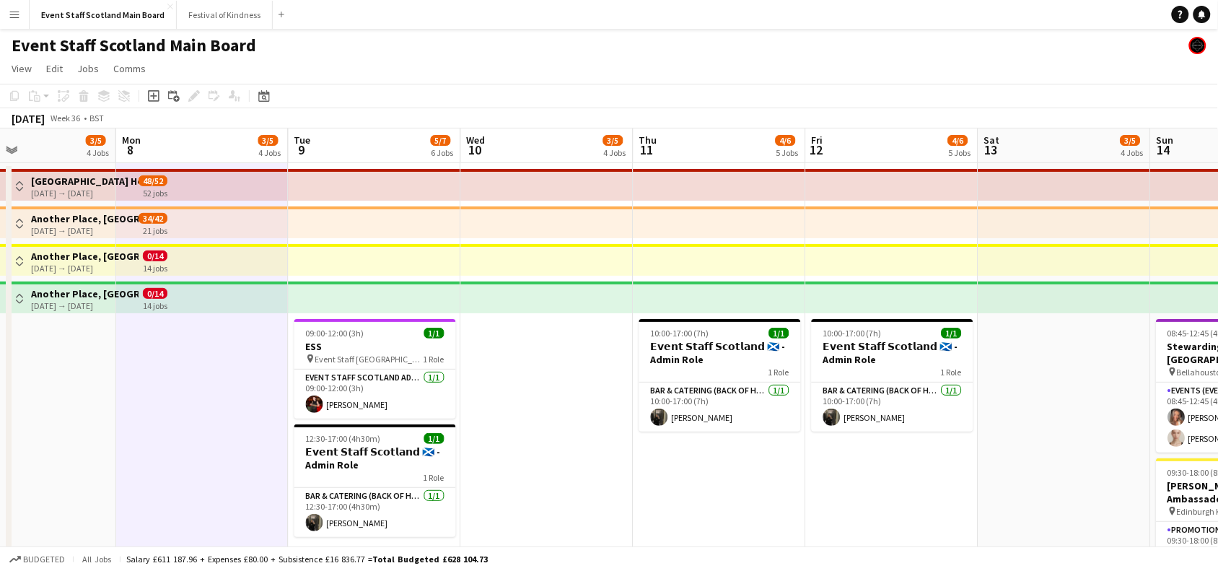
drag, startPoint x: 870, startPoint y: 386, endPoint x: 45, endPoint y: 424, distance: 826.1
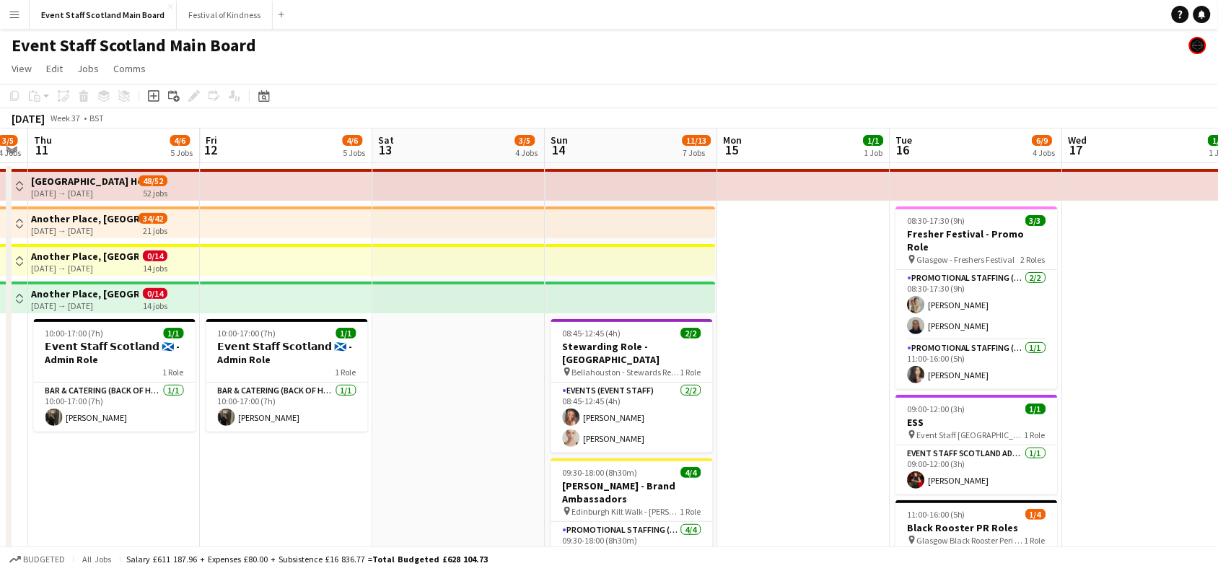
drag, startPoint x: 1041, startPoint y: 462, endPoint x: 435, endPoint y: 499, distance: 607.1
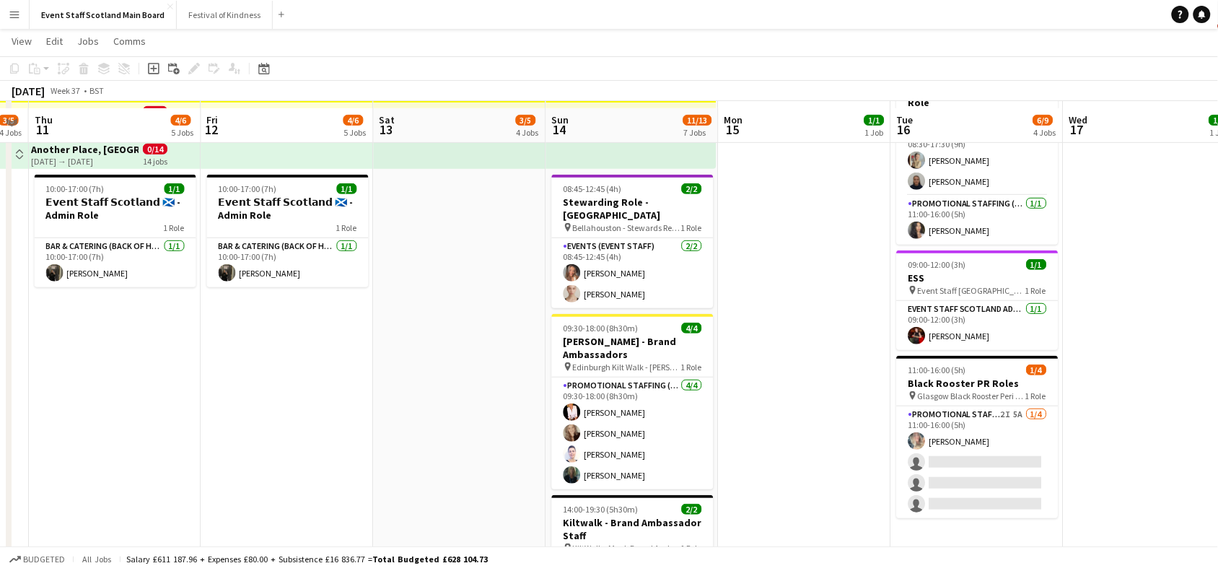
scroll to position [159, 0]
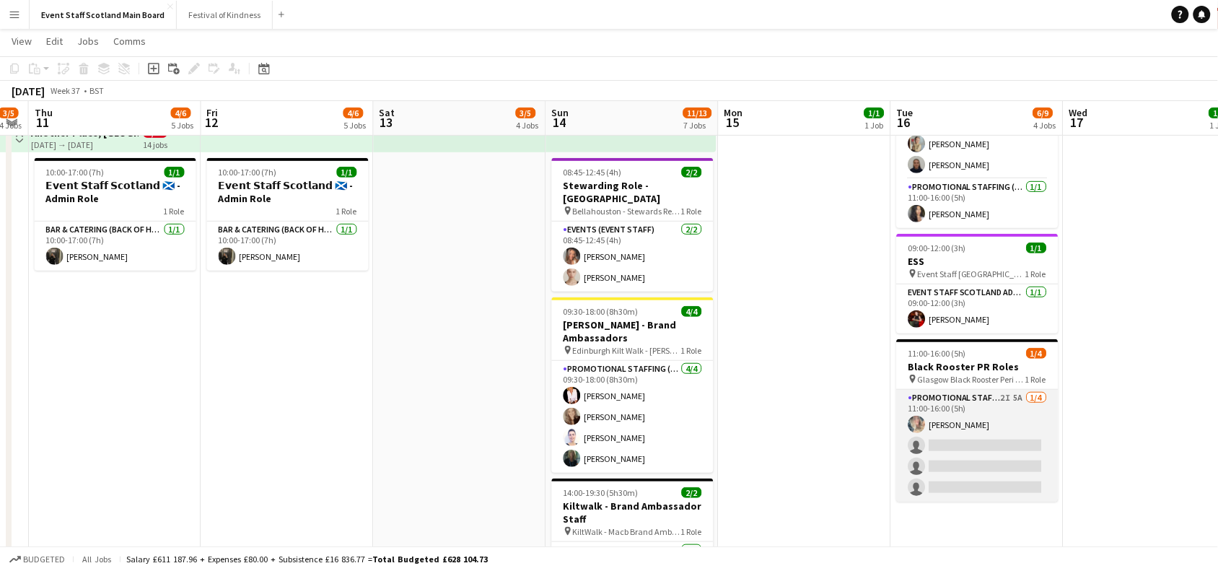
click at [993, 436] on app-card-role "Promotional Staffing (Promotional Staff) 2I 5A [DATE] 11:00-16:00 (5h) [PERSON_…" at bounding box center [978, 446] width 162 height 112
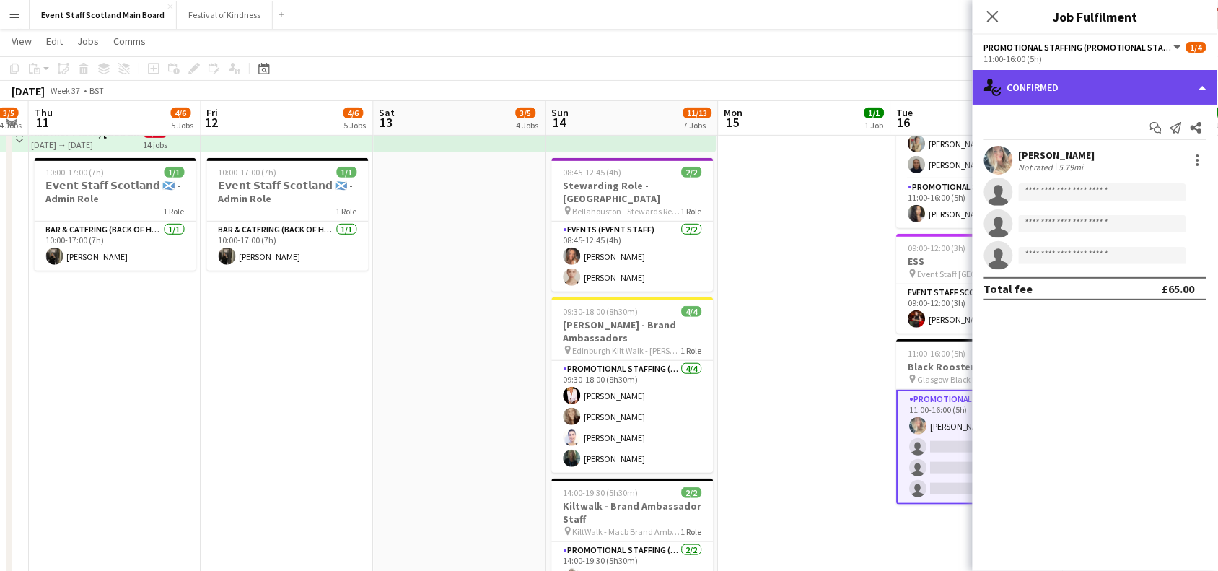
click at [1156, 79] on div "single-neutral-actions-check-2 Confirmed" at bounding box center [1094, 87] width 245 height 35
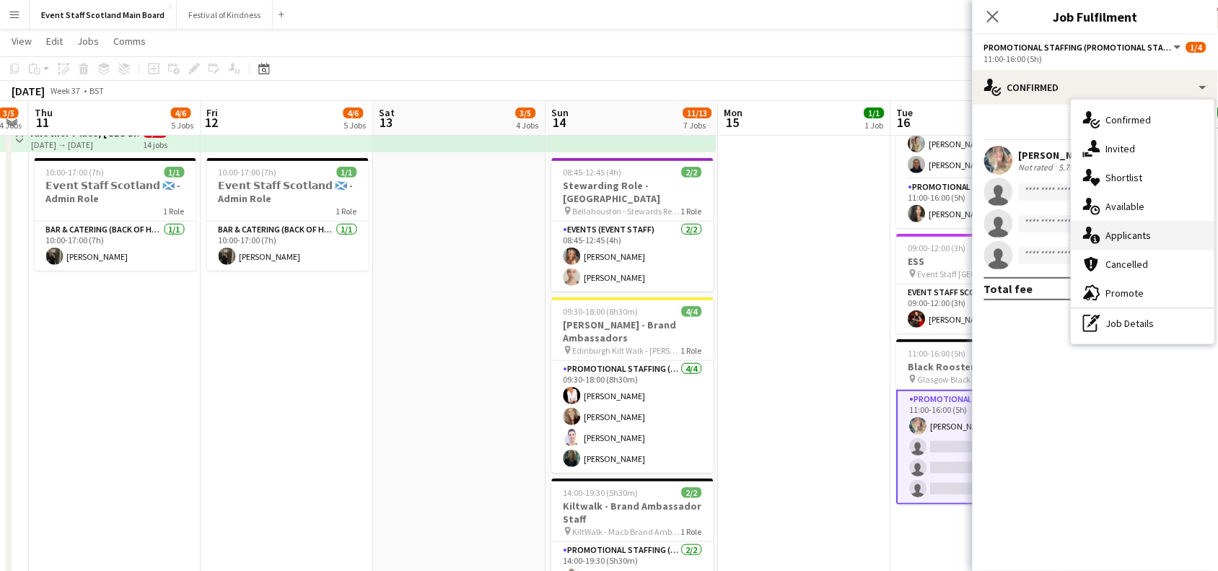
click at [1134, 232] on div "single-neutral-actions-information Applicants" at bounding box center [1142, 235] width 143 height 29
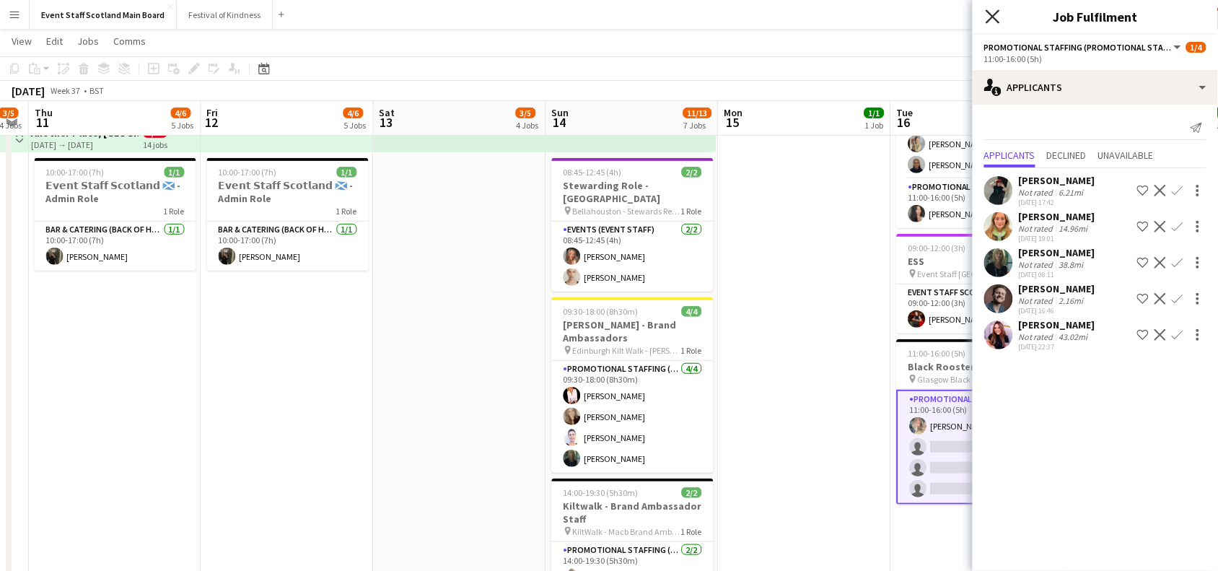
click at [994, 18] on icon at bounding box center [992, 16] width 14 height 14
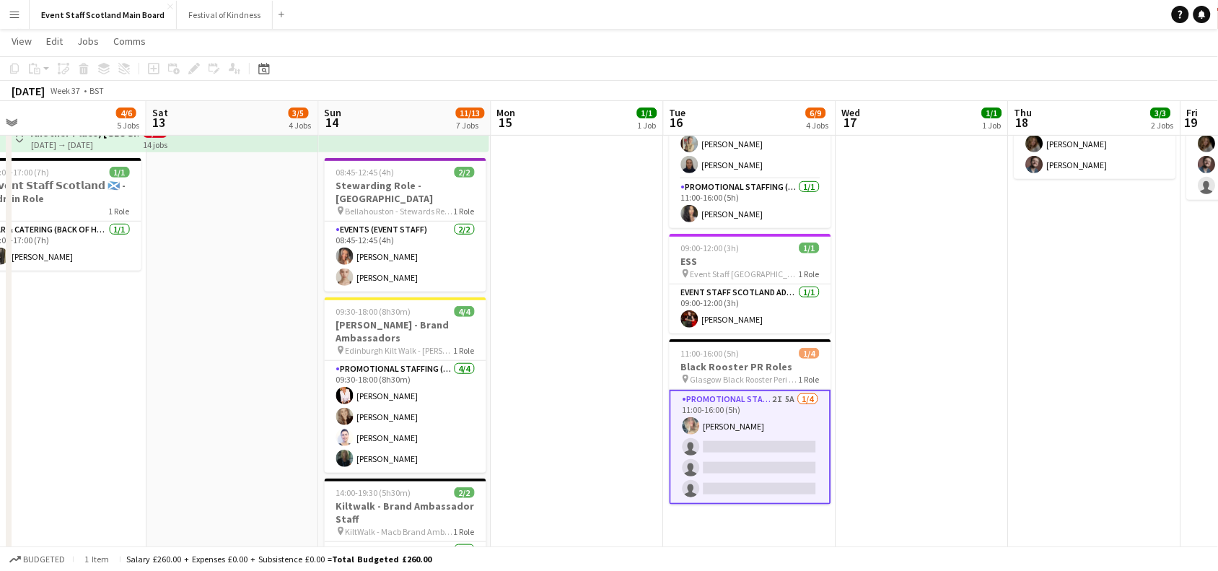
scroll to position [0, 554]
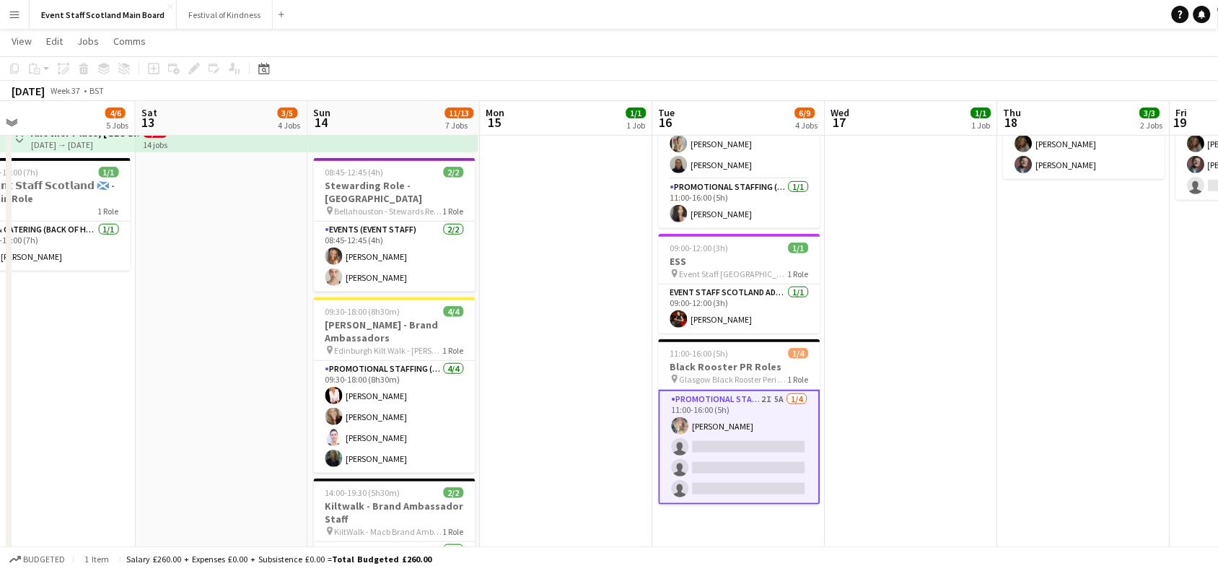
drag, startPoint x: 1115, startPoint y: 298, endPoint x: 877, endPoint y: 357, distance: 245.3
click at [877, 357] on app-calendar-viewport "Tue 9 5/7 6 Jobs Wed 10 3/5 4 Jobs Thu 11 4/6 5 Jobs Fri 12 4/6 5 Jobs Sat 13 3…" at bounding box center [609, 450] width 1218 height 1107
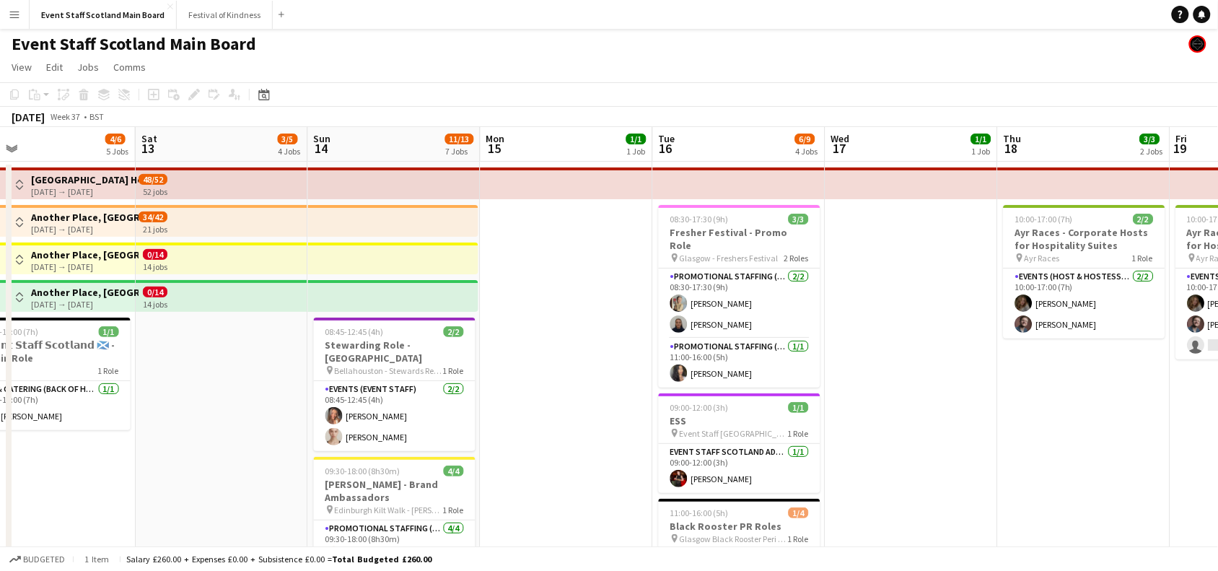
scroll to position [0, 0]
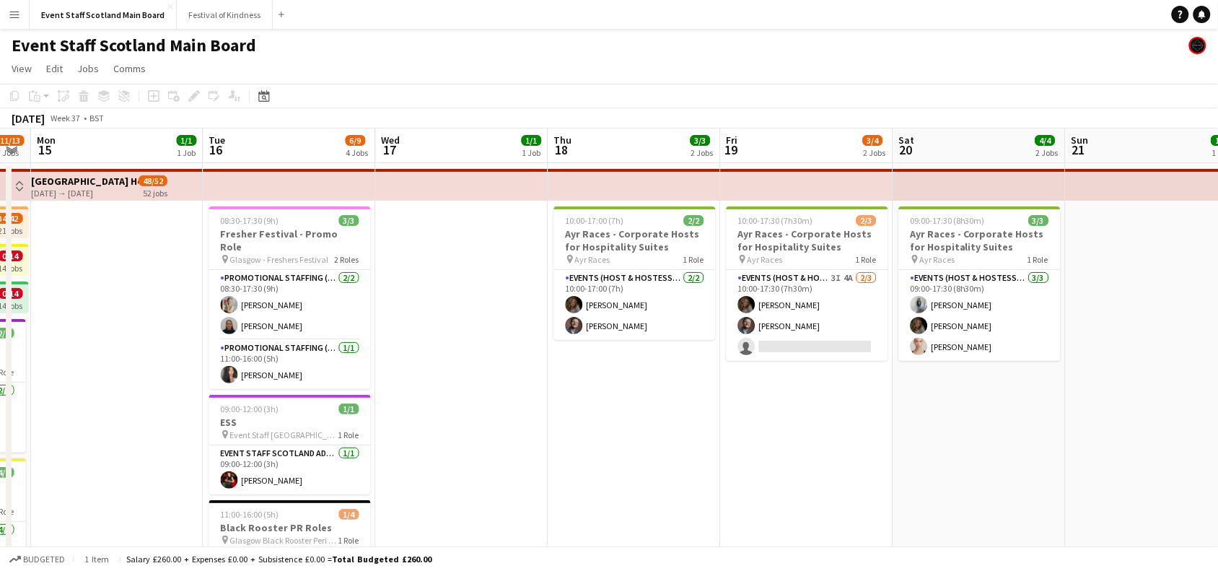
drag, startPoint x: 1118, startPoint y: 436, endPoint x: 672, endPoint y: 452, distance: 446.8
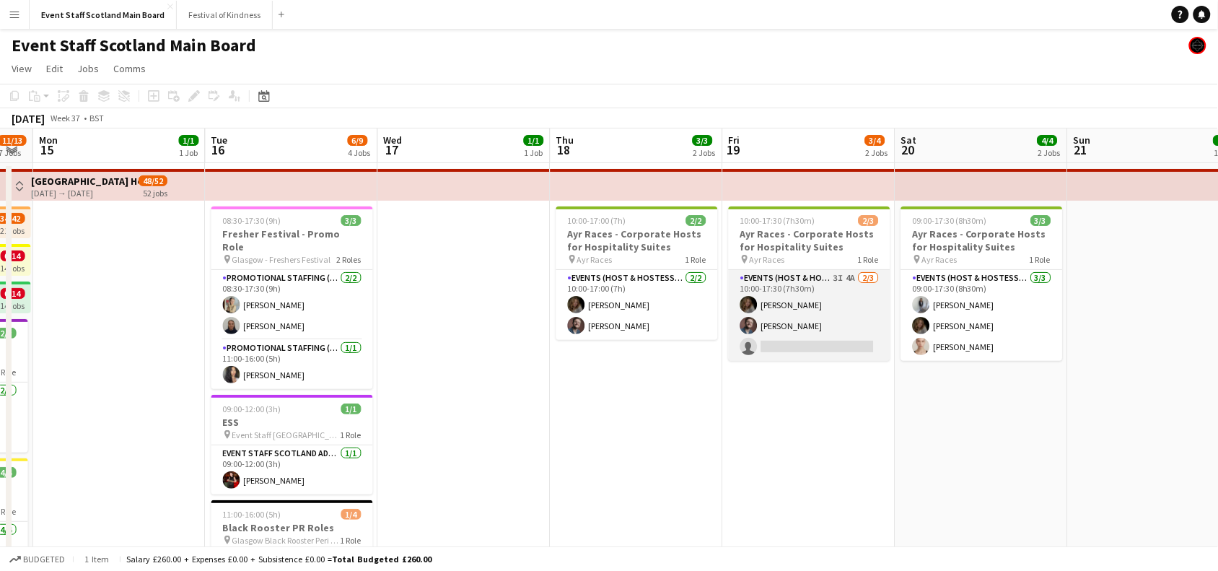
click at [835, 298] on app-card-role "Events (Host & Hostesses) 3I 4A [DATE] 10:00-17:30 (7h30m) [PERSON_NAME] [PERSO…" at bounding box center [810, 315] width 162 height 91
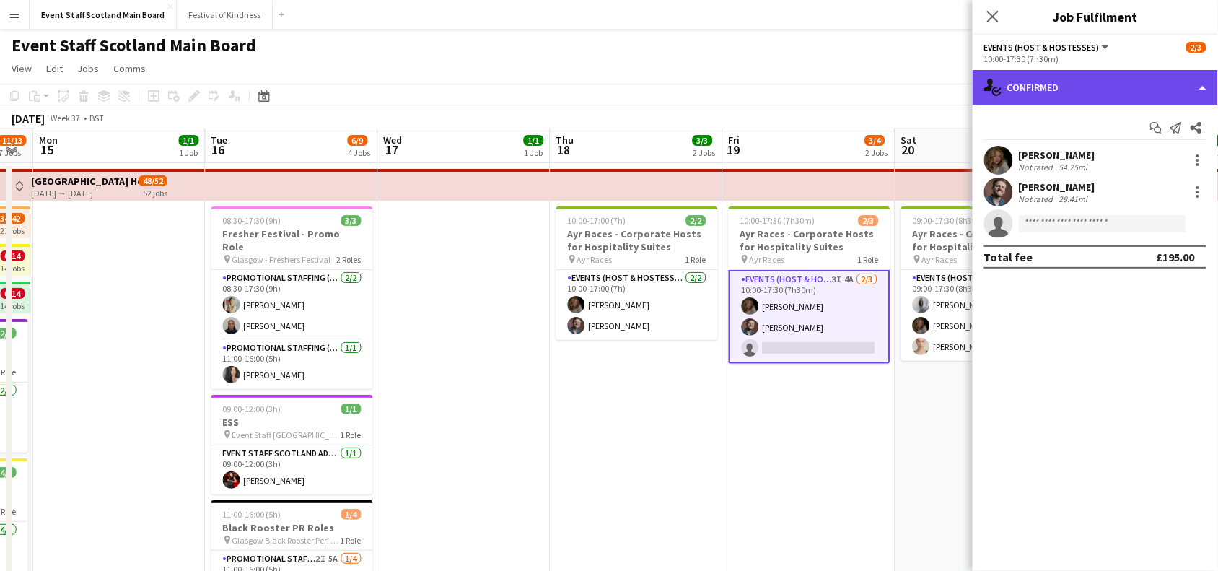
click at [1126, 76] on div "single-neutral-actions-check-2 Confirmed" at bounding box center [1094, 87] width 245 height 35
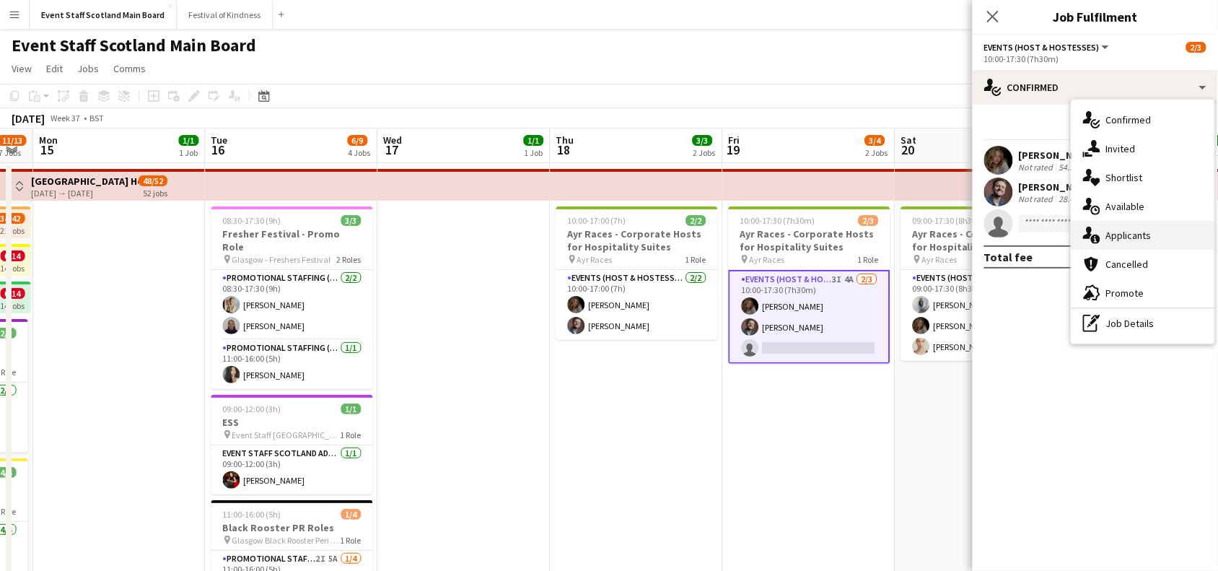
click at [1140, 235] on div "single-neutral-actions-information Applicants" at bounding box center [1142, 235] width 143 height 29
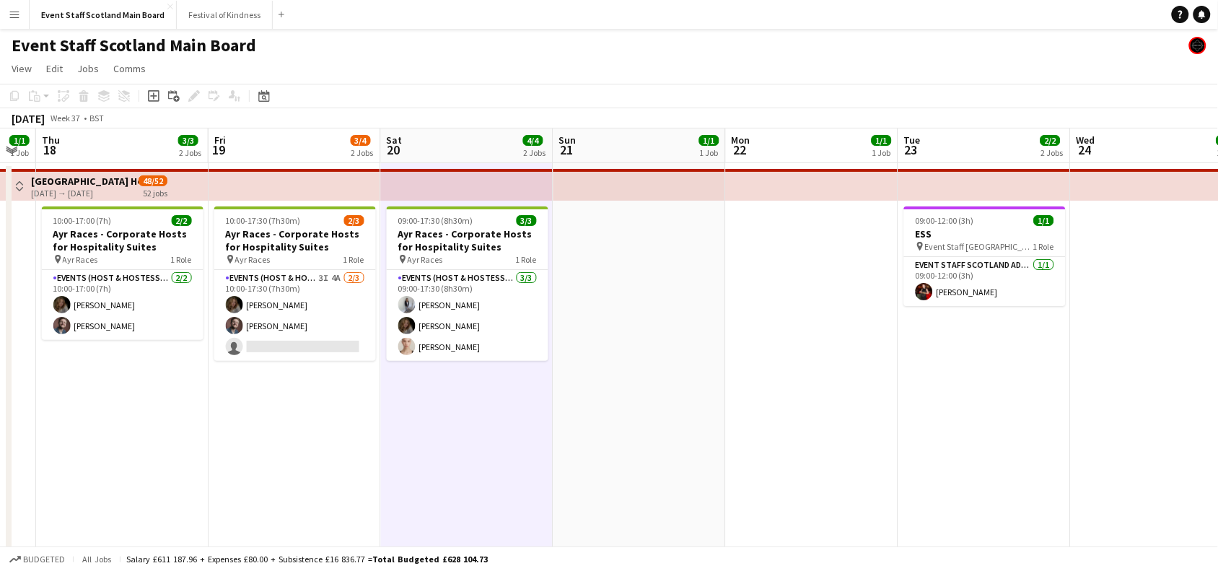
drag, startPoint x: 1119, startPoint y: 348, endPoint x: 258, endPoint y: 473, distance: 870.4
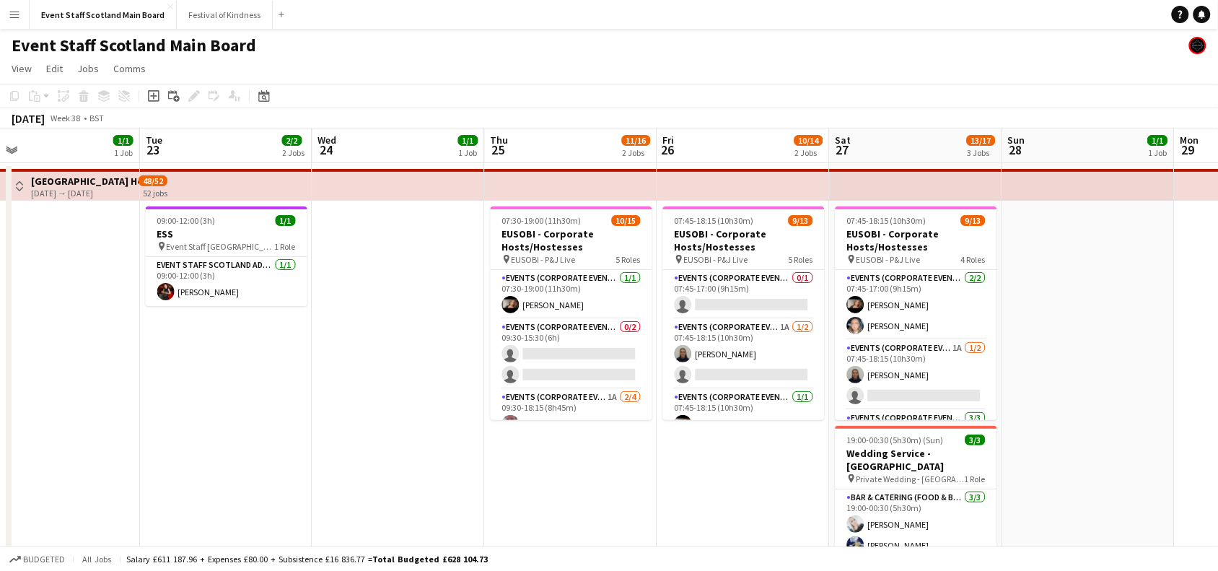
scroll to position [0, 571]
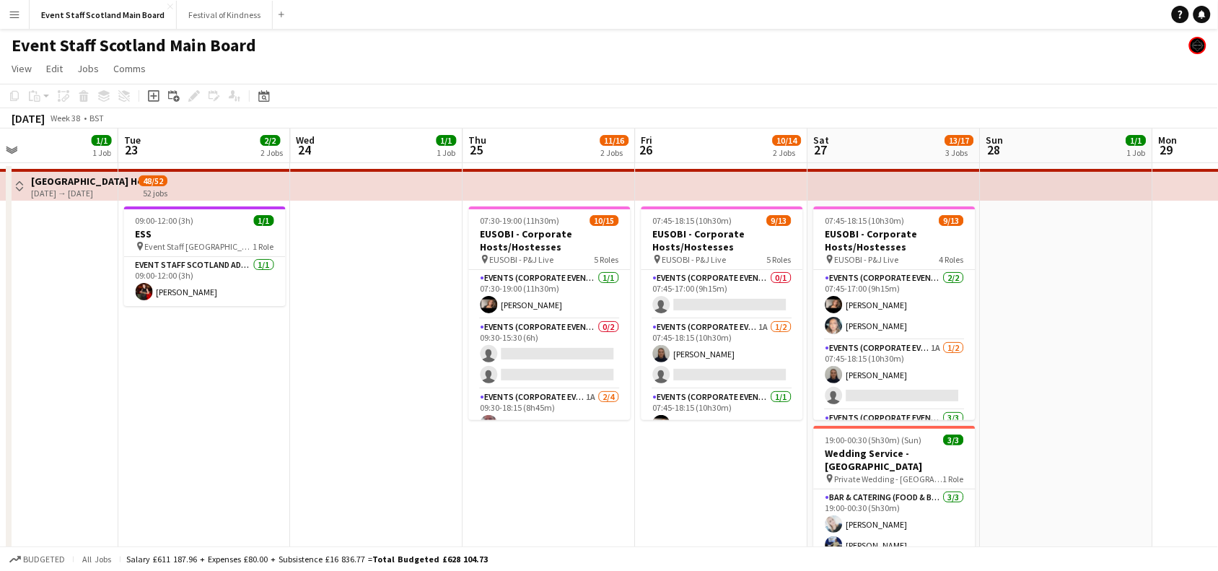
drag, startPoint x: 783, startPoint y: 489, endPoint x: 351, endPoint y: 485, distance: 432.8
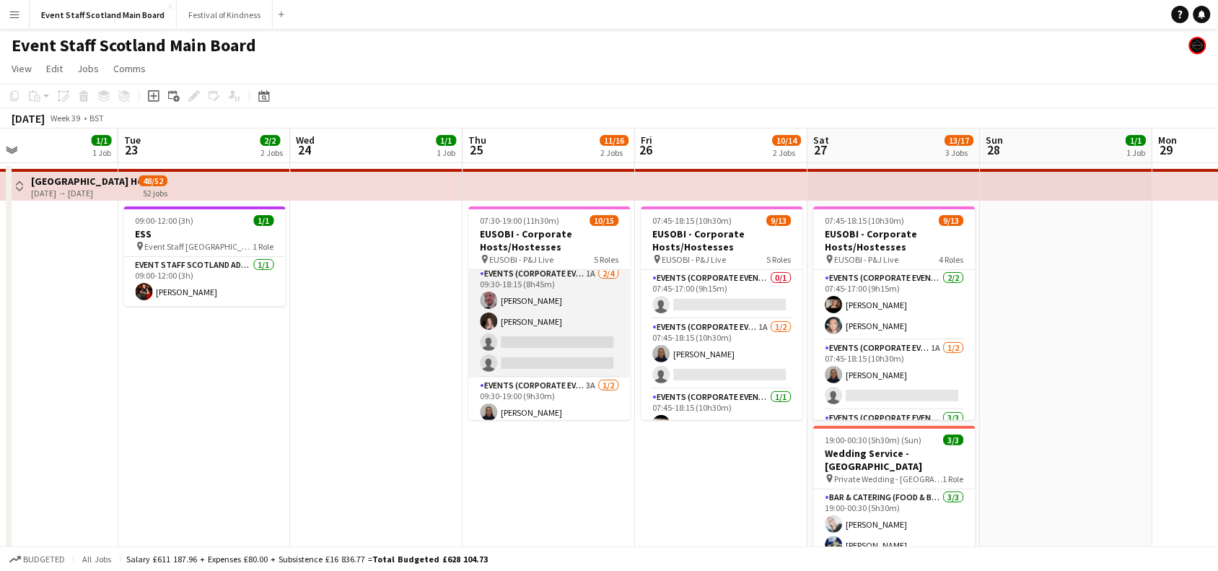
click at [539, 328] on app-card-role "Events (Corporate Event Staff) 1A [DATE] 09:30-18:15 (8h45m) [PERSON_NAME] [PER…" at bounding box center [550, 321] width 162 height 112
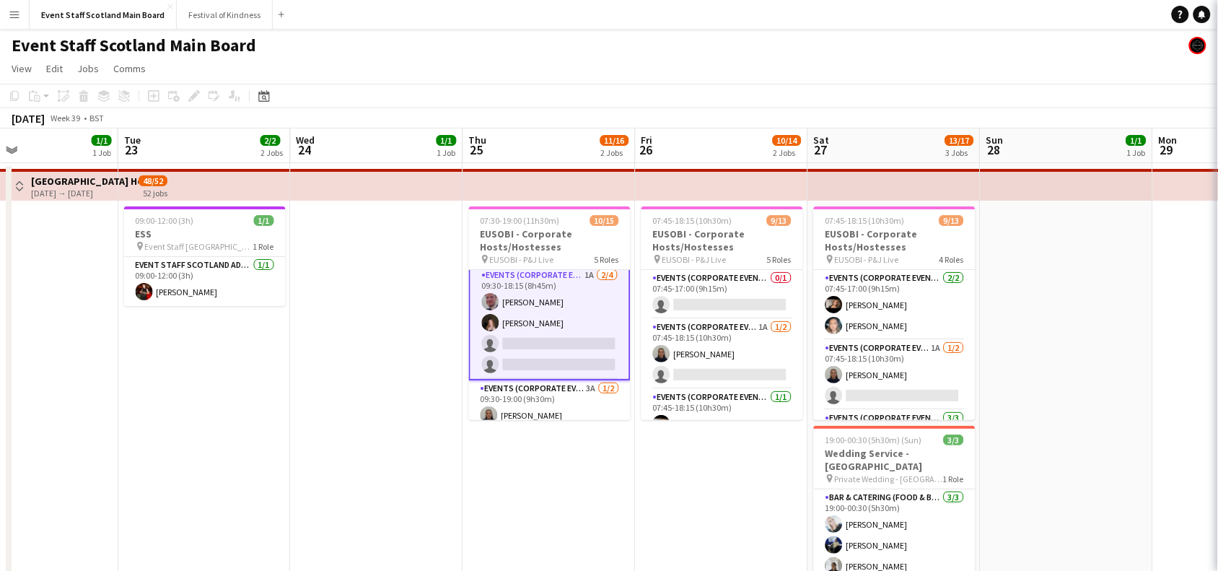
scroll to position [124, 0]
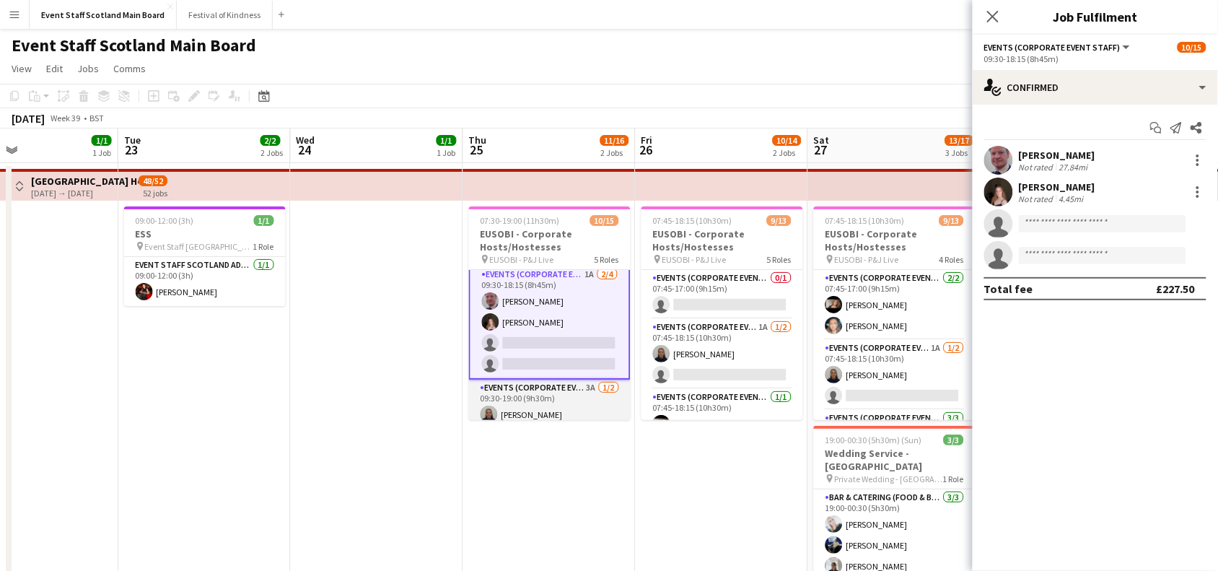
click at [553, 390] on app-card-role "Events (Corporate Event Staff) 3A [DATE] 09:30-19:00 (9h30m) [PERSON_NAME] sing…" at bounding box center [550, 414] width 162 height 70
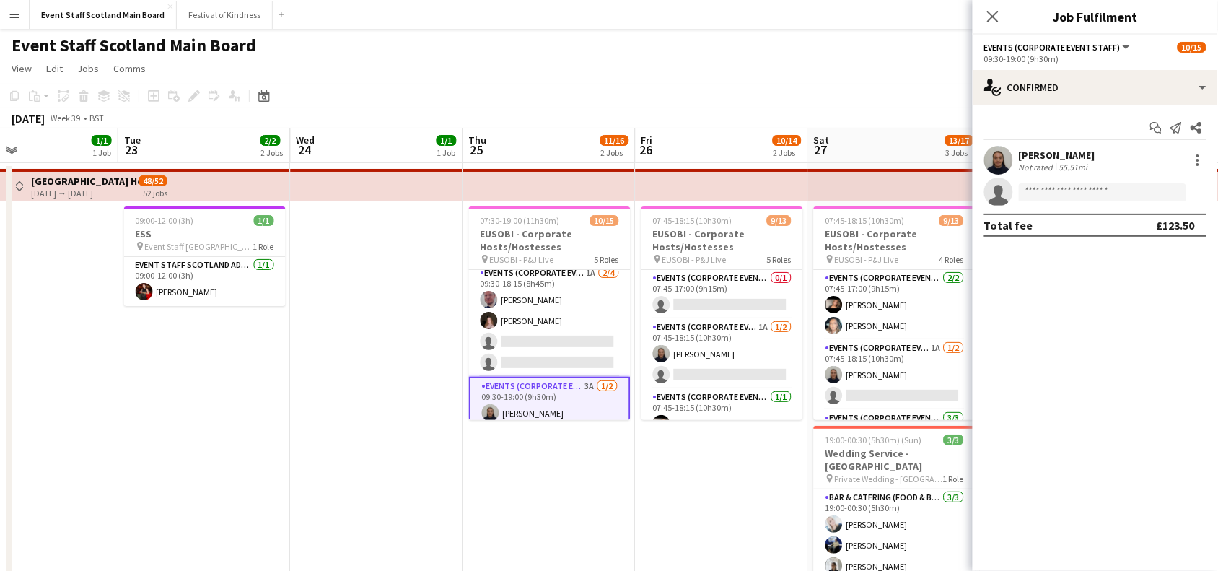
scroll to position [123, 0]
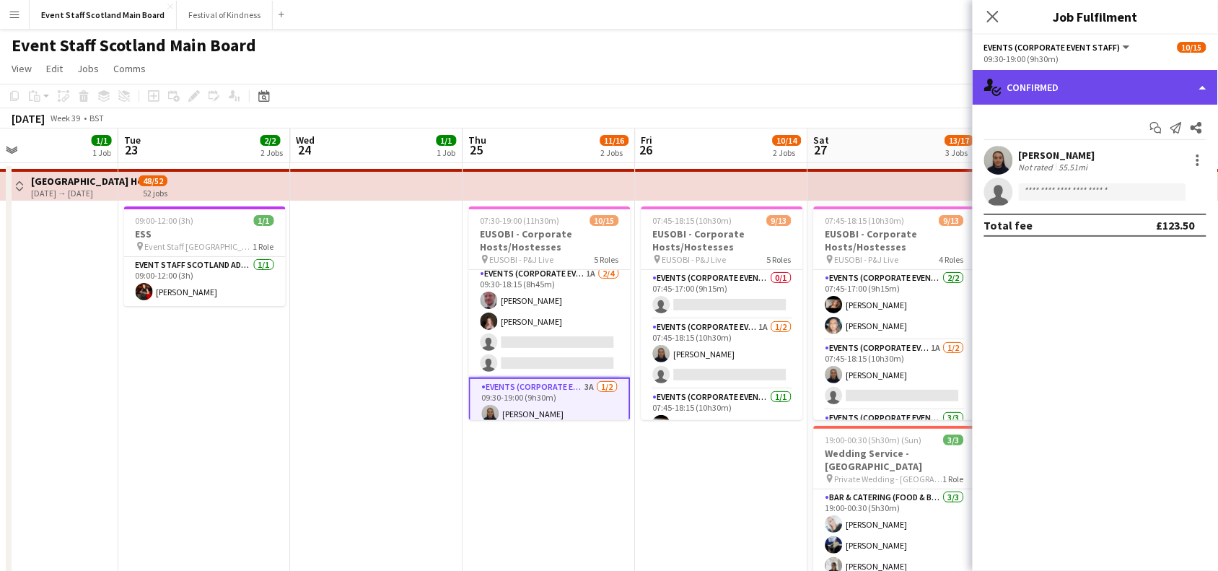
click at [1101, 95] on div "single-neutral-actions-check-2 Confirmed" at bounding box center [1094, 87] width 245 height 35
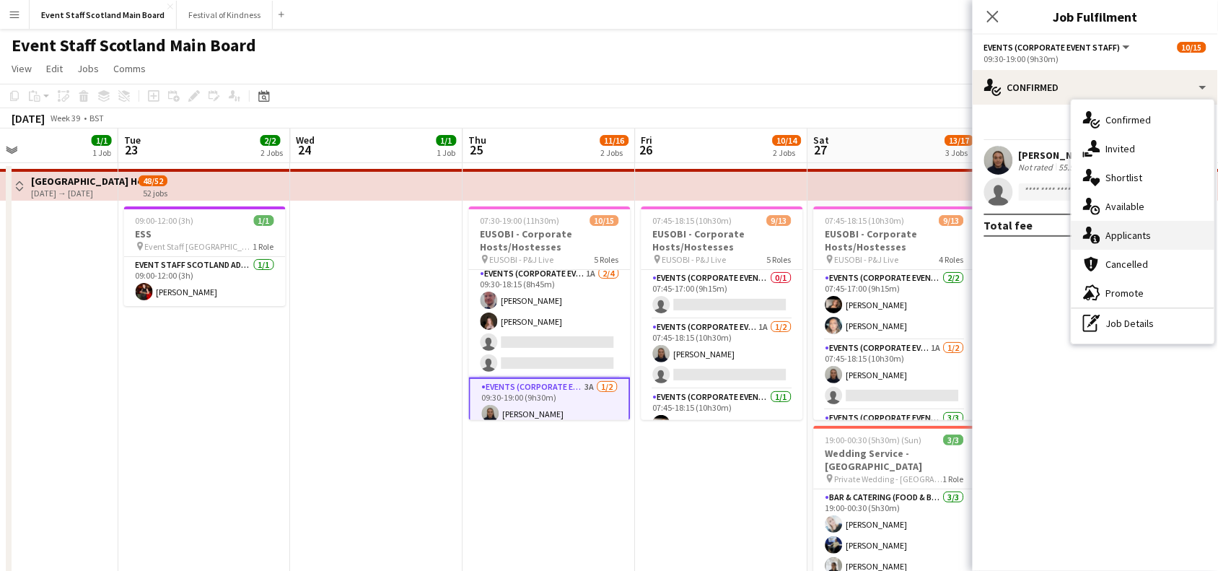
click at [1122, 229] on div "single-neutral-actions-information Applicants" at bounding box center [1142, 235] width 143 height 29
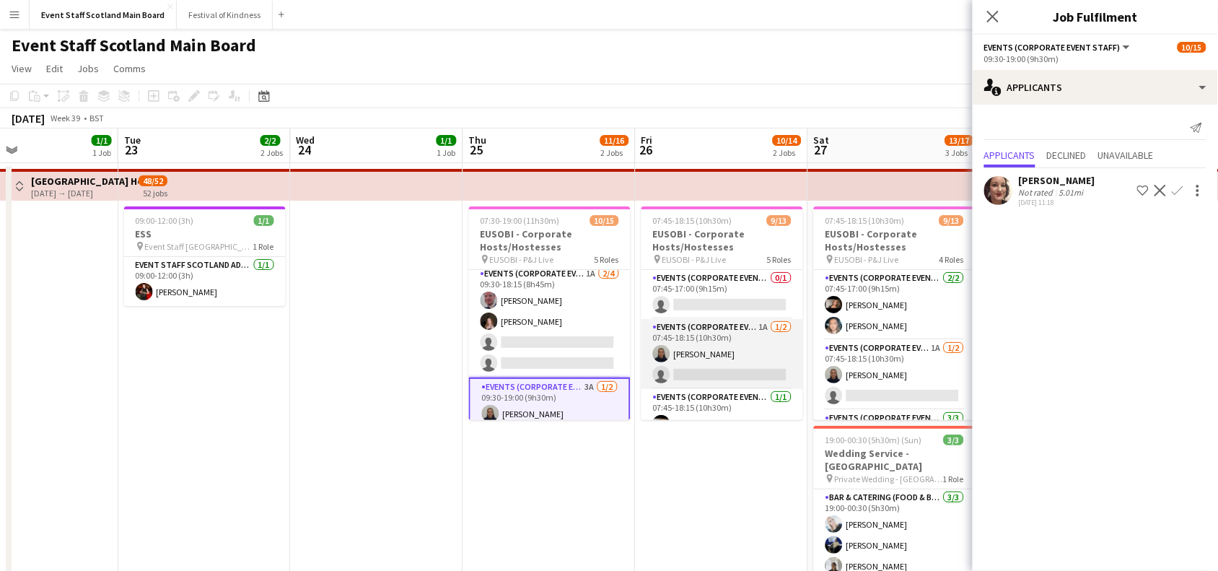
click at [767, 340] on app-card-role "Events (Corporate Event Staff) 1A [DATE] 07:45-18:15 (10h30m) [PERSON_NAME] sin…" at bounding box center [722, 354] width 162 height 70
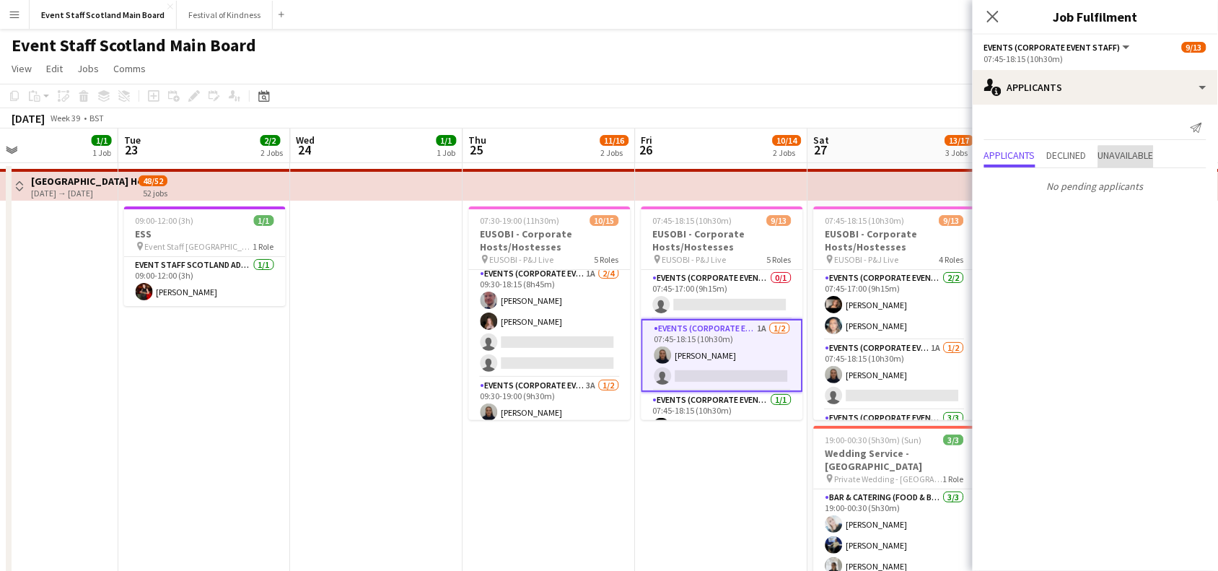
click at [1149, 162] on span "Unavailable" at bounding box center [1126, 157] width 56 height 22
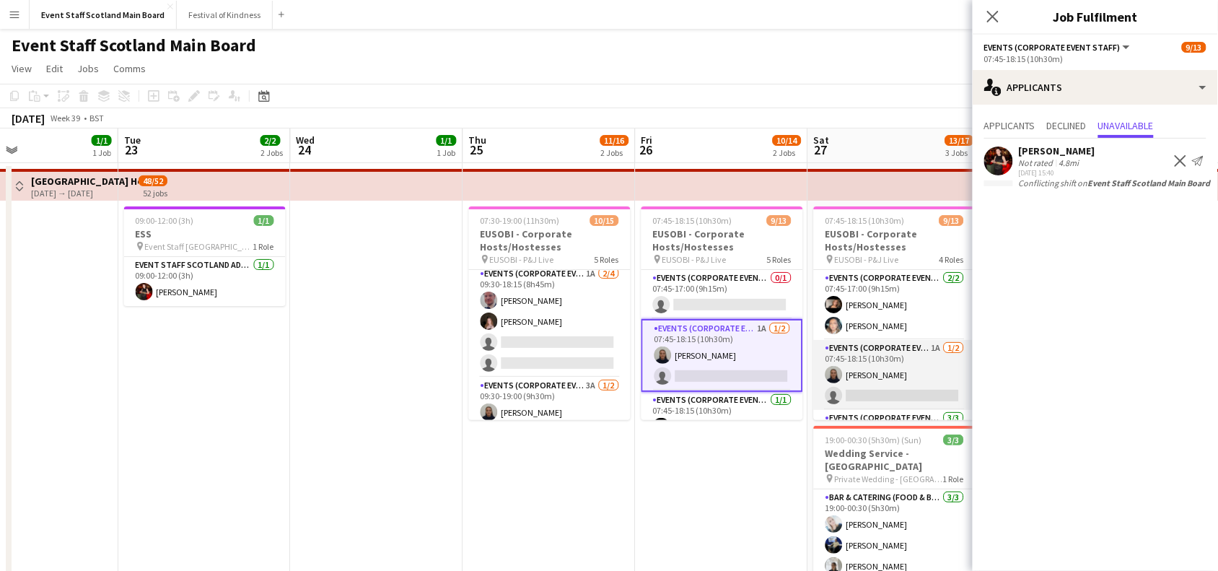
click at [891, 369] on app-card-role "Events (Corporate Event Staff) 1A [DATE] 07:45-18:15 (10h30m) [PERSON_NAME] sin…" at bounding box center [895, 375] width 162 height 70
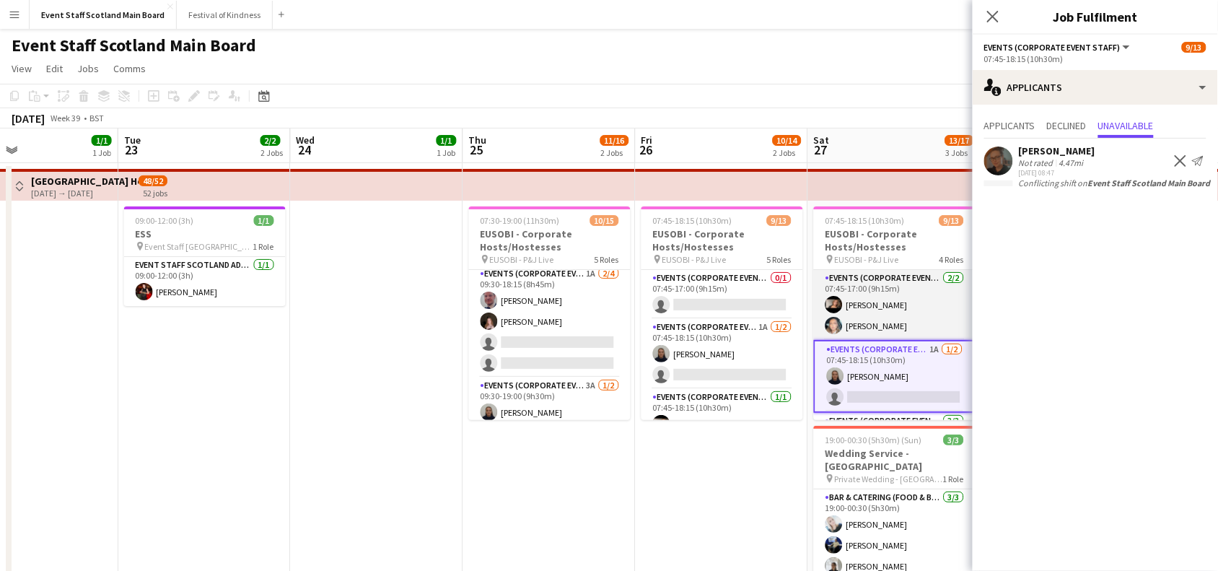
click at [911, 312] on app-card-role "Events (Corporate Event Staff) [DATE] 07:45-17:00 (9h15m) [PERSON_NAME] [PERSON…" at bounding box center [895, 305] width 162 height 70
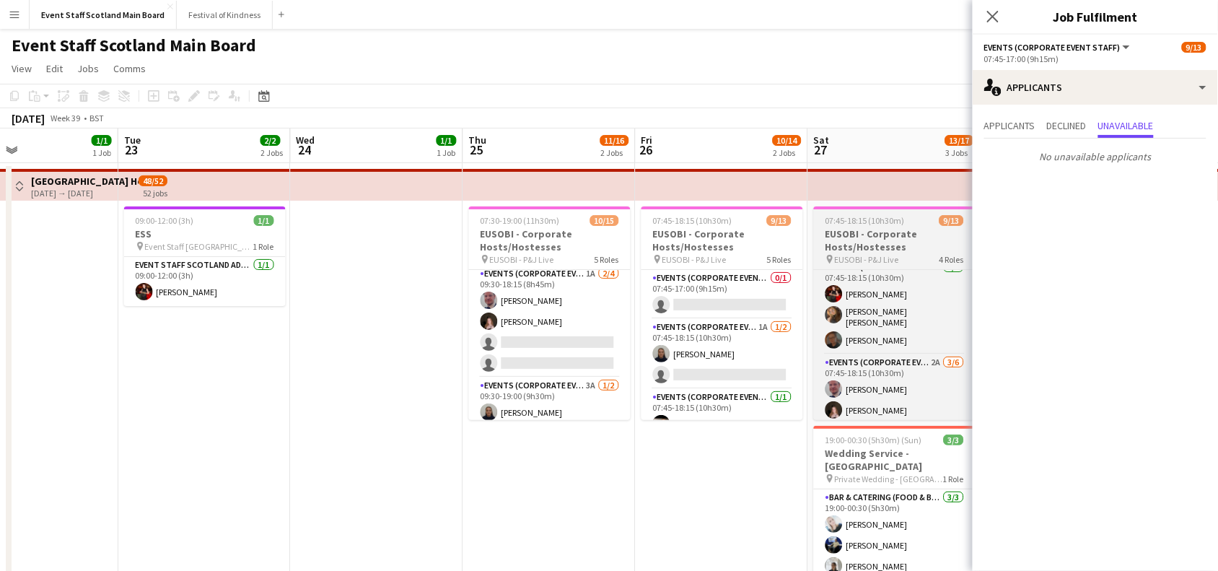
scroll to position [157, 0]
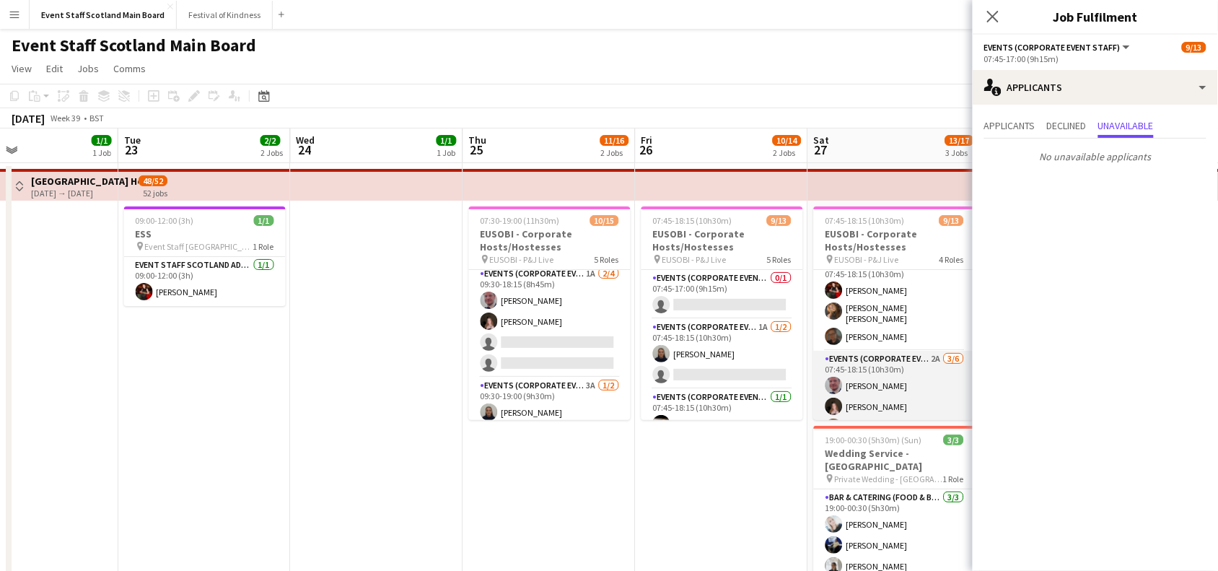
click at [915, 369] on app-card-role "Events (Corporate Event Staff) 2A [DATE] 07:45-18:15 (10h30m) [PERSON_NAME] [PE…" at bounding box center [895, 428] width 162 height 154
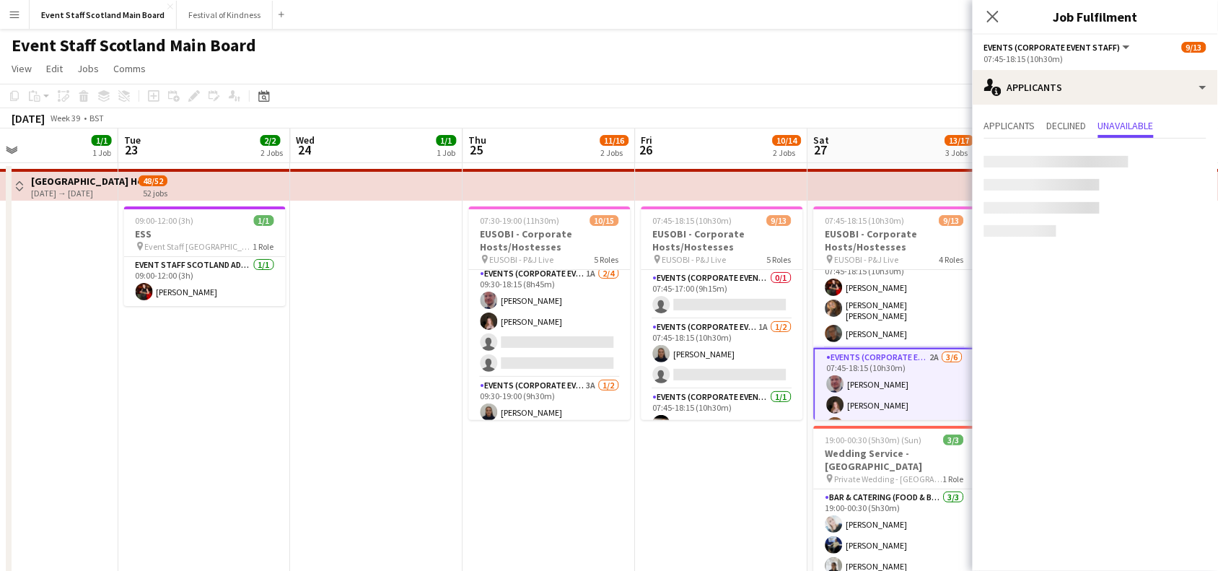
scroll to position [156, 0]
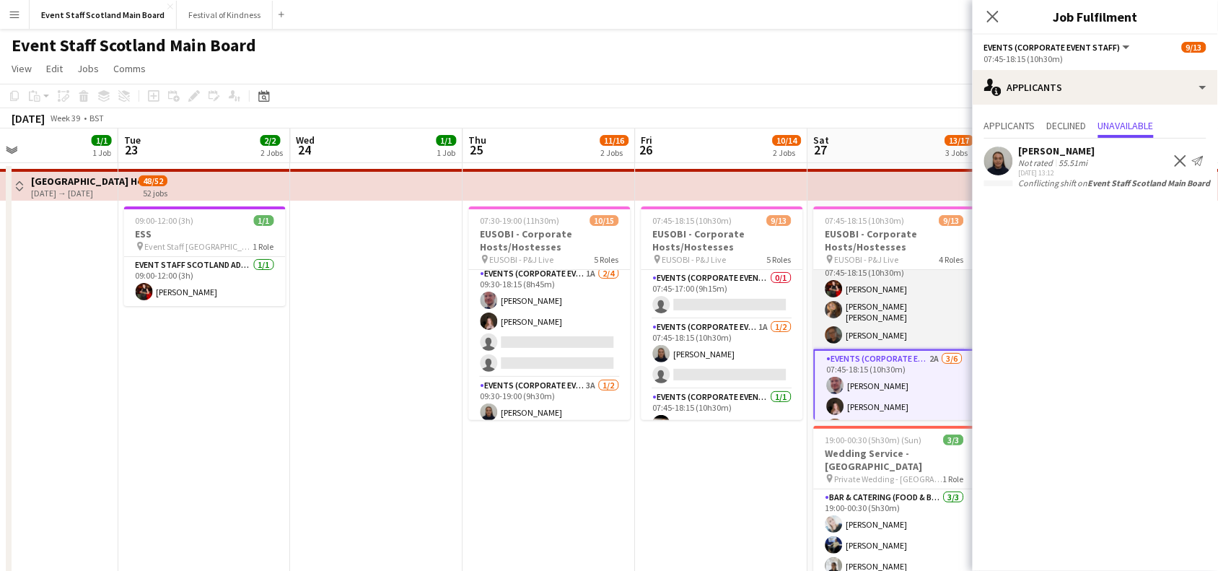
click at [909, 305] on app-card-role "Events (Corporate Event Staff) [DATE] 07:45-18:15 (10h30m) [PERSON_NAME] [PERSO…" at bounding box center [895, 301] width 162 height 95
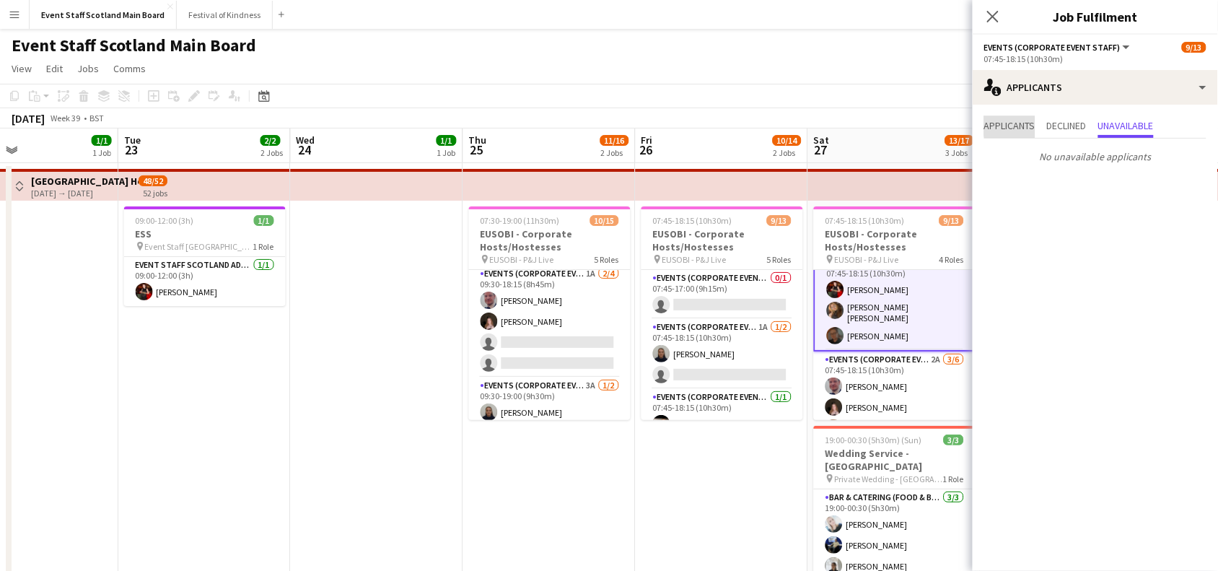
click at [1030, 121] on span "Applicants" at bounding box center [1009, 125] width 51 height 10
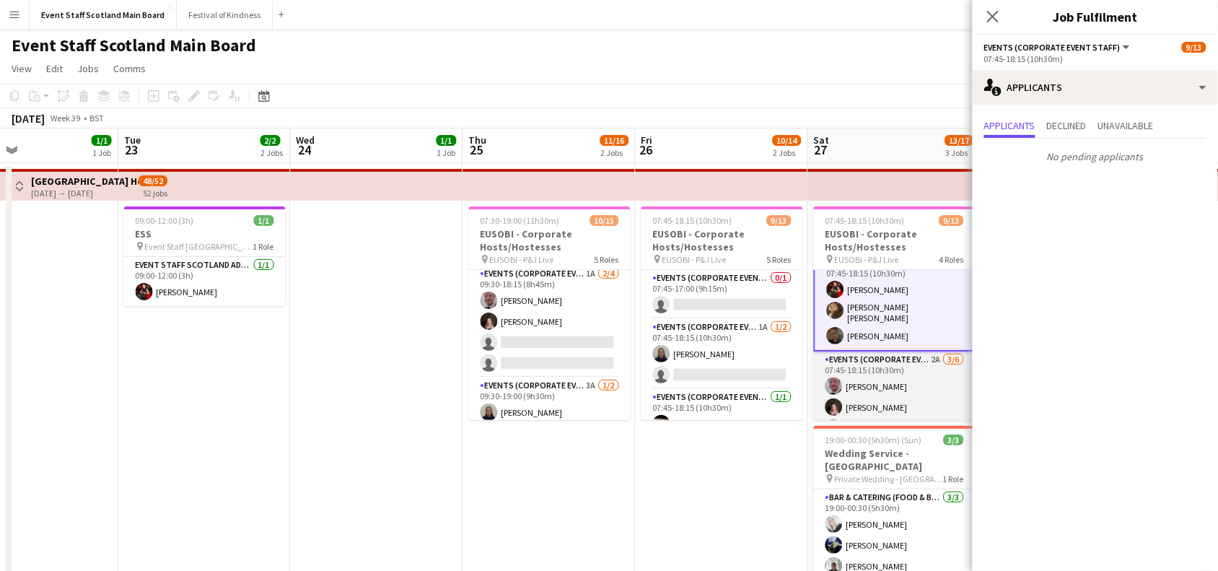
click at [907, 379] on app-card-role "Events (Corporate Event Staff) 2A [DATE] 07:45-18:15 (10h30m) [PERSON_NAME] [PE…" at bounding box center [895, 428] width 162 height 154
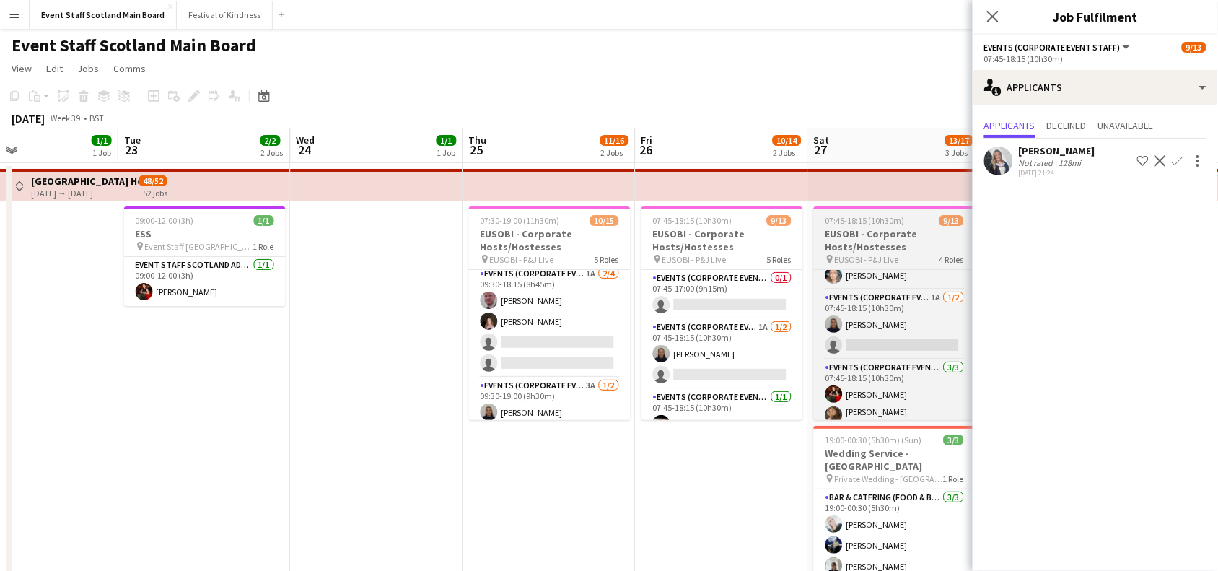
scroll to position [30, 0]
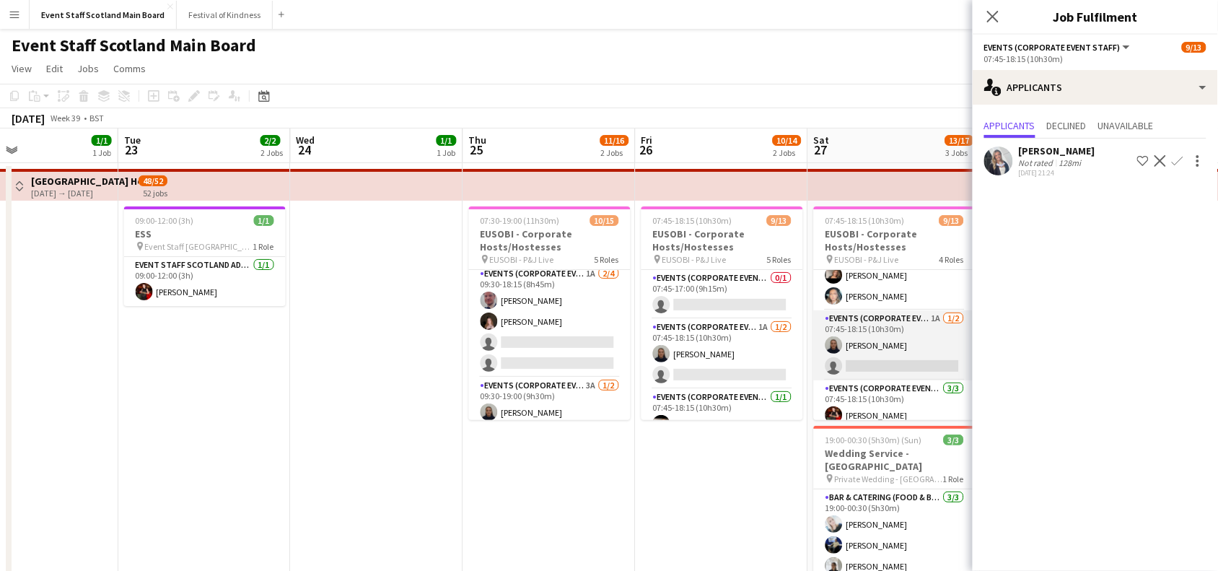
click at [932, 337] on app-card-role "Events (Corporate Event Staff) 1A [DATE] 07:45-18:15 (10h30m) [PERSON_NAME] sin…" at bounding box center [895, 345] width 162 height 70
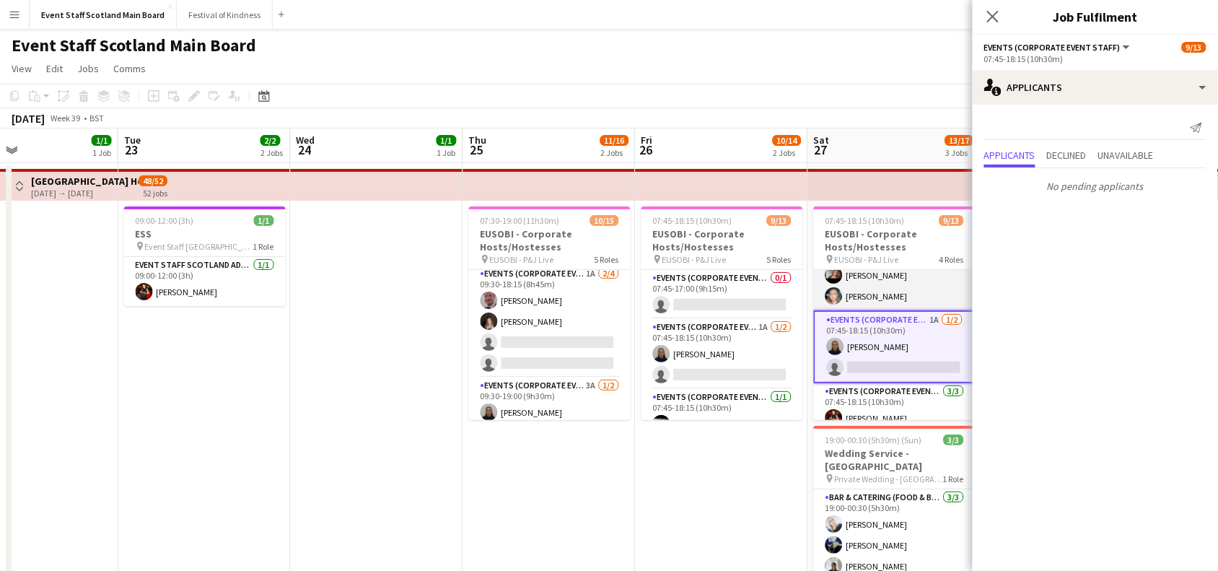
click at [907, 283] on app-card-role "Events (Corporate Event Staff) [DATE] 07:45-17:00 (9h15m) [PERSON_NAME] [PERSON…" at bounding box center [895, 275] width 162 height 70
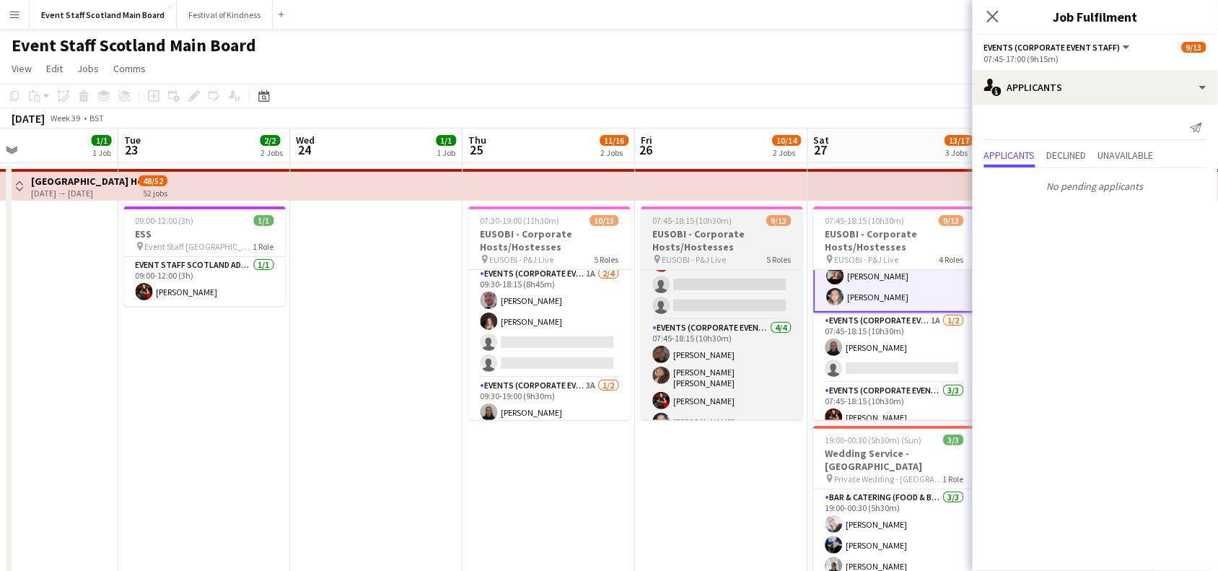
scroll to position [264, 0]
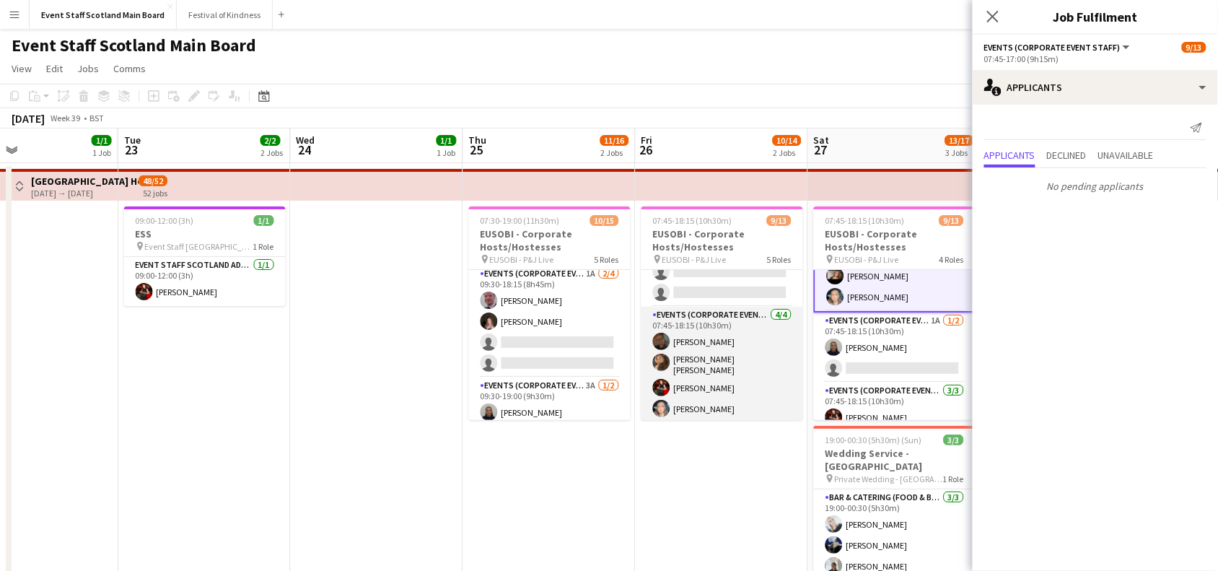
click at [716, 330] on app-card-role "Events (Corporate Event Staff) [DATE] 07:45-18:15 (10h30m) [PERSON_NAME] [PERSO…" at bounding box center [722, 365] width 162 height 116
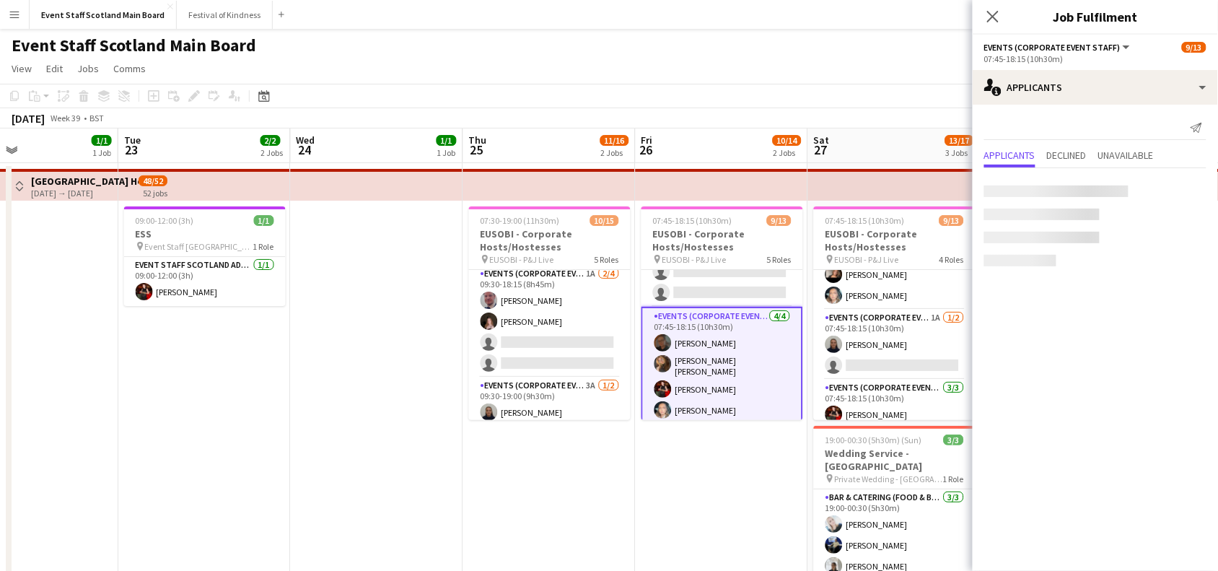
scroll to position [30, 0]
click at [734, 282] on app-card-role "Events (Corporate Event Staff) 2A [DATE] 07:45-18:15 (10h30m) [PERSON_NAME] [PE…" at bounding box center [722, 240] width 162 height 133
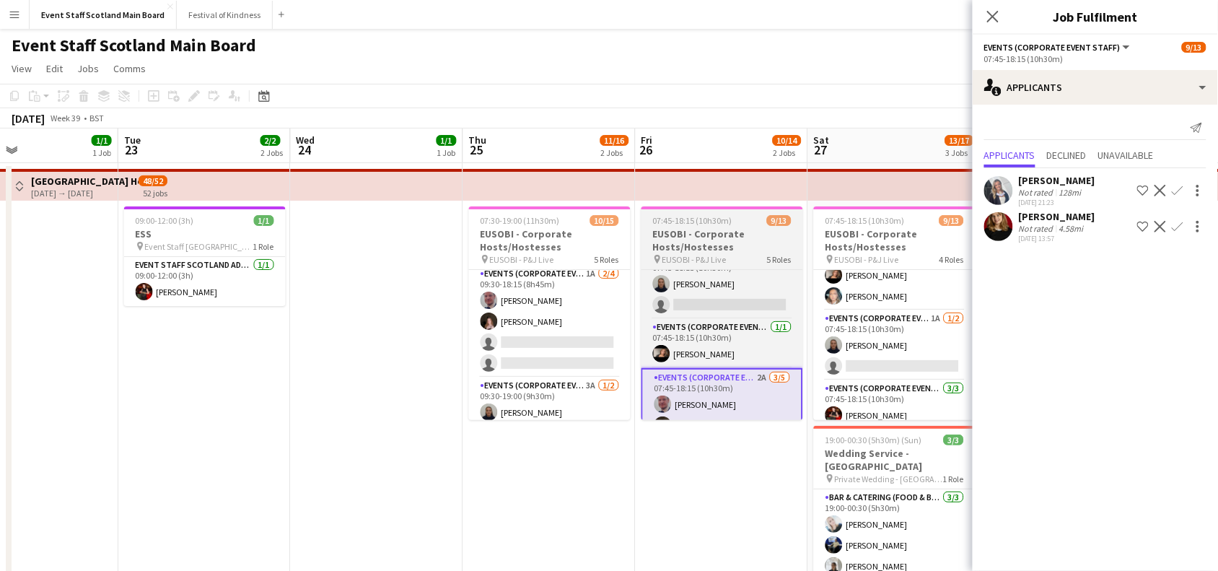
scroll to position [35, 0]
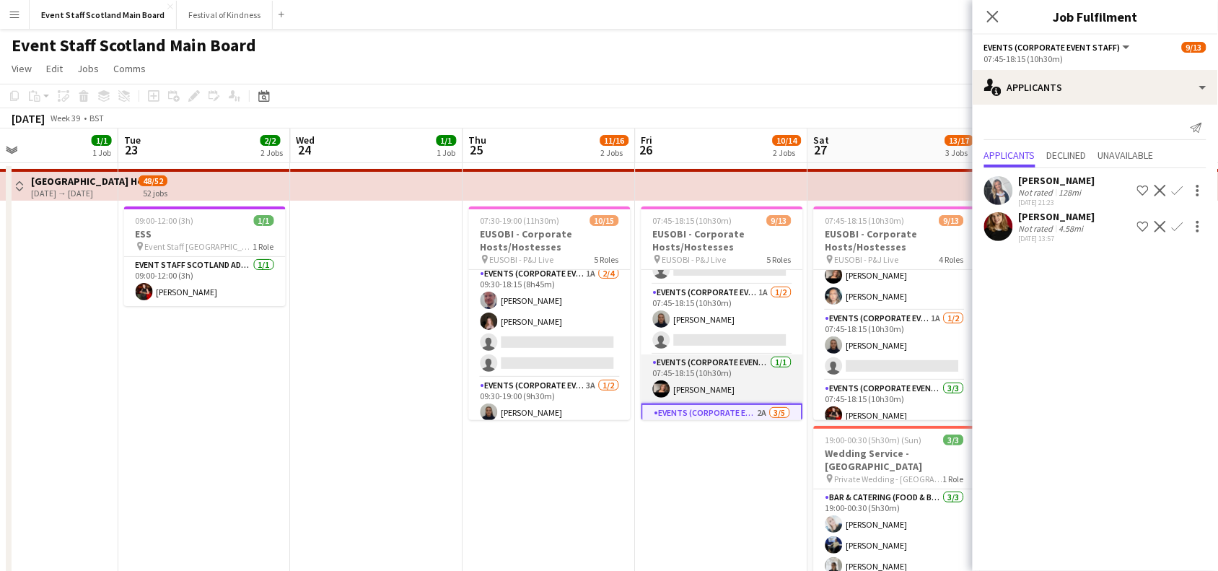
click at [742, 374] on app-card-role "Events (Corporate Event Staff) [DATE] 07:45-18:15 (10h30m) [PERSON_NAME]" at bounding box center [722, 378] width 162 height 49
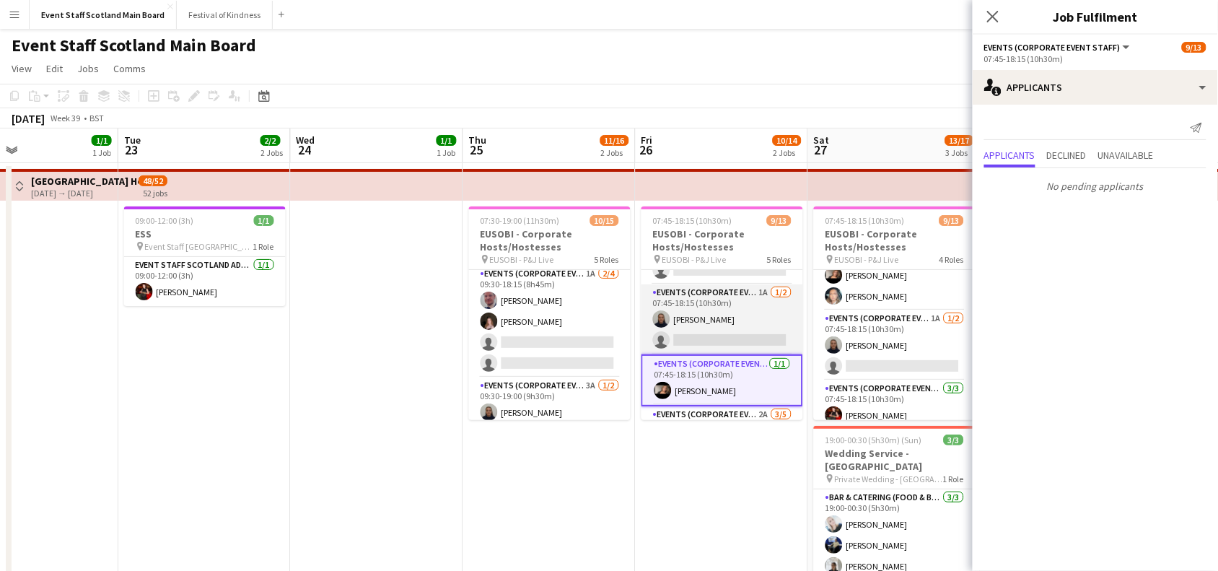
click at [737, 322] on app-card-role "Events (Corporate Event Staff) 1A [DATE] 07:45-18:15 (10h30m) [PERSON_NAME] sin…" at bounding box center [722, 319] width 162 height 70
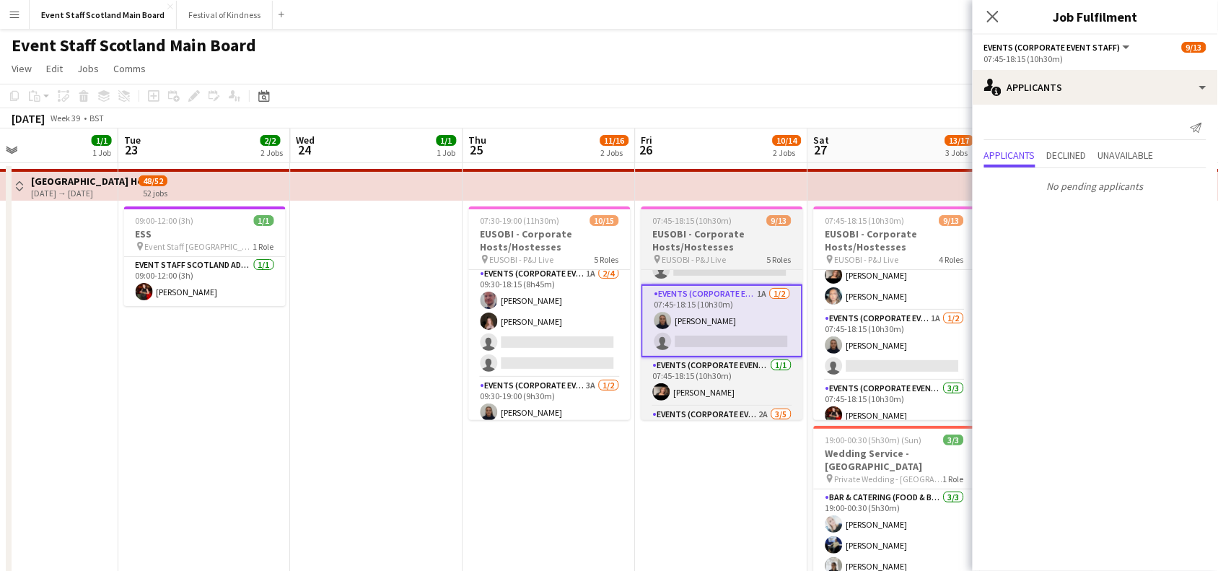
scroll to position [0, 0]
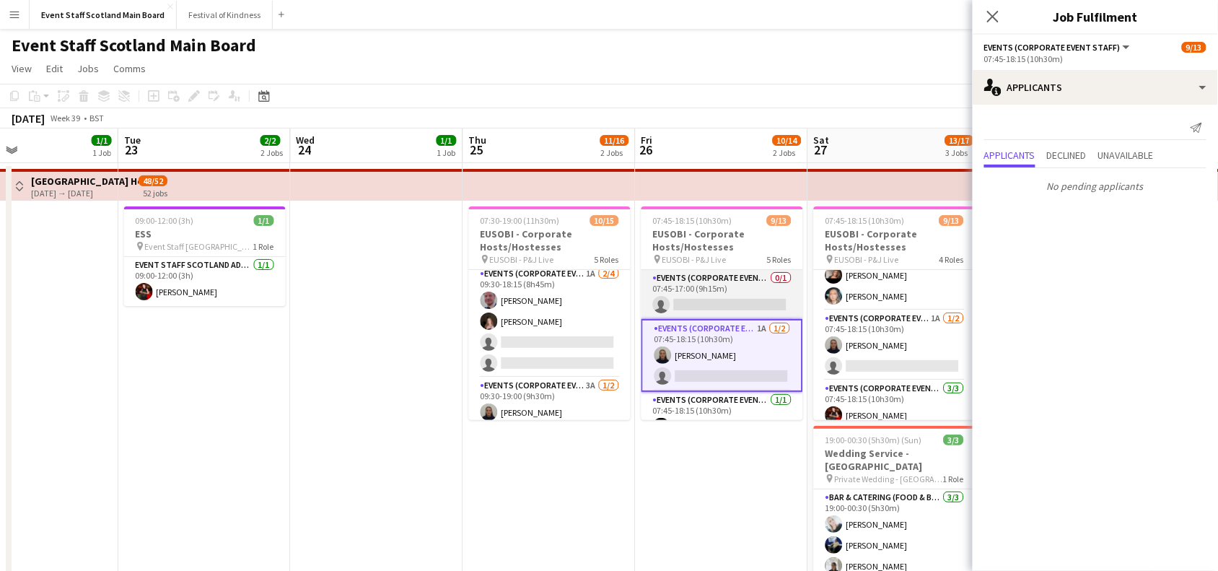
click at [749, 289] on app-card-role "Events (Corporate Event Staff) 0/1 07:45-17:00 (9h15m) single-neutral-actions" at bounding box center [722, 294] width 162 height 49
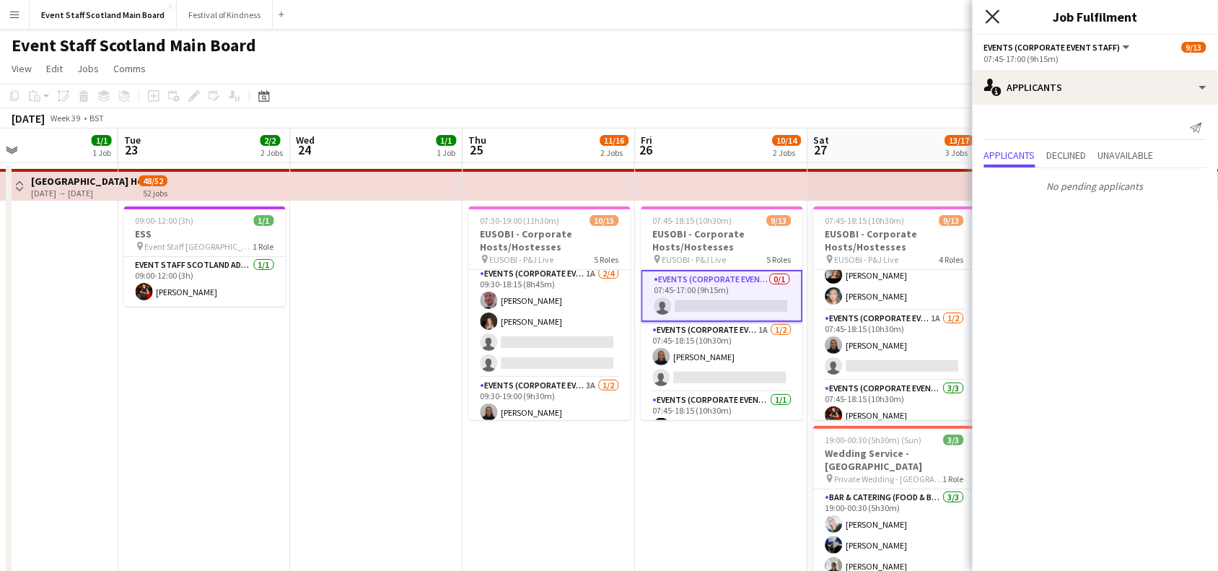
click at [993, 20] on icon "Close pop-in" at bounding box center [992, 16] width 14 height 14
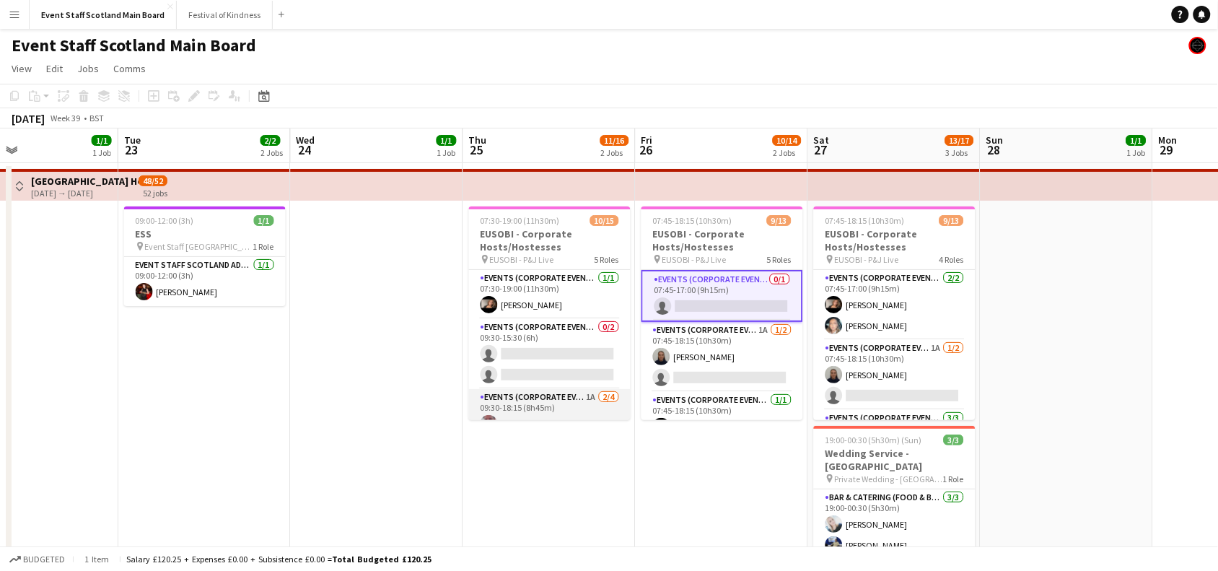
click at [537, 402] on app-card-role "Events (Corporate Event Staff) 1A [DATE] 09:30-18:15 (8h45m) [PERSON_NAME] [PER…" at bounding box center [550, 445] width 162 height 112
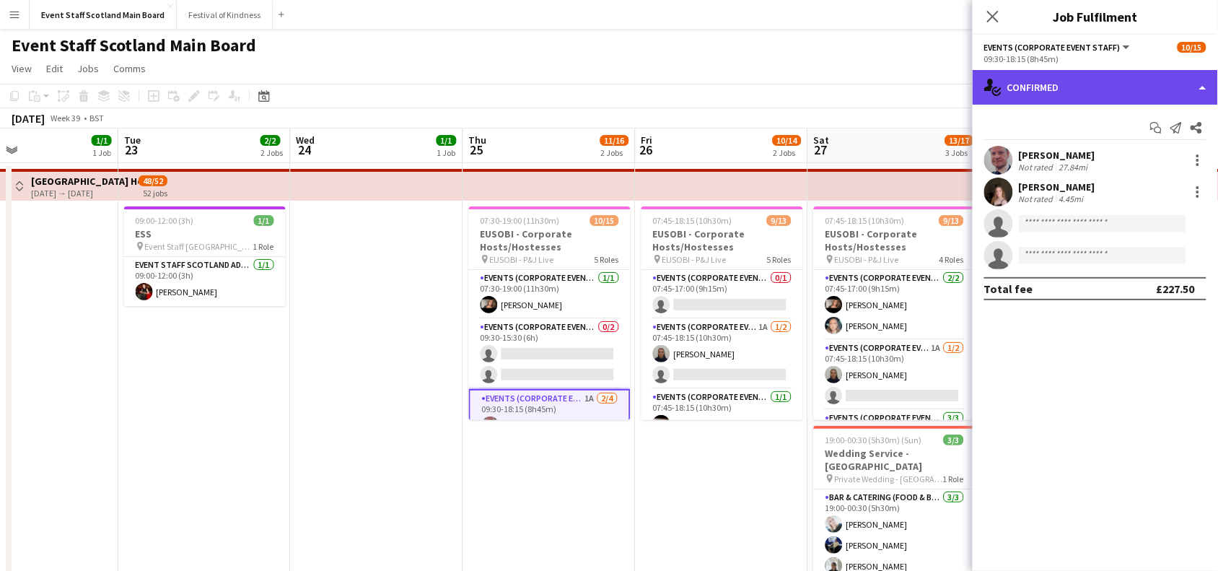
click at [1169, 84] on div "single-neutral-actions-check-2 Confirmed" at bounding box center [1094, 87] width 245 height 35
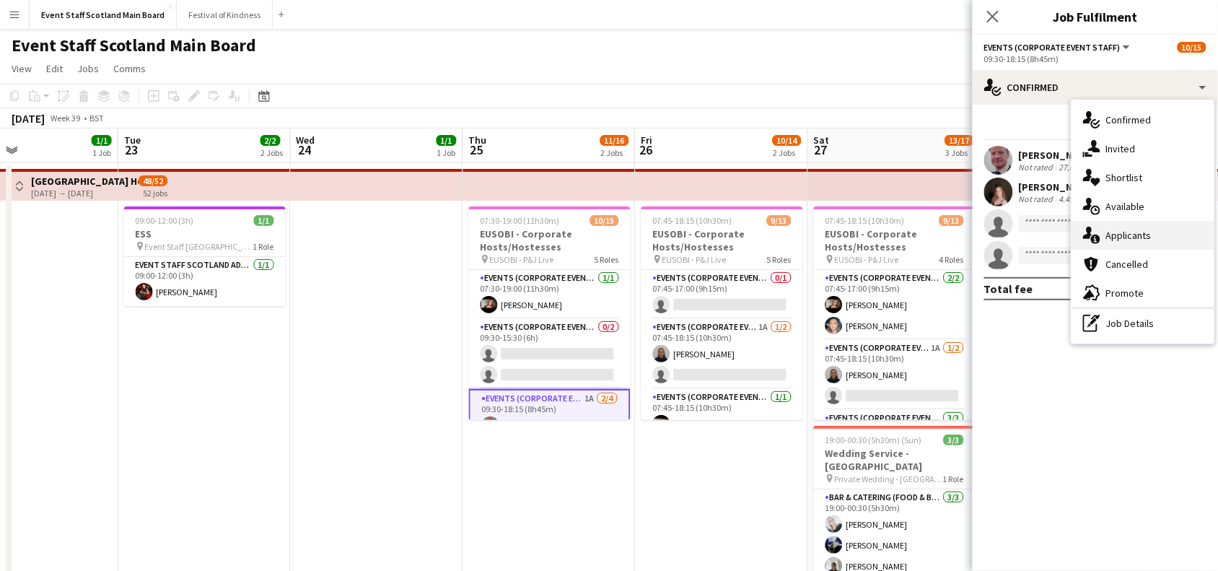
click at [1120, 244] on div "single-neutral-actions-information Applicants" at bounding box center [1142, 235] width 143 height 29
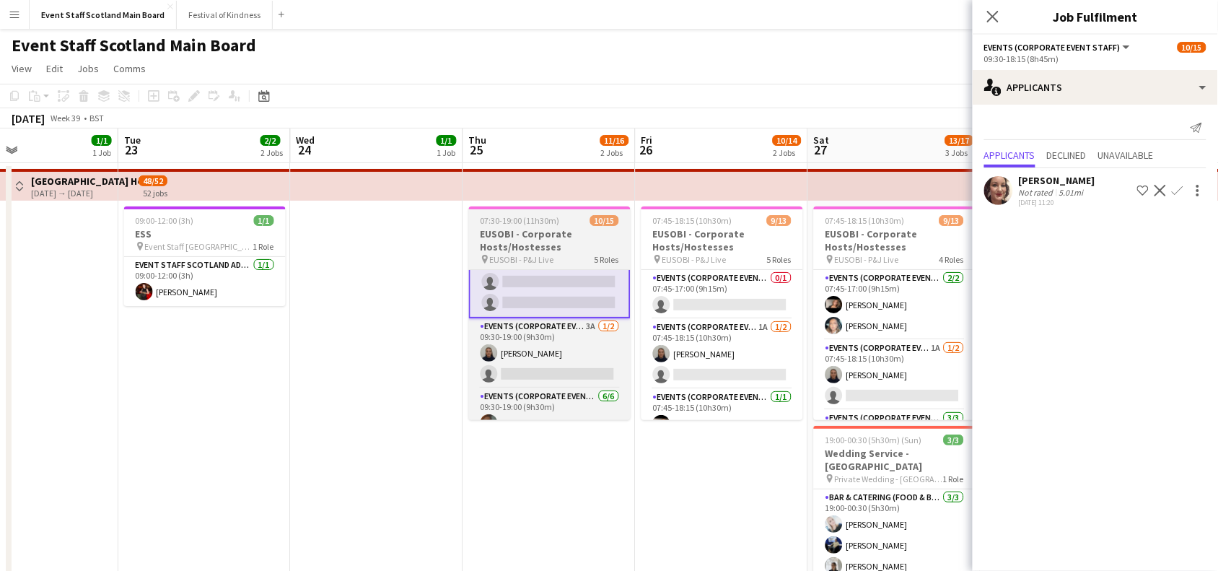
scroll to position [182, 0]
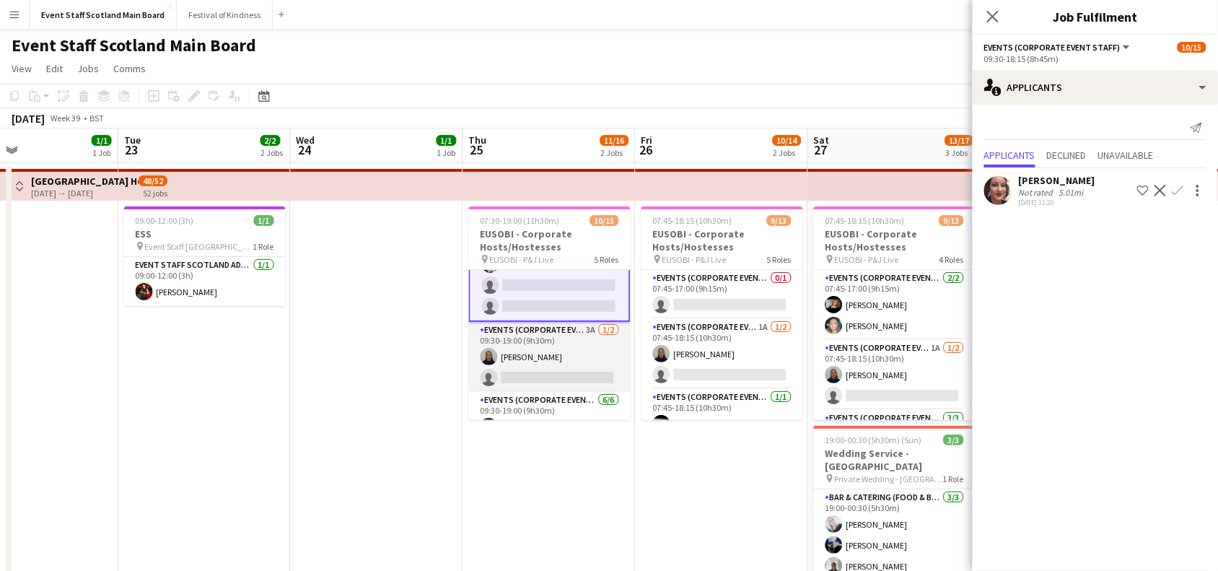
click at [592, 357] on app-card-role "Events (Corporate Event Staff) 3A [DATE] 09:30-19:00 (9h30m) [PERSON_NAME] sing…" at bounding box center [550, 357] width 162 height 70
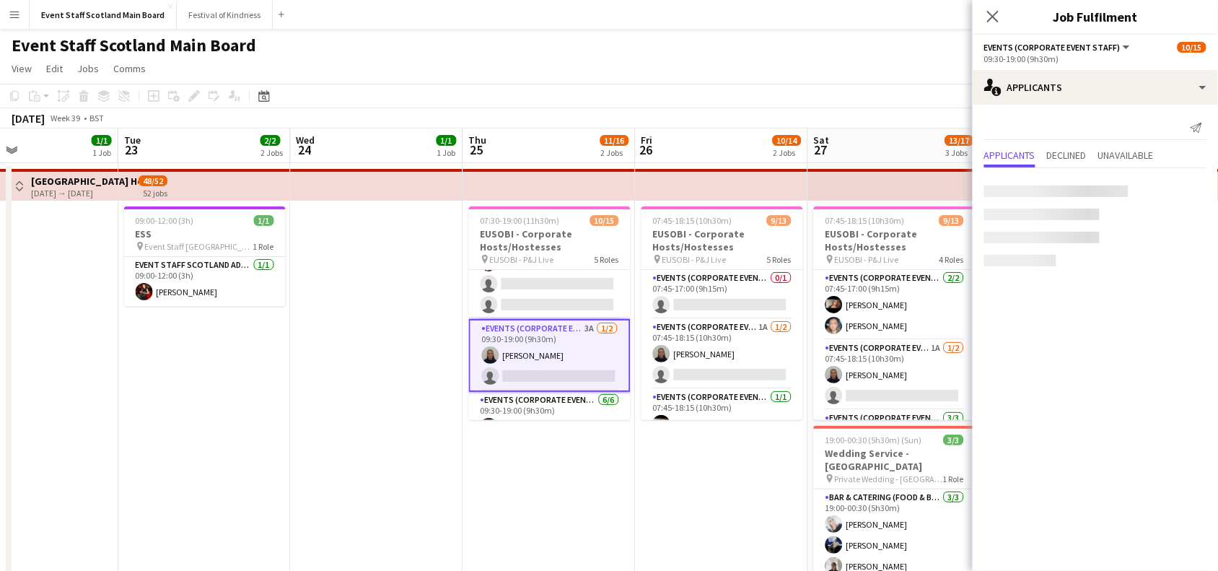
scroll to position [181, 0]
click at [1180, 191] on app-icon "Confirm" at bounding box center [1177, 191] width 12 height 12
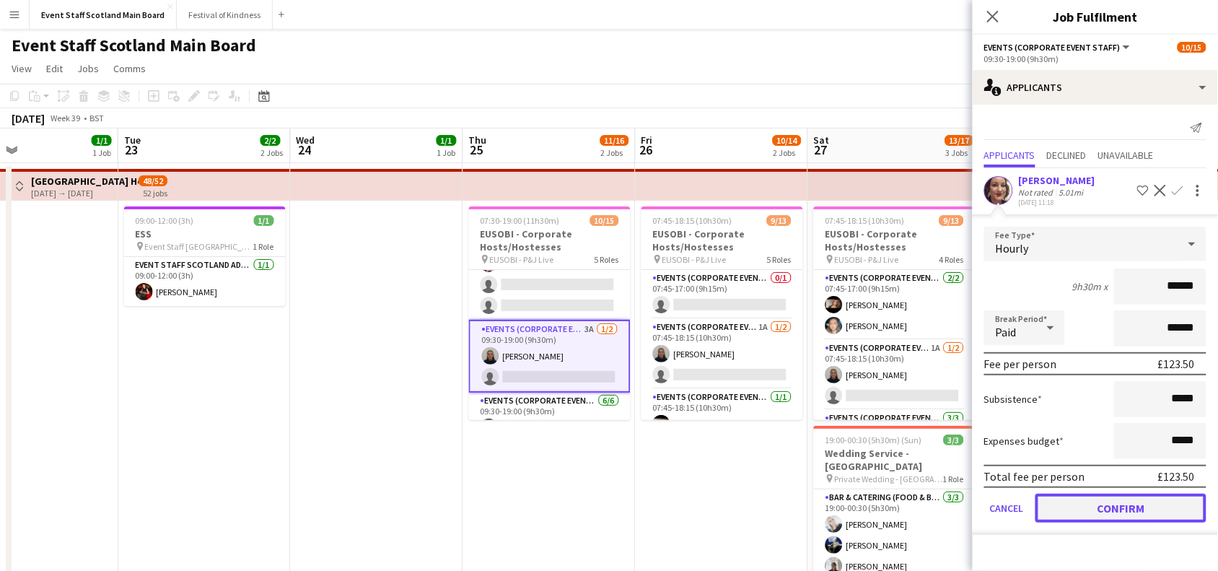
click at [1086, 500] on button "Confirm" at bounding box center [1120, 507] width 171 height 29
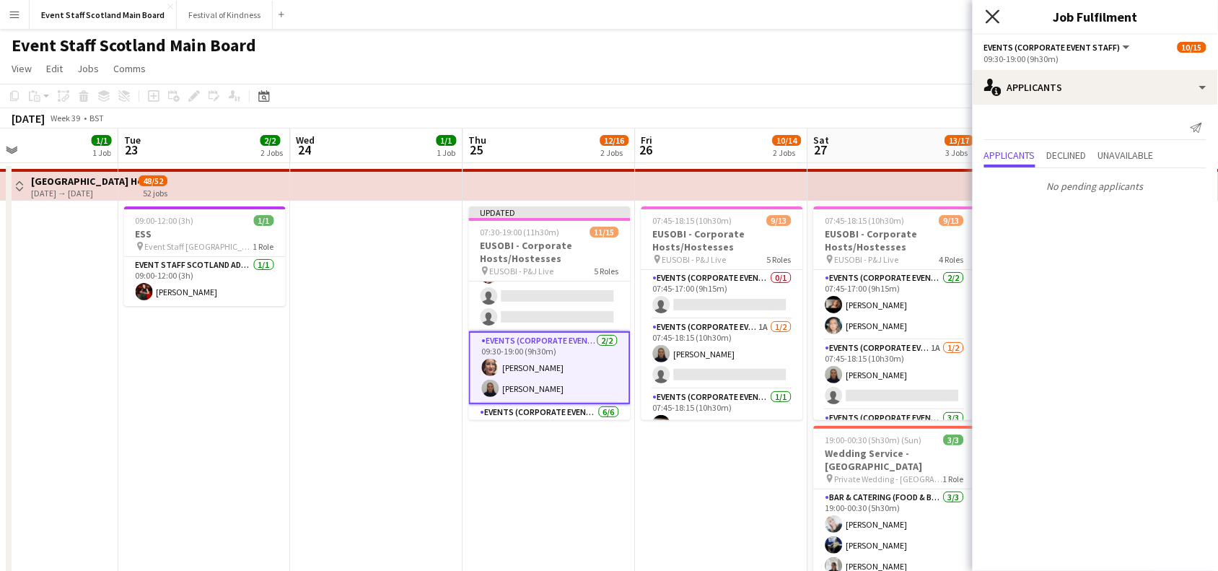
click at [994, 14] on icon at bounding box center [992, 16] width 14 height 14
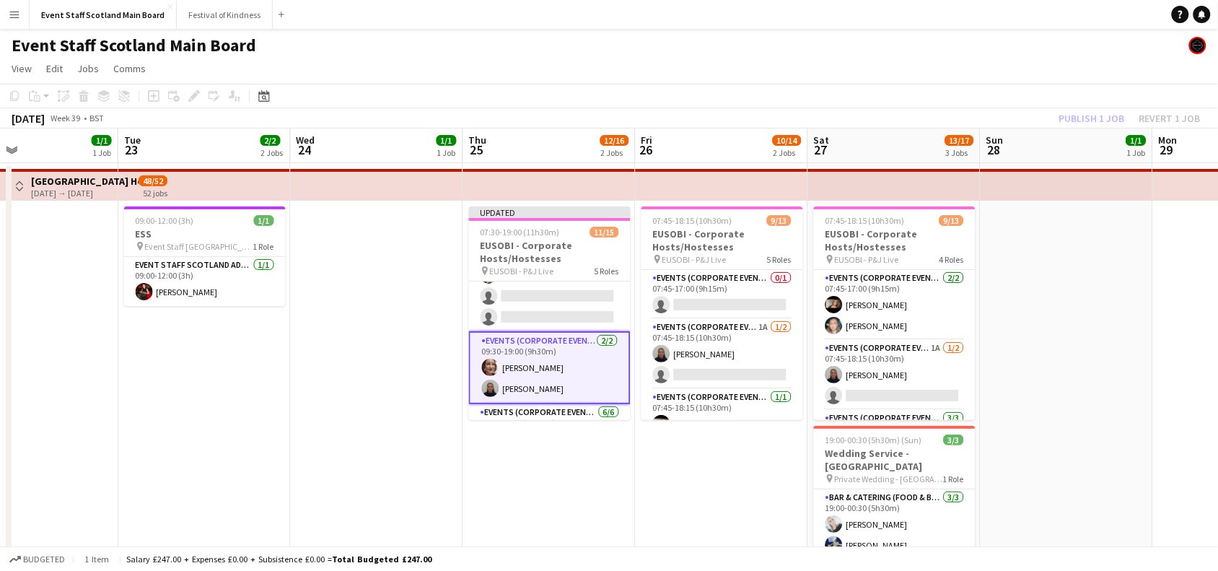
click at [1091, 123] on div "Publish 1 job Revert 1 job" at bounding box center [1130, 118] width 176 height 19
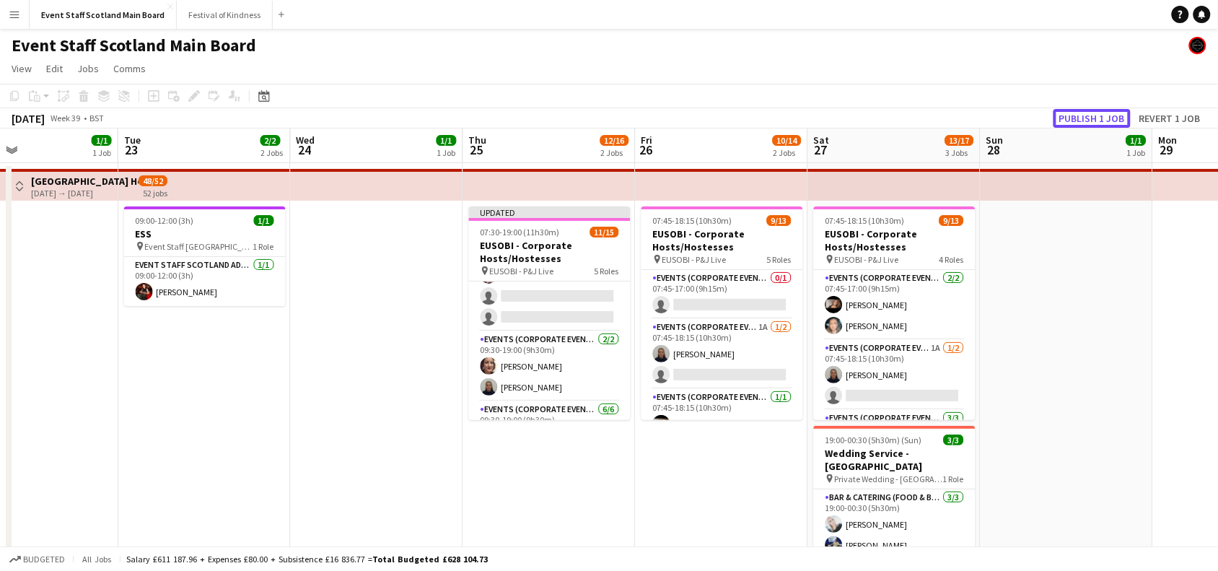
click at [1091, 123] on button "Publish 1 job" at bounding box center [1091, 118] width 77 height 19
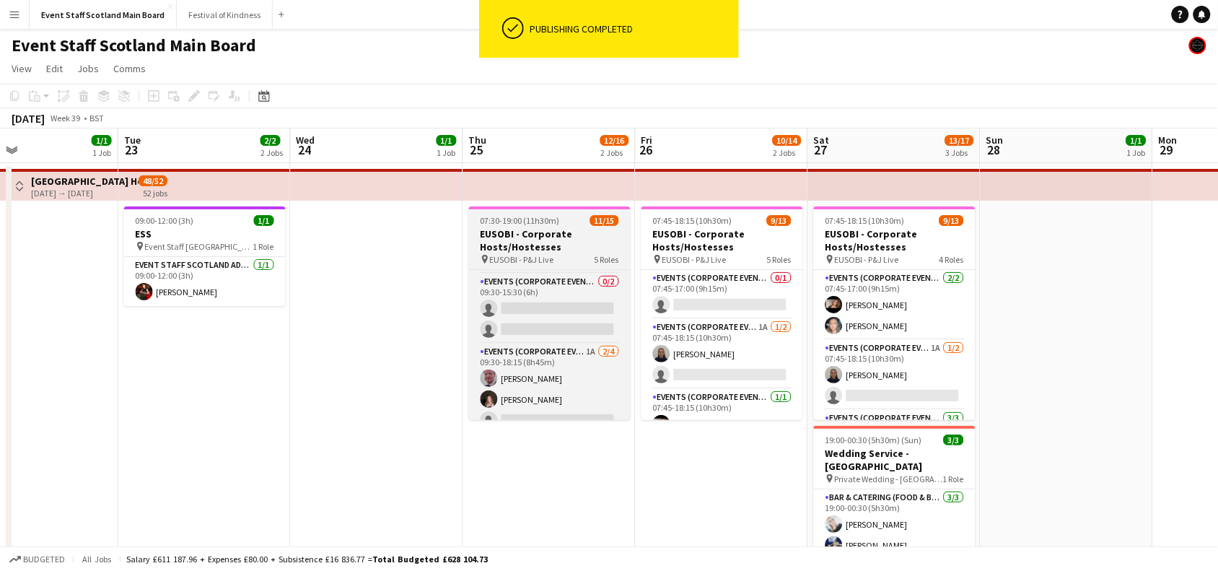
scroll to position [0, 0]
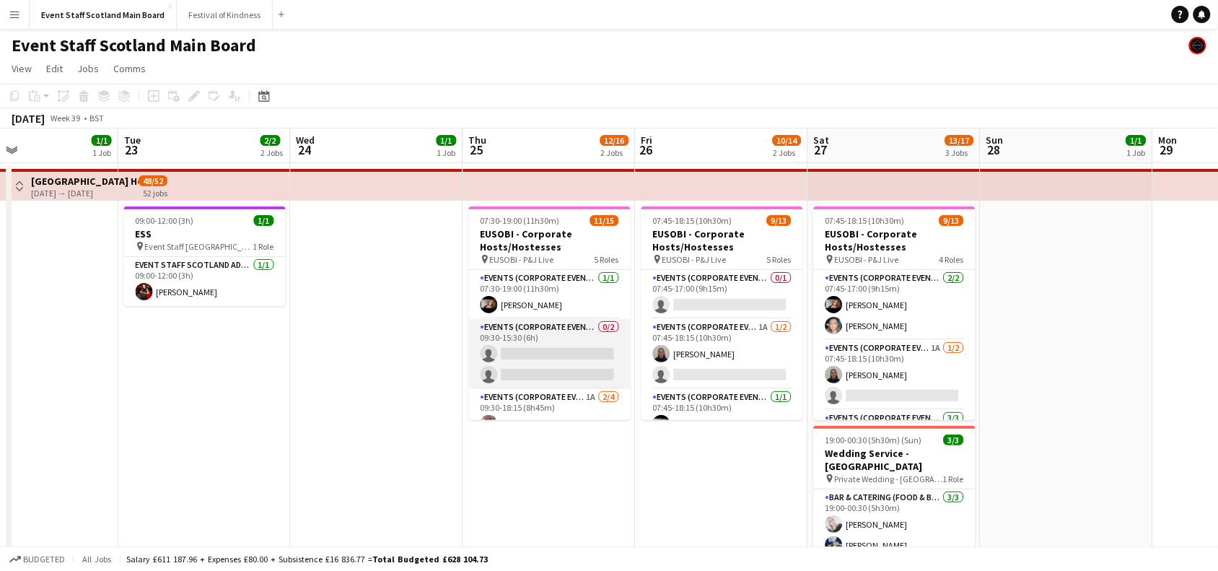
click at [563, 351] on app-card-role "Events (Corporate Event Staff) 0/2 09:30-15:30 (6h) single-neutral-actions sing…" at bounding box center [550, 354] width 162 height 70
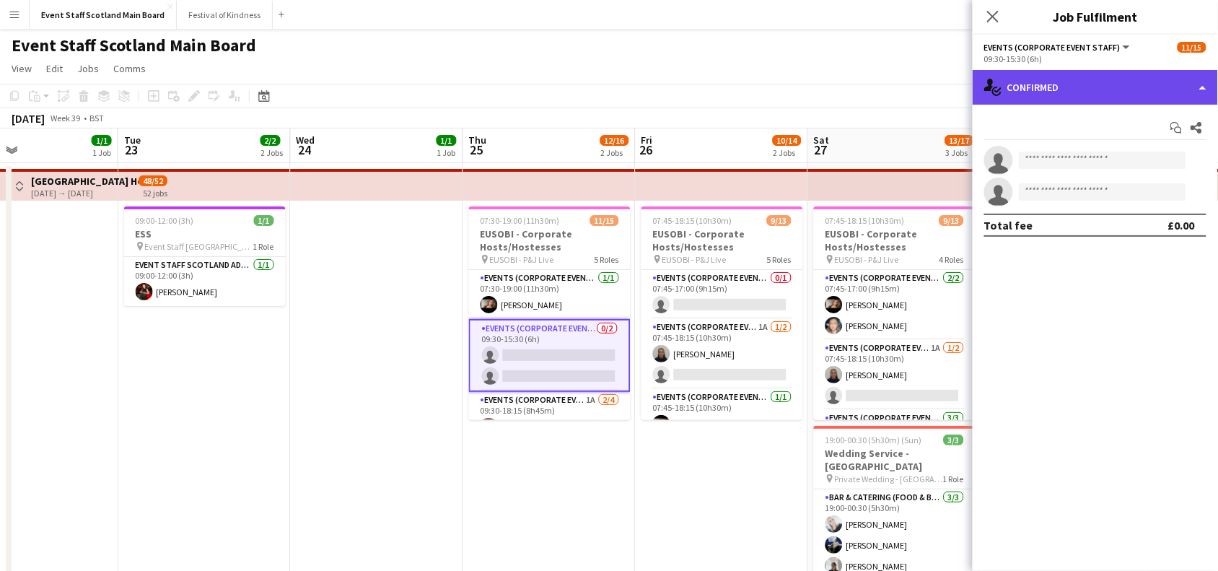
click at [1065, 80] on div "single-neutral-actions-check-2 Confirmed" at bounding box center [1094, 87] width 245 height 35
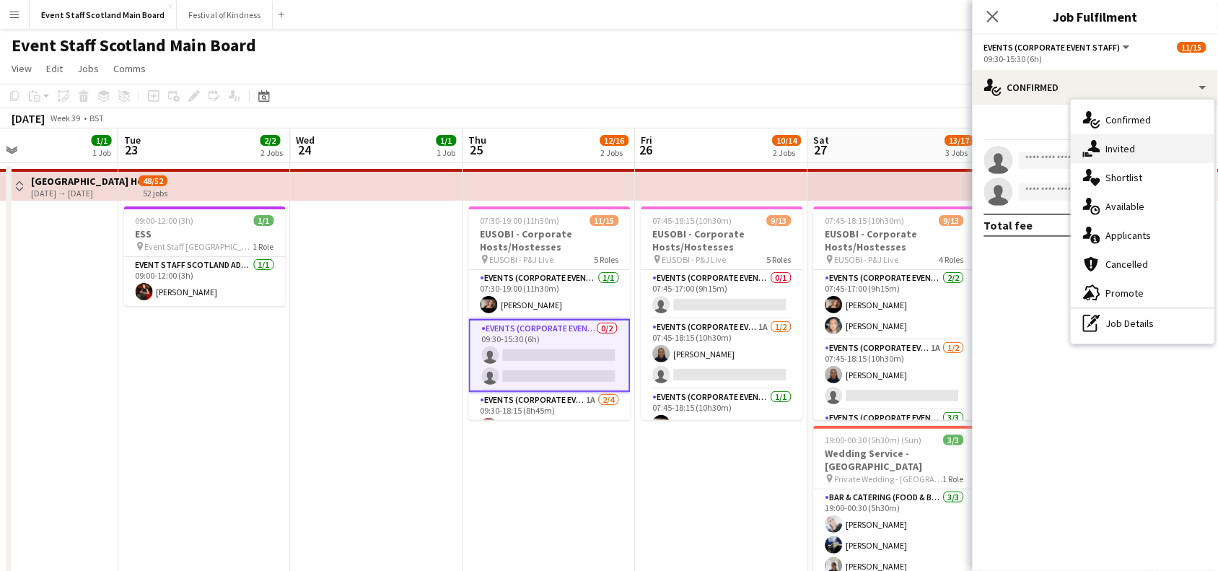
click at [1136, 150] on div "single-neutral-actions-share-1 Invited" at bounding box center [1142, 148] width 143 height 29
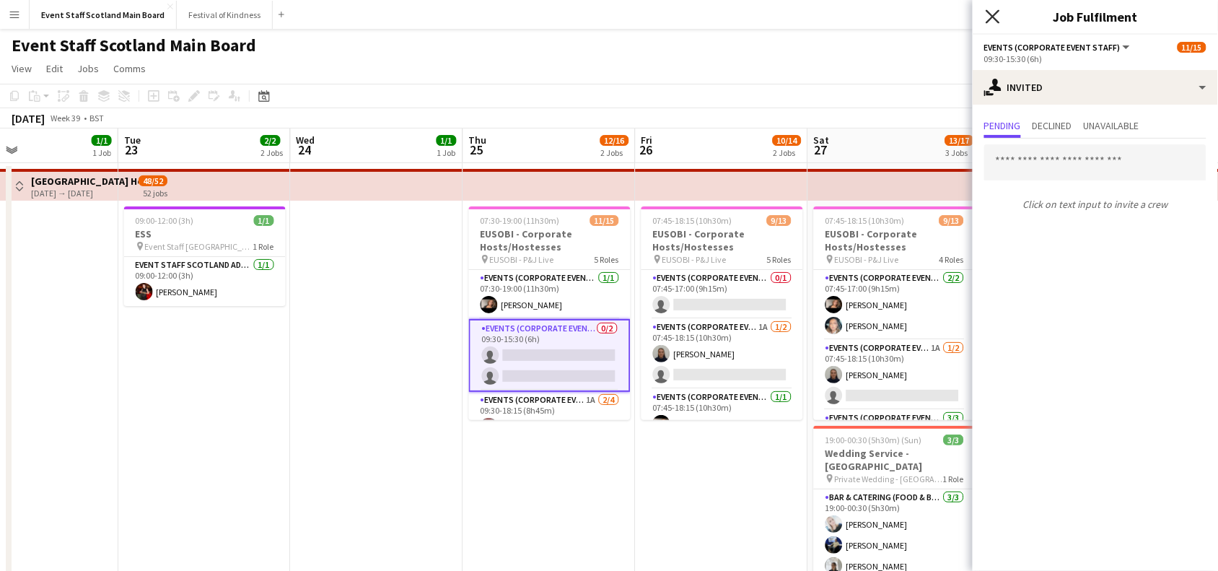
click at [992, 22] on icon "Close pop-in" at bounding box center [992, 16] width 14 height 14
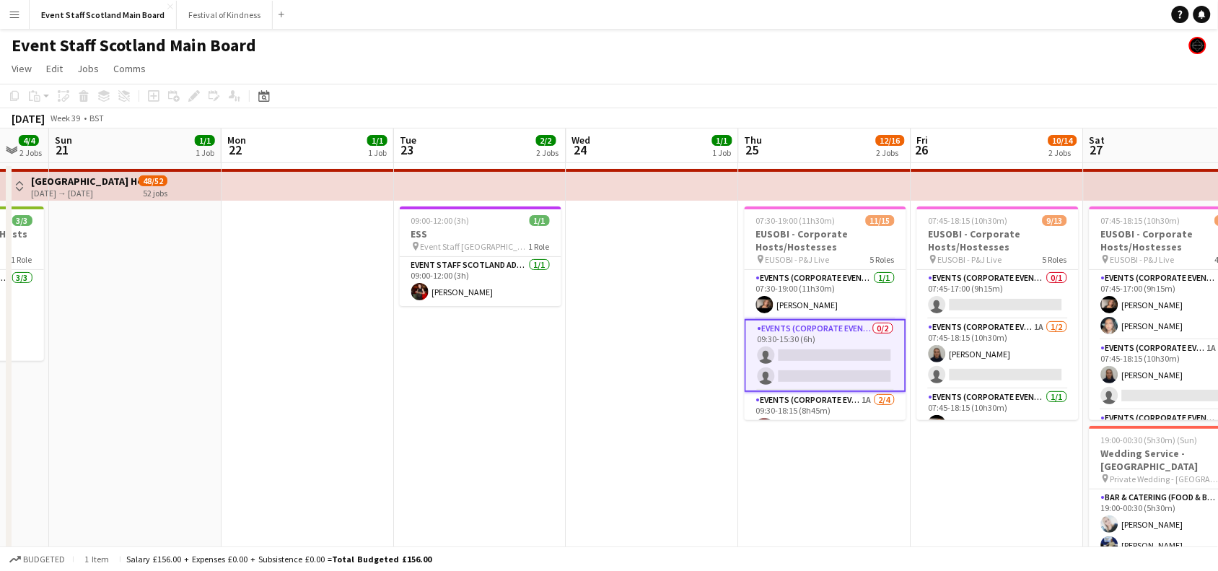
drag, startPoint x: 162, startPoint y: 399, endPoint x: 979, endPoint y: 361, distance: 817.5
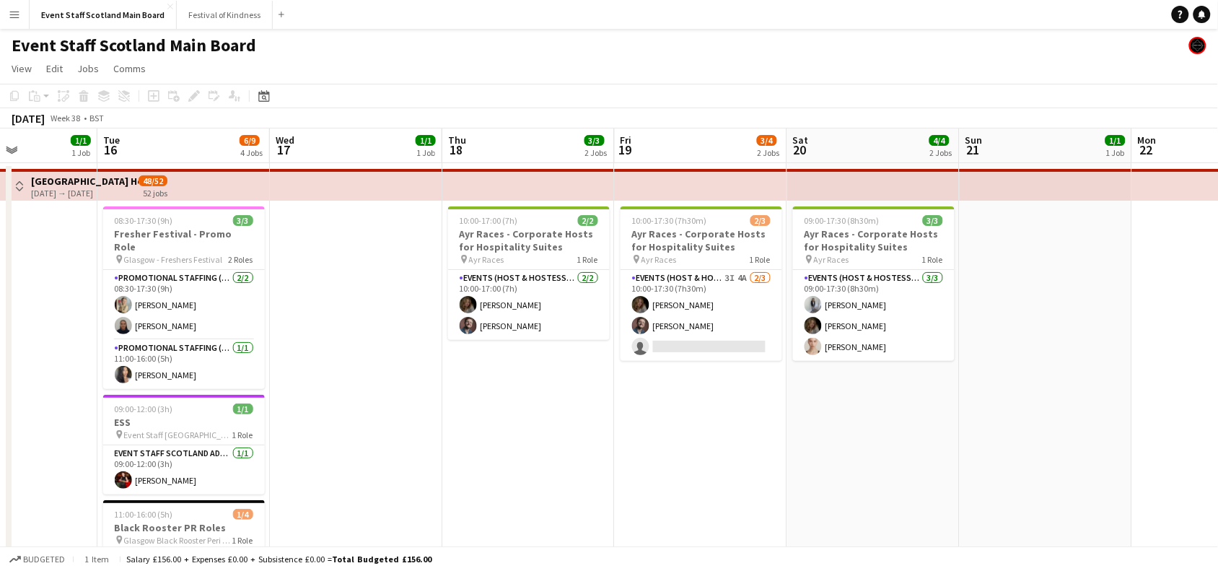
drag, startPoint x: 209, startPoint y: 420, endPoint x: 1231, endPoint y: 438, distance: 1021.6
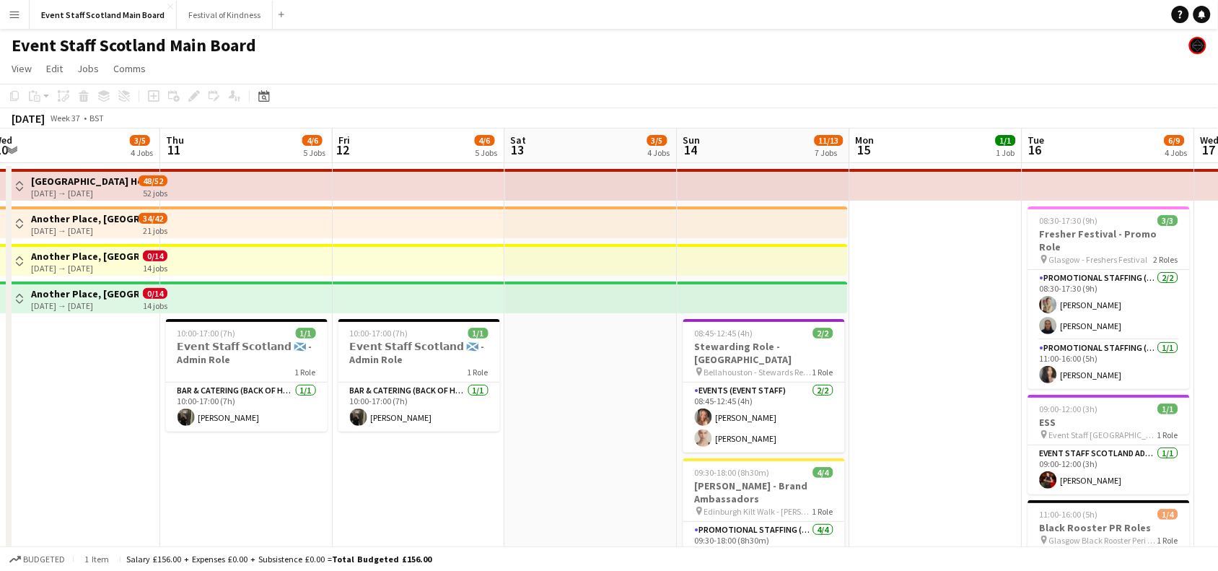
drag, startPoint x: 179, startPoint y: 441, endPoint x: 1159, endPoint y: 379, distance: 982.3
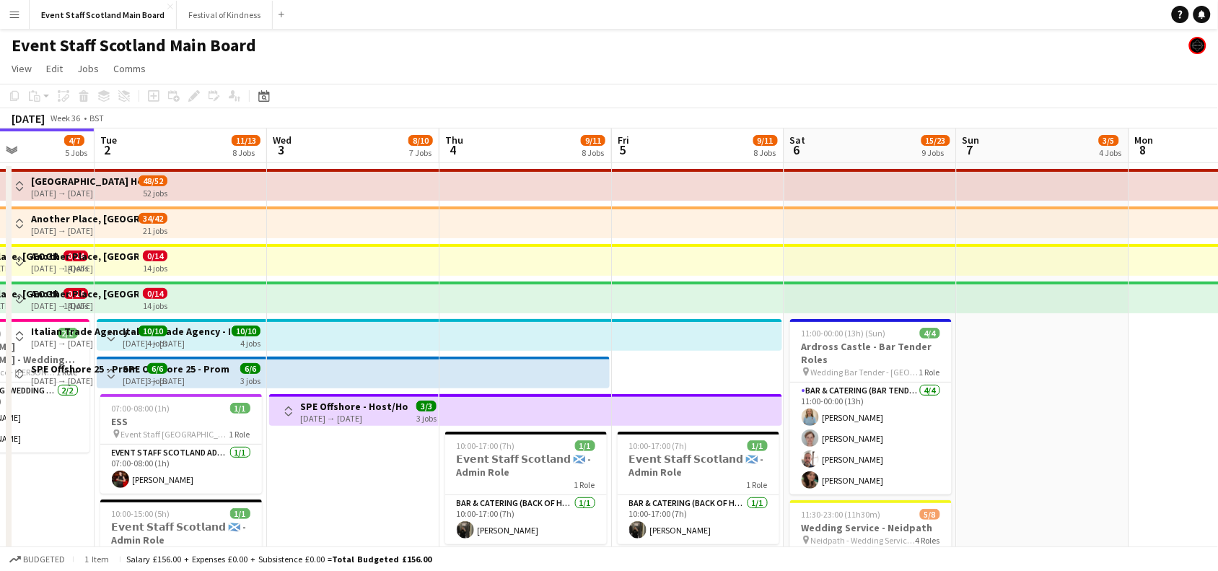
scroll to position [0, 423]
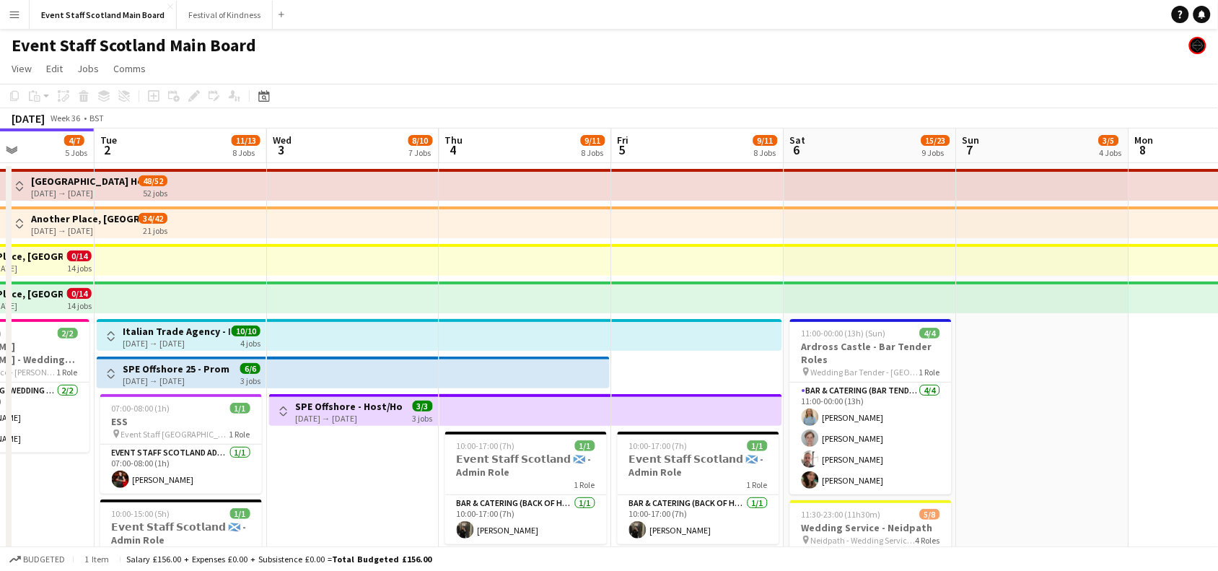
drag, startPoint x: 250, startPoint y: 445, endPoint x: 1228, endPoint y: 395, distance: 979.4
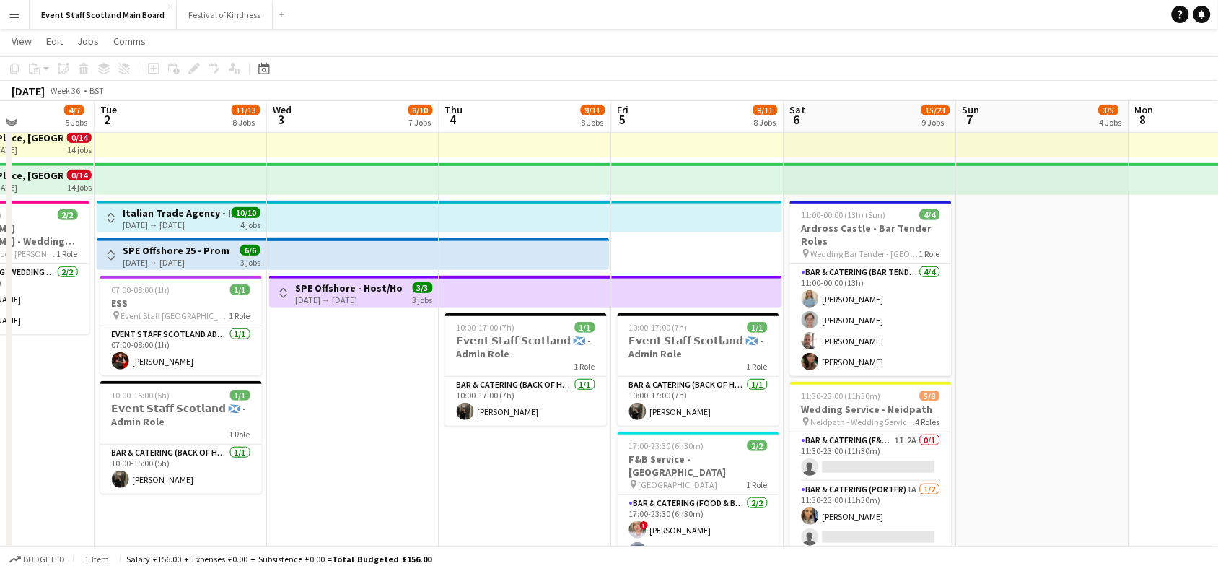
scroll to position [110, 0]
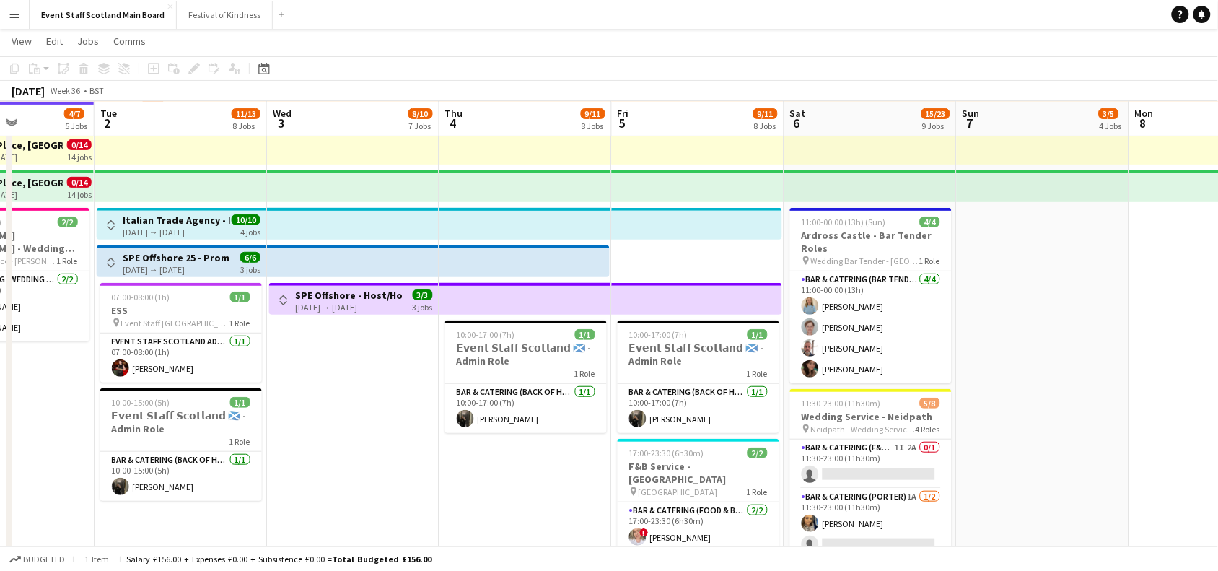
click at [102, 218] on button "Toggle View" at bounding box center [110, 224] width 17 height 17
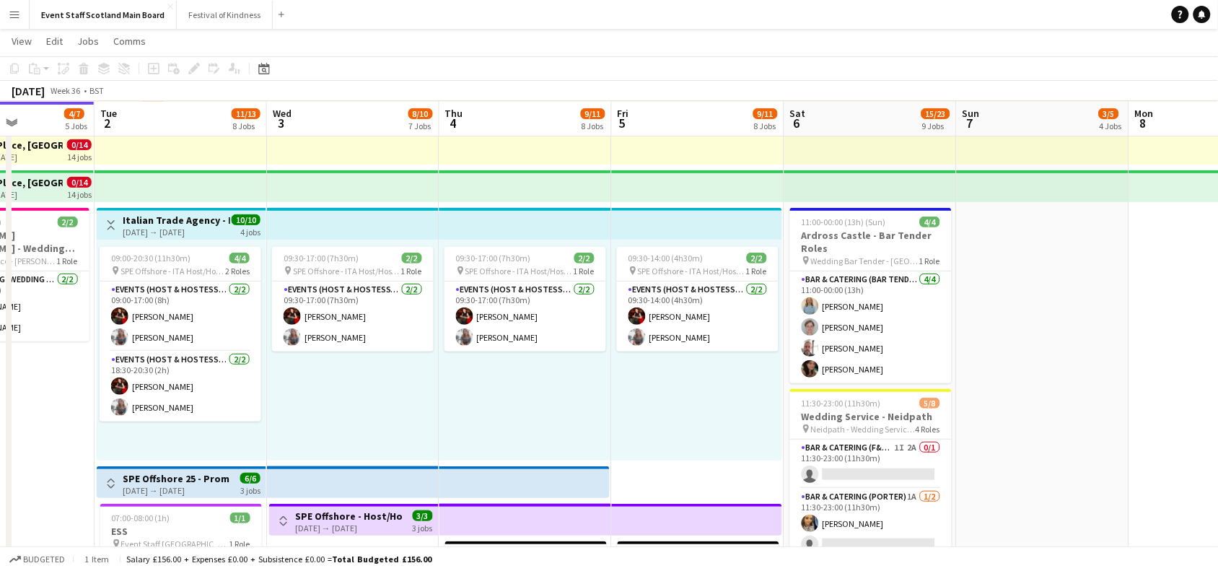
click at [109, 218] on button "Toggle View" at bounding box center [110, 224] width 17 height 17
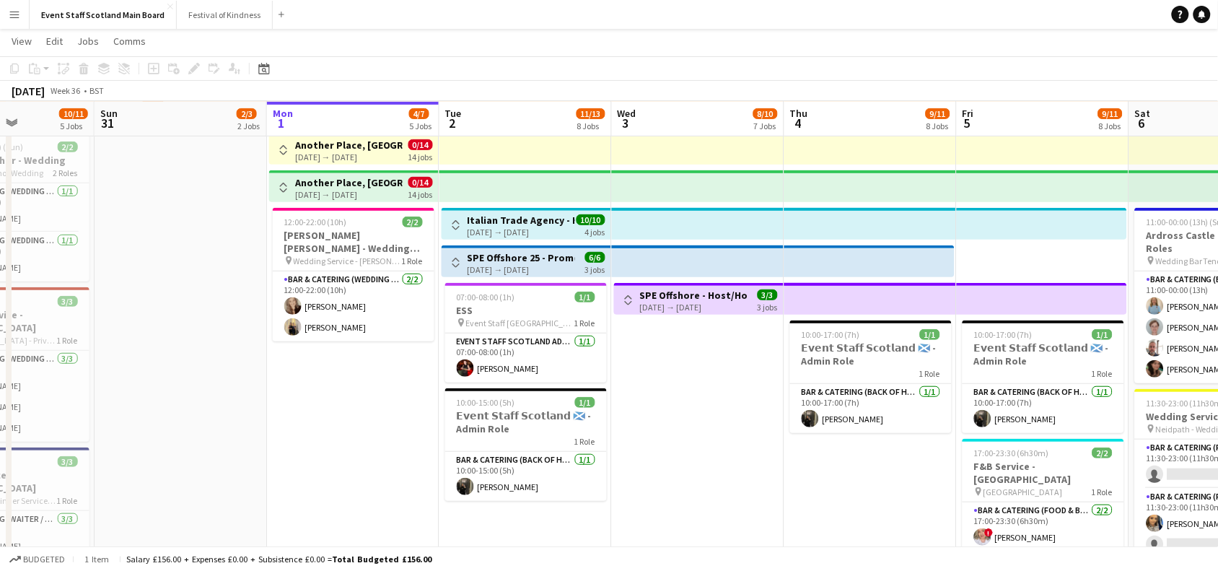
scroll to position [0, 355]
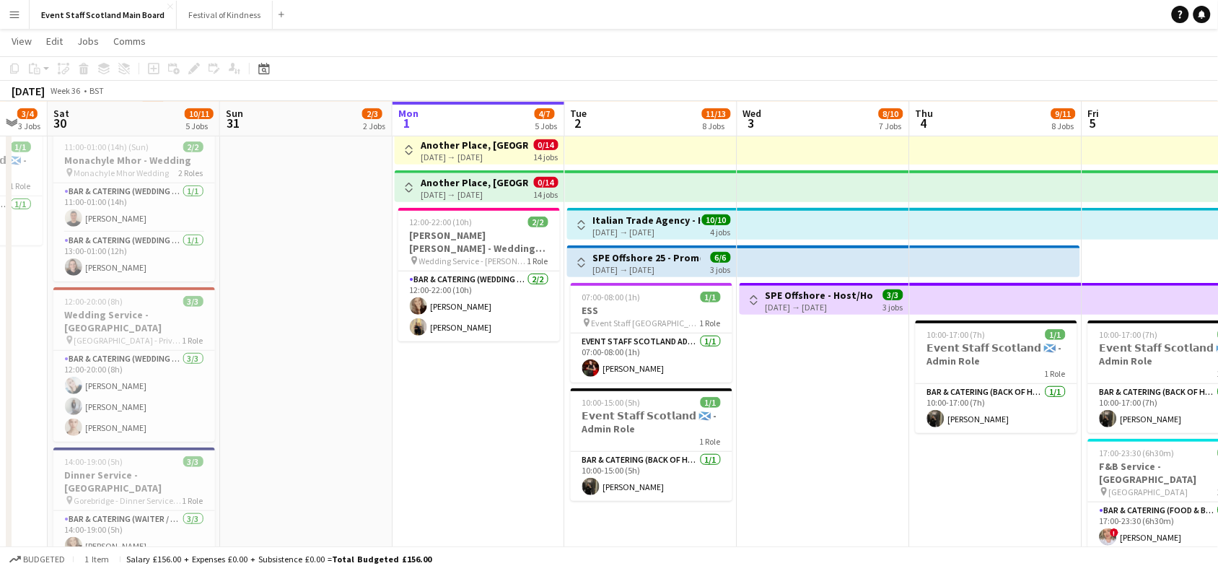
drag, startPoint x: 42, startPoint y: 388, endPoint x: 1231, endPoint y: 366, distance: 1189.0
click at [1218, 366] on html "Menu Boards Boards Boards All jobs Status Workforce Workforce My Workforce Recr…" at bounding box center [609, 483] width 1218 height 1187
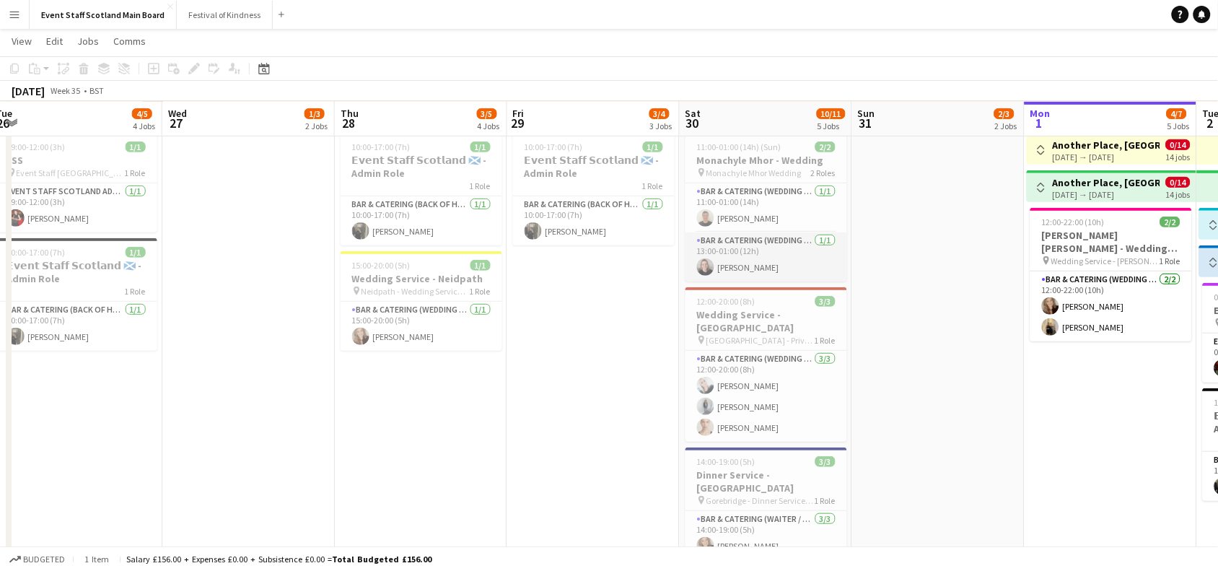
click at [734, 264] on app-card-role "Bar & Catering (Wedding Service Staff) [DATE] 13:00-01:00 (12h) [PERSON_NAME]" at bounding box center [766, 256] width 162 height 49
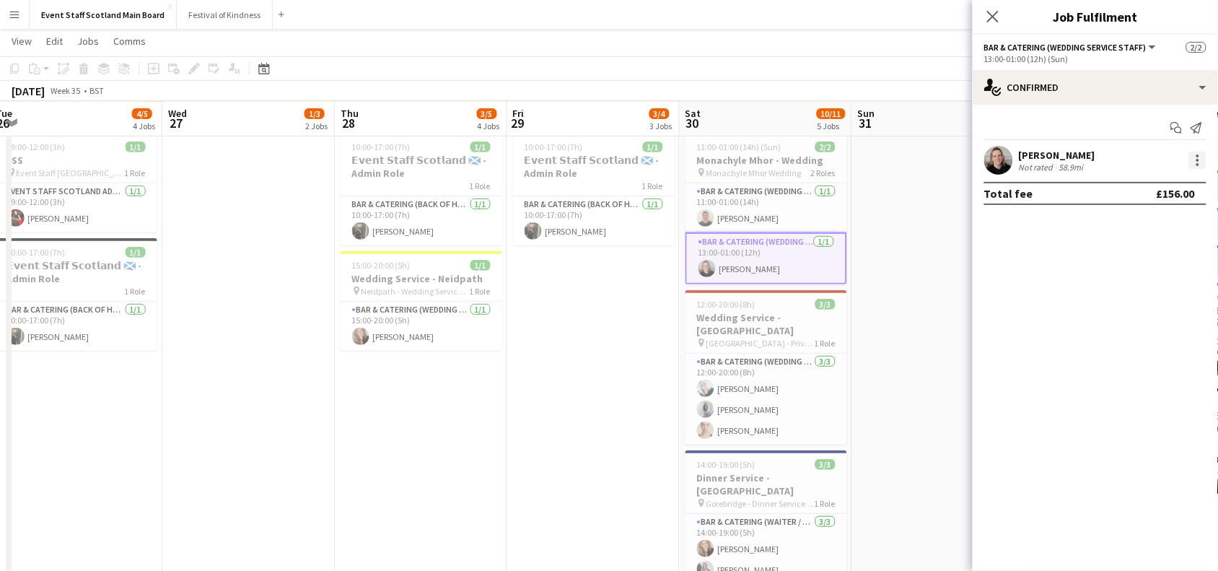
click at [1197, 153] on div at bounding box center [1197, 159] width 17 height 17
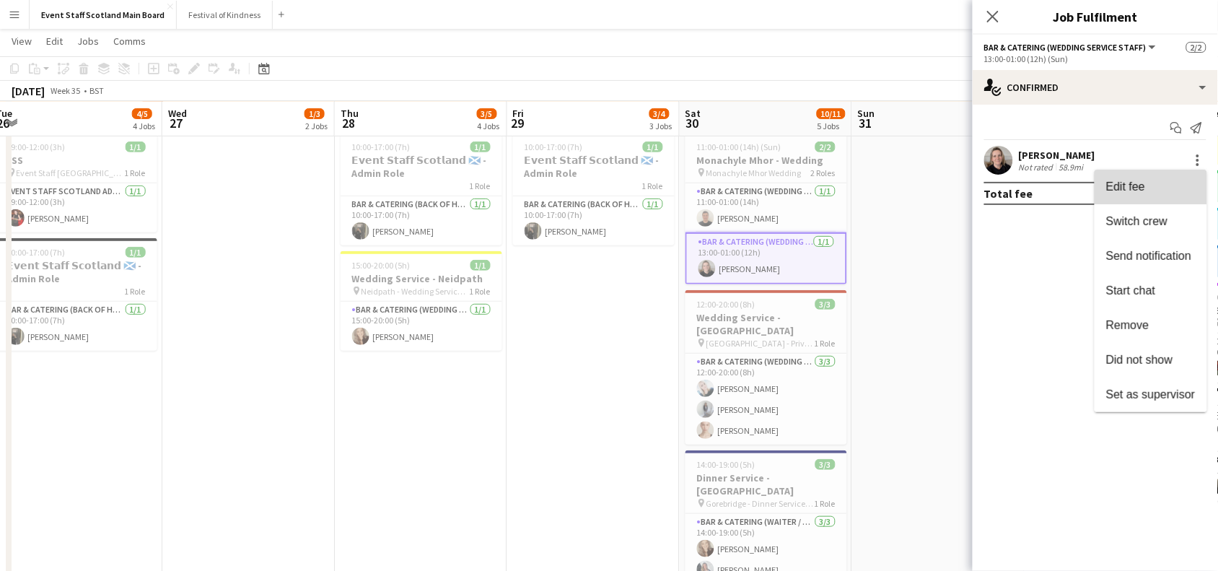
click at [1138, 192] on span "Edit fee" at bounding box center [1125, 186] width 39 height 12
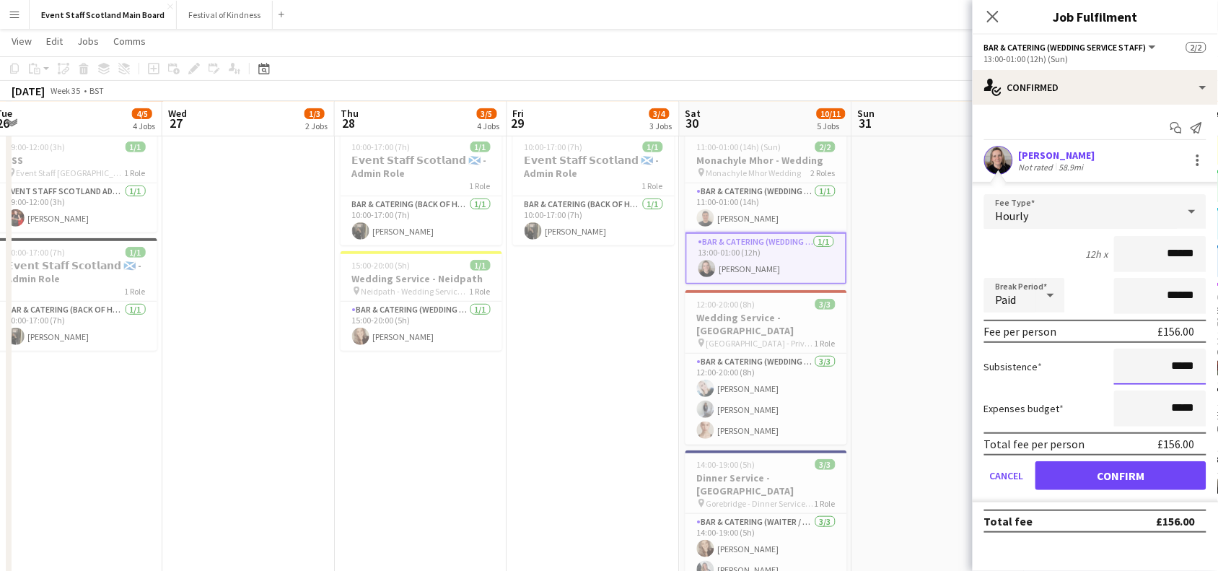
drag, startPoint x: 1181, startPoint y: 361, endPoint x: 1227, endPoint y: 361, distance: 46.2
click at [1218, 361] on html "Menu Boards Boards Boards All jobs Status Workforce Workforce My Workforce Recr…" at bounding box center [609, 483] width 1218 height 1187
type input "**"
type input "******"
click at [1126, 475] on button "Confirm" at bounding box center [1120, 475] width 171 height 29
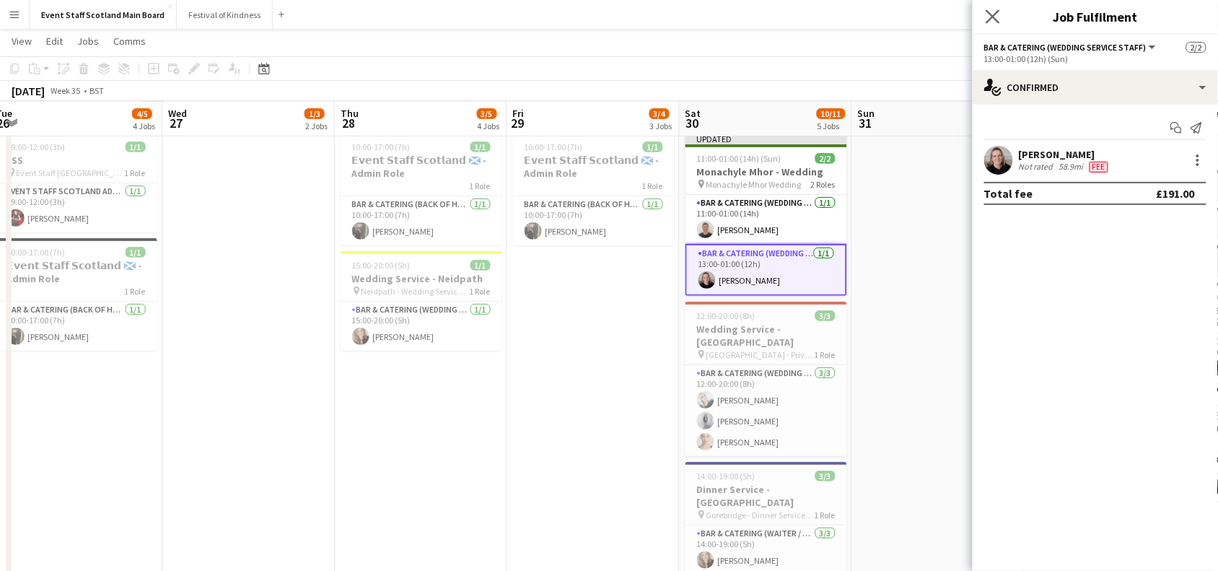
click at [995, 9] on icon "Close pop-in" at bounding box center [992, 16] width 14 height 14
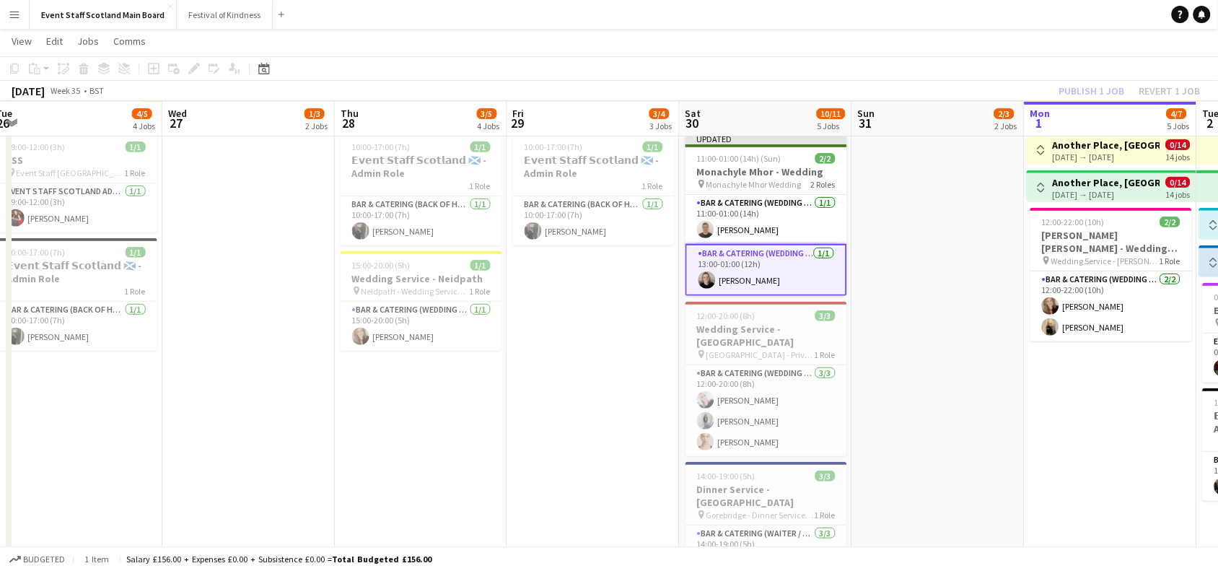
click at [1083, 87] on div "Publish 1 job Revert 1 job" at bounding box center [1130, 91] width 176 height 19
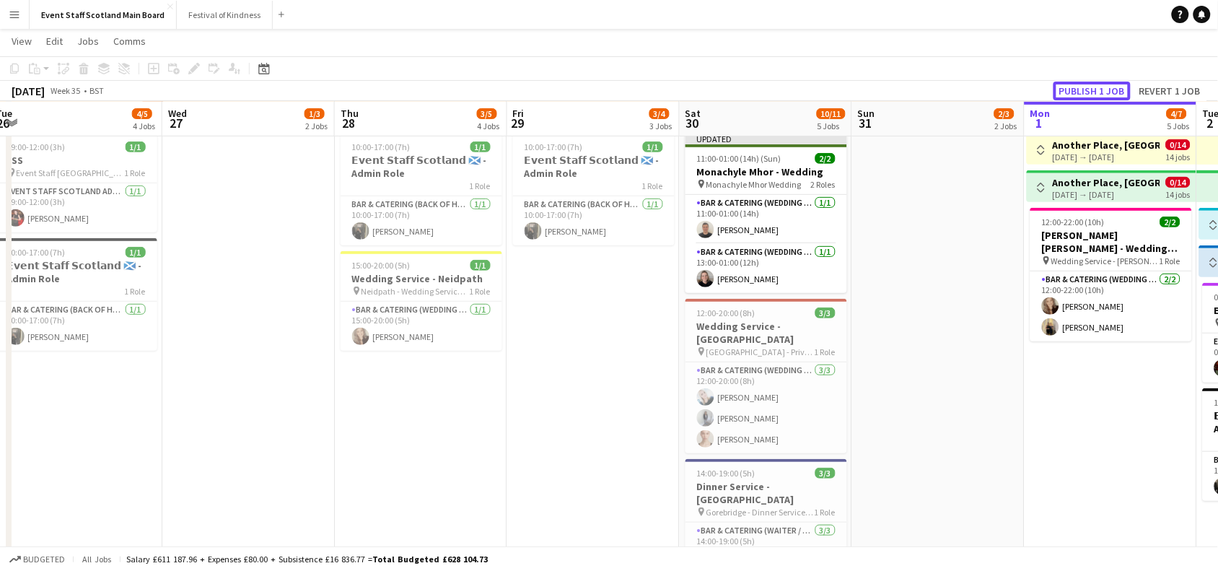
click at [1083, 87] on button "Publish 1 job" at bounding box center [1091, 91] width 77 height 19
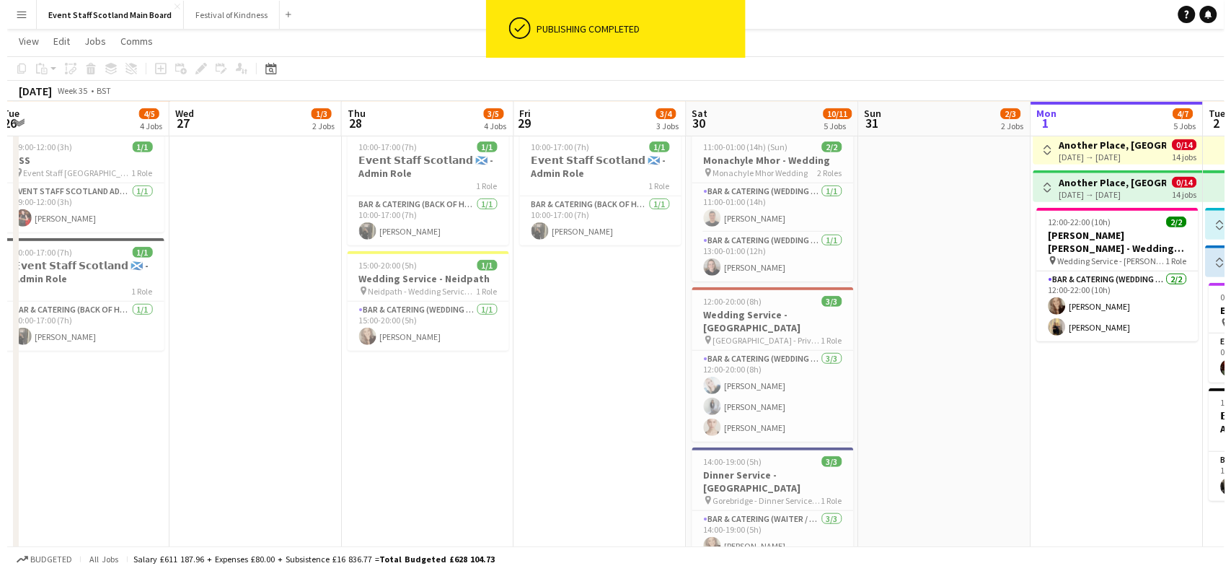
scroll to position [0, 0]
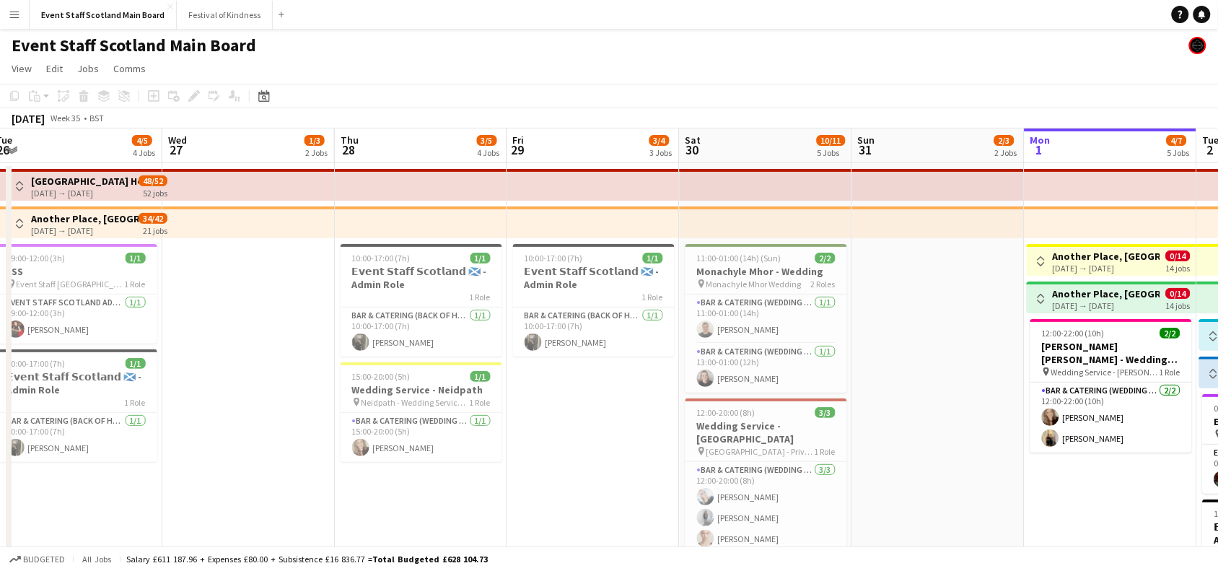
click at [16, 19] on app-icon "Menu" at bounding box center [15, 15] width 12 height 12
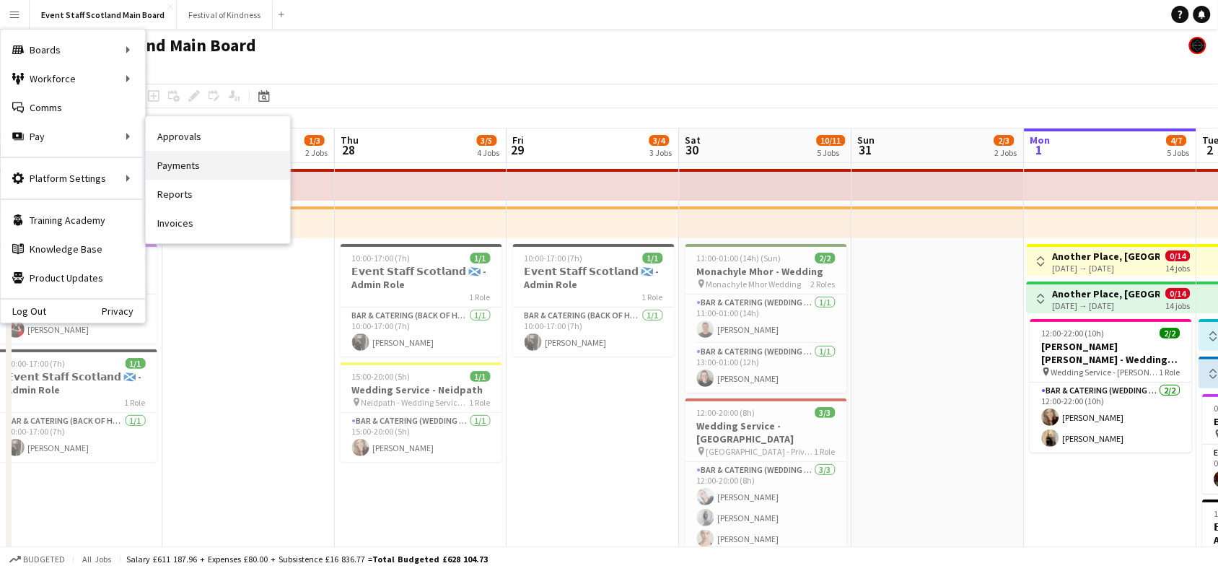
click at [191, 172] on link "Payments" at bounding box center [218, 165] width 144 height 29
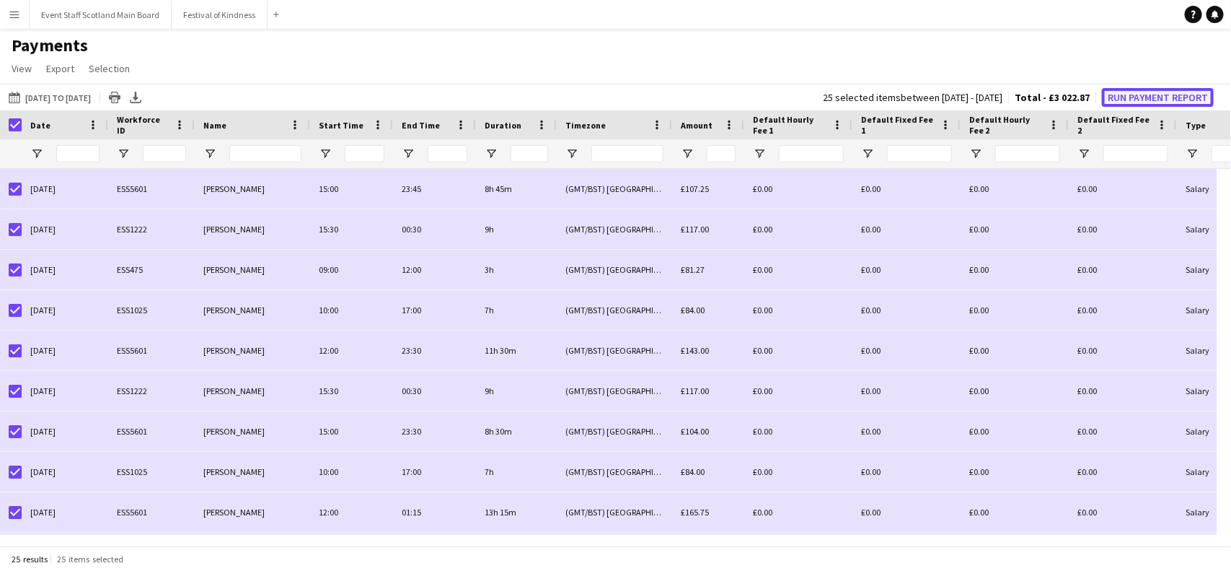
click at [1130, 92] on button "Run Payment Report" at bounding box center [1158, 97] width 112 height 19
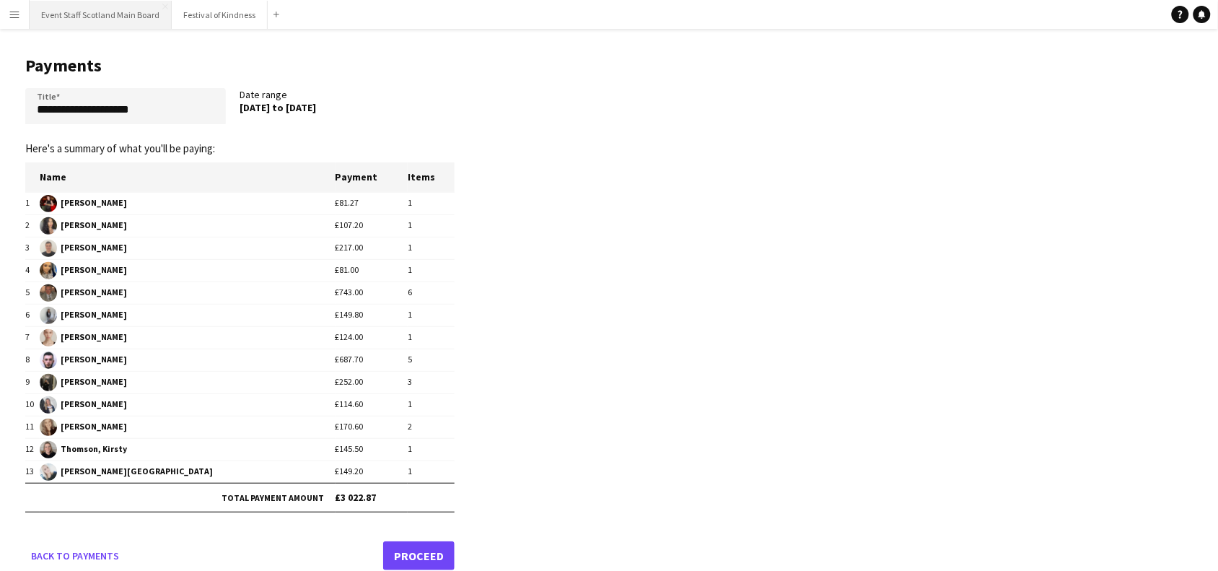
click at [145, 15] on button "Event Staff Scotland Main Board Close" at bounding box center [101, 15] width 142 height 28
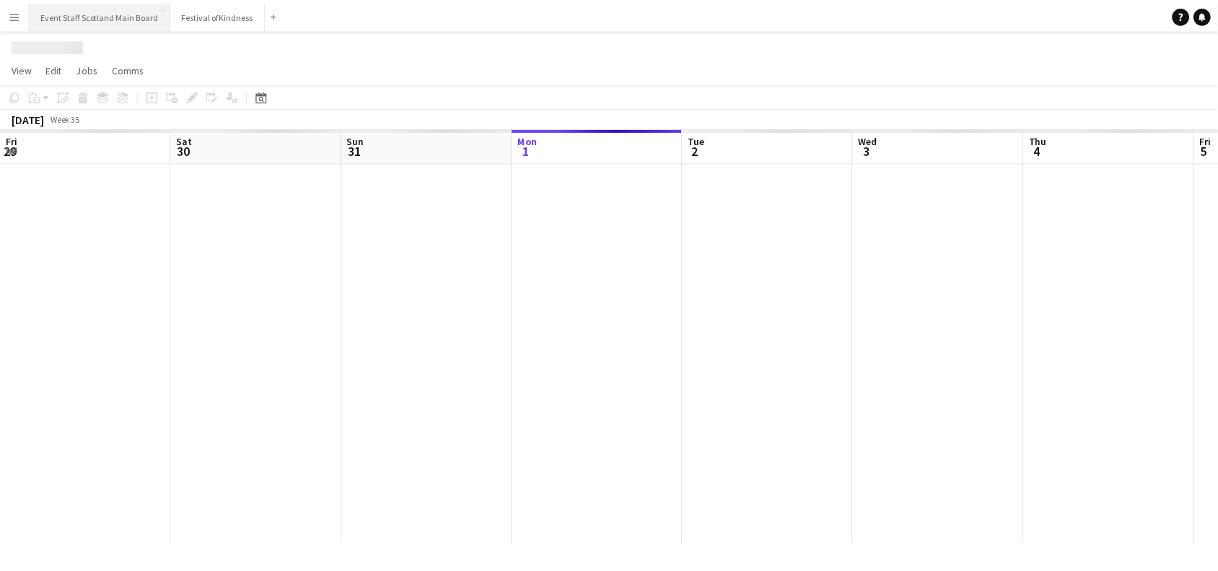
scroll to position [0, 344]
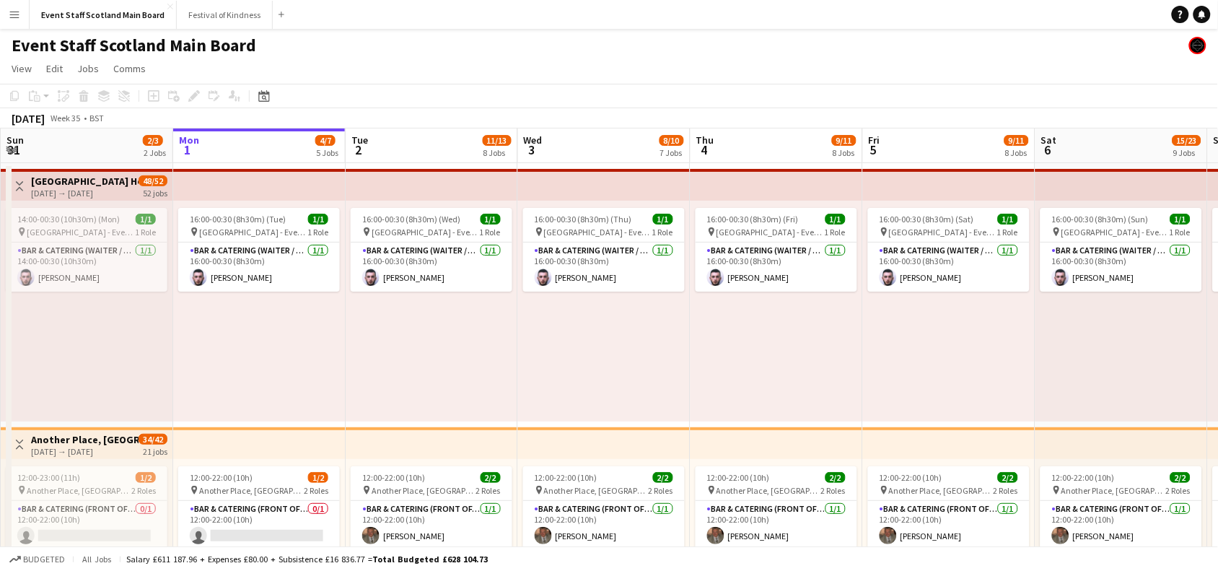
click at [17, 181] on app-icon "Toggle View" at bounding box center [19, 186] width 10 height 10
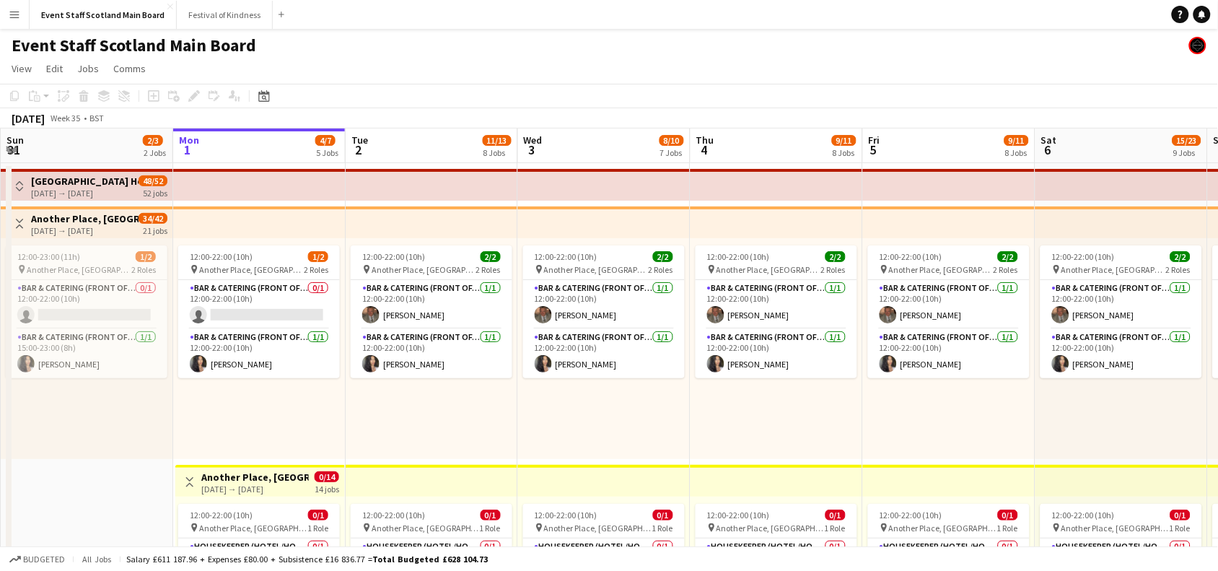
click at [18, 215] on button "Toggle View" at bounding box center [19, 223] width 17 height 17
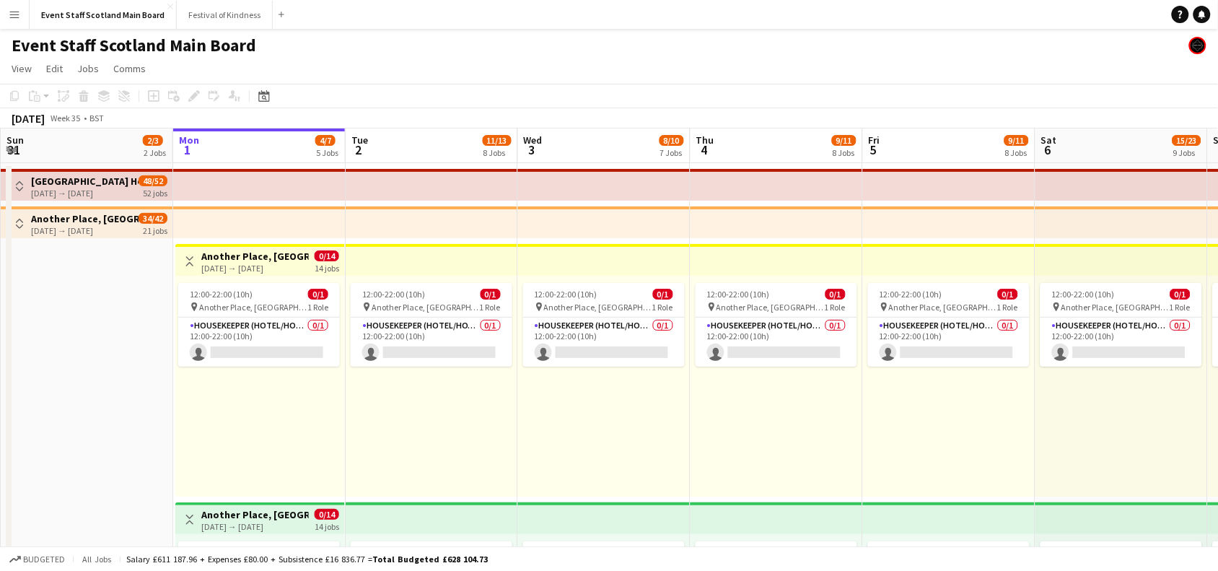
click at [190, 256] on app-icon "Toggle View" at bounding box center [190, 261] width 10 height 10
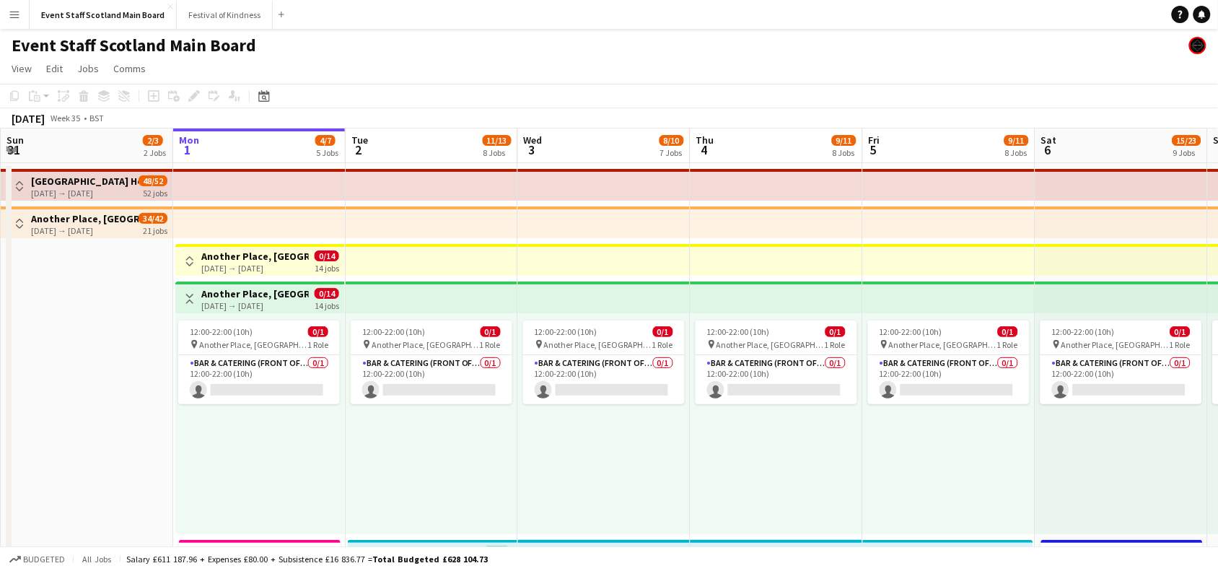
click at [186, 296] on app-icon "Toggle View" at bounding box center [190, 299] width 10 height 10
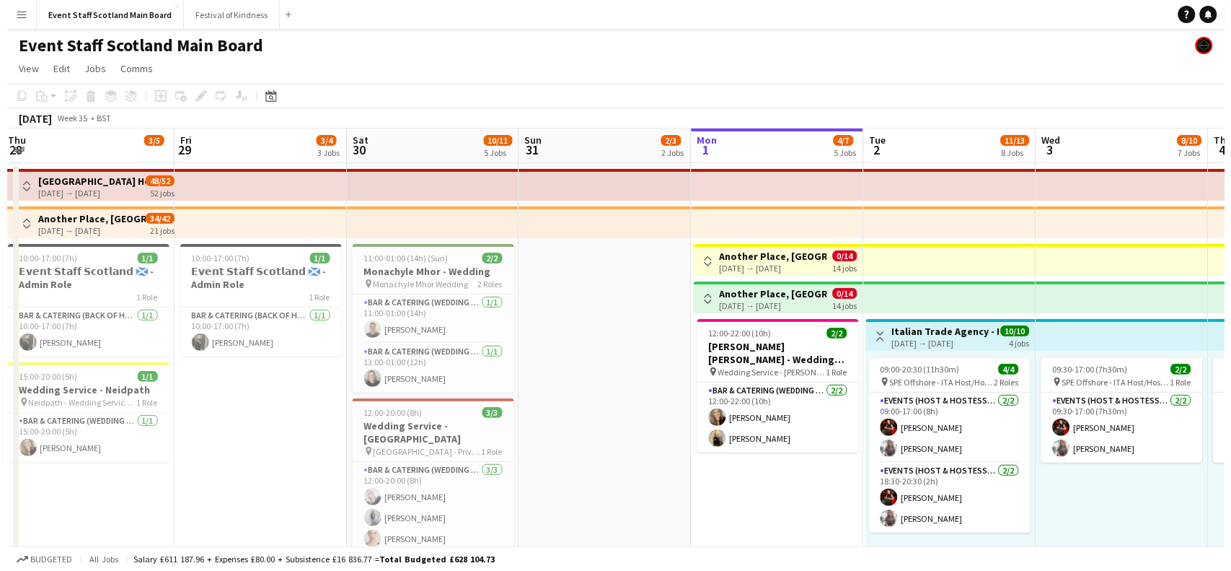
scroll to position [0, 348]
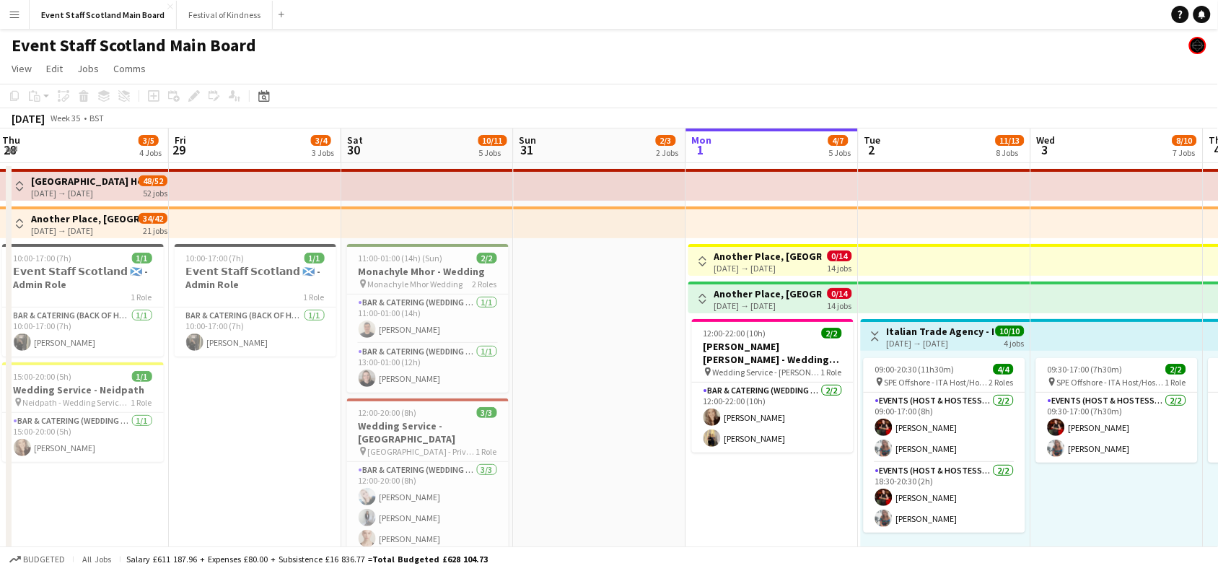
drag, startPoint x: 87, startPoint y: 311, endPoint x: 600, endPoint y: 302, distance: 513.0
click at [462, 364] on app-card-role "Bar & Catering (Wedding Service Staff) [DATE] 13:00-01:00 (12h) [PERSON_NAME]" at bounding box center [428, 367] width 162 height 49
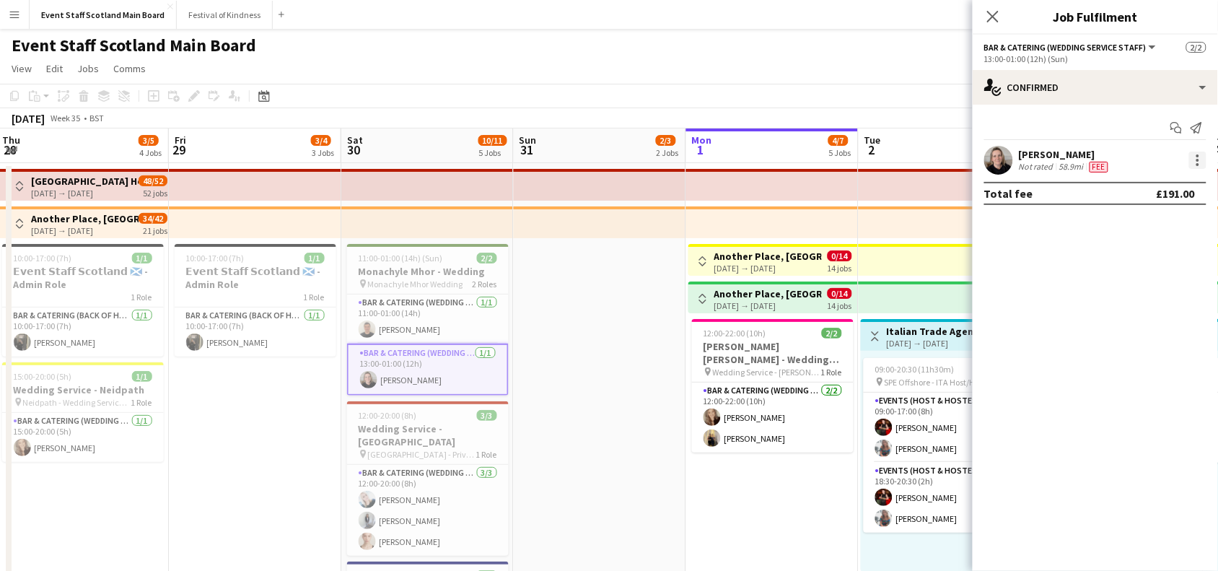
click at [1199, 159] on div at bounding box center [1197, 159] width 17 height 17
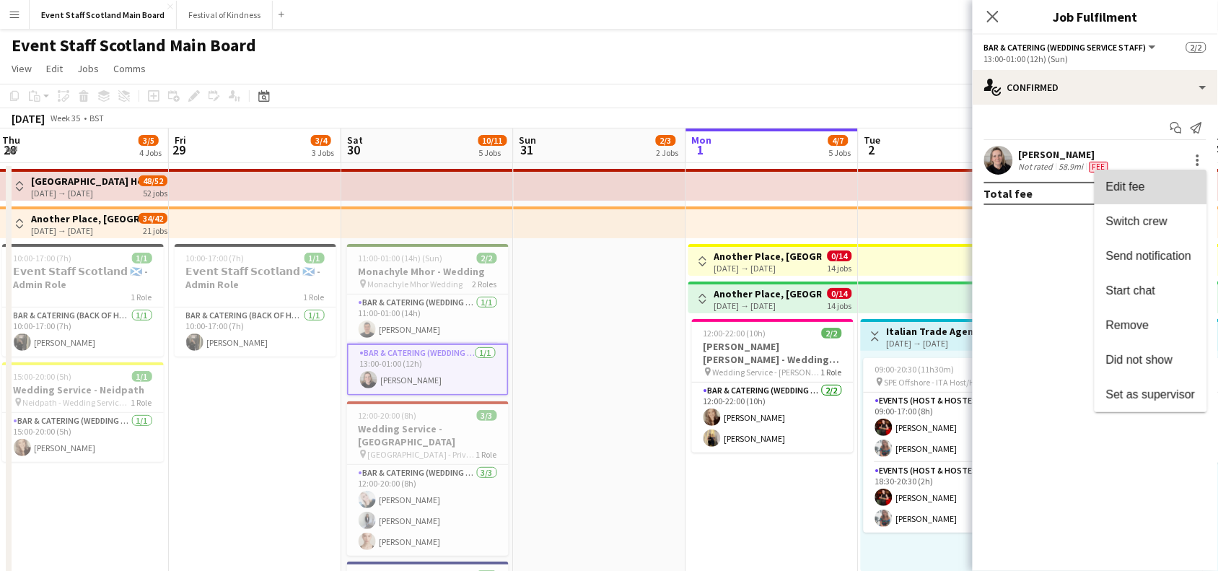
click at [1173, 188] on span "Edit fee" at bounding box center [1150, 186] width 89 height 13
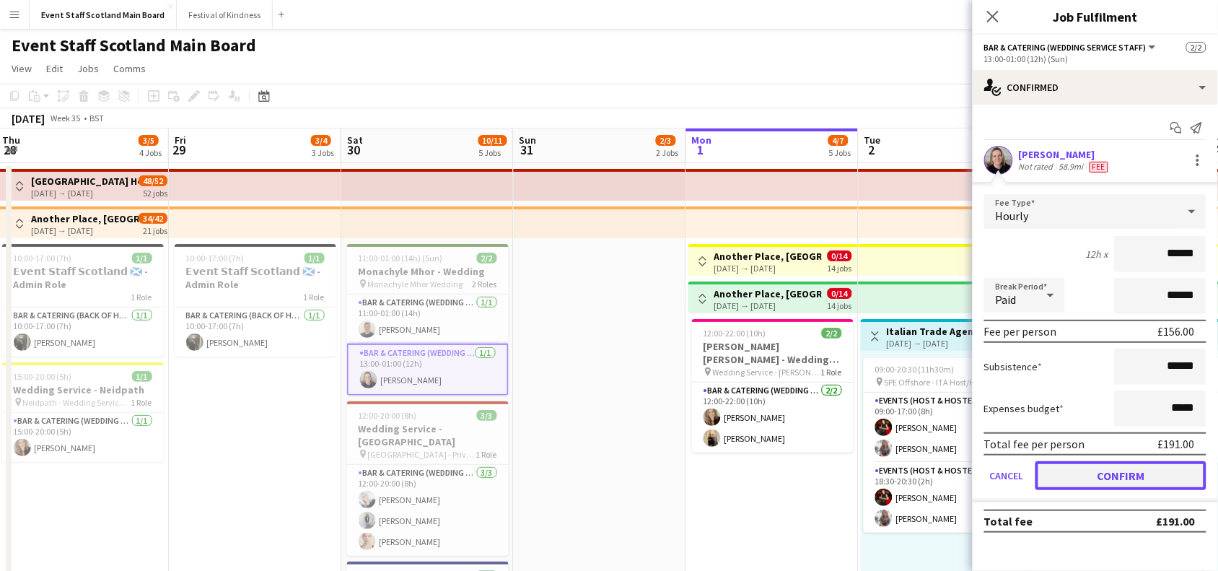
click at [1161, 470] on button "Confirm" at bounding box center [1120, 475] width 171 height 29
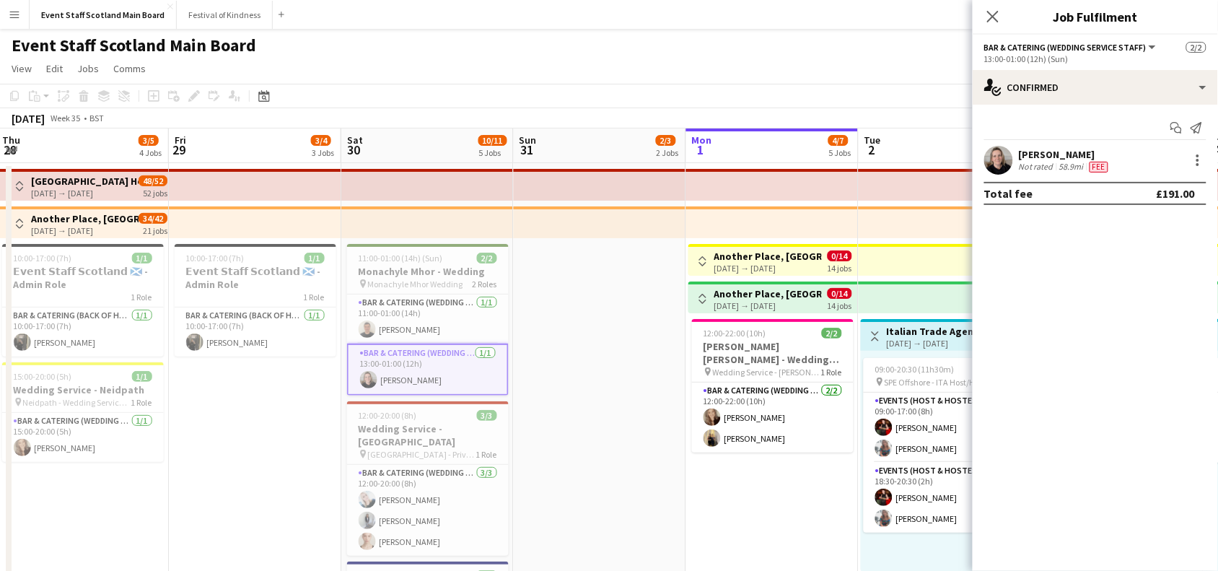
click at [24, 9] on button "Menu" at bounding box center [14, 14] width 29 height 29
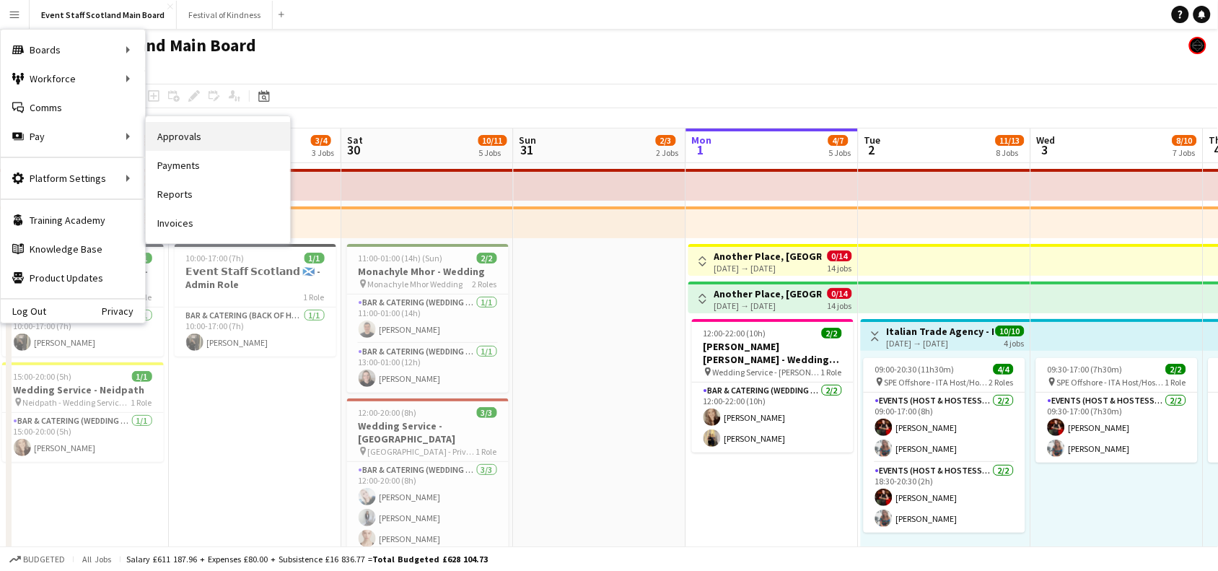
click at [203, 138] on link "Approvals" at bounding box center [218, 136] width 144 height 29
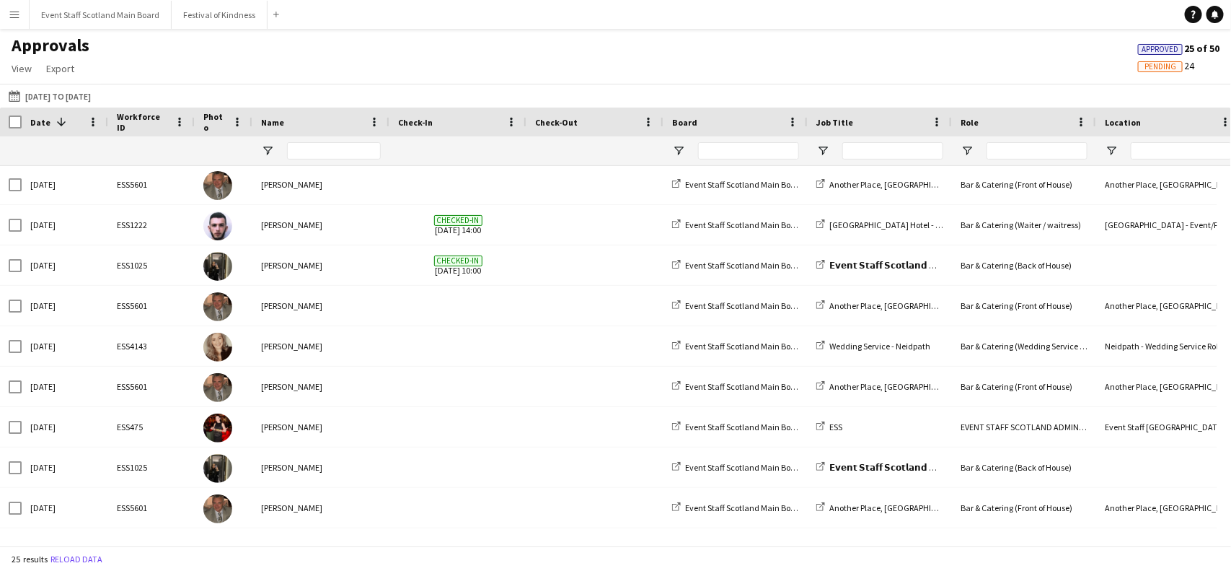
scroll to position [499, 0]
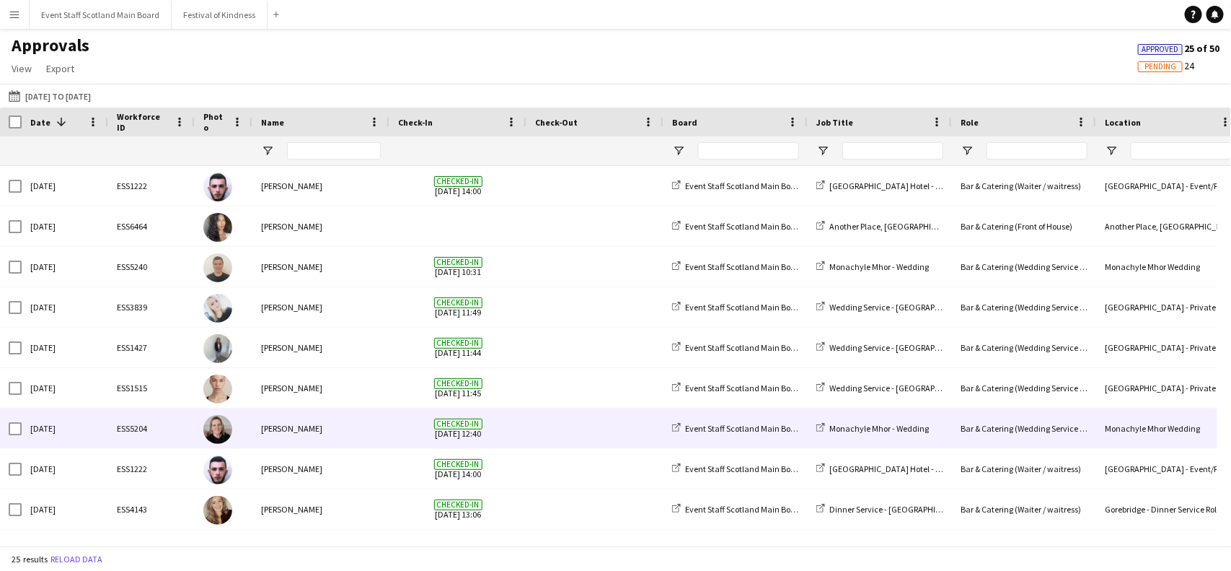
click at [330, 430] on div "[PERSON_NAME]" at bounding box center [320, 428] width 137 height 40
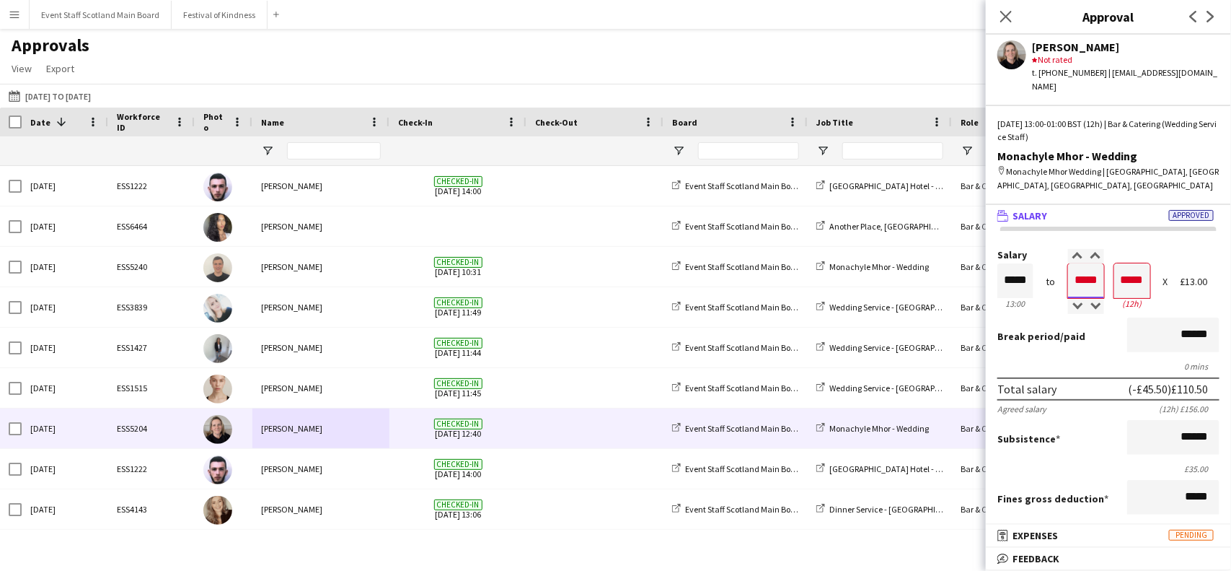
click at [1096, 263] on input "*****" at bounding box center [1086, 280] width 36 height 35
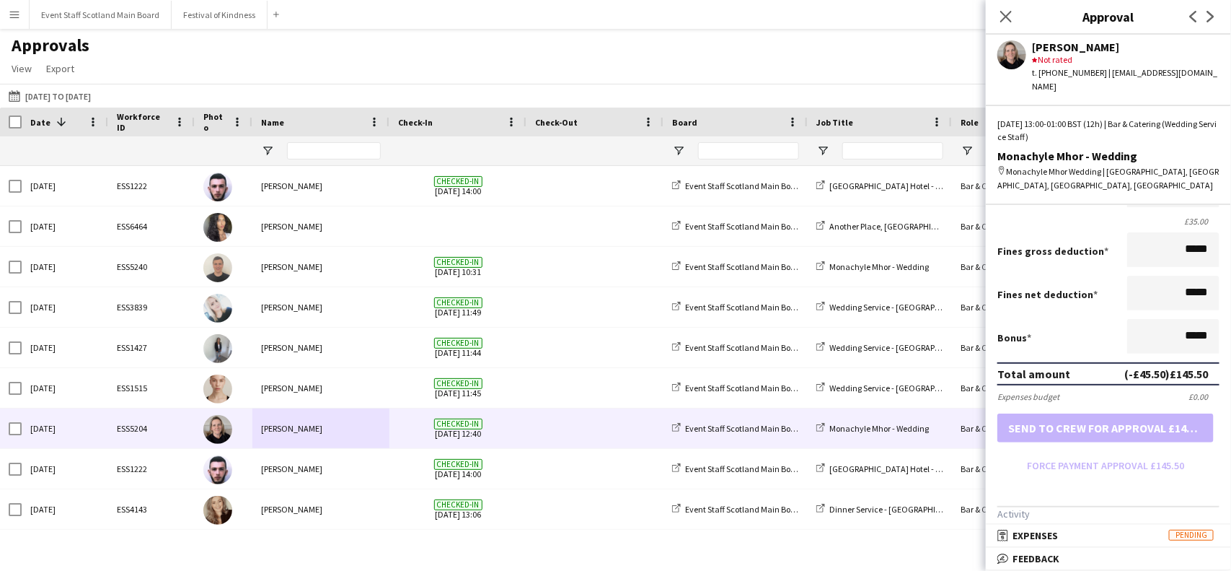
click at [1155, 436] on form "Salary ***** 13:00 to ***** 01:00 ***** (12h) X £13.00 Break period /paid *****…" at bounding box center [1108, 239] width 245 height 475
click at [1140, 456] on form "Salary ***** 13:00 to ***** 01:00 ***** (12h) X £13.00 Break period /paid *****…" at bounding box center [1108, 239] width 245 height 475
click at [998, 17] on app-icon "Close pop-in" at bounding box center [1006, 16] width 21 height 21
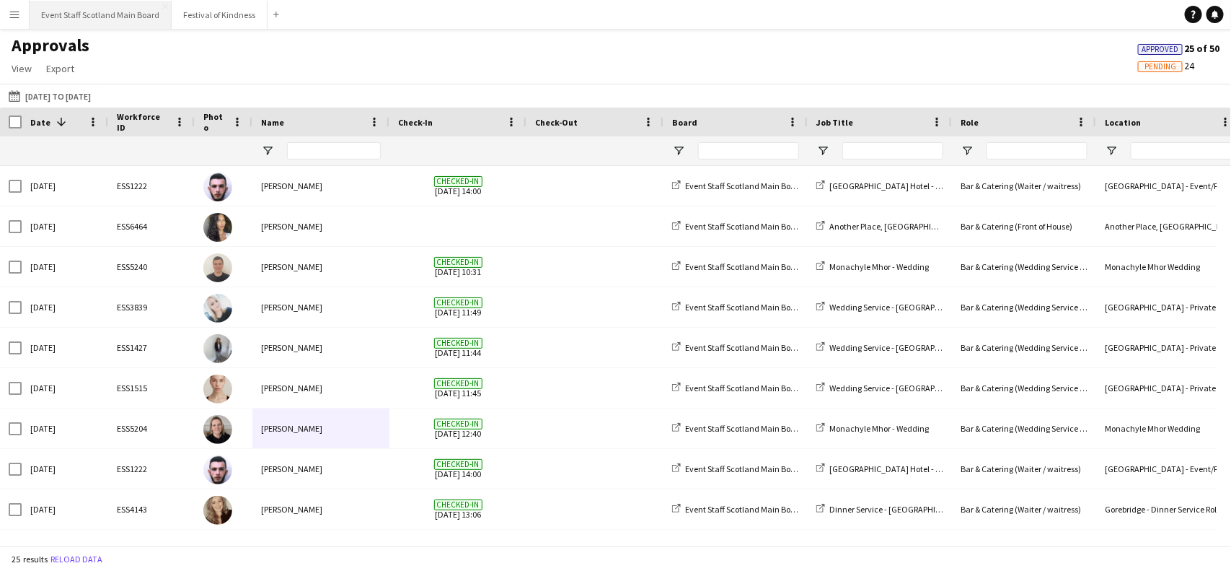
click at [69, 11] on button "Event Staff Scotland Main Board Close" at bounding box center [101, 15] width 142 height 28
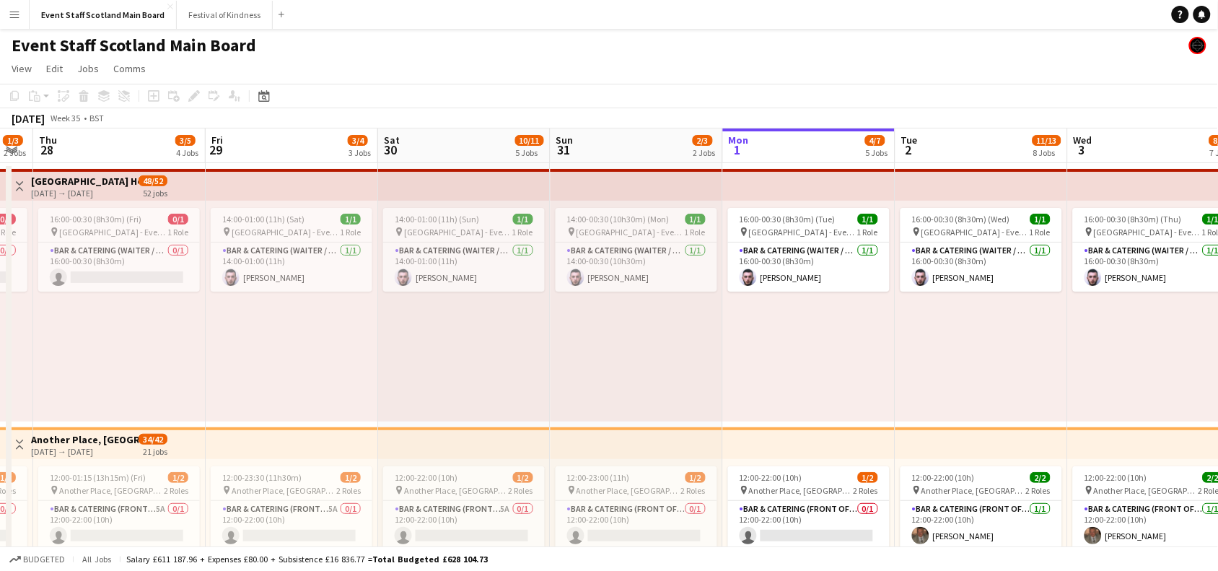
drag, startPoint x: 116, startPoint y: 341, endPoint x: 664, endPoint y: 344, distance: 548.2
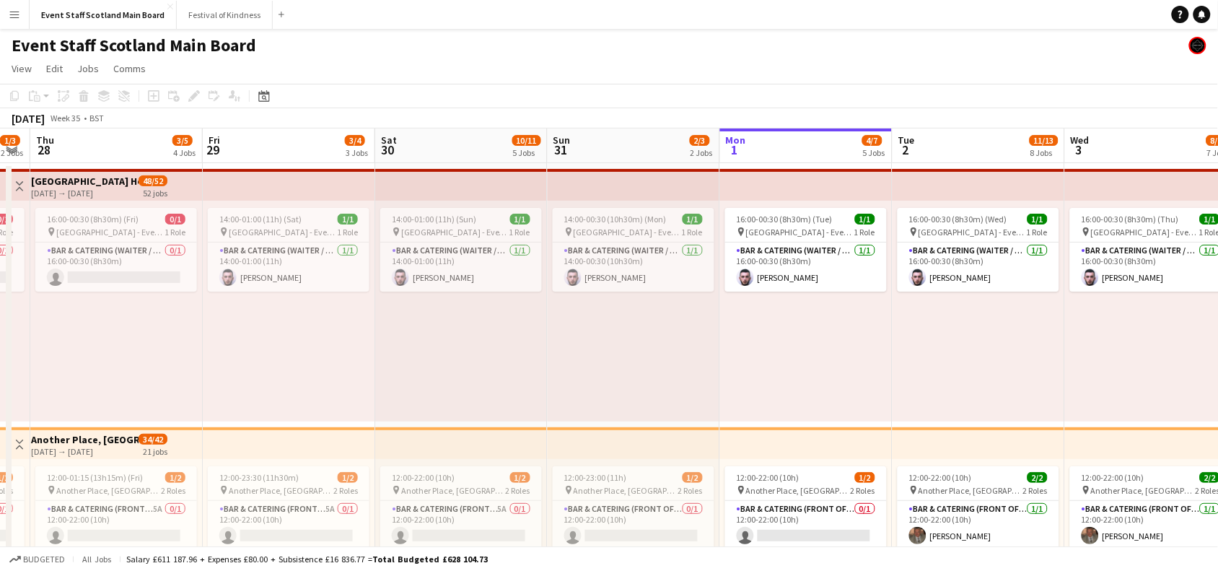
click at [22, 186] on app-icon "Toggle View" at bounding box center [19, 186] width 10 height 10
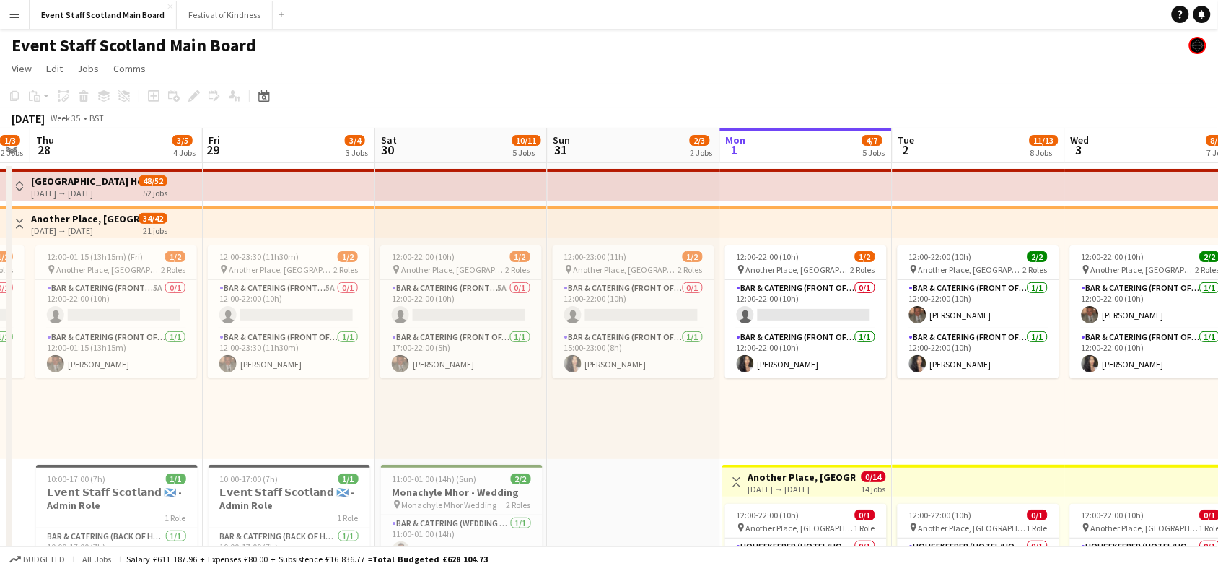
click at [19, 219] on app-icon "Toggle View" at bounding box center [19, 224] width 10 height 10
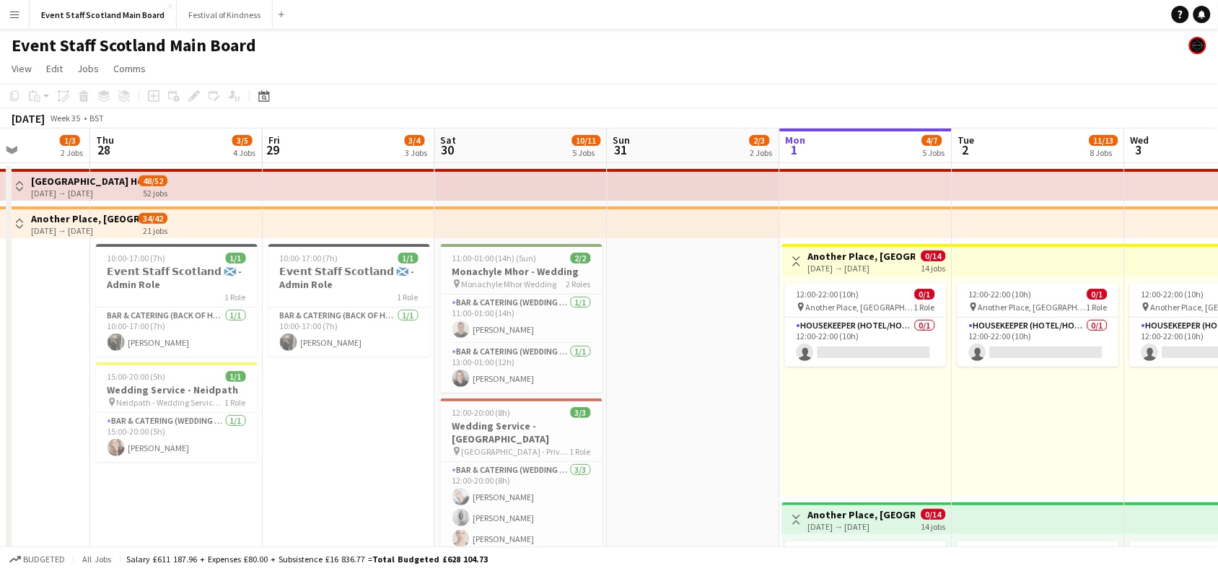
drag, startPoint x: 17, startPoint y: 301, endPoint x: 77, endPoint y: 390, distance: 107.4
click at [494, 365] on app-card-role "Bar & Catering (Wedding Service Staff) [DATE] 13:00-01:00 (12h) [PERSON_NAME]" at bounding box center [522, 367] width 162 height 49
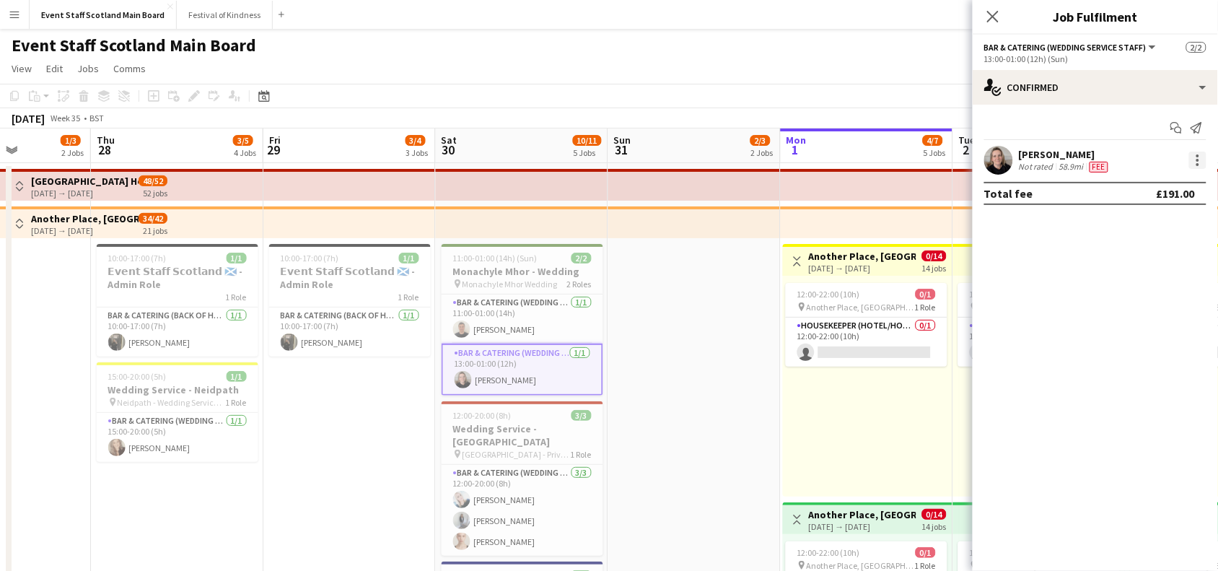
click at [1195, 161] on div at bounding box center [1197, 159] width 17 height 17
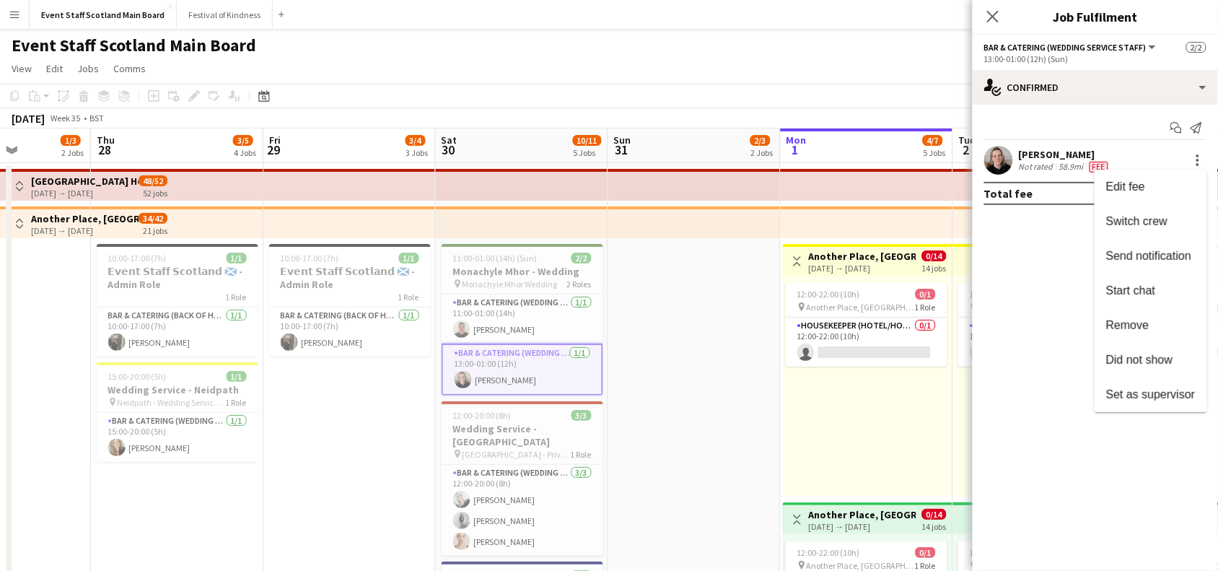
click at [512, 275] on div at bounding box center [609, 285] width 1218 height 571
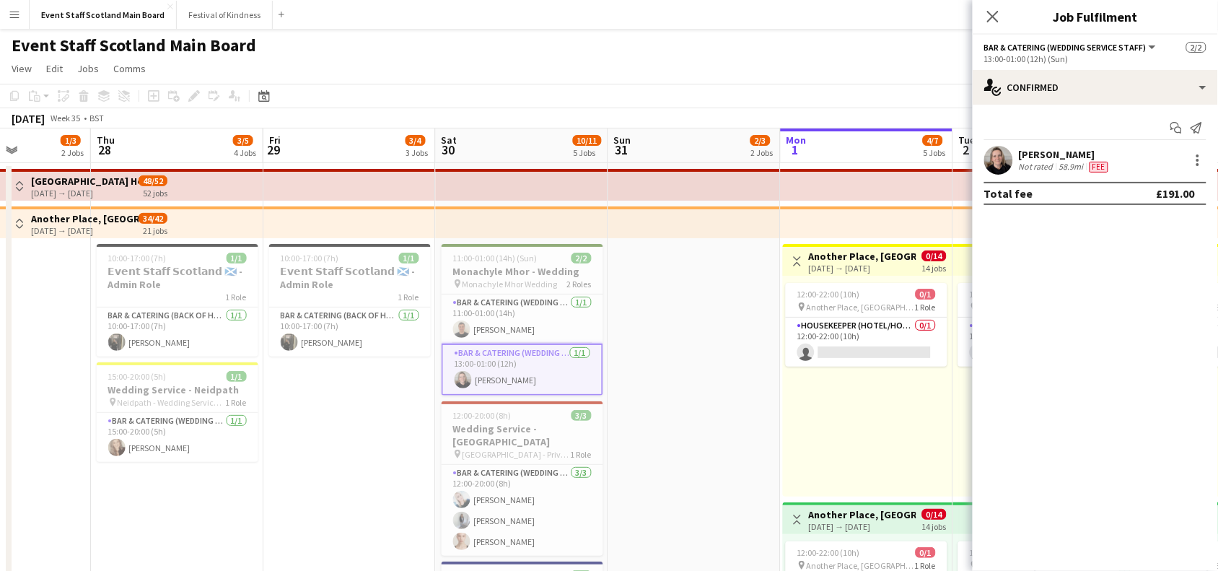
click at [512, 275] on h3 "Monachyle Mhor - Wedding" at bounding box center [522, 271] width 162 height 13
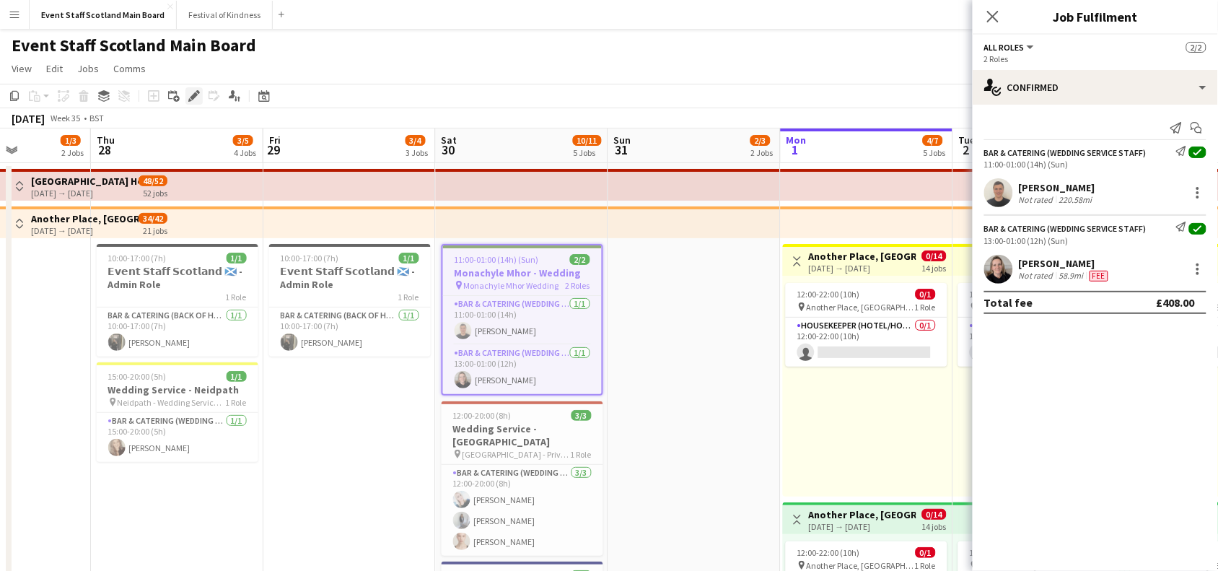
click at [197, 91] on icon at bounding box center [198, 92] width 4 height 4
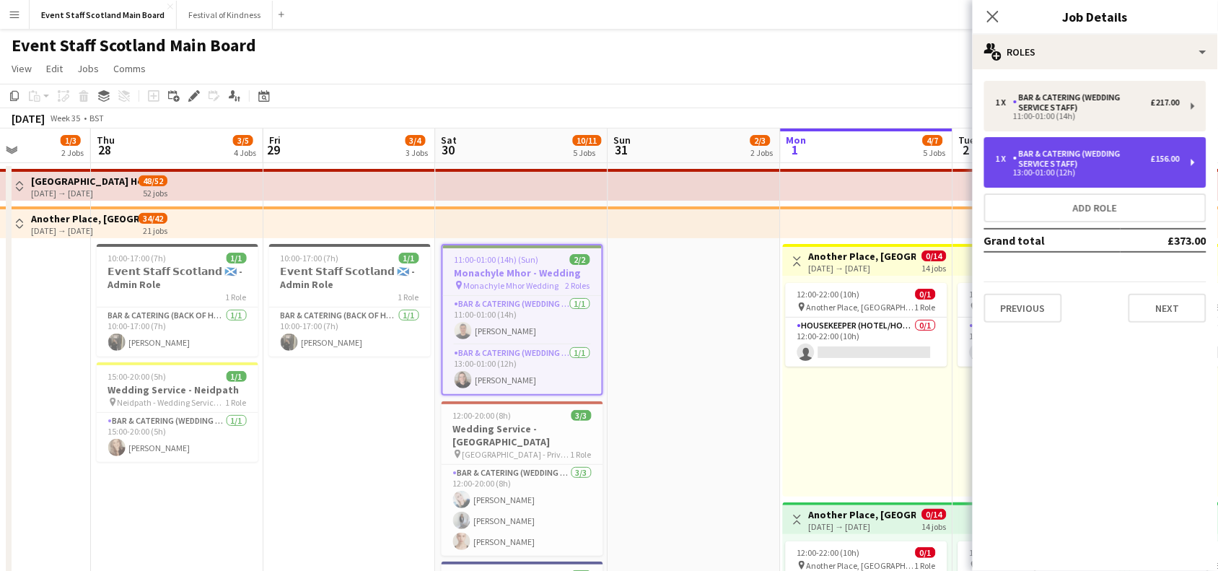
click at [1159, 161] on div "£156.00" at bounding box center [1165, 159] width 29 height 10
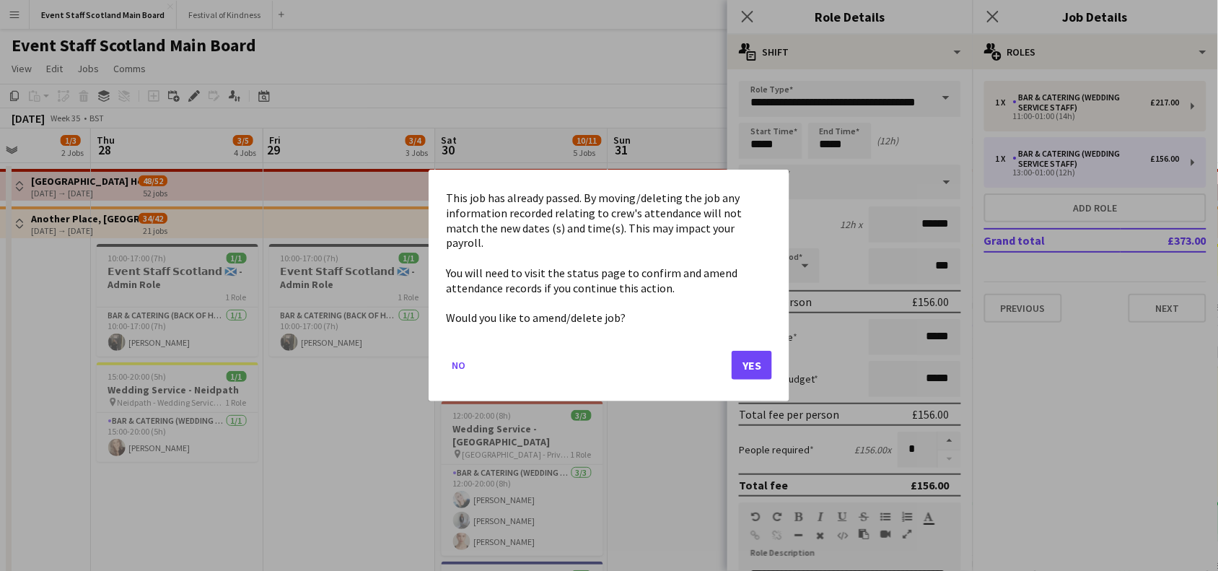
click at [747, 364] on button "Yes" at bounding box center [751, 365] width 40 height 29
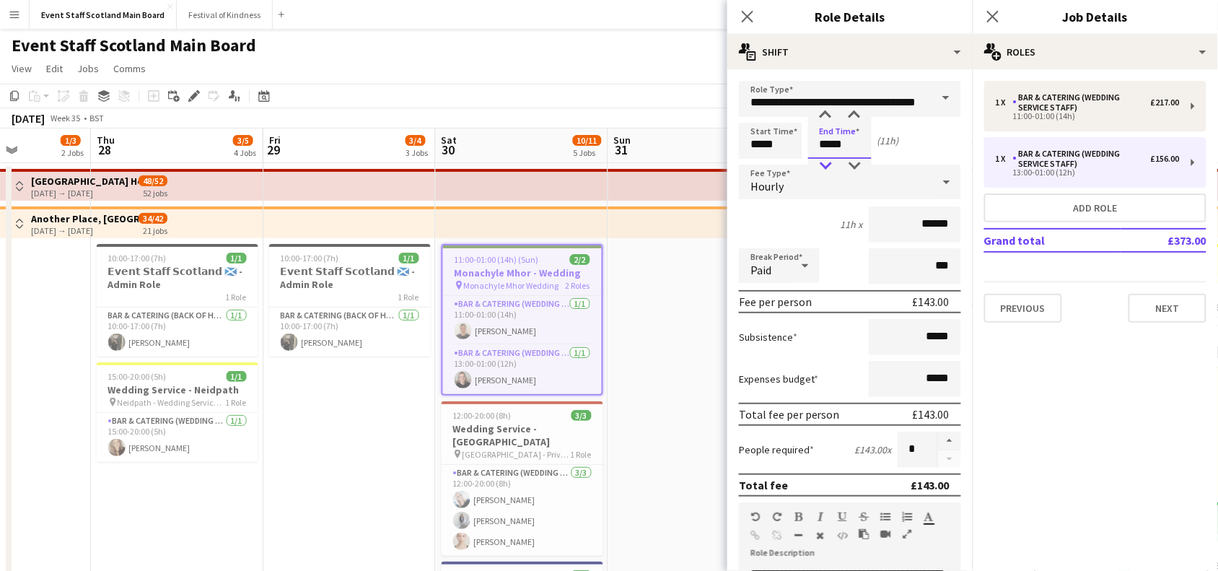
click at [834, 159] on div at bounding box center [825, 166] width 29 height 14
click at [851, 162] on div at bounding box center [854, 166] width 29 height 14
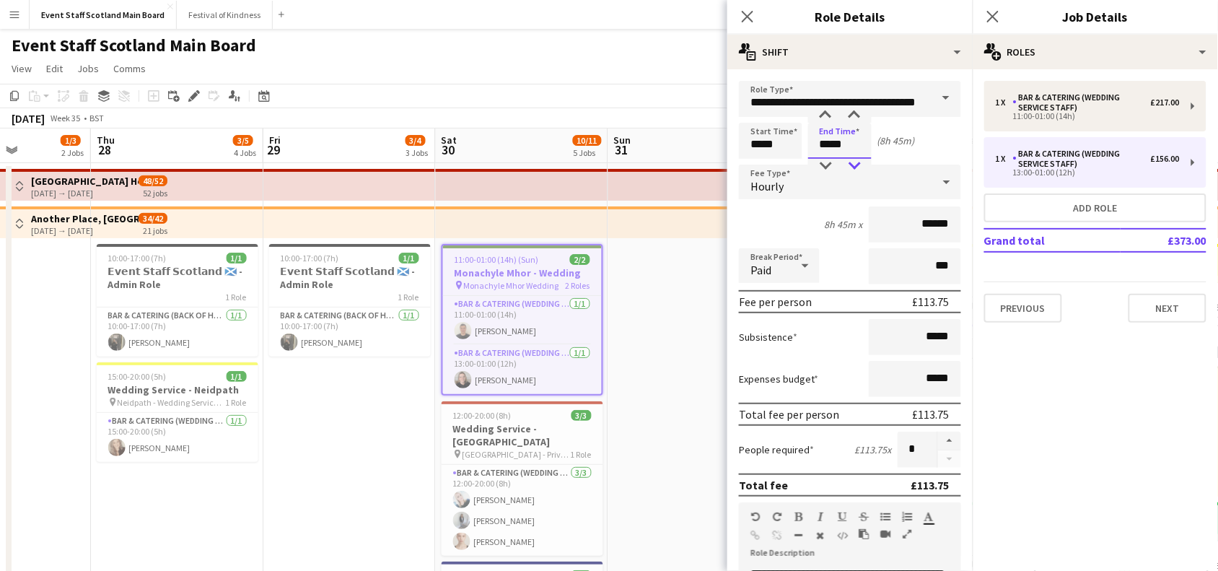
type input "*****"
click at [851, 162] on div at bounding box center [854, 166] width 29 height 14
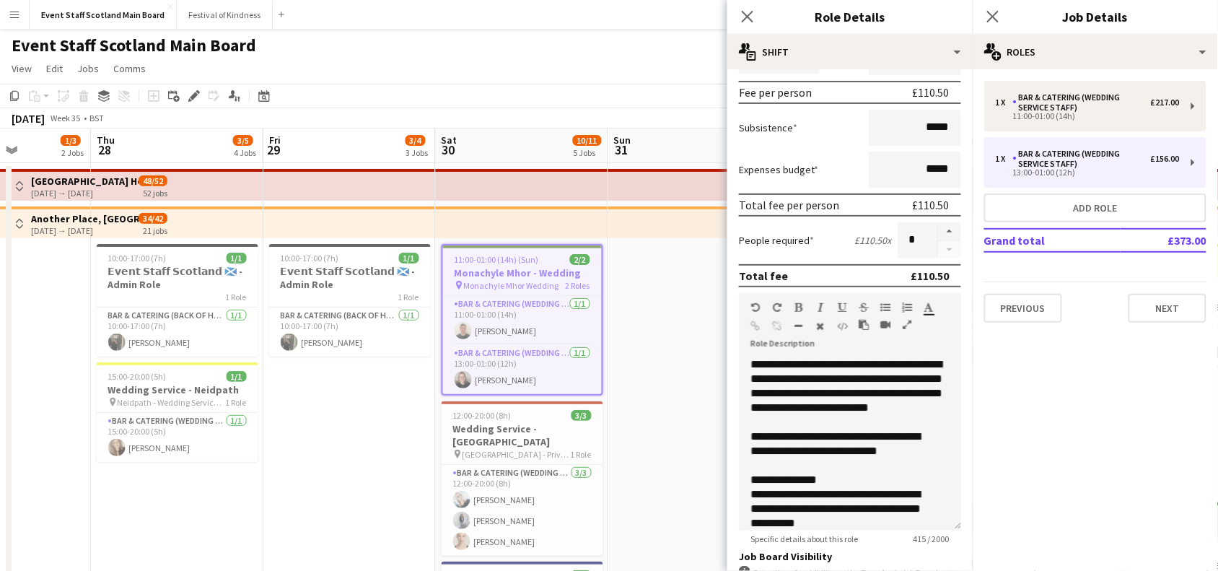
scroll to position [415, 0]
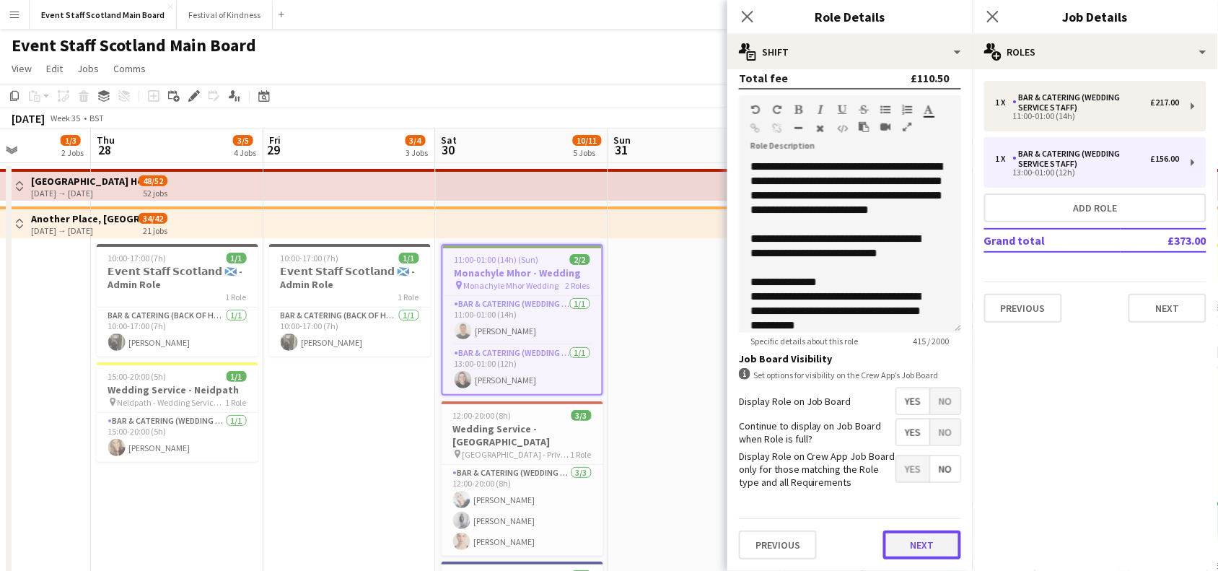
click at [916, 550] on button "Next" at bounding box center [922, 544] width 78 height 29
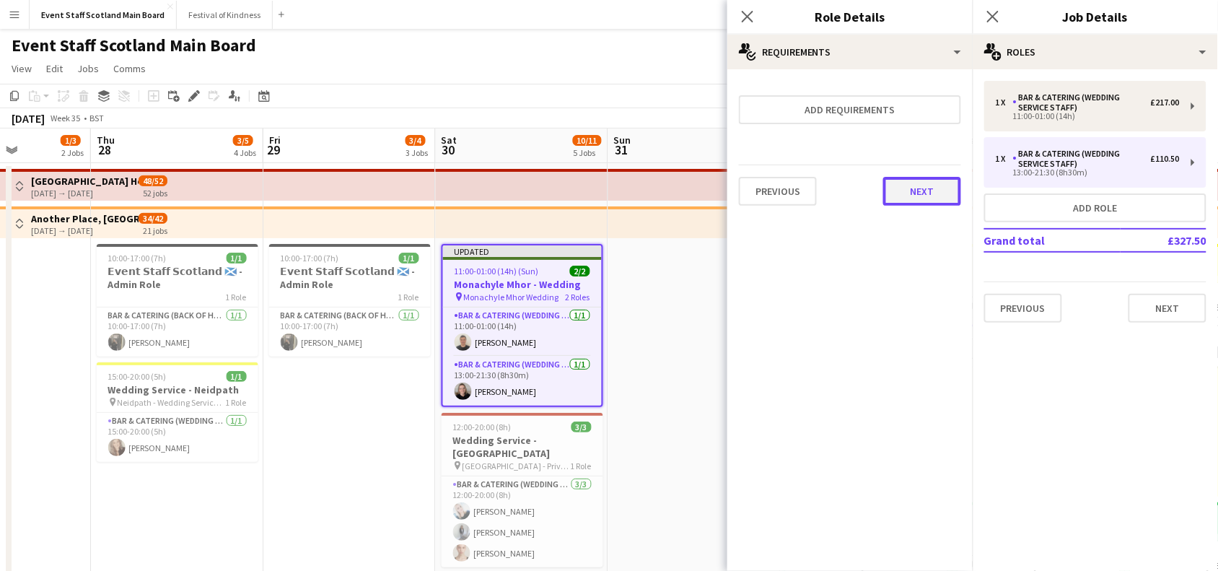
click at [932, 198] on button "Next" at bounding box center [922, 191] width 78 height 29
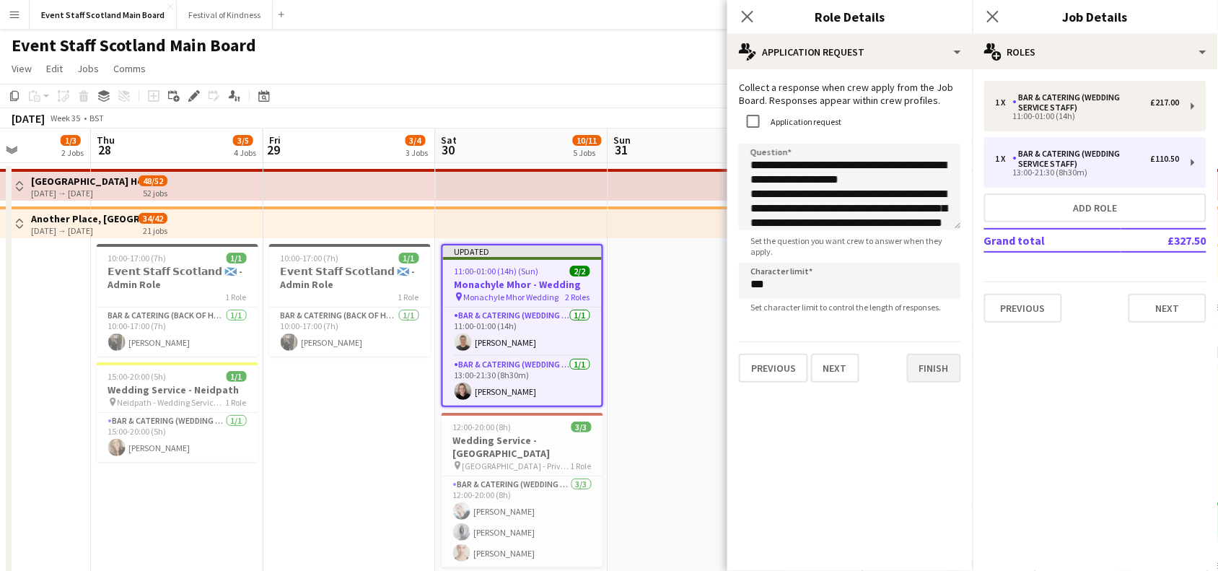
scroll to position [11, 0]
drag, startPoint x: 907, startPoint y: 398, endPoint x: 917, endPoint y: 380, distance: 20.3
click at [917, 380] on mat-expansion-panel "**********" at bounding box center [849, 319] width 245 height 501
click at [917, 380] on button "Finish" at bounding box center [934, 367] width 54 height 29
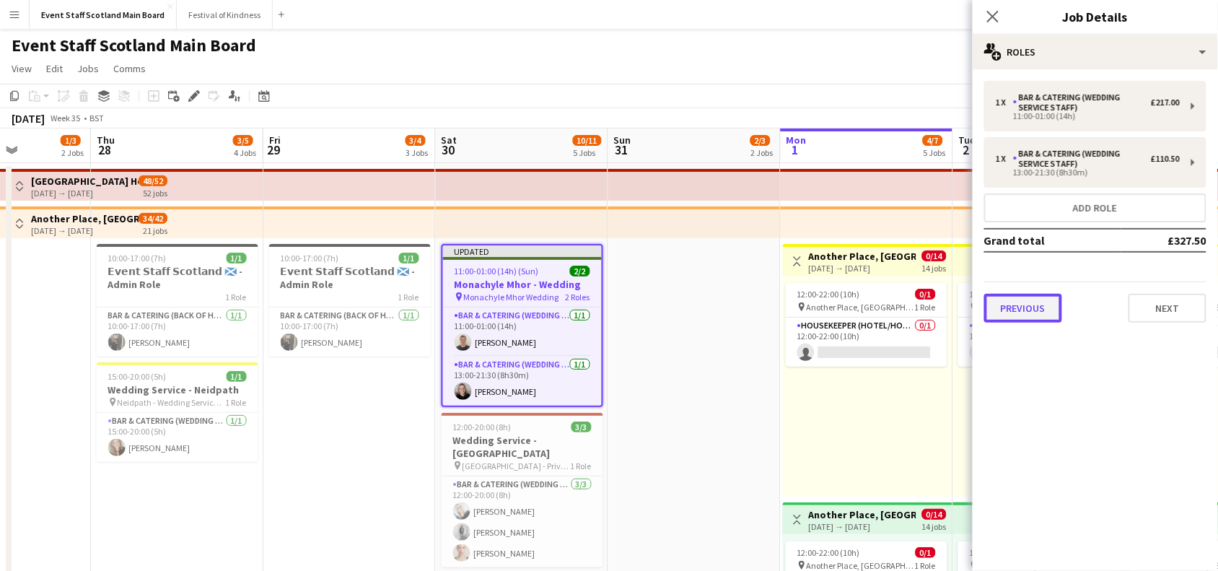
click at [1037, 312] on button "Previous" at bounding box center [1023, 308] width 78 height 29
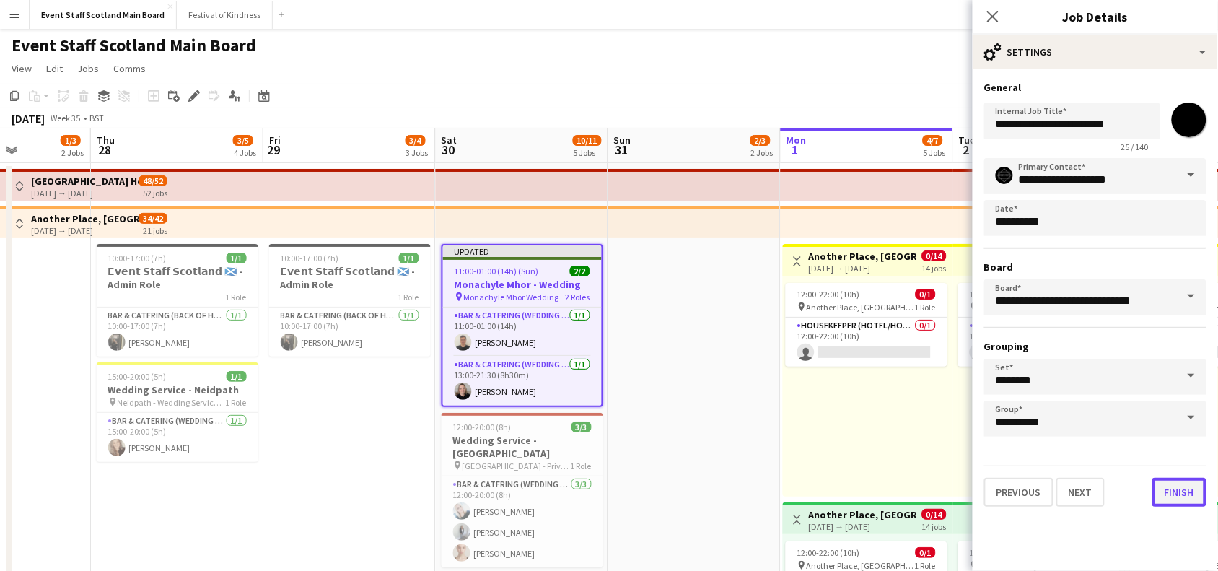
click at [1190, 495] on button "Finish" at bounding box center [1179, 492] width 54 height 29
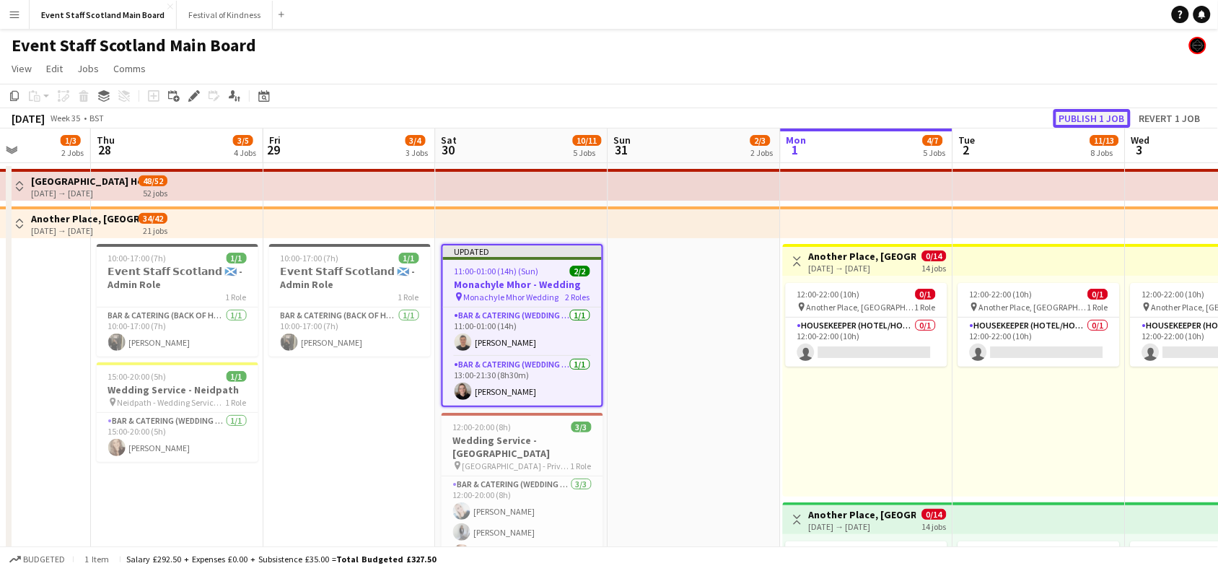
click at [1101, 118] on button "Publish 1 job" at bounding box center [1091, 118] width 77 height 19
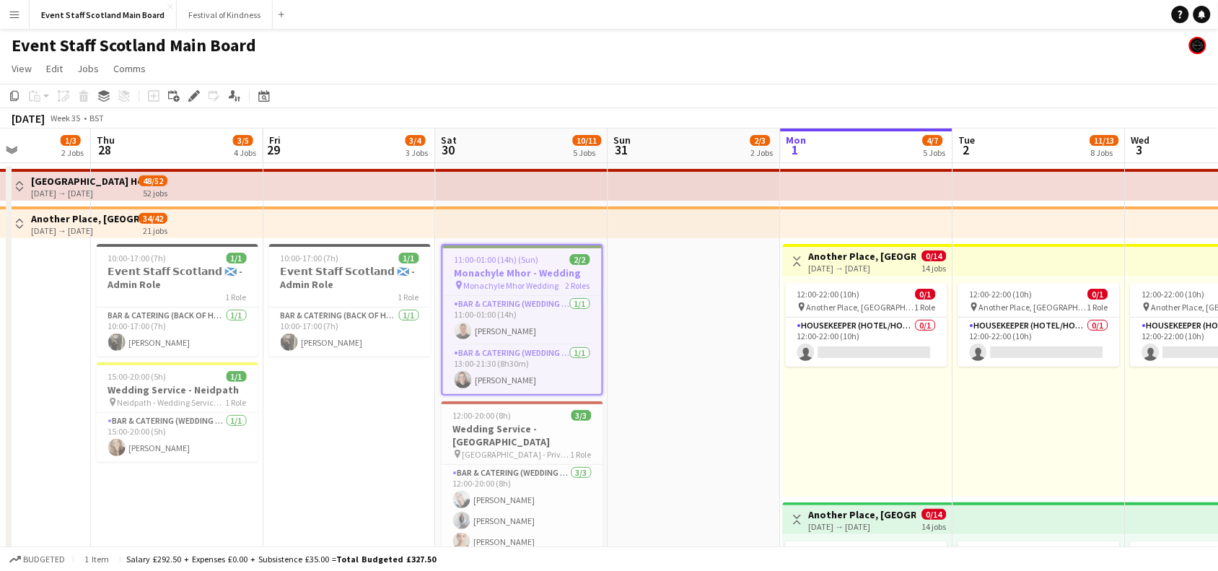
click at [9, 12] on app-icon "Menu" at bounding box center [15, 15] width 12 height 12
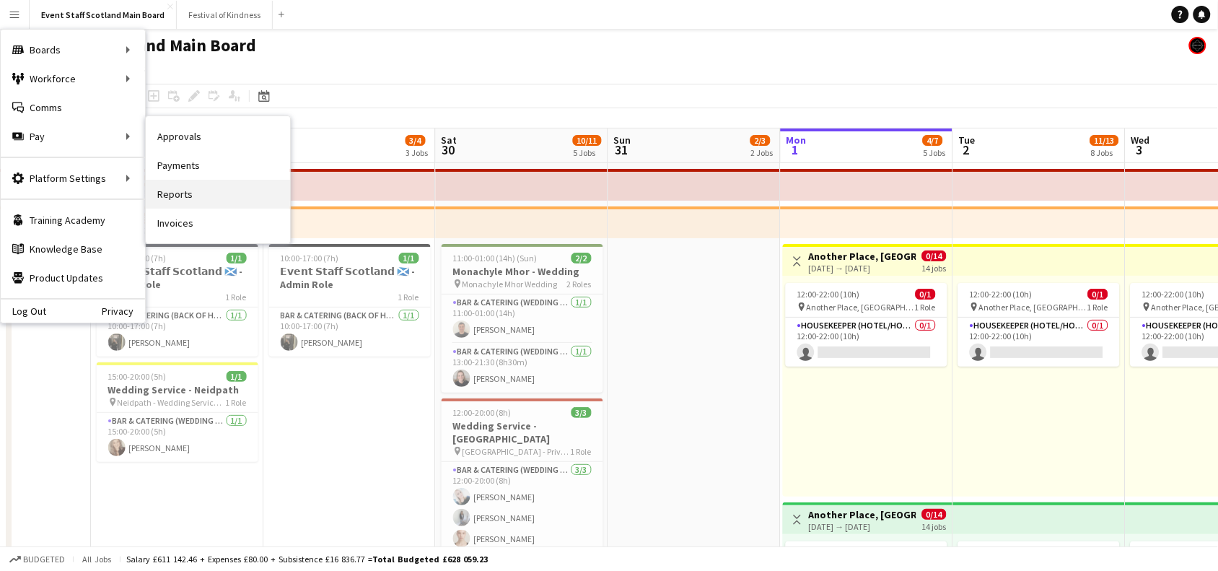
click at [186, 182] on link "Reports" at bounding box center [218, 194] width 144 height 29
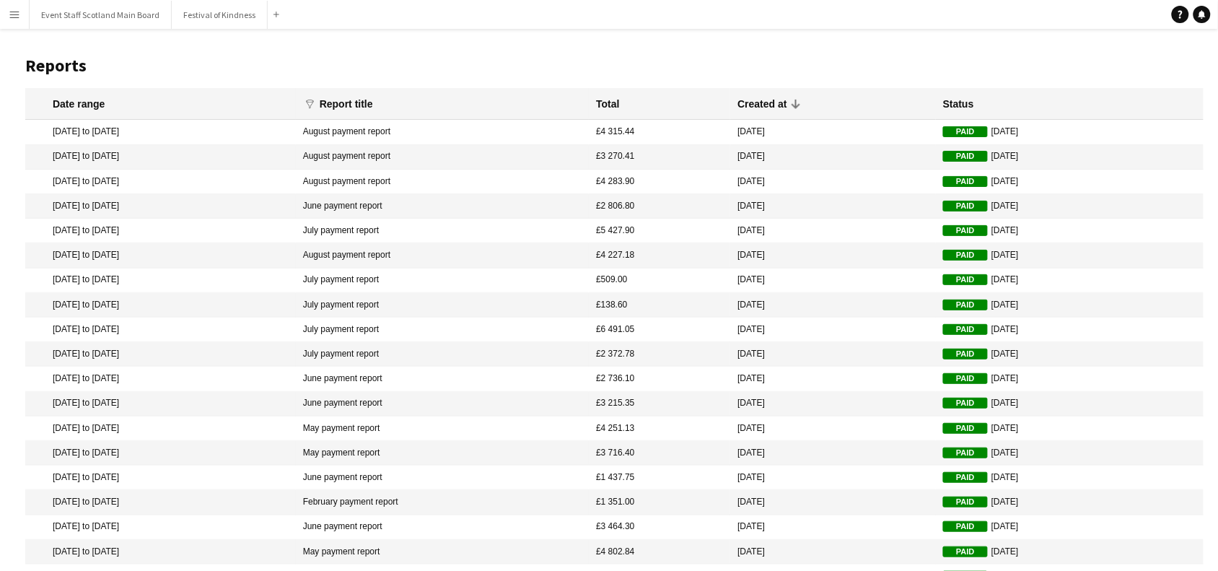
click at [12, 13] on app-icon "Menu" at bounding box center [15, 15] width 12 height 12
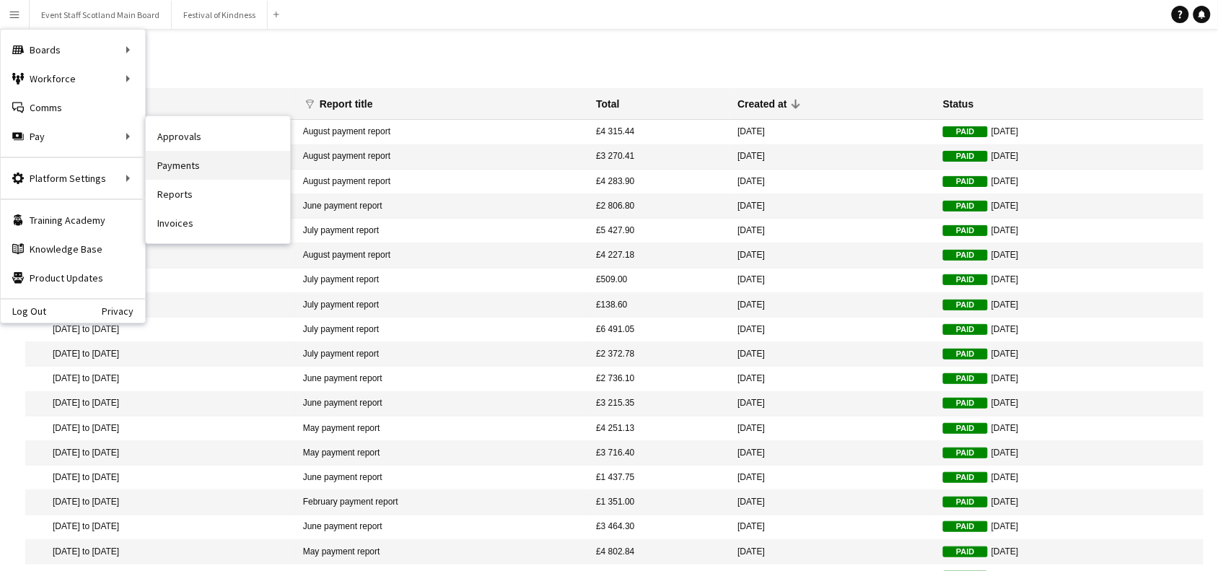
click at [191, 177] on link "Payments" at bounding box center [218, 165] width 144 height 29
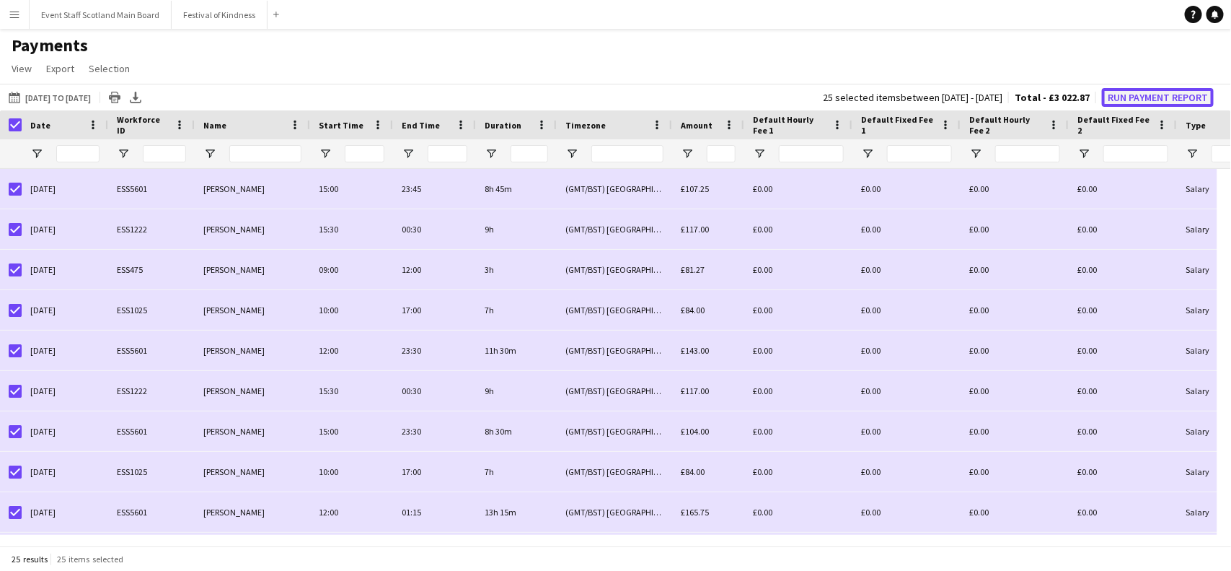
click at [1166, 98] on button "Run Payment Report" at bounding box center [1158, 97] width 112 height 19
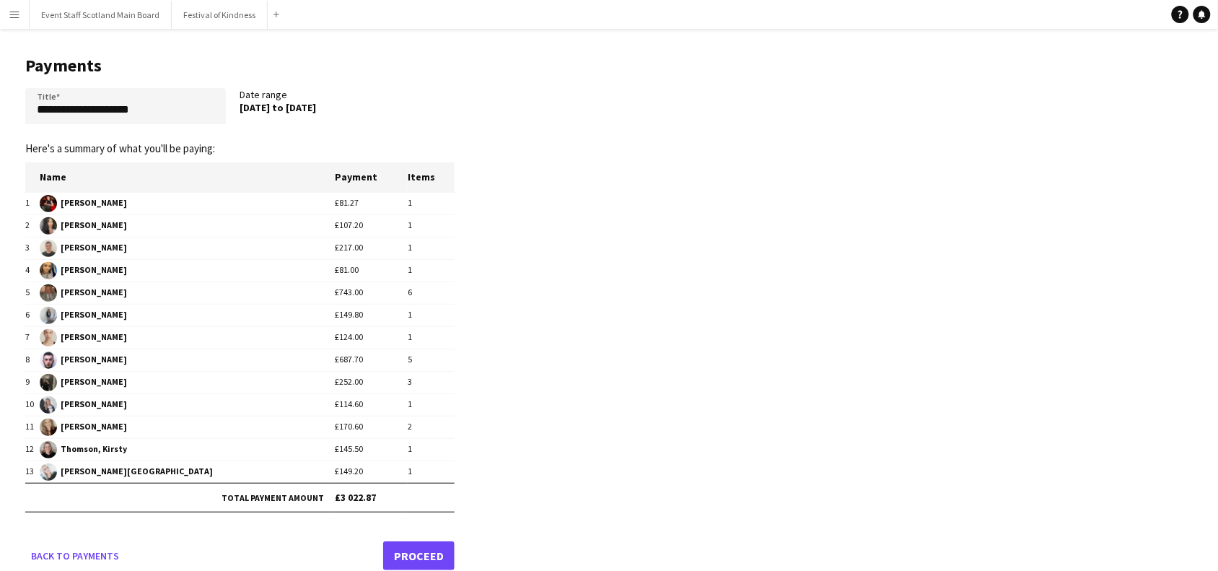
scroll to position [22, 0]
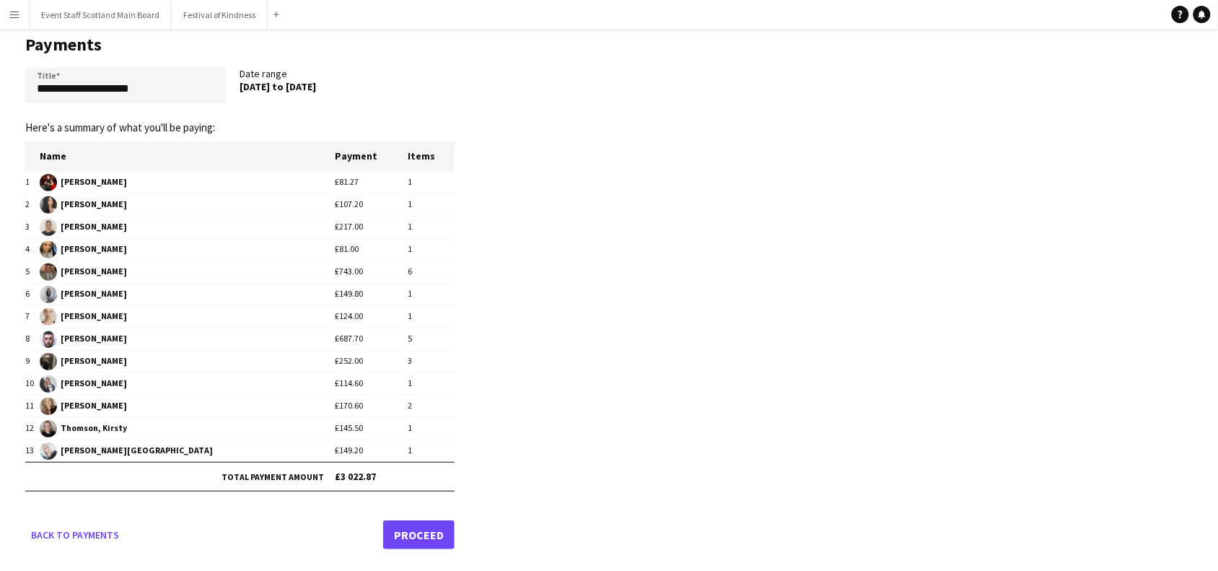
click at [424, 531] on link "Proceed" at bounding box center [418, 534] width 71 height 29
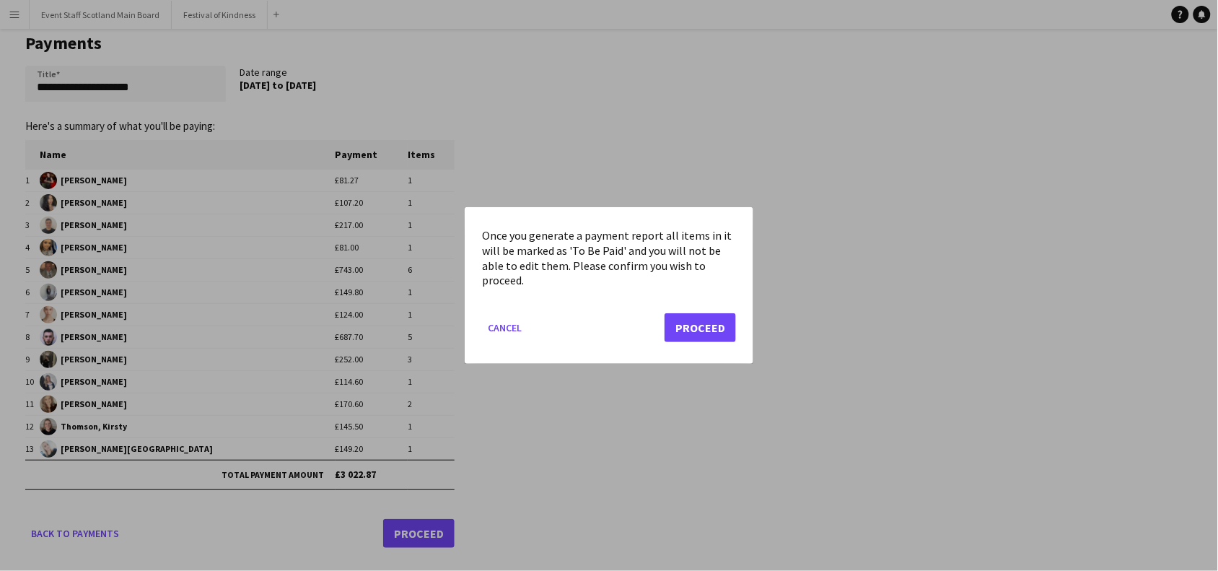
scroll to position [0, 0]
click at [680, 327] on button "Proceed" at bounding box center [699, 327] width 71 height 29
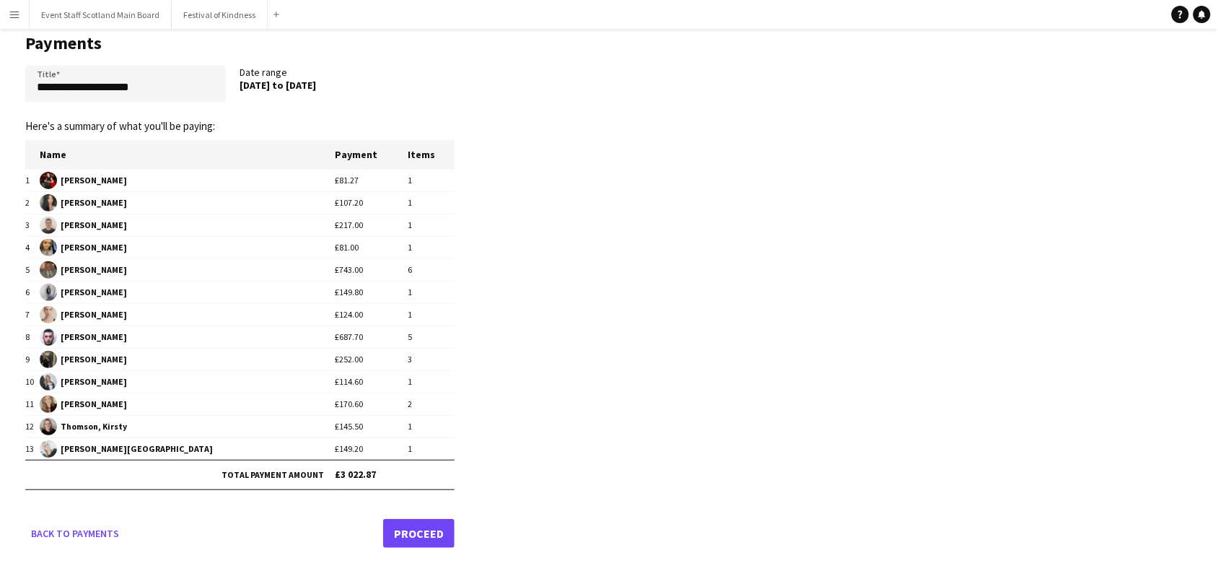
scroll to position [22, 0]
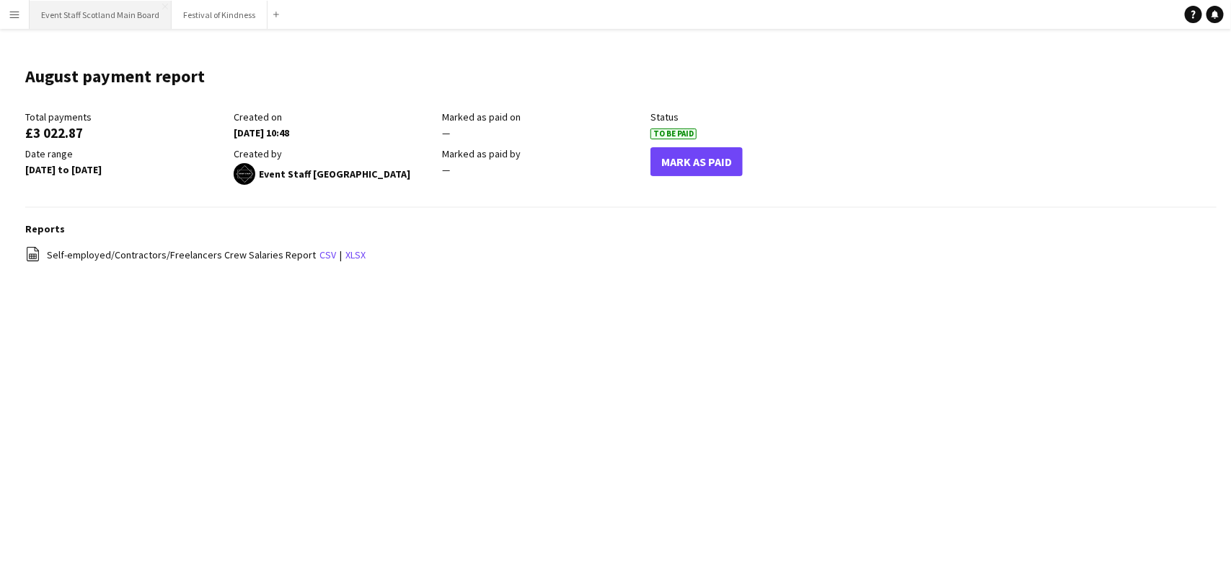
click at [110, 11] on button "Event Staff Scotland Main Board Close" at bounding box center [101, 15] width 142 height 28
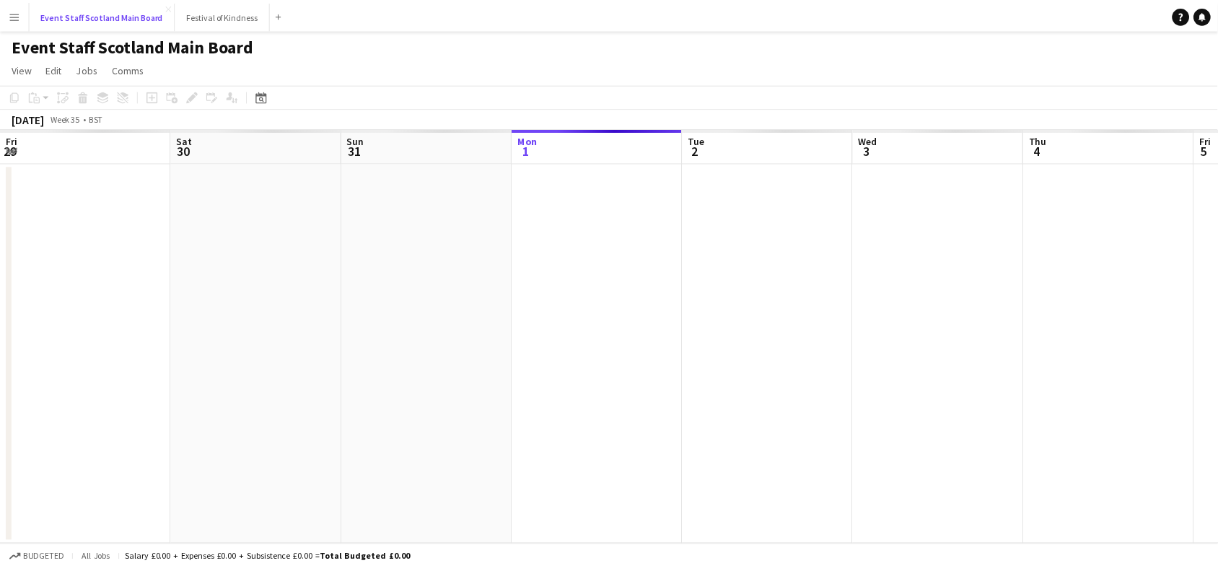
scroll to position [0, 344]
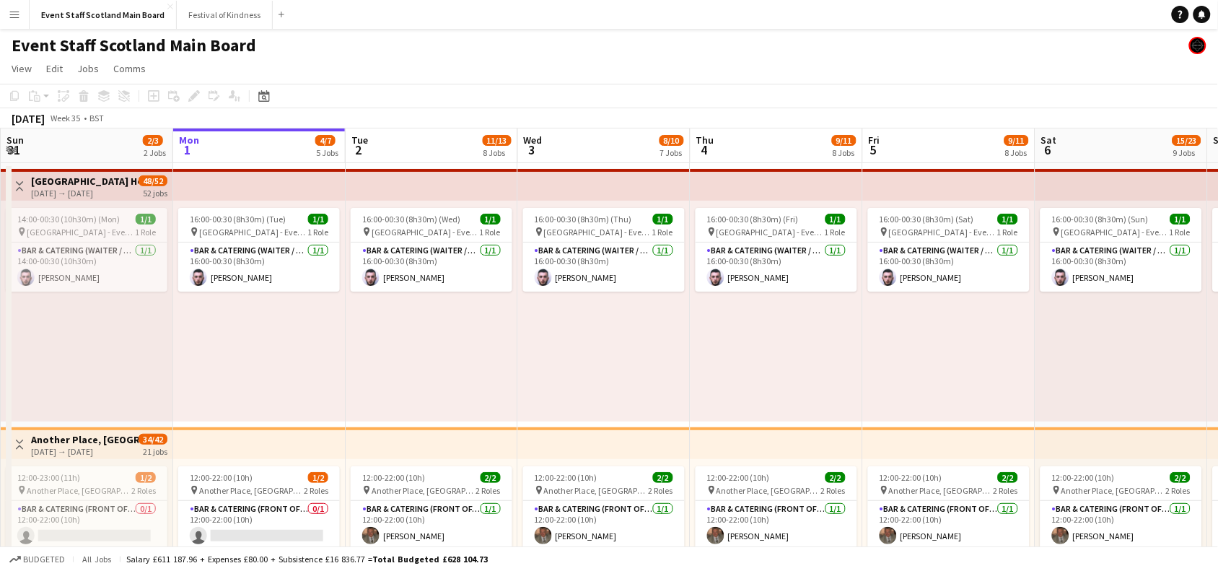
click at [19, 178] on button "Toggle View" at bounding box center [19, 185] width 17 height 17
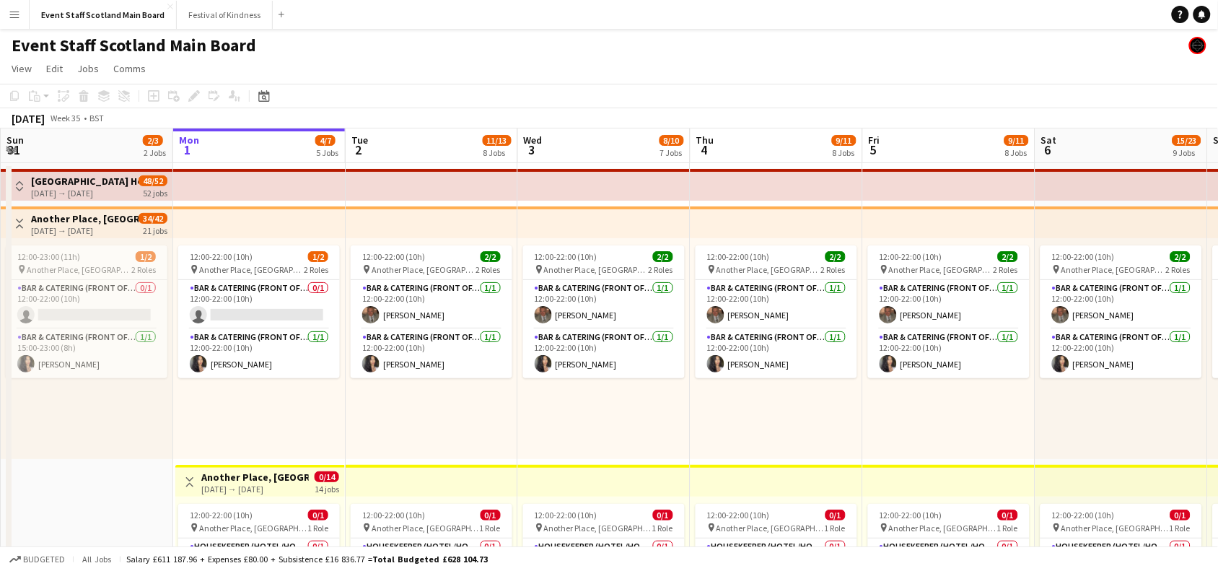
click at [19, 226] on app-icon "Toggle View" at bounding box center [19, 224] width 10 height 10
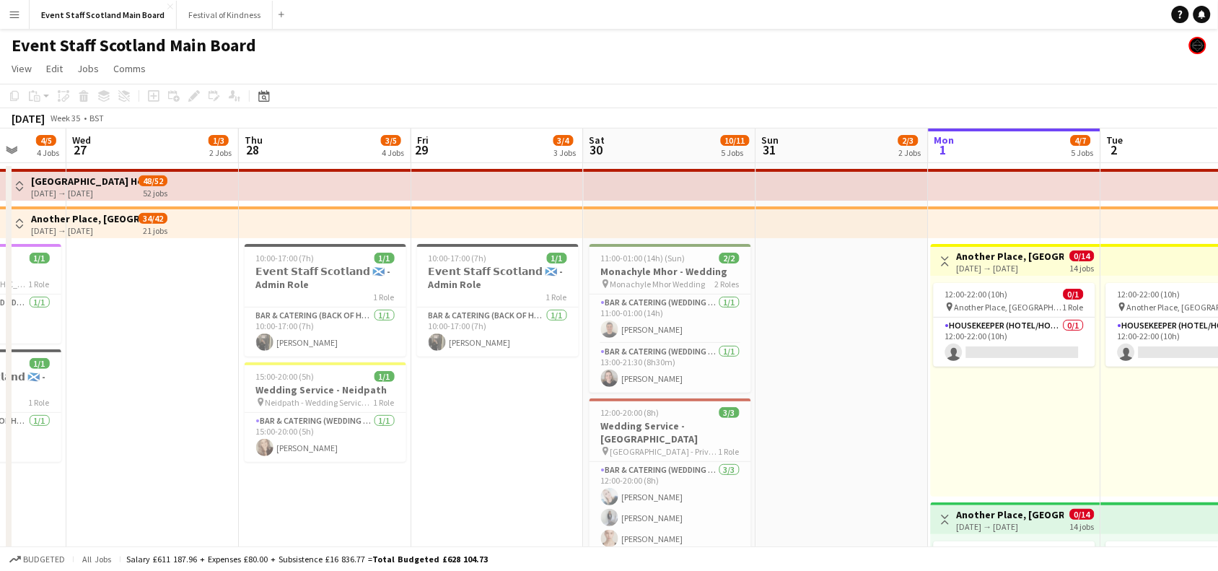
drag, startPoint x: 73, startPoint y: 341, endPoint x: 1091, endPoint y: 328, distance: 1017.9
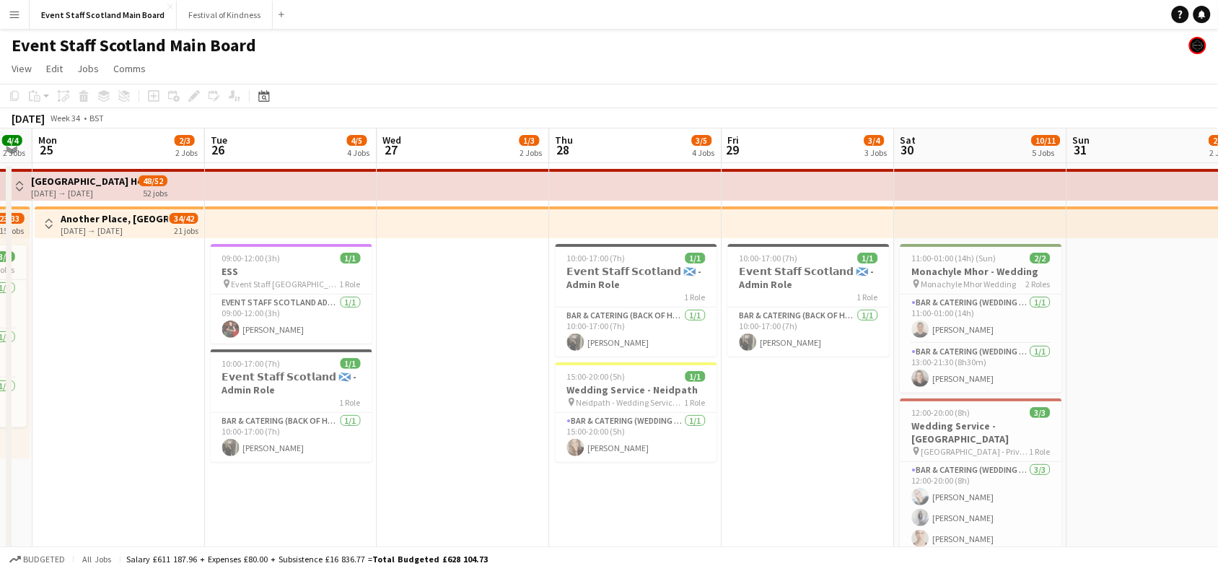
drag, startPoint x: 108, startPoint y: 347, endPoint x: 155, endPoint y: 339, distance: 47.6
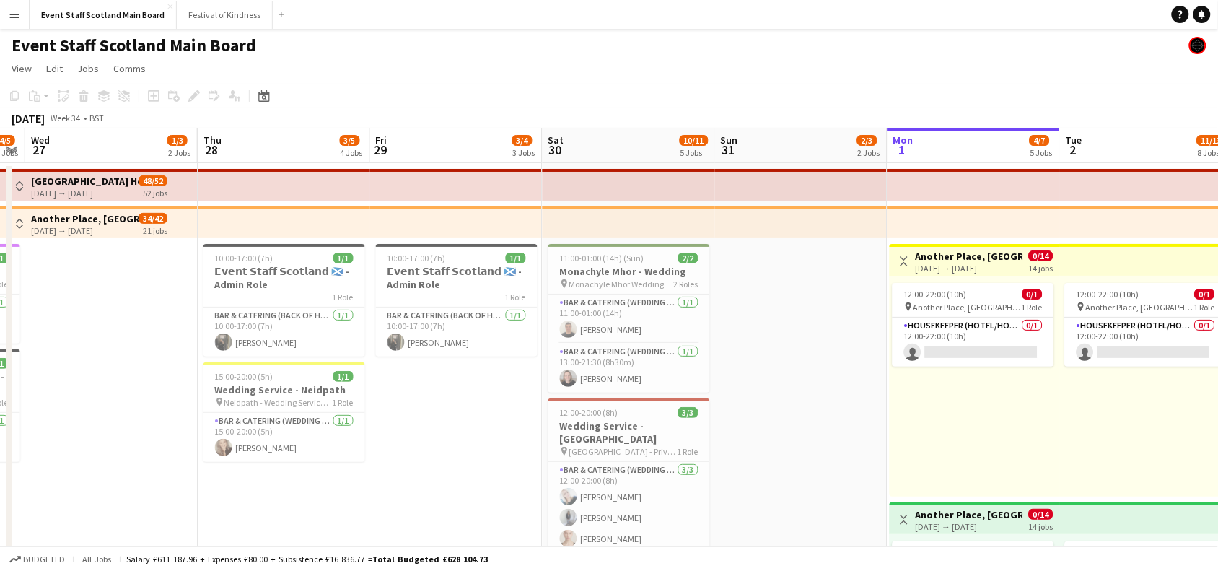
scroll to position [0, 494]
drag, startPoint x: 817, startPoint y: 421, endPoint x: 464, endPoint y: 390, distance: 354.1
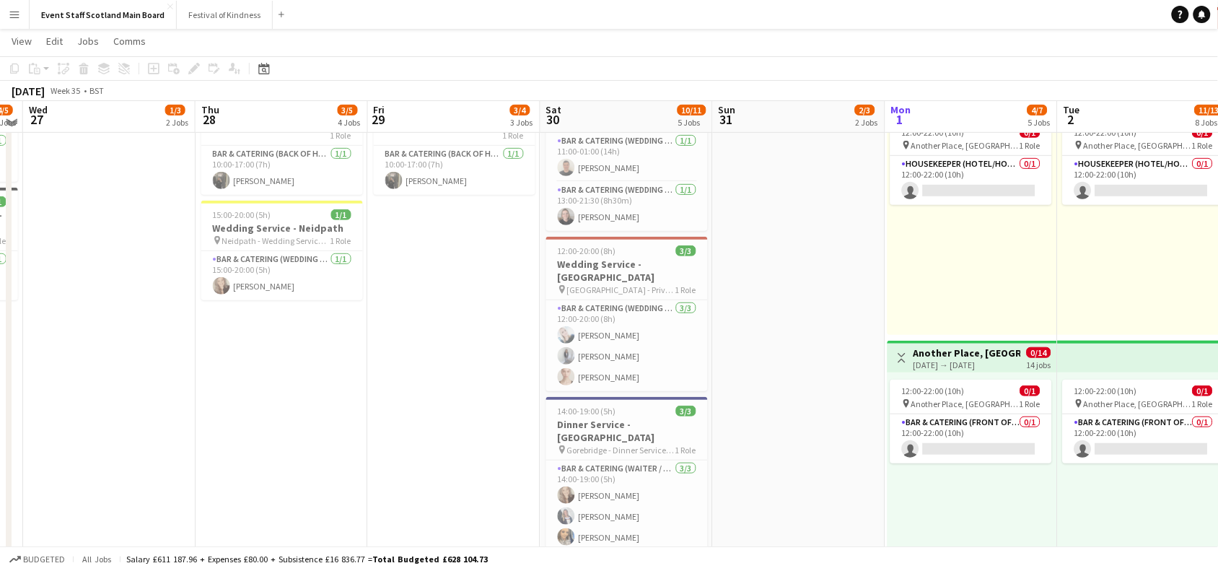
scroll to position [157, 0]
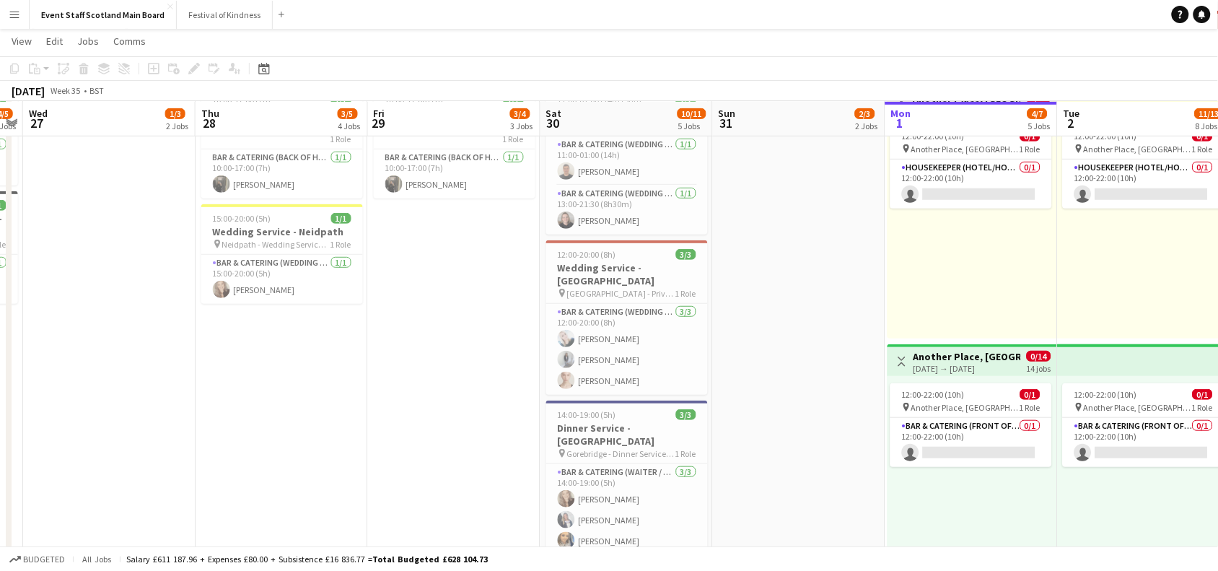
click at [12, 11] on app-icon "Menu" at bounding box center [15, 15] width 12 height 12
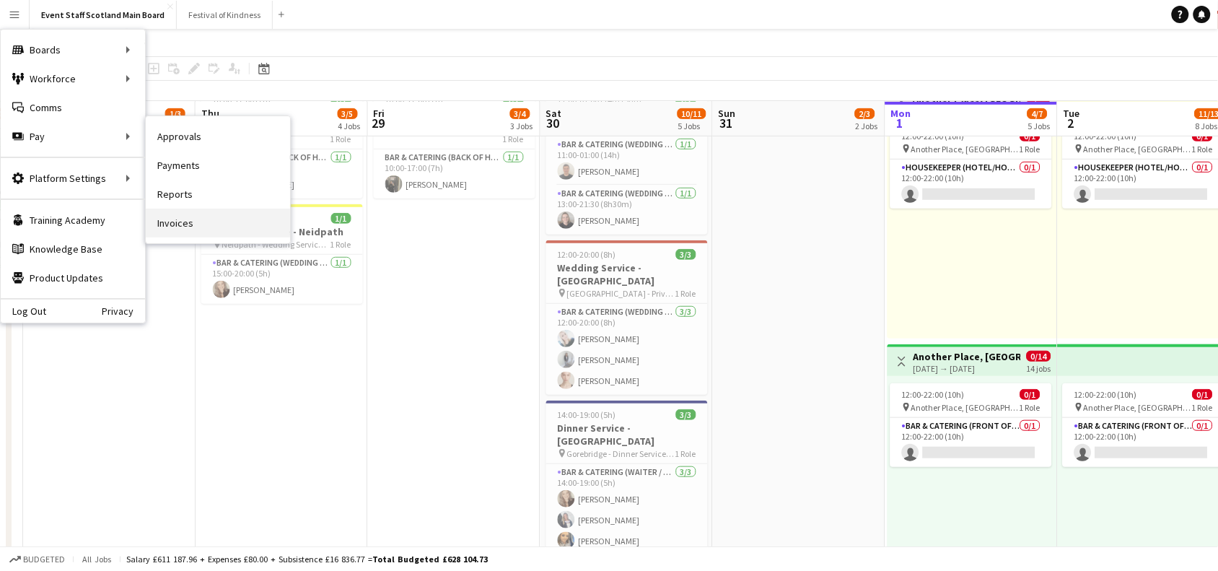
click at [195, 220] on link "Invoices" at bounding box center [218, 222] width 144 height 29
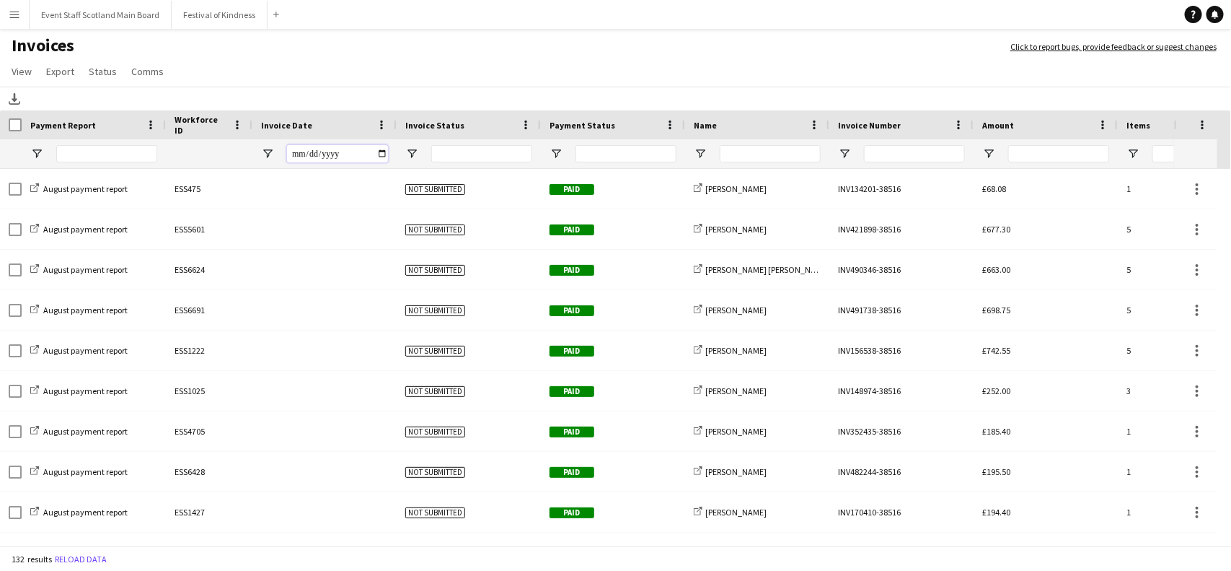
click at [344, 148] on input "Invoice Date Filter Input" at bounding box center [337, 153] width 101 height 17
click at [382, 152] on input "Invoice Date Filter Input" at bounding box center [337, 153] width 101 height 17
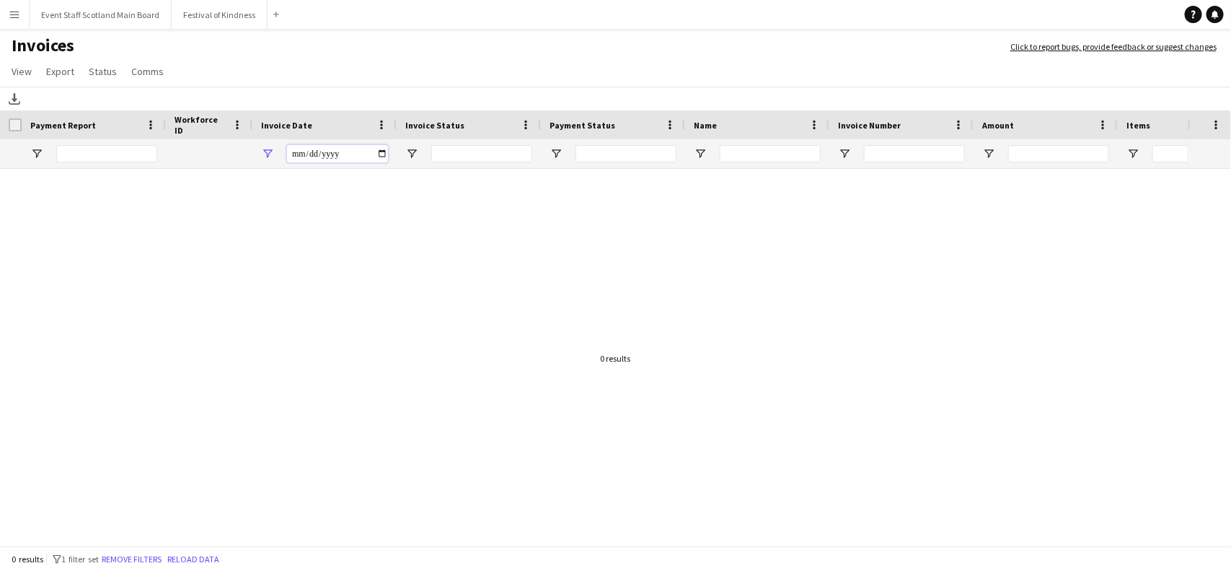
click at [383, 156] on input "**********" at bounding box center [337, 153] width 101 height 17
type input "**********"
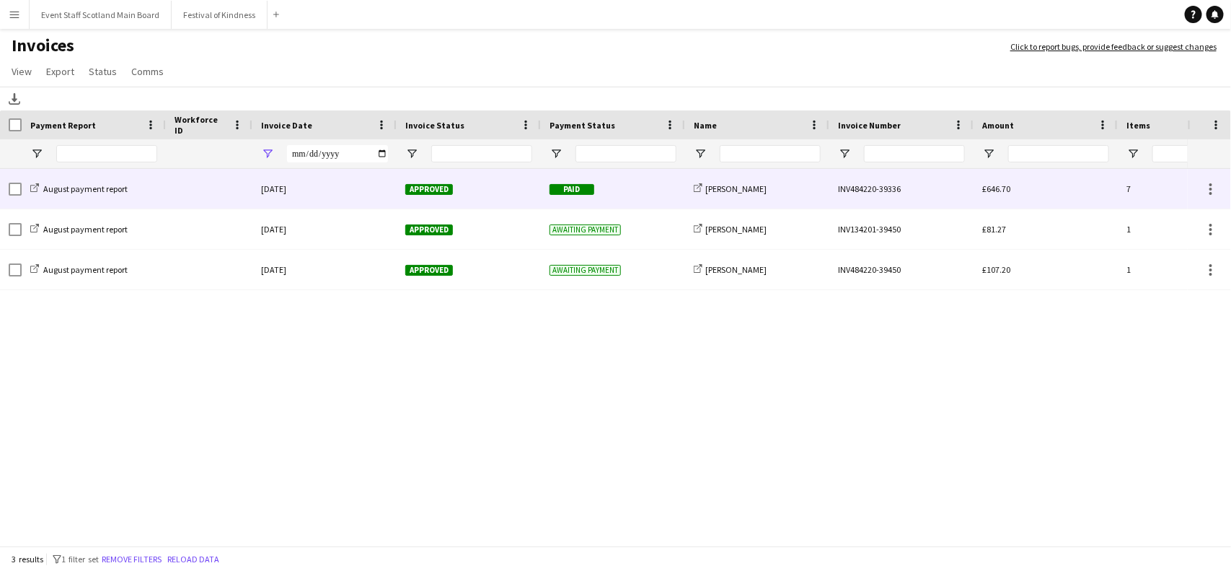
click at [866, 189] on div "INV484220-39336" at bounding box center [902, 189] width 144 height 40
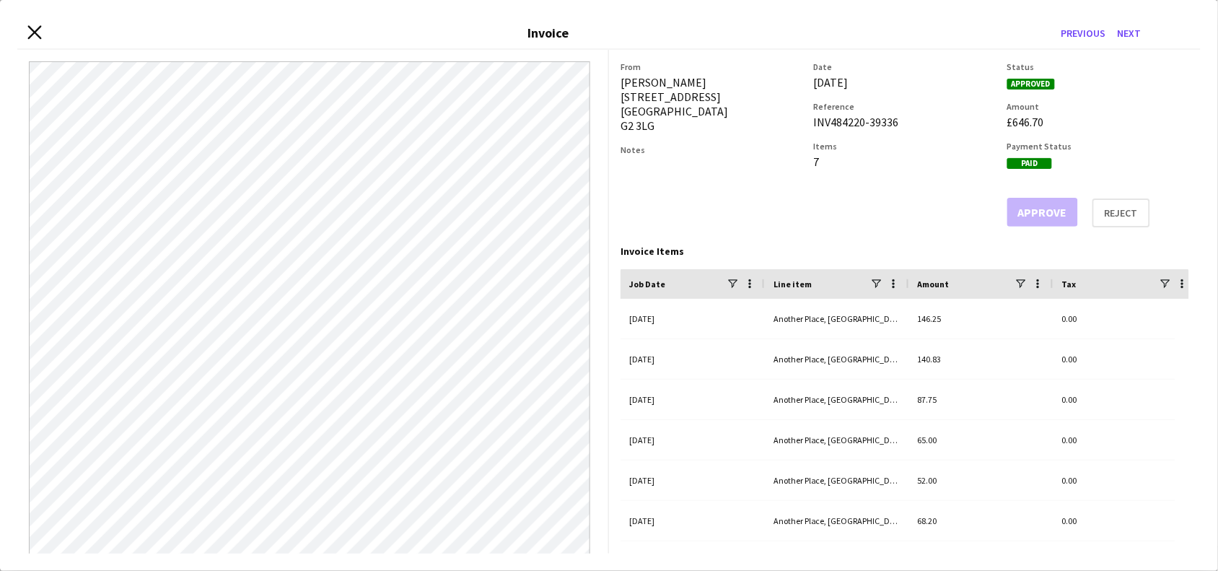
click at [35, 30] on icon at bounding box center [34, 32] width 14 height 14
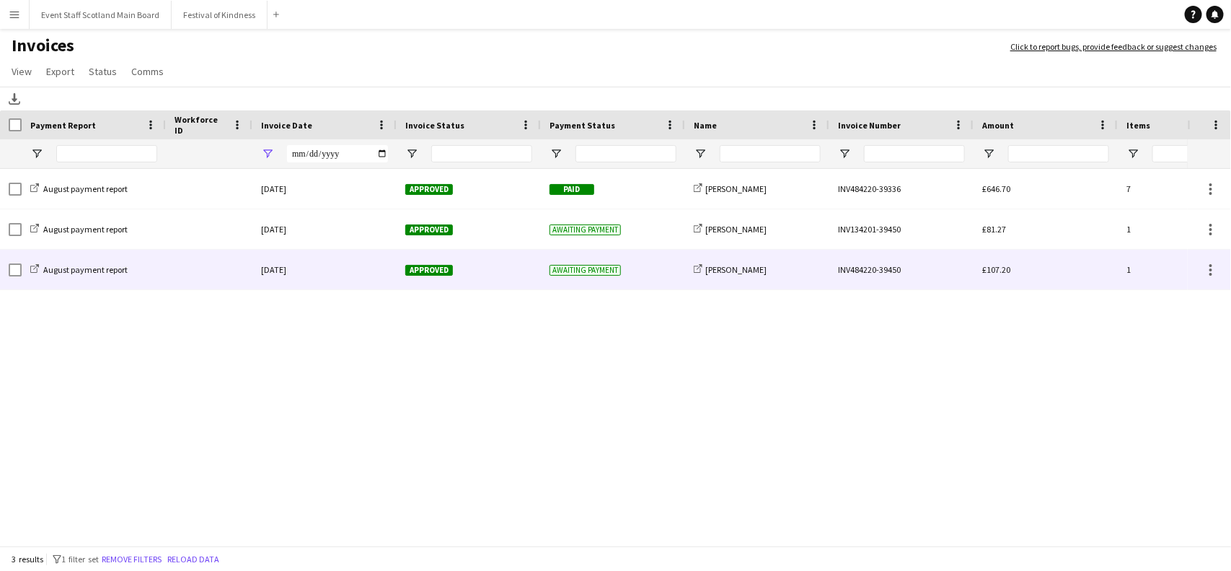
click at [267, 269] on div "[DATE]" at bounding box center [324, 270] width 144 height 40
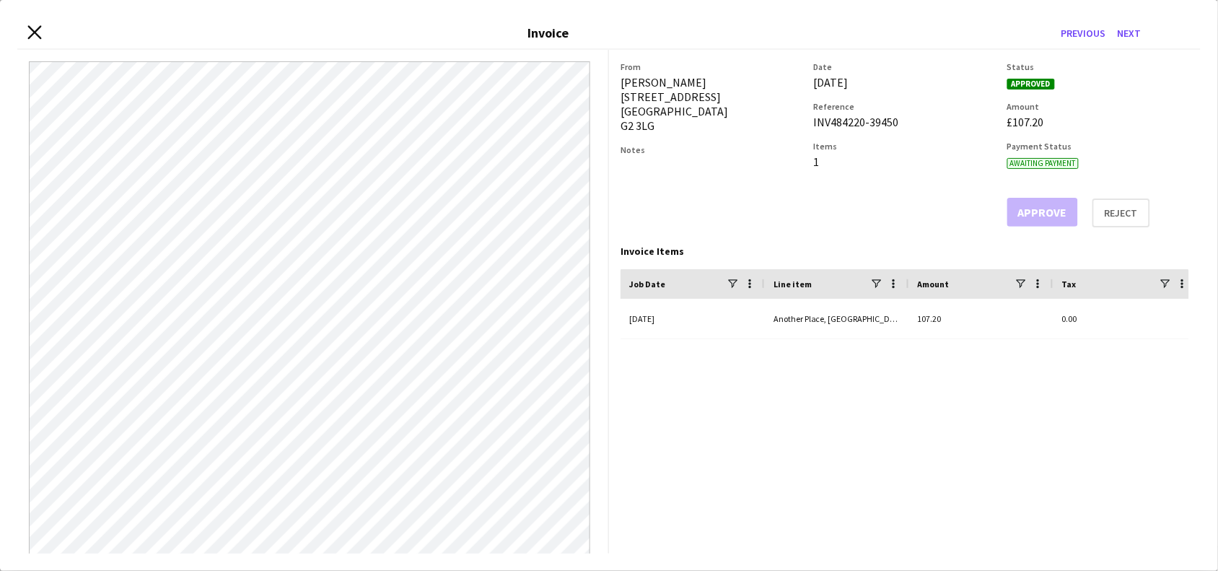
click at [36, 30] on icon at bounding box center [34, 32] width 14 height 14
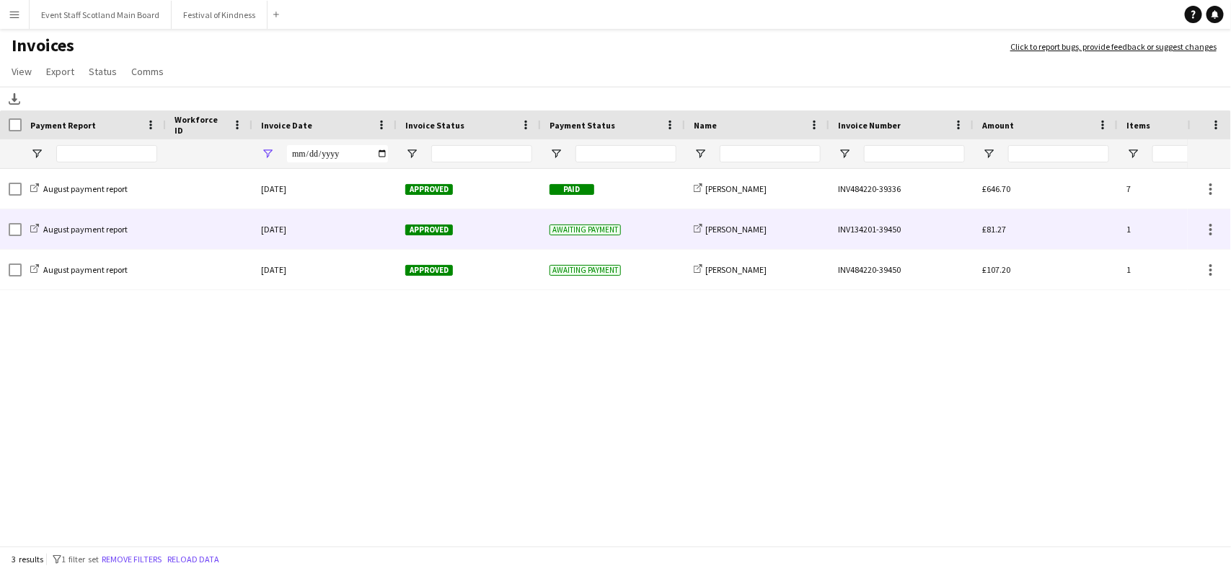
click at [711, 236] on div "share-external-link-1 [PERSON_NAME]" at bounding box center [757, 229] width 144 height 40
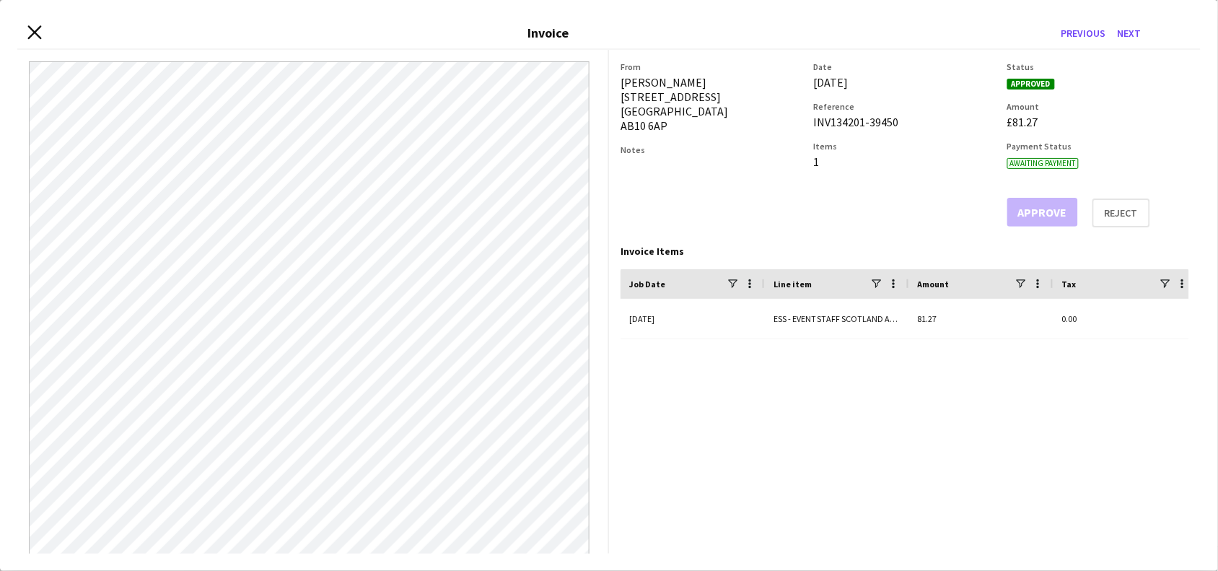
click at [34, 26] on icon "Close invoice dialog" at bounding box center [34, 32] width 14 height 14
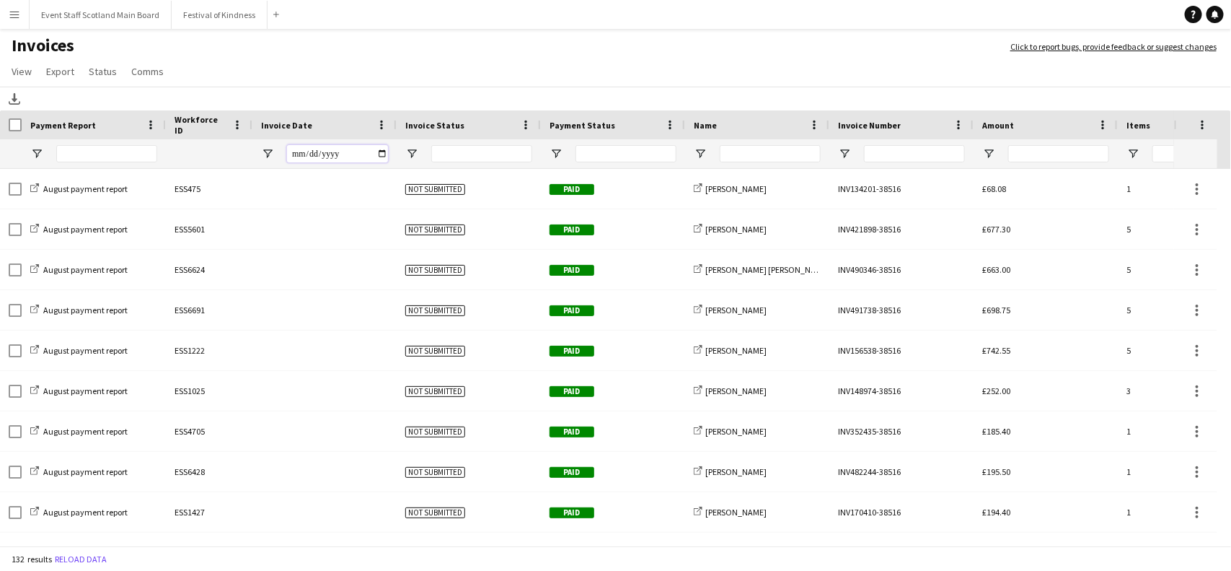
click at [381, 153] on input "Invoice Date Filter Input" at bounding box center [337, 153] width 101 height 17
type input "**********"
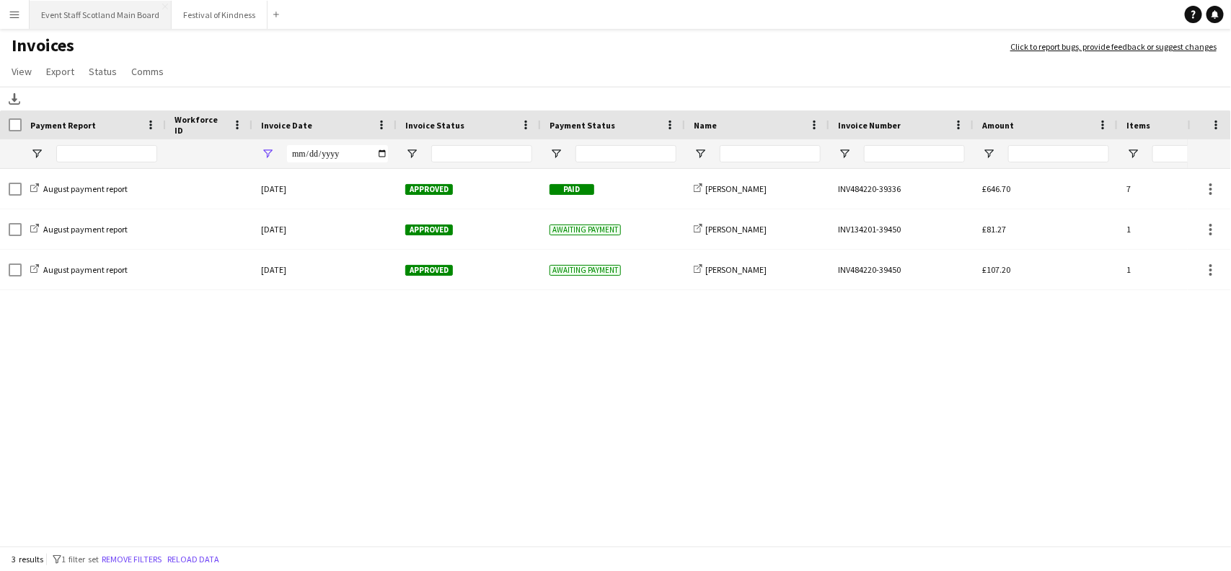
click at [116, 18] on button "Event Staff Scotland Main Board Close" at bounding box center [101, 15] width 142 height 28
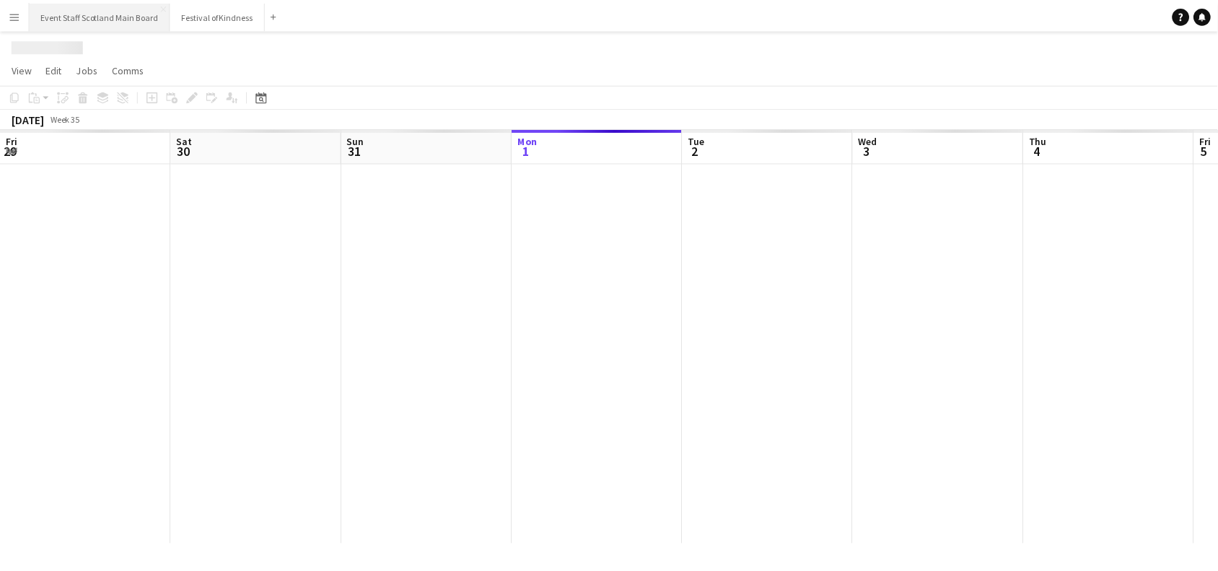
scroll to position [0, 344]
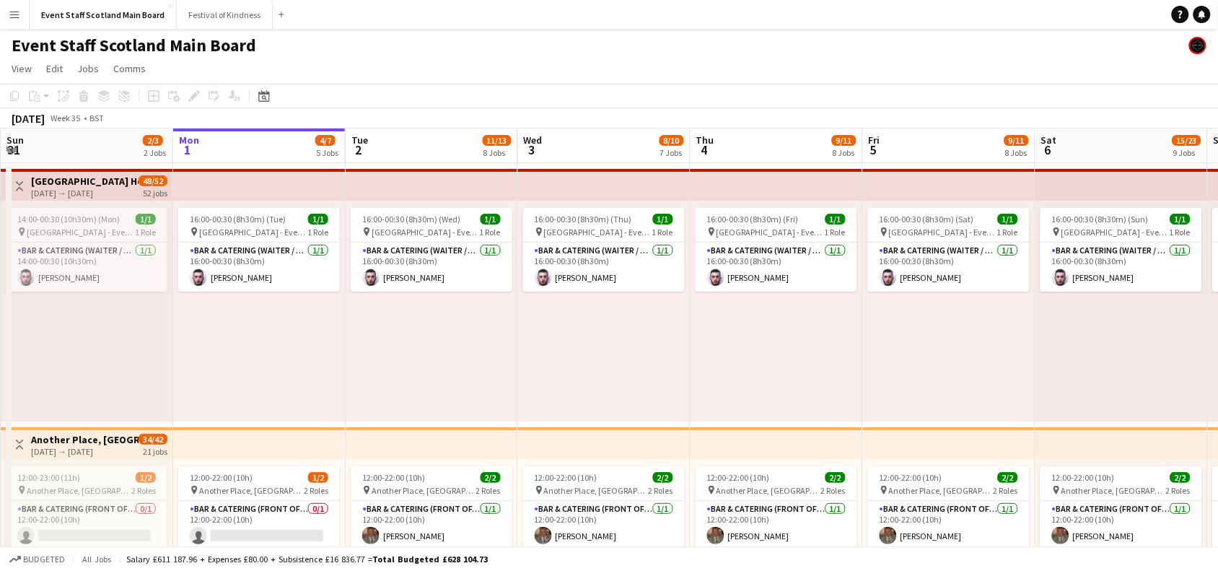
click at [16, 181] on app-icon "Toggle View" at bounding box center [19, 186] width 10 height 10
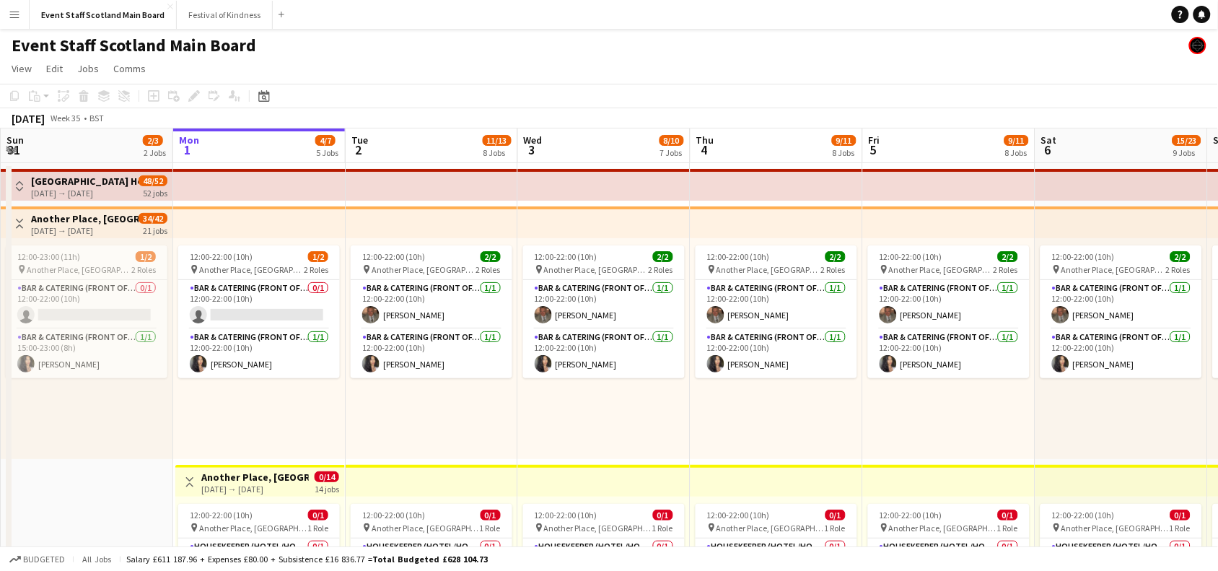
click at [25, 229] on button "Toggle View" at bounding box center [19, 223] width 17 height 17
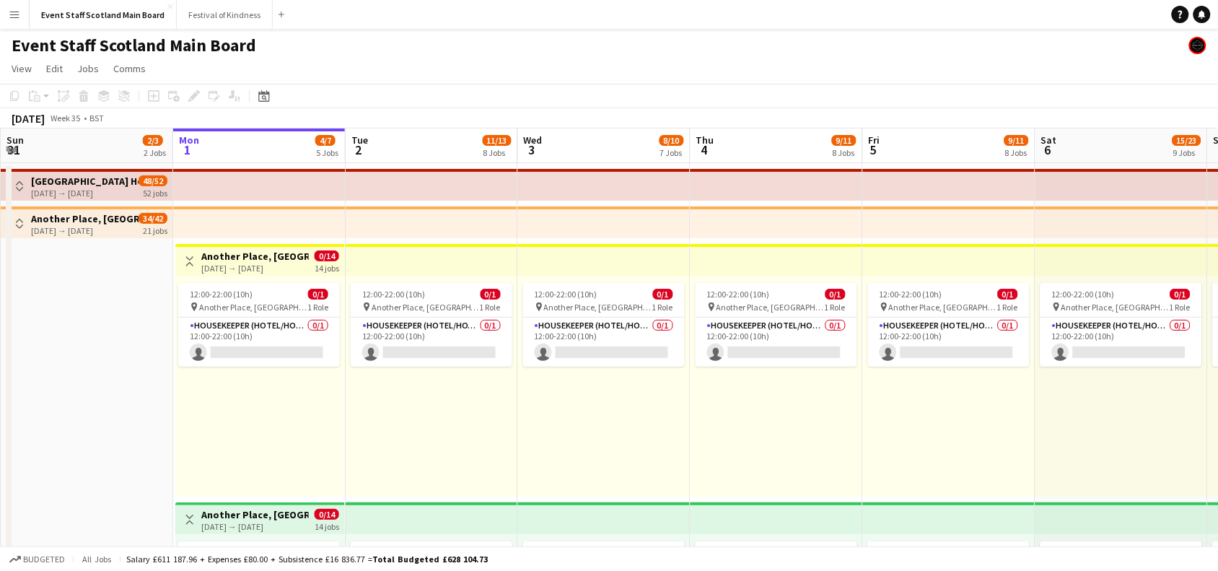
click at [189, 264] on app-icon "Toggle View" at bounding box center [190, 261] width 10 height 10
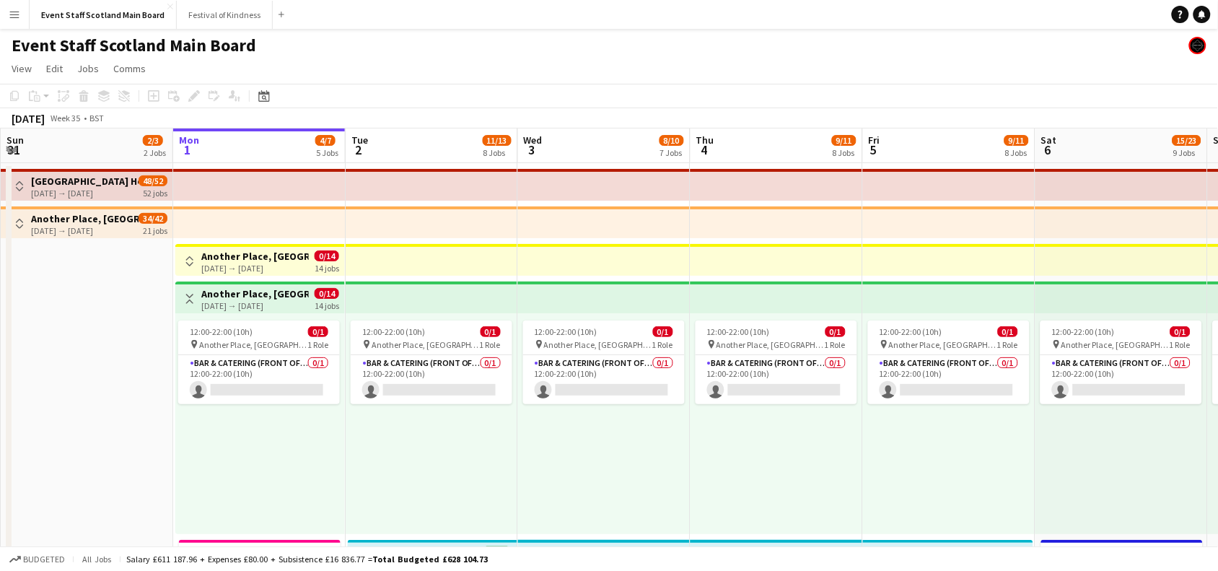
click at [188, 299] on app-icon "Toggle View" at bounding box center [190, 299] width 10 height 10
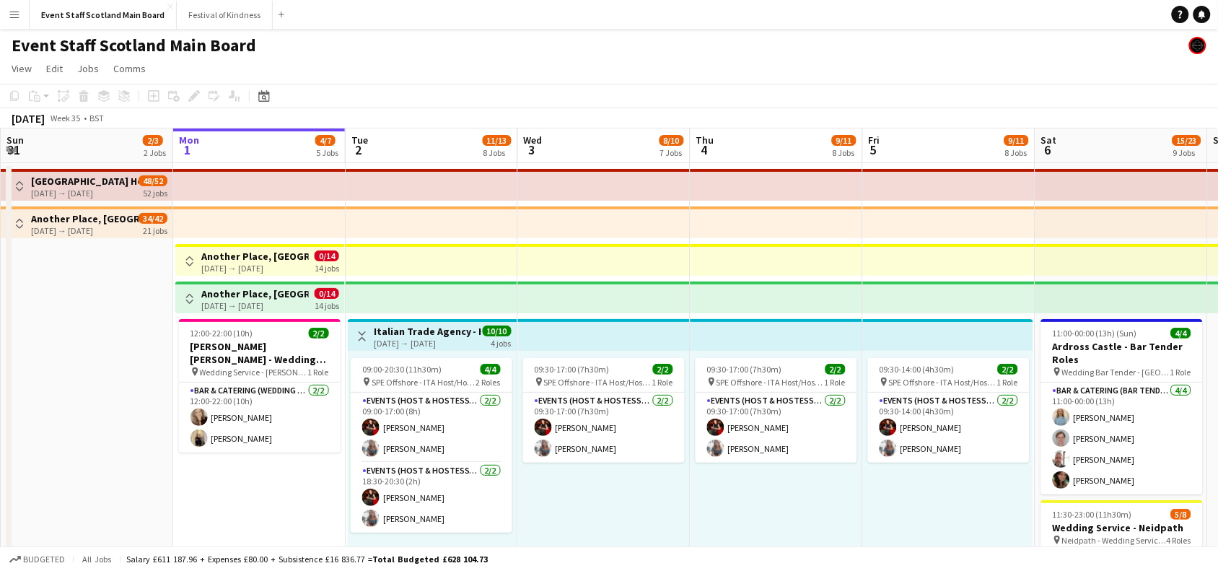
click at [361, 334] on app-icon "Toggle View" at bounding box center [362, 336] width 10 height 10
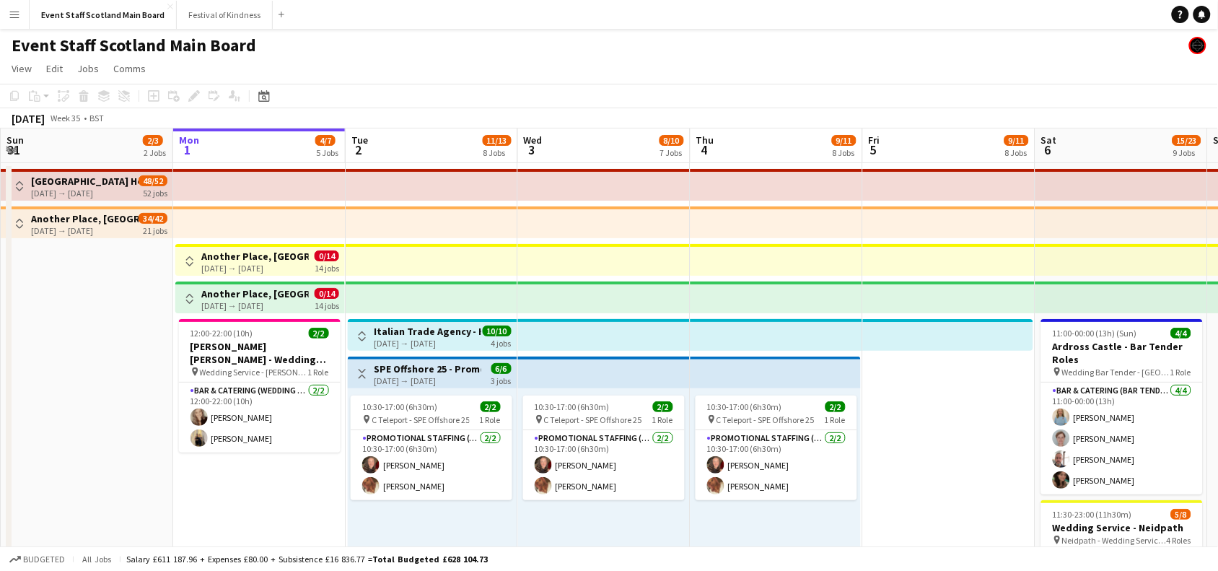
click at [365, 375] on app-icon "Toggle View" at bounding box center [362, 374] width 10 height 10
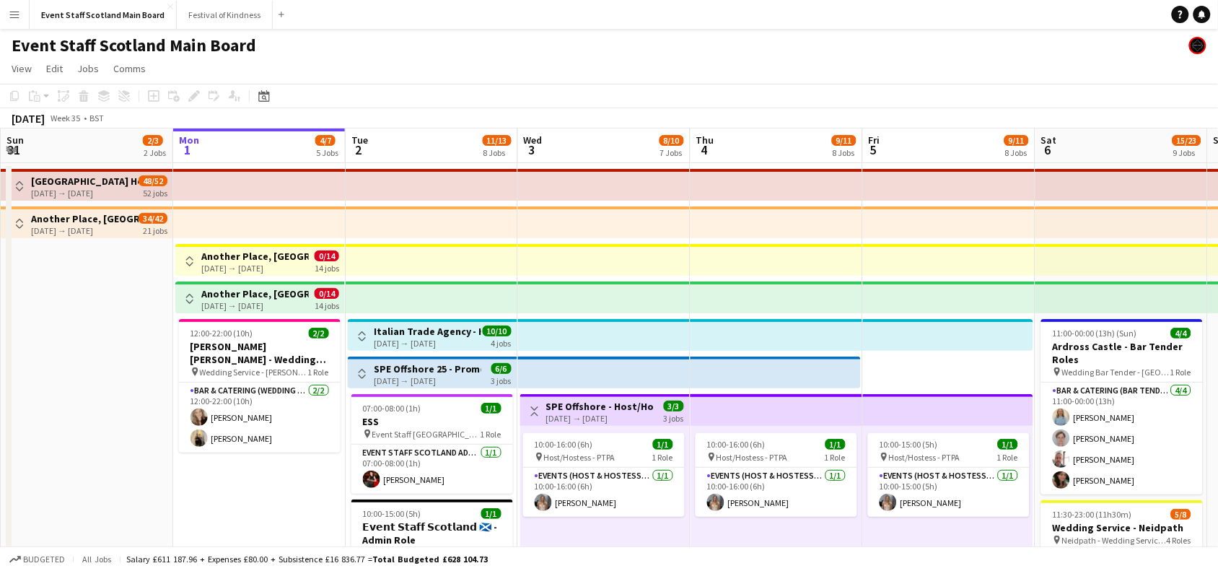
click at [535, 403] on button "Toggle View" at bounding box center [534, 411] width 17 height 17
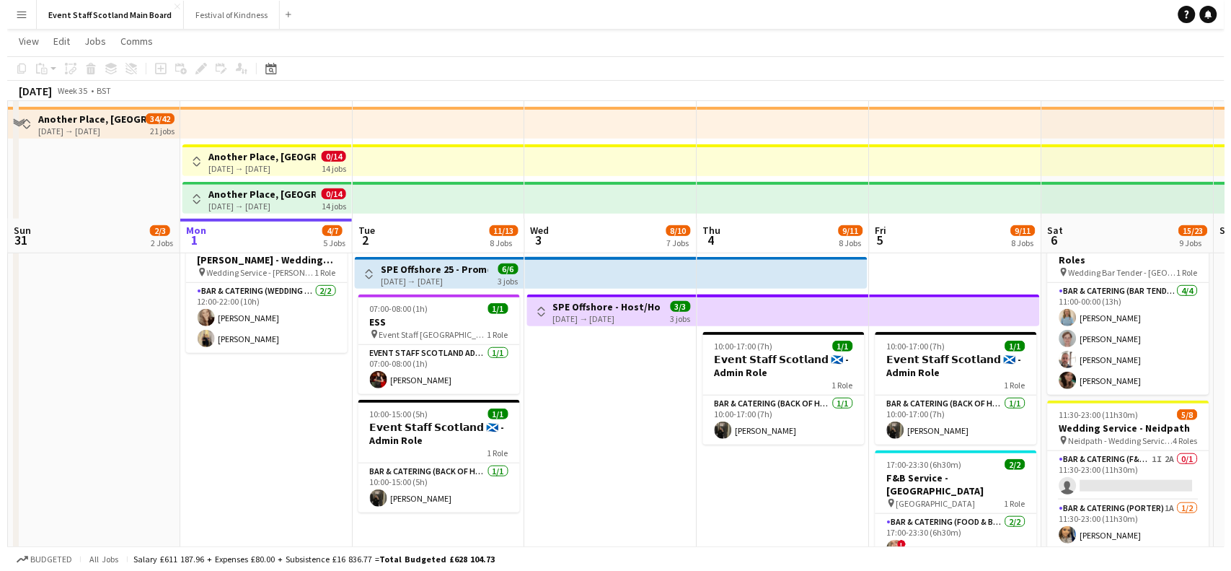
scroll to position [0, 0]
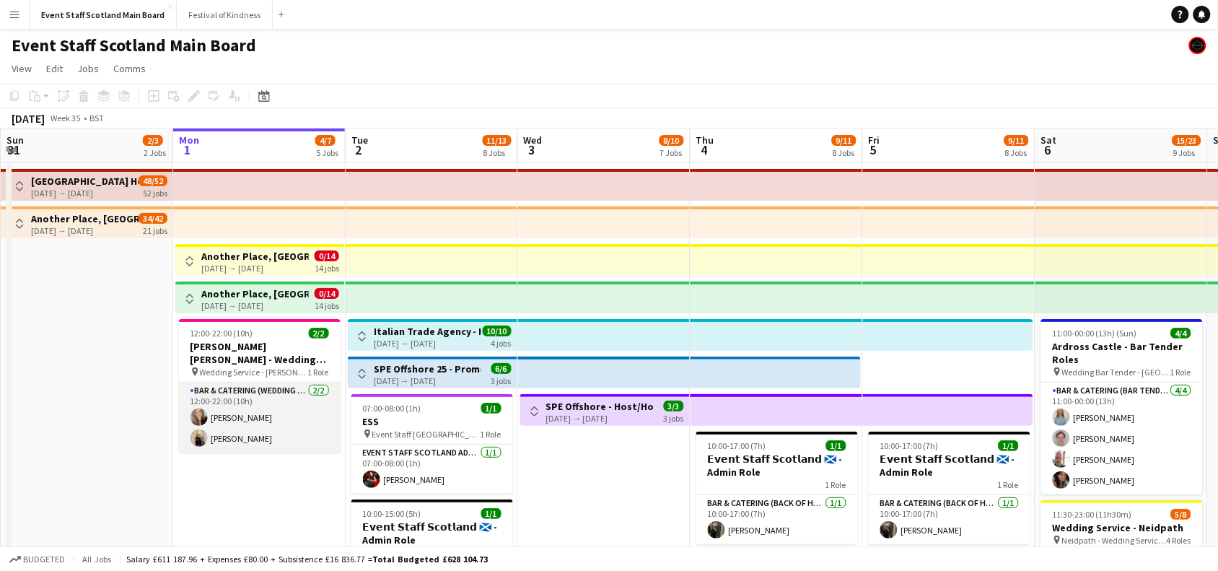
click at [273, 415] on app-card-role "Bar & Catering (Wedding Service Staff) 2/2 12:00-22:00 (10h) Robyn Struthers An…" at bounding box center [260, 417] width 162 height 70
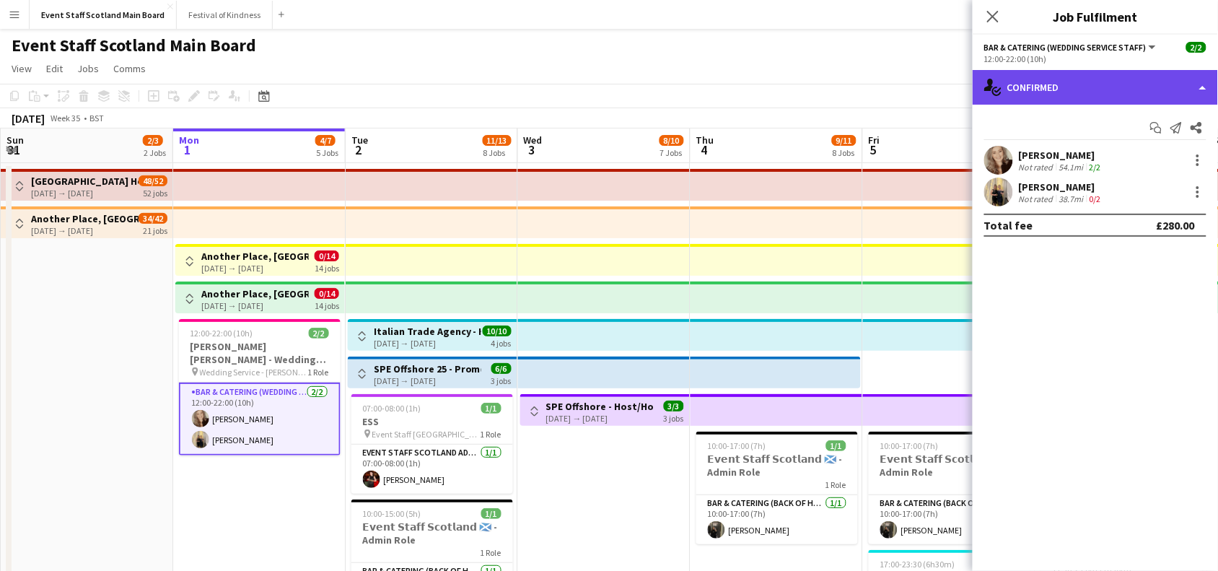
click at [1200, 74] on div "single-neutral-actions-check-2 Confirmed" at bounding box center [1094, 87] width 245 height 35
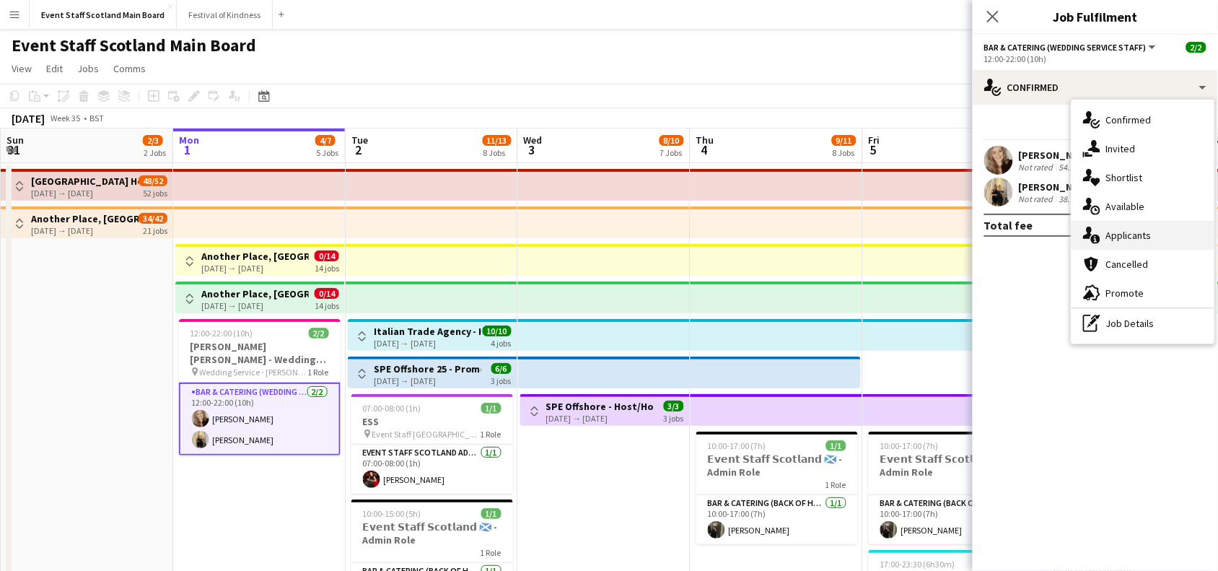
click at [1145, 235] on div "single-neutral-actions-information Applicants" at bounding box center [1142, 235] width 143 height 29
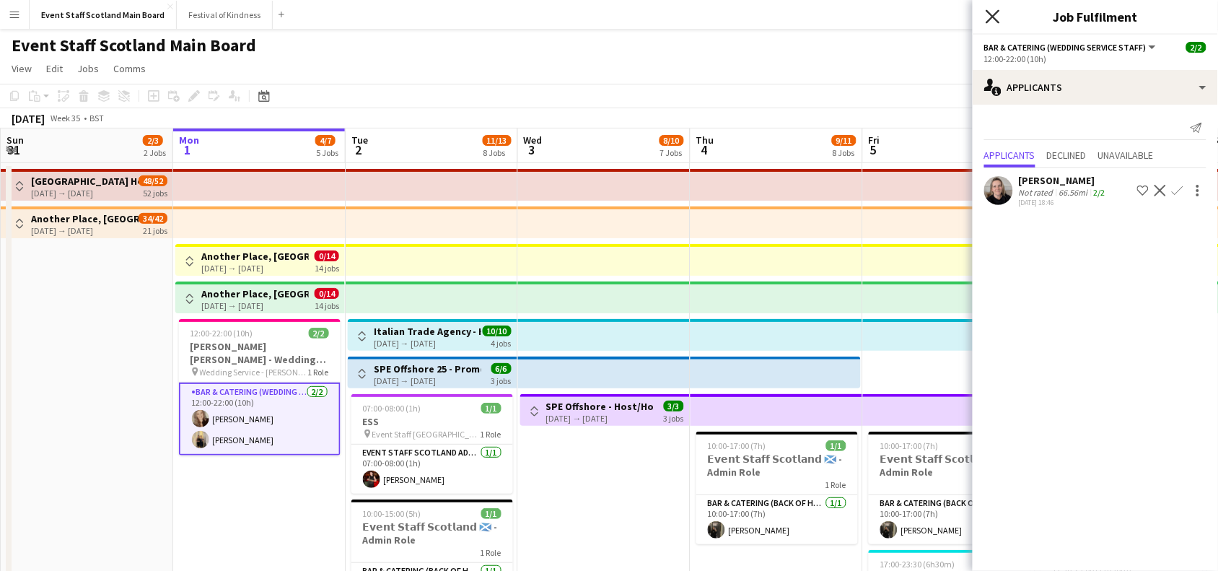
click at [990, 18] on icon at bounding box center [992, 16] width 14 height 14
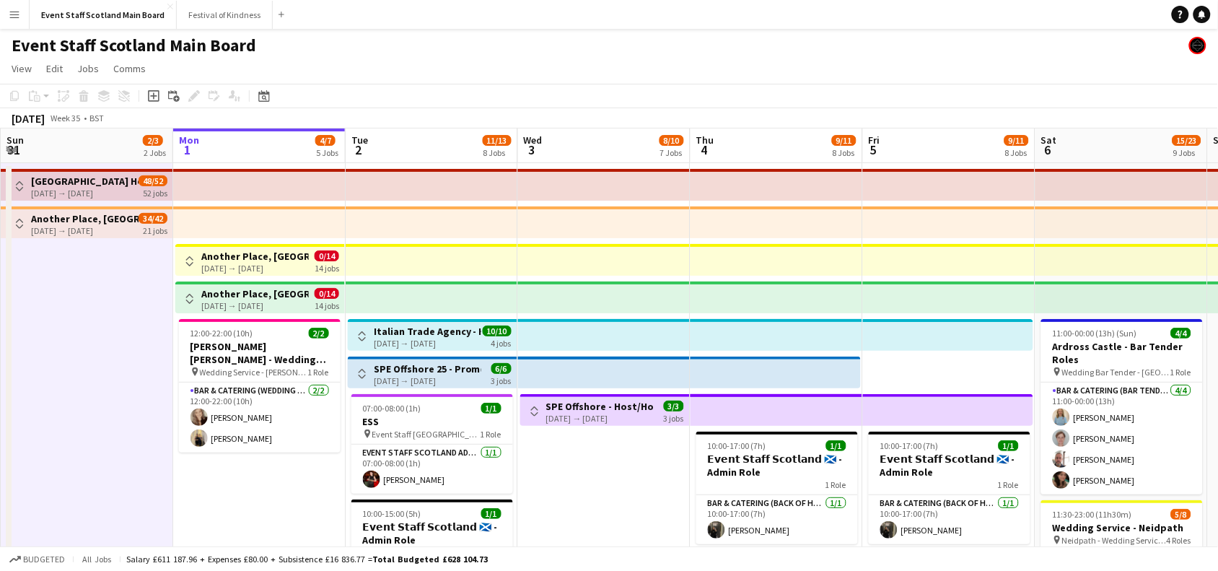
click at [12, 17] on app-icon "Menu" at bounding box center [15, 15] width 12 height 12
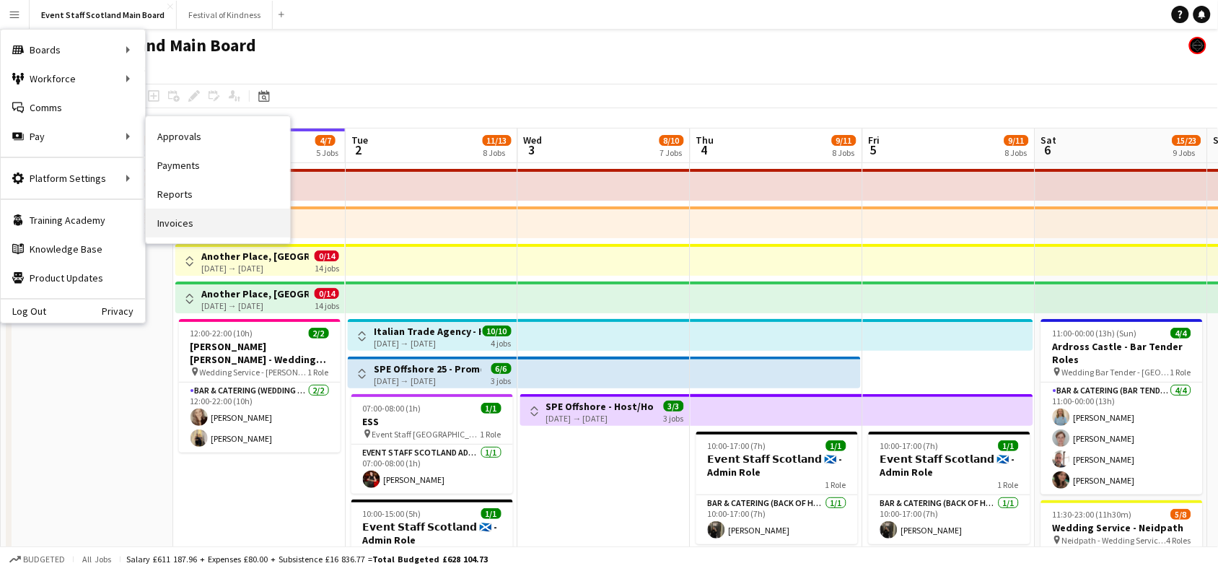
click at [200, 221] on link "Invoices" at bounding box center [218, 222] width 144 height 29
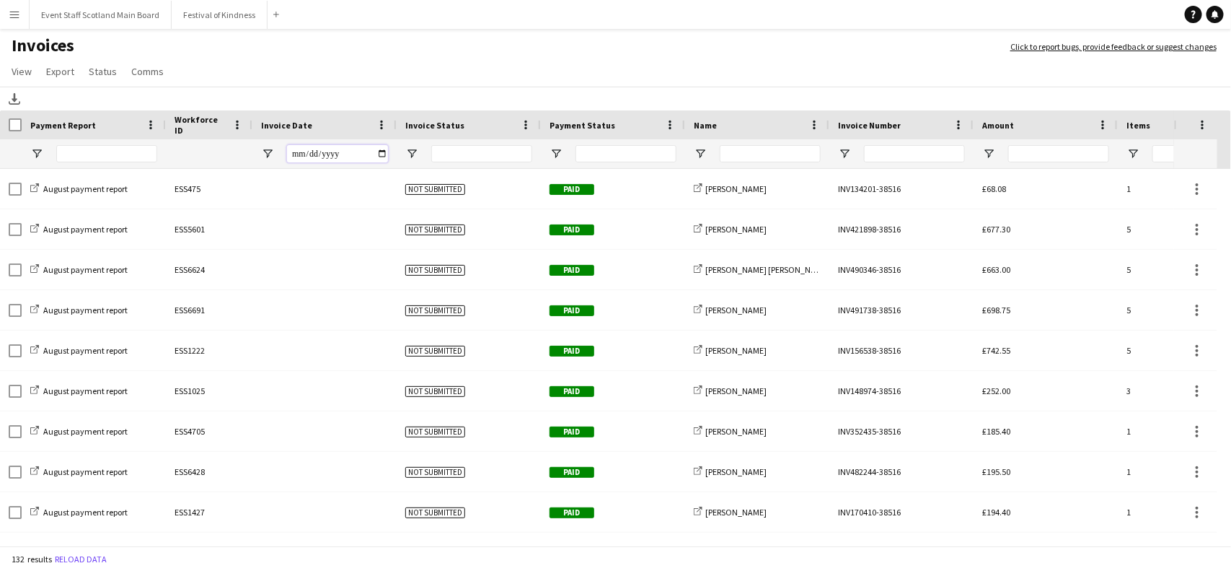
click at [383, 153] on input "Invoice Date Filter Input" at bounding box center [337, 153] width 101 height 17
type input "**********"
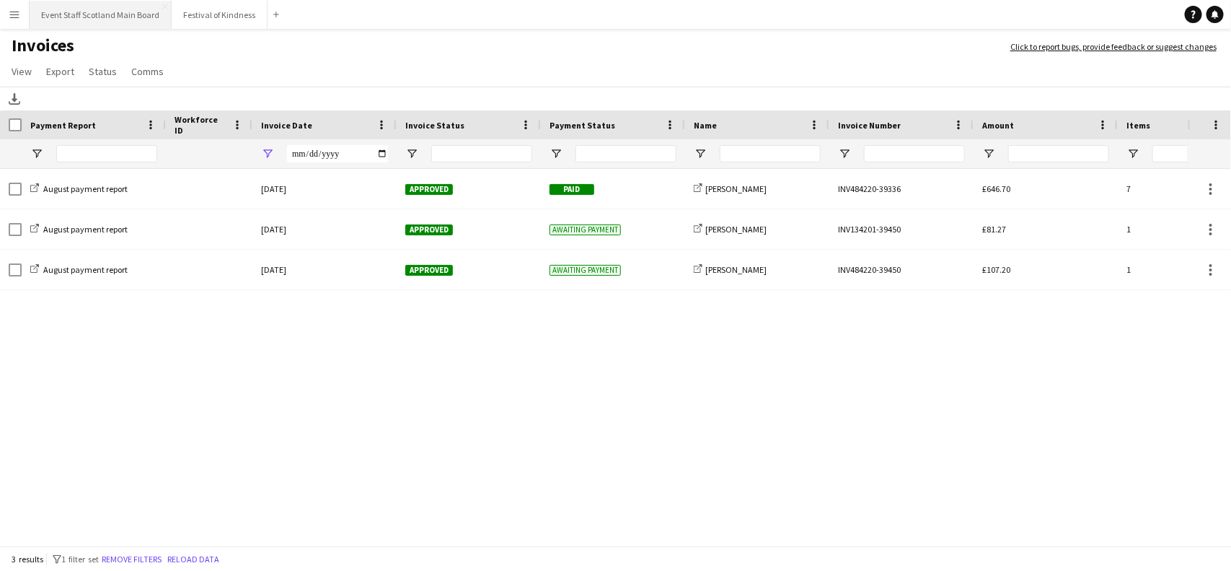
click at [120, 12] on button "Event Staff Scotland Main Board Close" at bounding box center [101, 15] width 142 height 28
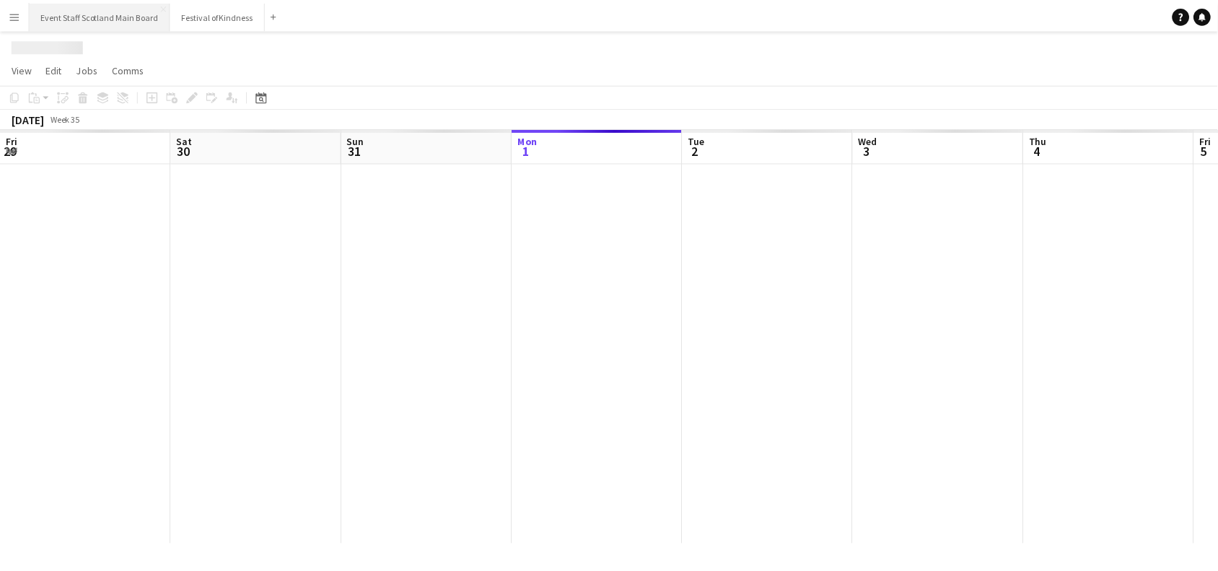
scroll to position [0, 344]
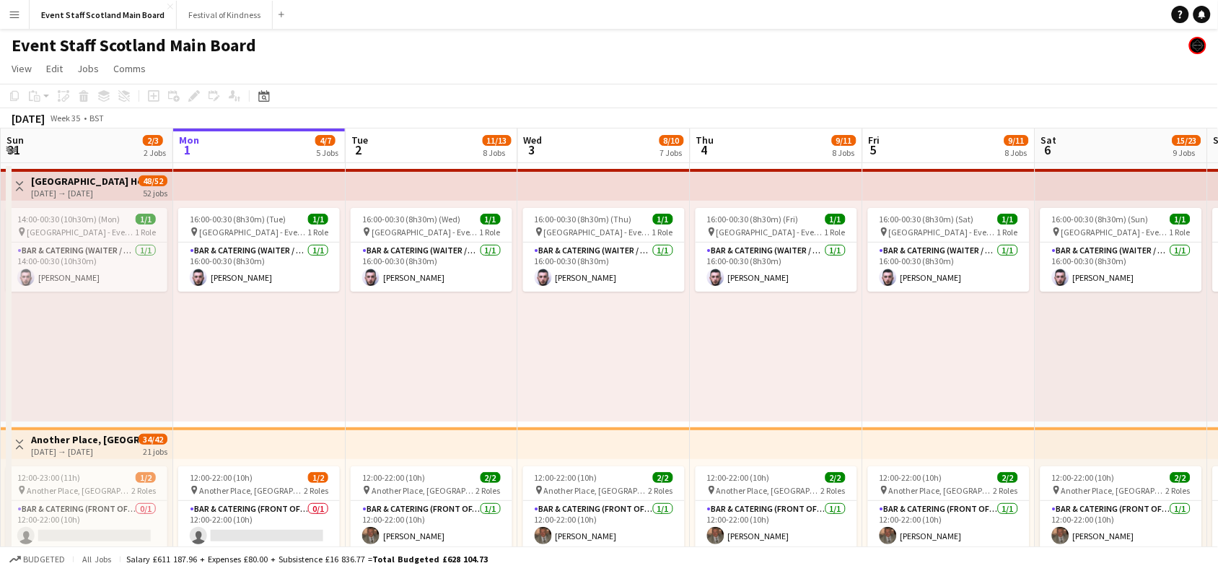
click at [16, 186] on app-icon "Toggle View" at bounding box center [19, 186] width 10 height 10
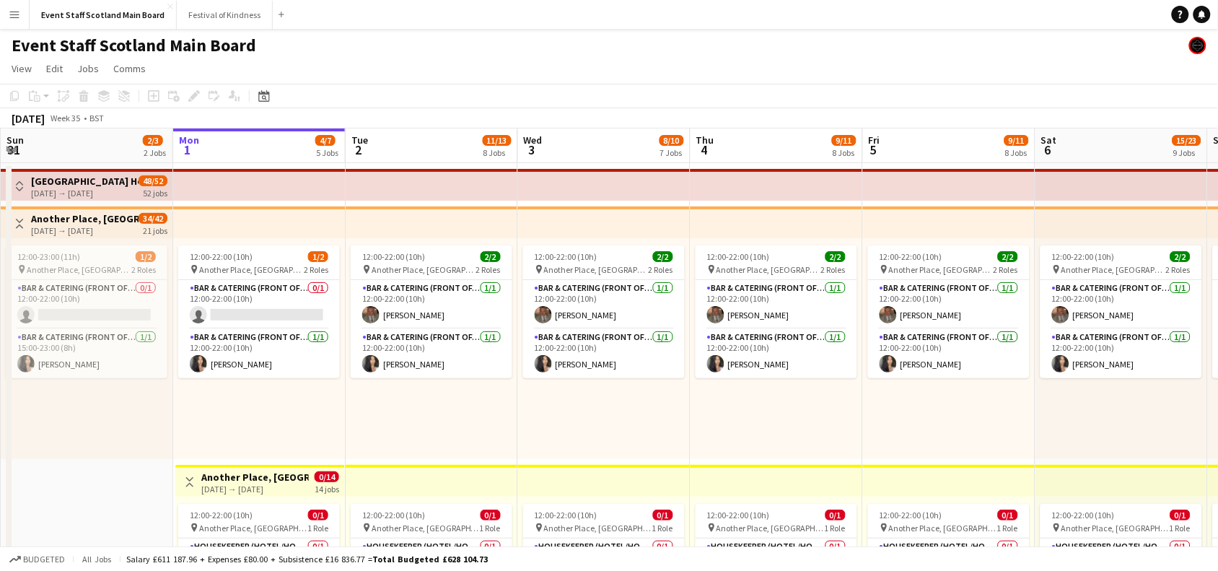
click at [17, 215] on button "Toggle View" at bounding box center [19, 223] width 17 height 17
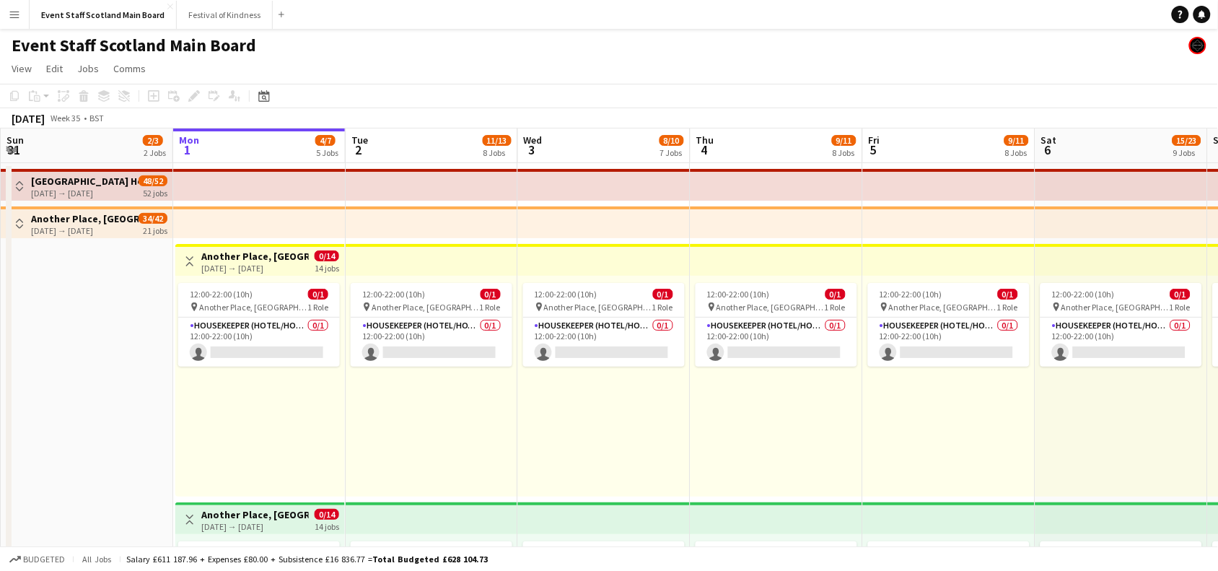
click at [186, 258] on app-icon "Toggle View" at bounding box center [190, 261] width 10 height 10
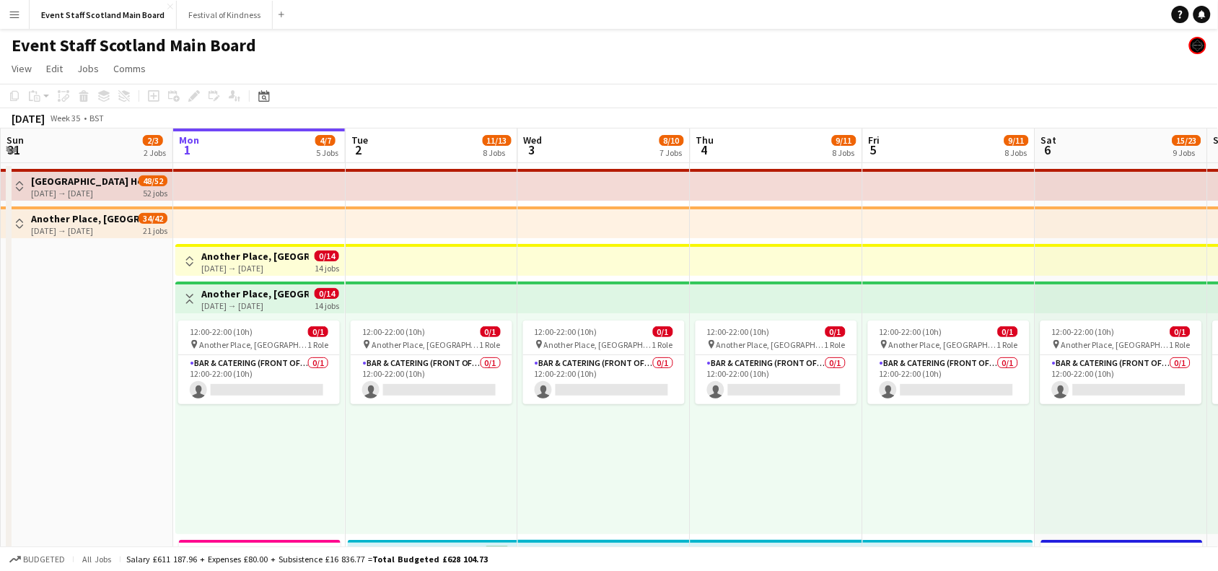
click at [190, 296] on app-icon "Toggle View" at bounding box center [190, 299] width 10 height 10
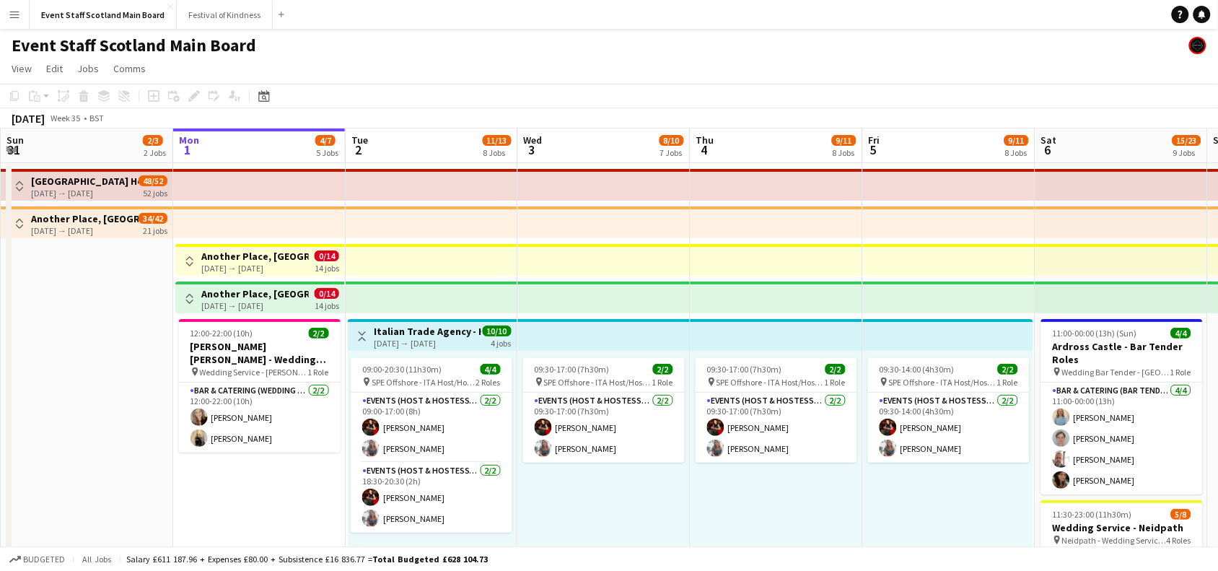
click at [368, 340] on button "Toggle View" at bounding box center [361, 335] width 17 height 17
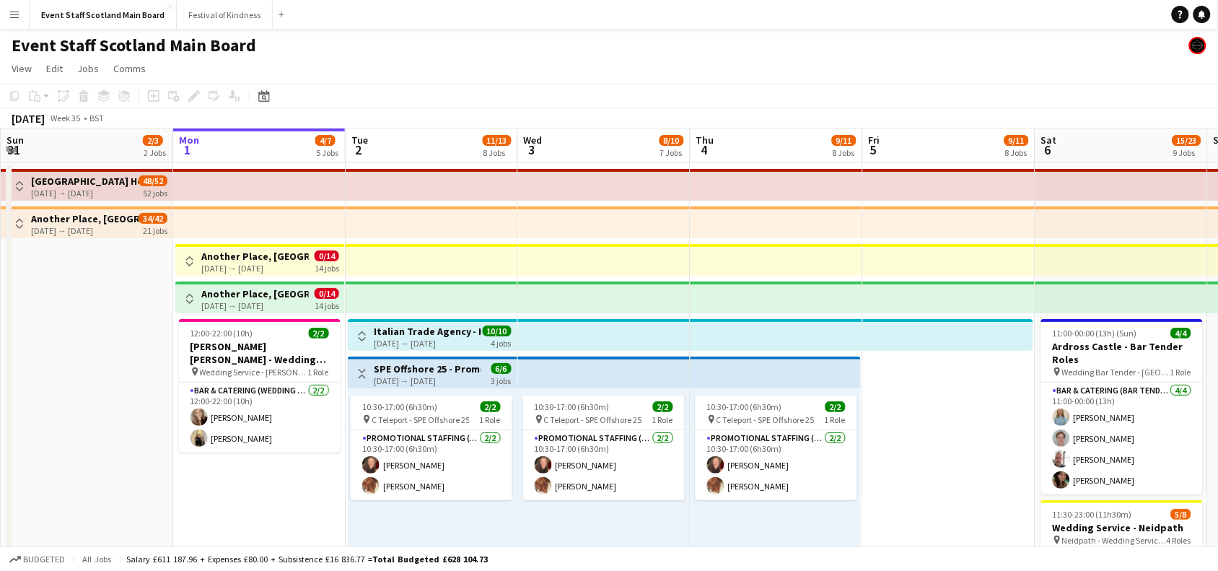
click at [361, 365] on button "Toggle View" at bounding box center [361, 373] width 17 height 17
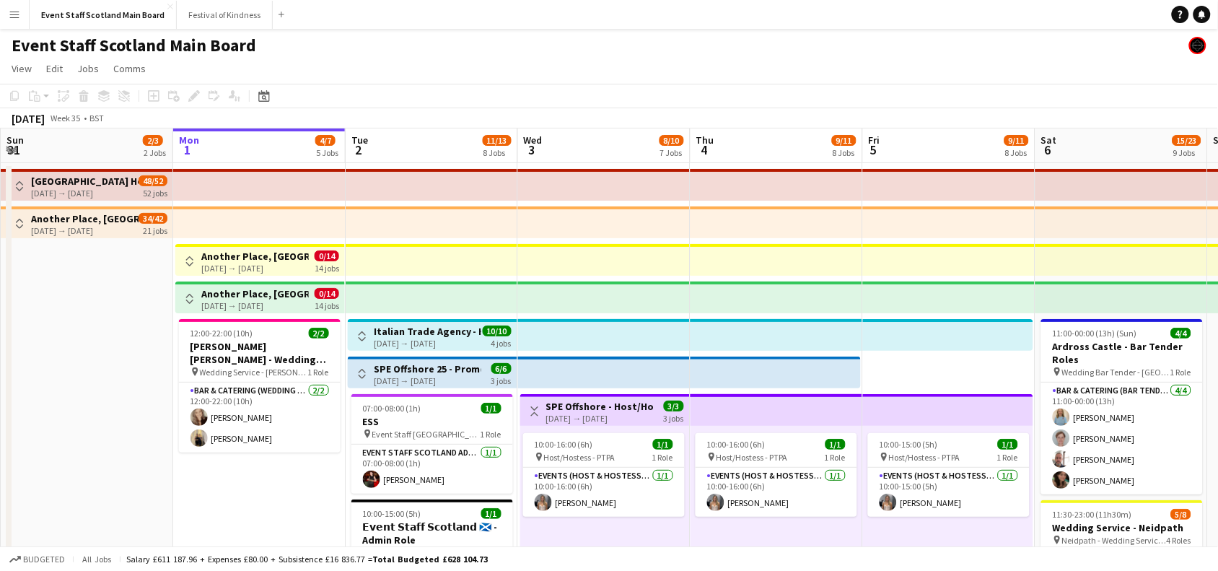
click at [527, 406] on button "Toggle View" at bounding box center [534, 411] width 17 height 17
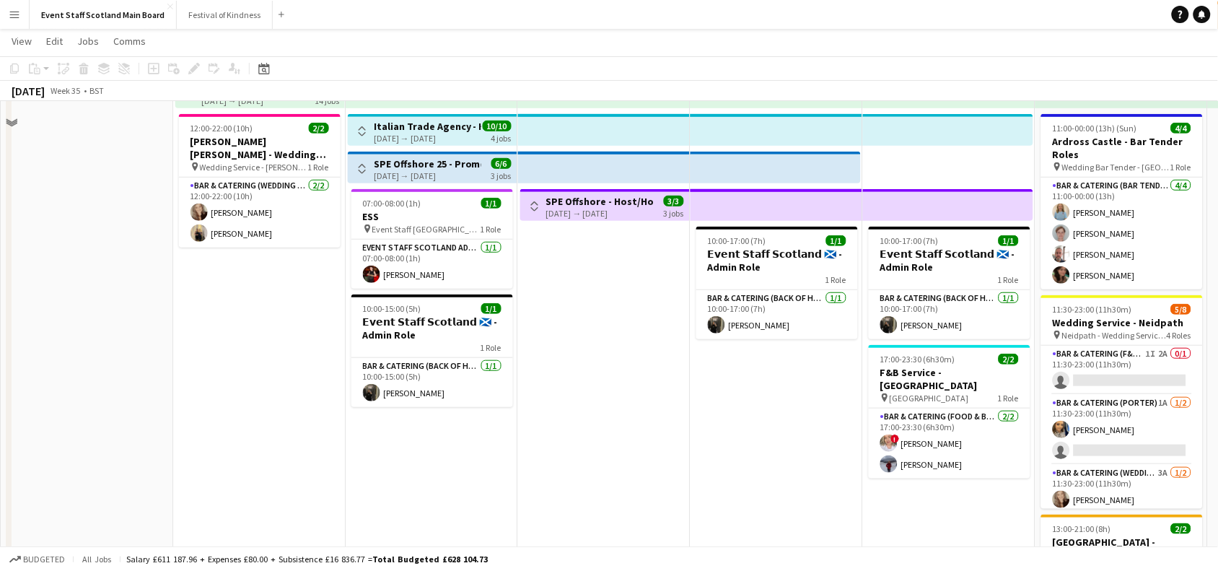
scroll to position [0, 0]
